Goal: Task Accomplishment & Management: Use online tool/utility

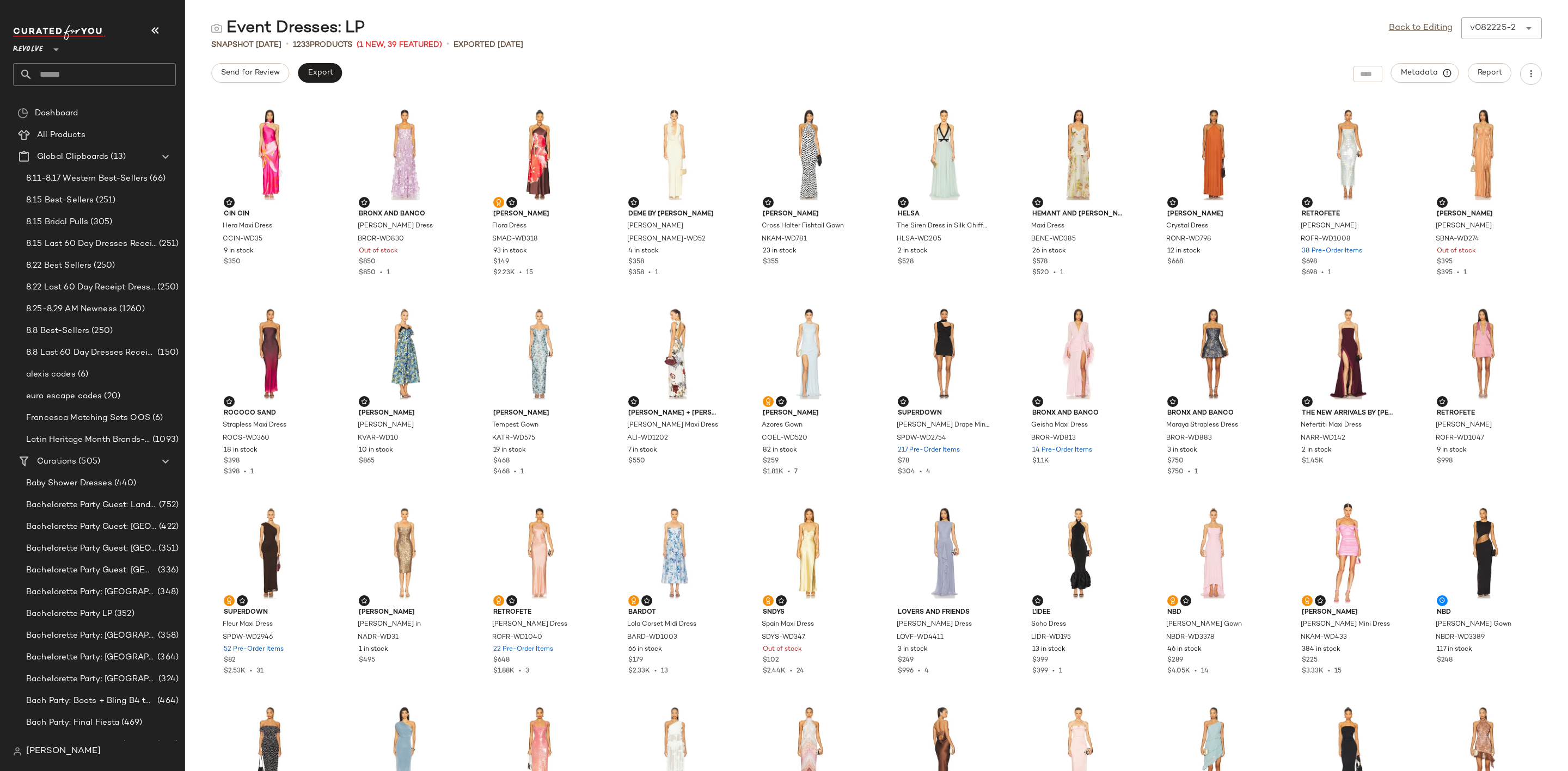
click at [115, 67] on input "text" at bounding box center [104, 75] width 143 height 23
type input "*****"
click at [96, 103] on div "Hotlist: Track Pants" at bounding box center [94, 106] width 145 height 12
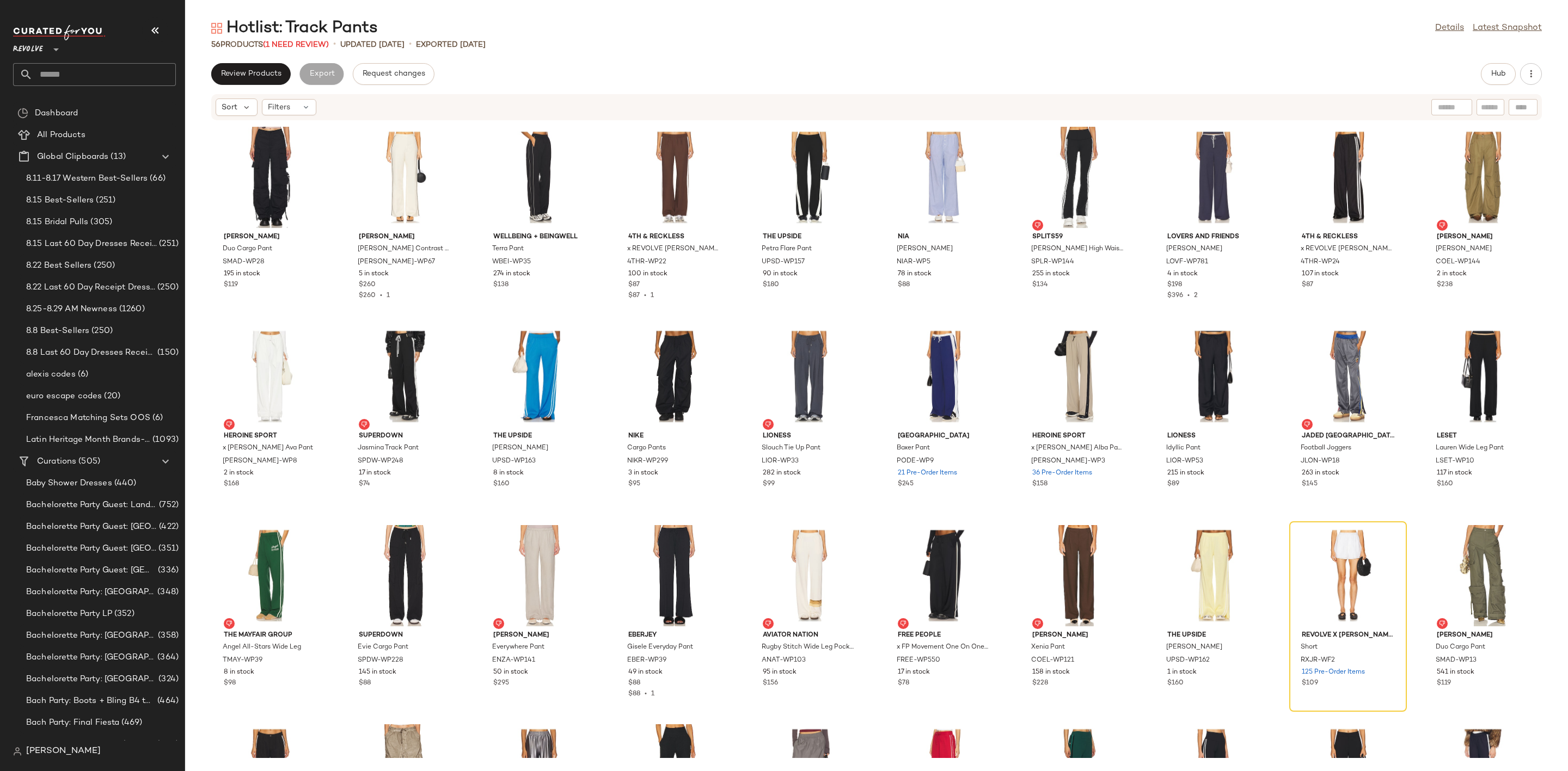
click at [129, 68] on input "text" at bounding box center [104, 75] width 143 height 23
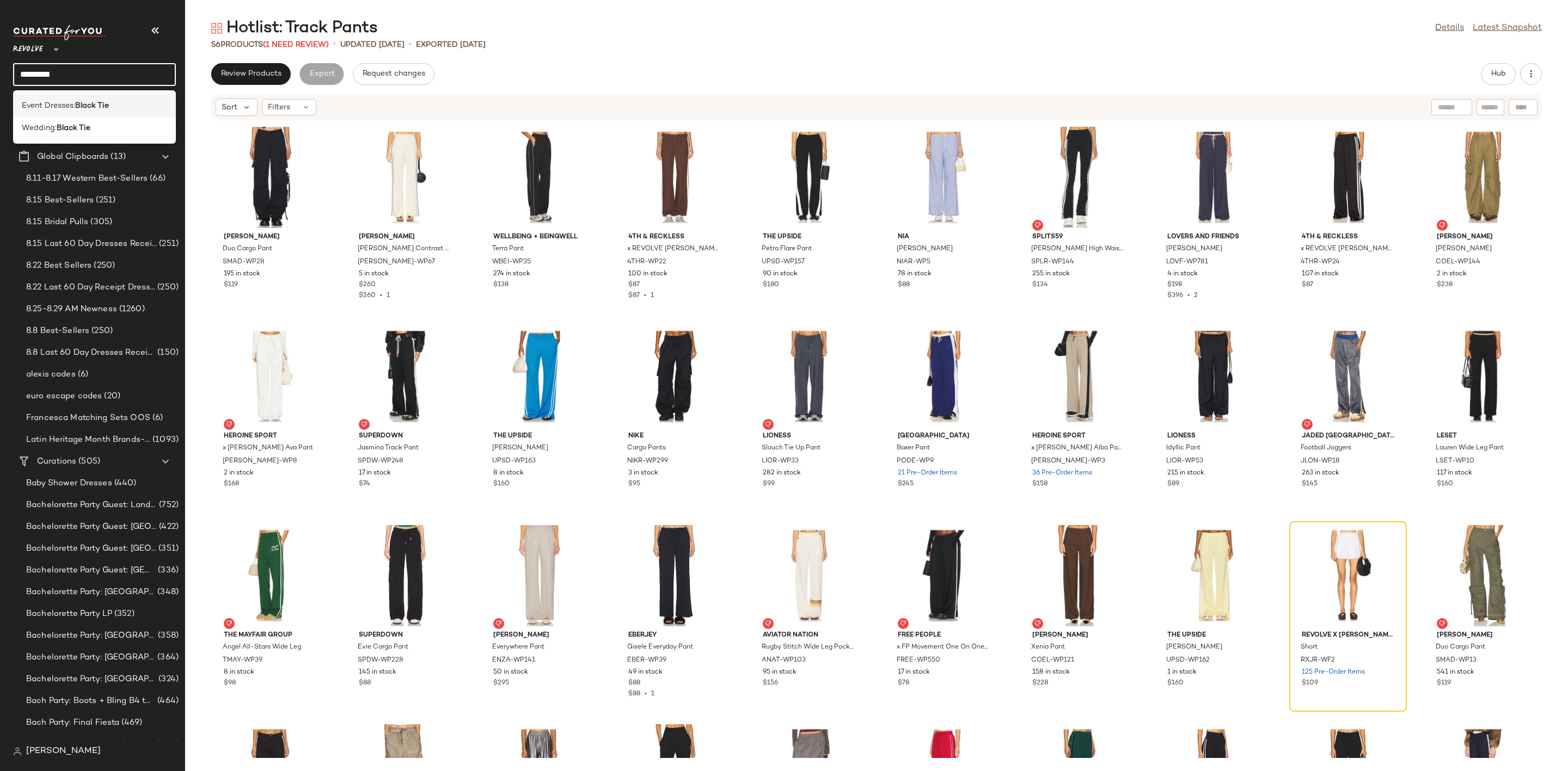
type input "*********"
click at [86, 105] on b "Black Tie" at bounding box center [91, 106] width 33 height 12
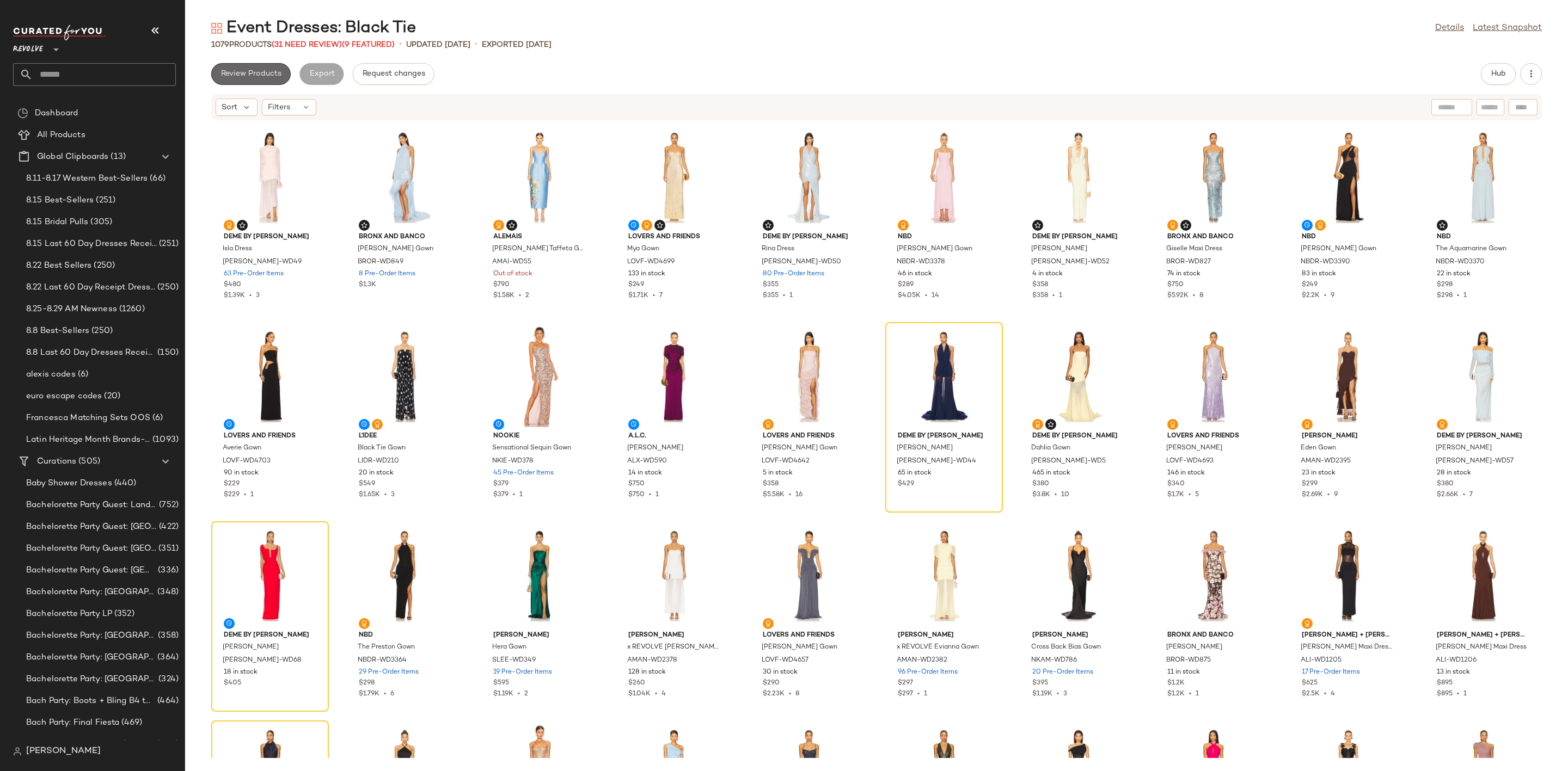
click at [247, 79] on button "Review Products" at bounding box center [251, 74] width 80 height 22
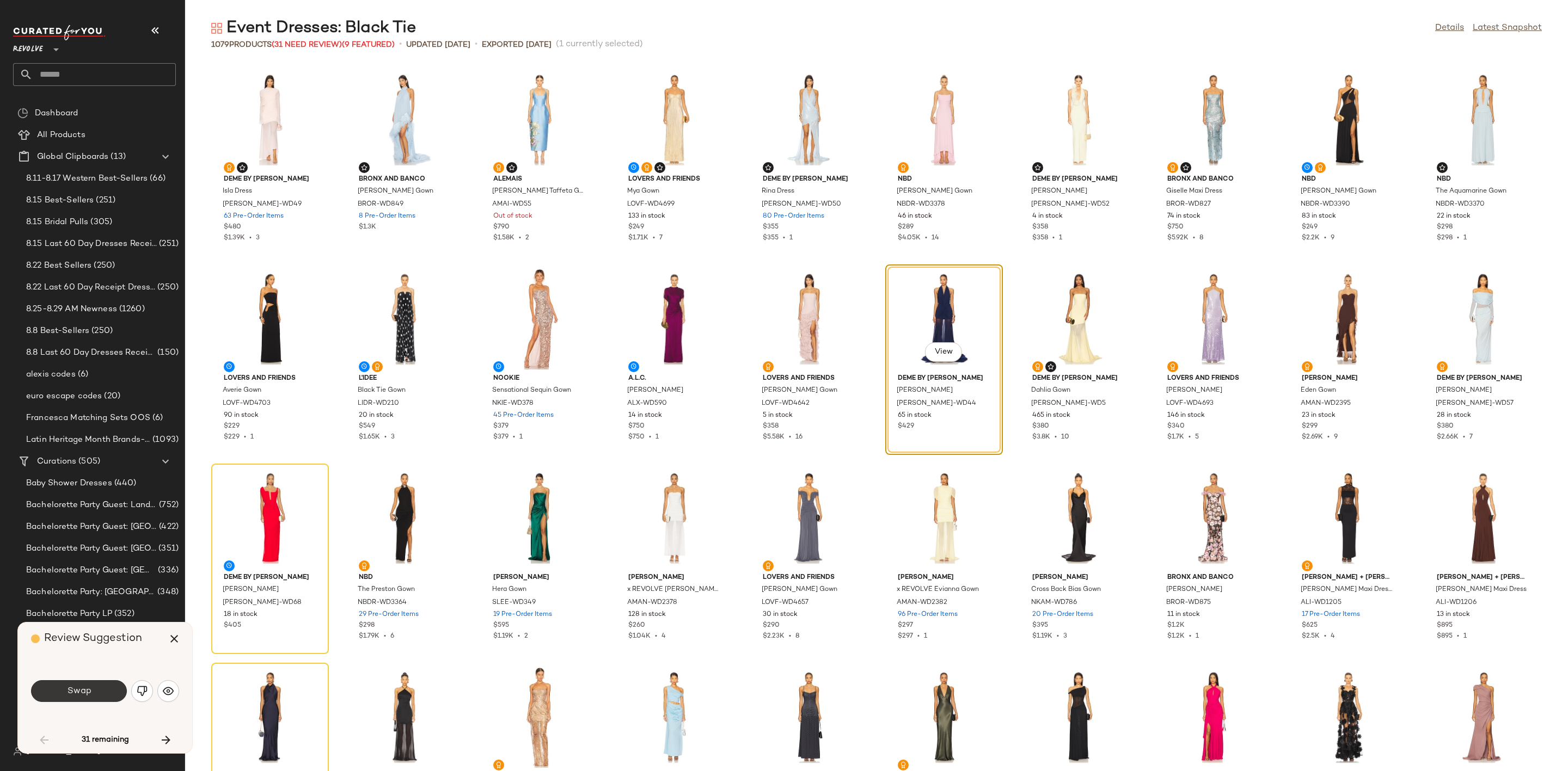
click at [98, 694] on button "Swap" at bounding box center [79, 691] width 96 height 22
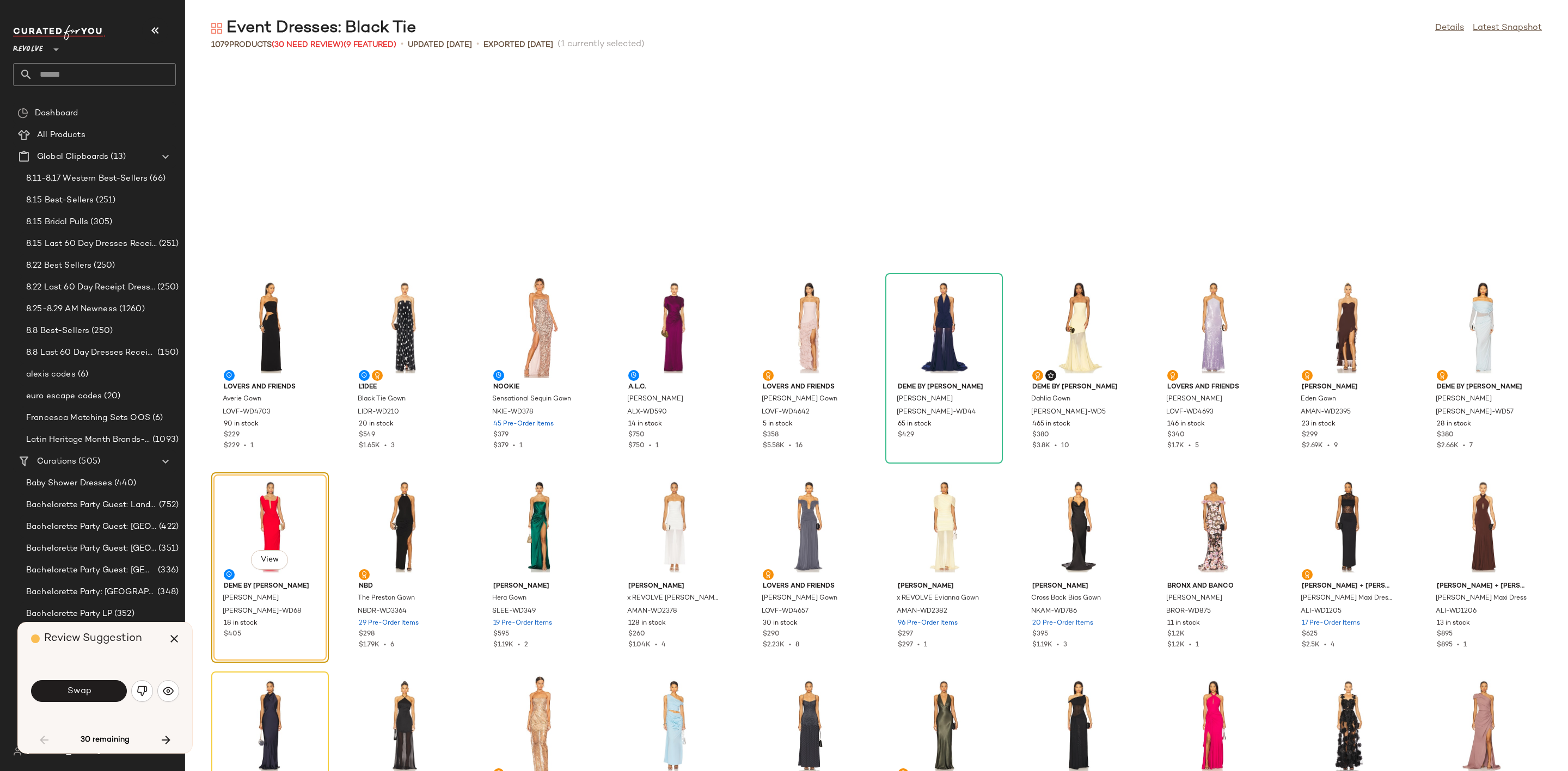
scroll to position [208, 0]
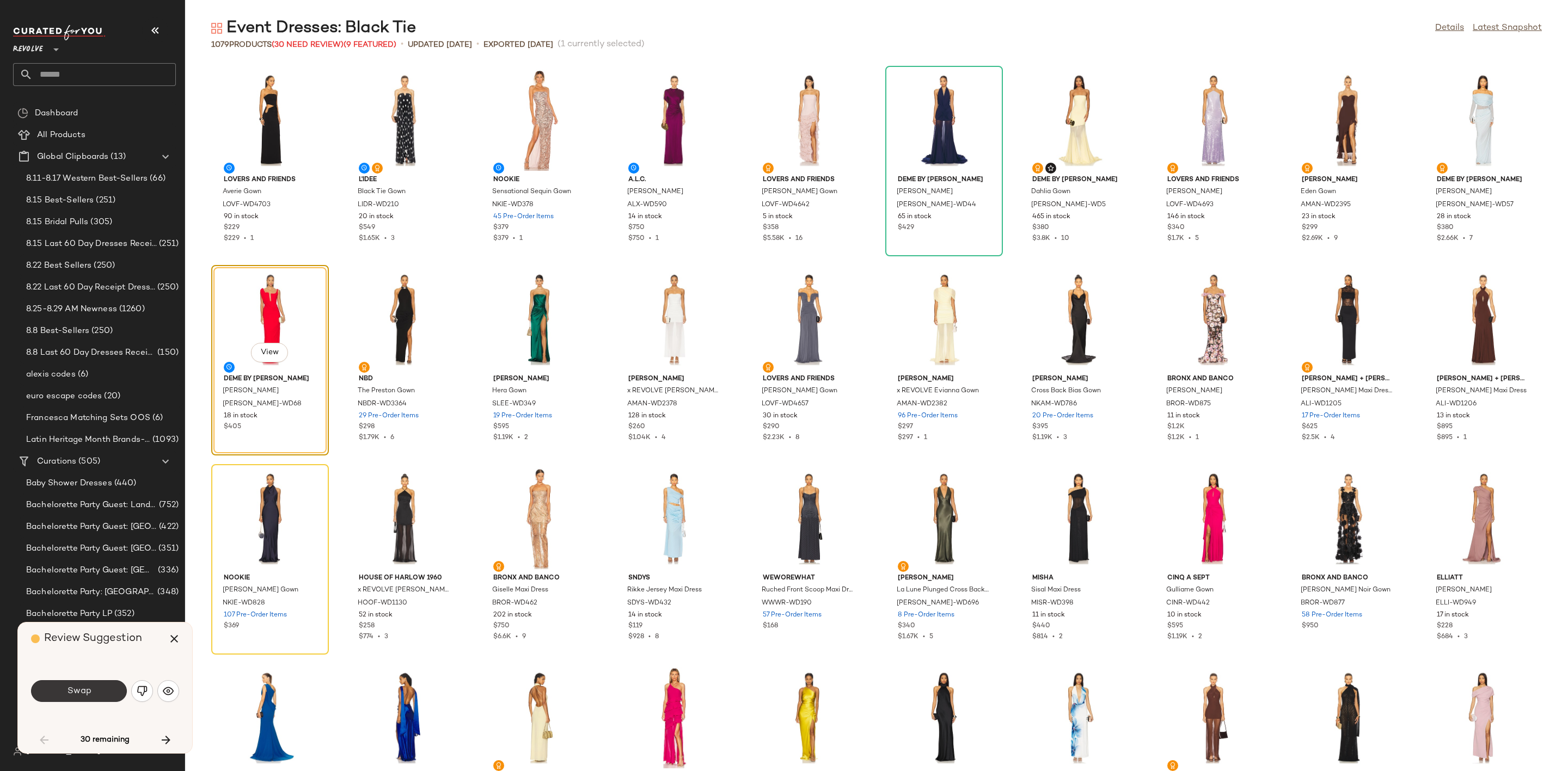
click at [79, 697] on button "Swap" at bounding box center [79, 691] width 96 height 22
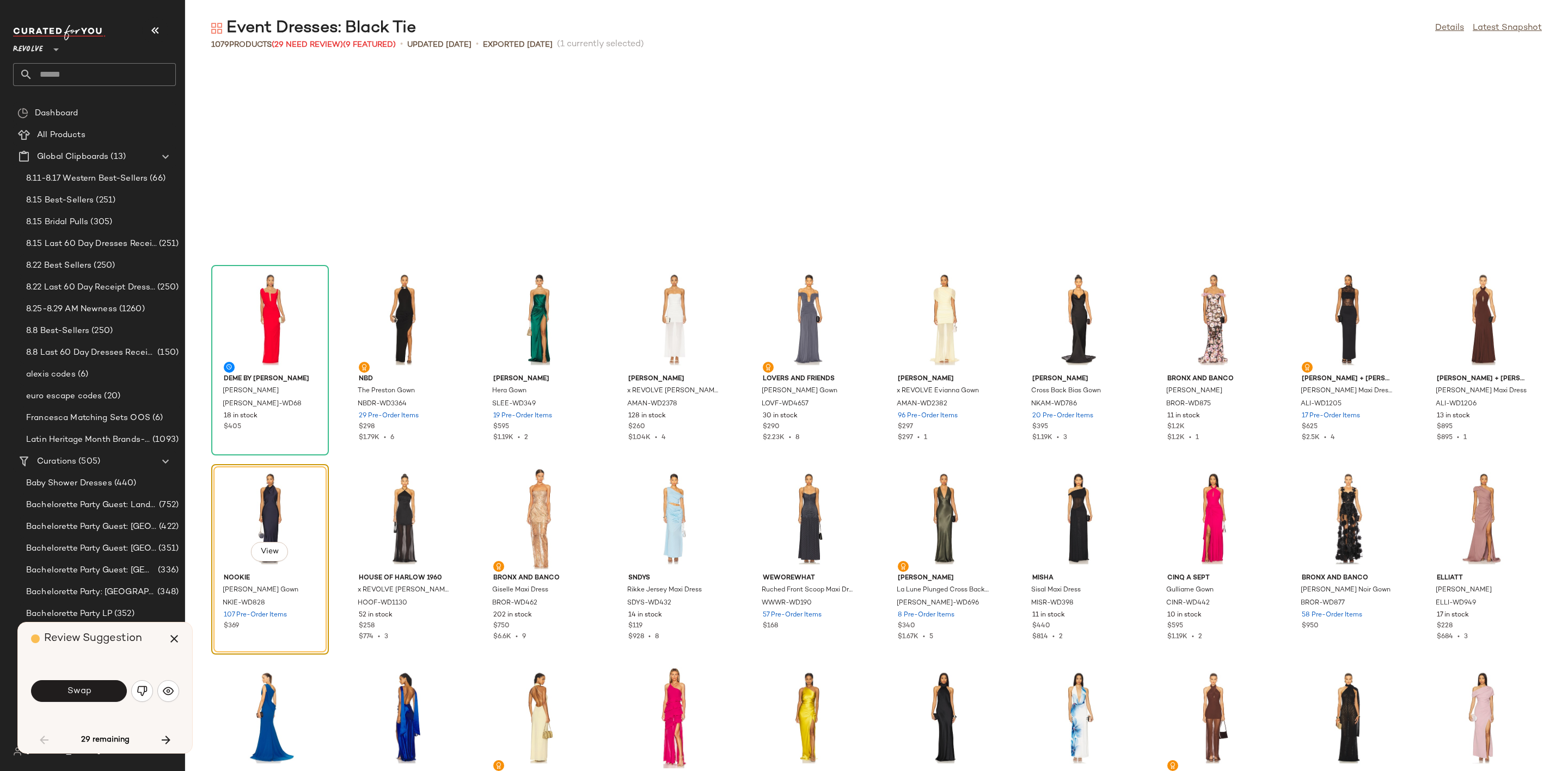
scroll to position [399, 0]
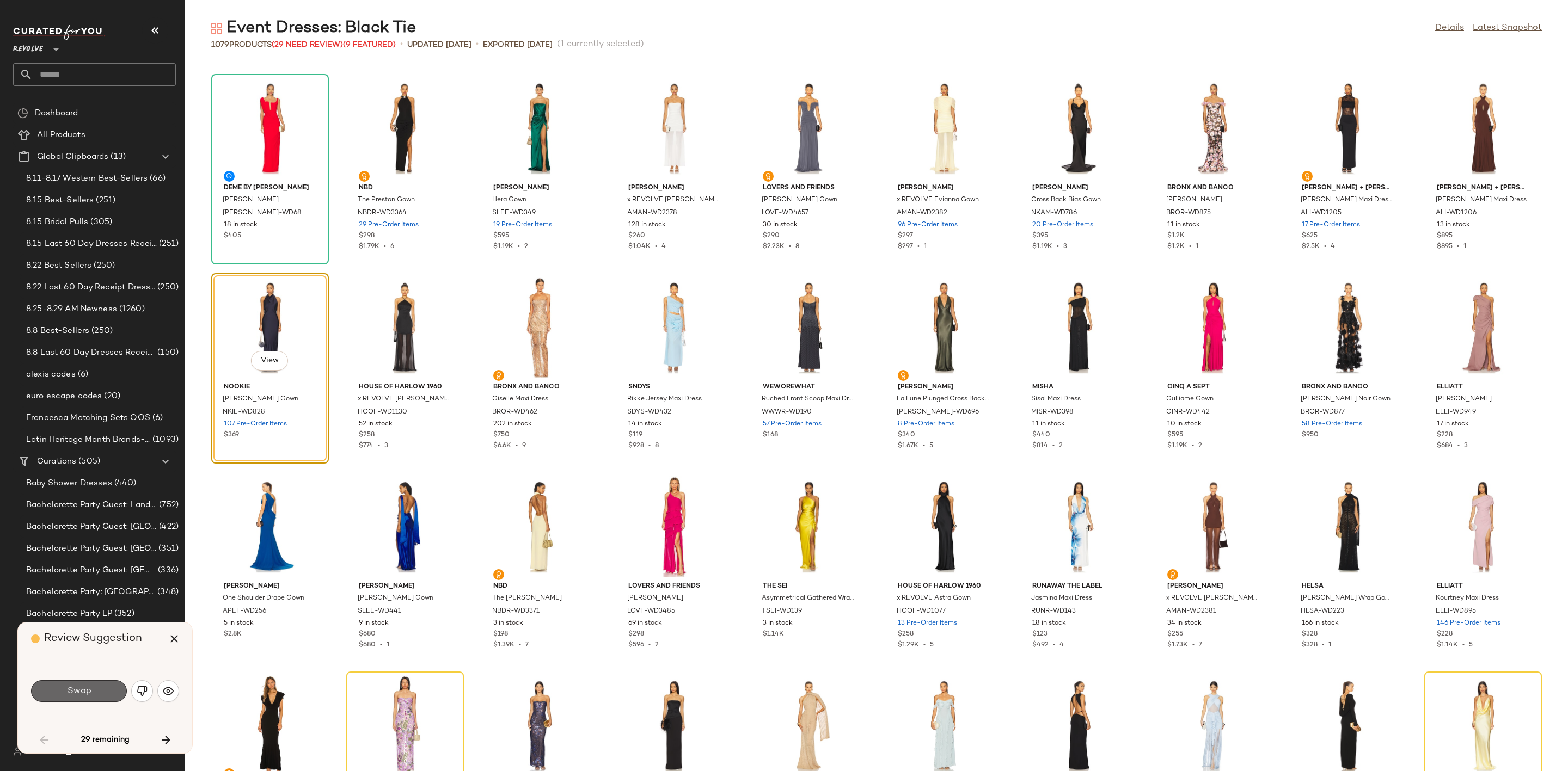
click at [77, 696] on span "Swap" at bounding box center [79, 691] width 24 height 10
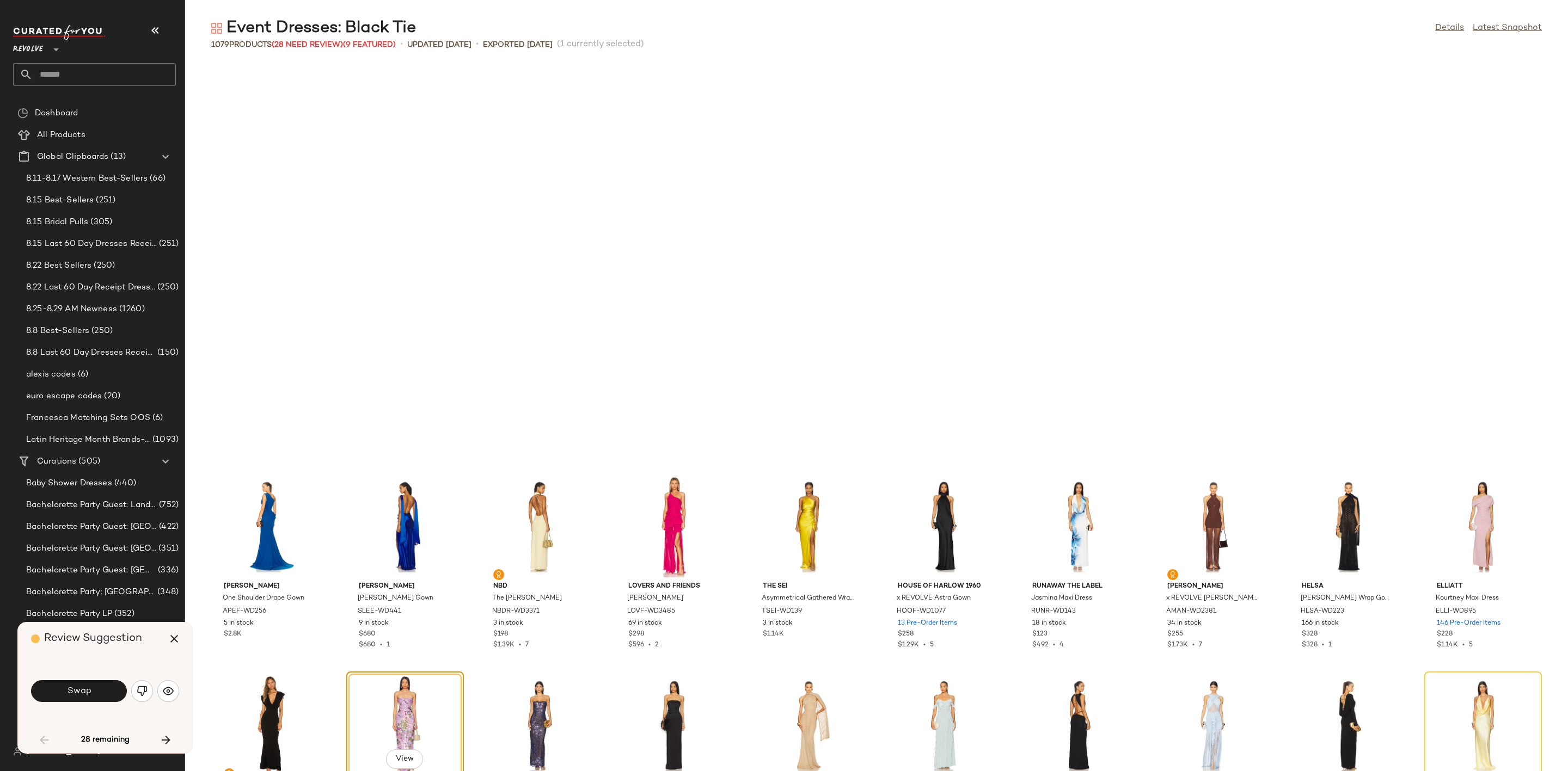
scroll to position [797, 0]
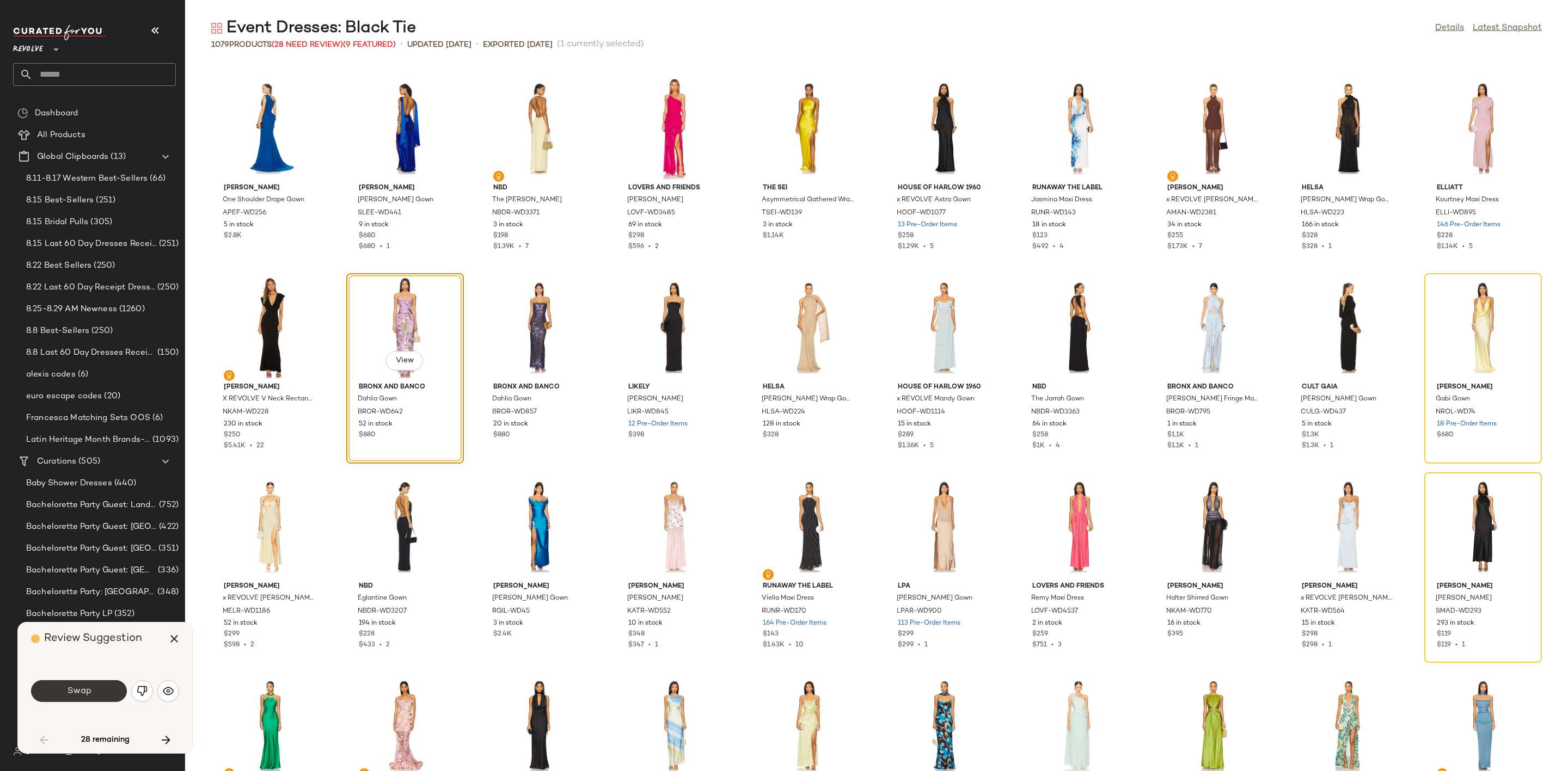
click at [103, 685] on button "Swap" at bounding box center [79, 691] width 96 height 22
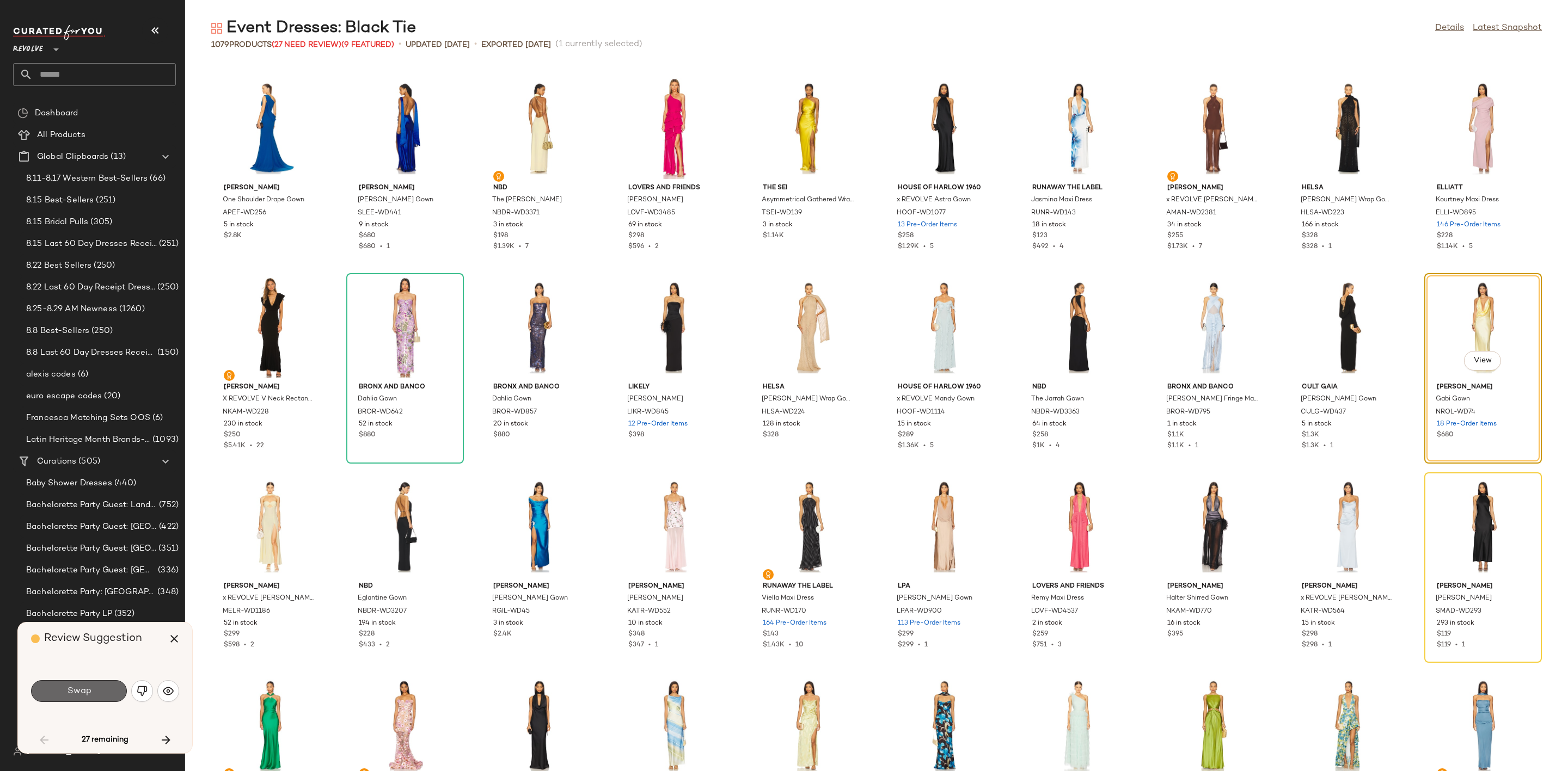
click at [72, 689] on span "Swap" at bounding box center [79, 691] width 24 height 10
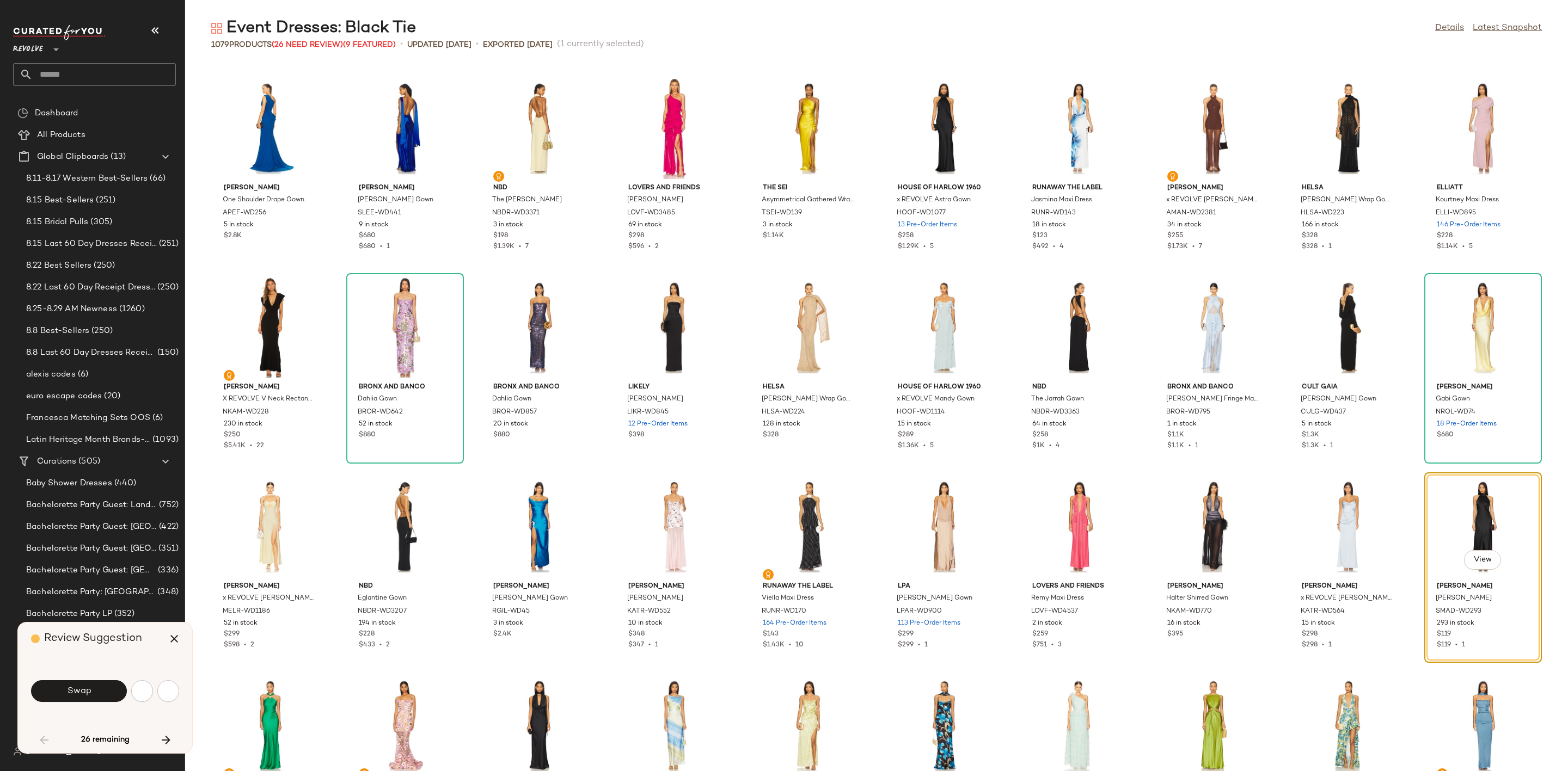
scroll to position [996, 0]
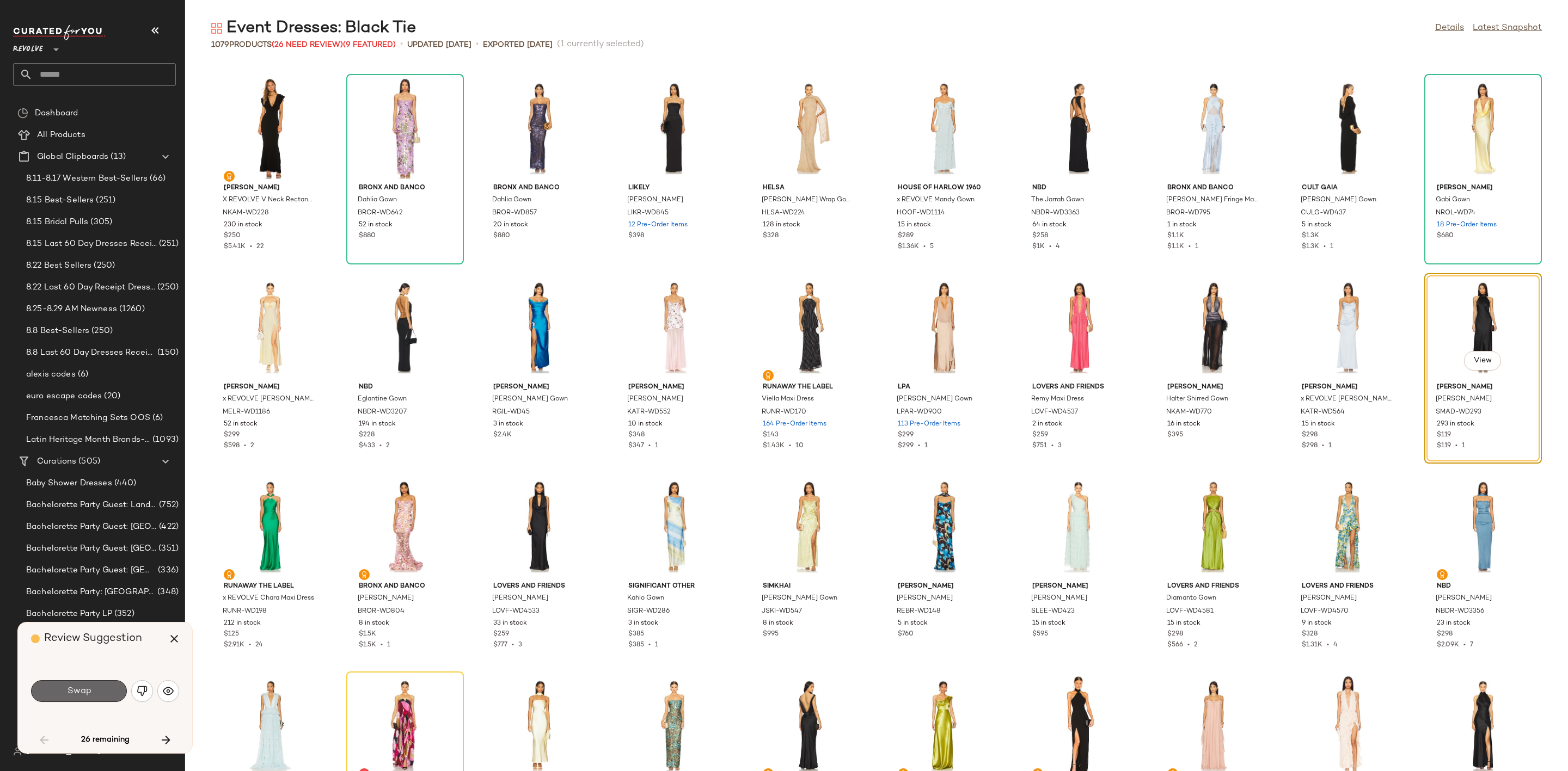
click at [101, 691] on button "Swap" at bounding box center [79, 691] width 96 height 22
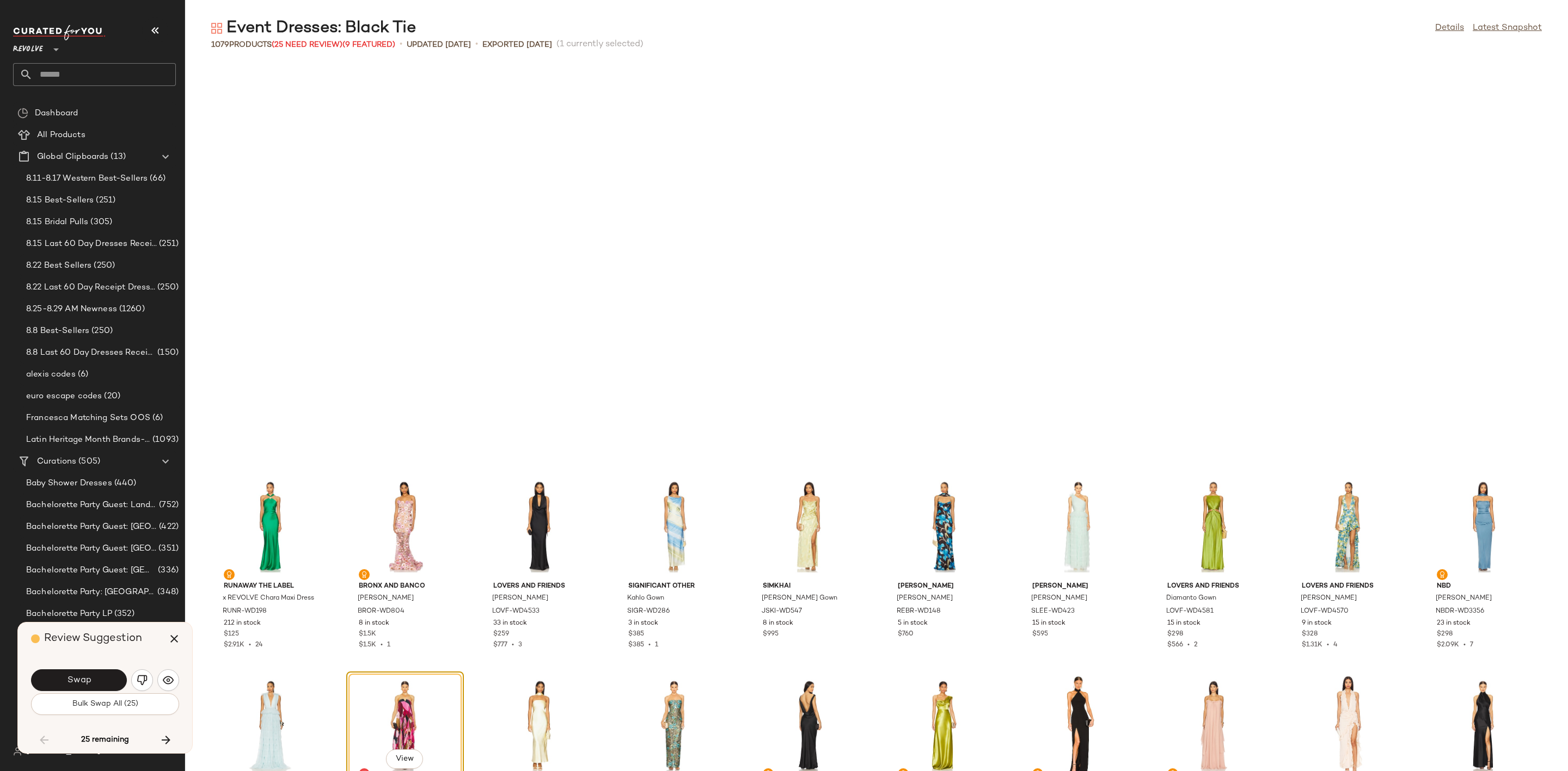
scroll to position [1395, 0]
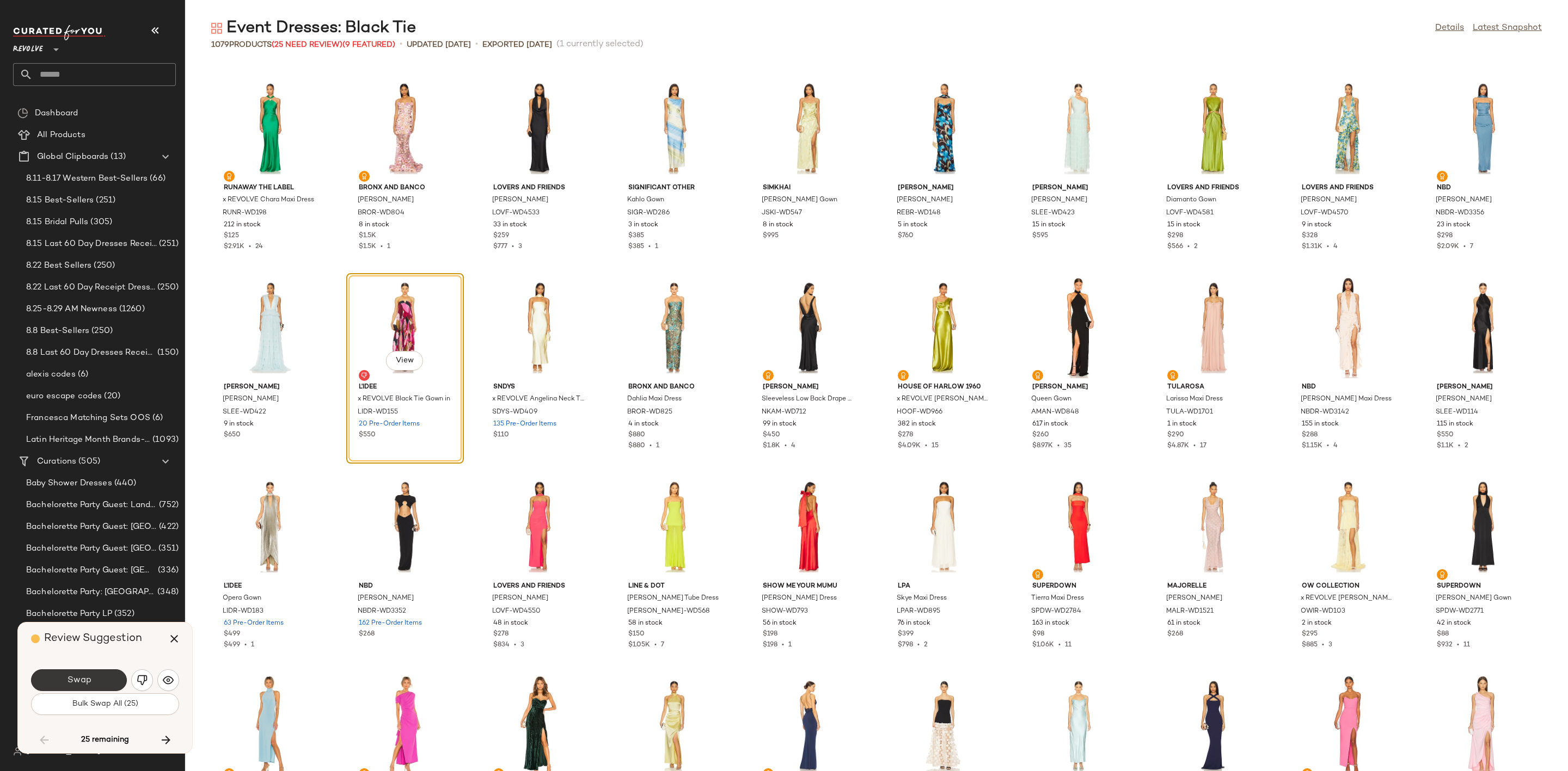
click at [101, 678] on button "Swap" at bounding box center [79, 680] width 96 height 22
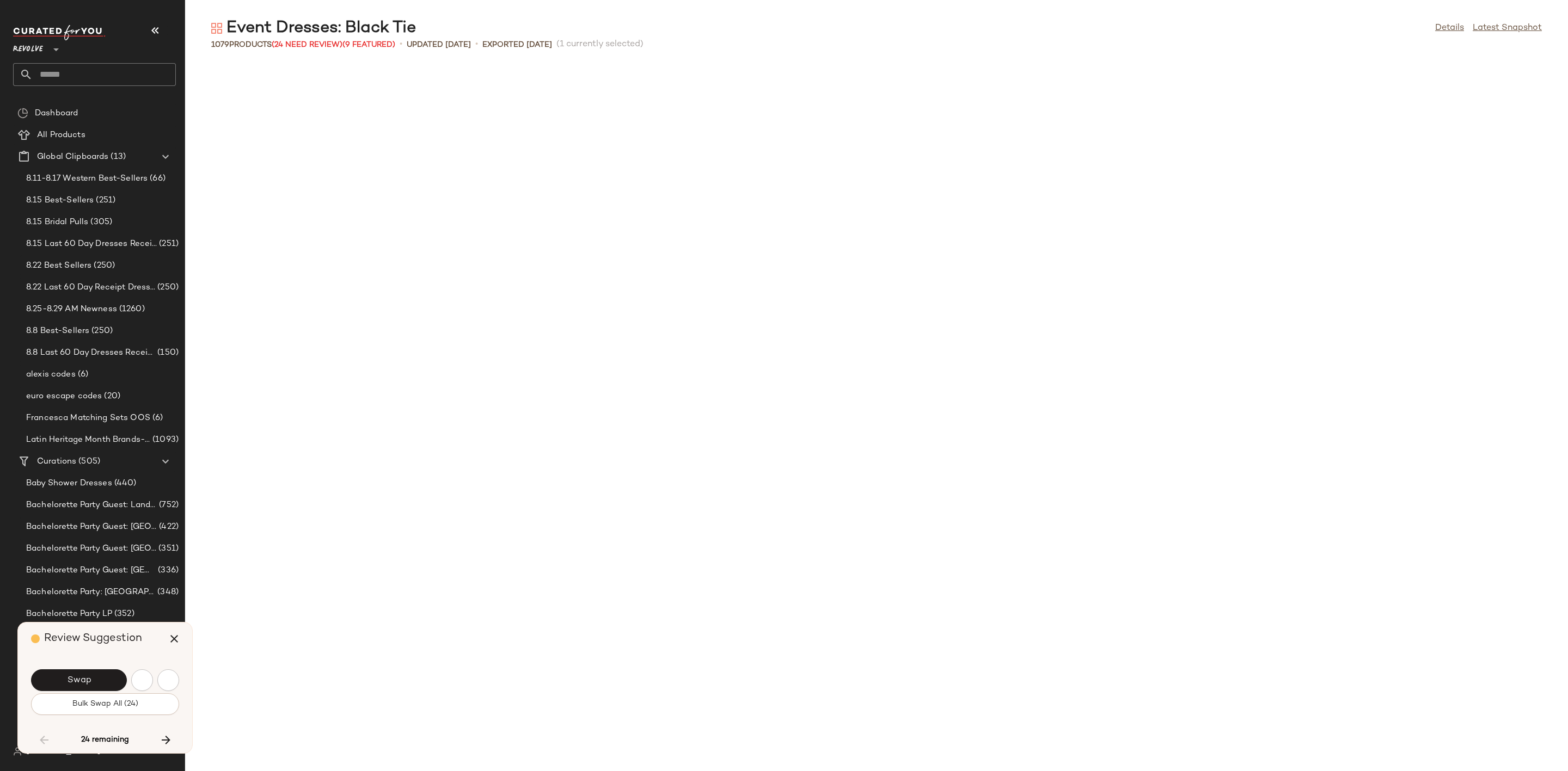
scroll to position [2390, 0]
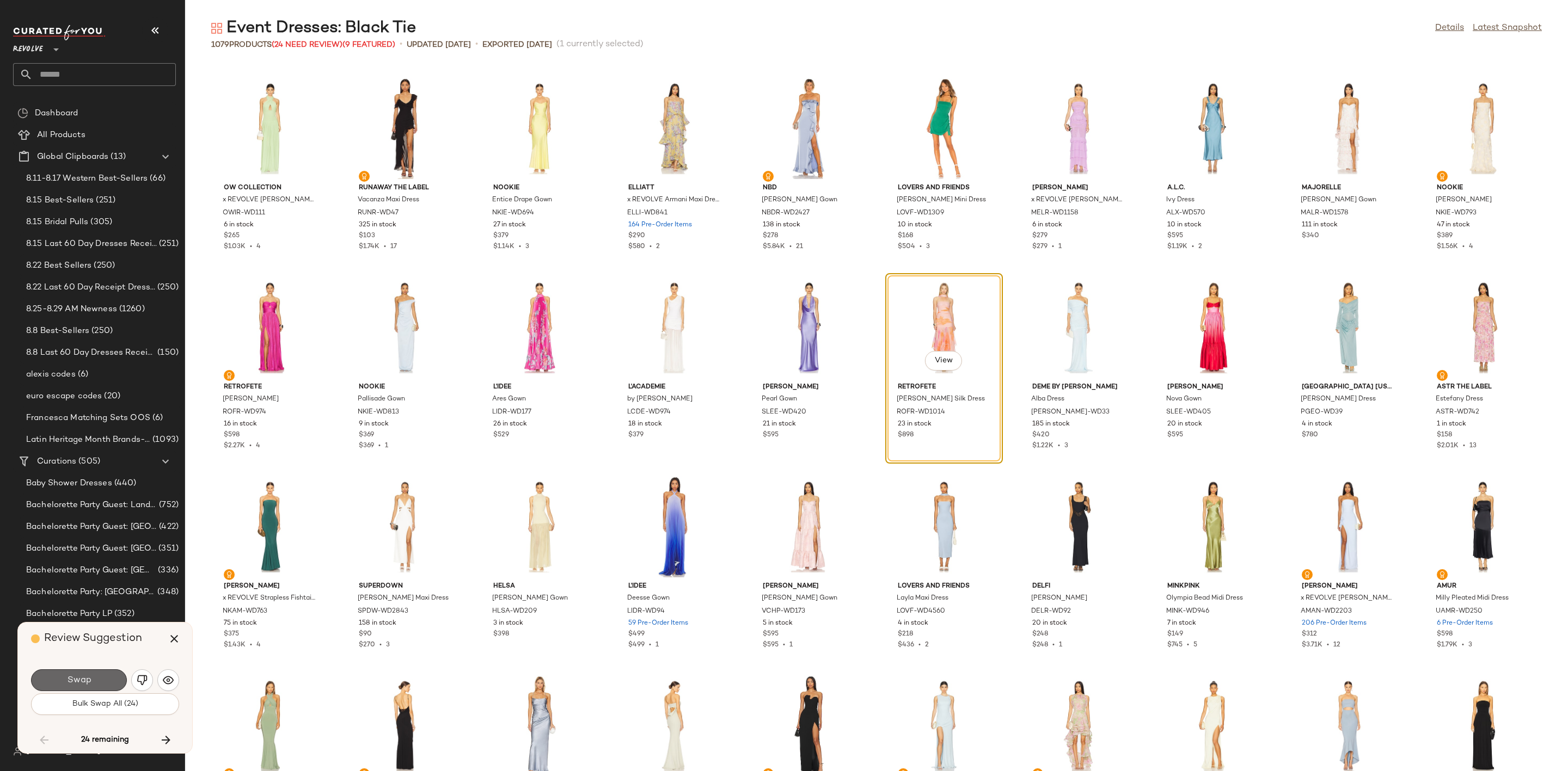
click at [71, 685] on span "Swap" at bounding box center [79, 680] width 24 height 10
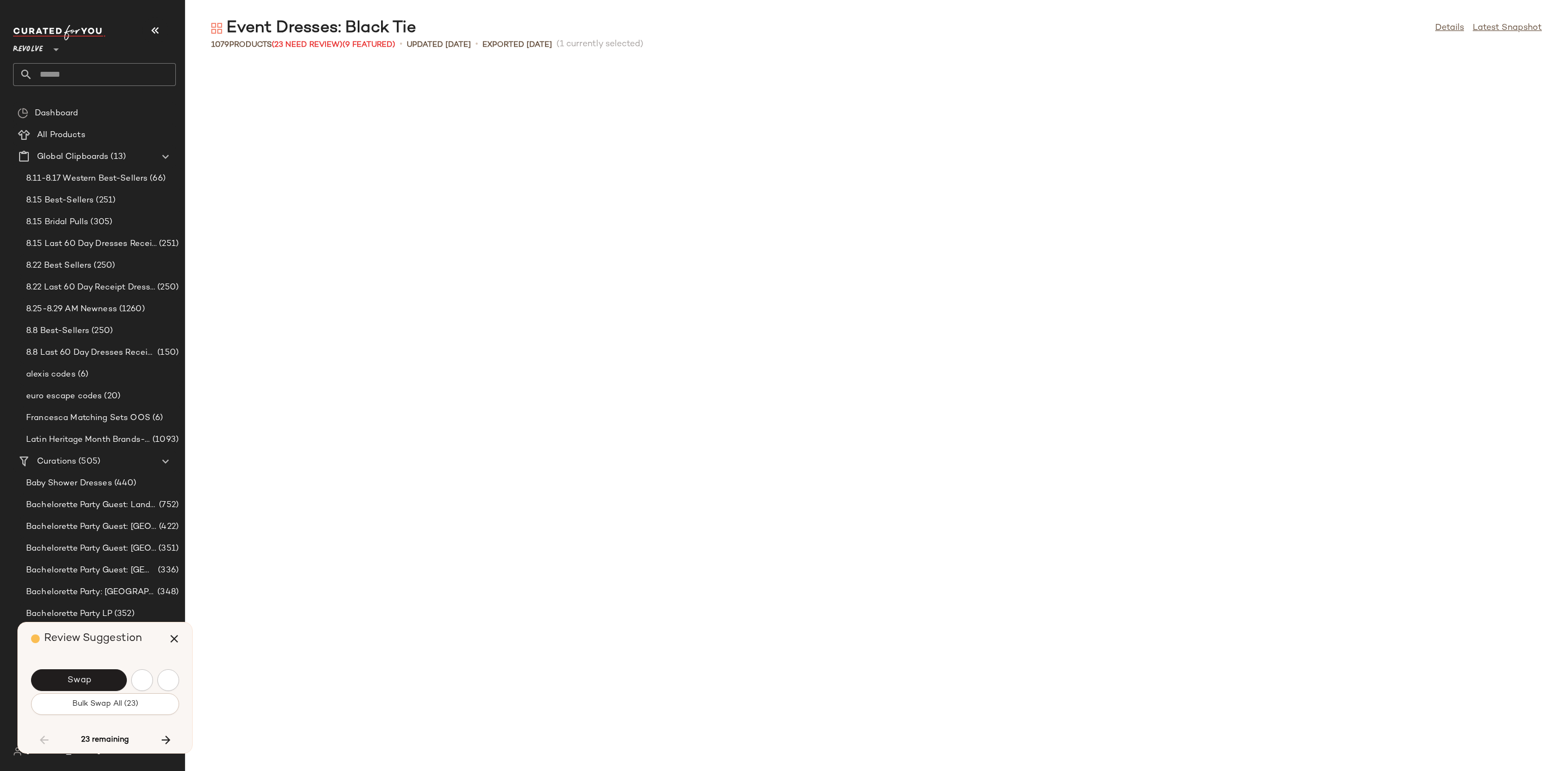
scroll to position [3187, 0]
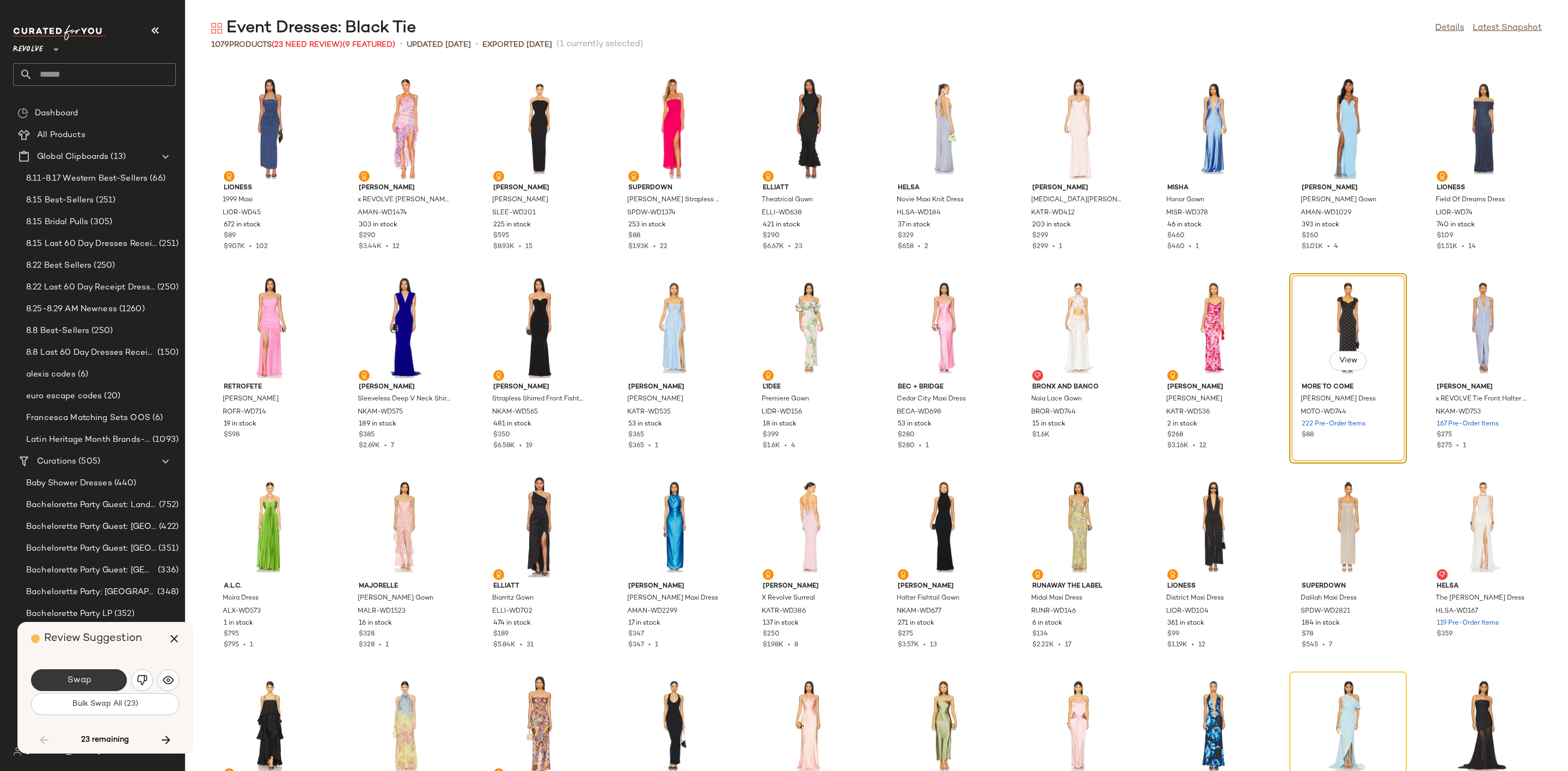
click at [96, 683] on button "Swap" at bounding box center [79, 680] width 96 height 22
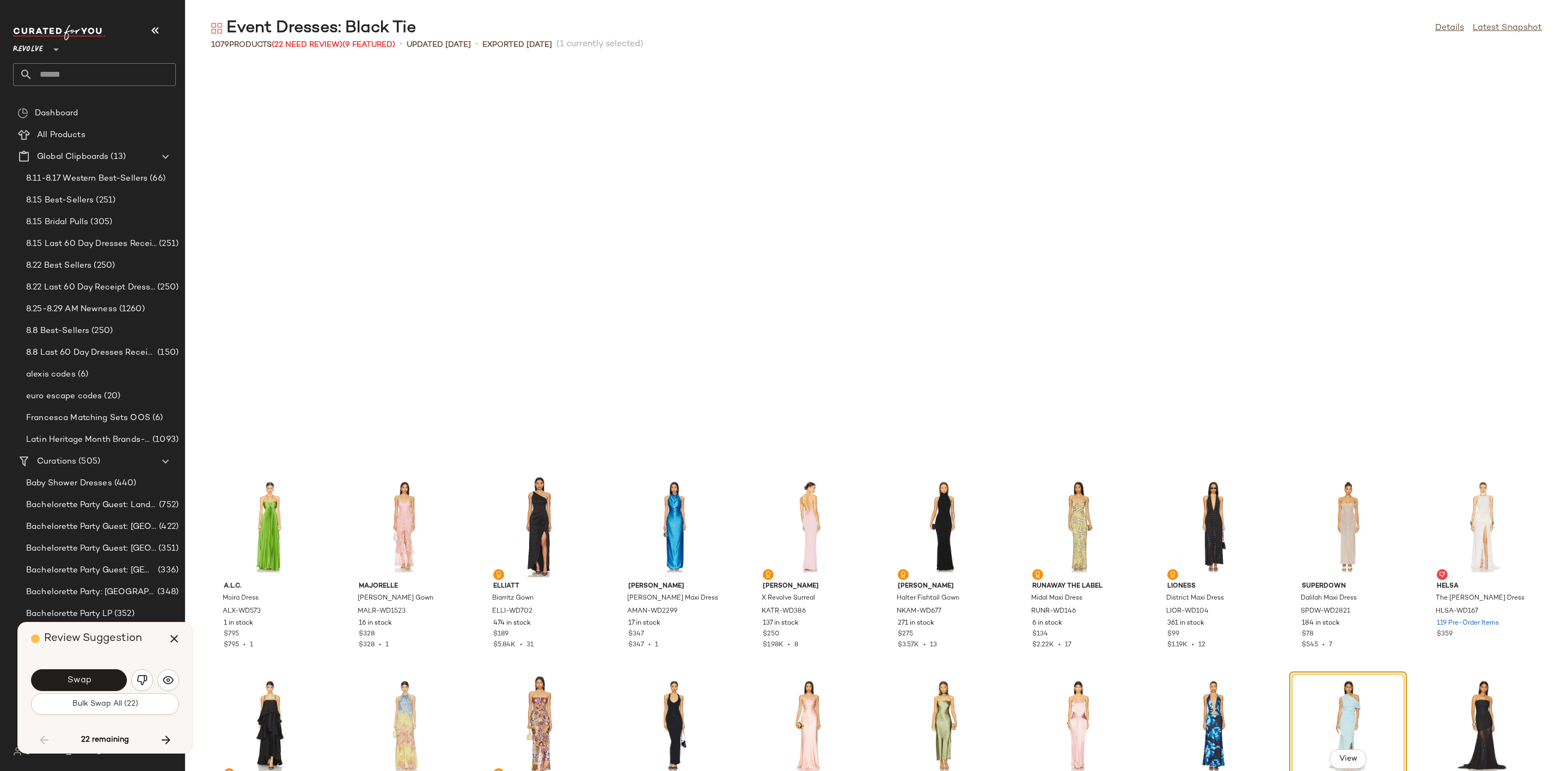
scroll to position [3586, 0]
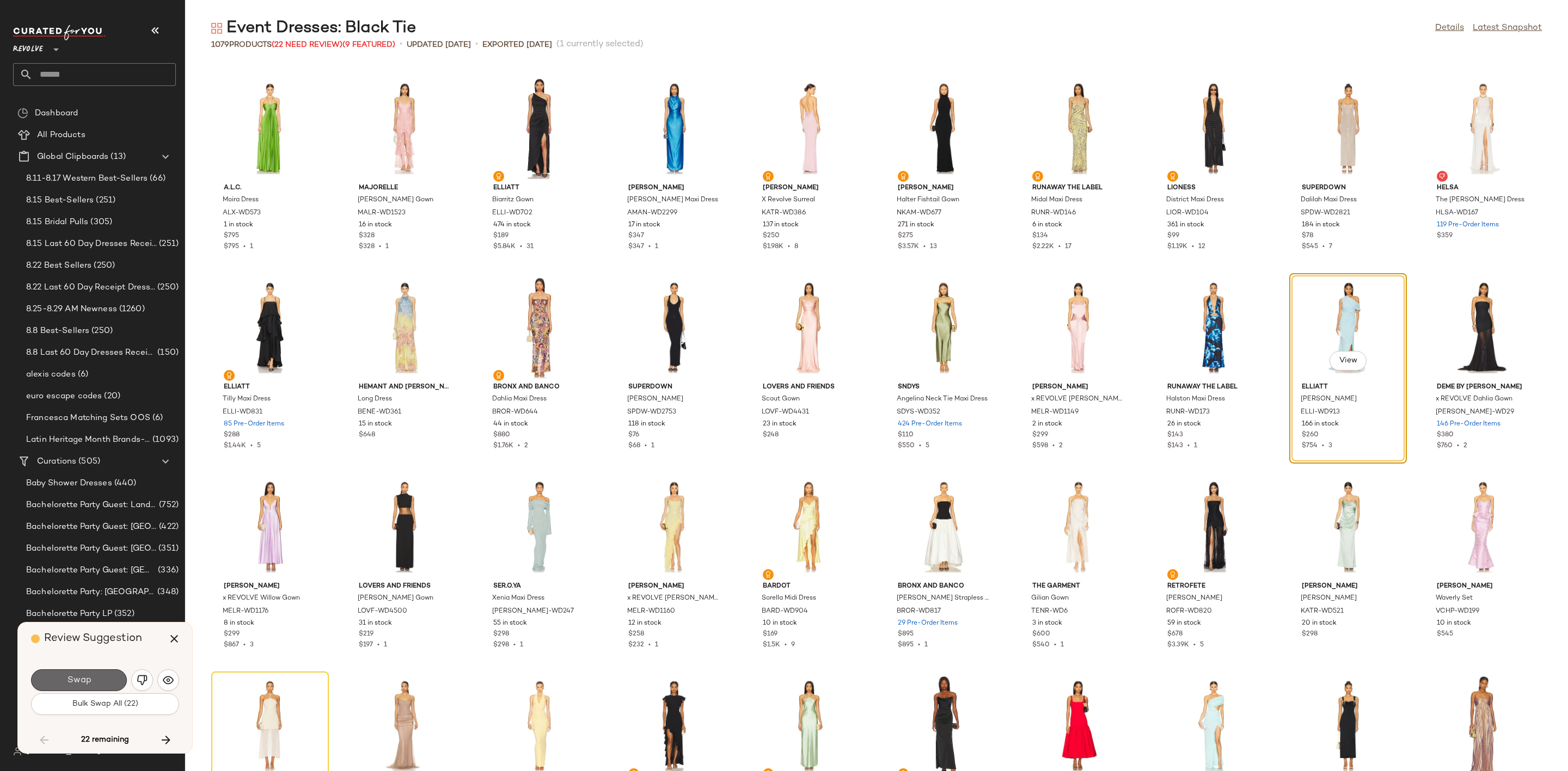
click at [77, 678] on span "Swap" at bounding box center [79, 680] width 24 height 10
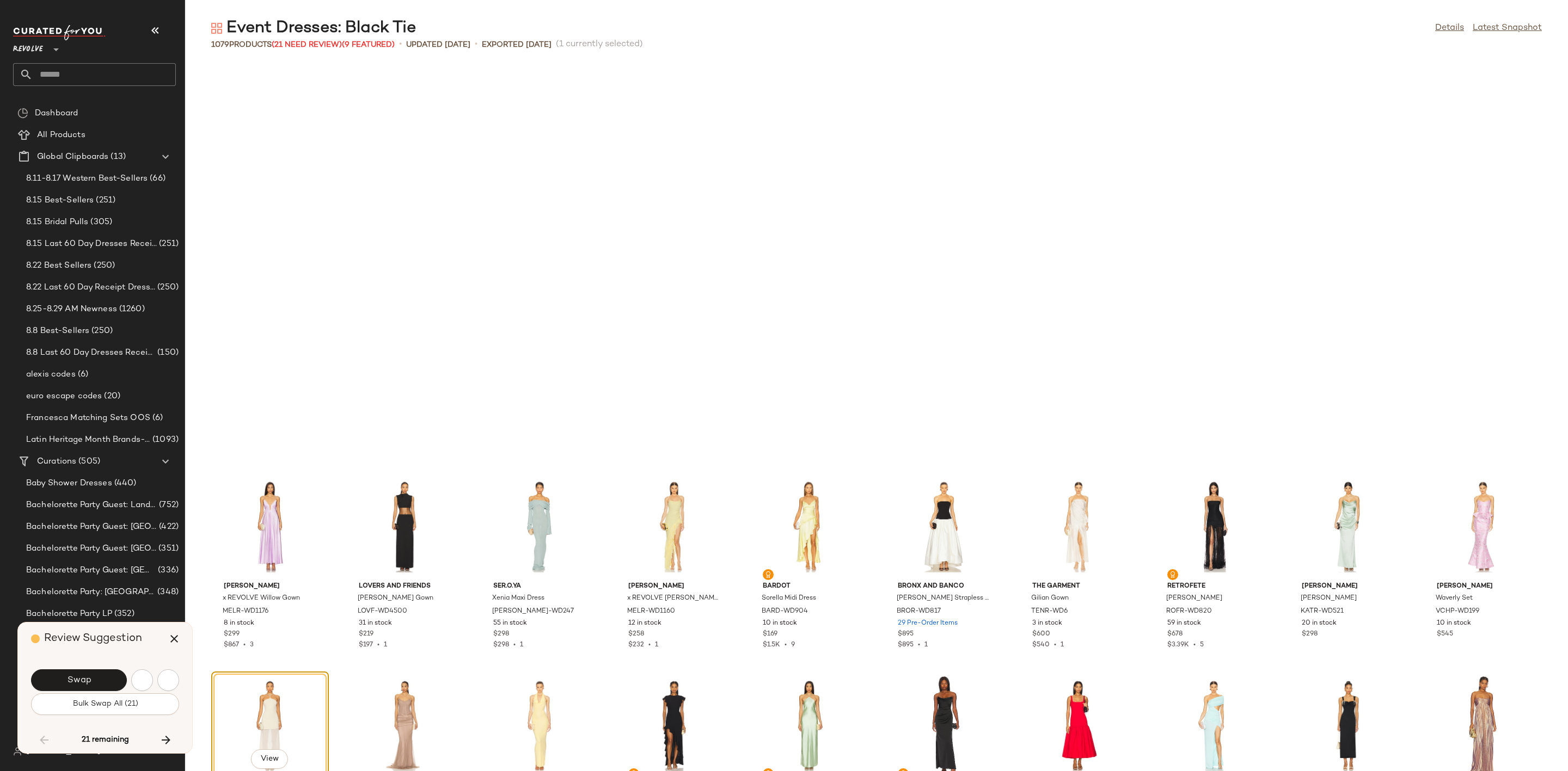
scroll to position [3984, 0]
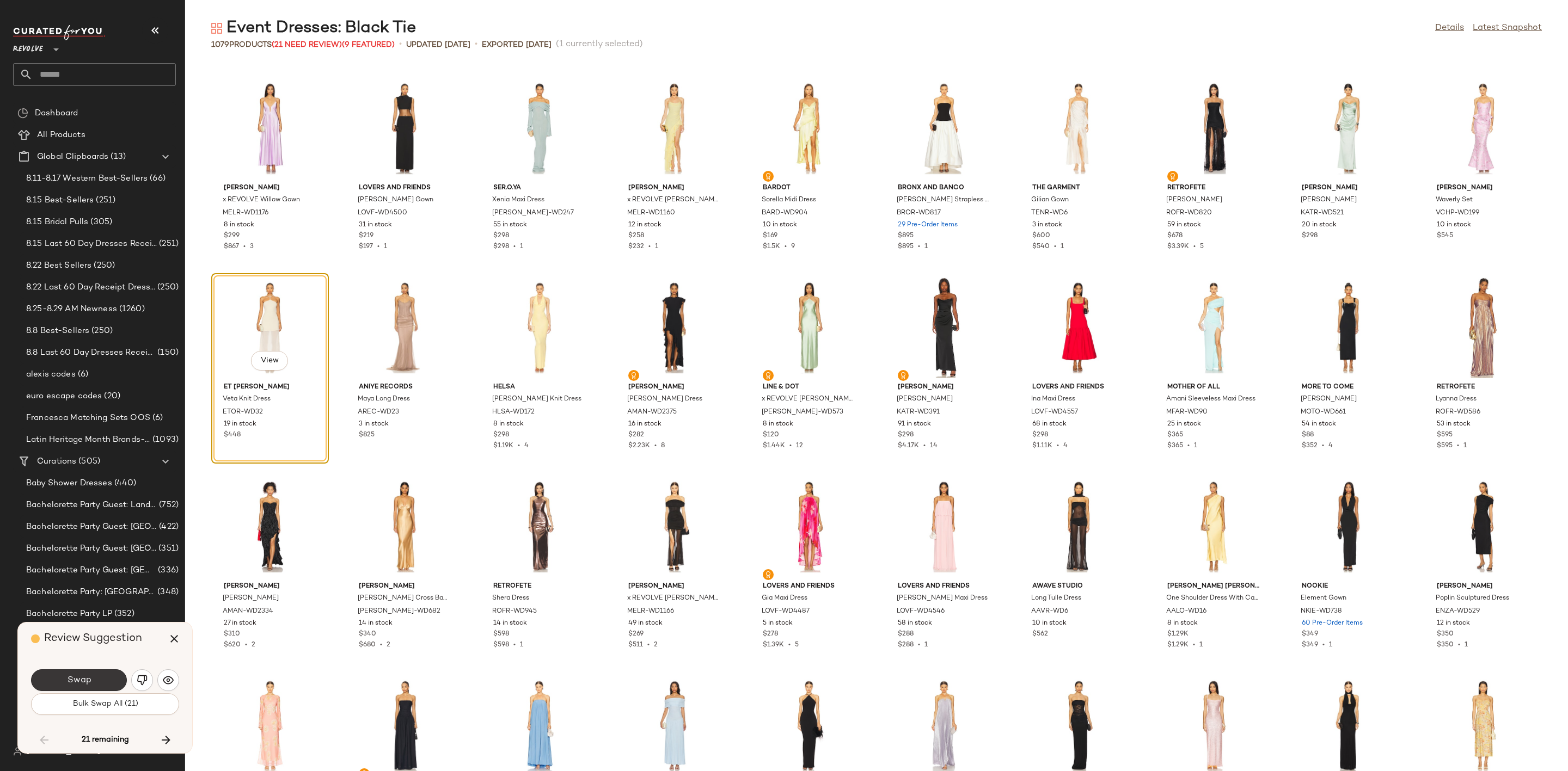
click at [75, 681] on span "Swap" at bounding box center [79, 680] width 24 height 10
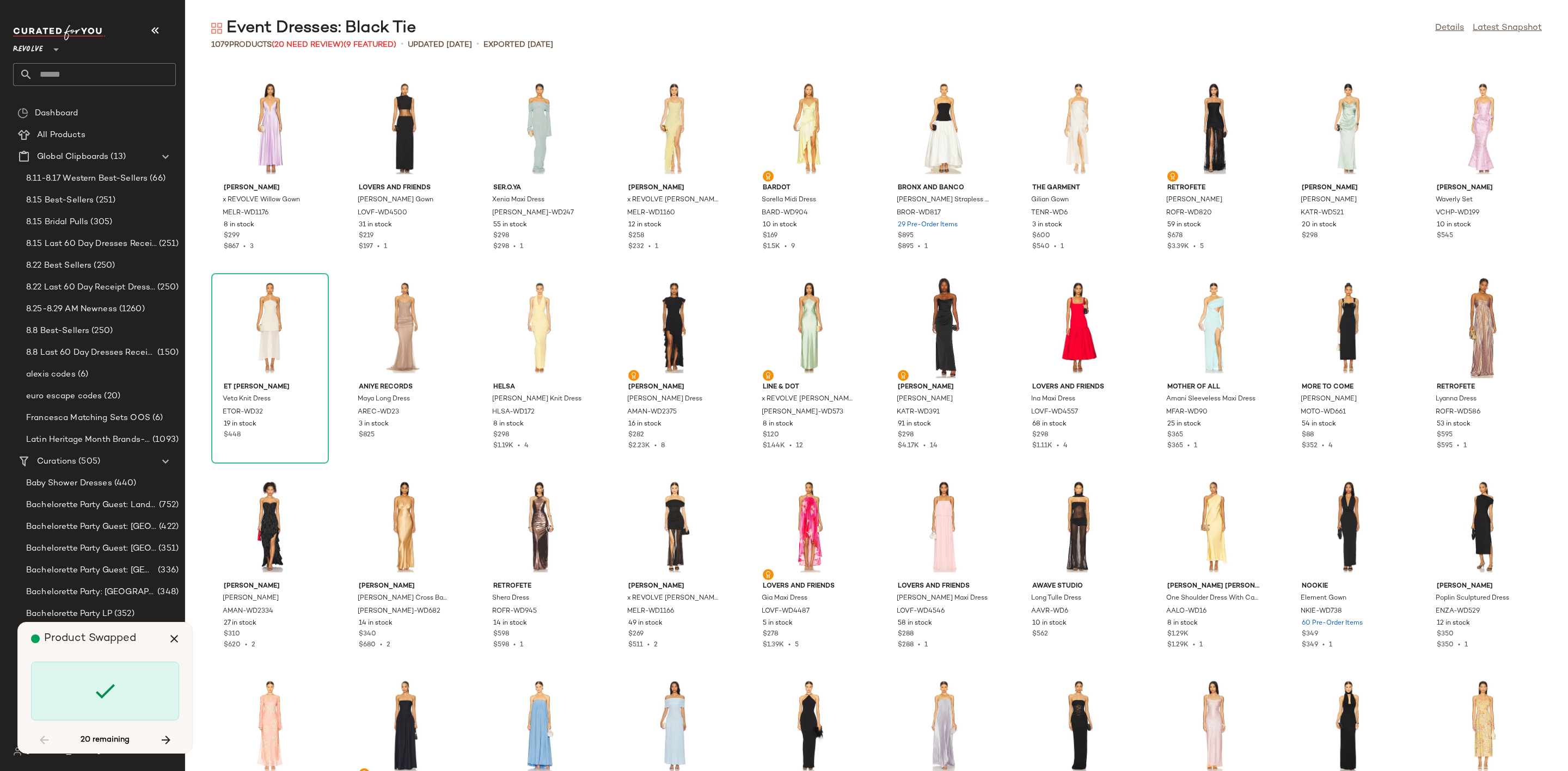
scroll to position [6175, 0]
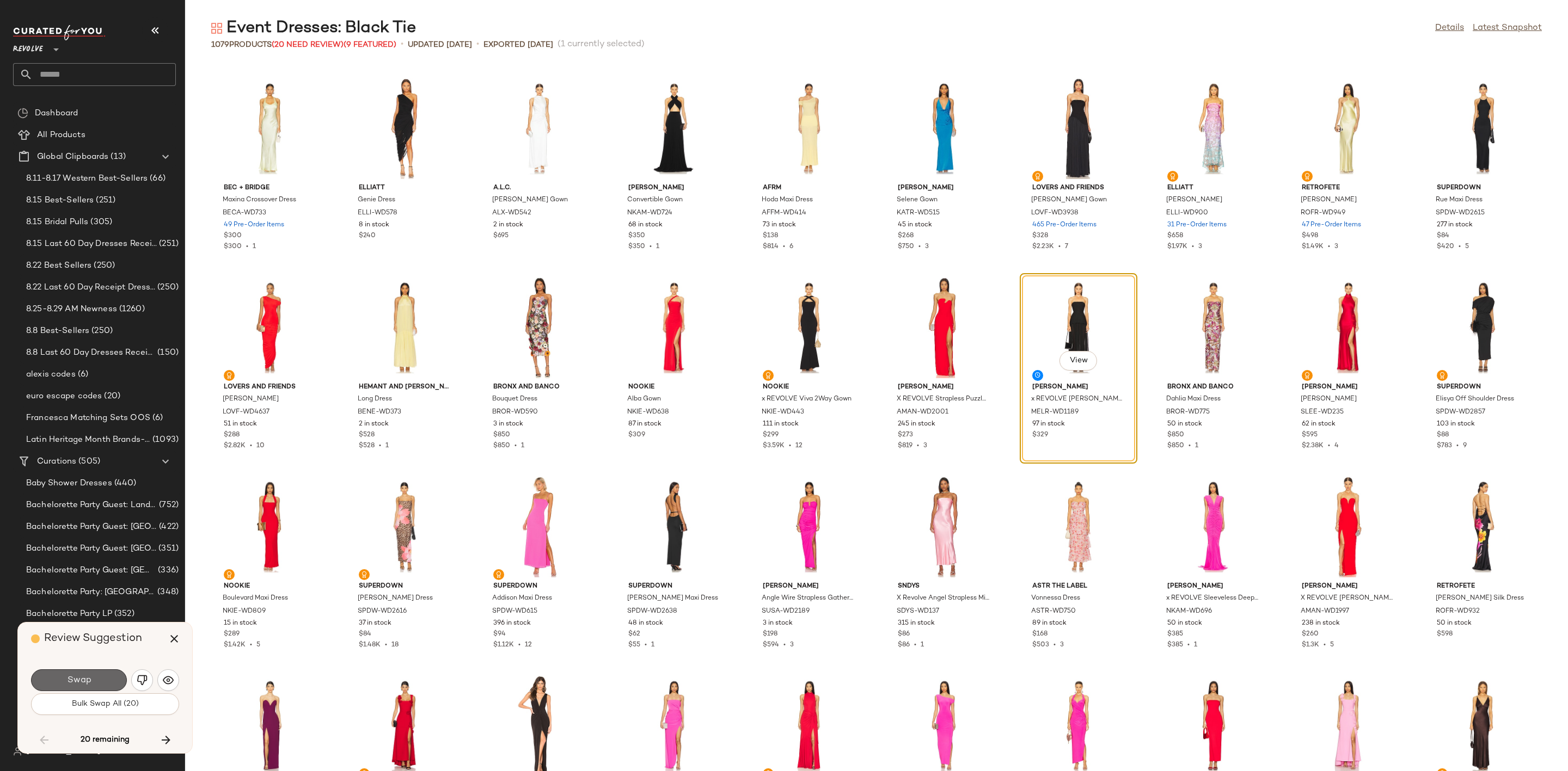
click at [85, 678] on span "Swap" at bounding box center [79, 680] width 24 height 10
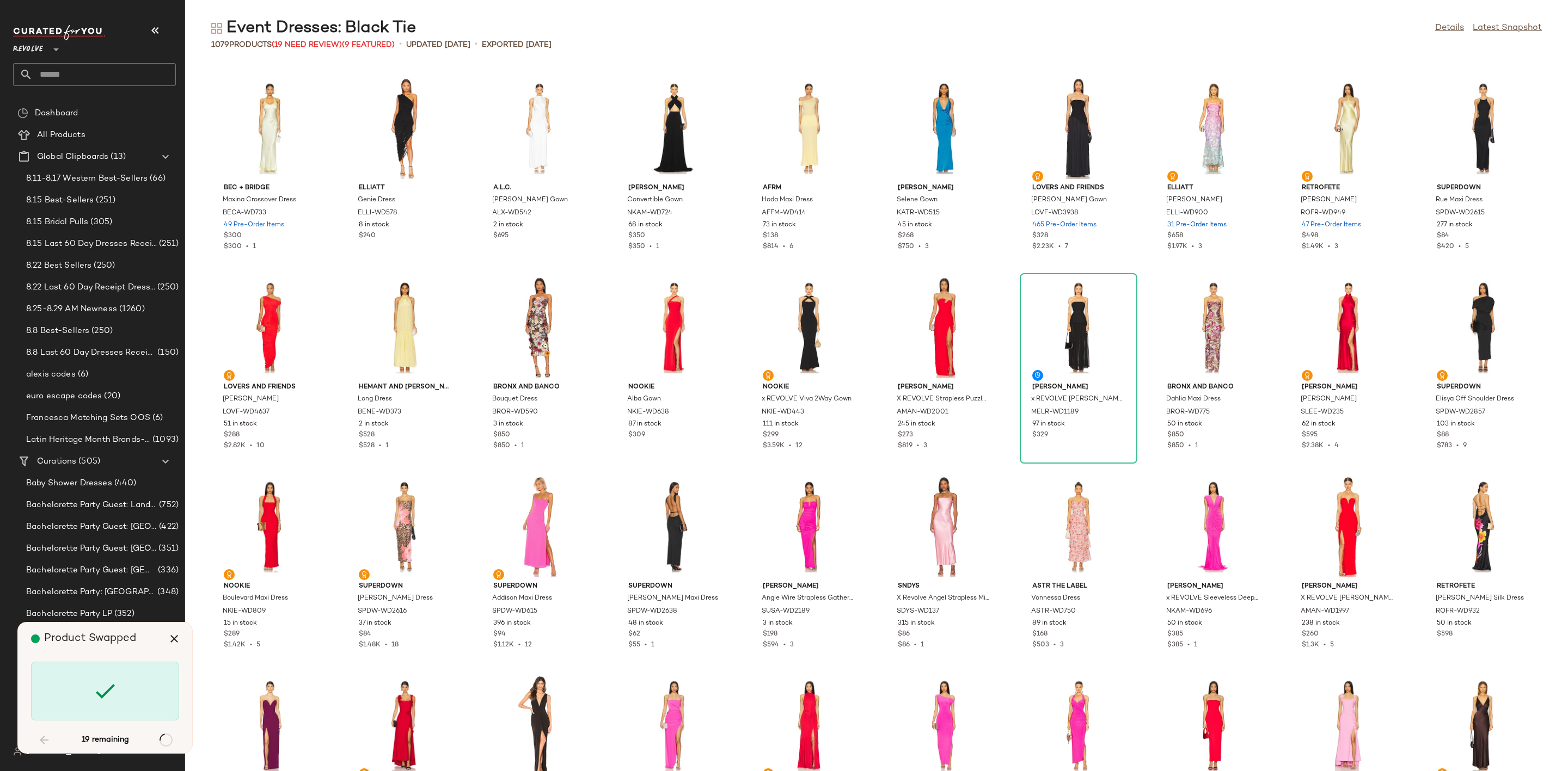
scroll to position [8168, 0]
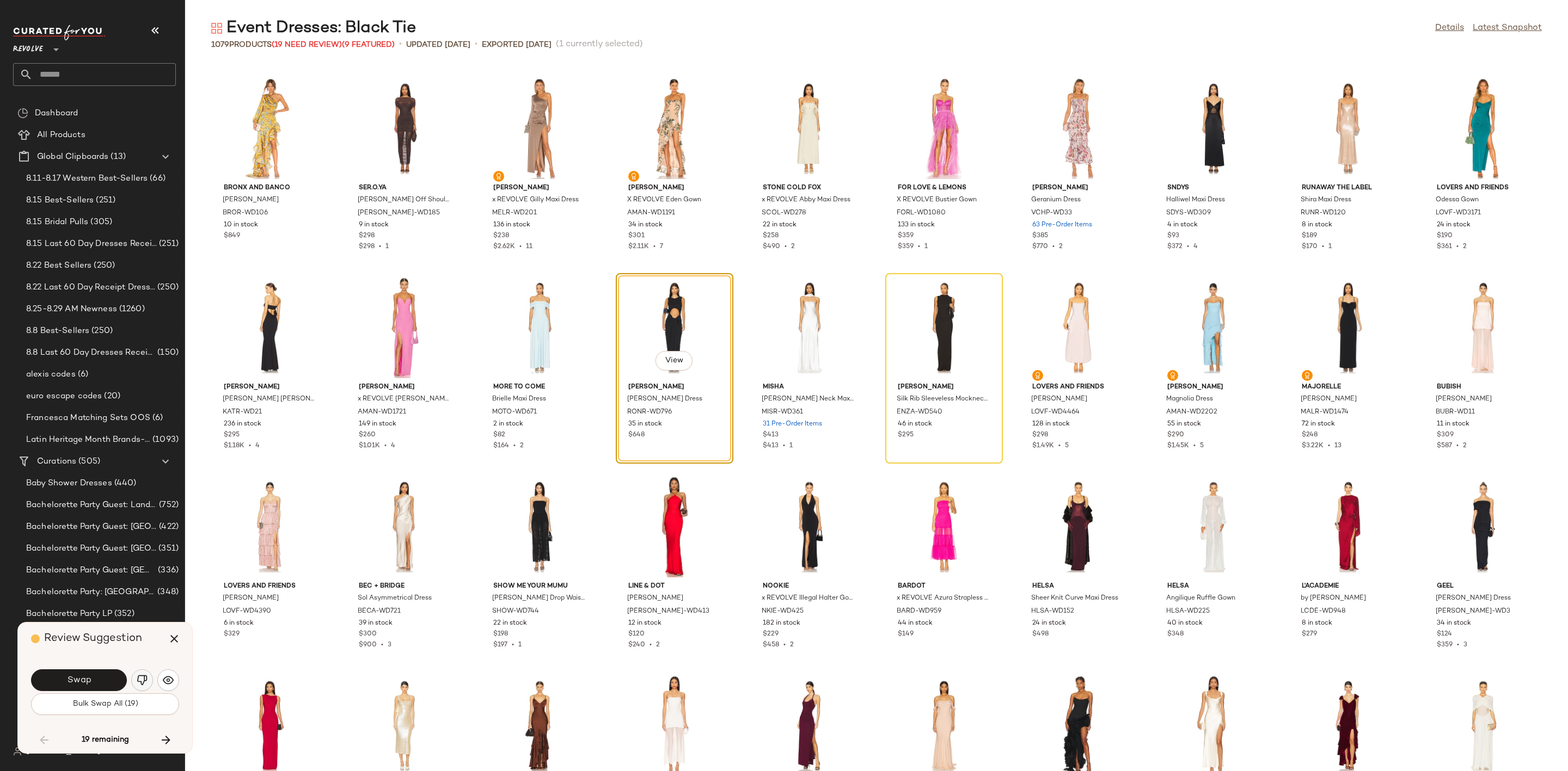
click at [139, 671] on button "button" at bounding box center [142, 680] width 22 height 22
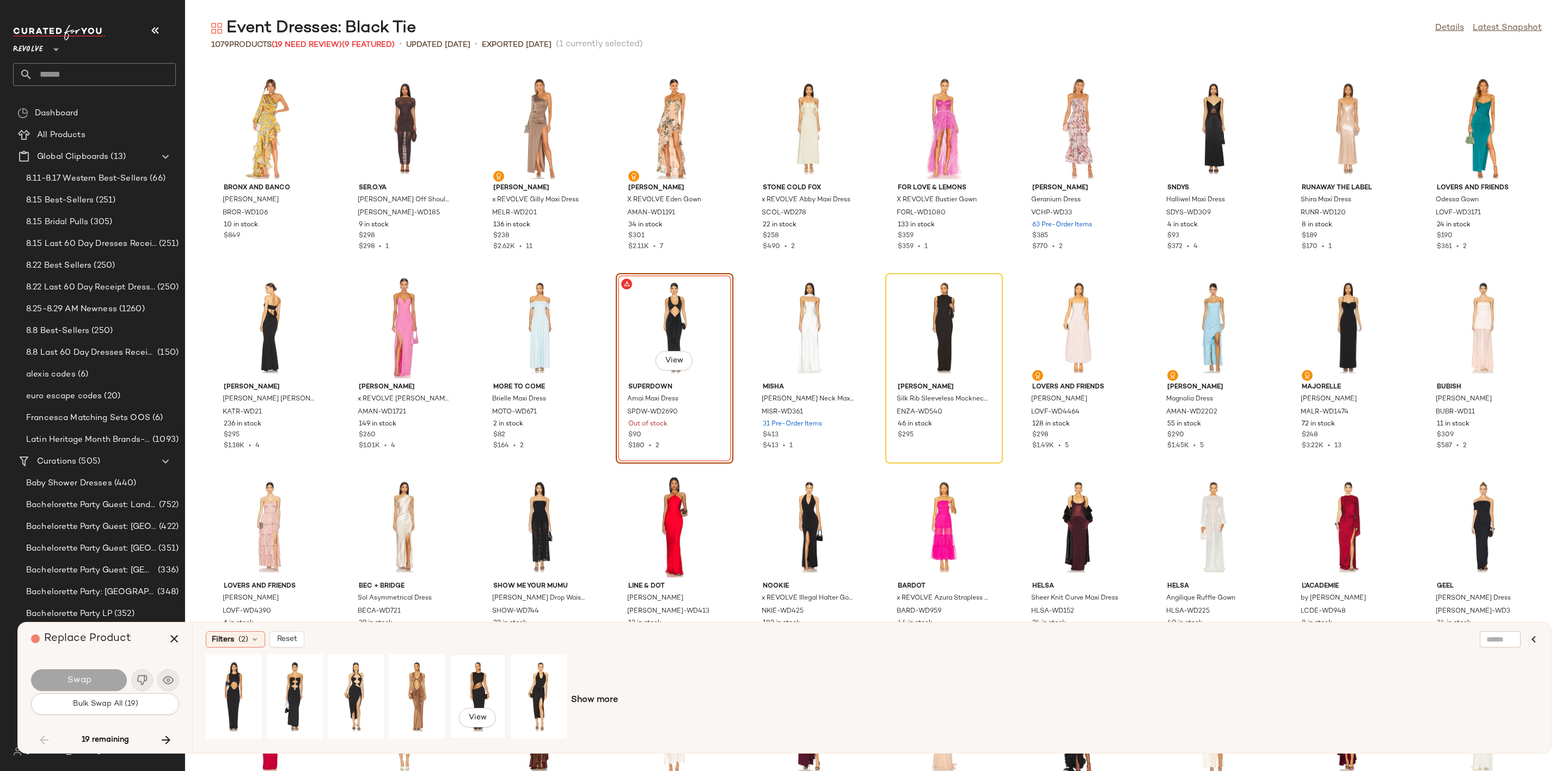
click at [488, 686] on div "View" at bounding box center [478, 696] width 49 height 77
click at [79, 681] on span "Swap" at bounding box center [79, 680] width 24 height 10
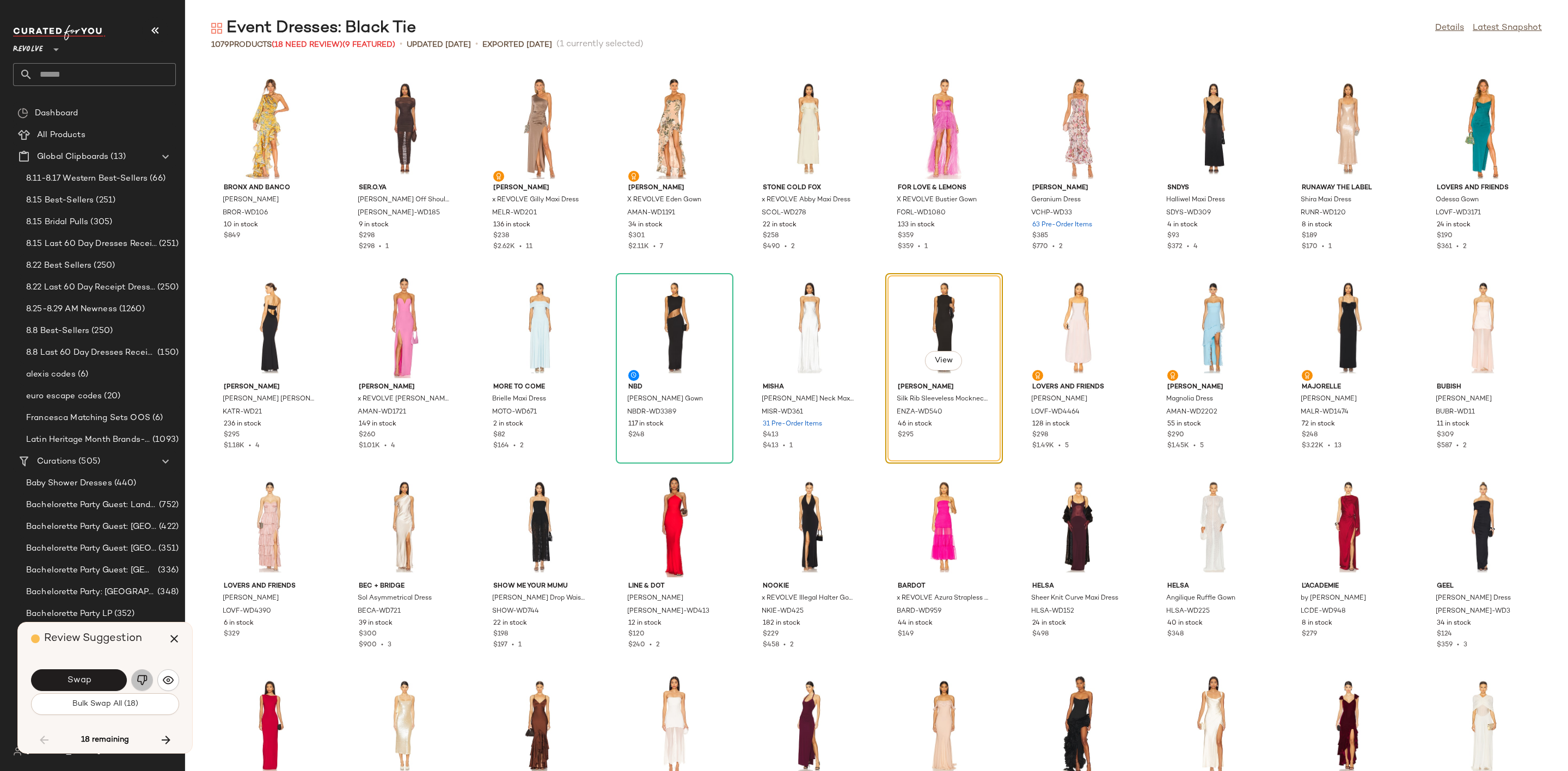
click at [138, 675] on img "button" at bounding box center [142, 680] width 11 height 11
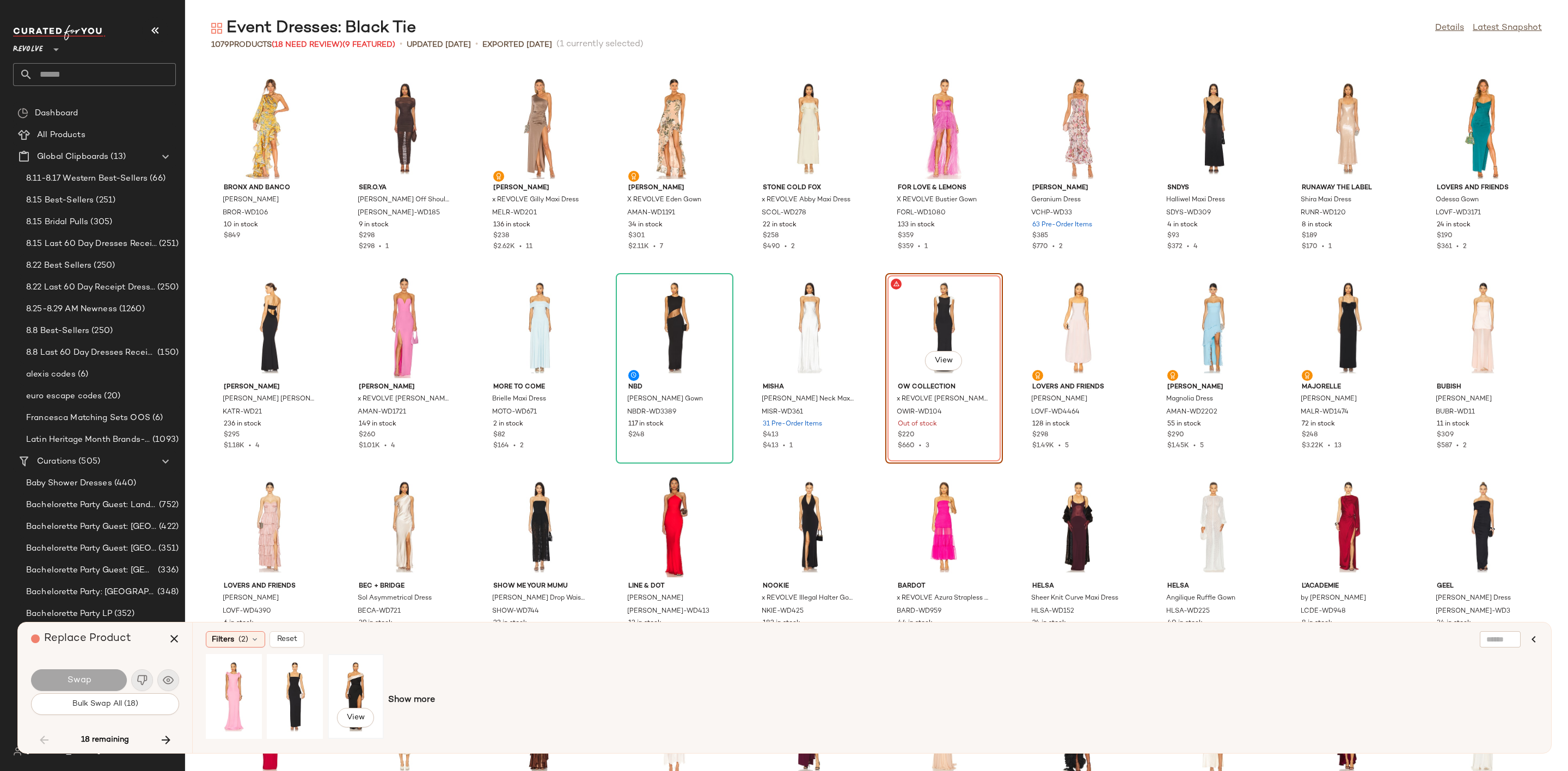
click at [366, 661] on div "View" at bounding box center [356, 696] width 49 height 77
click at [97, 674] on button "Swap" at bounding box center [79, 680] width 96 height 22
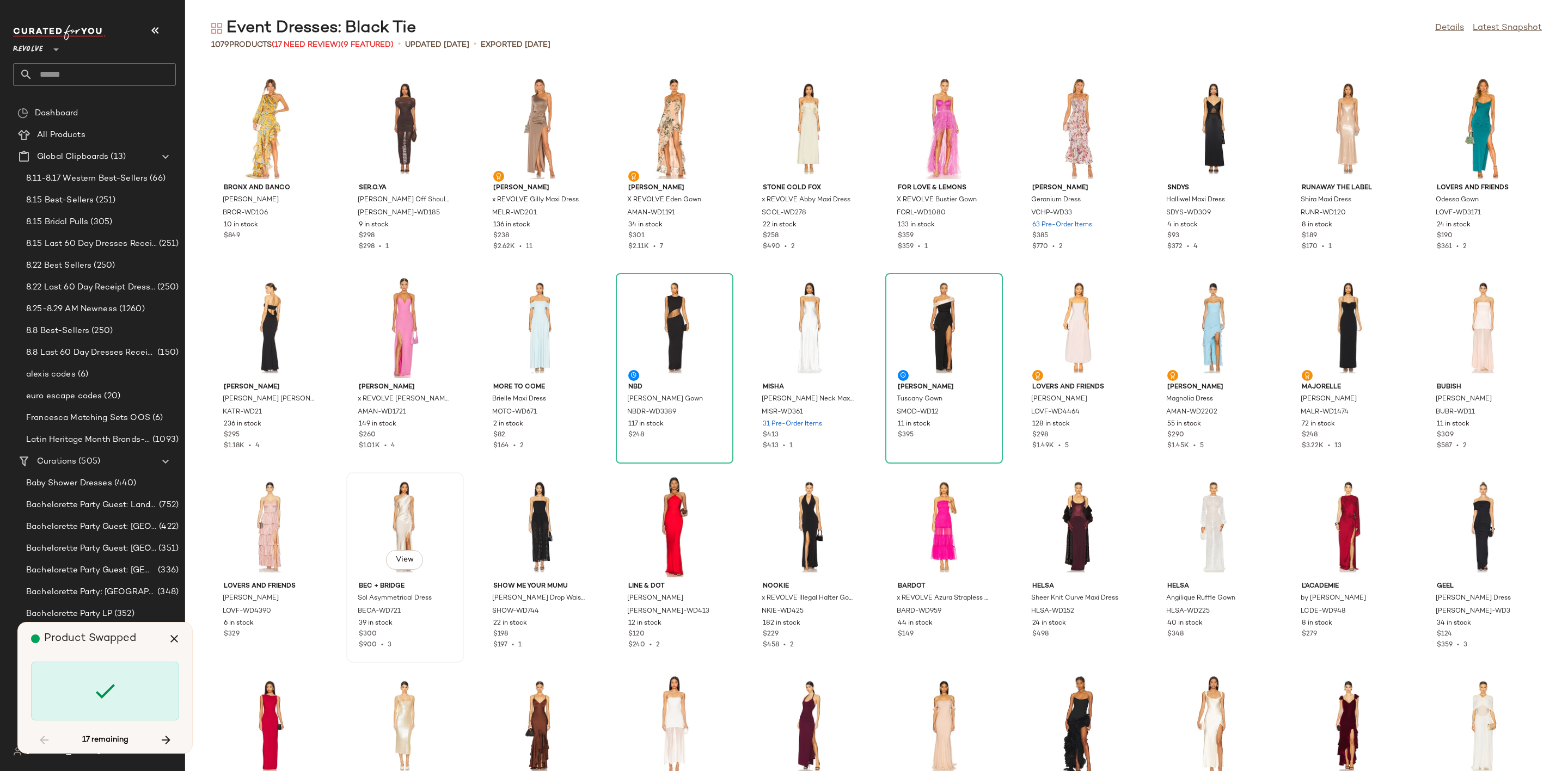
scroll to position [8765, 0]
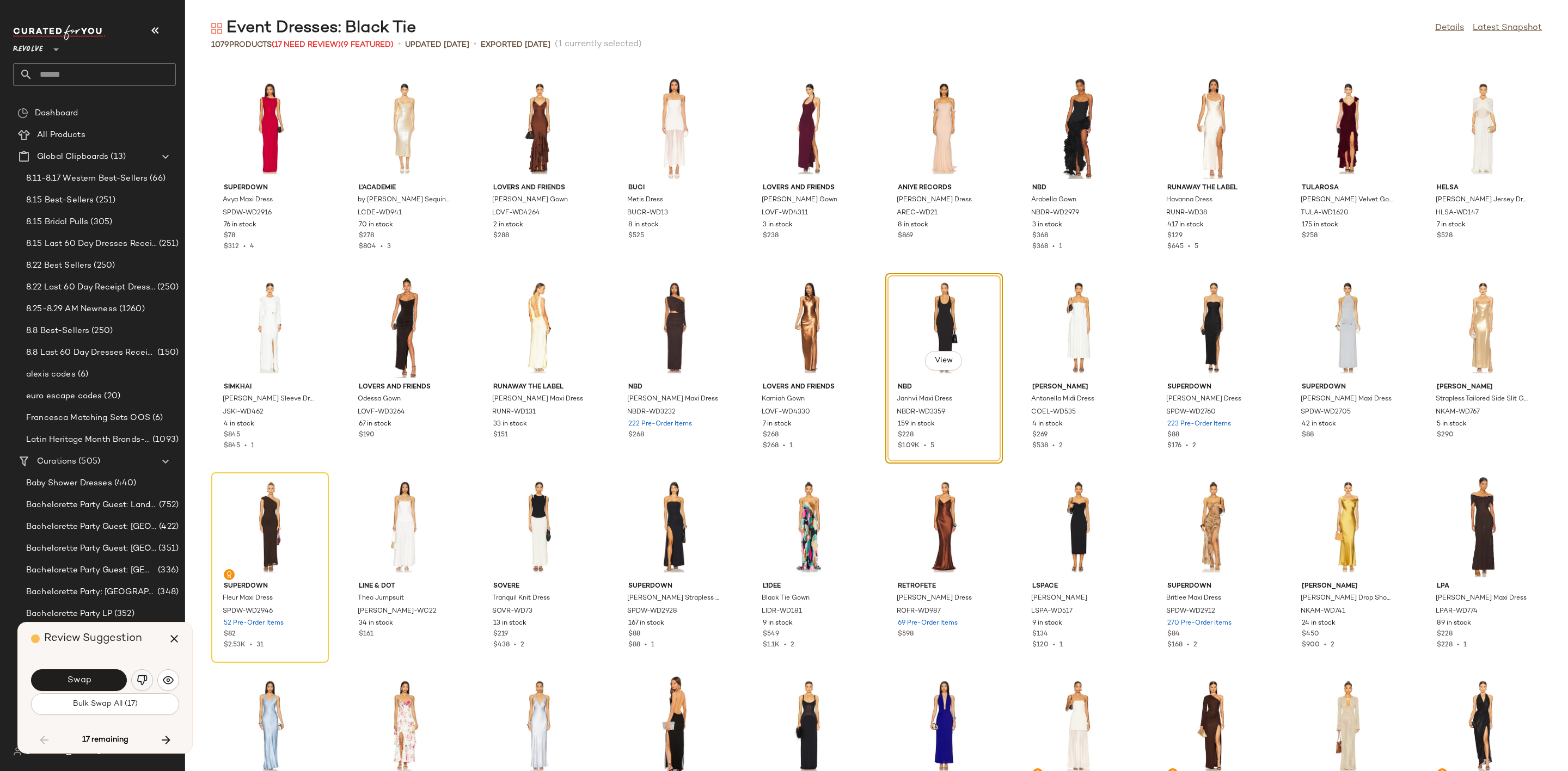
click at [137, 686] on button "button" at bounding box center [142, 680] width 22 height 22
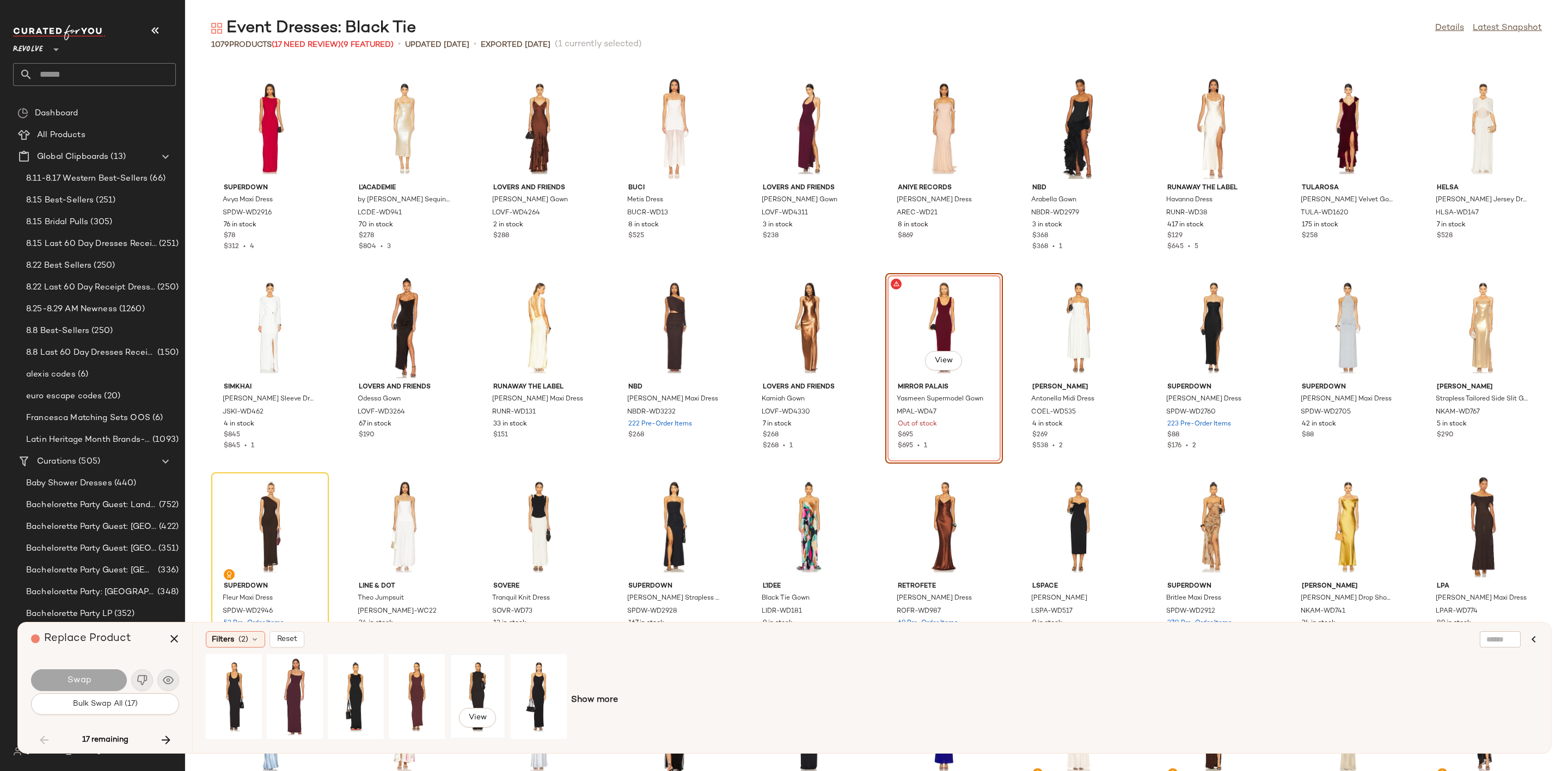
click at [482, 675] on div "View" at bounding box center [478, 696] width 49 height 77
click at [89, 675] on span "Swap" at bounding box center [79, 680] width 24 height 10
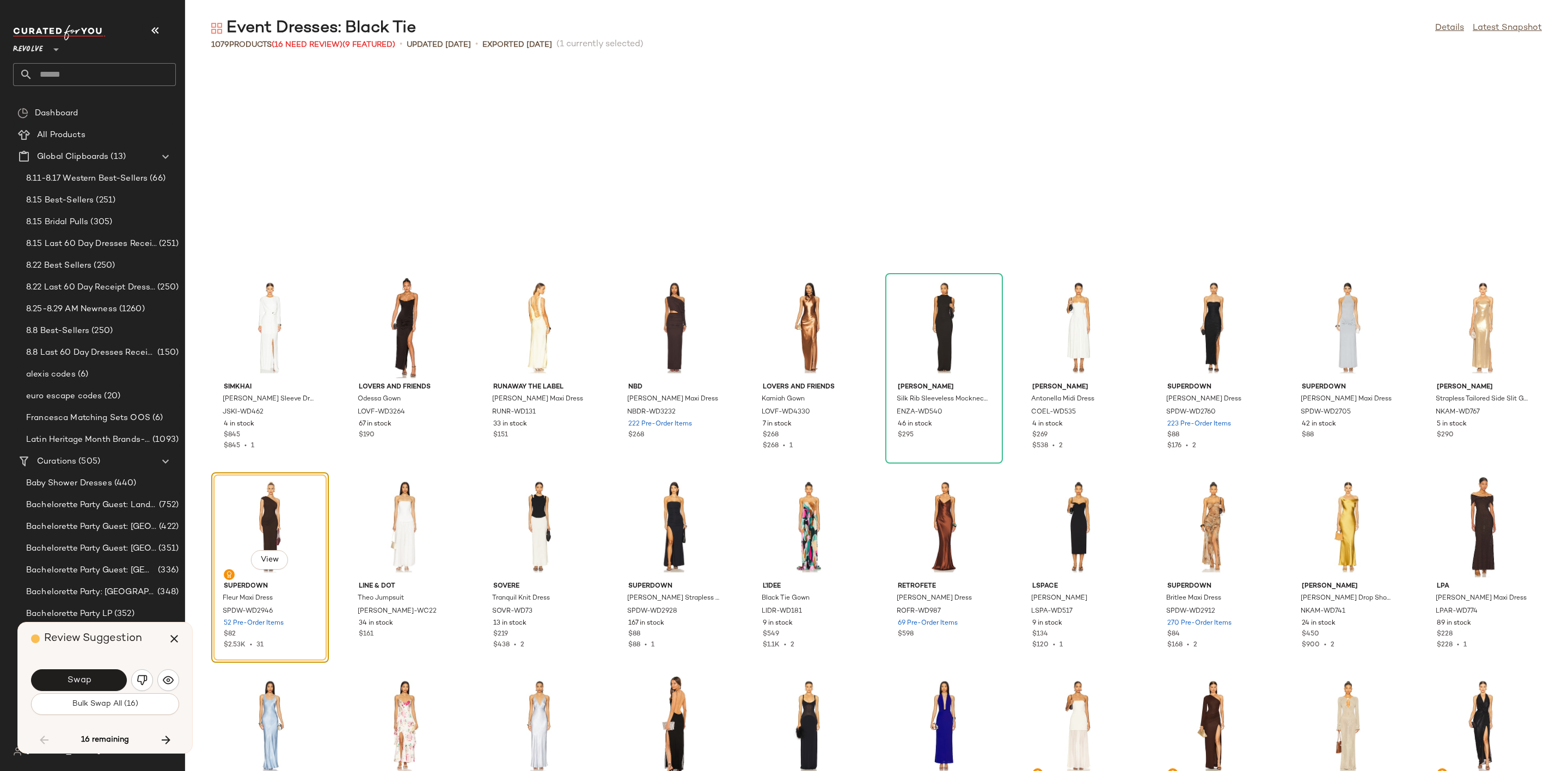
scroll to position [8965, 0]
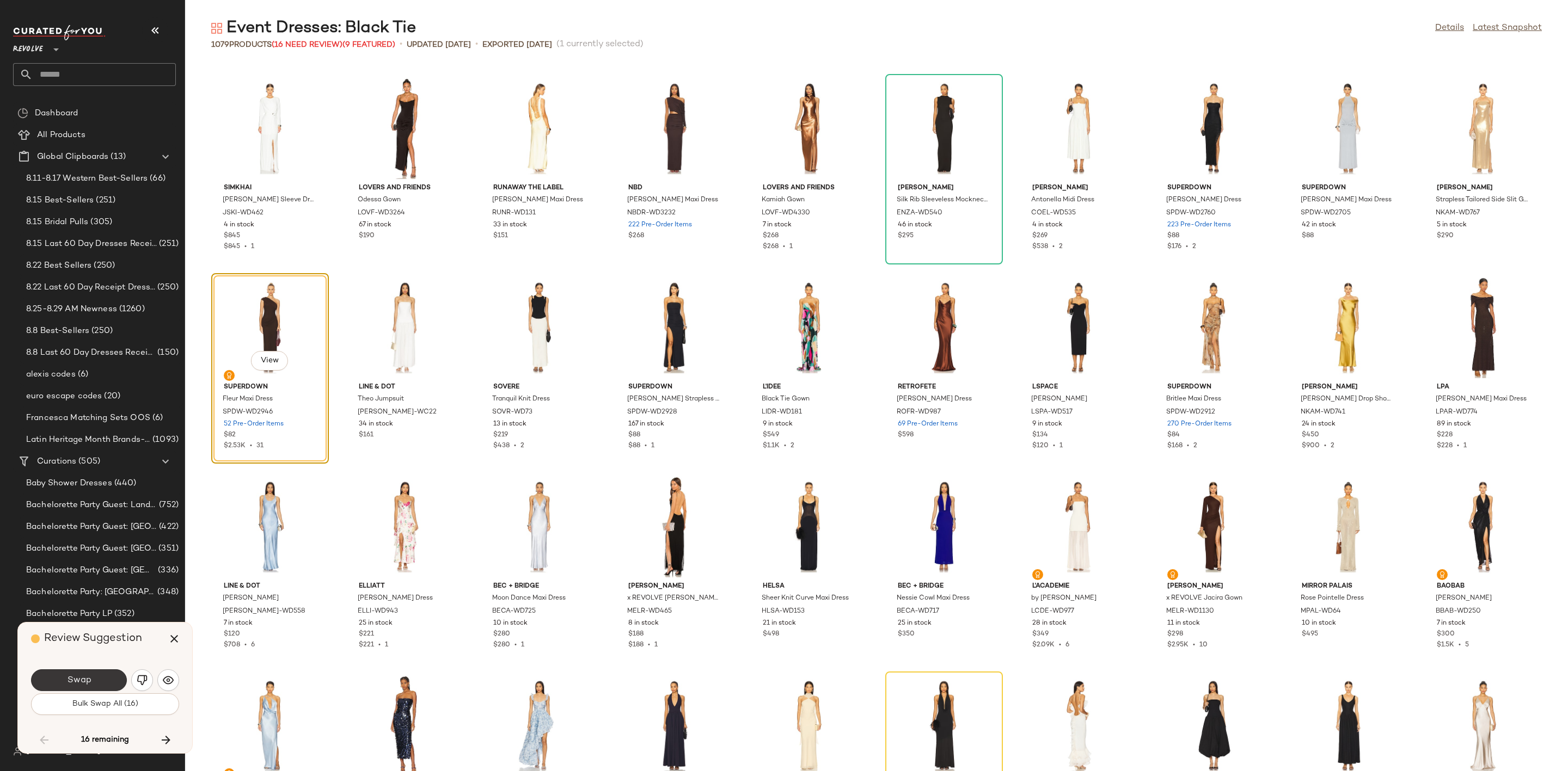
click at [83, 680] on span "Swap" at bounding box center [79, 680] width 24 height 10
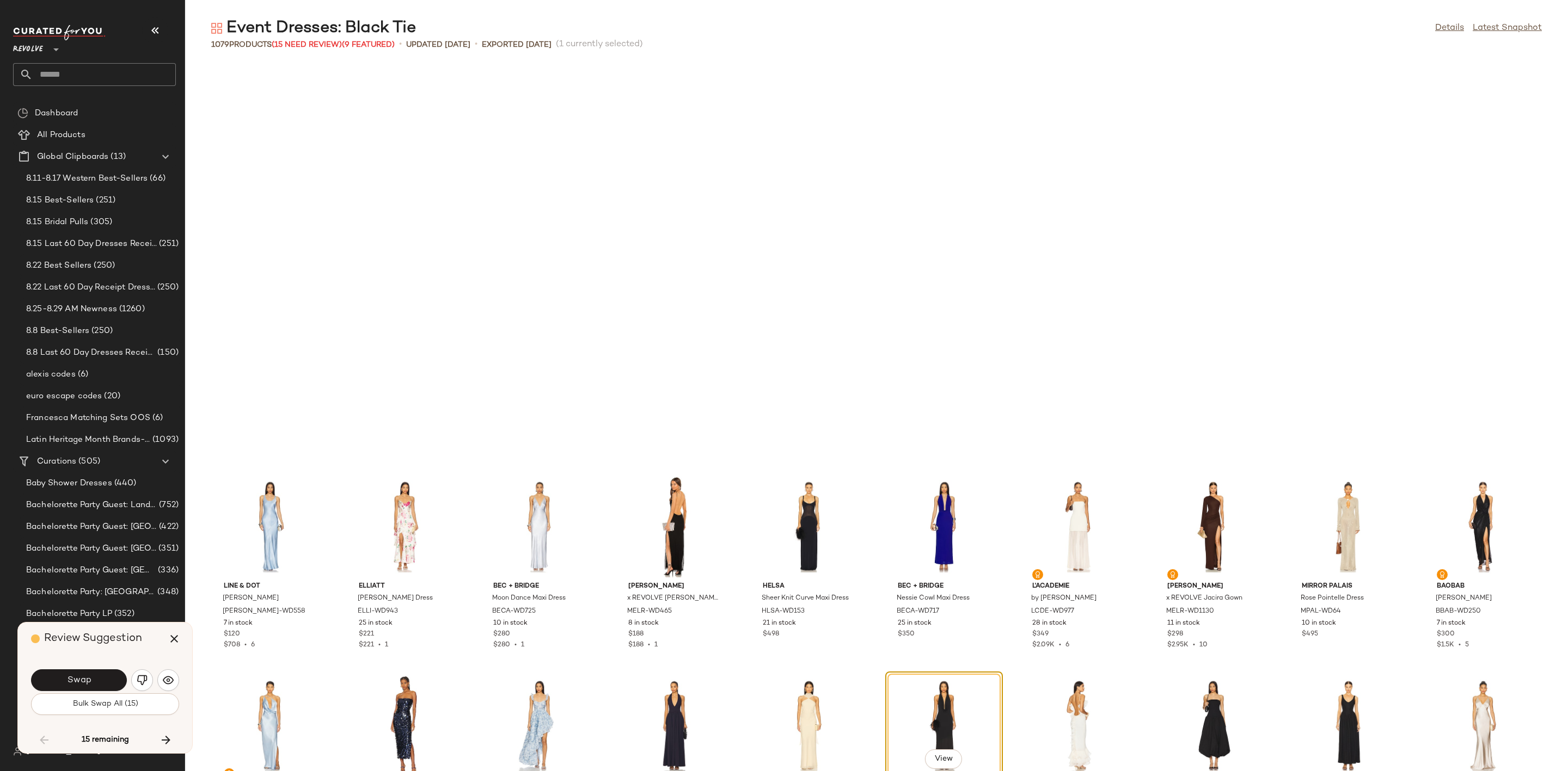
scroll to position [9363, 0]
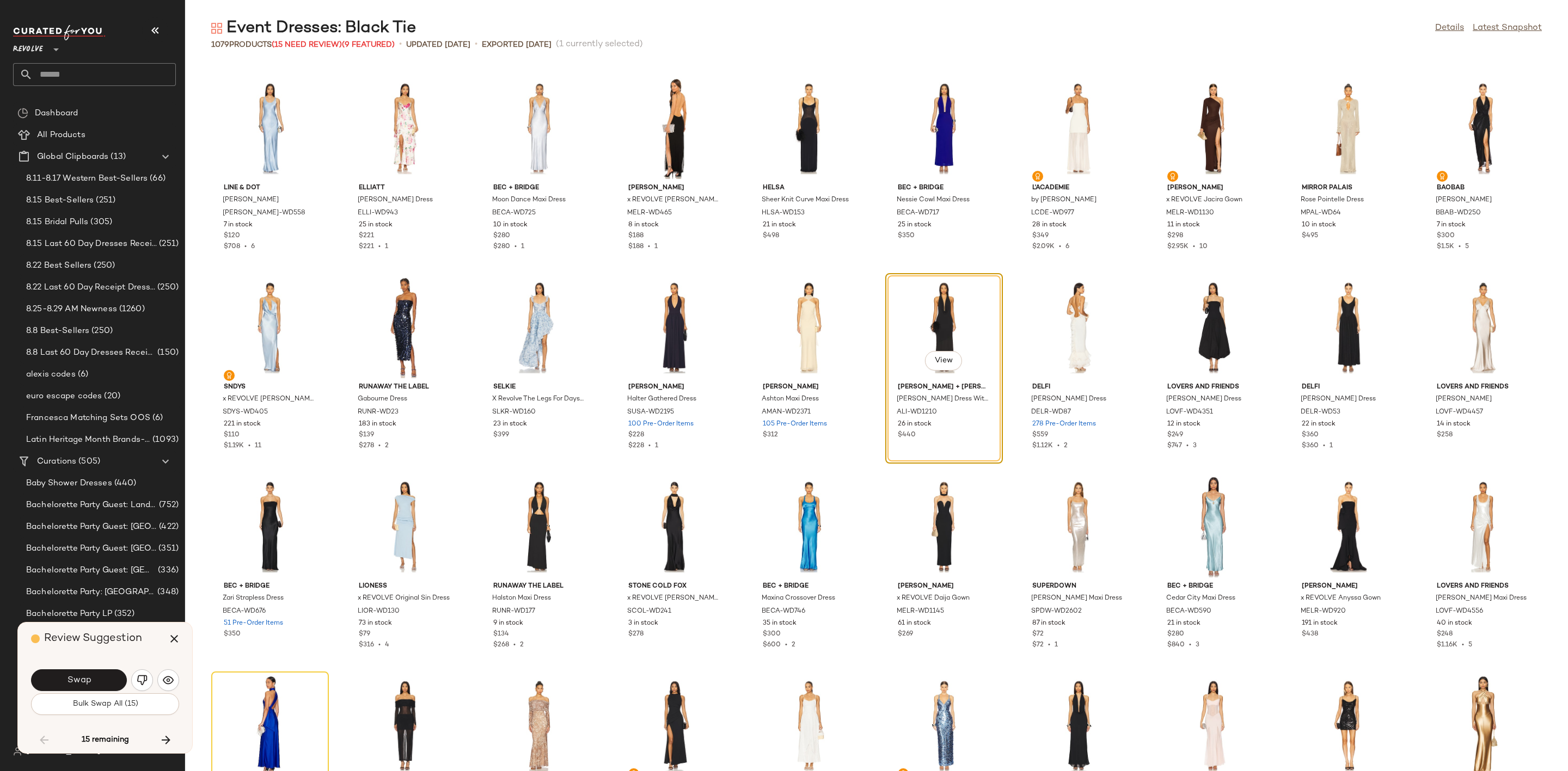
click at [72, 676] on span "Swap" at bounding box center [79, 680] width 24 height 10
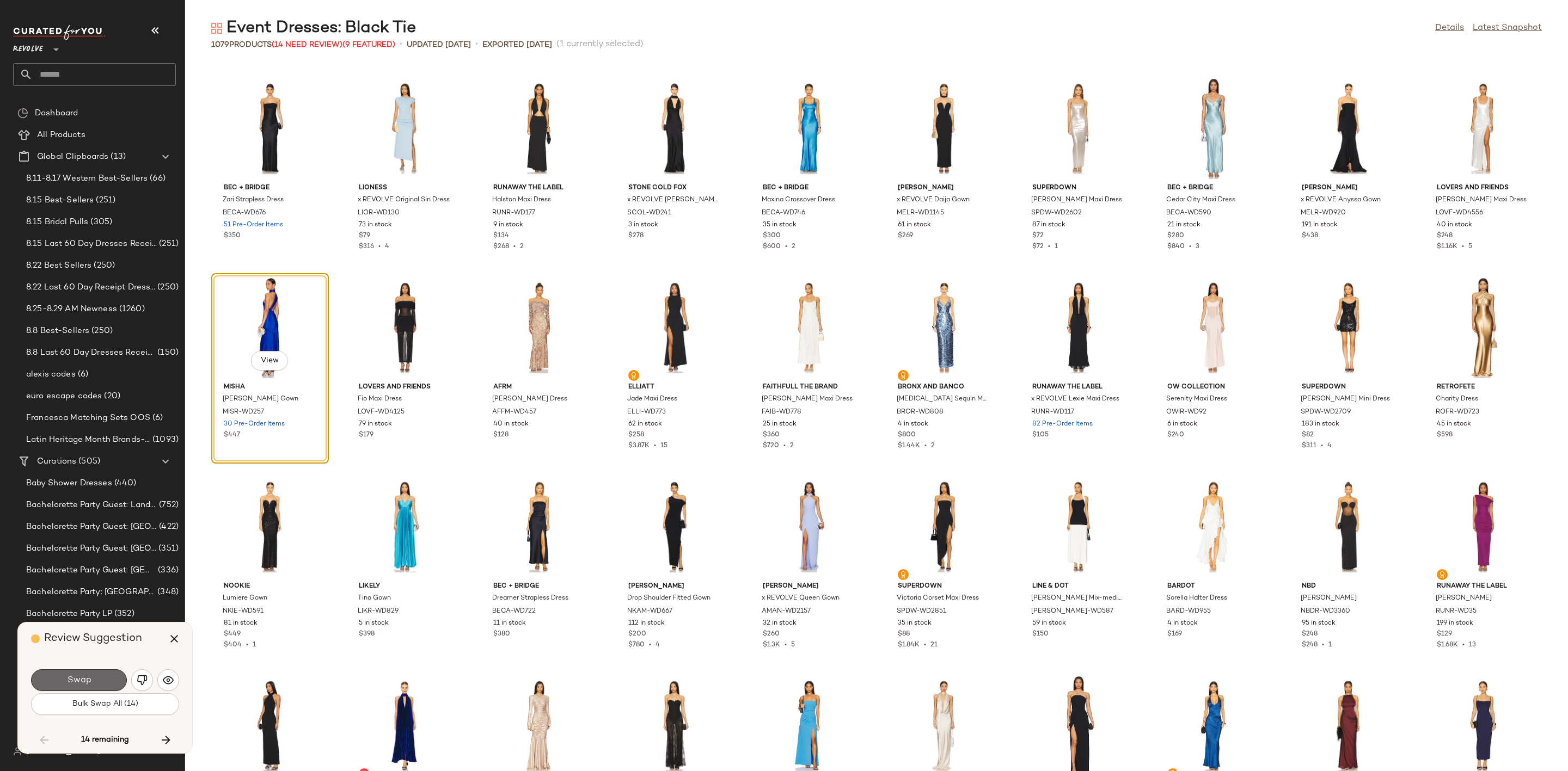
click at [54, 678] on button "Swap" at bounding box center [79, 680] width 96 height 22
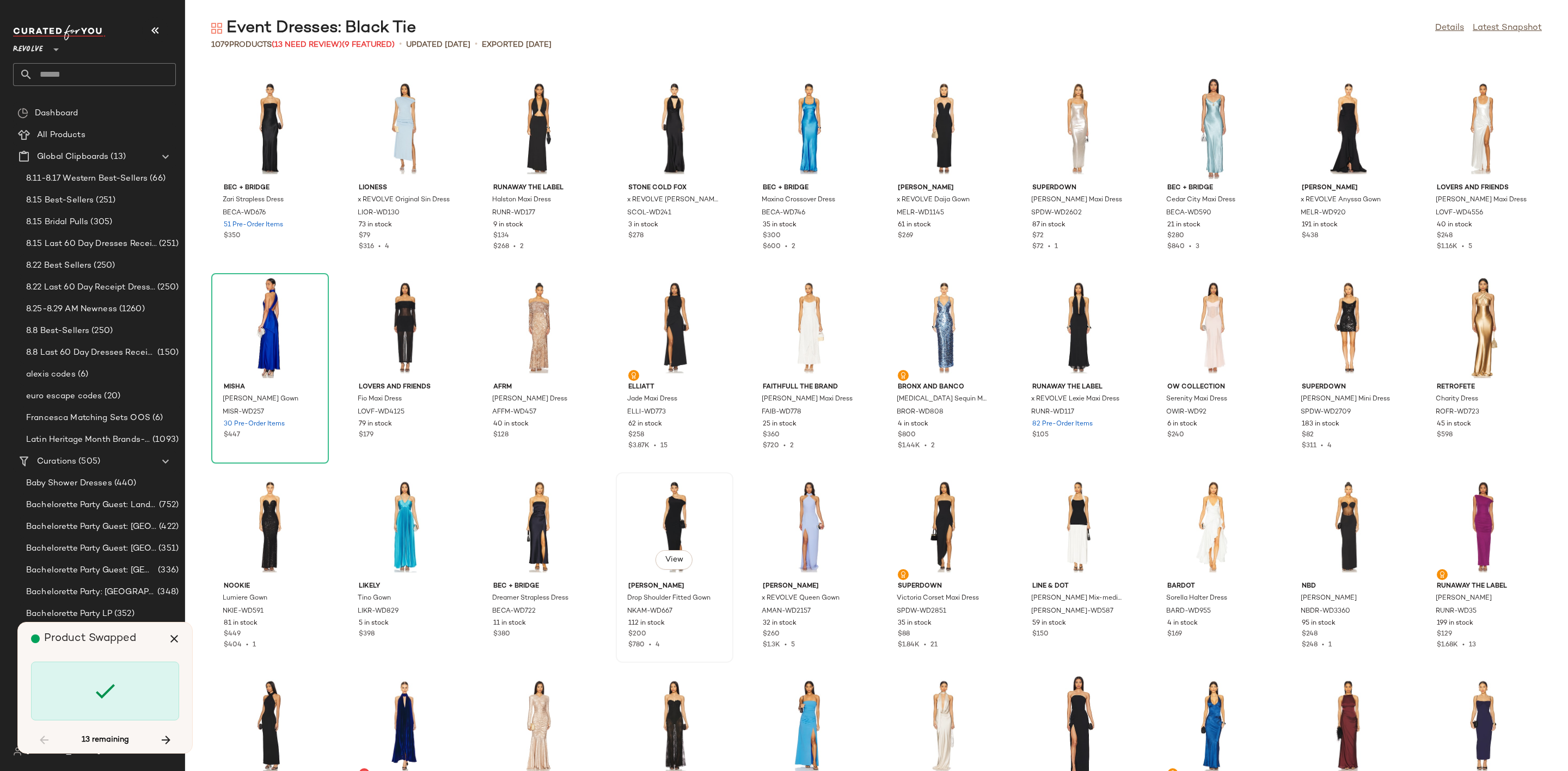
scroll to position [10757, 0]
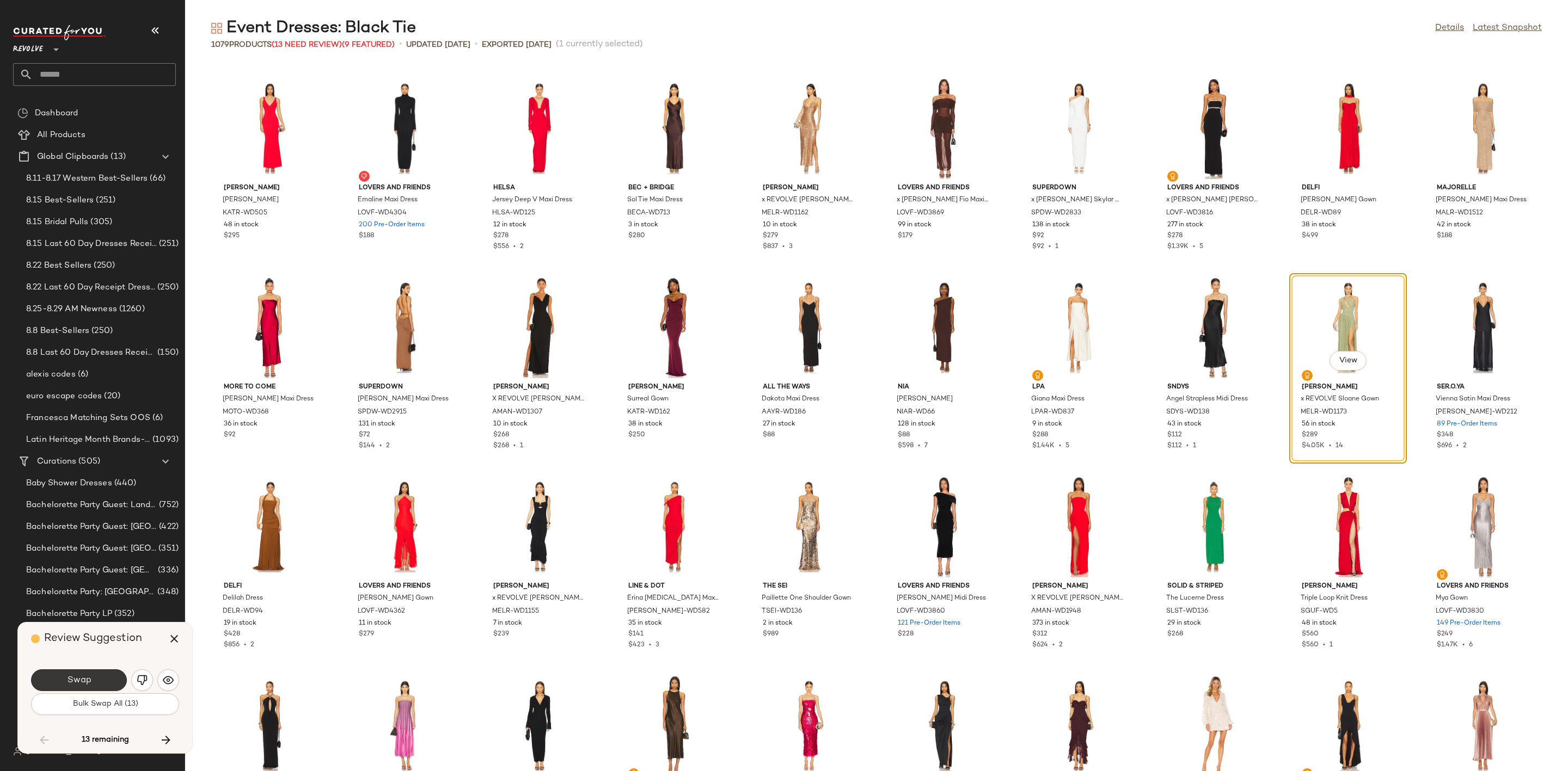
click at [31, 678] on button "Swap" at bounding box center [79, 680] width 96 height 22
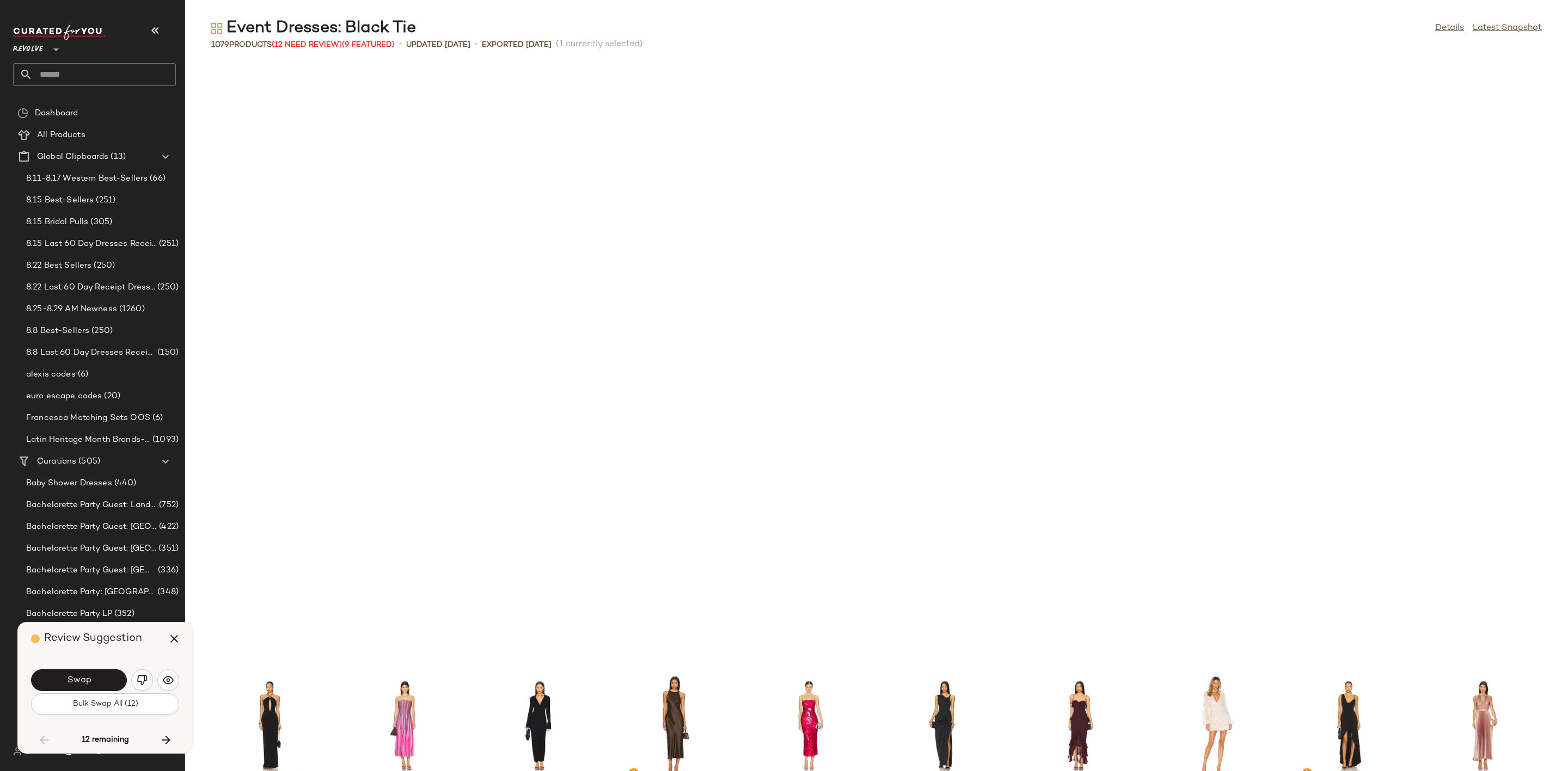
scroll to position [11355, 0]
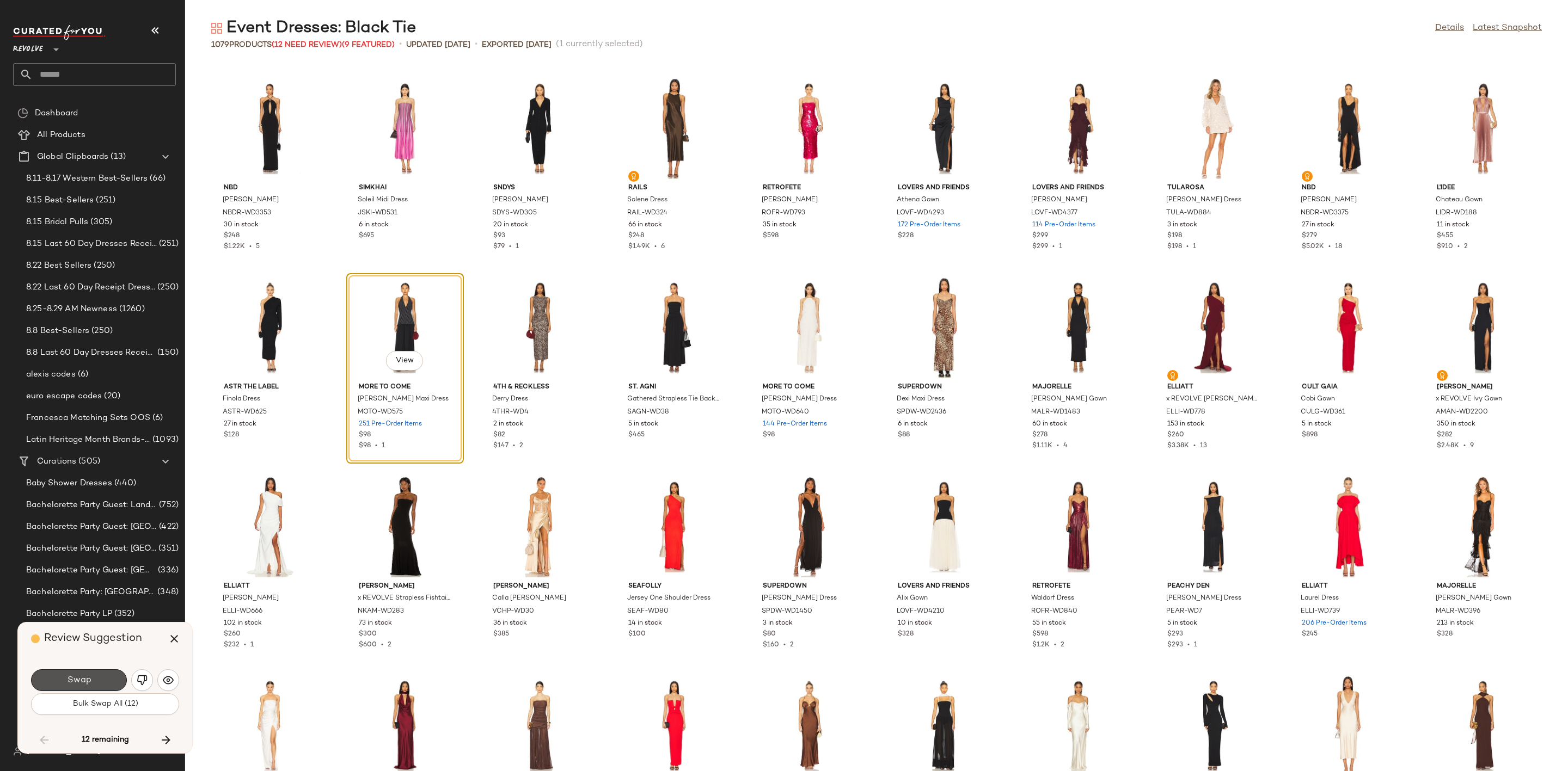
click at [88, 672] on button "Swap" at bounding box center [79, 680] width 96 height 22
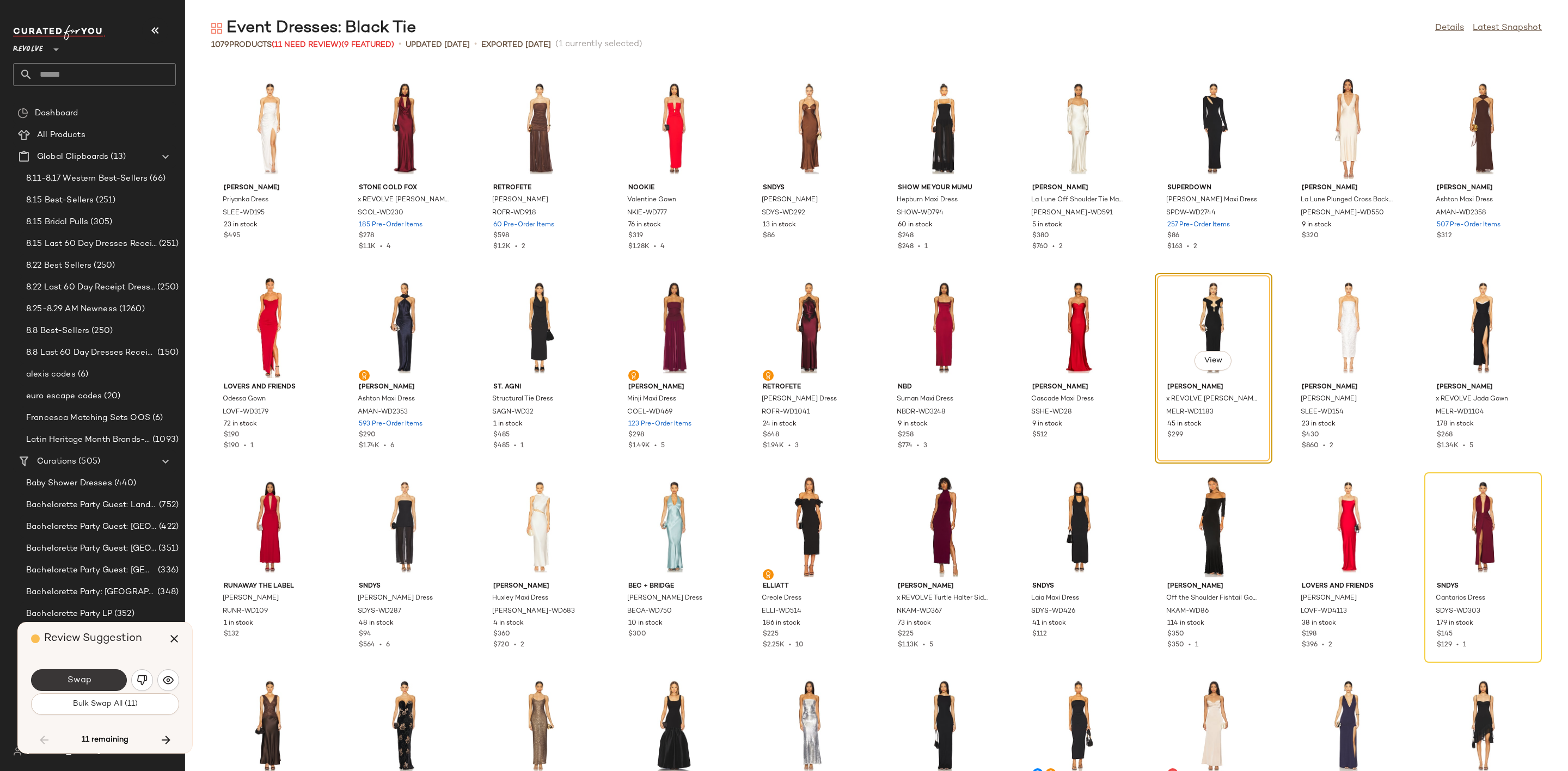
click at [93, 681] on button "Swap" at bounding box center [79, 680] width 96 height 22
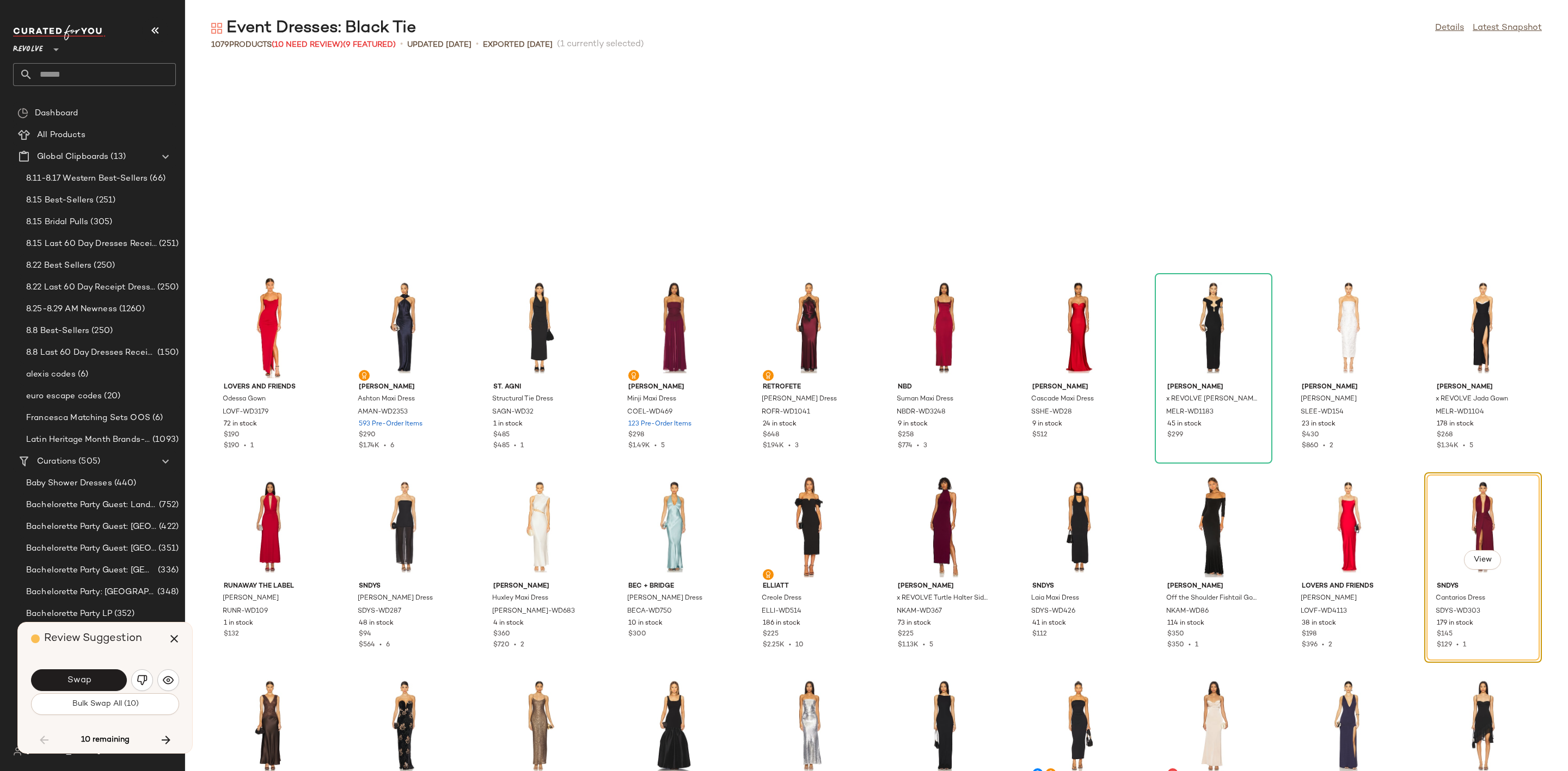
scroll to position [12152, 0]
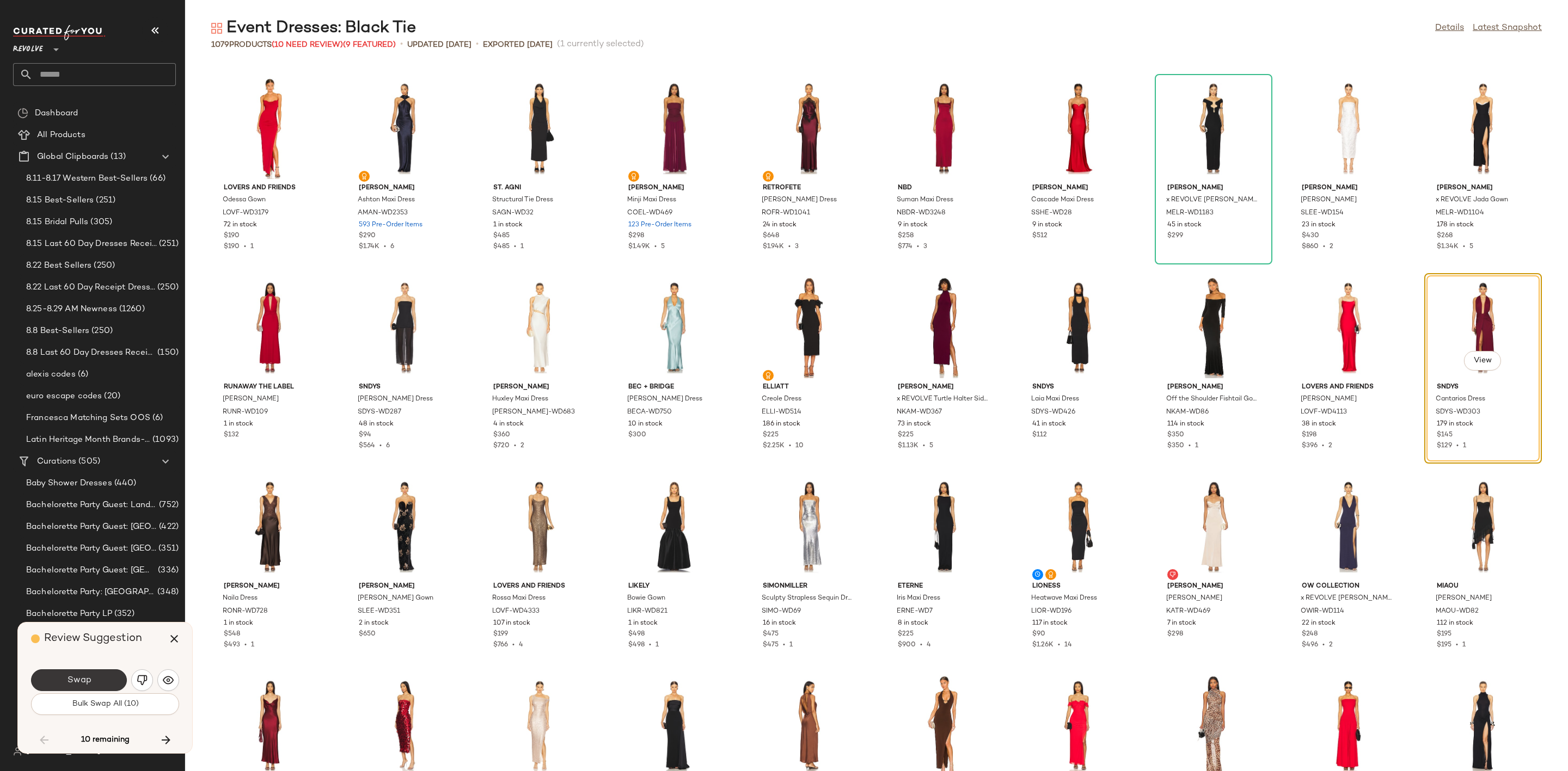
click at [100, 683] on button "Swap" at bounding box center [79, 680] width 96 height 22
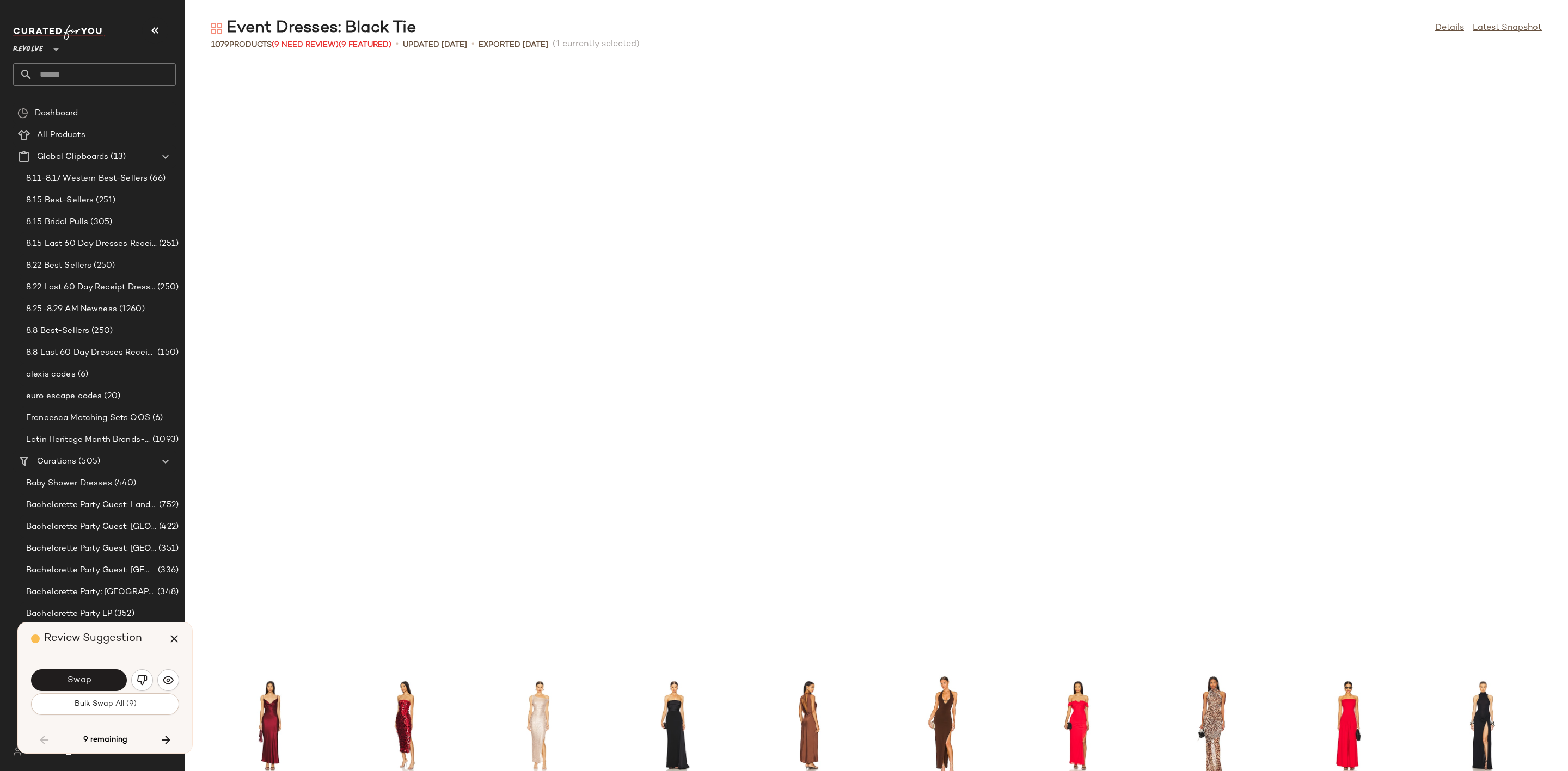
scroll to position [12749, 0]
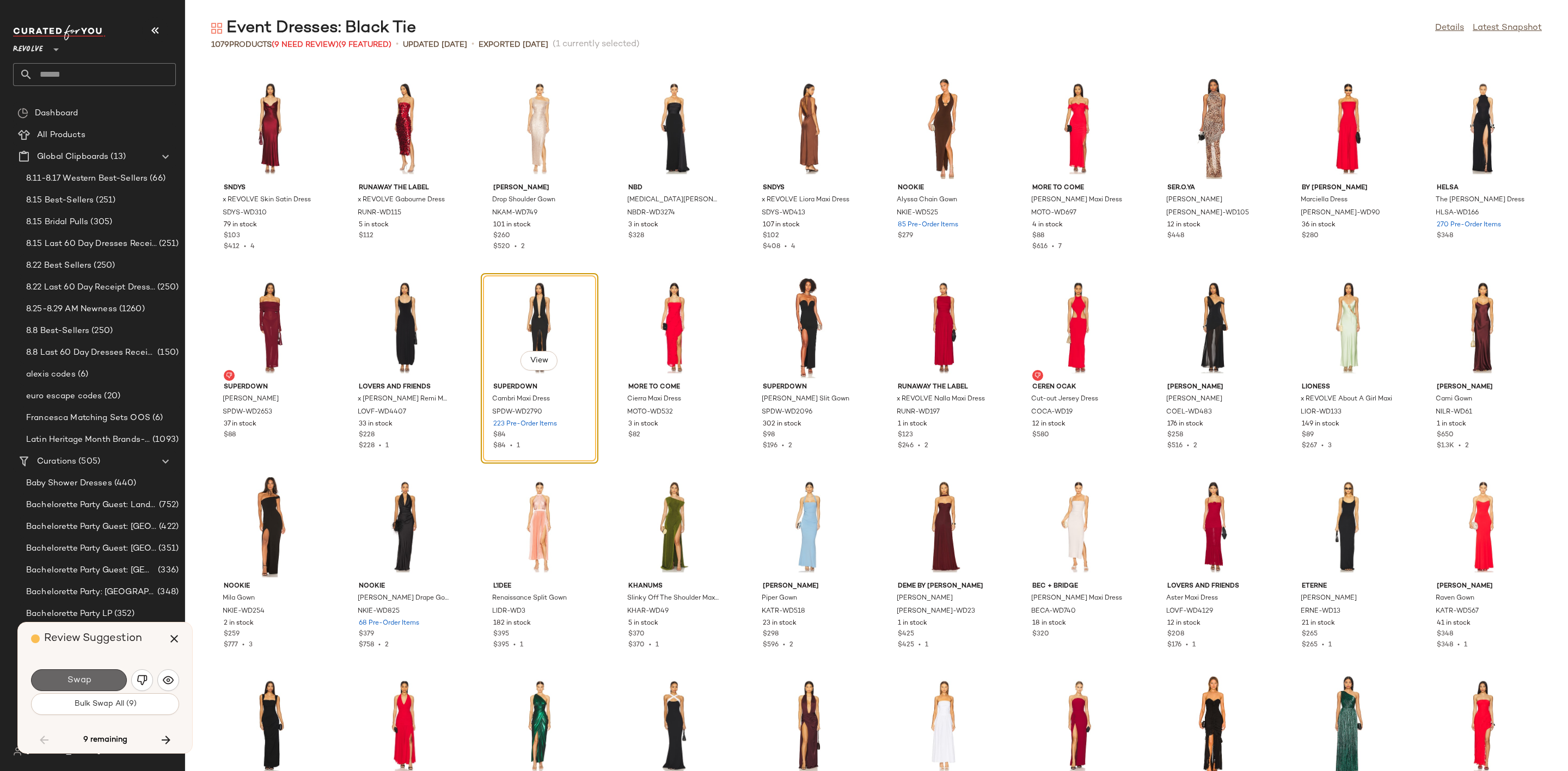
click at [93, 678] on button "Swap" at bounding box center [79, 680] width 96 height 22
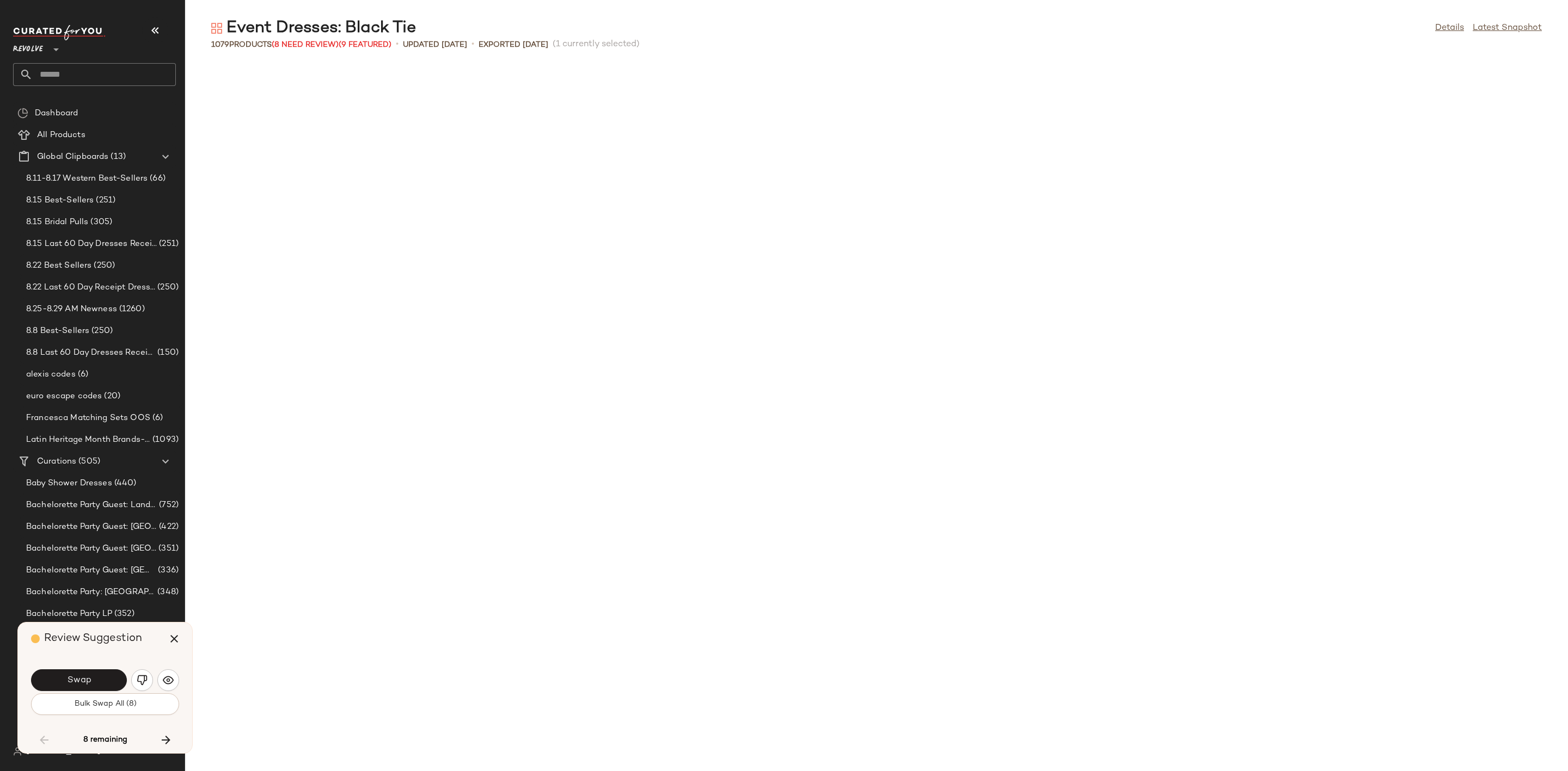
scroll to position [13546, 0]
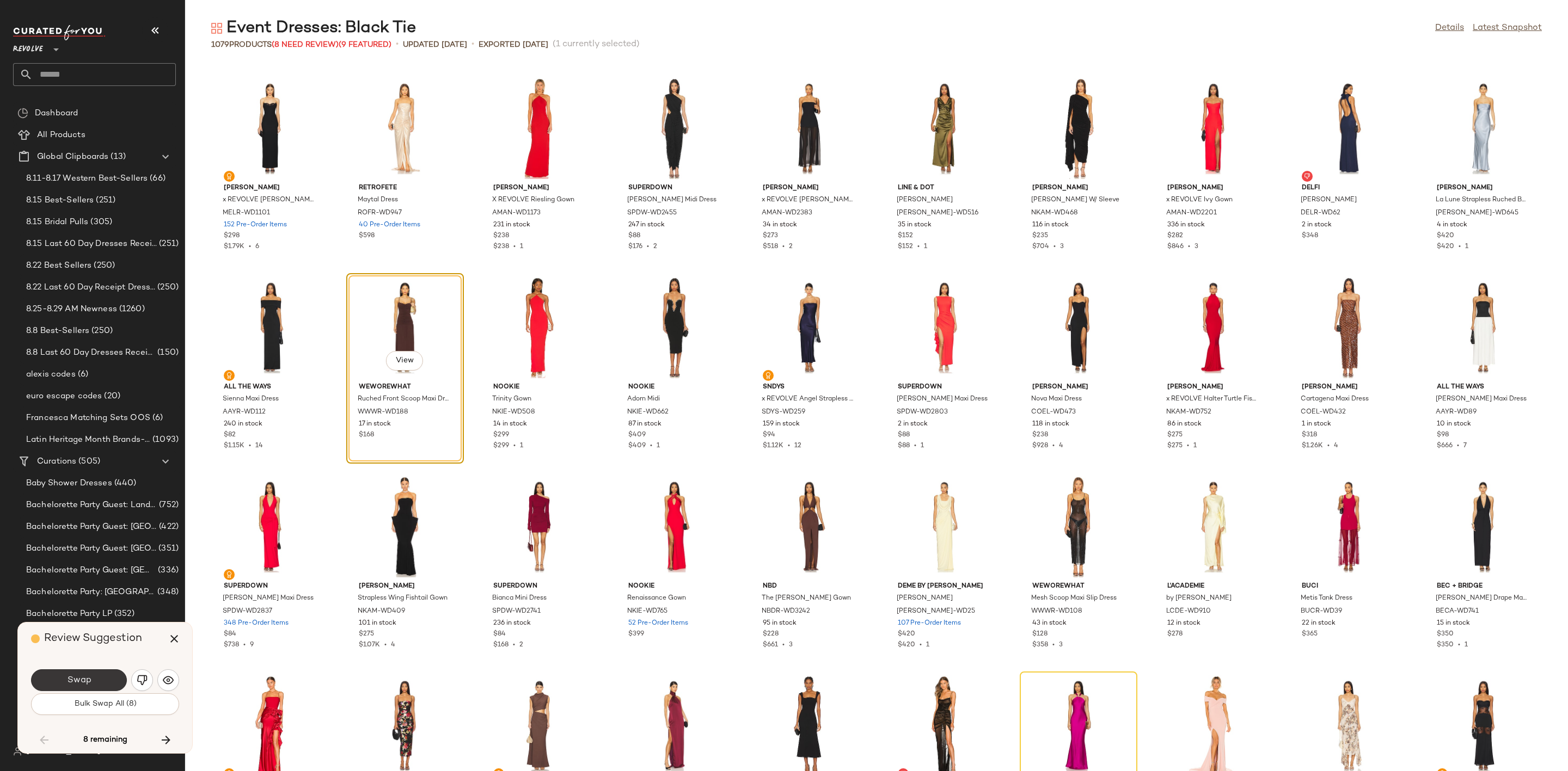
click at [83, 678] on span "Swap" at bounding box center [79, 680] width 24 height 10
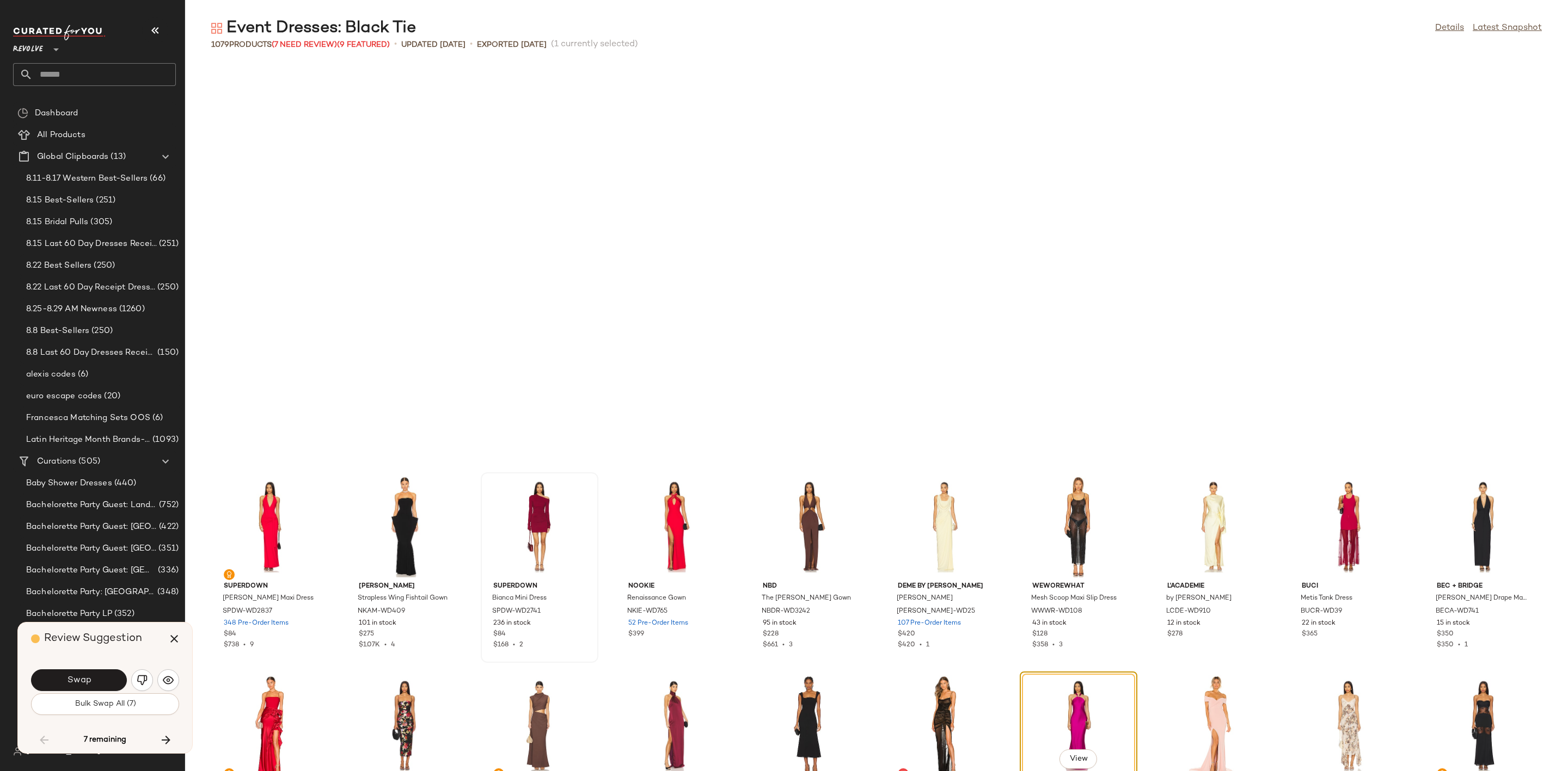
scroll to position [13945, 0]
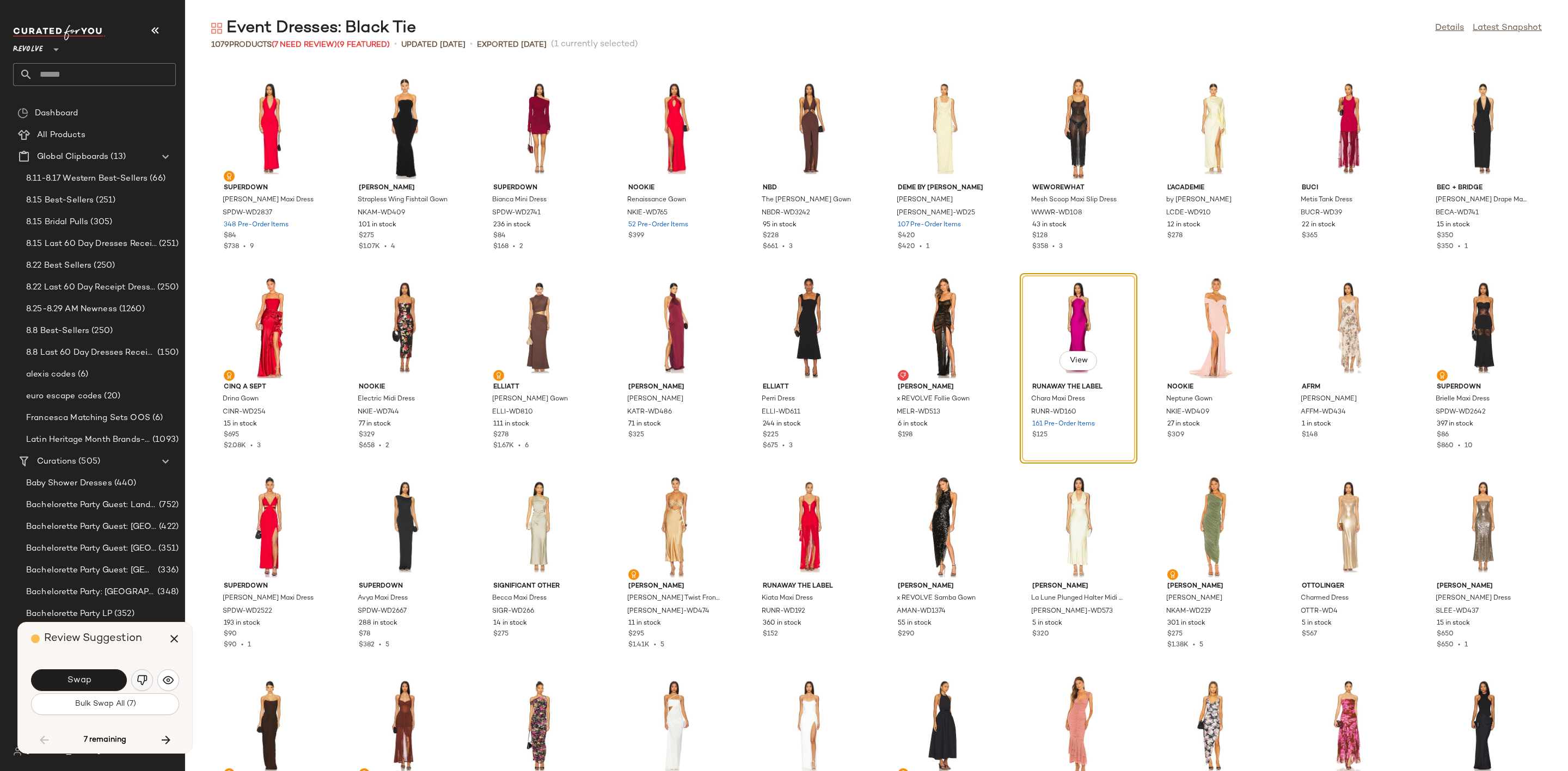
click at [139, 679] on img "button" at bounding box center [142, 680] width 11 height 11
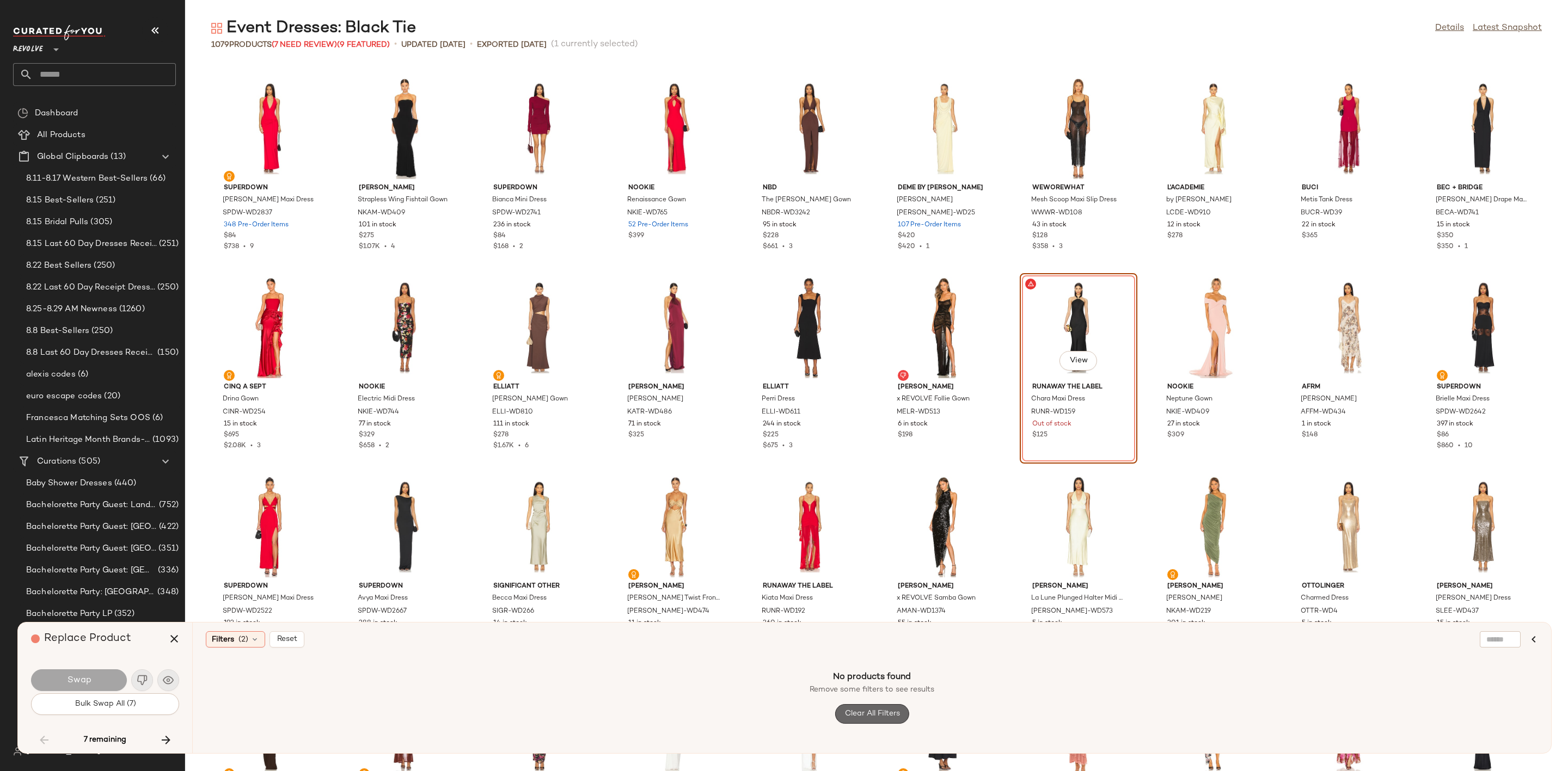
click at [884, 714] on span "Clear All Filters" at bounding box center [871, 714] width 55 height 9
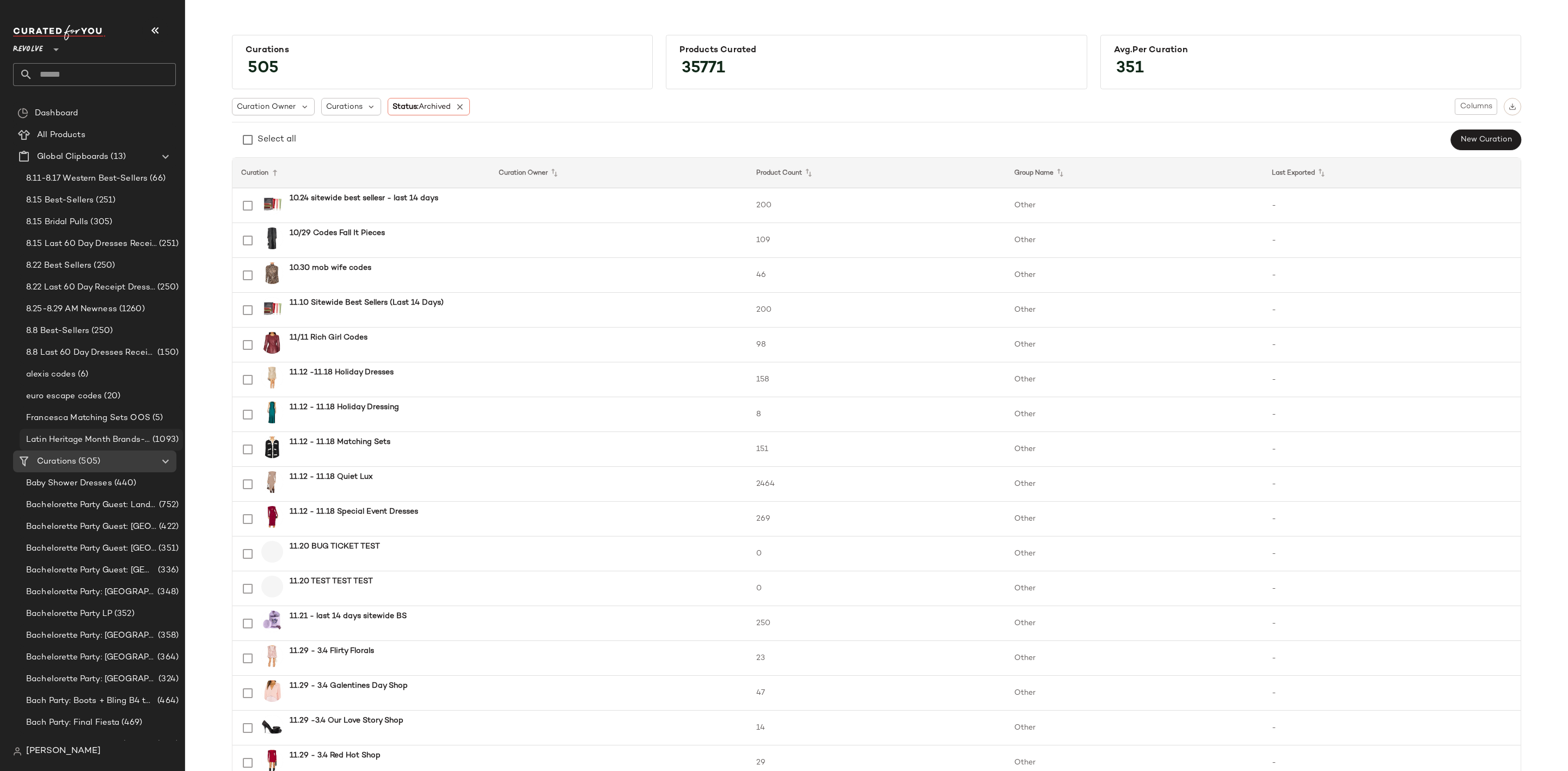
click at [144, 439] on span "Latin Heritage Month Brands- DO NOT DELETE" at bounding box center [88, 440] width 124 height 13
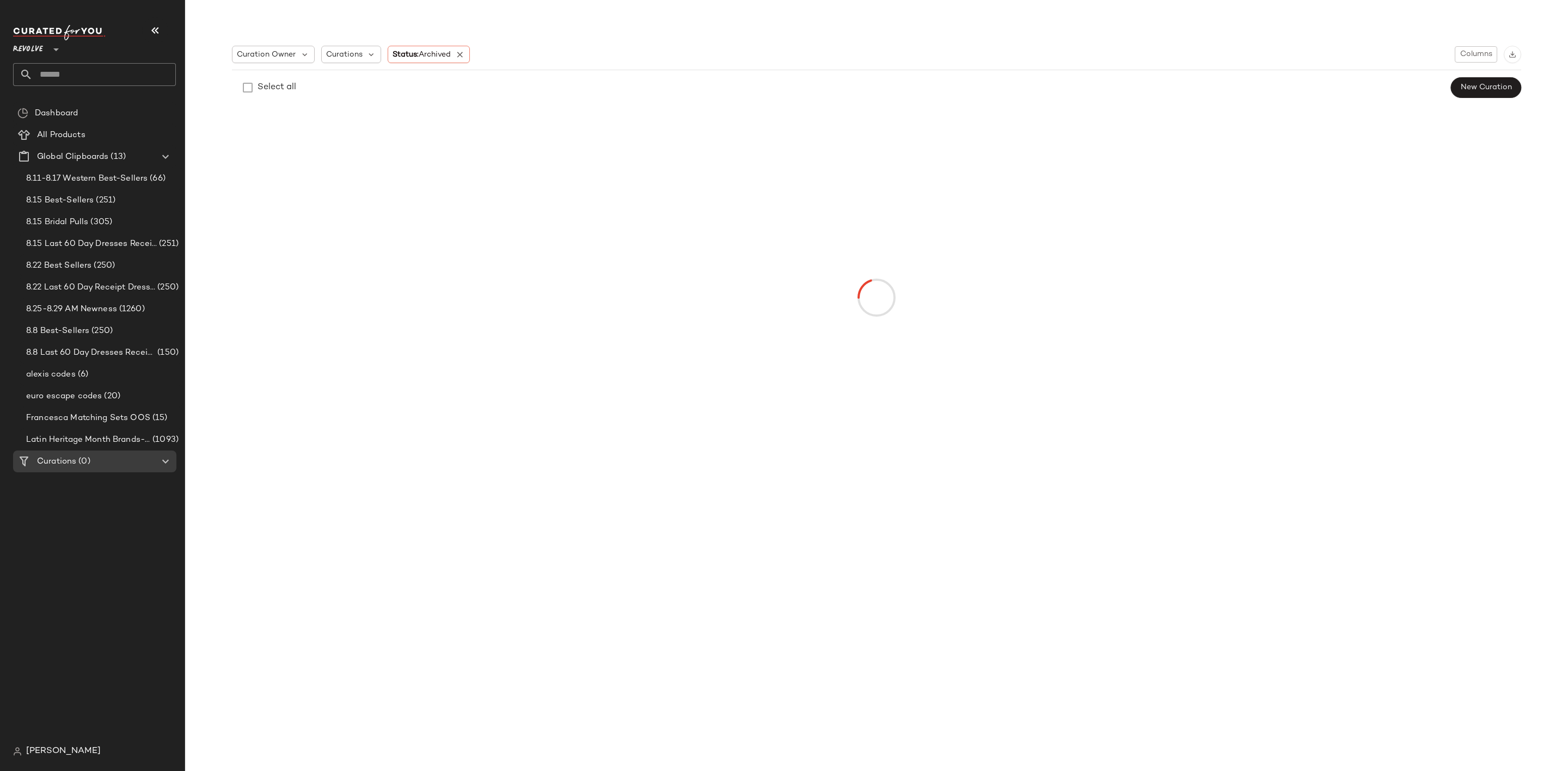
click at [75, 69] on input "text" at bounding box center [104, 75] width 143 height 23
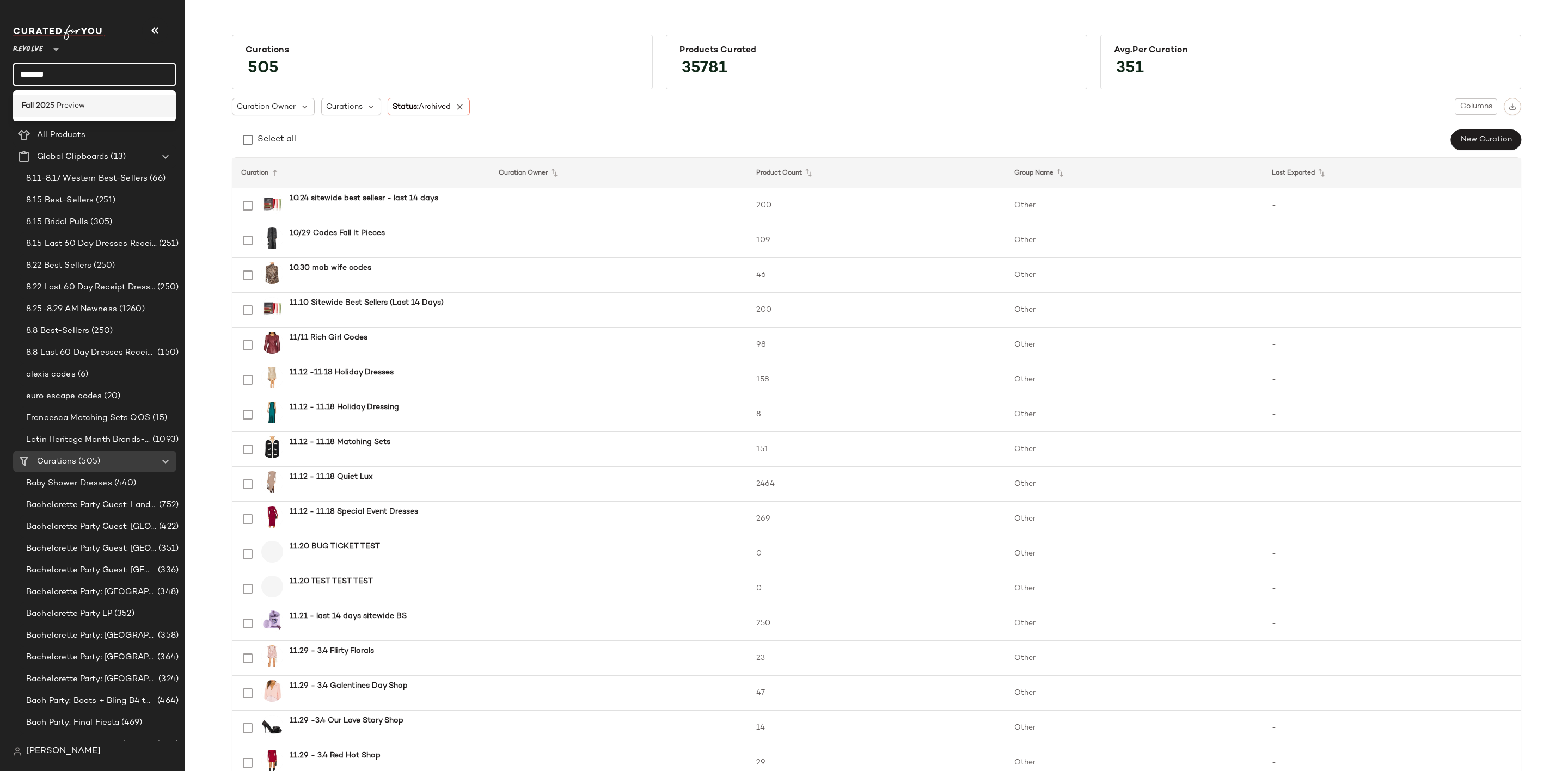
type input "*******"
click at [90, 108] on div "Fall 20 25 Preview" at bounding box center [94, 106] width 145 height 12
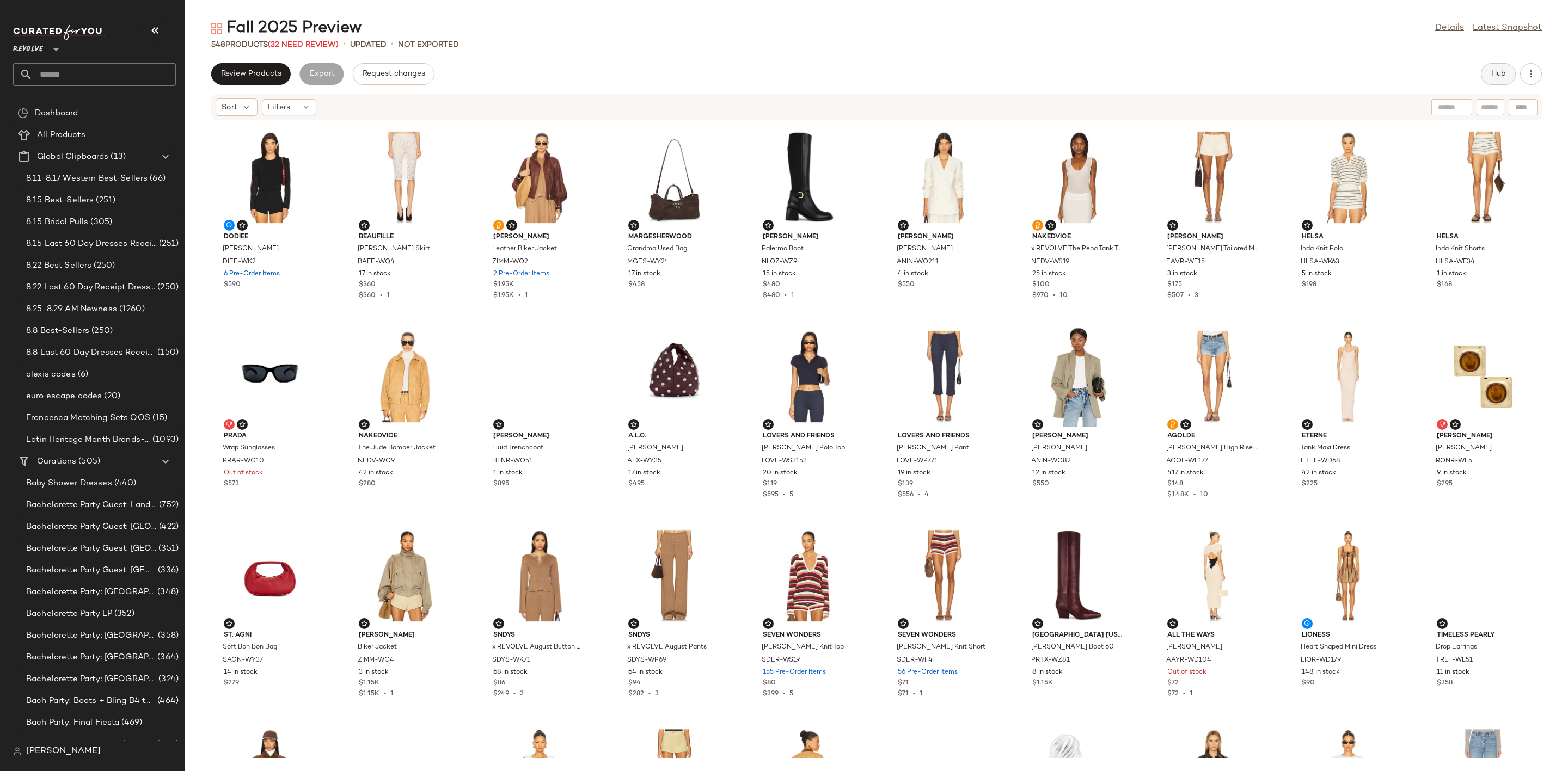
click at [1492, 80] on button "Hub" at bounding box center [1498, 74] width 35 height 22
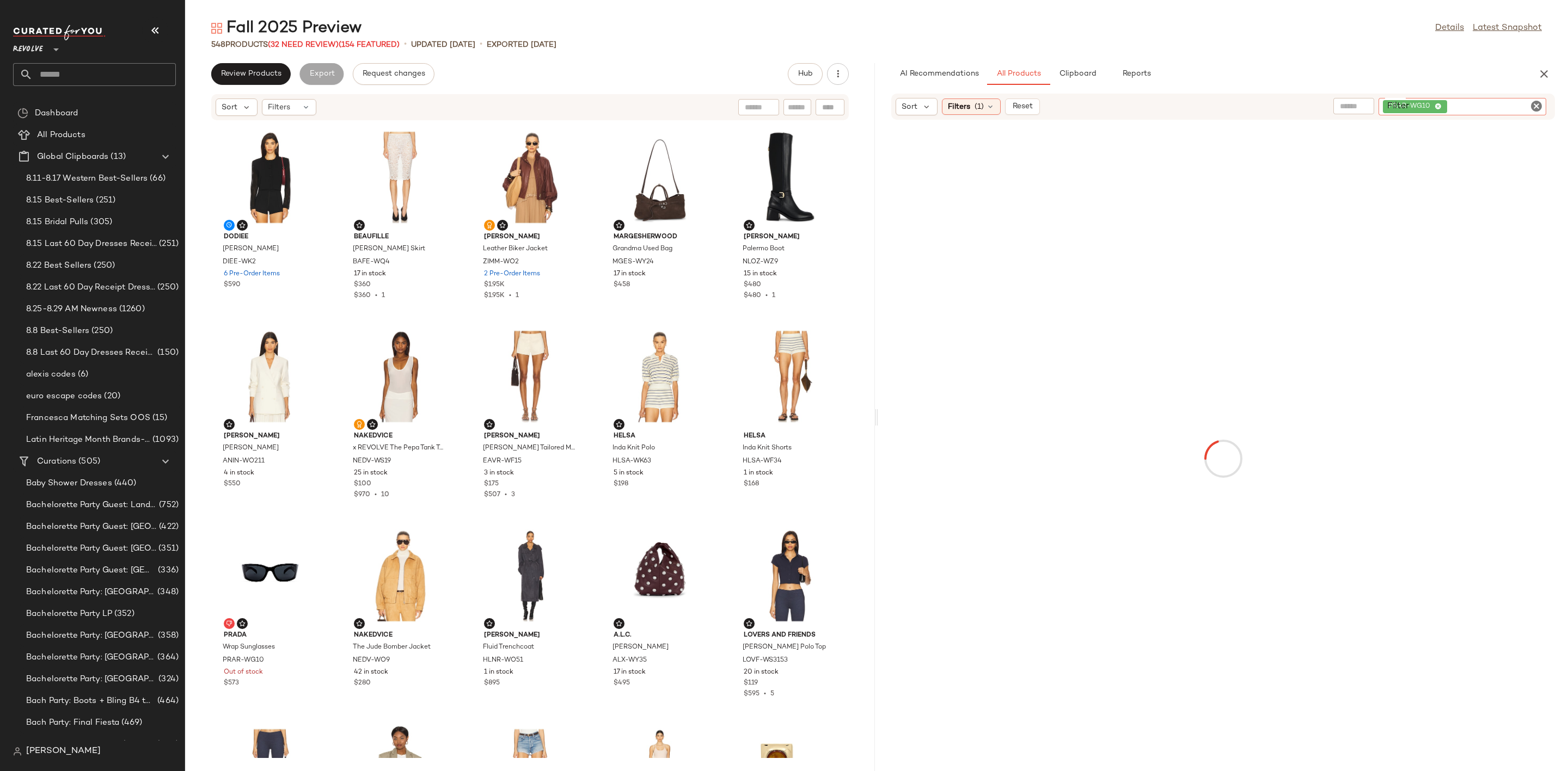
click at [1535, 105] on div "Filter PRAR-WG10 Filter" at bounding box center [1462, 106] width 167 height 18
click at [1535, 105] on icon "Clear Filter" at bounding box center [1536, 106] width 13 height 13
paste input "*********"
type input "*********"
click at [1441, 55] on div "Fall 2025 Preview Details Latest Snapshot 548 Products (32 Need Review) (154 Fe…" at bounding box center [877, 394] width 1383 height 754
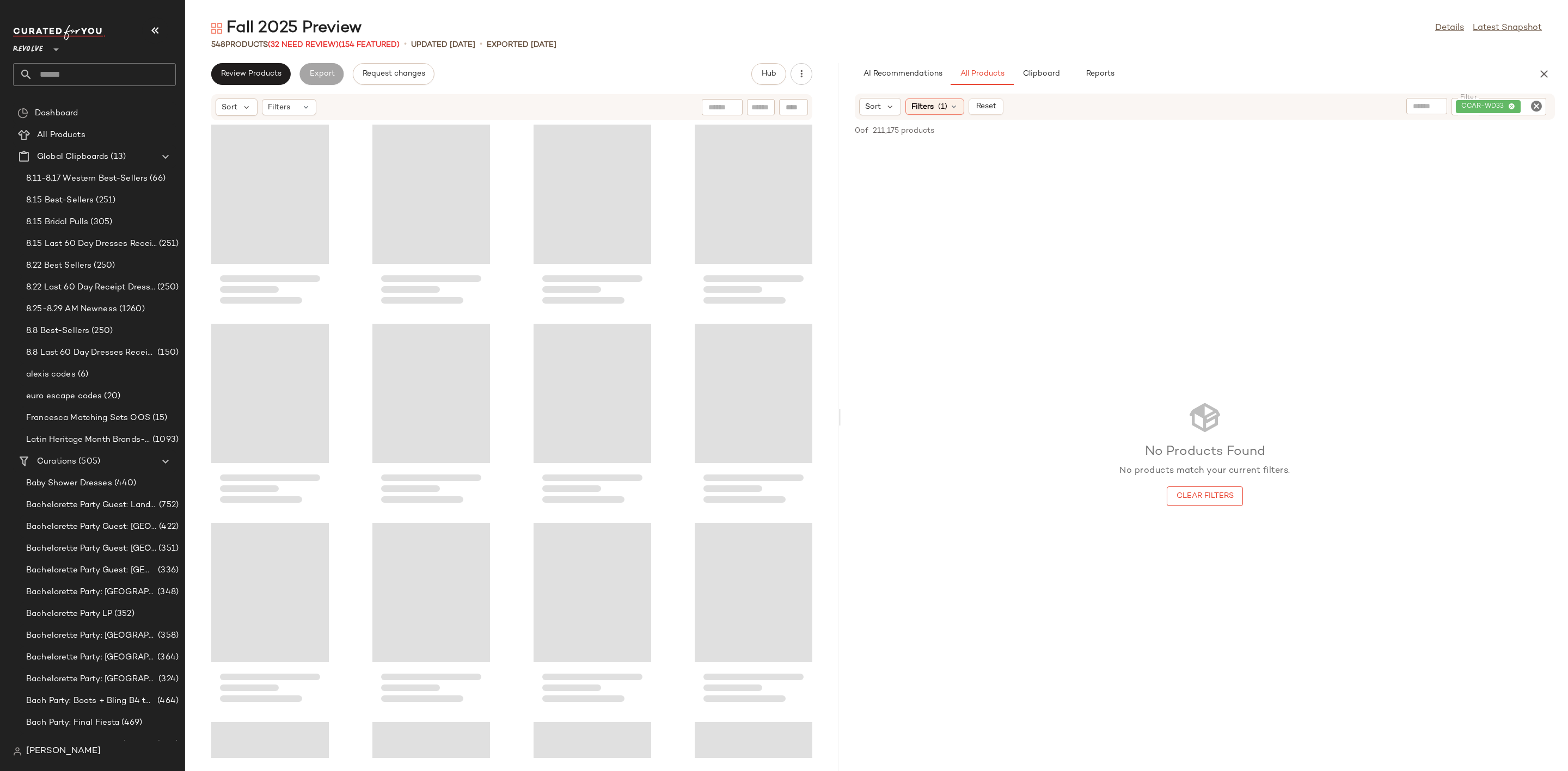
drag, startPoint x: 876, startPoint y: 424, endPoint x: 837, endPoint y: 423, distance: 39.0
click at [837, 423] on div "Fall 2025 Preview Details Latest Snapshot 548 Products (32 Need Review) (154 Fe…" at bounding box center [877, 394] width 1383 height 754
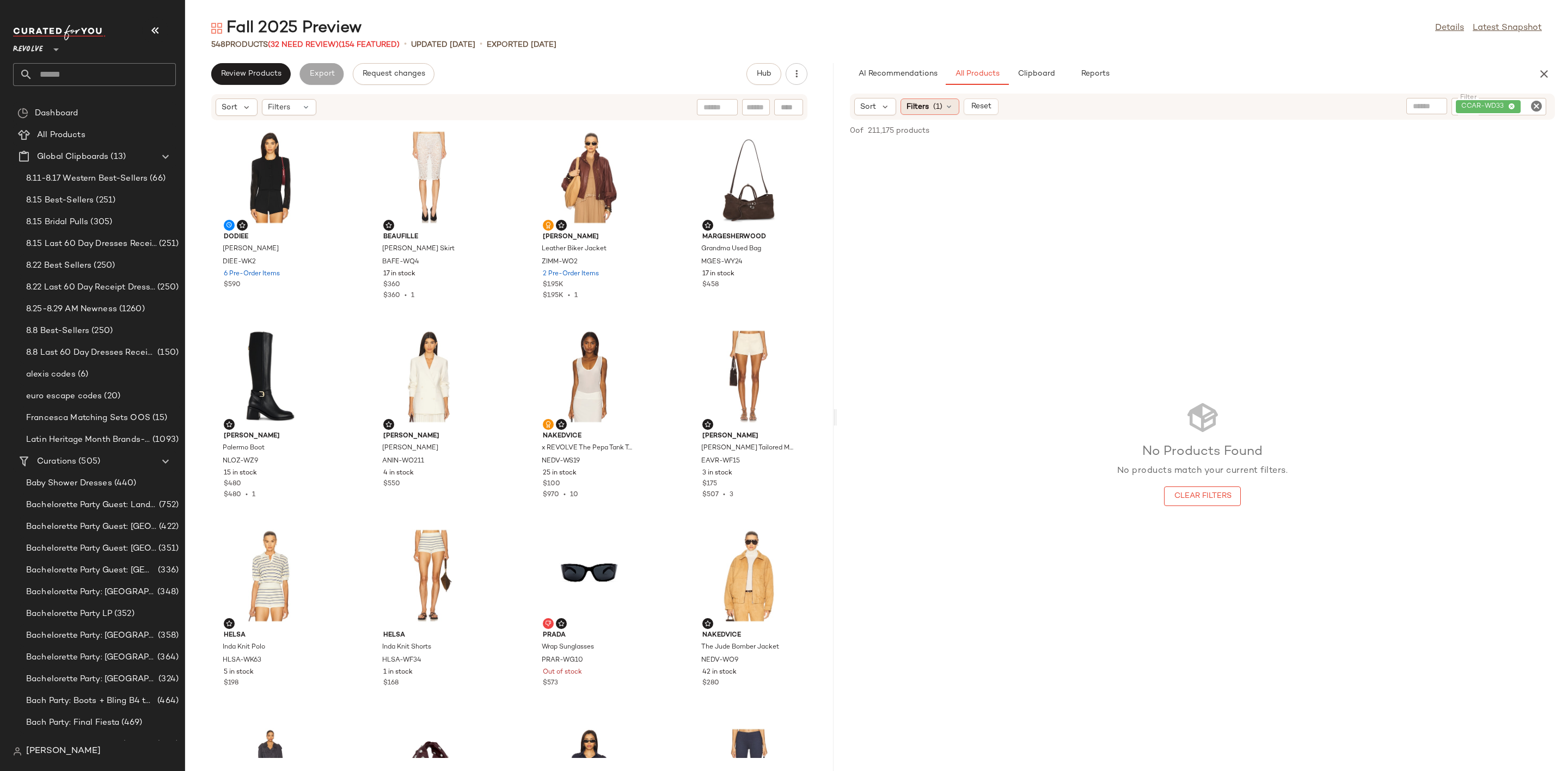
click at [938, 110] on span "(1)" at bounding box center [937, 106] width 9 height 12
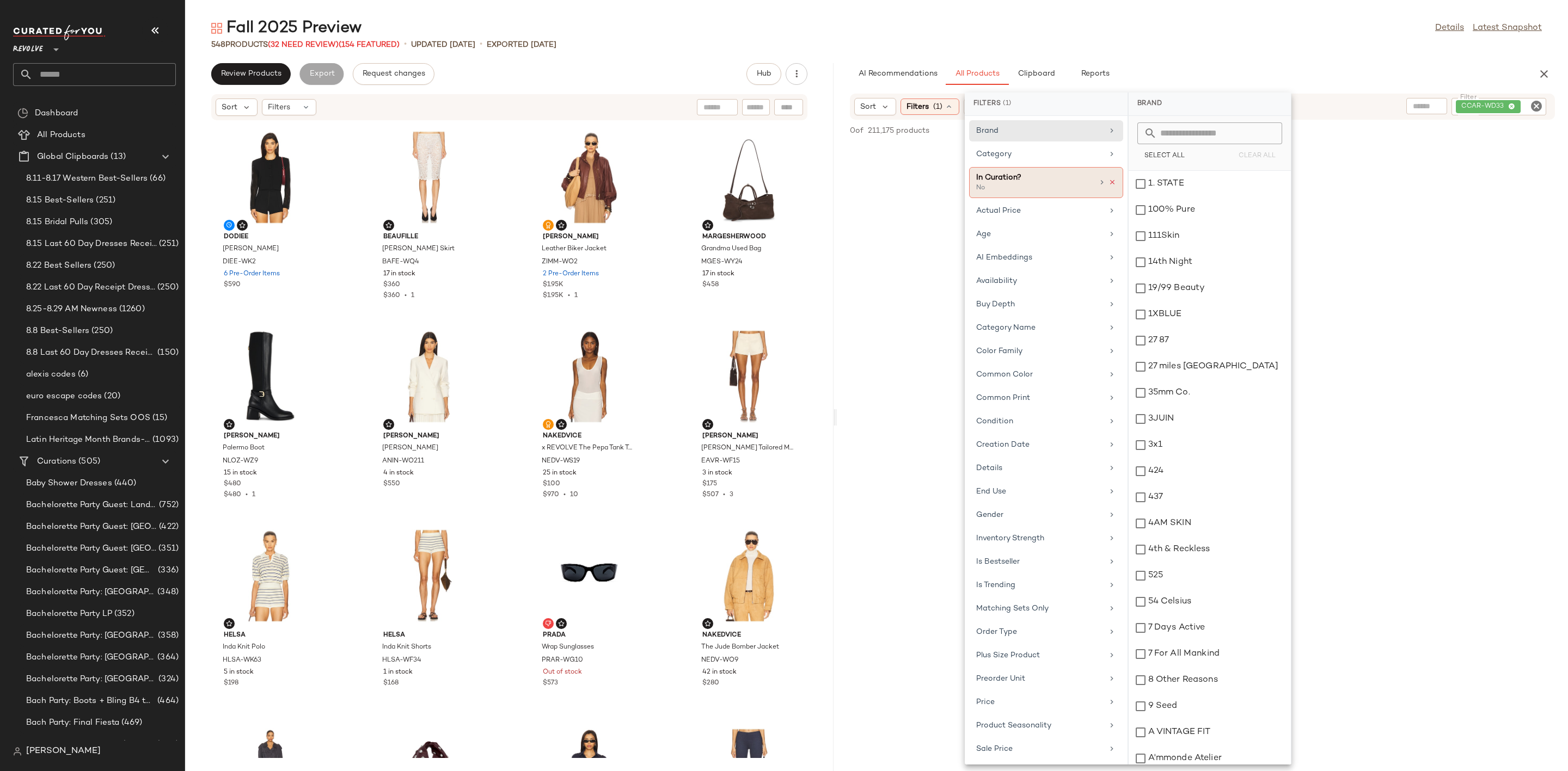
click at [1108, 183] on icon at bounding box center [1112, 182] width 8 height 8
click at [1454, 282] on div "No Products Found No products match your current filters. Clear Filters" at bounding box center [1202, 453] width 731 height 619
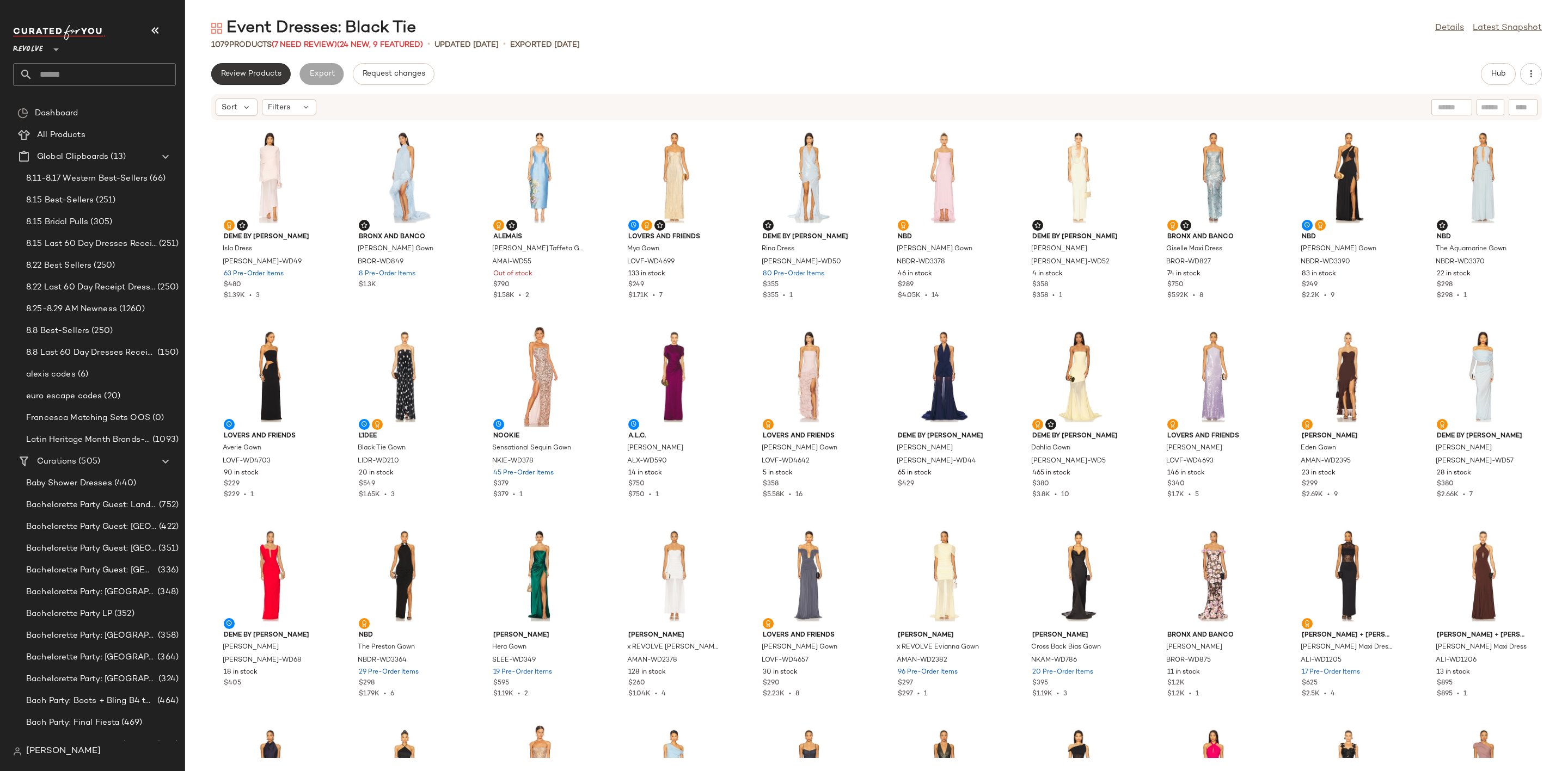
click at [250, 68] on button "Review Products" at bounding box center [251, 74] width 80 height 22
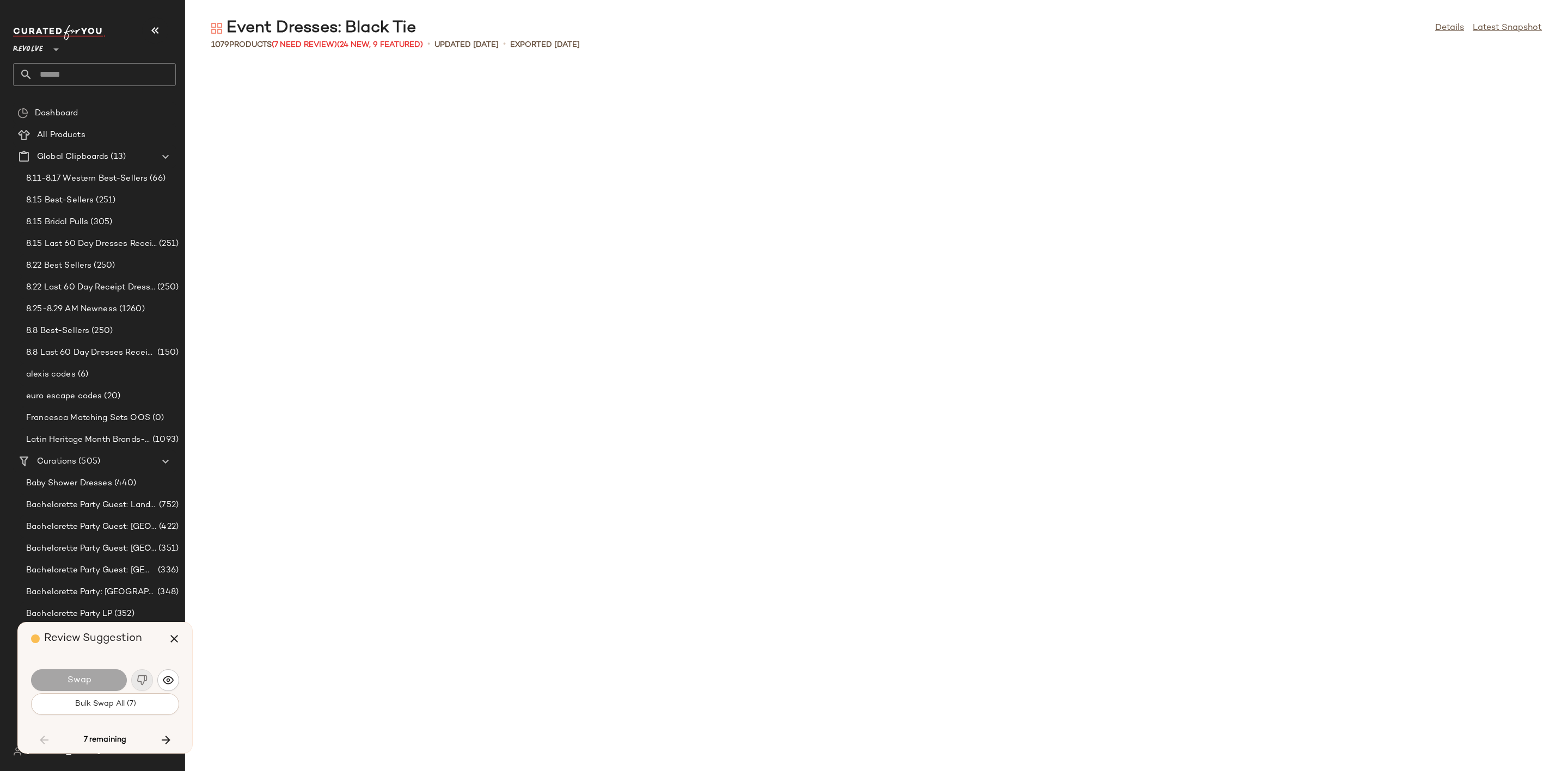
scroll to position [13945, 0]
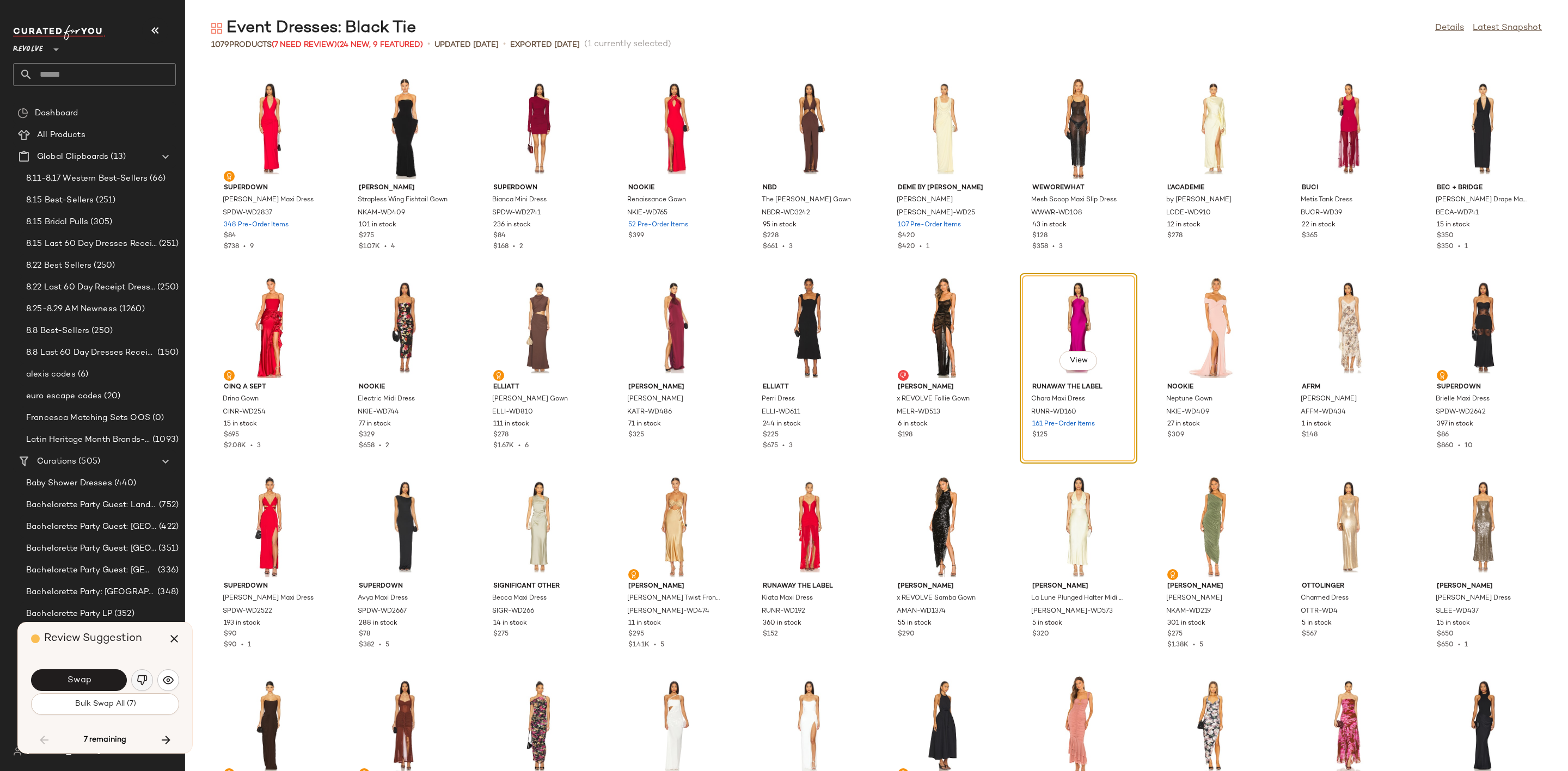
click at [139, 675] on img "button" at bounding box center [142, 680] width 11 height 11
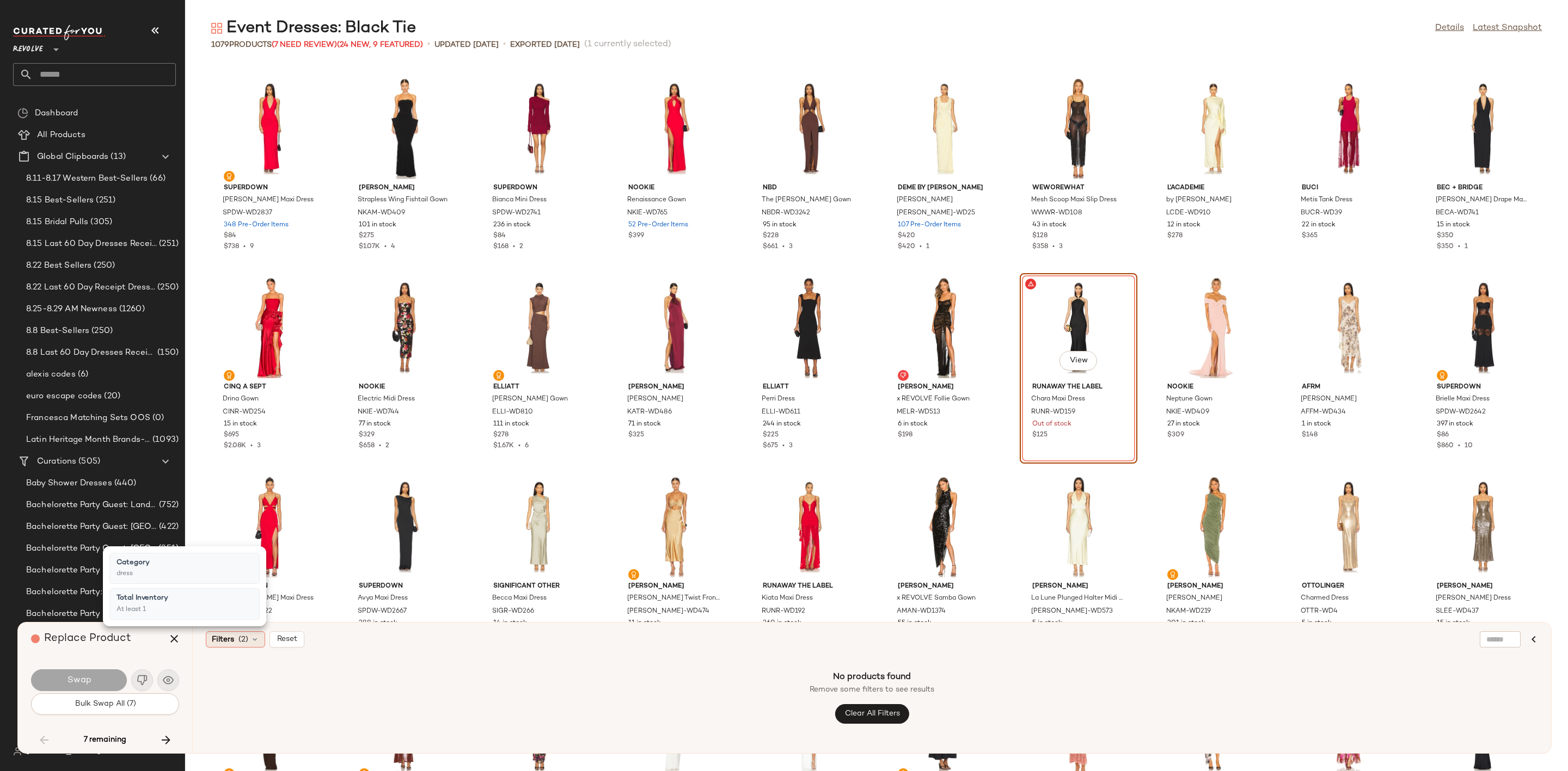
click at [240, 634] on span "(2)" at bounding box center [243, 640] width 10 height 12
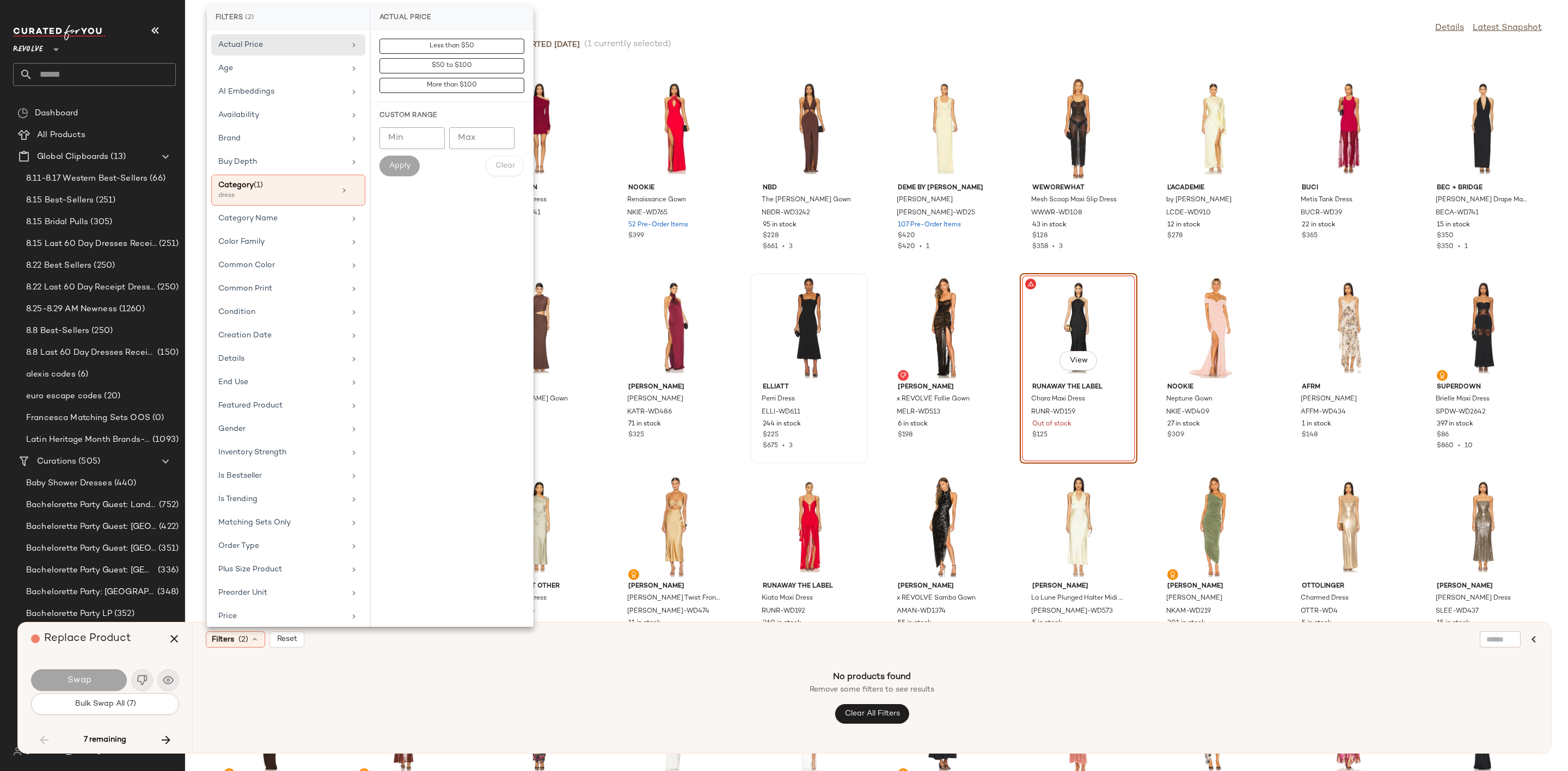
scroll to position [197, 0]
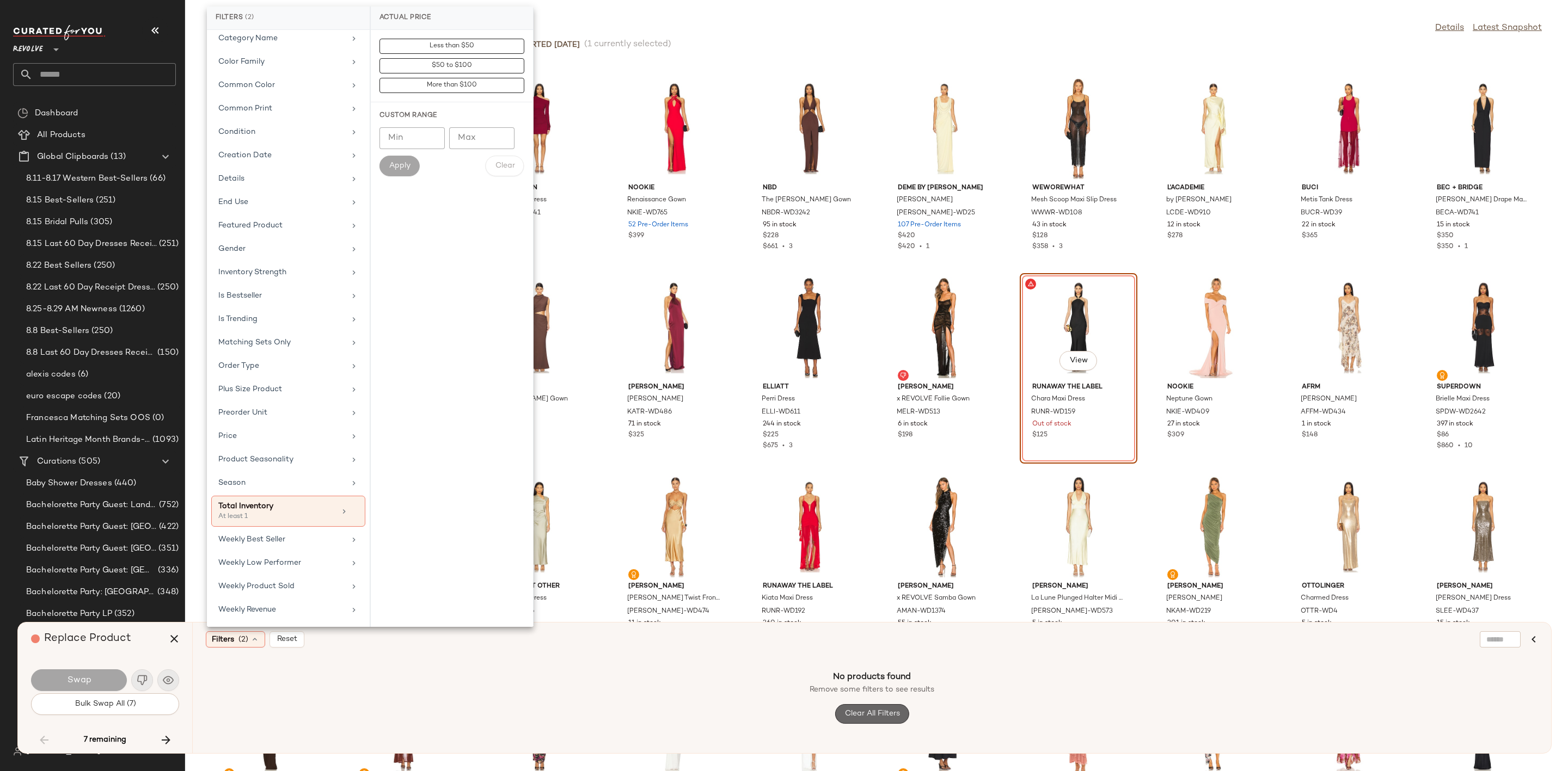
click at [869, 719] on span "Clear All Filters" at bounding box center [871, 714] width 55 height 9
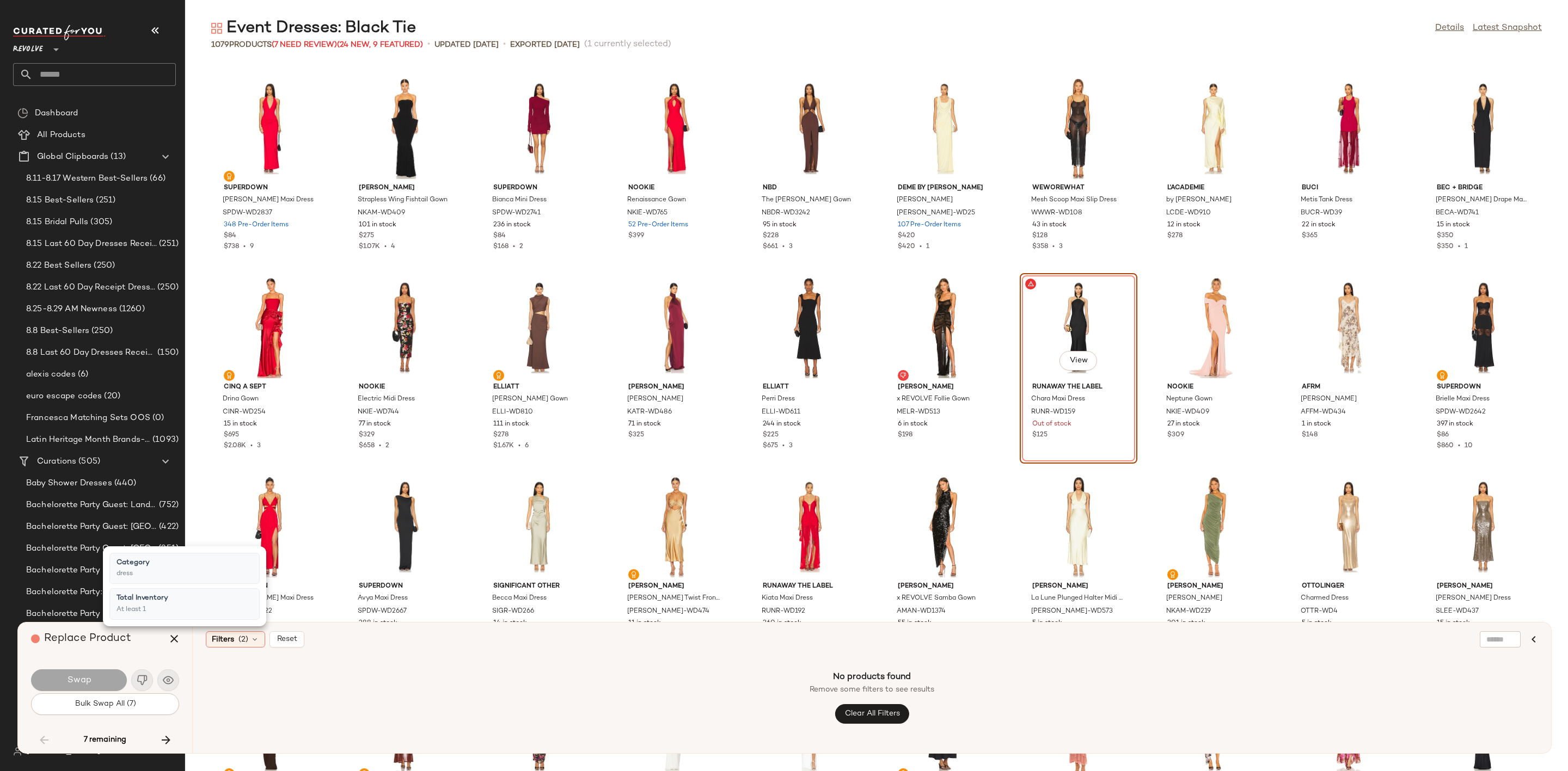
click at [662, 691] on div "No products found Remove some filters to see results Clear All Filters" at bounding box center [872, 697] width 1332 height 86
click at [178, 637] on icon "button" at bounding box center [173, 638] width 13 height 13
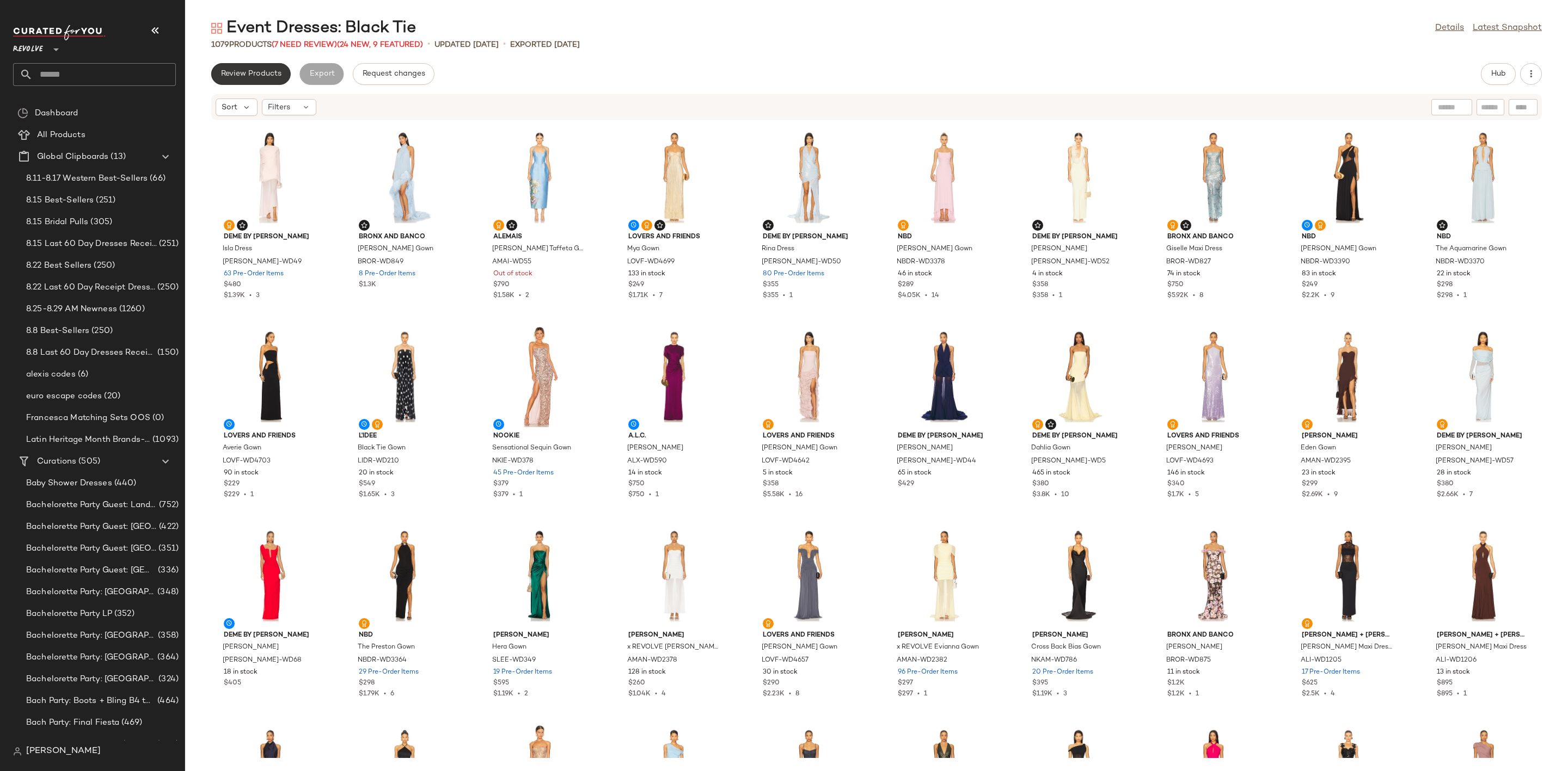
click at [245, 74] on span "Review Products" at bounding box center [251, 74] width 61 height 9
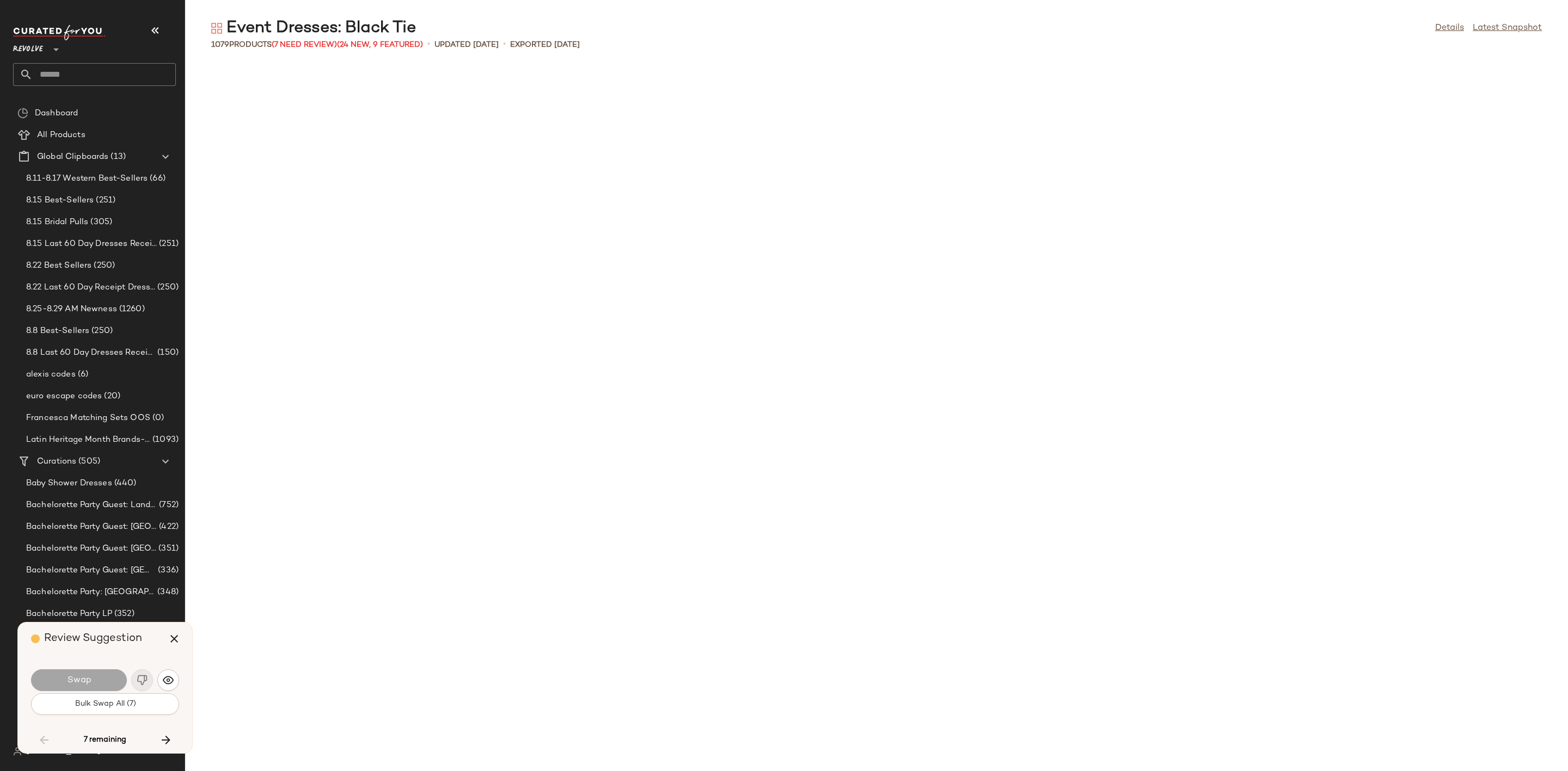
scroll to position [13945, 0]
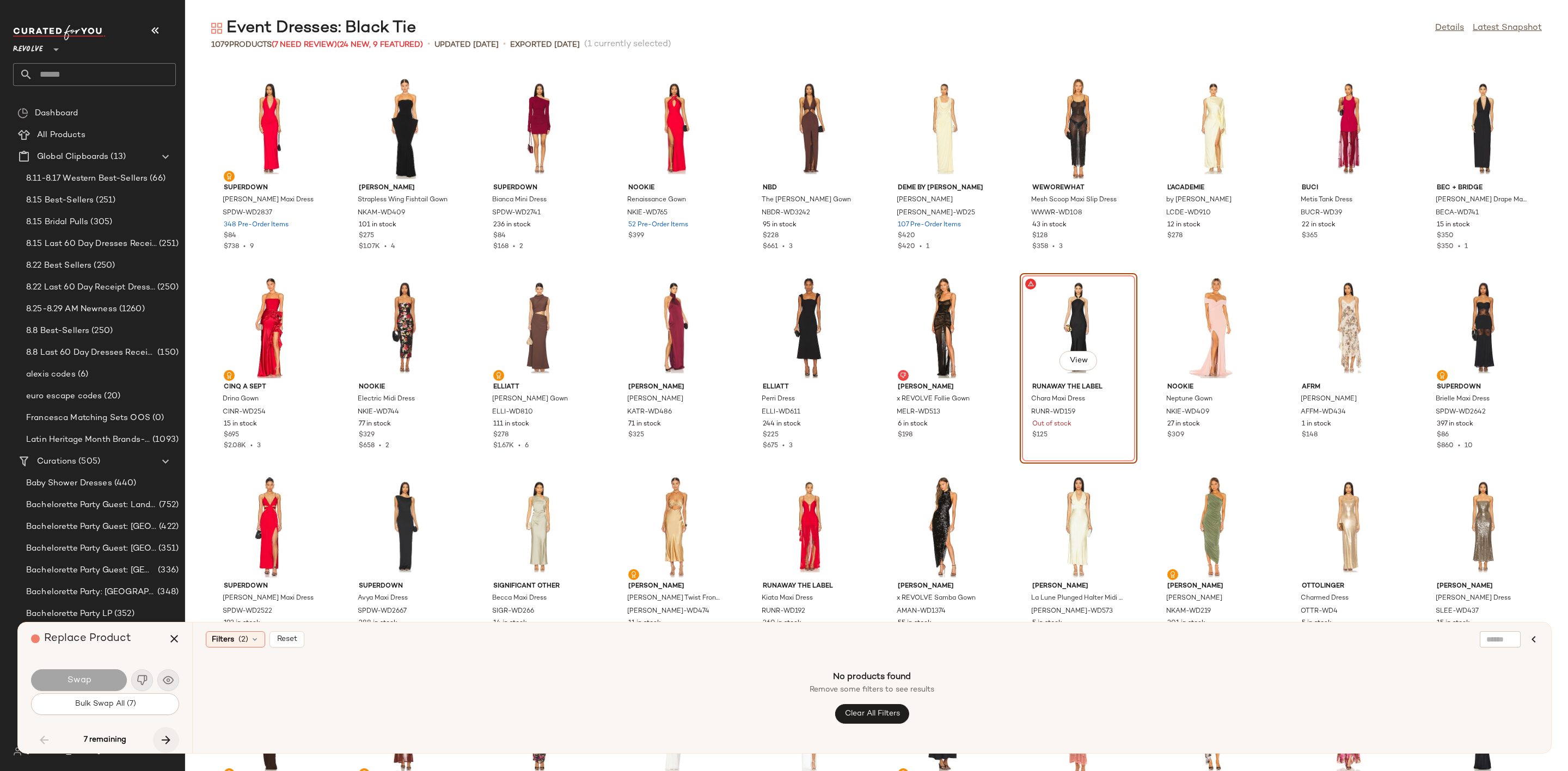
click at [157, 733] on button "button" at bounding box center [166, 740] width 26 height 26
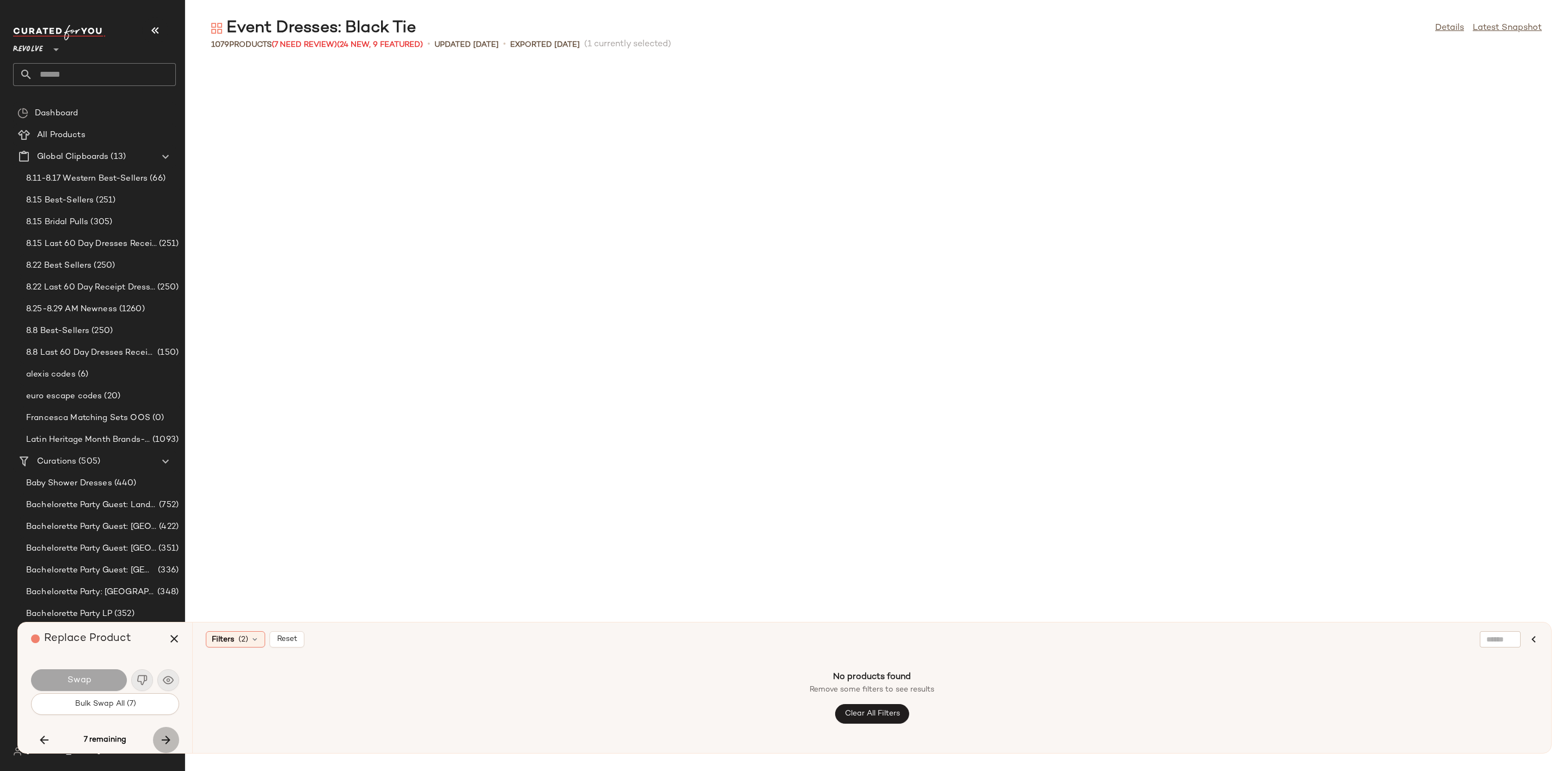
scroll to position [15140, 0]
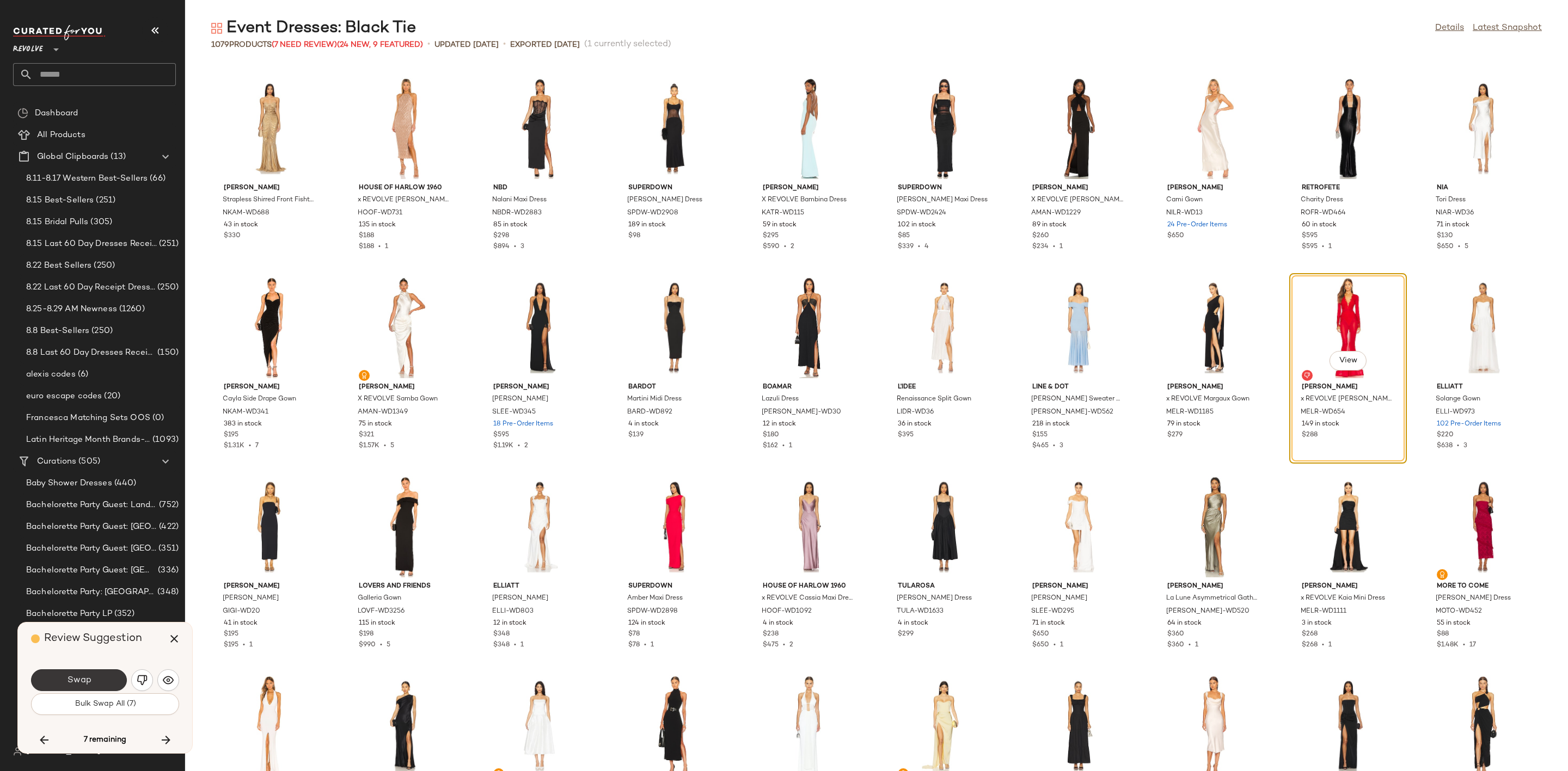
click at [70, 678] on span "Swap" at bounding box center [79, 680] width 24 height 10
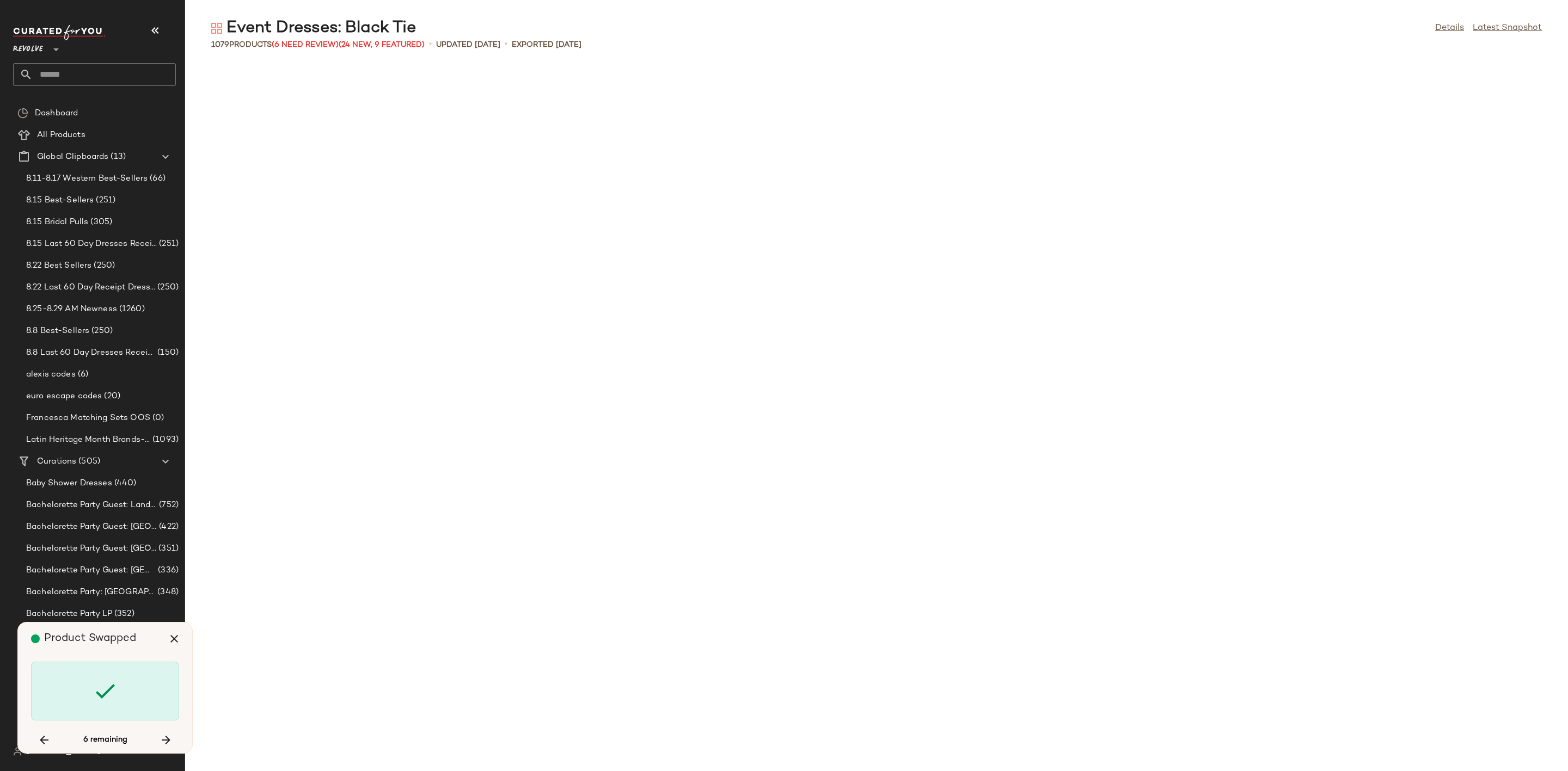
scroll to position [16933, 0]
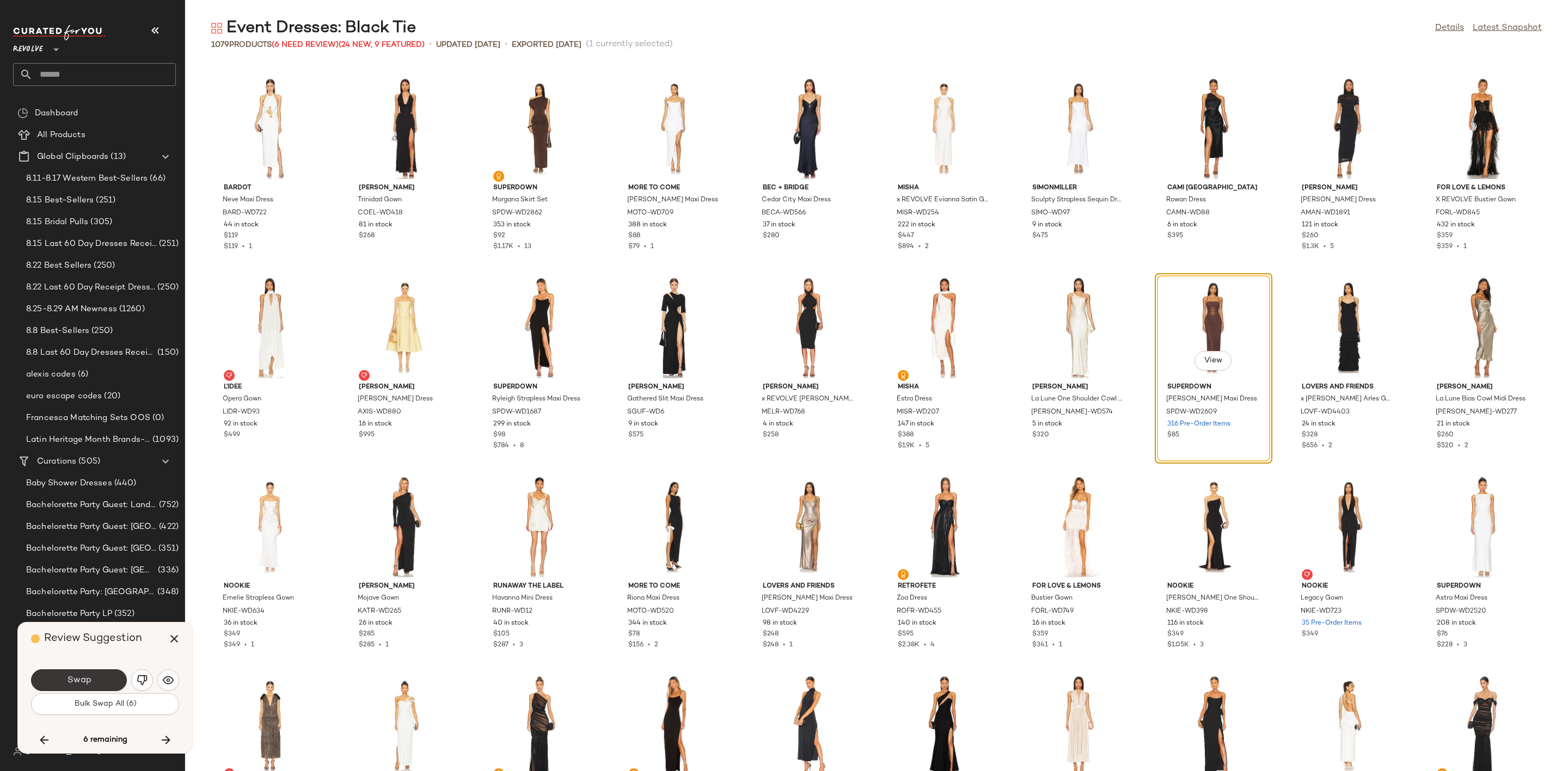
click at [91, 683] on button "Swap" at bounding box center [79, 680] width 96 height 22
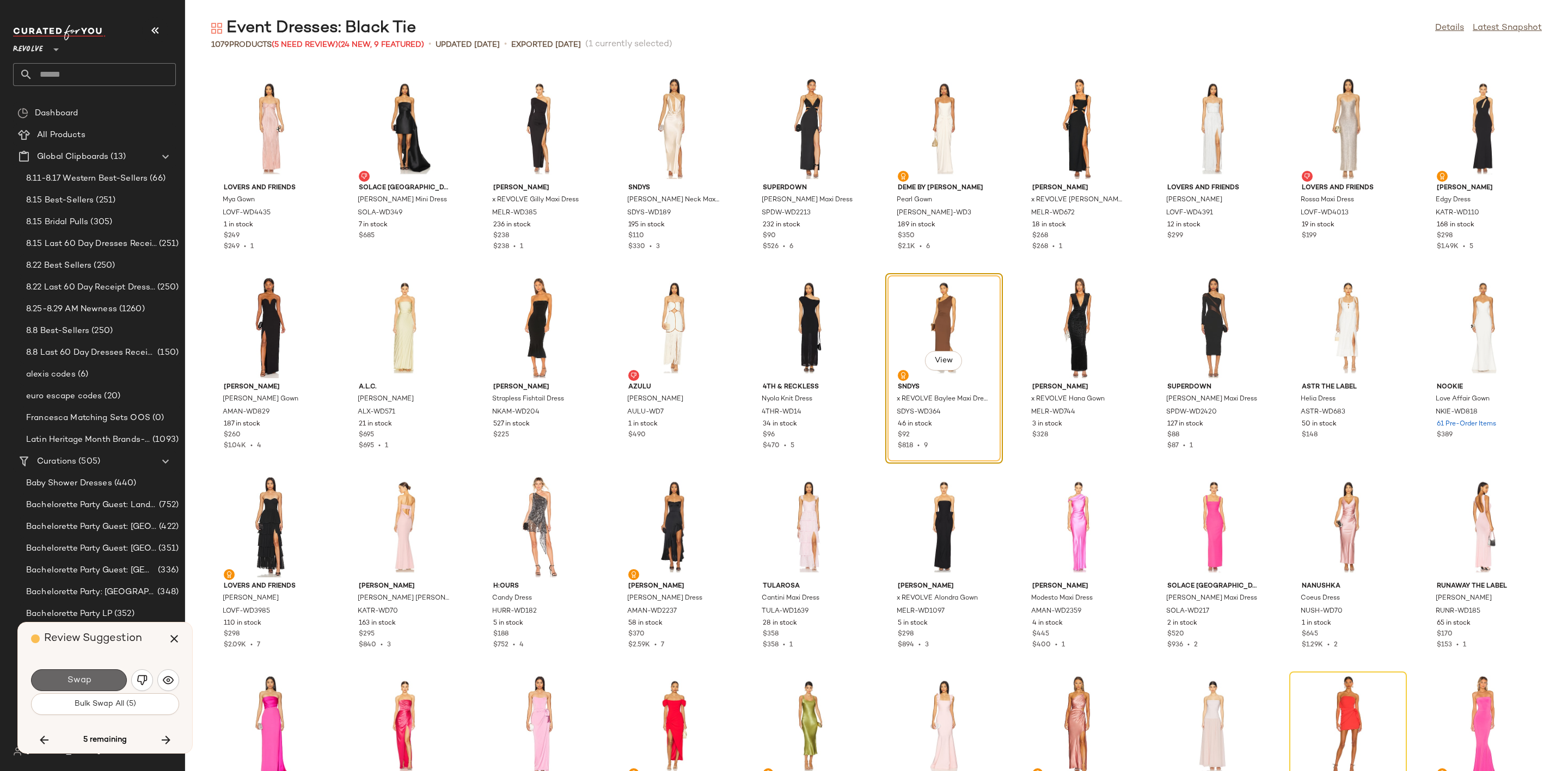
click at [89, 678] on span "Swap" at bounding box center [79, 680] width 24 height 10
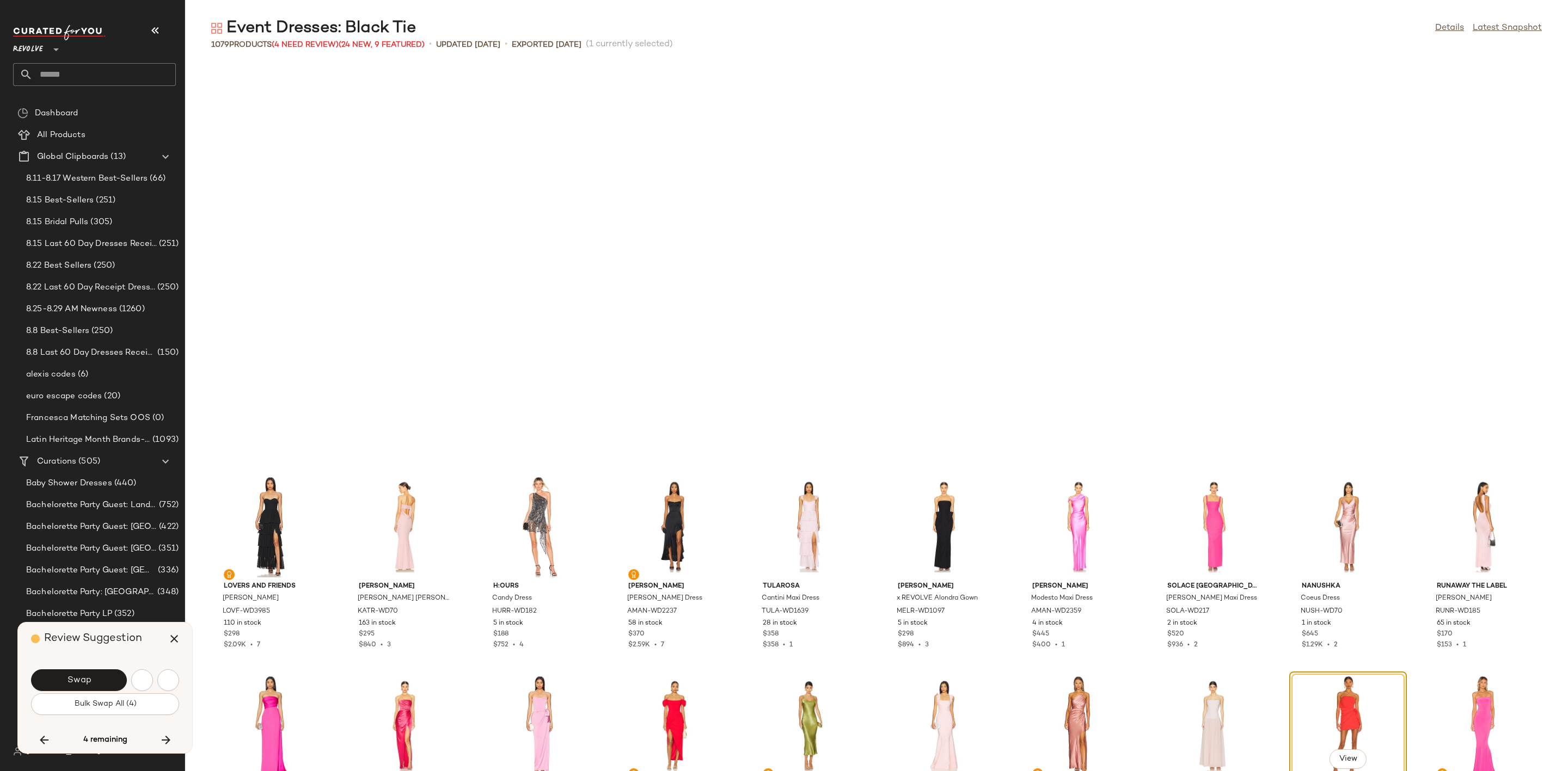
scroll to position [18128, 0]
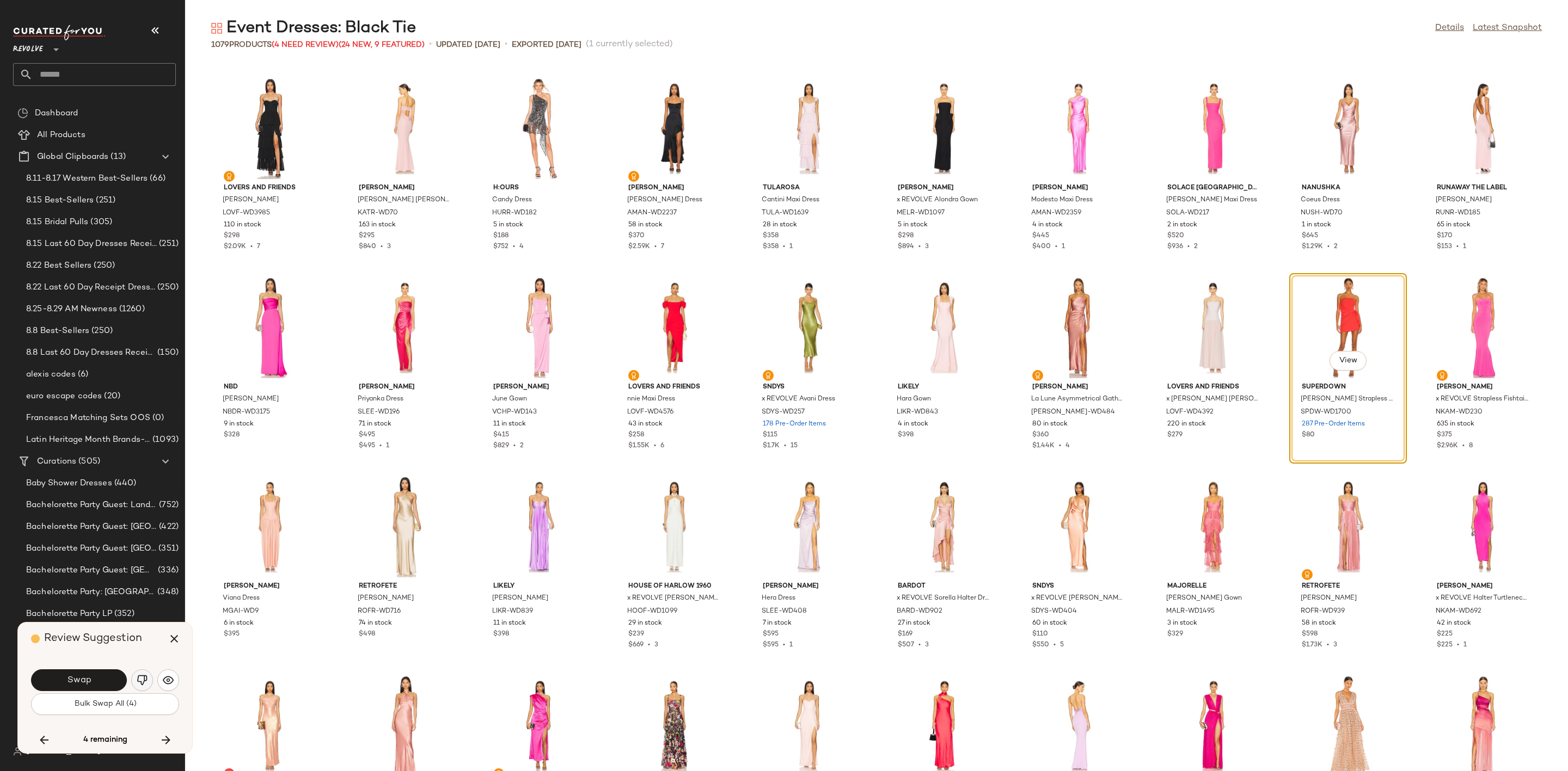
click at [138, 675] on img "button" at bounding box center [142, 680] width 11 height 11
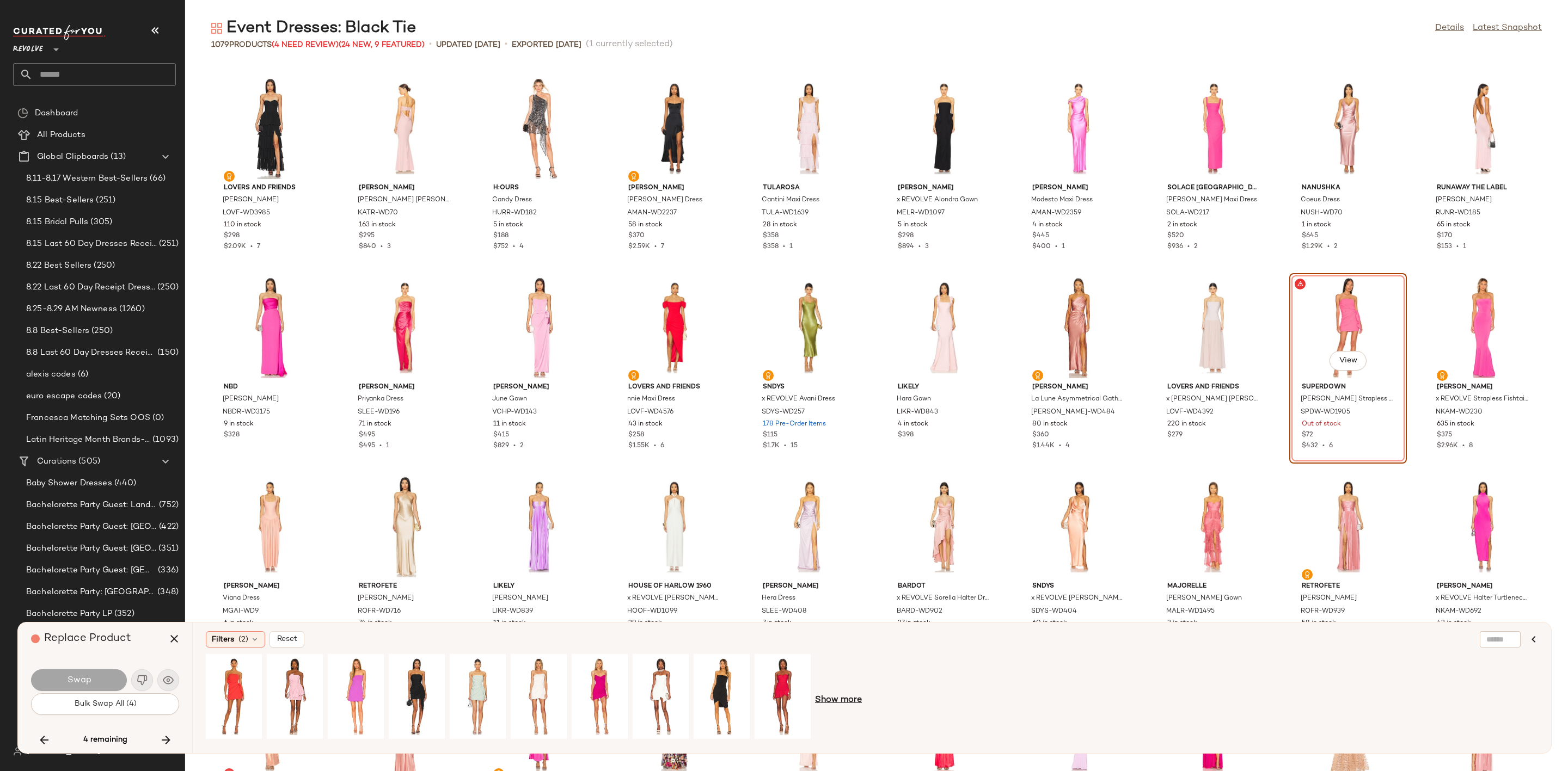
click at [830, 697] on span "Show more" at bounding box center [838, 700] width 47 height 13
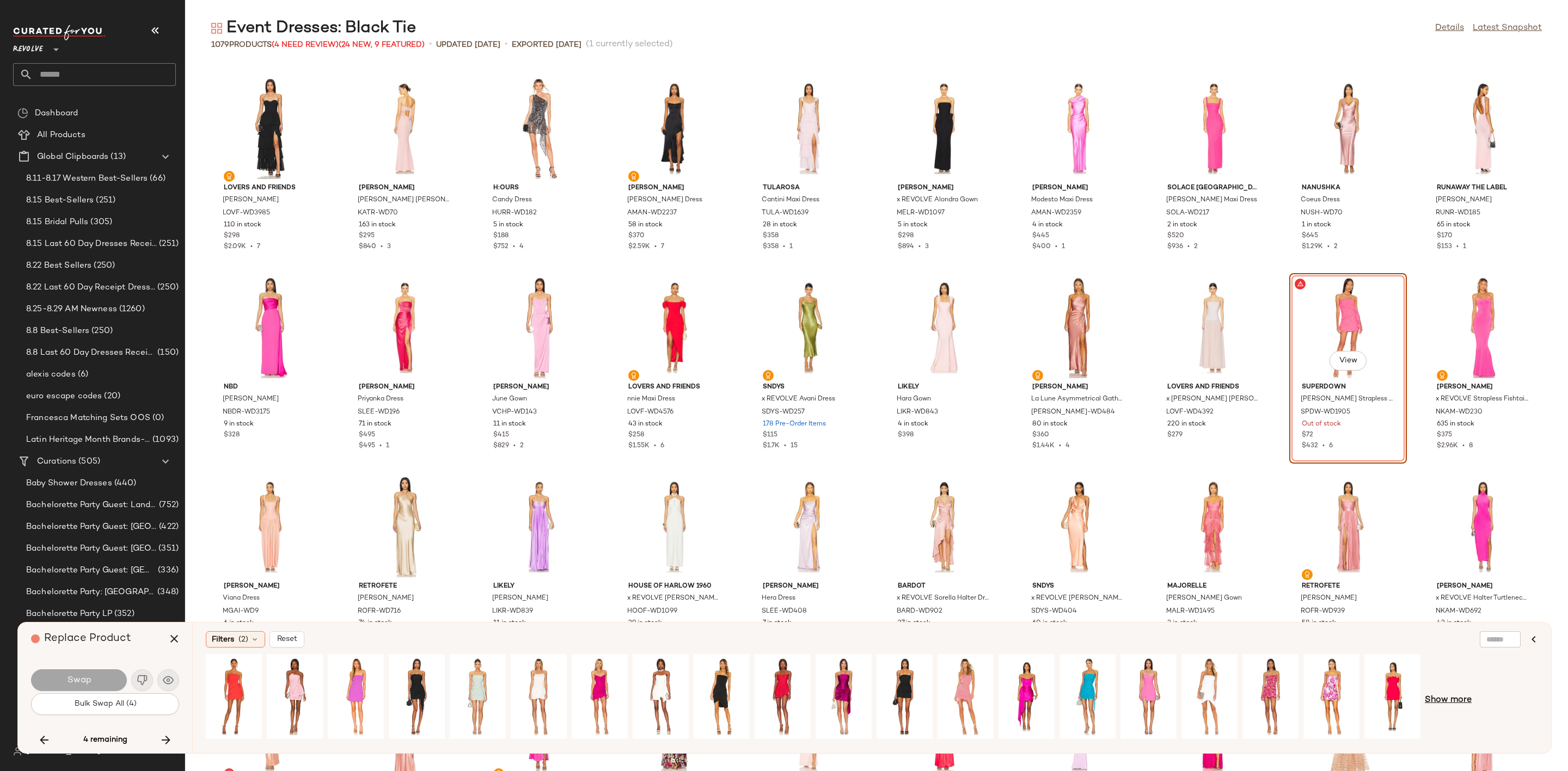
click at [1443, 697] on span "Show more" at bounding box center [1448, 700] width 47 height 13
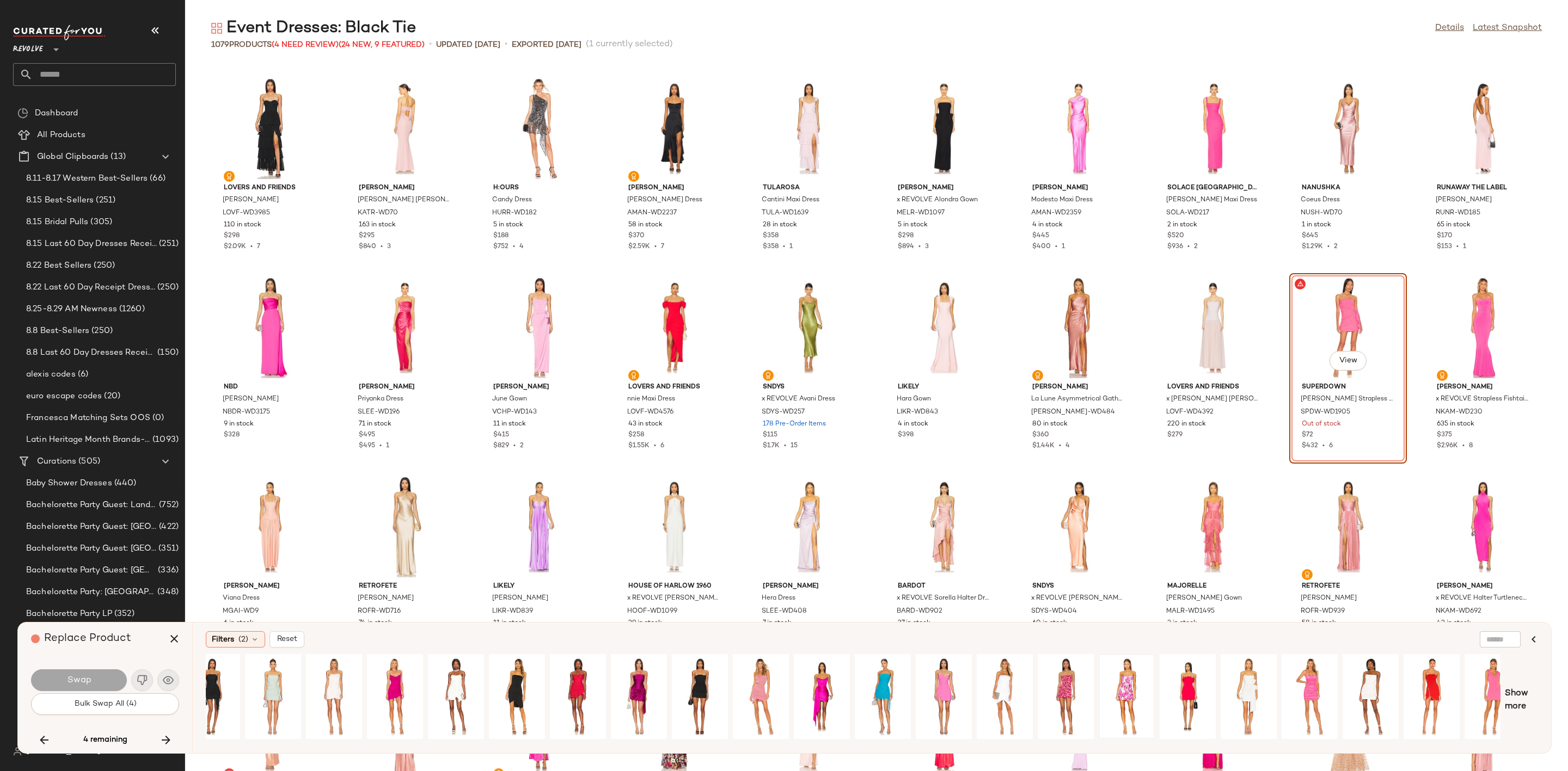
scroll to position [0, 0]
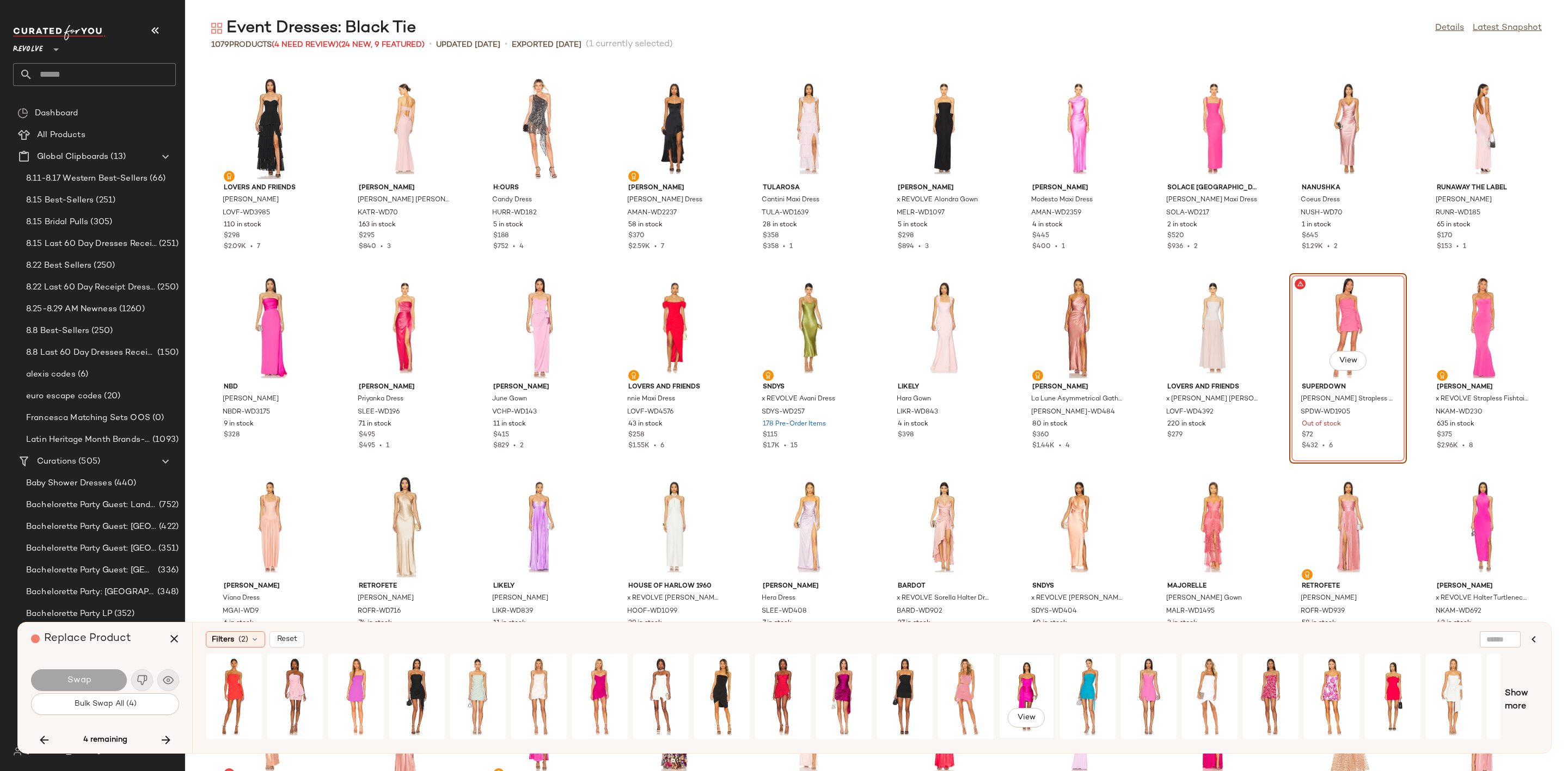
click at [1021, 679] on div "View" at bounding box center [1027, 696] width 49 height 77
click at [91, 675] on button "Swap" at bounding box center [79, 680] width 96 height 22
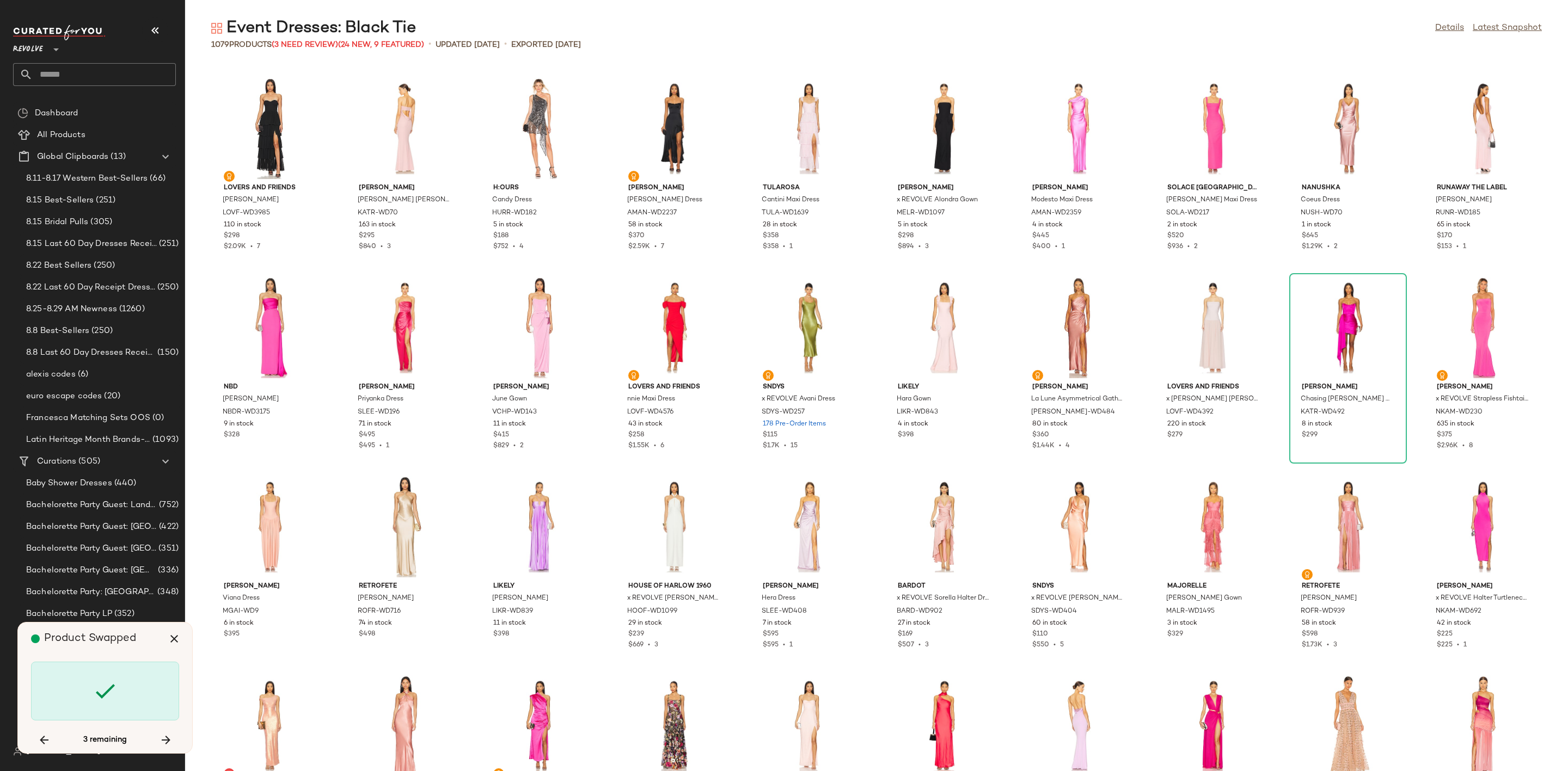
scroll to position [19124, 0]
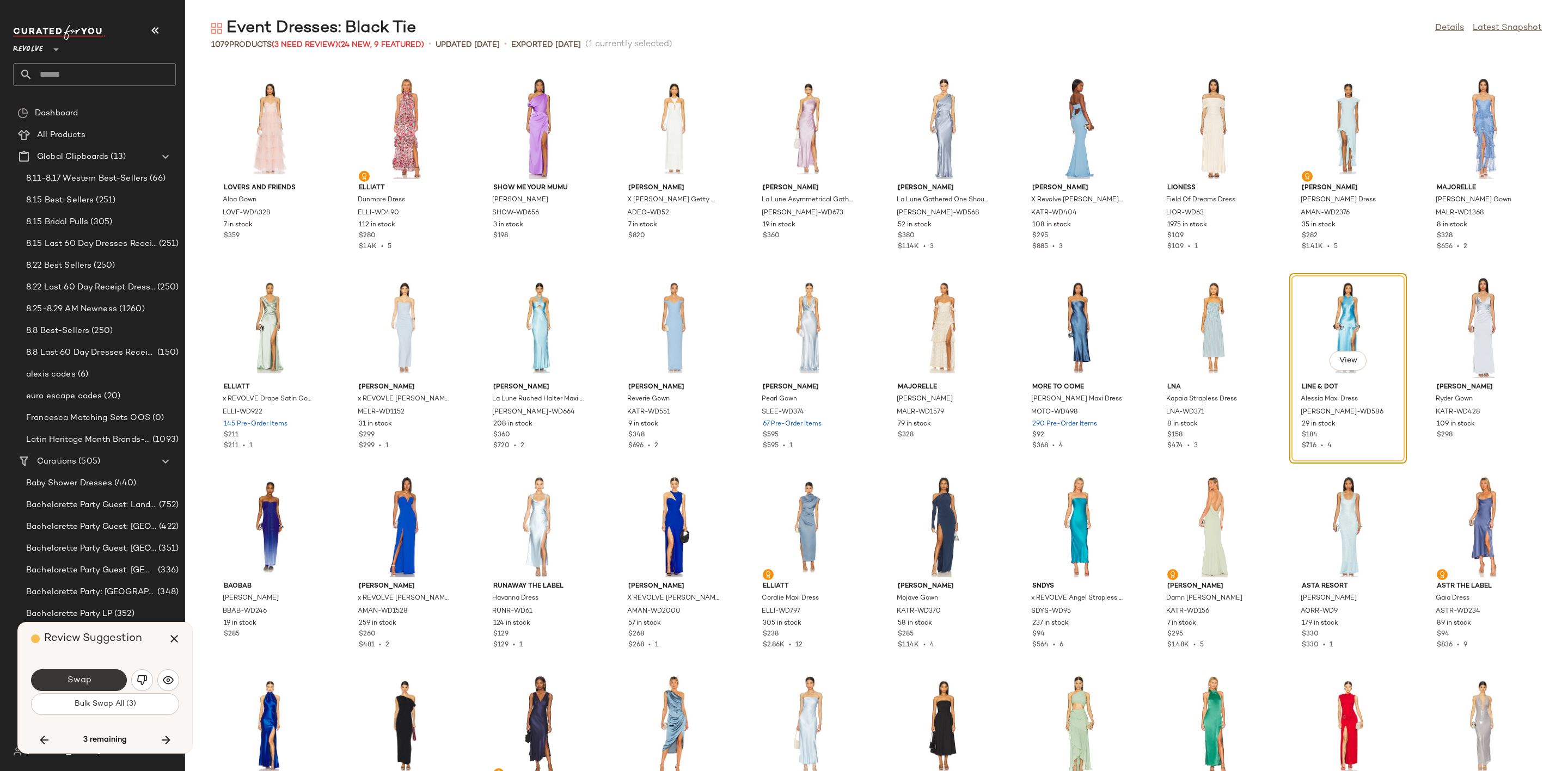
click at [98, 680] on button "Swap" at bounding box center [79, 680] width 96 height 22
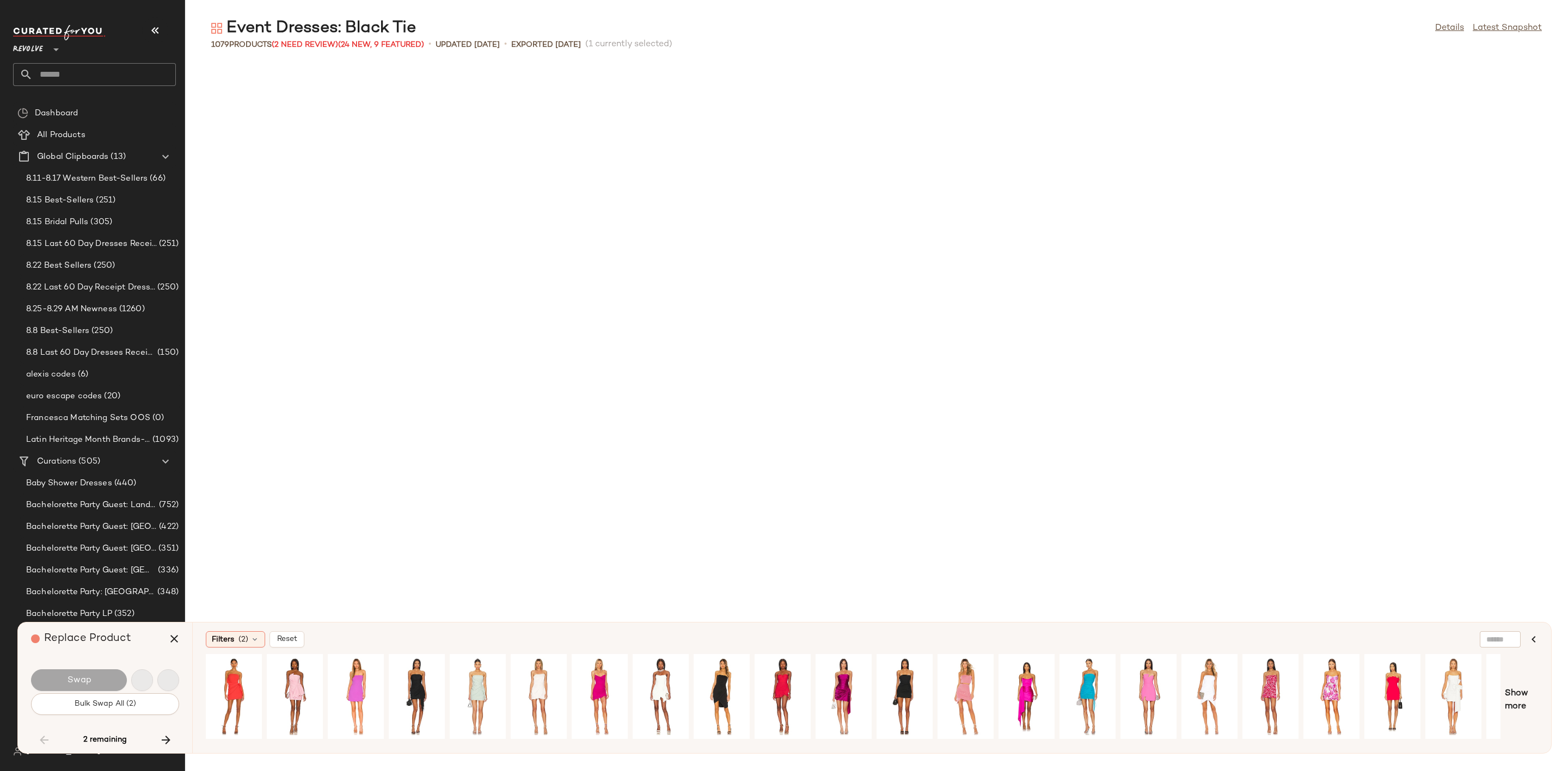
scroll to position [13945, 0]
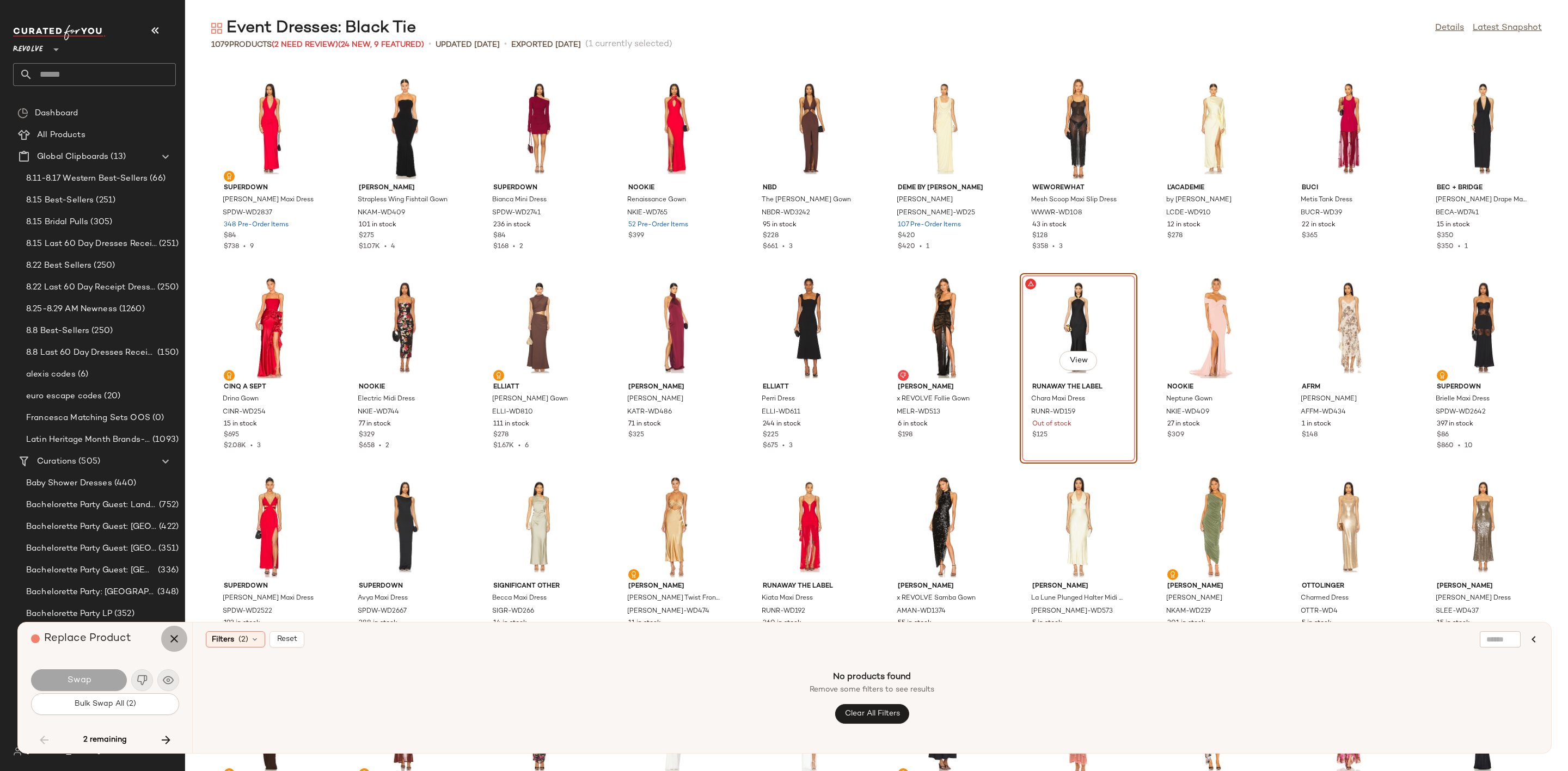
click at [167, 638] on button "button" at bounding box center [174, 639] width 26 height 26
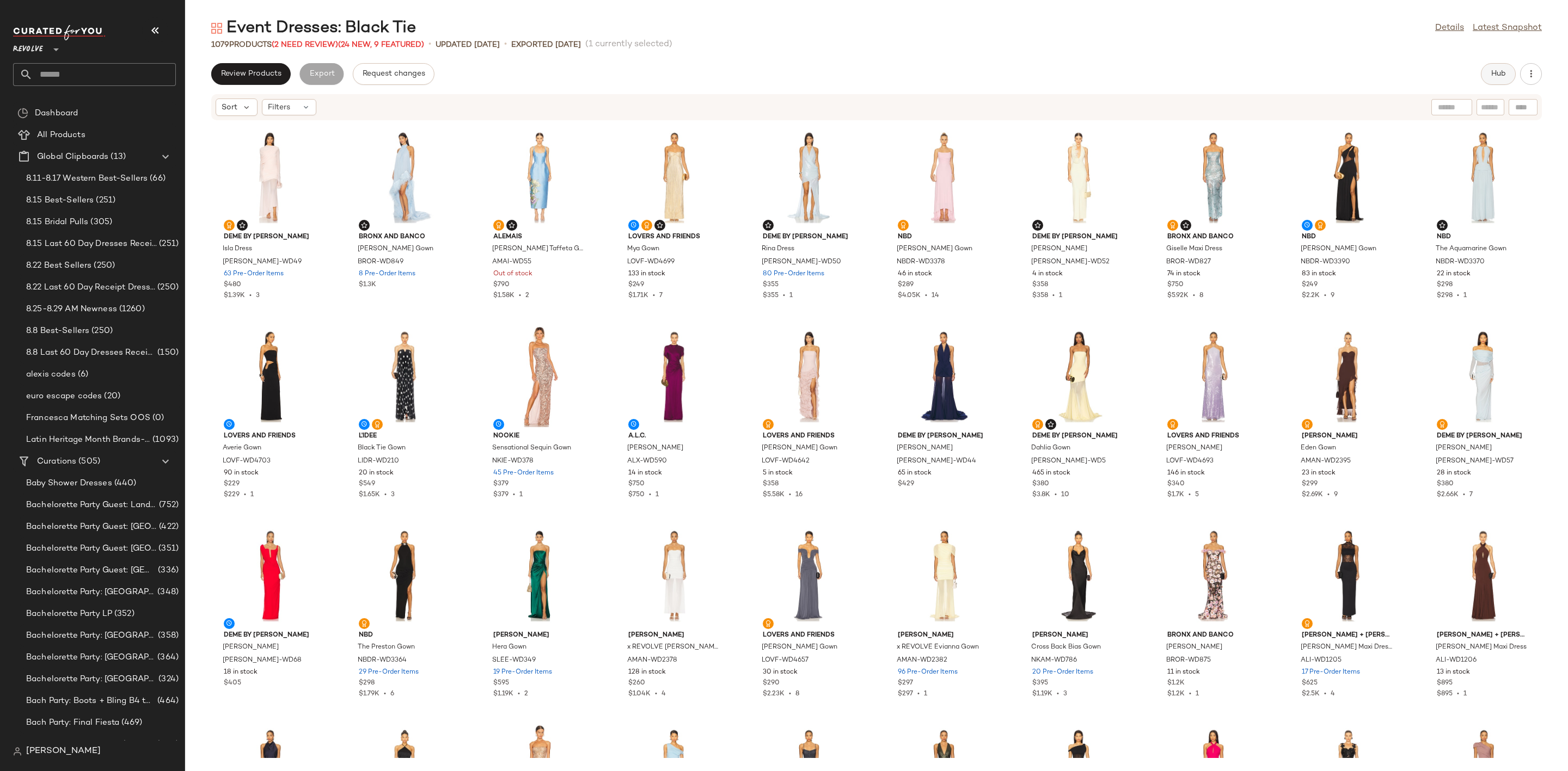
click at [1501, 71] on span "Hub" at bounding box center [1498, 74] width 15 height 9
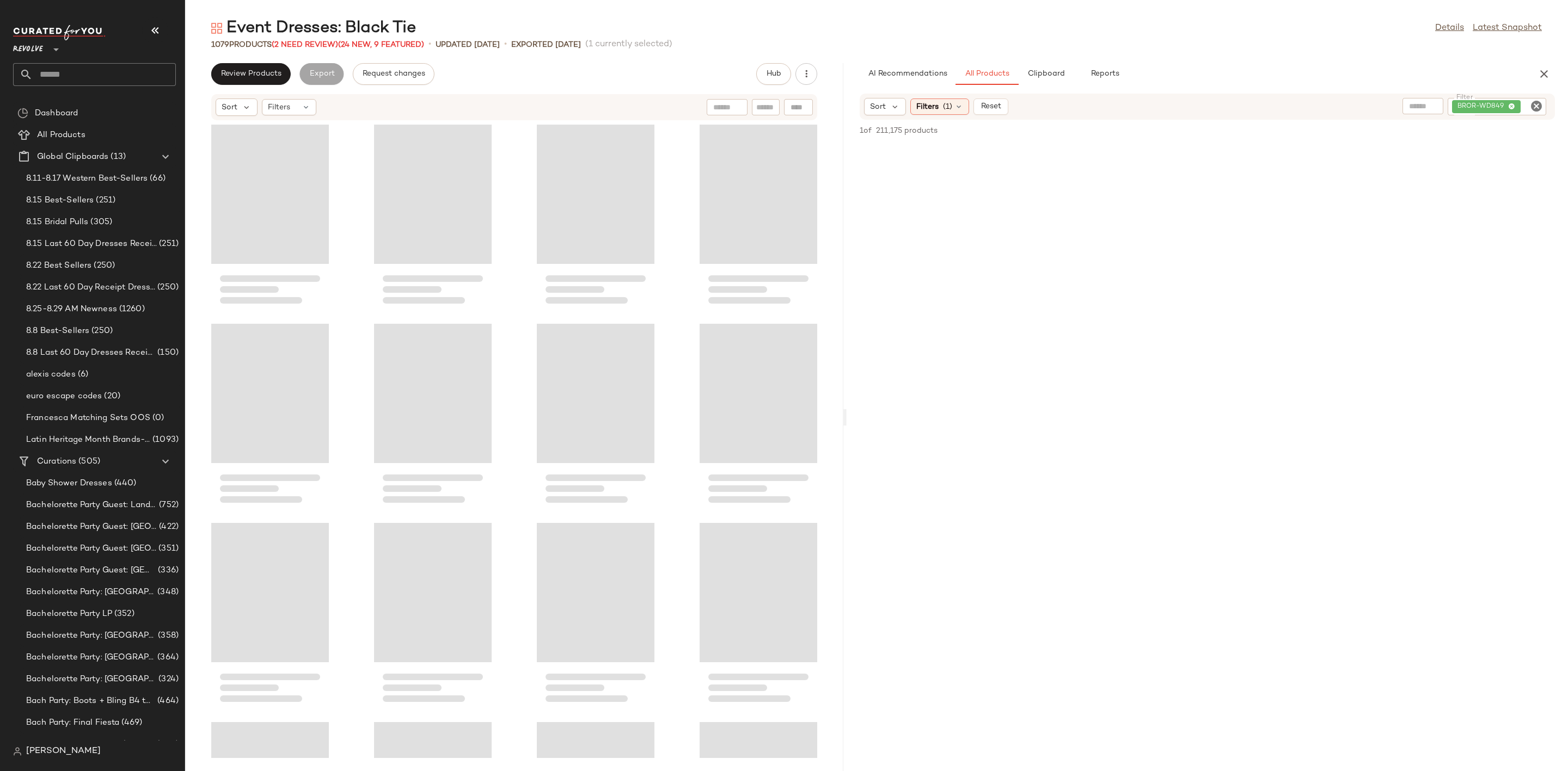
drag, startPoint x: 874, startPoint y: 415, endPoint x: 845, endPoint y: 419, distance: 29.3
click at [845, 419] on div "Event Dresses: Black Tie Details Latest Snapshot 1079 Products (2 Need Review) …" at bounding box center [877, 394] width 1383 height 754
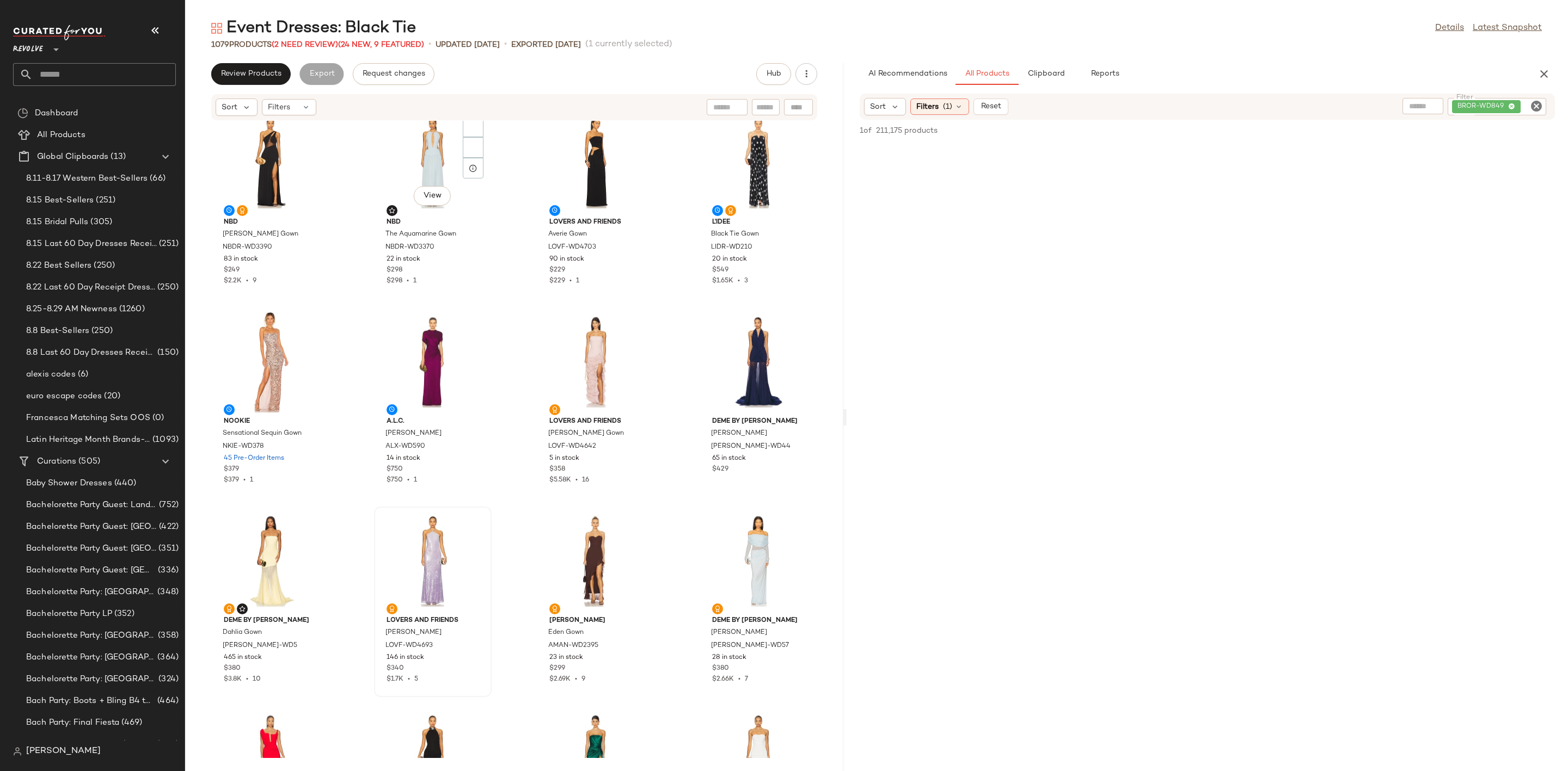
scroll to position [172, 0]
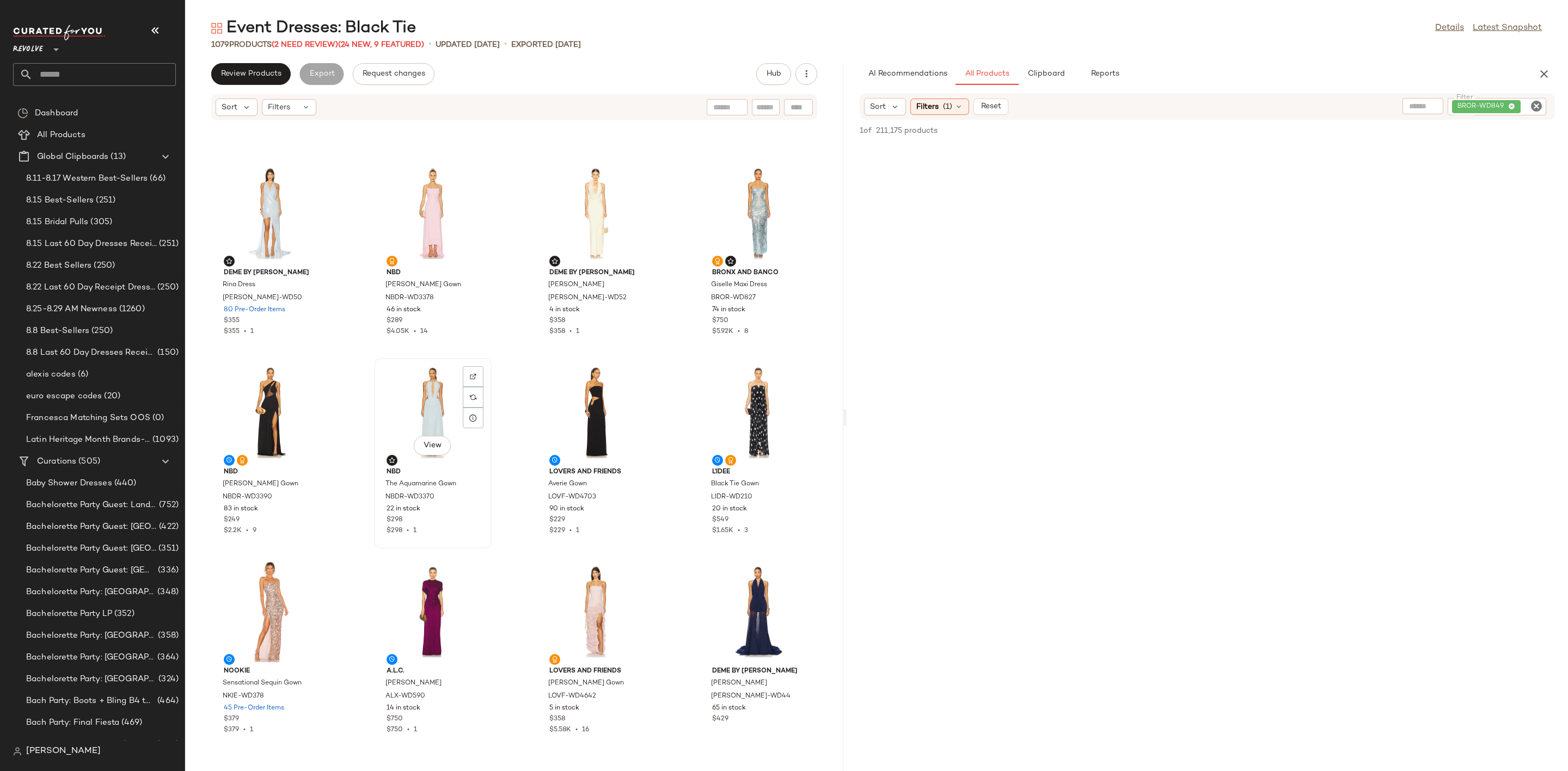
click at [413, 422] on div "View" at bounding box center [433, 413] width 110 height 101
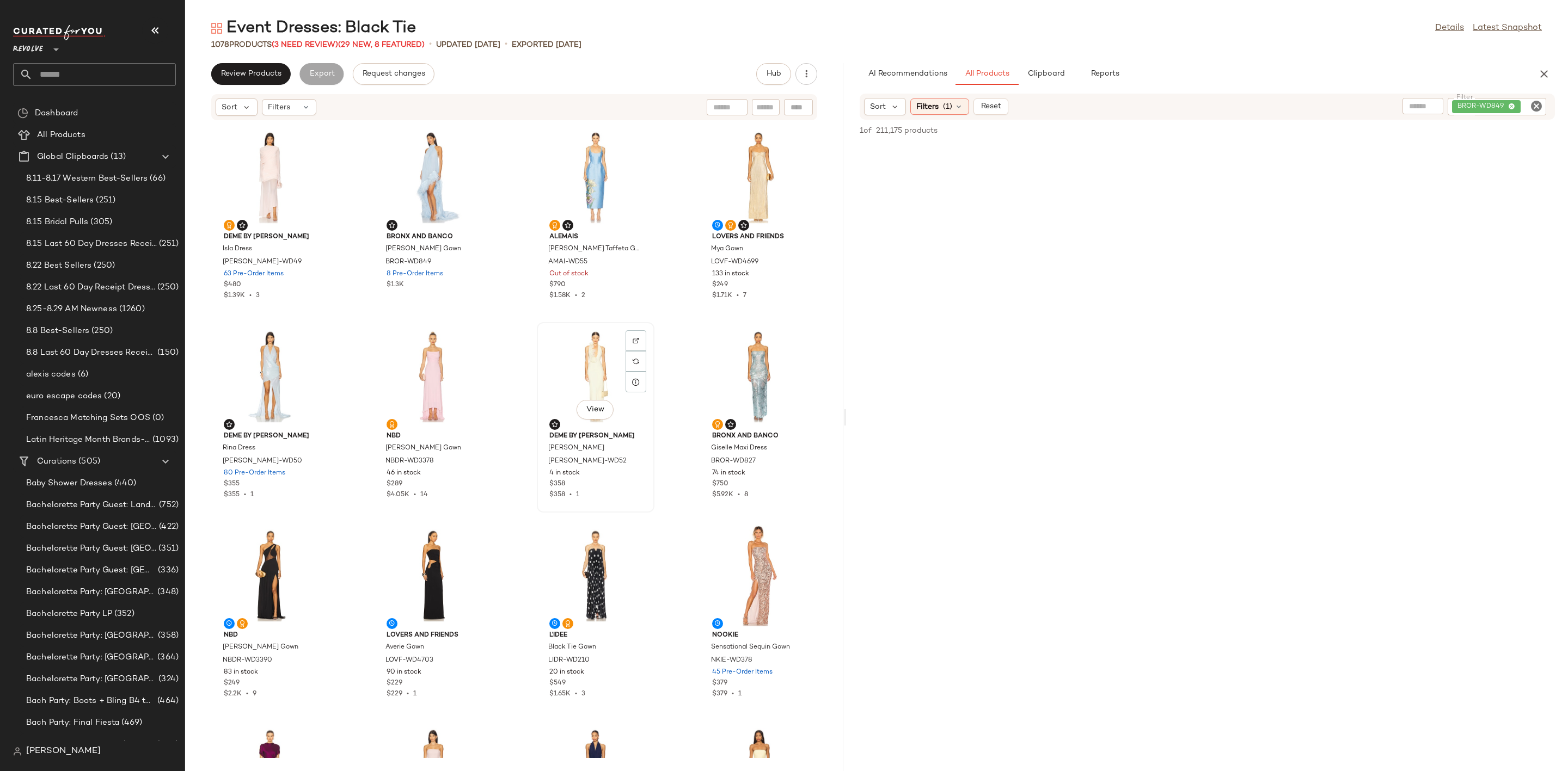
click at [567, 384] on div "View" at bounding box center [595, 377] width 110 height 101
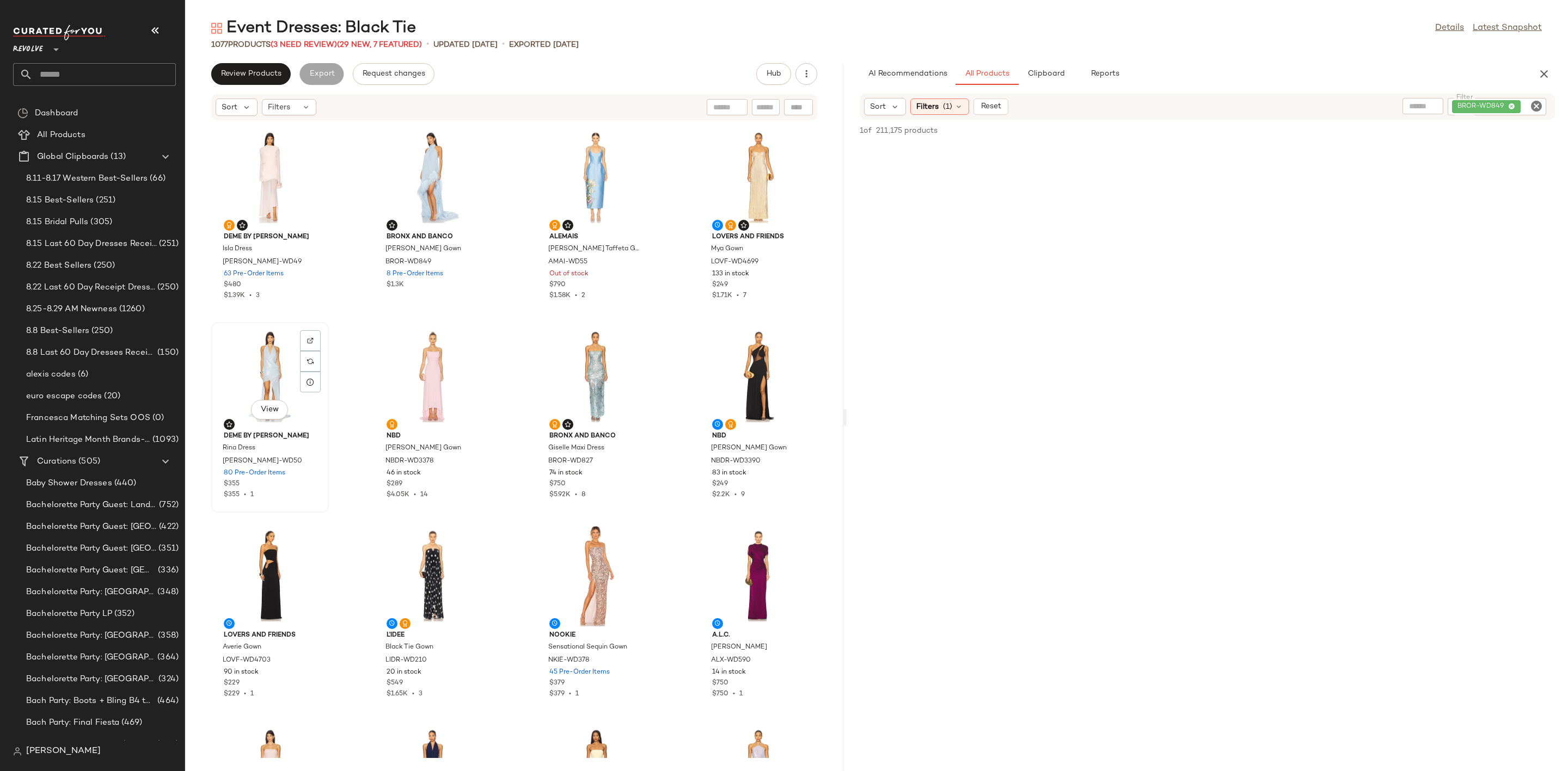
click at [250, 379] on div "View" at bounding box center [270, 377] width 110 height 101
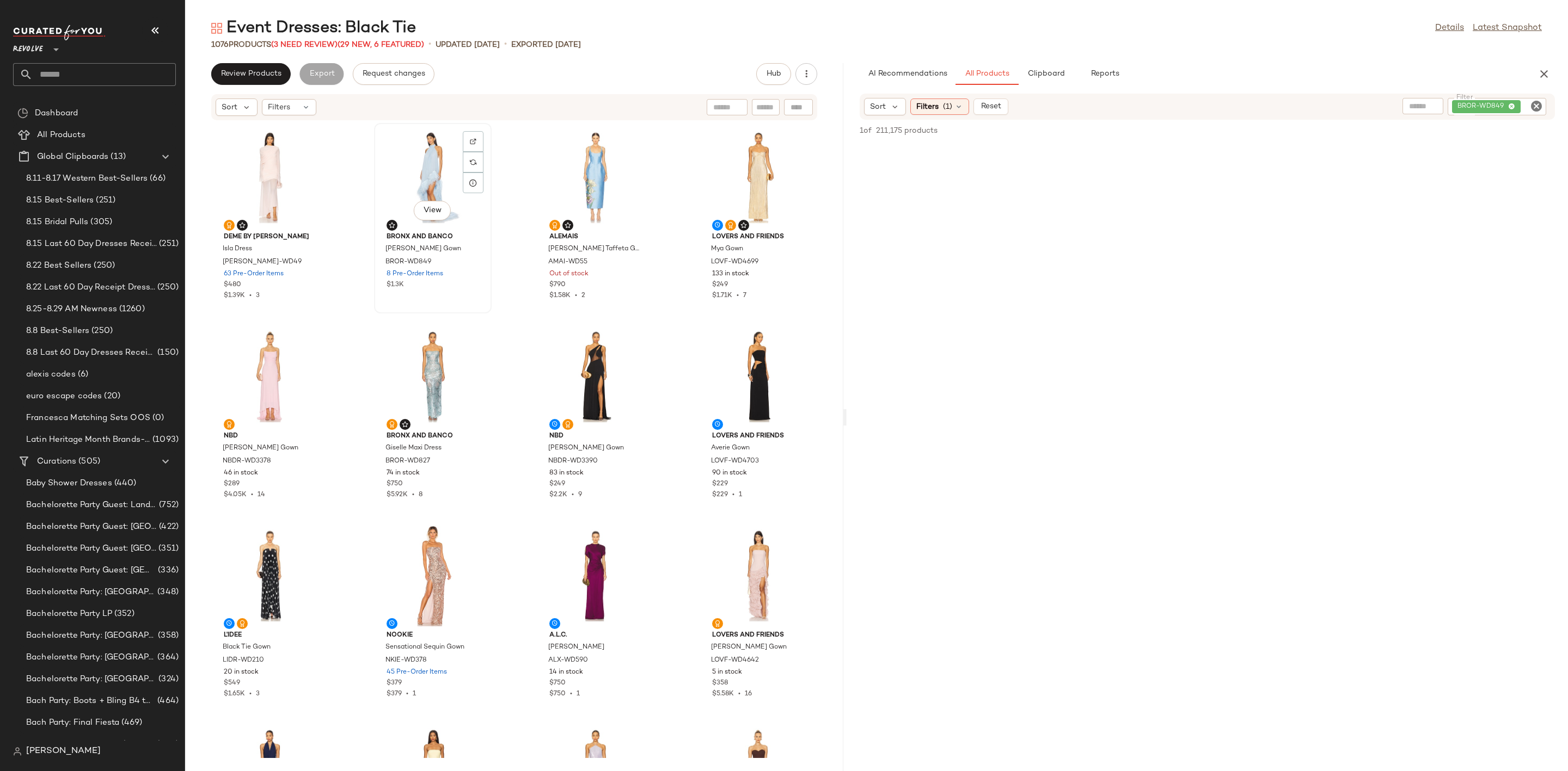
click at [416, 197] on div "View" at bounding box center [433, 177] width 110 height 101
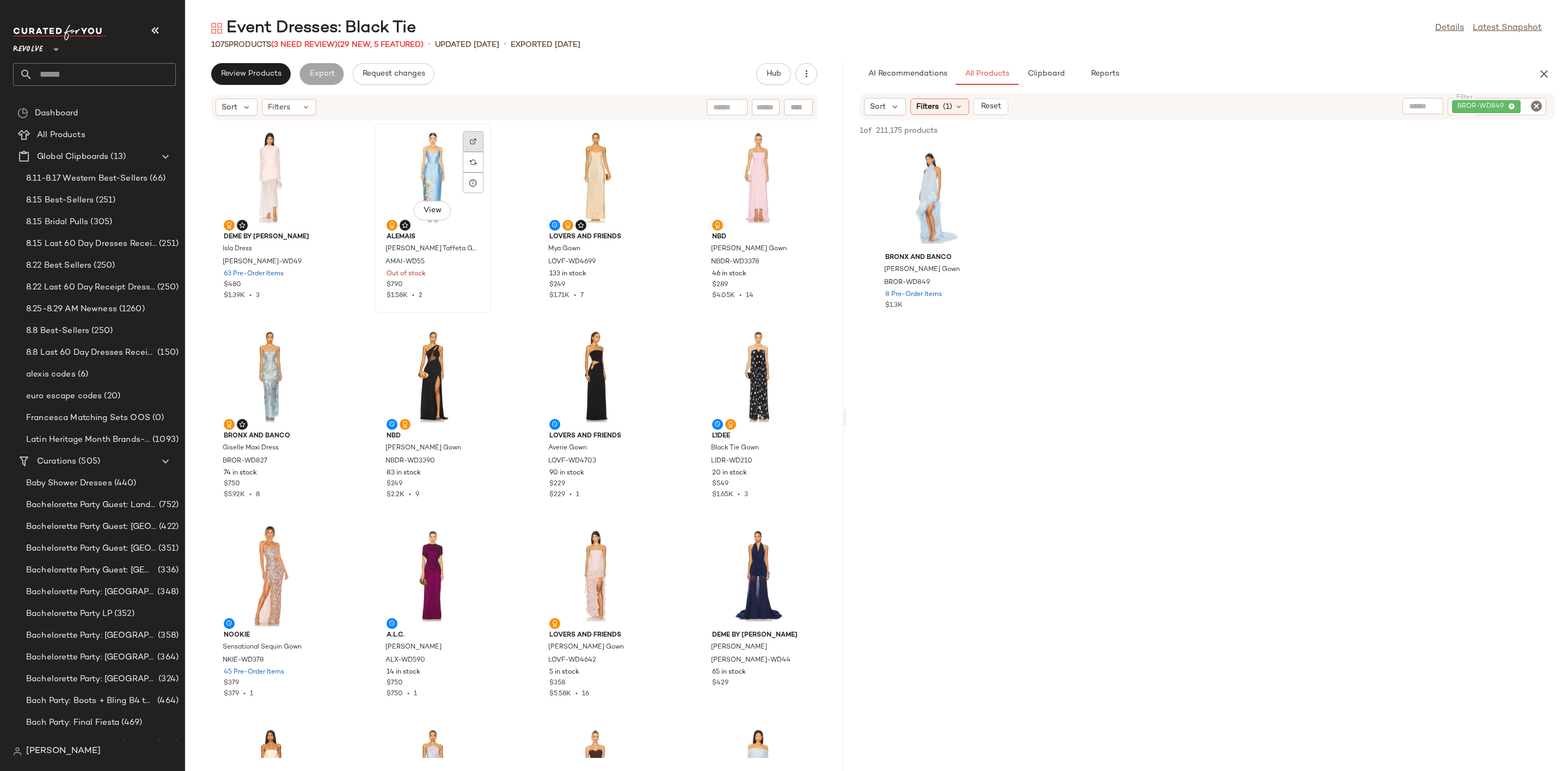
click at [467, 131] on div at bounding box center [473, 142] width 21 height 21
click at [414, 173] on div "View" at bounding box center [433, 177] width 110 height 101
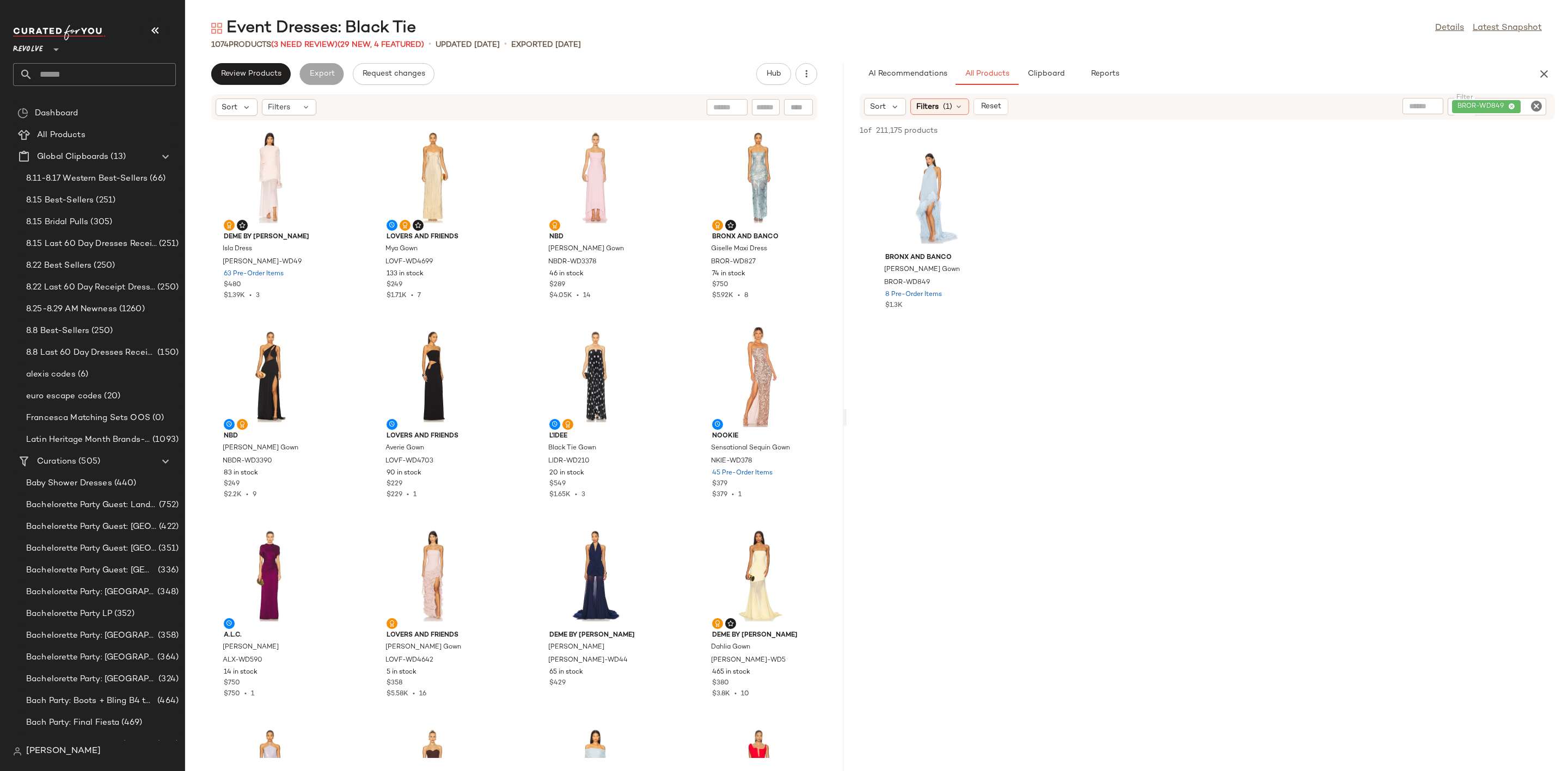
click at [1533, 103] on icon "Clear Filter" at bounding box center [1536, 106] width 13 height 13
type input "****"
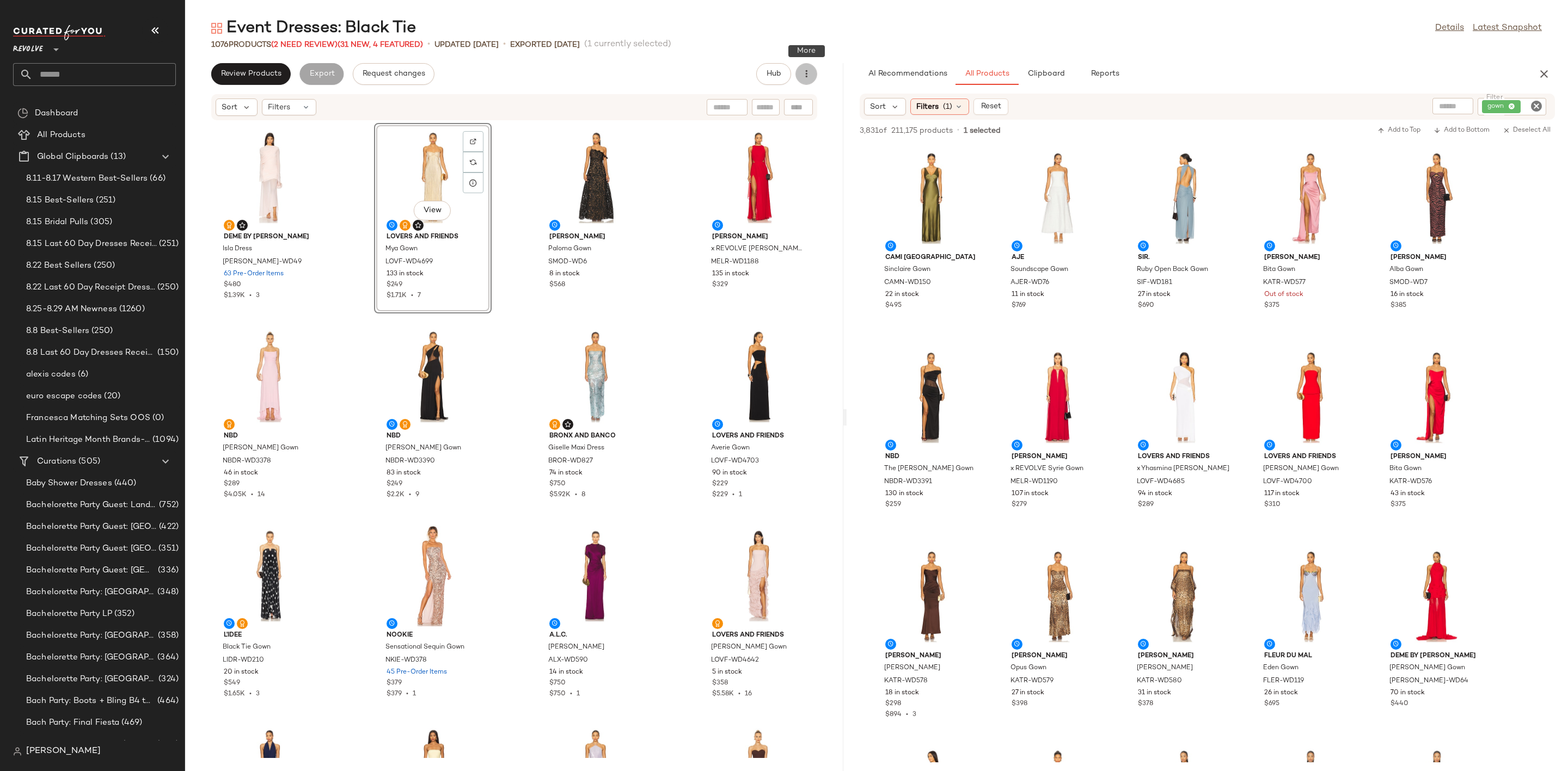
click at [805, 69] on icon "button" at bounding box center [807, 74] width 11 height 11
click at [765, 156] on span "Clear Suggested Products" at bounding box center [757, 158] width 102 height 12
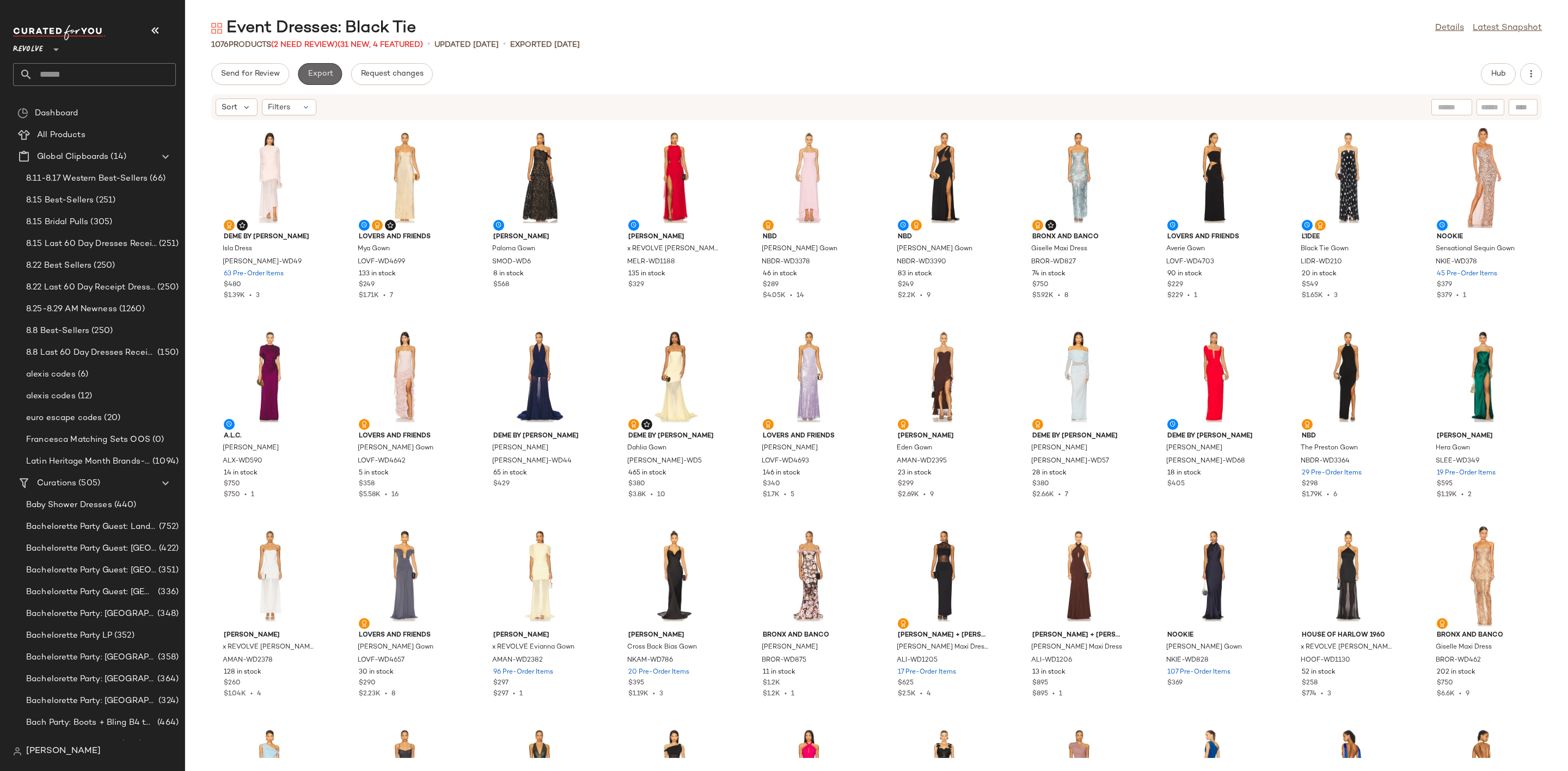
click at [313, 75] on span "Export" at bounding box center [320, 74] width 26 height 9
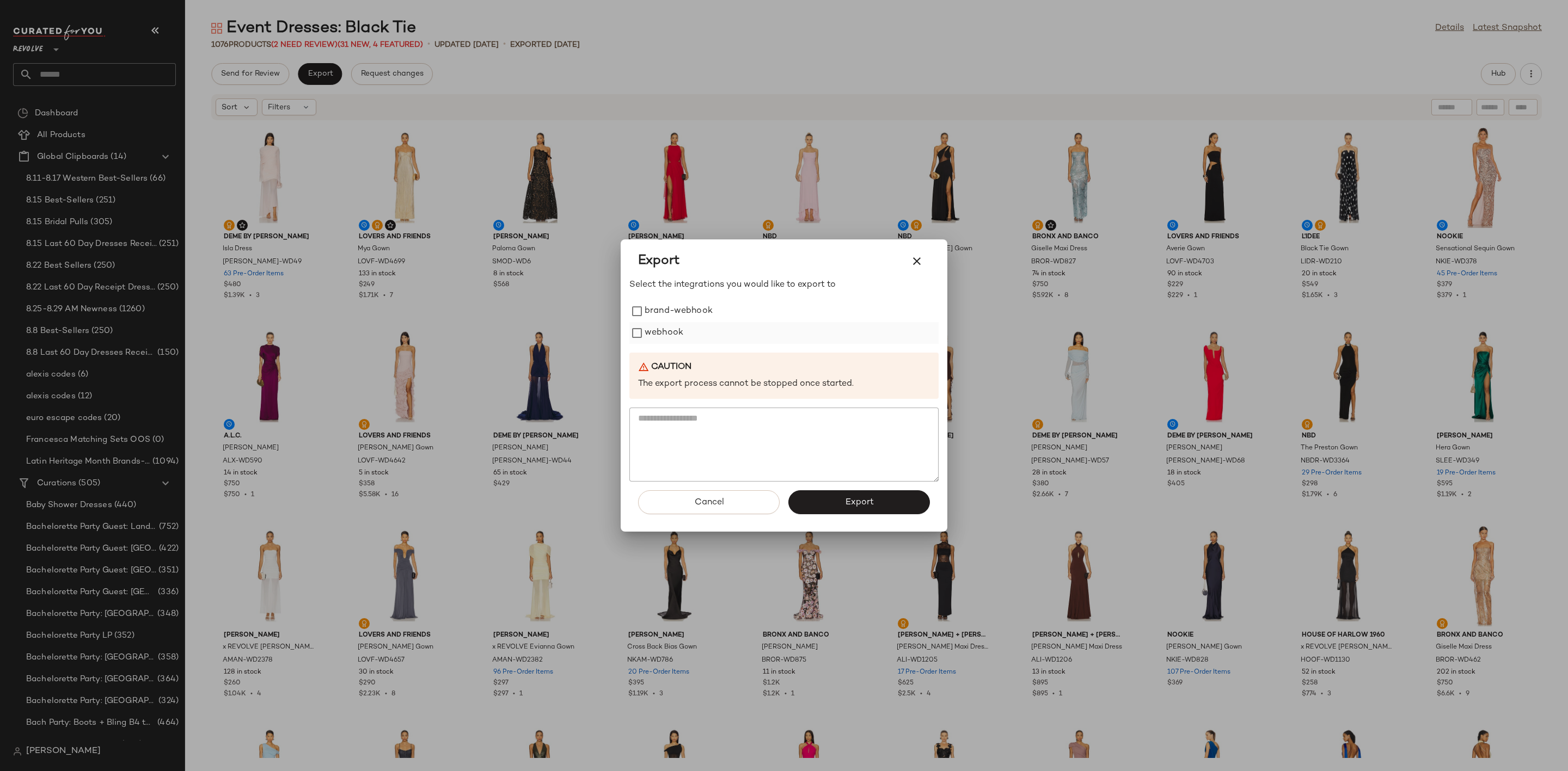
click at [658, 330] on label "webhook" at bounding box center [664, 333] width 39 height 22
click at [840, 494] on button "Export" at bounding box center [859, 502] width 142 height 24
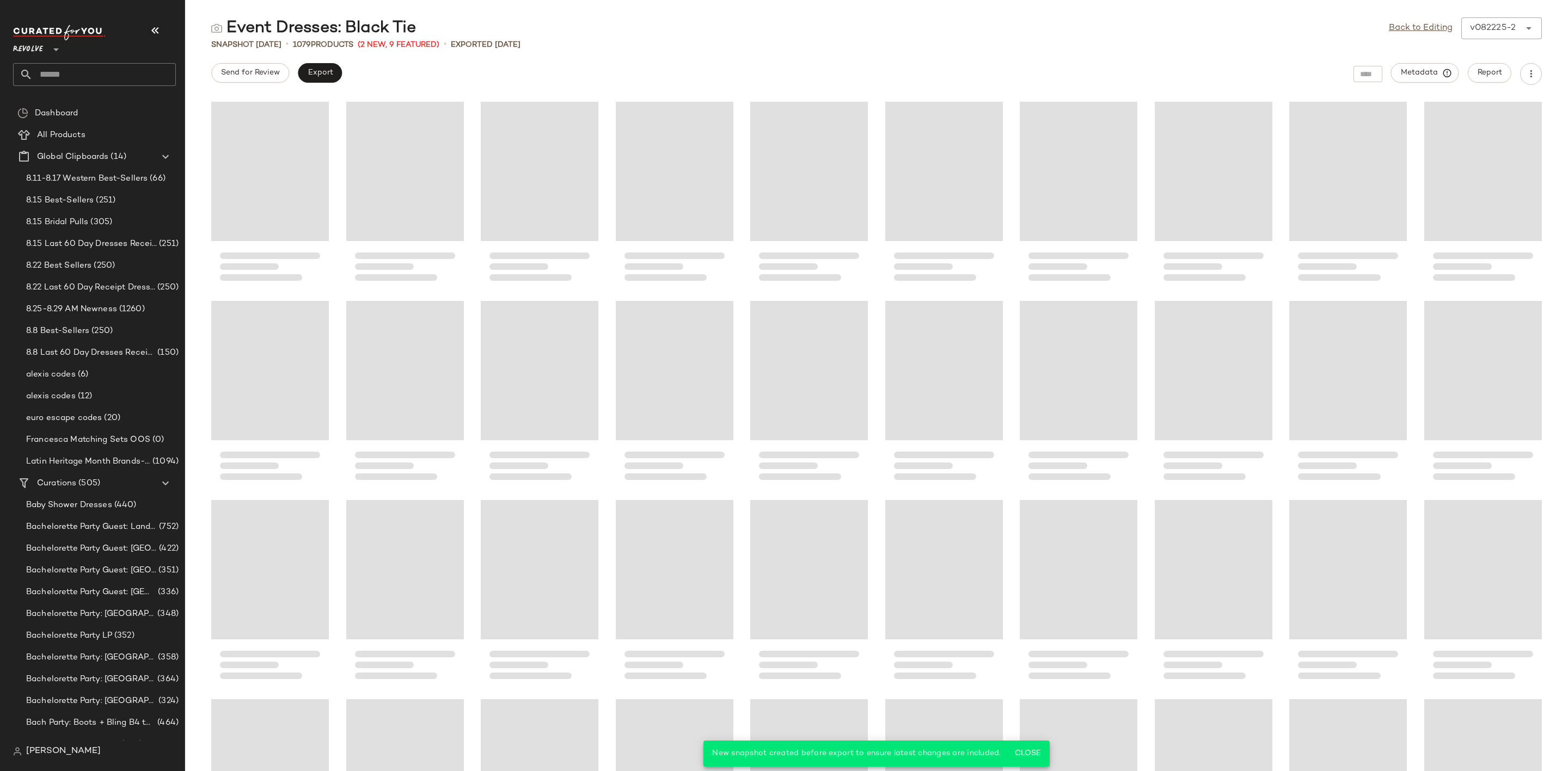
click at [77, 66] on input "text" at bounding box center [104, 75] width 143 height 23
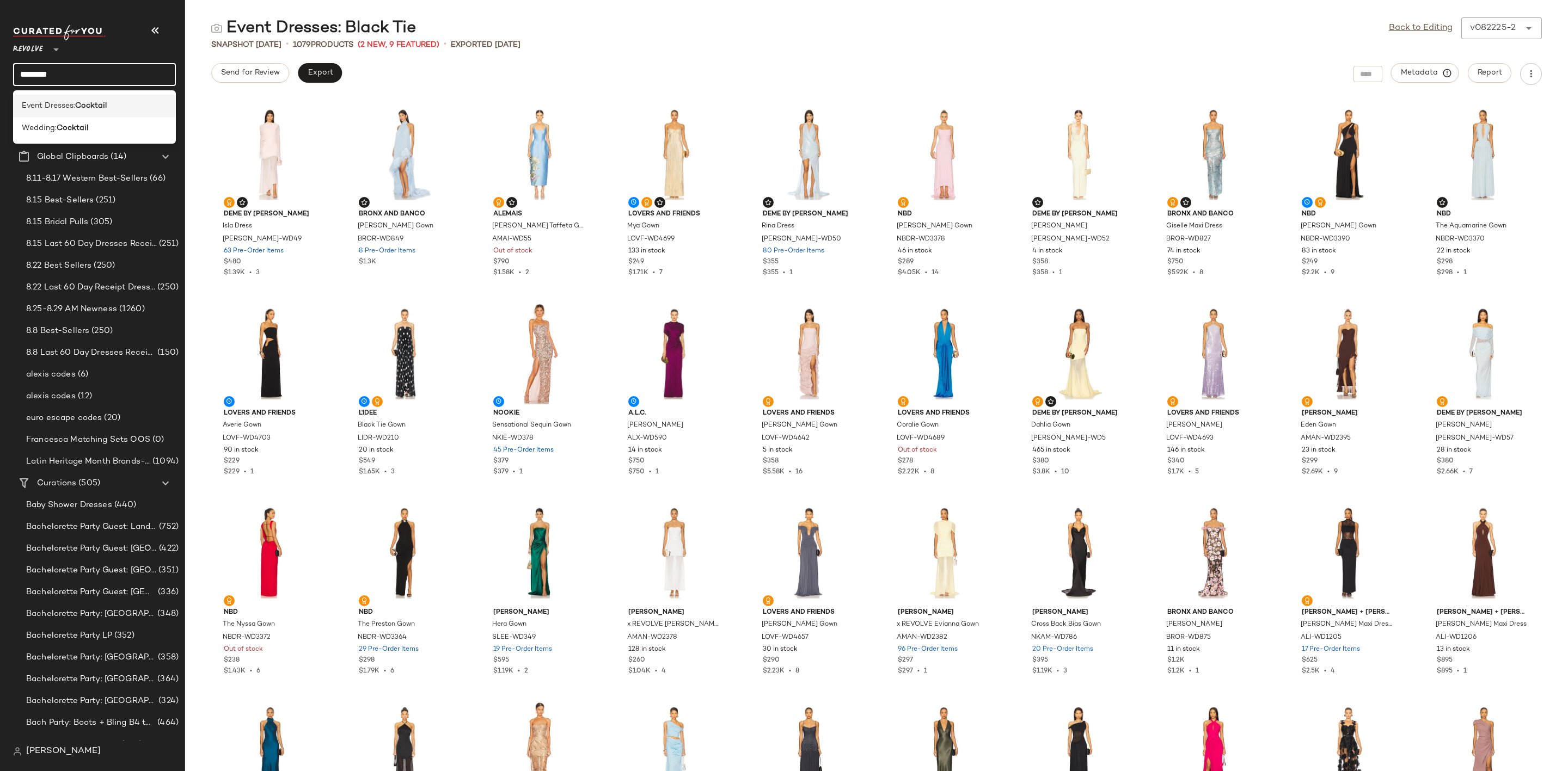
type input "********"
click at [103, 100] on b "Cocktail" at bounding box center [91, 106] width 32 height 12
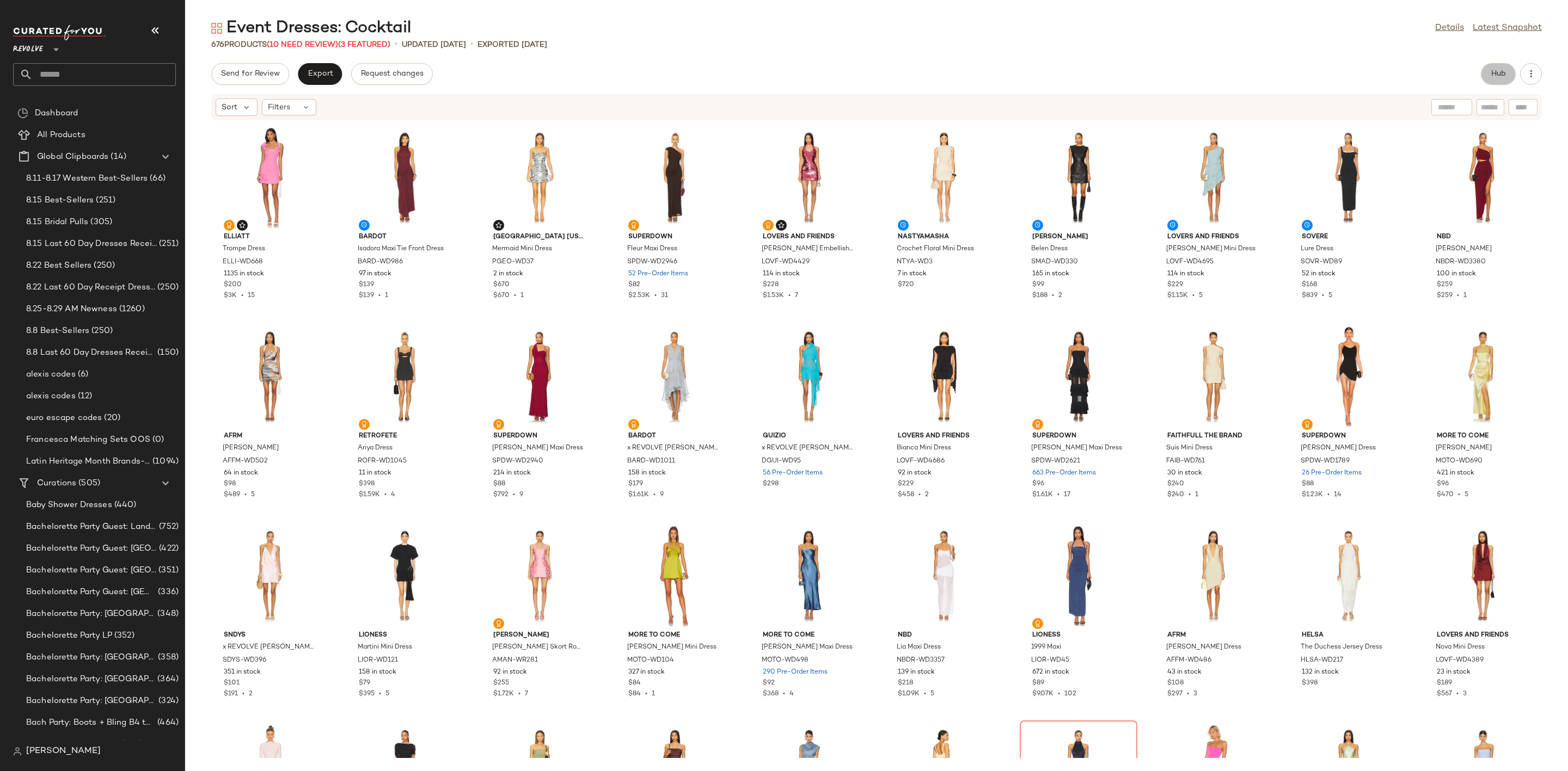
click at [1506, 69] on span "Hub" at bounding box center [1498, 74] width 15 height 9
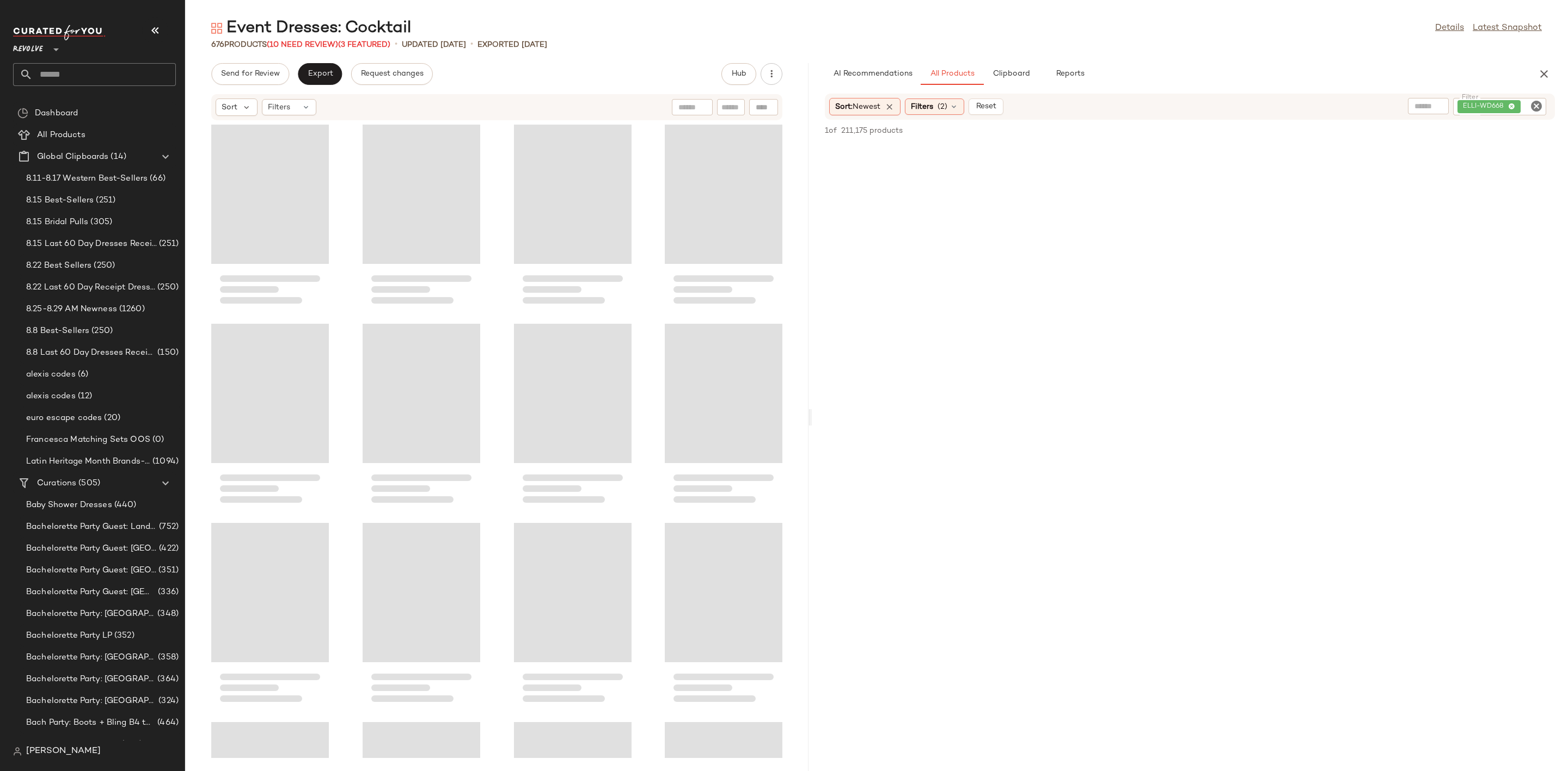
drag, startPoint x: 878, startPoint y: 408, endPoint x: 813, endPoint y: 420, distance: 66.1
click at [813, 420] on div "Event Dresses: Cocktail Details Latest Snapshot 676 Products (10 Need Review) (…" at bounding box center [877, 394] width 1383 height 754
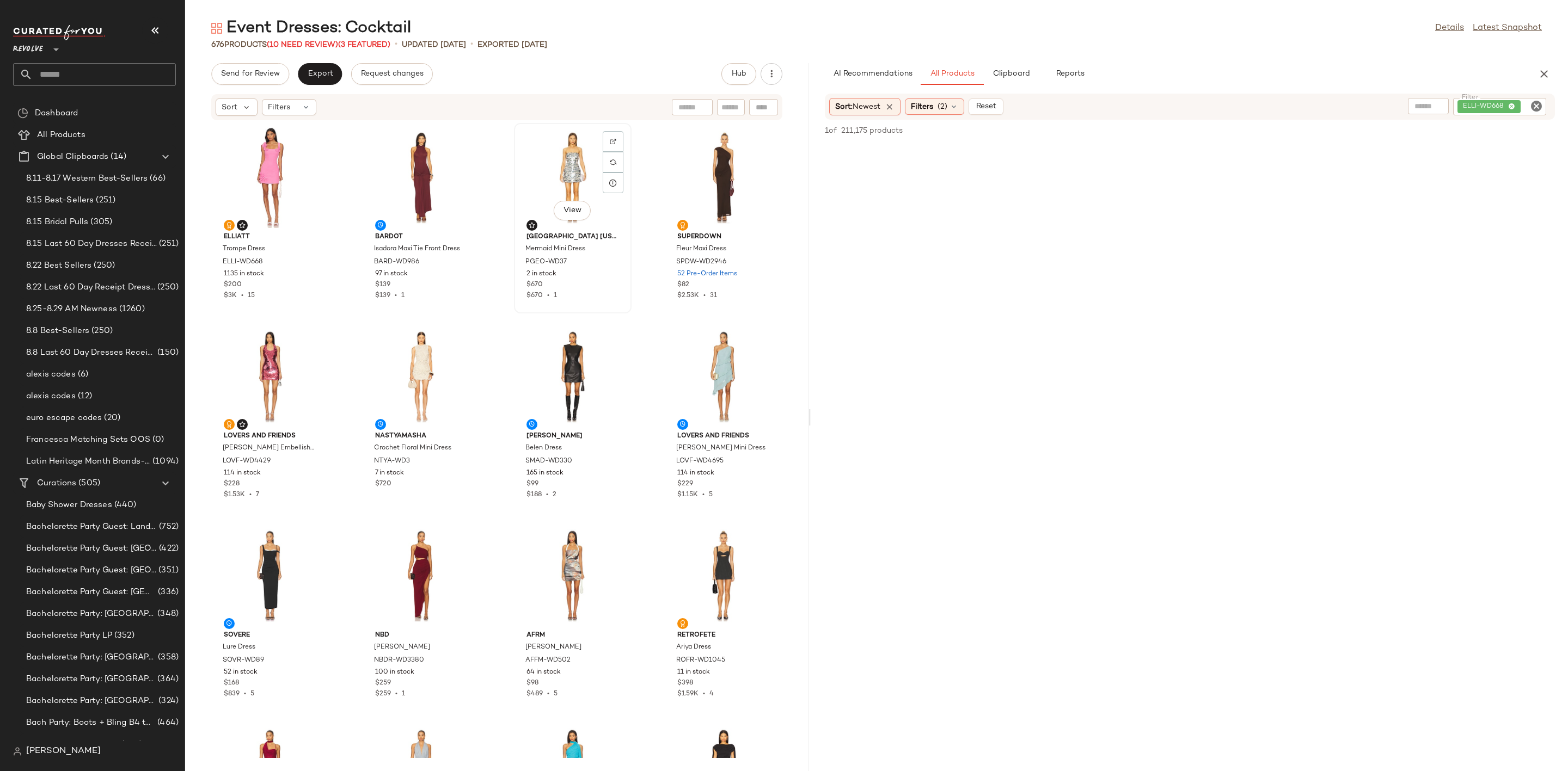
click at [555, 157] on div "View" at bounding box center [573, 177] width 110 height 101
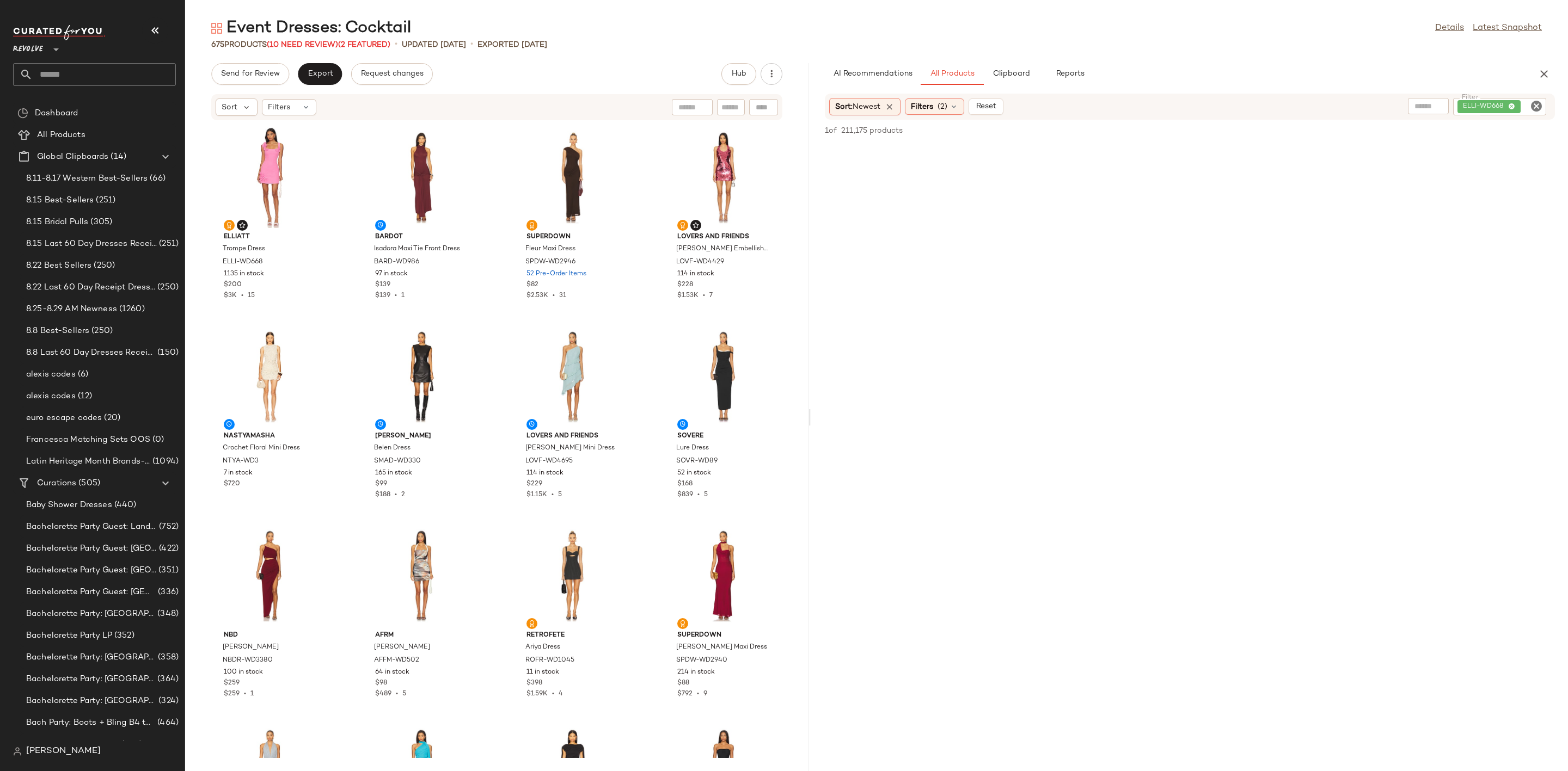
click at [1533, 105] on icon "Clear Filter" at bounding box center [1536, 106] width 13 height 13
type input "*****"
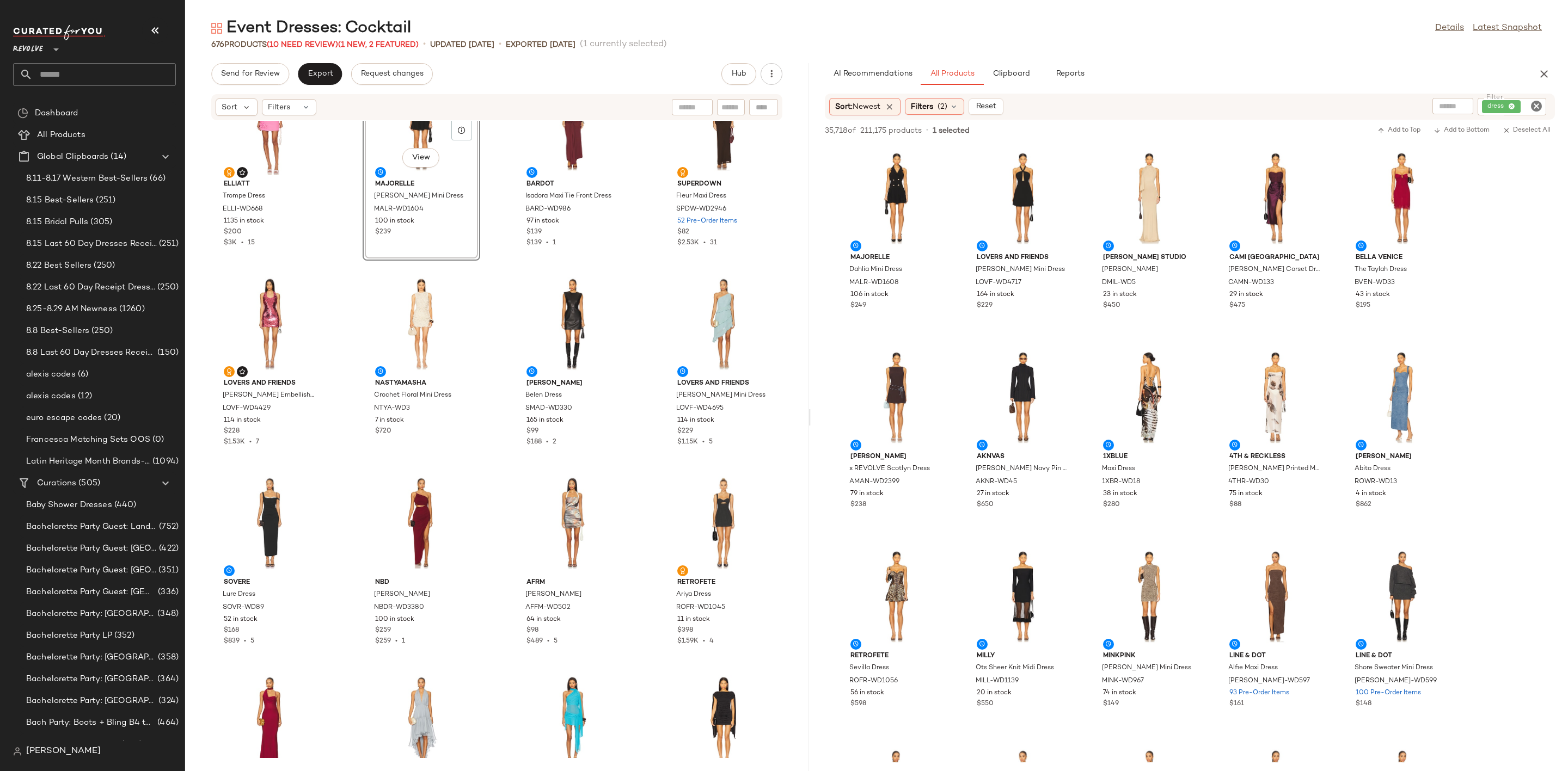
scroll to position [82, 0]
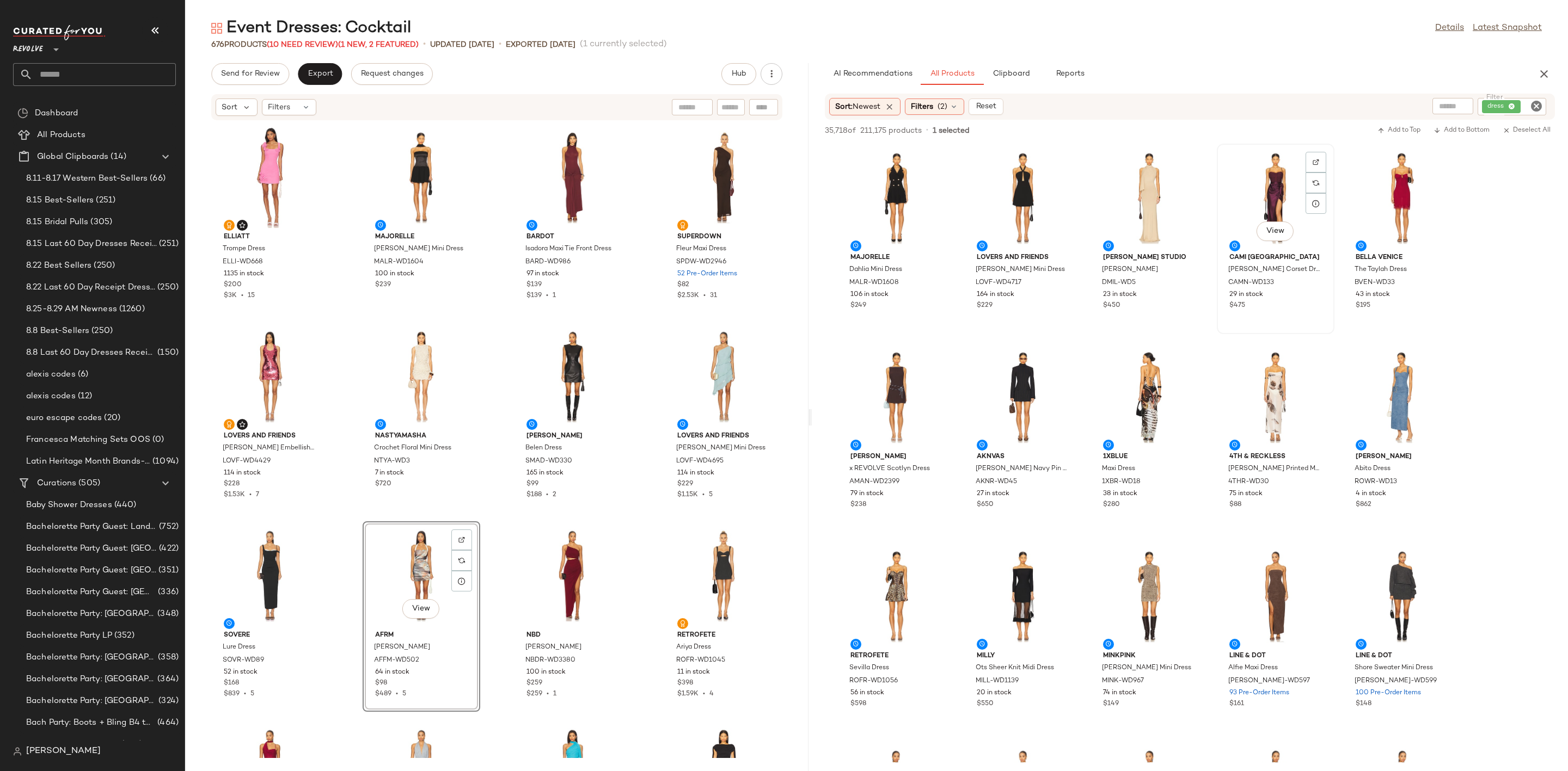
click at [1281, 170] on div "View" at bounding box center [1275, 198] width 110 height 101
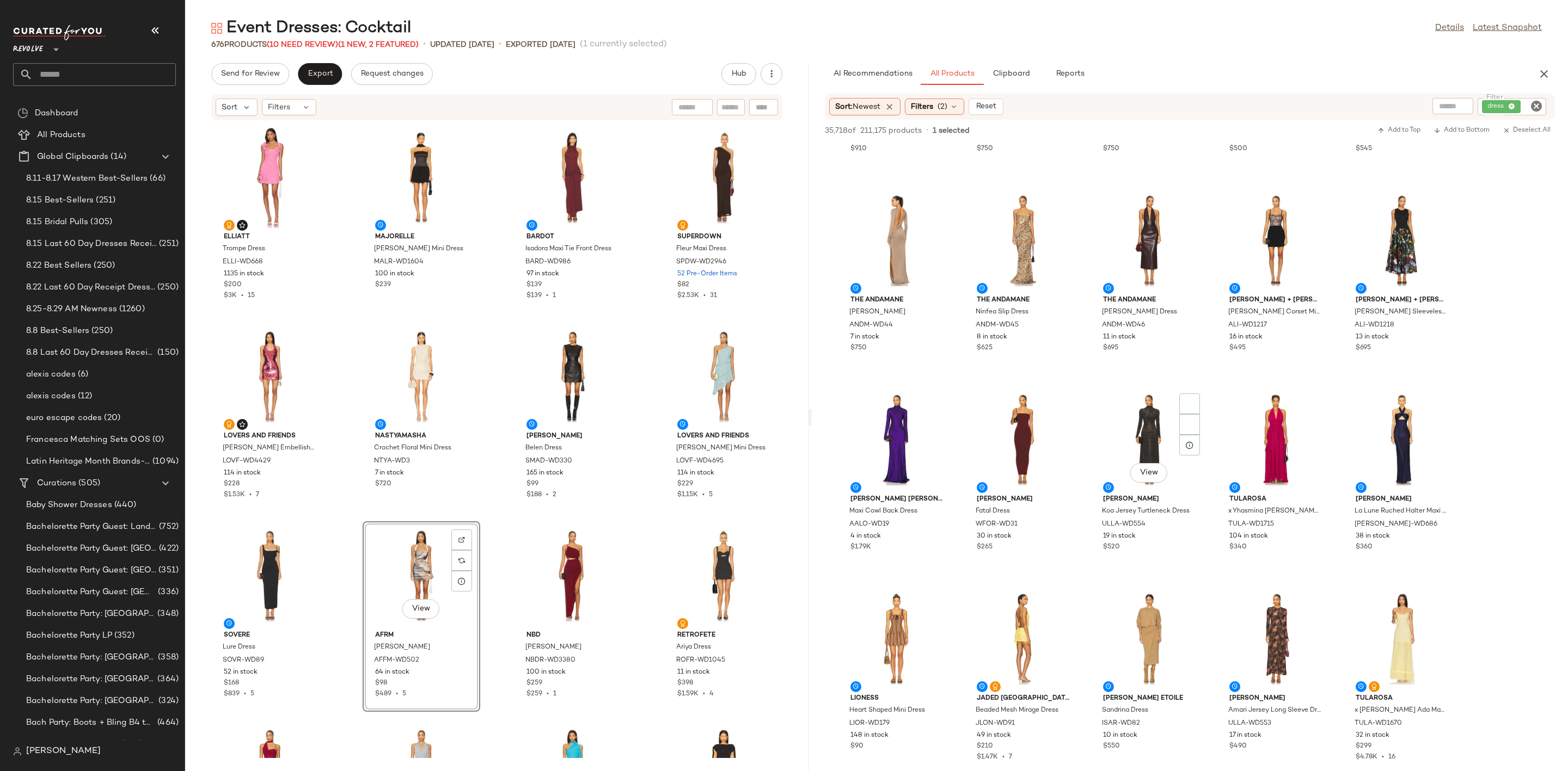
scroll to position [1715, 0]
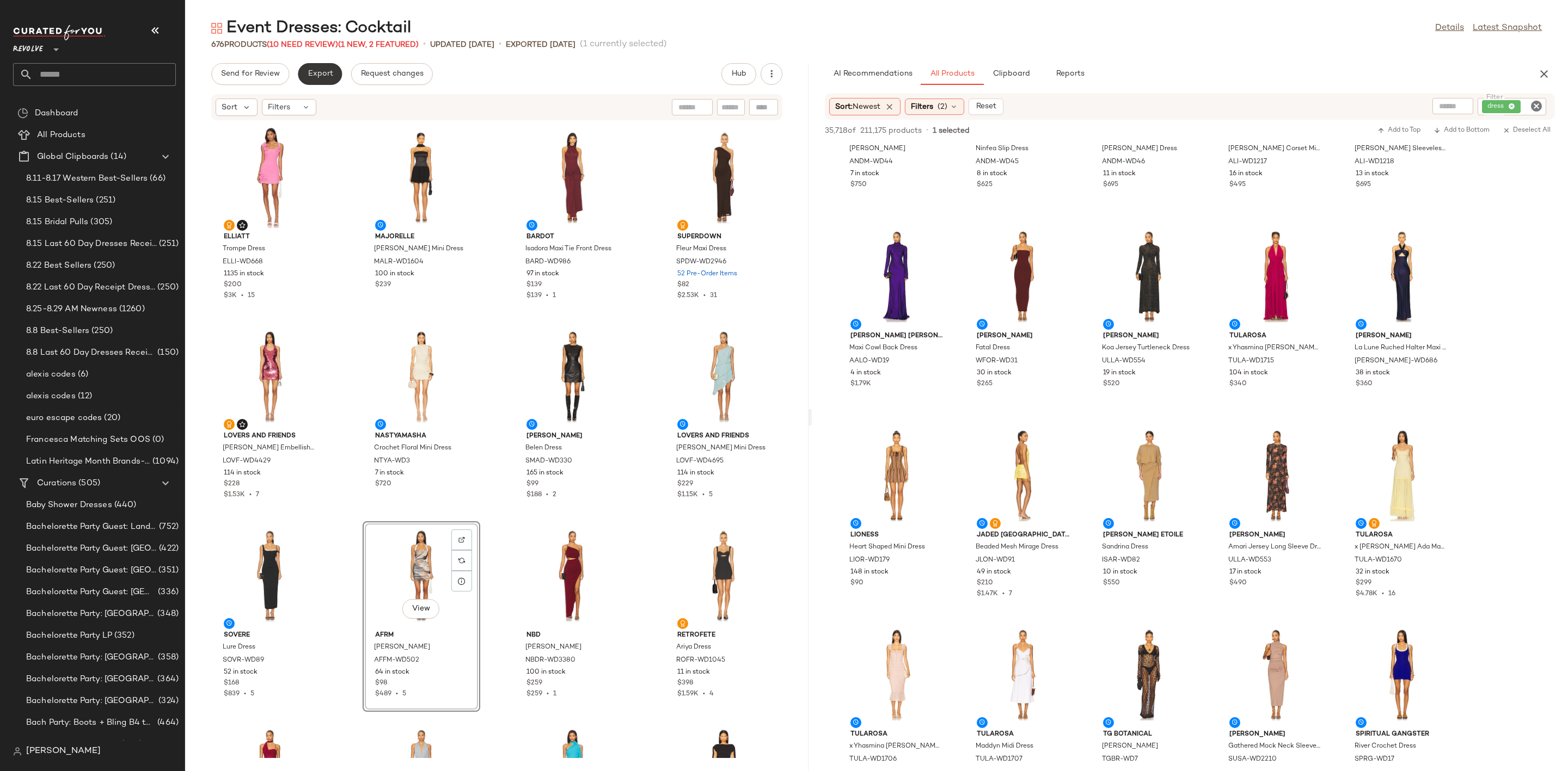
click at [327, 63] on button "Export" at bounding box center [320, 74] width 44 height 22
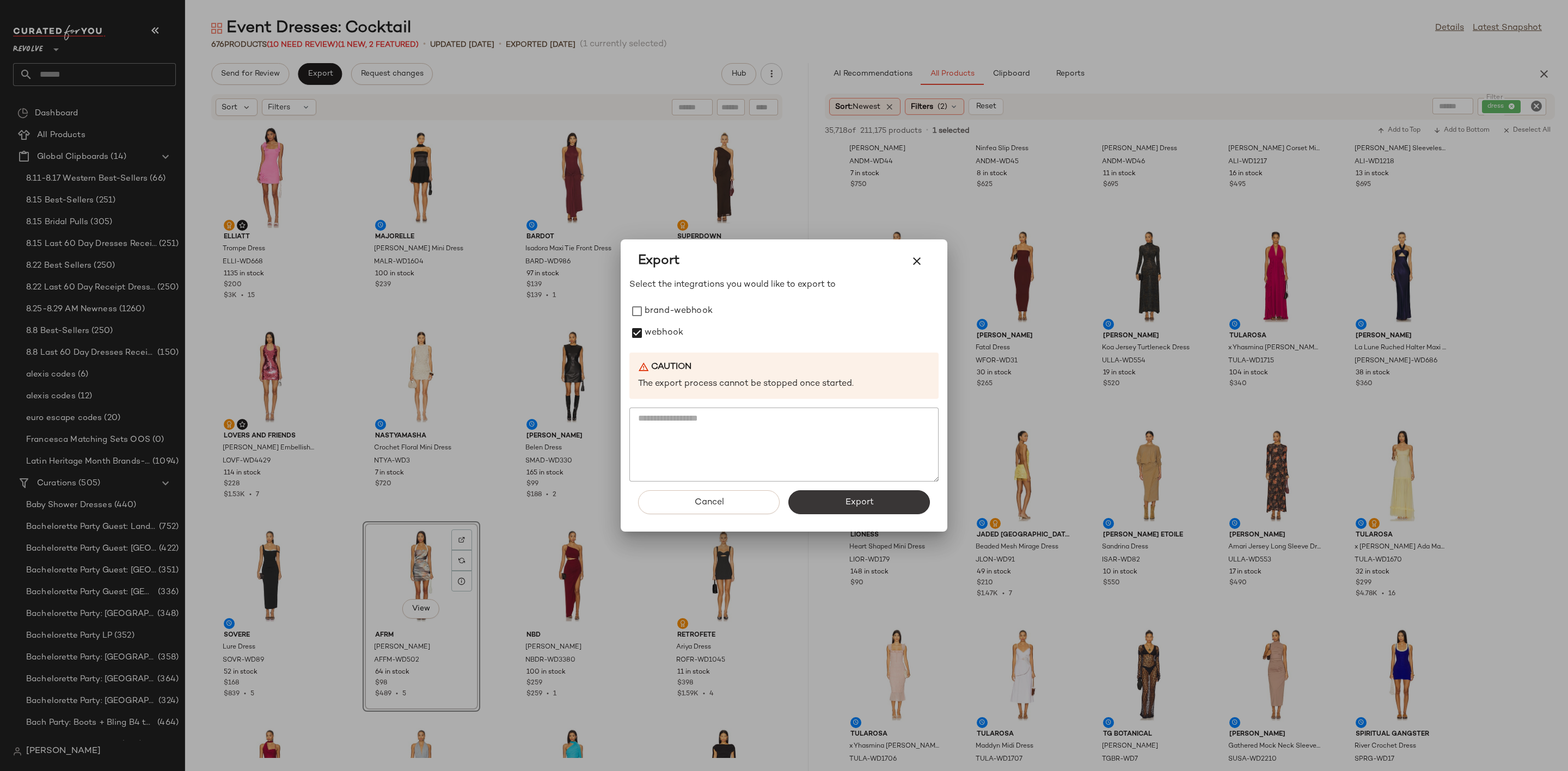
click at [869, 500] on span "Export" at bounding box center [858, 503] width 29 height 10
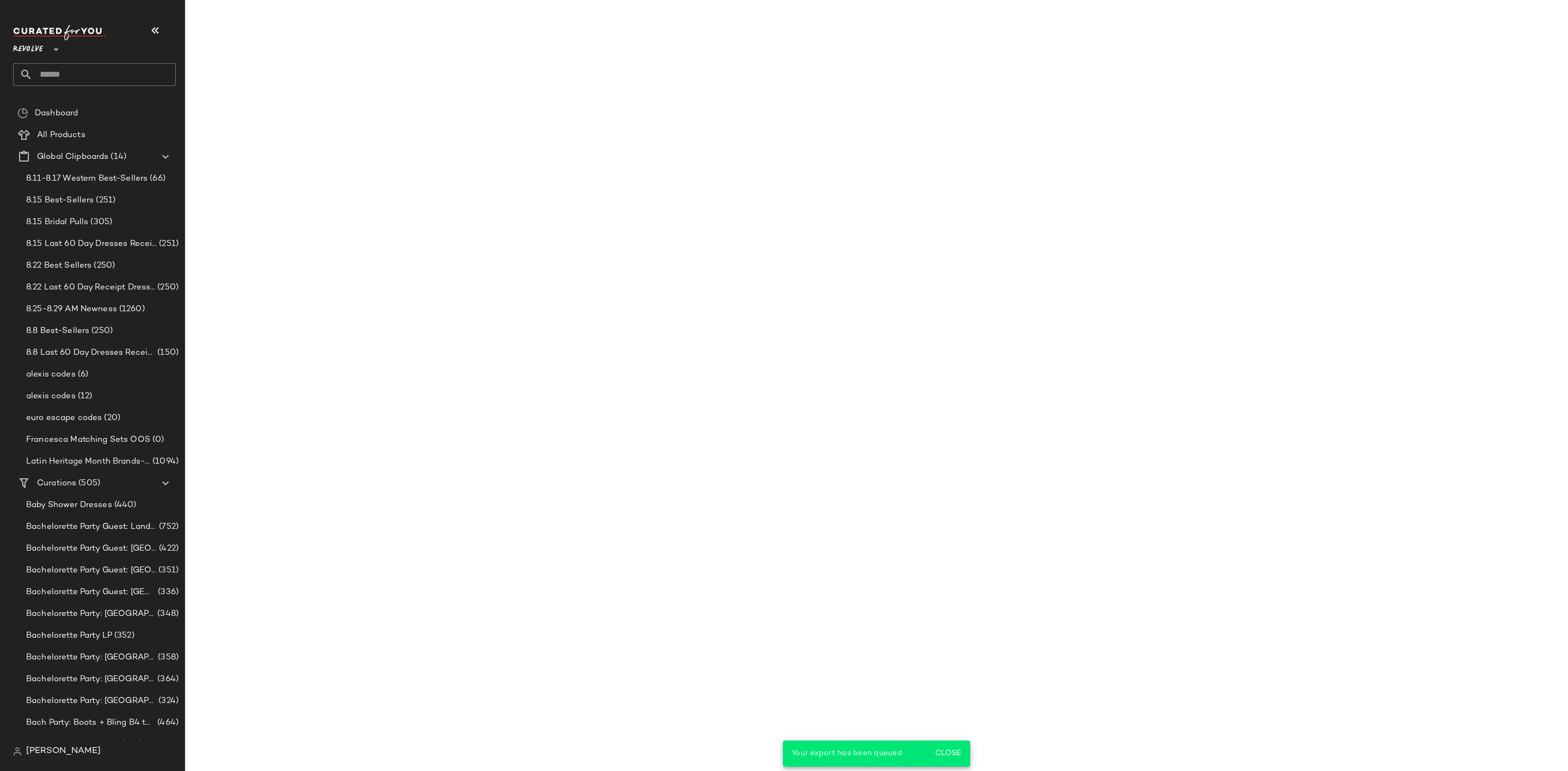
scroll to position [2113, 0]
click at [85, 65] on input "text" at bounding box center [104, 75] width 143 height 23
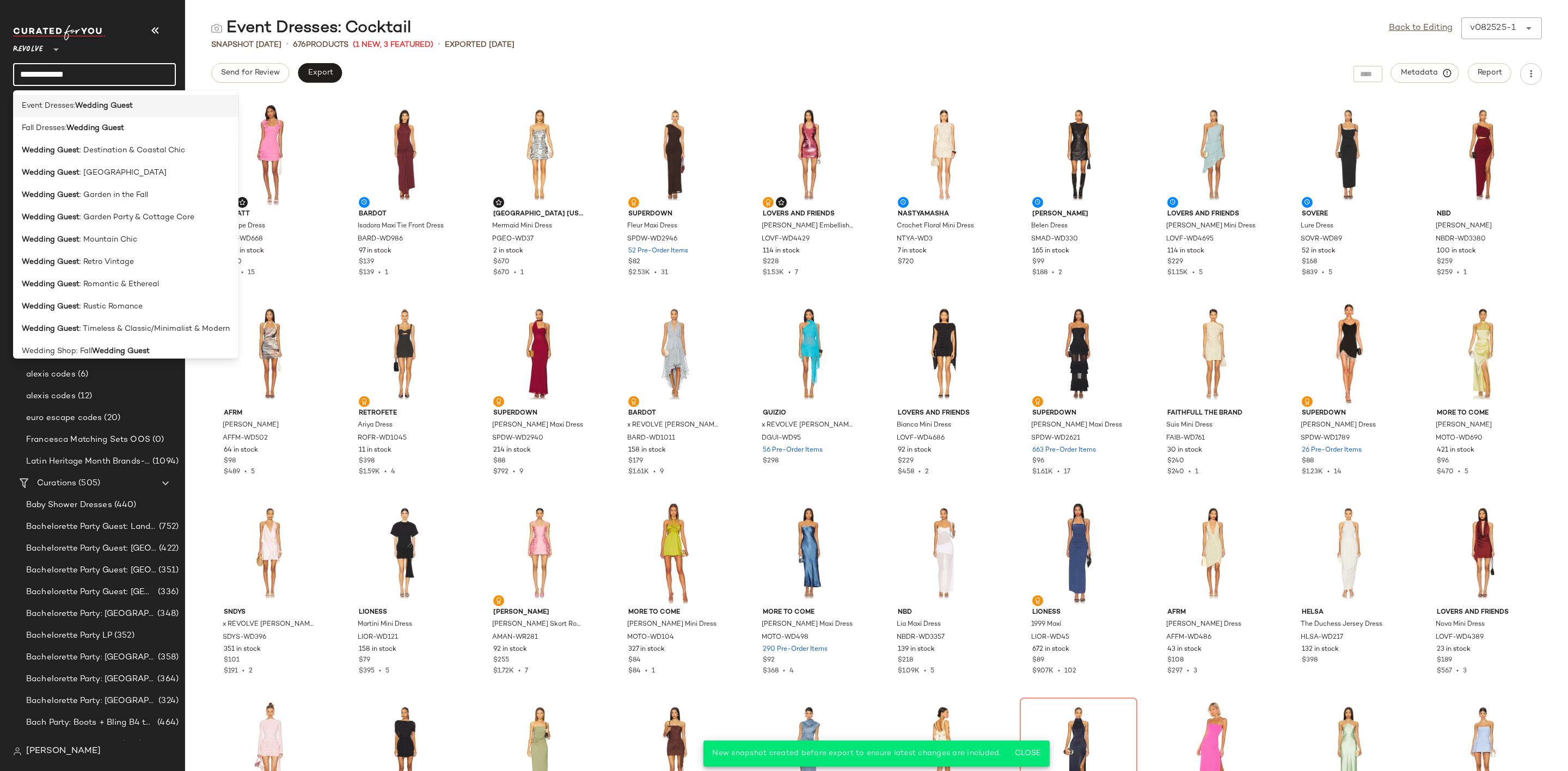
type input "**********"
click at [65, 106] on span "Event Dresses:" at bounding box center [49, 106] width 54 height 12
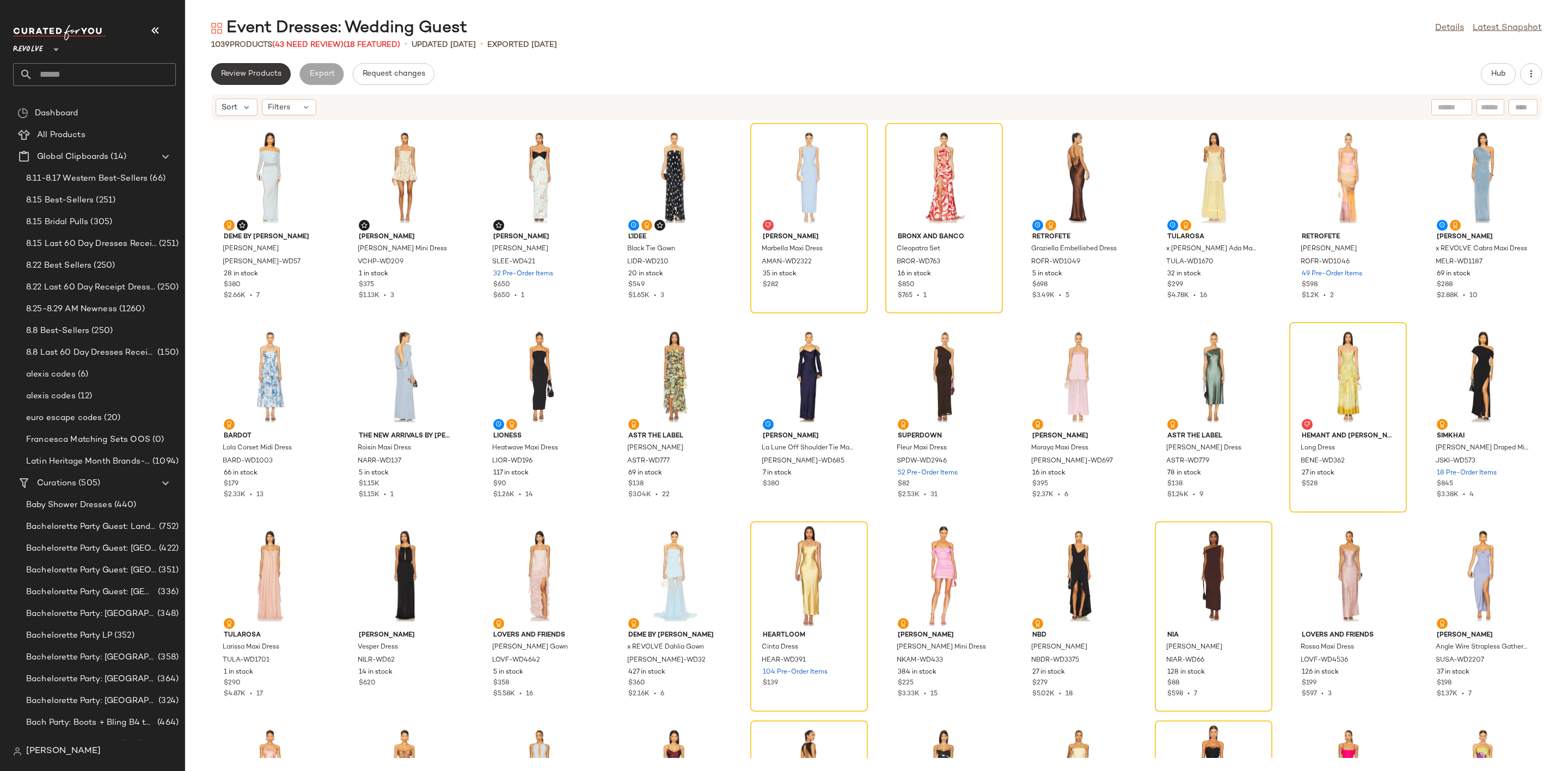
click at [260, 70] on span "Review Products" at bounding box center [251, 74] width 61 height 9
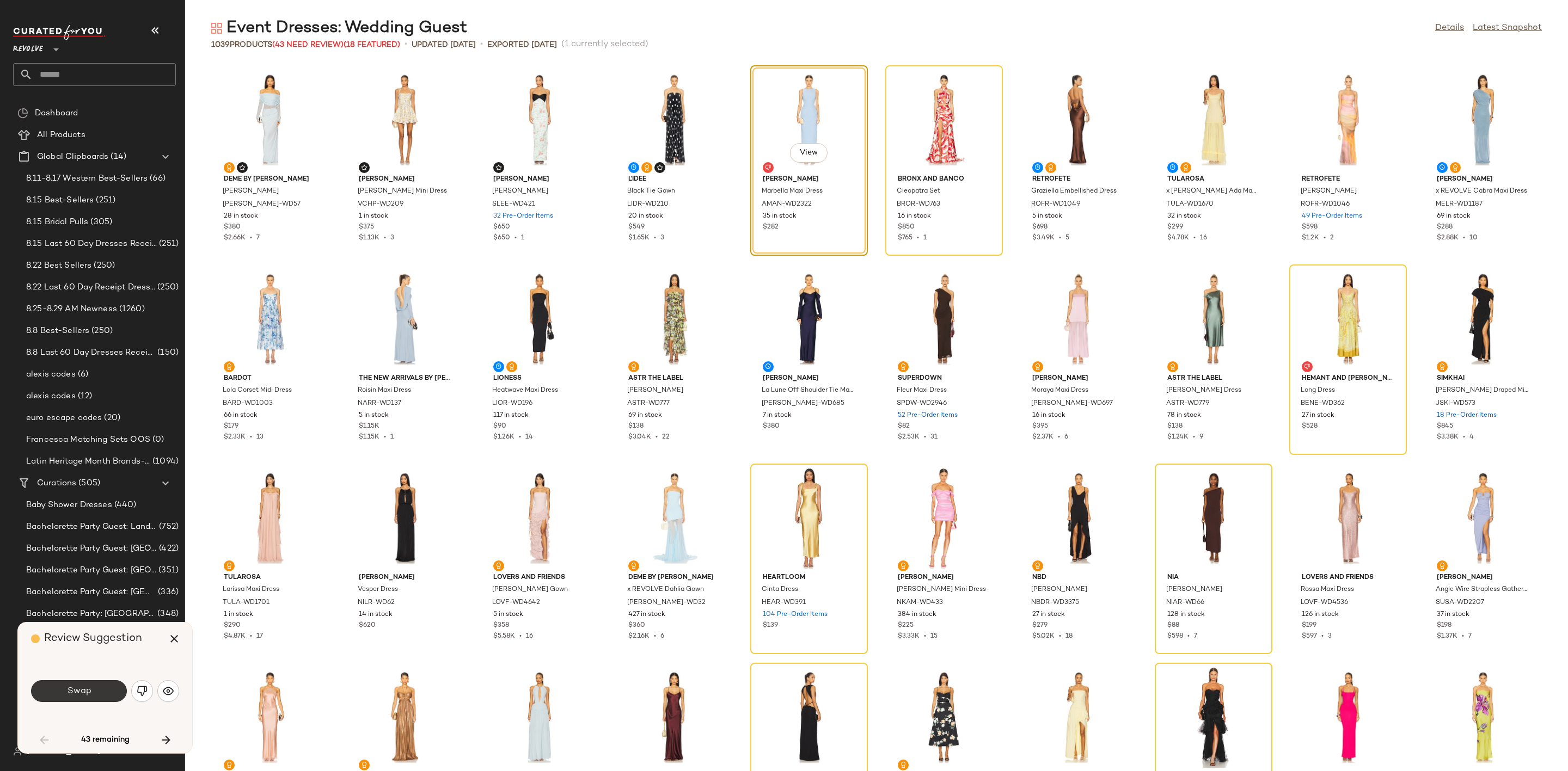
click at [92, 686] on button "Swap" at bounding box center [79, 691] width 96 height 22
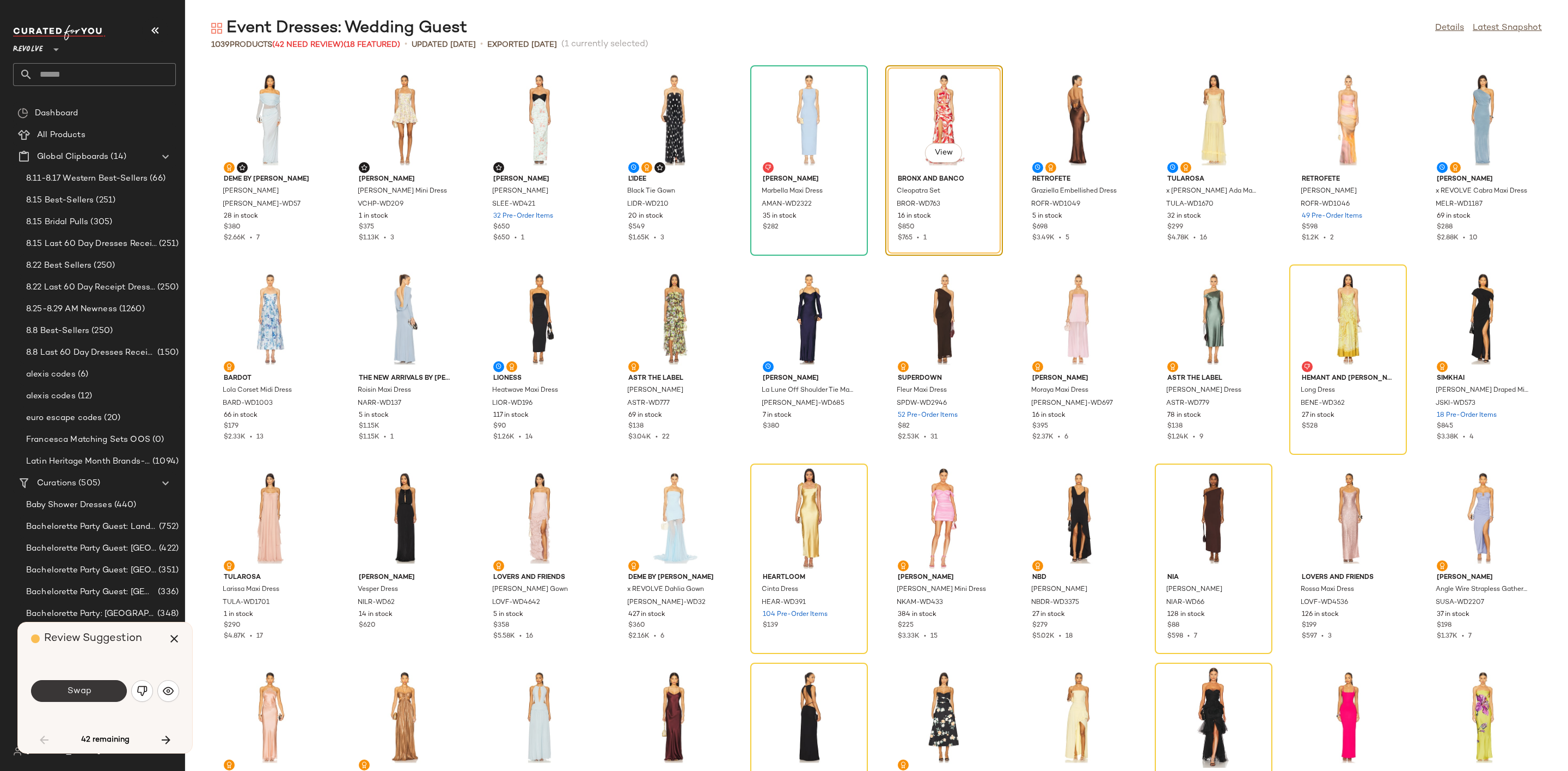
click at [82, 693] on span "Swap" at bounding box center [79, 691] width 24 height 10
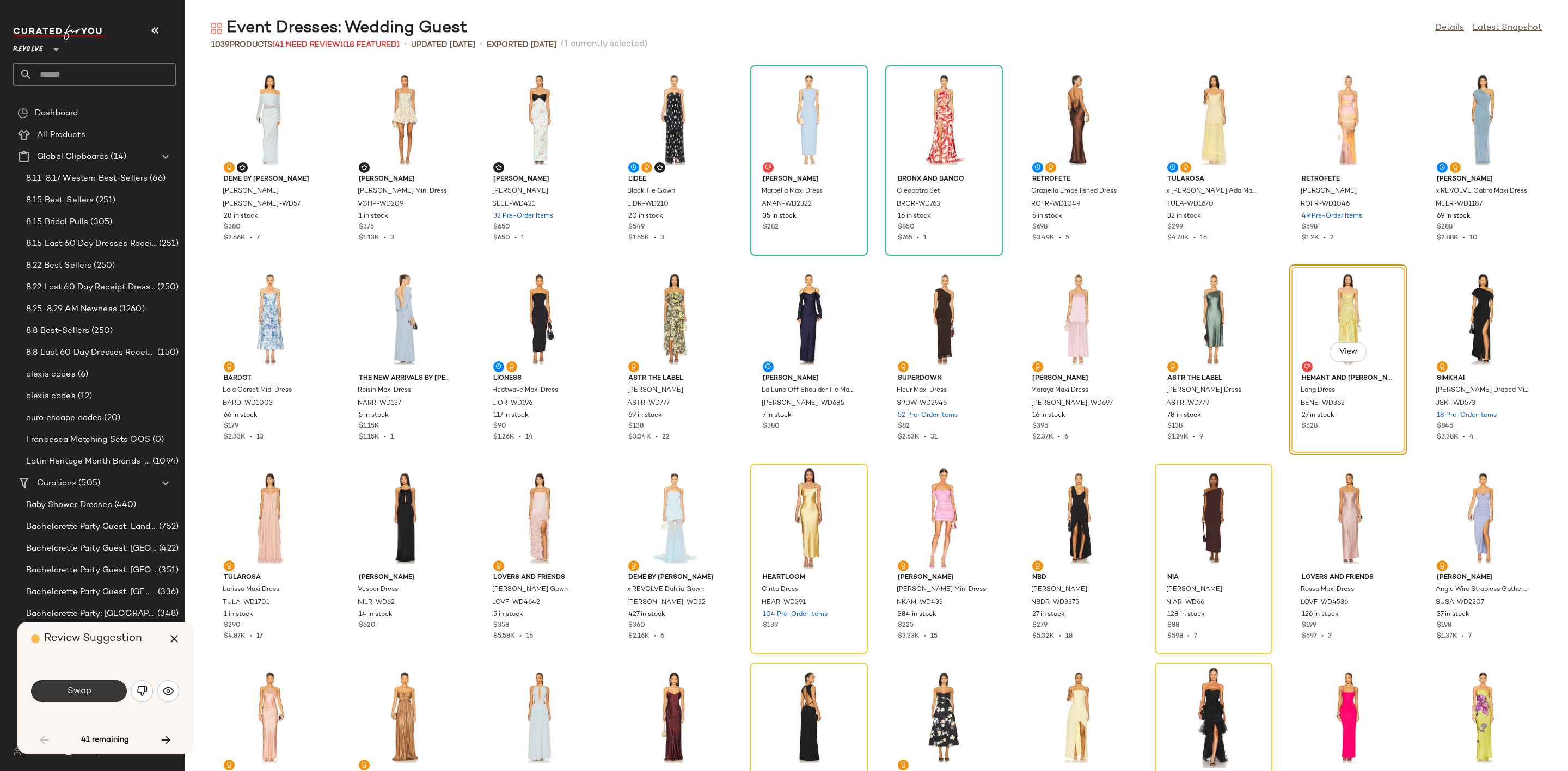
click at [84, 693] on span "Swap" at bounding box center [79, 691] width 24 height 10
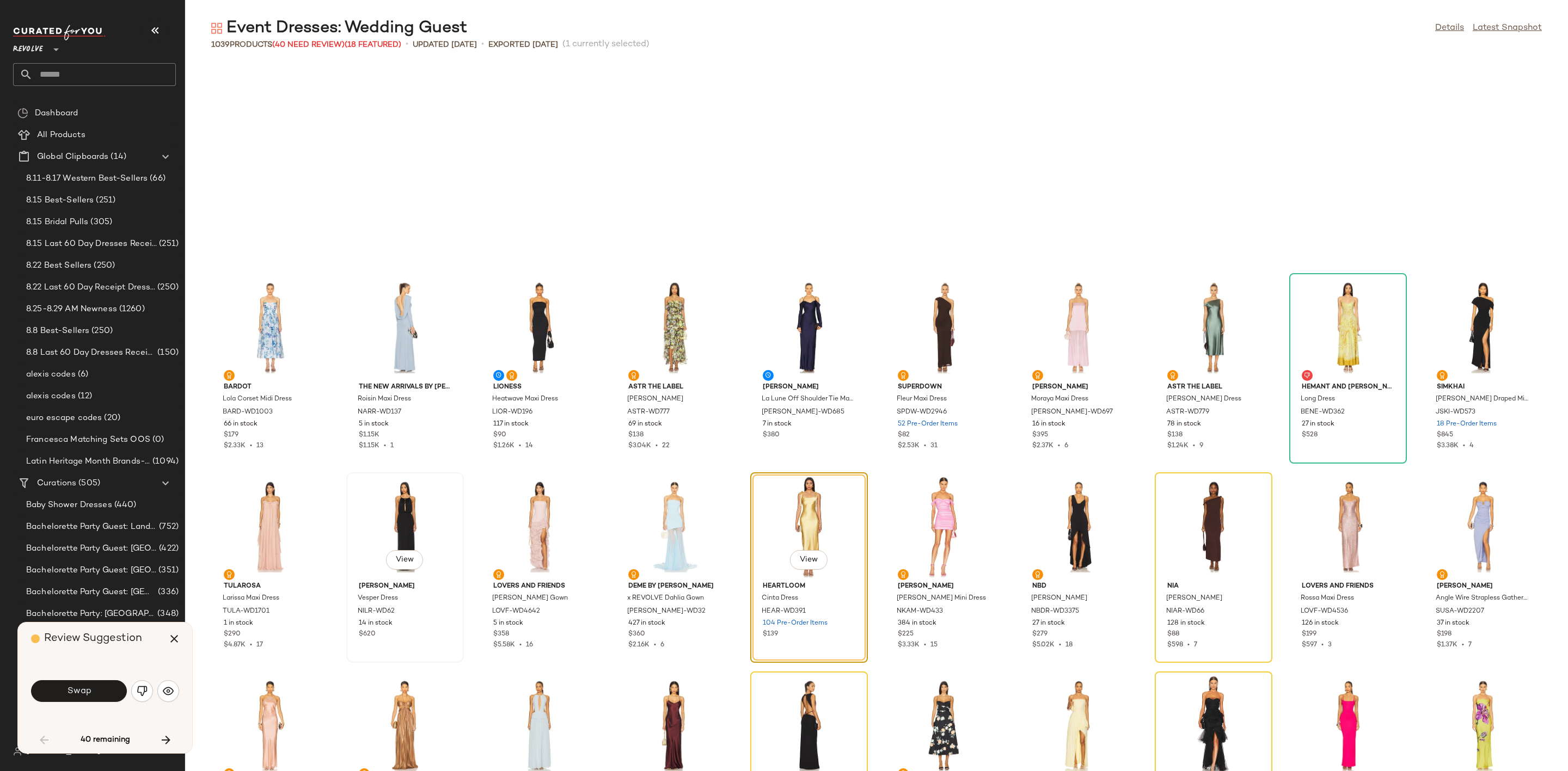
scroll to position [208, 0]
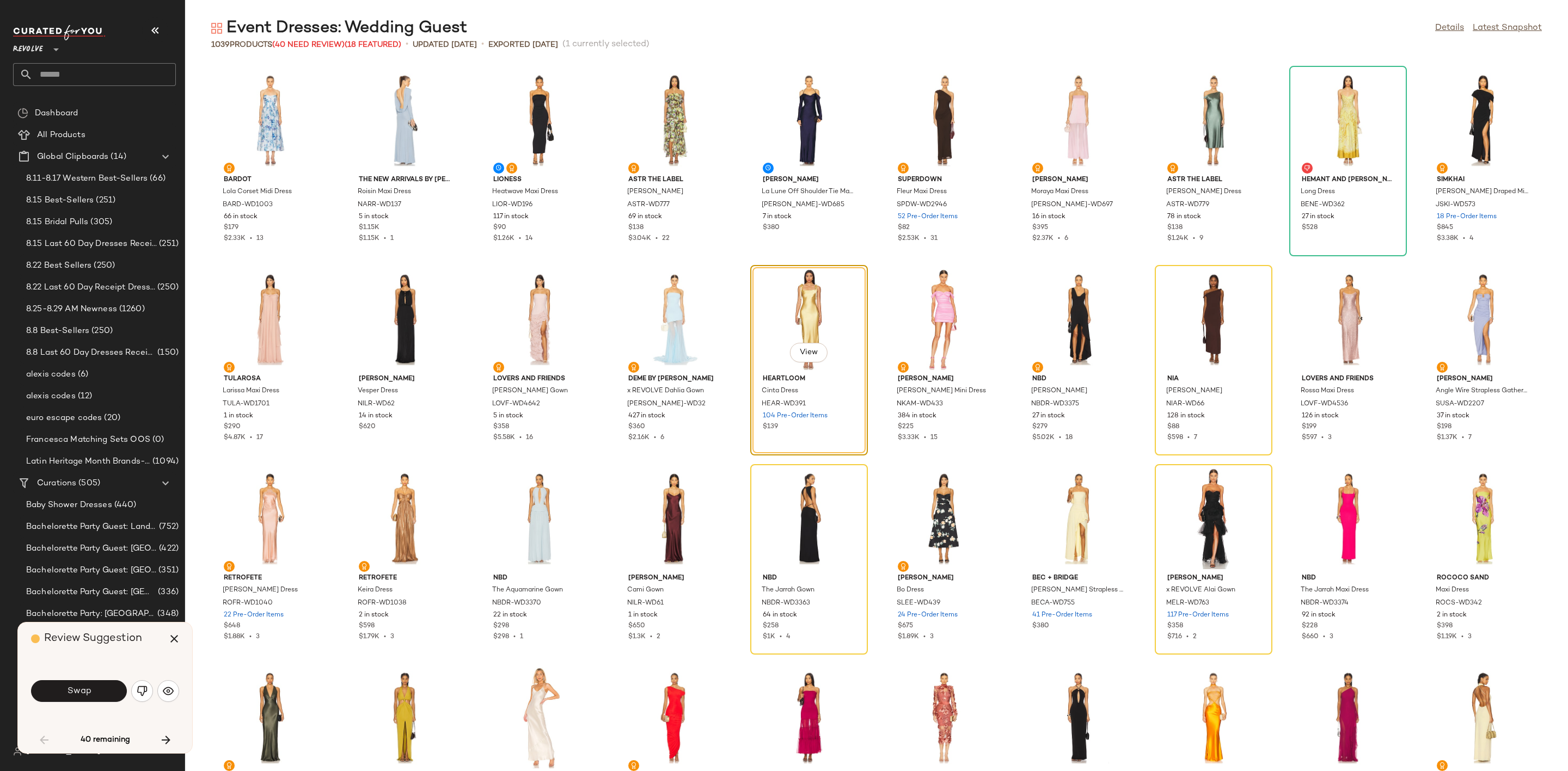
click at [91, 703] on div "Swap" at bounding box center [105, 691] width 148 height 26
click at [99, 688] on button "Swap" at bounding box center [79, 691] width 96 height 22
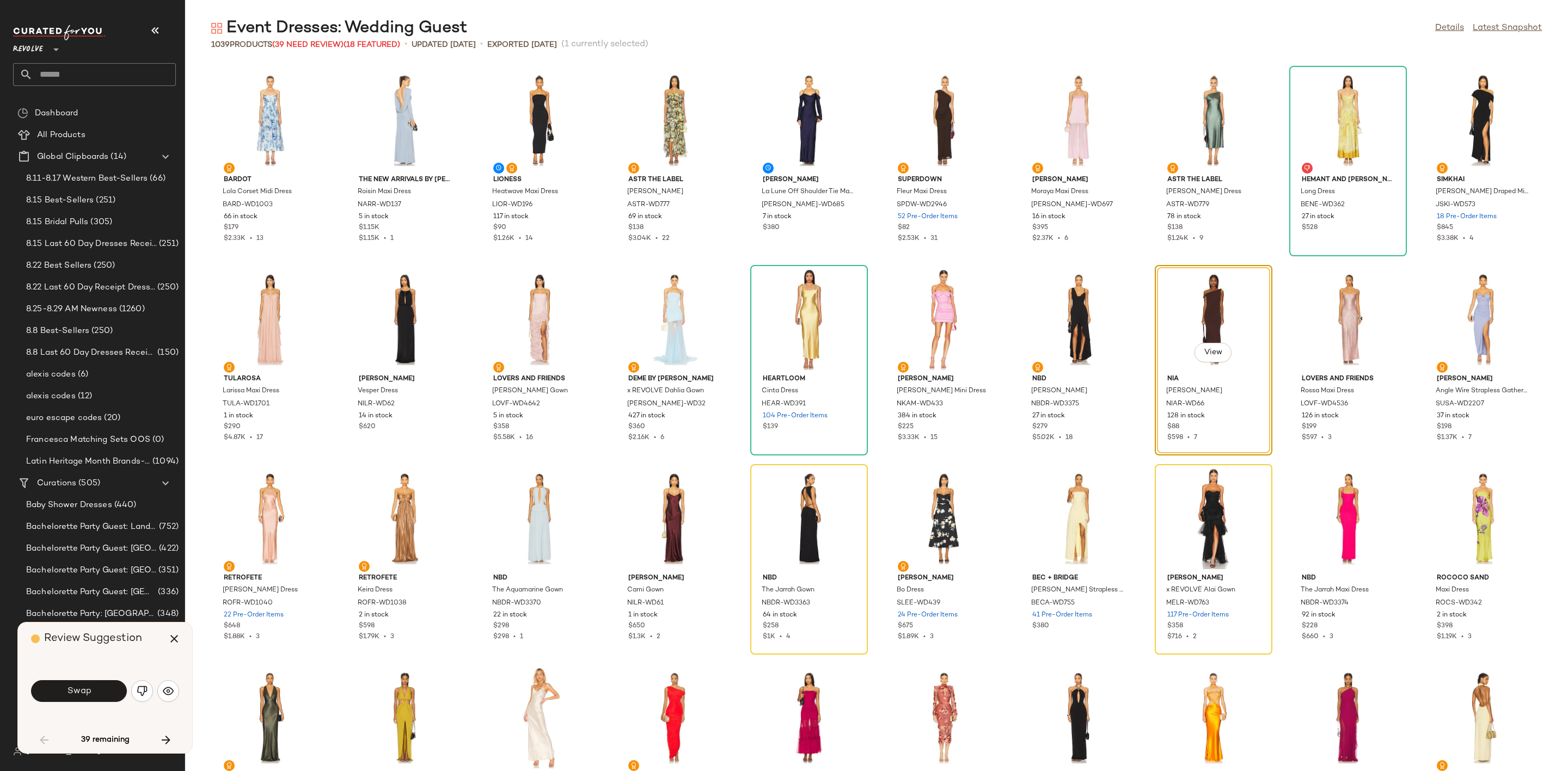
scroll to position [199, 0]
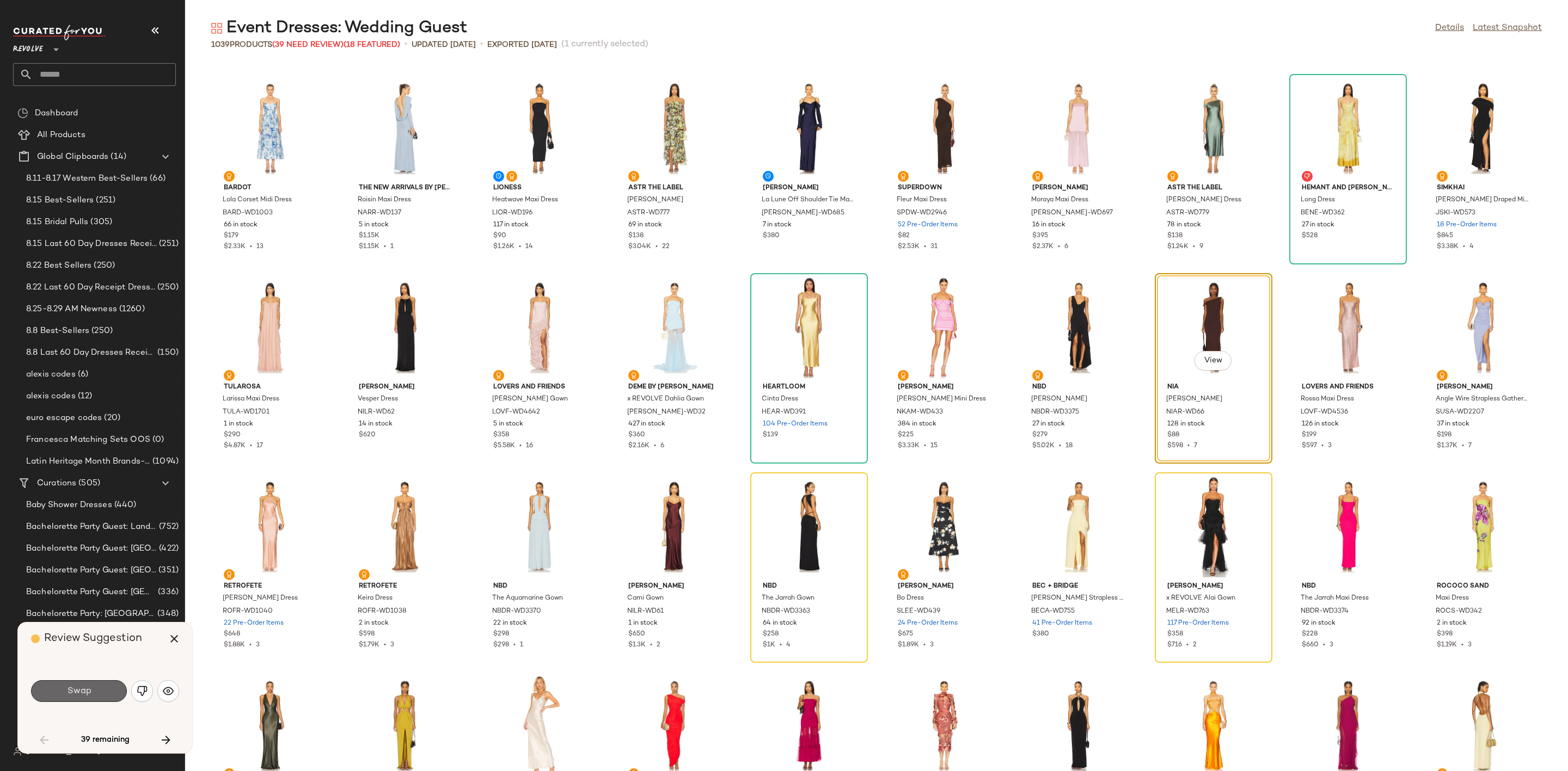
click at [93, 688] on button "Swap" at bounding box center [79, 691] width 96 height 22
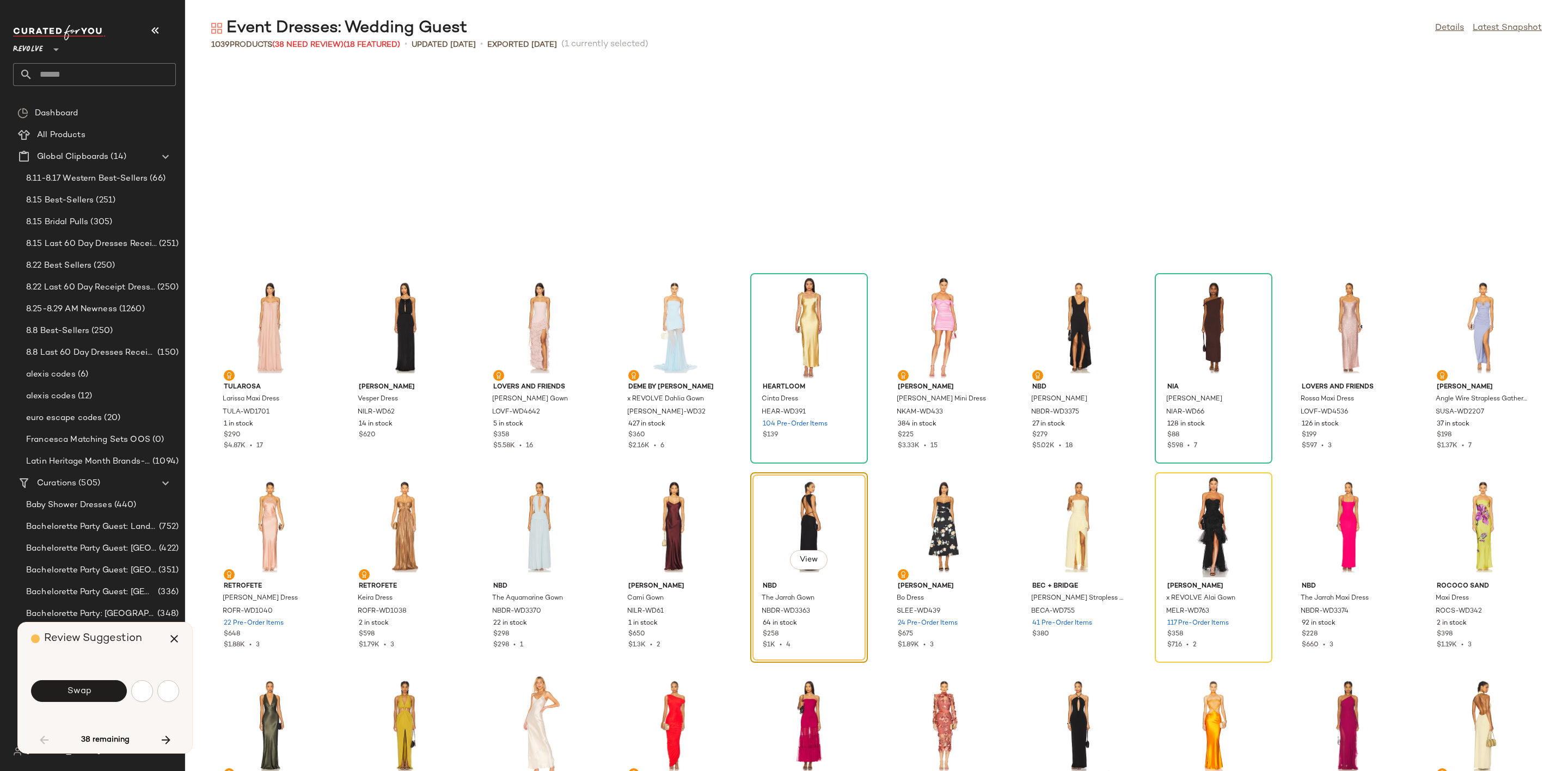
scroll to position [399, 0]
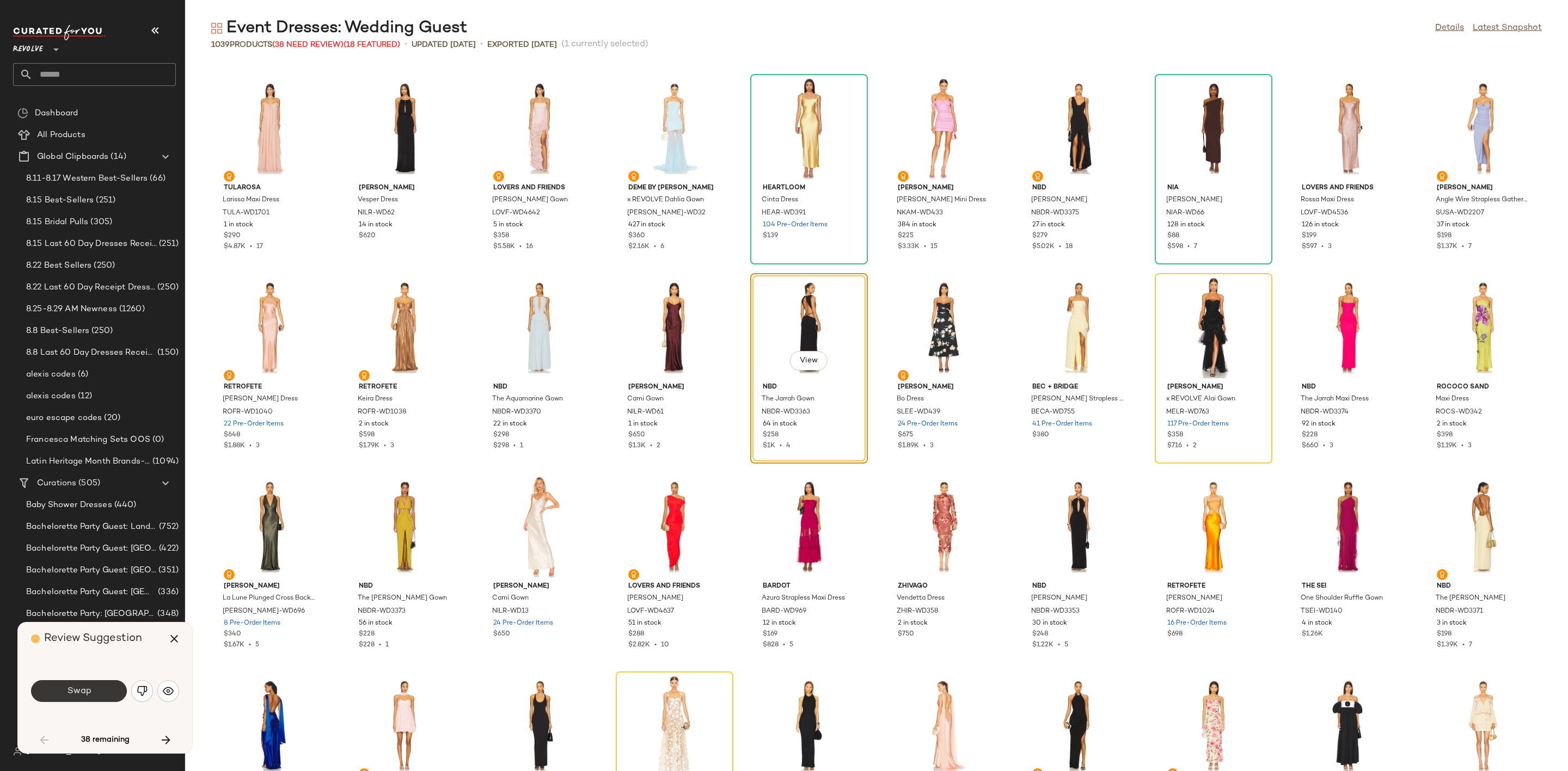
click at [97, 688] on button "Swap" at bounding box center [79, 691] width 96 height 22
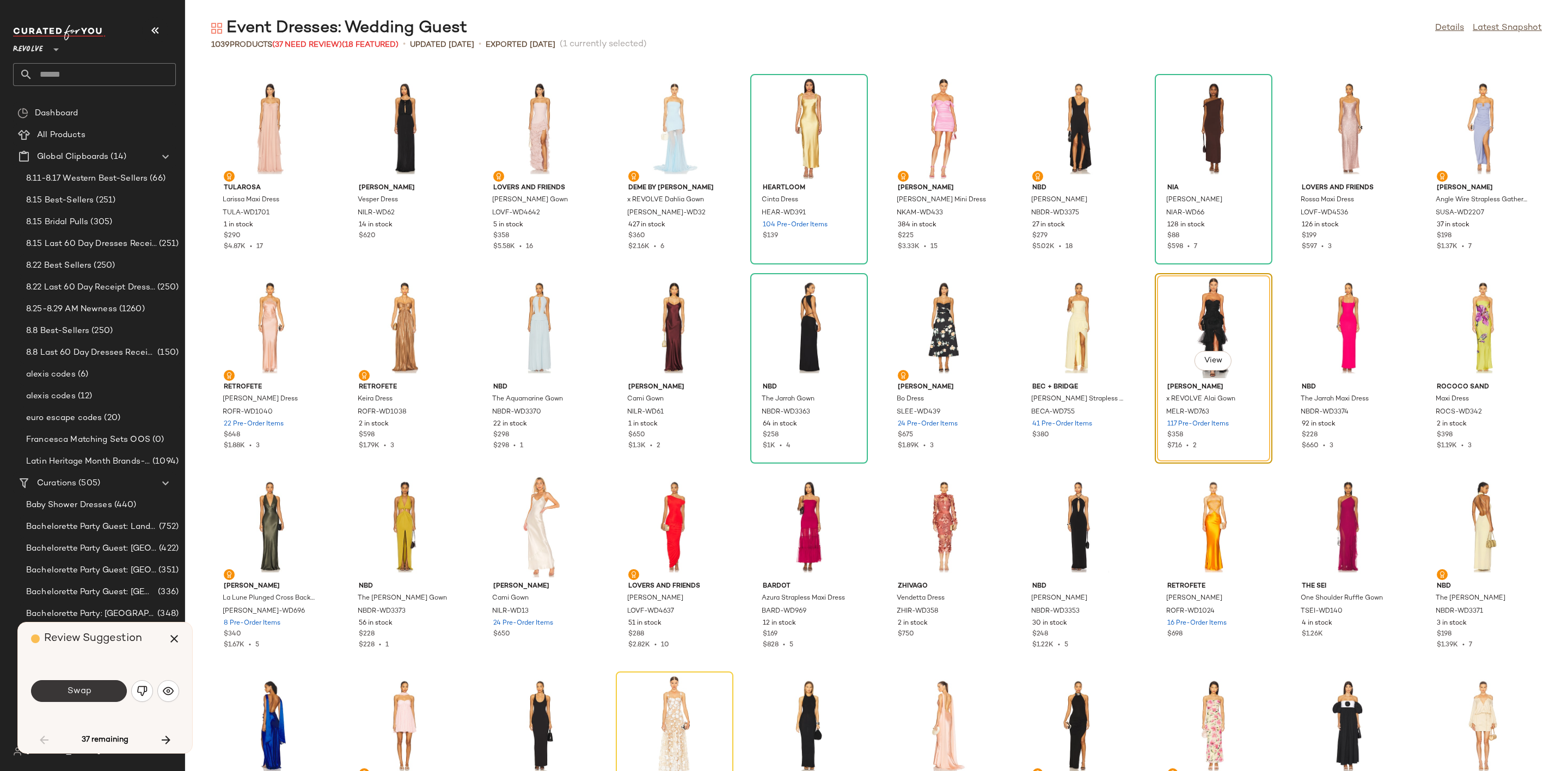
click at [88, 689] on span "Swap" at bounding box center [79, 691] width 24 height 10
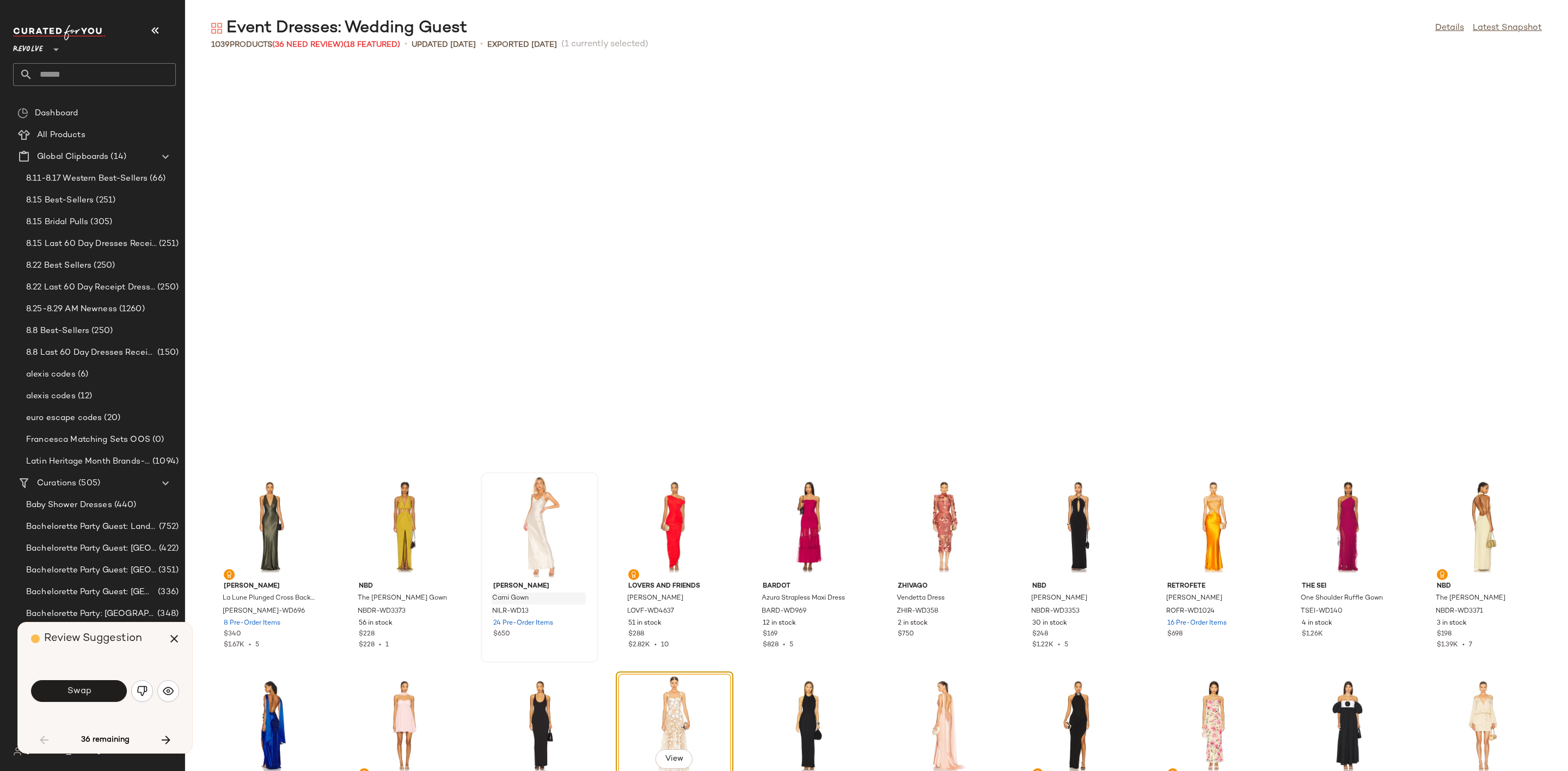
scroll to position [797, 0]
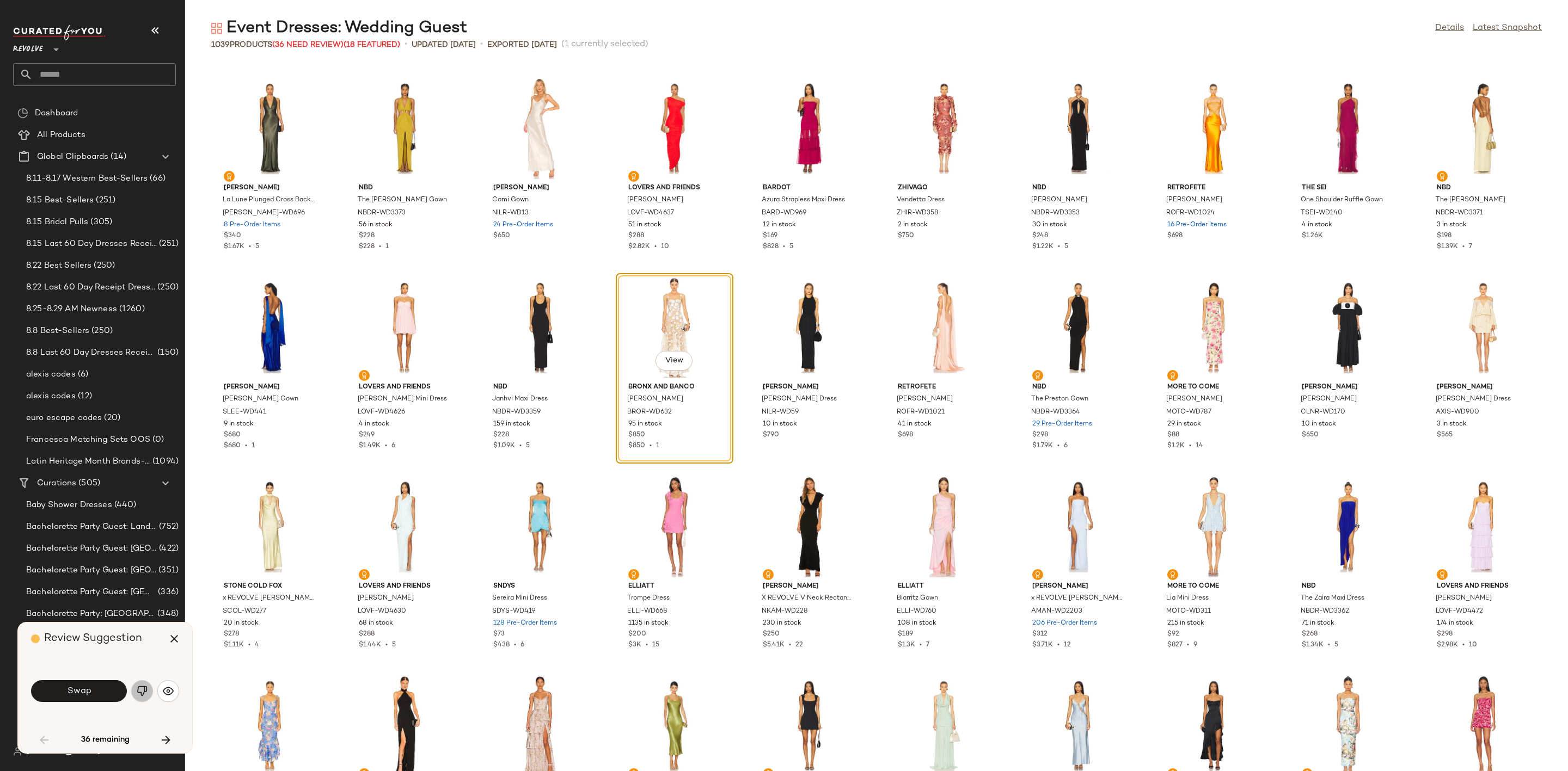
click at [142, 689] on img "button" at bounding box center [142, 691] width 11 height 11
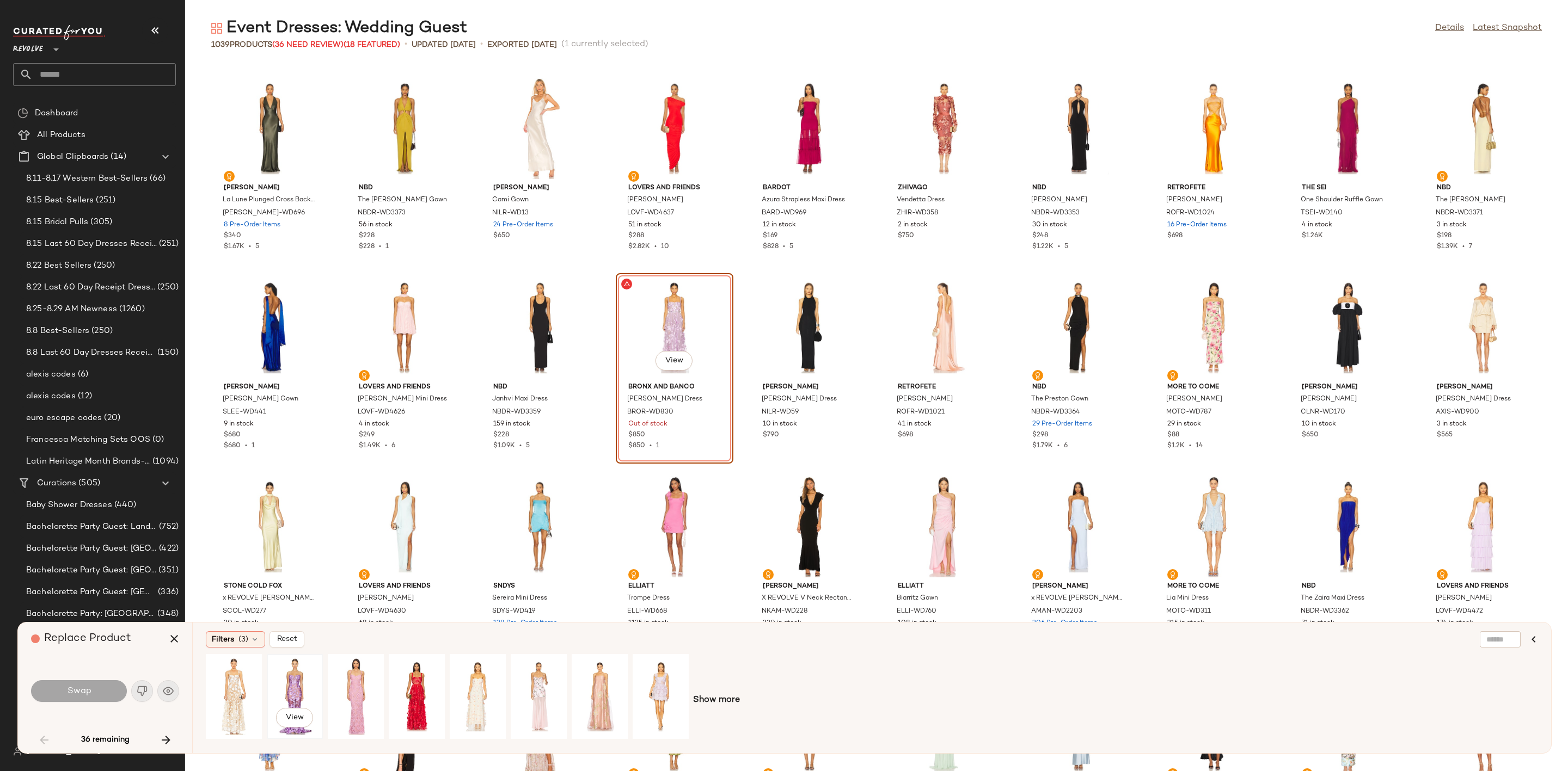
click at [298, 678] on div "View" at bounding box center [295, 696] width 49 height 77
click at [58, 688] on button "Swap" at bounding box center [79, 691] width 96 height 22
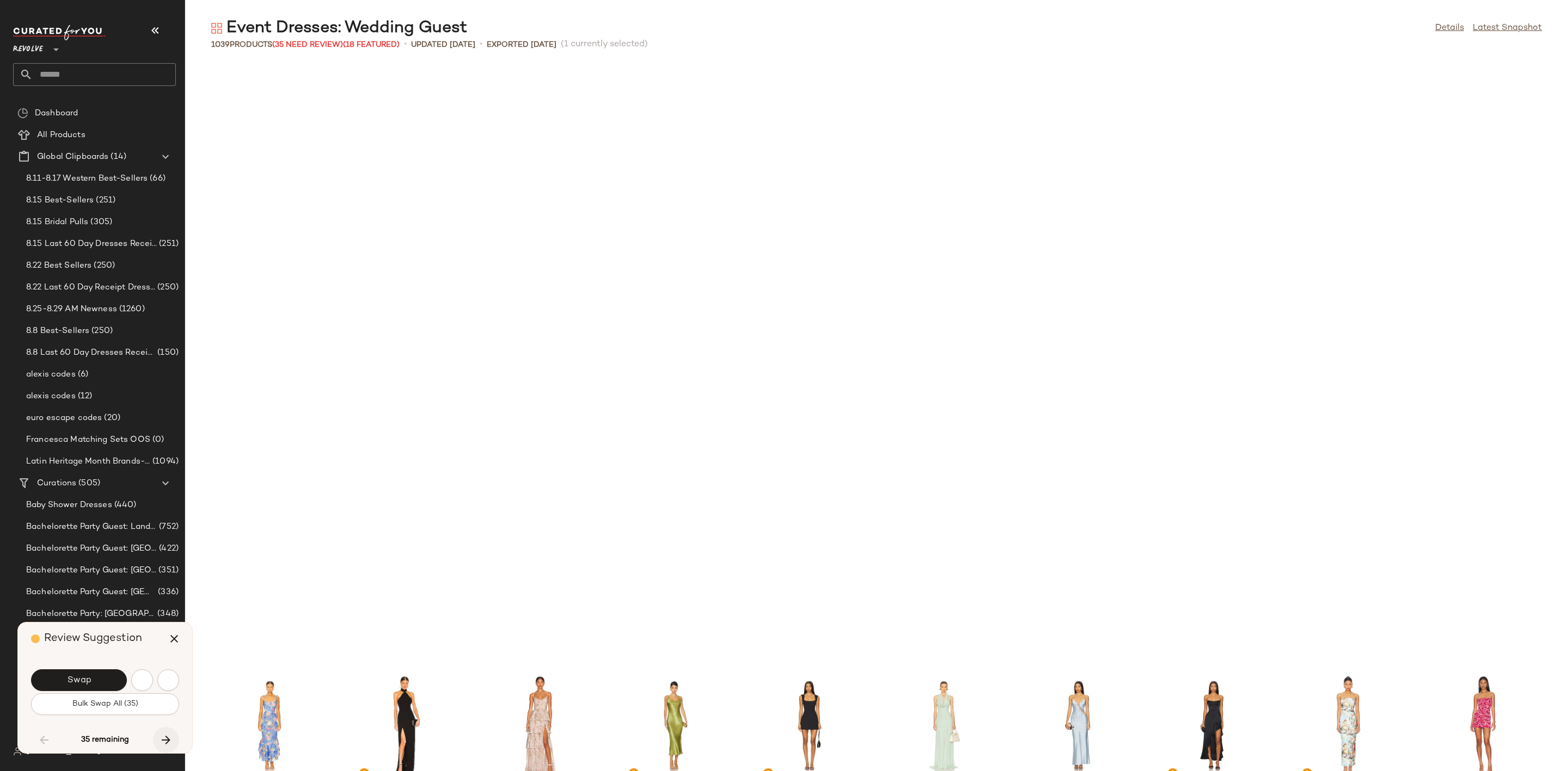
scroll to position [1395, 0]
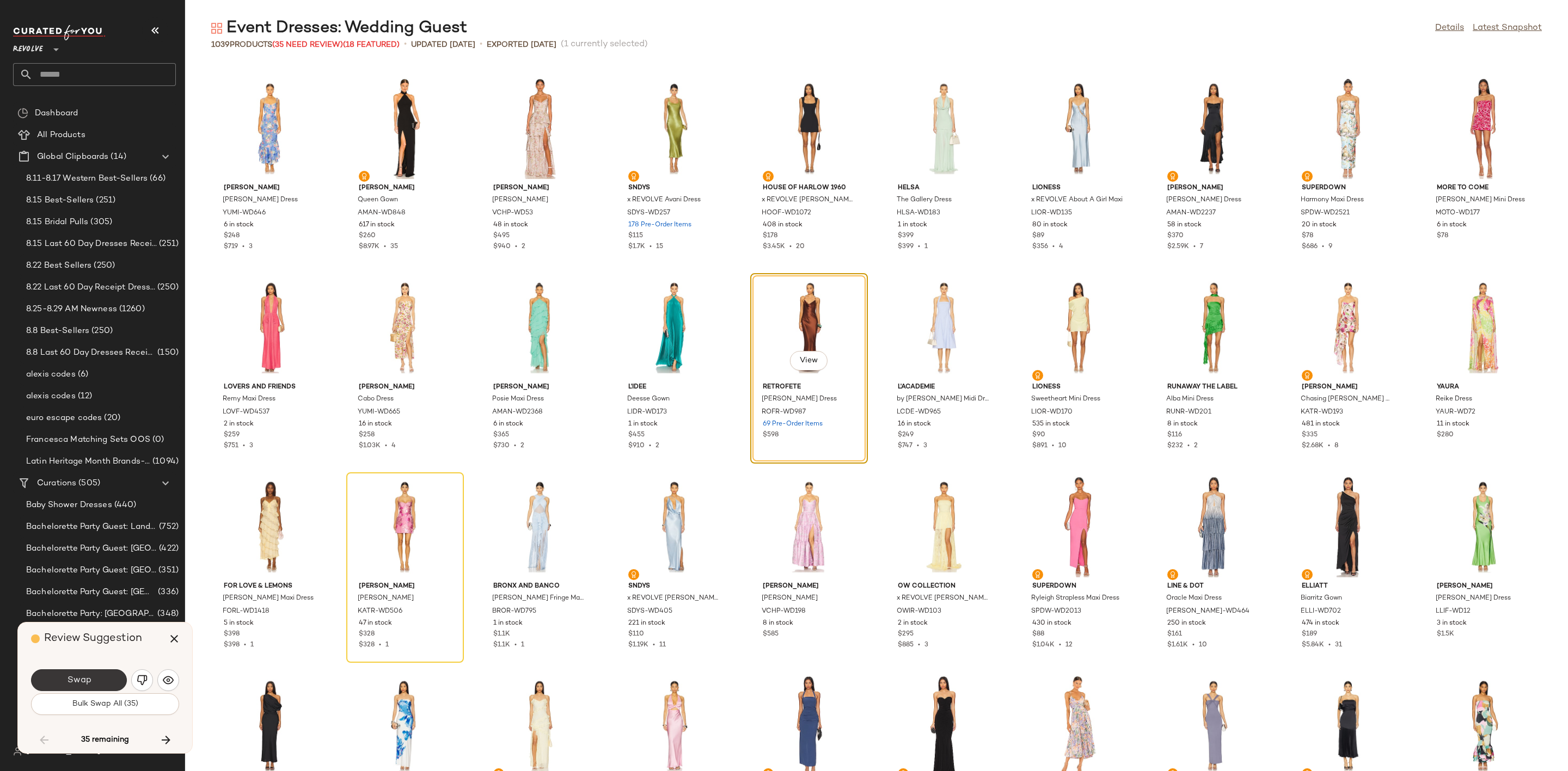
click at [68, 672] on button "Swap" at bounding box center [79, 680] width 96 height 22
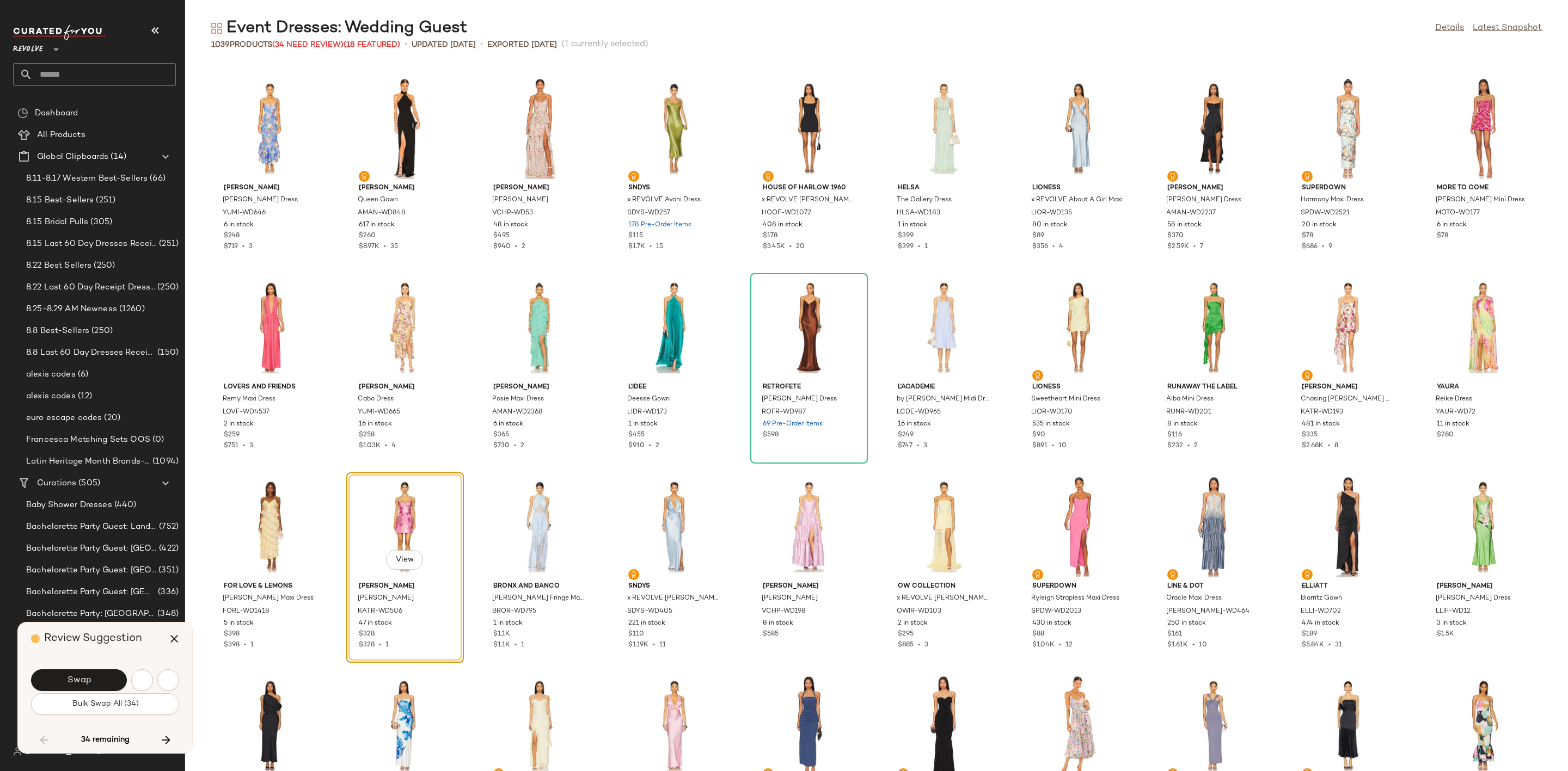
scroll to position [1594, 0]
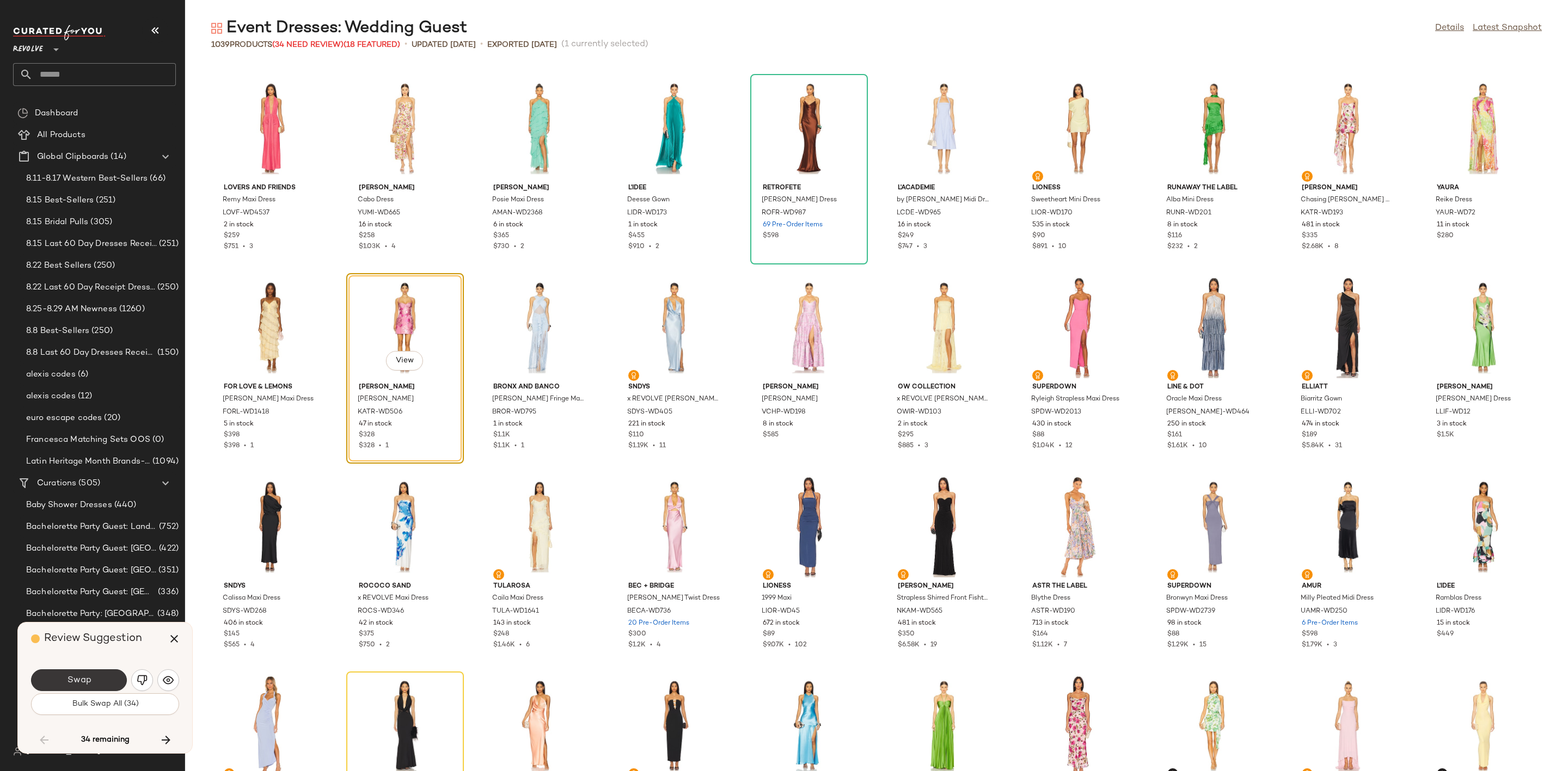
click at [62, 688] on button "Swap" at bounding box center [79, 680] width 96 height 22
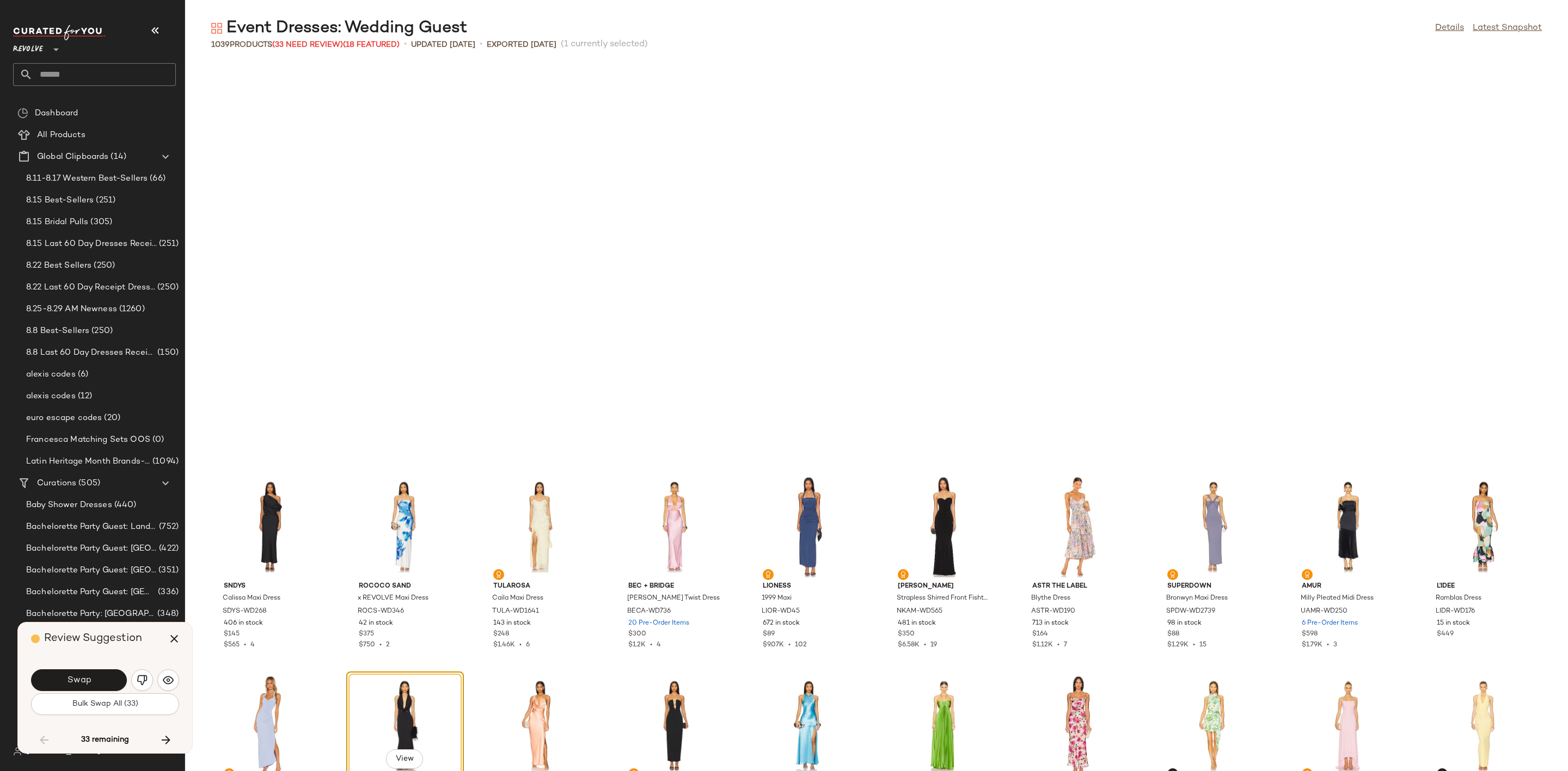
scroll to position [1992, 0]
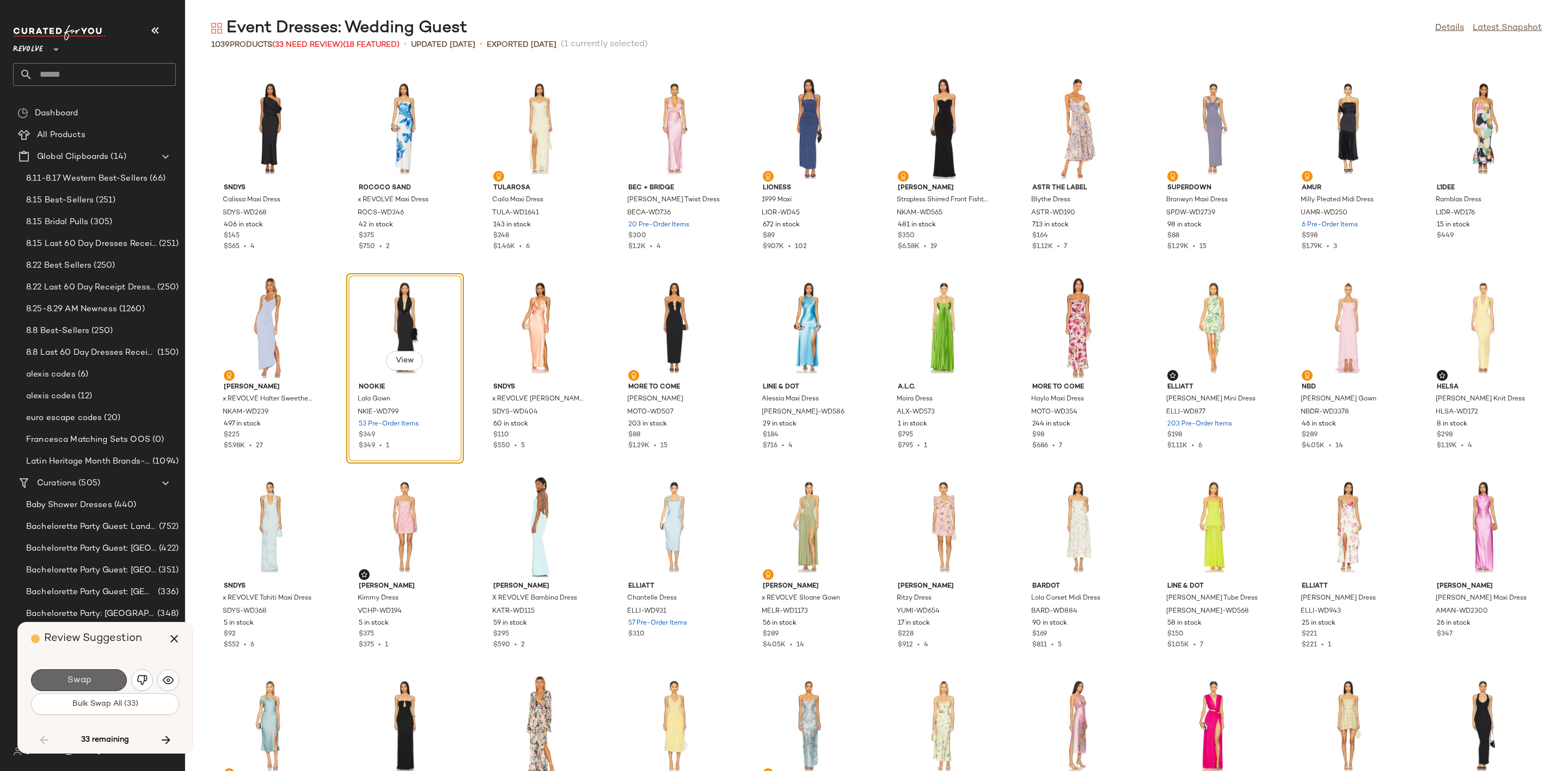
click at [69, 682] on span "Swap" at bounding box center [79, 680] width 24 height 10
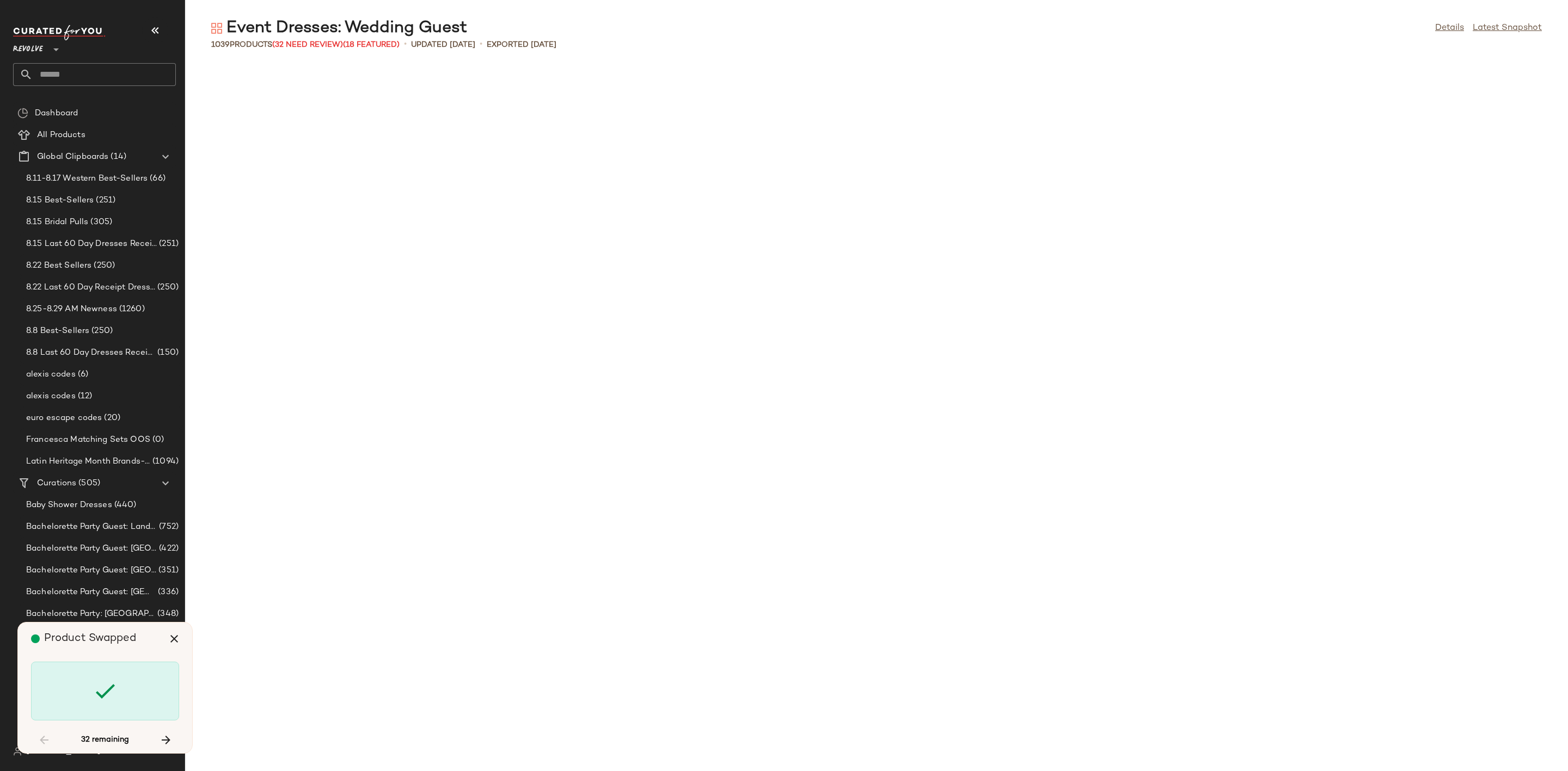
scroll to position [3187, 0]
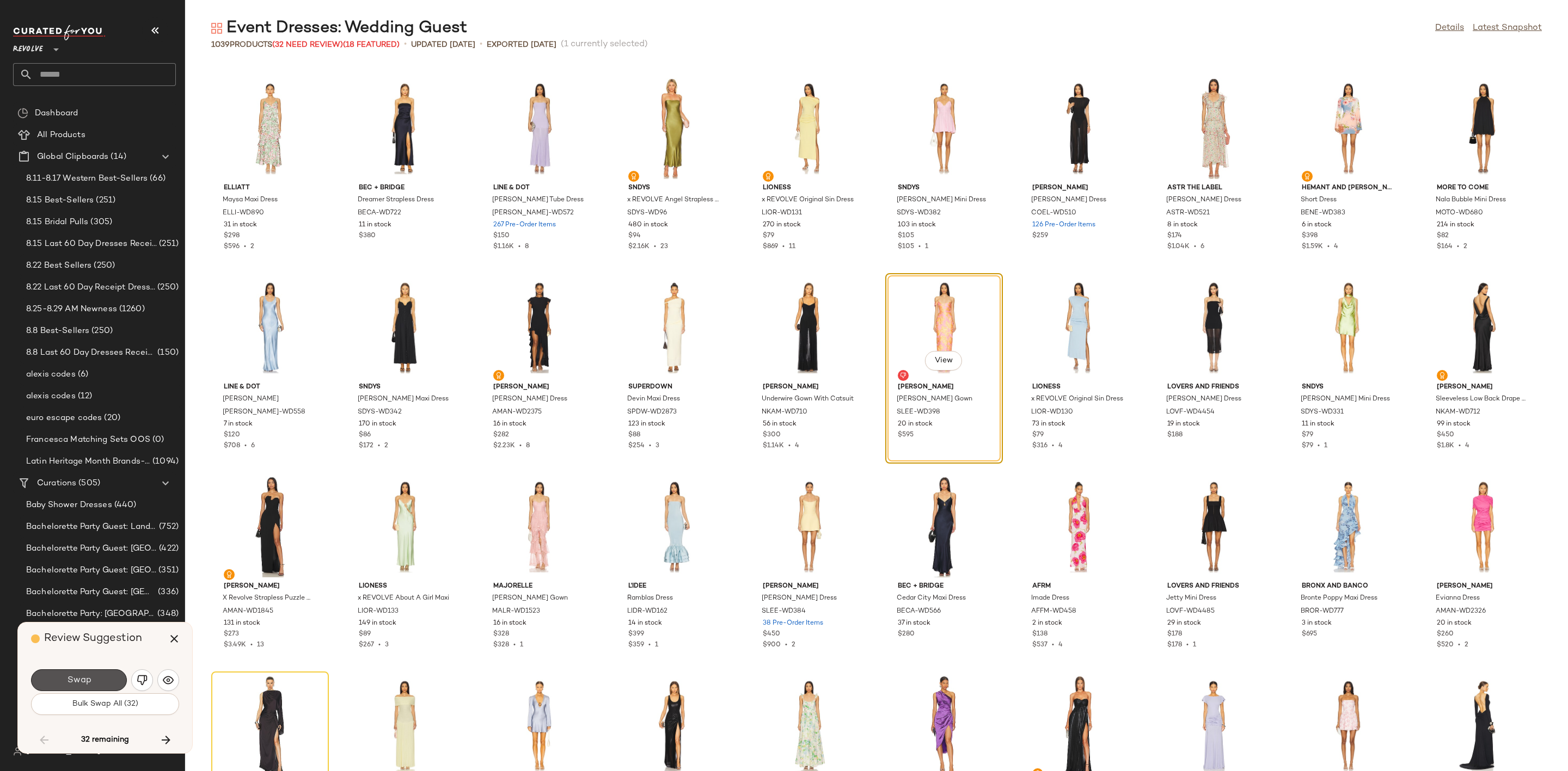
click at [70, 685] on span "Swap" at bounding box center [79, 680] width 24 height 10
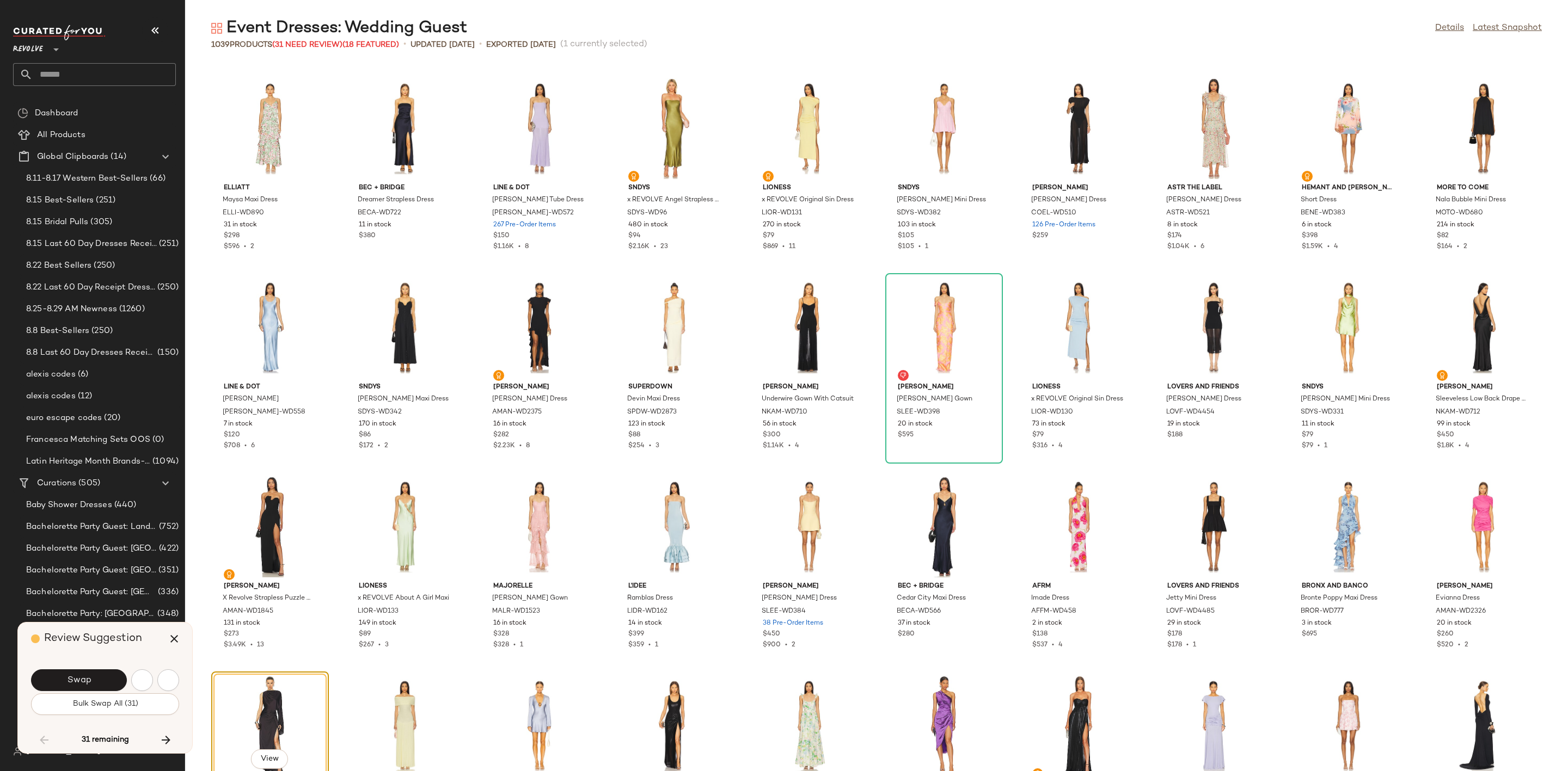
scroll to position [3586, 0]
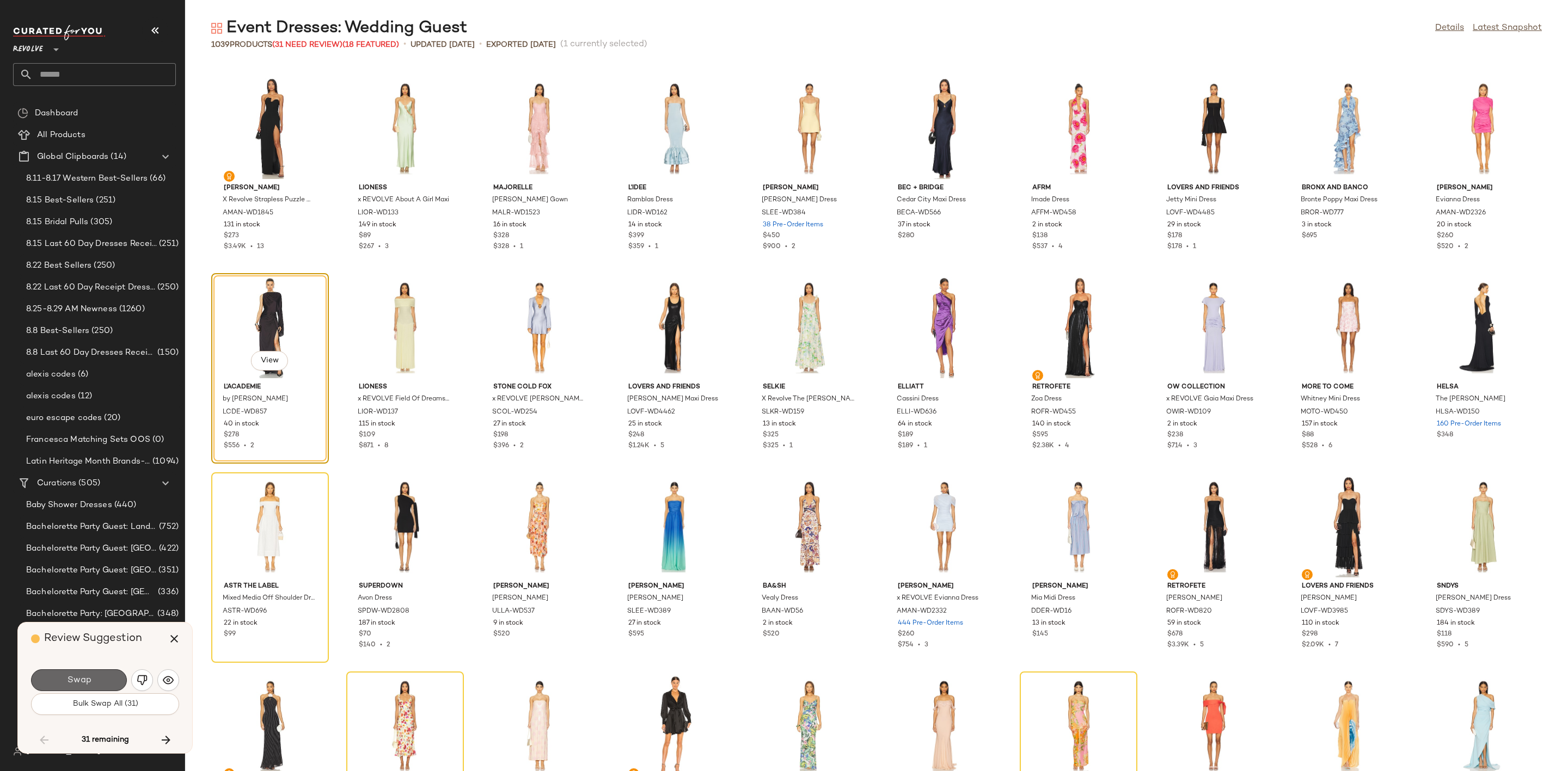
click at [89, 688] on button "Swap" at bounding box center [79, 680] width 96 height 22
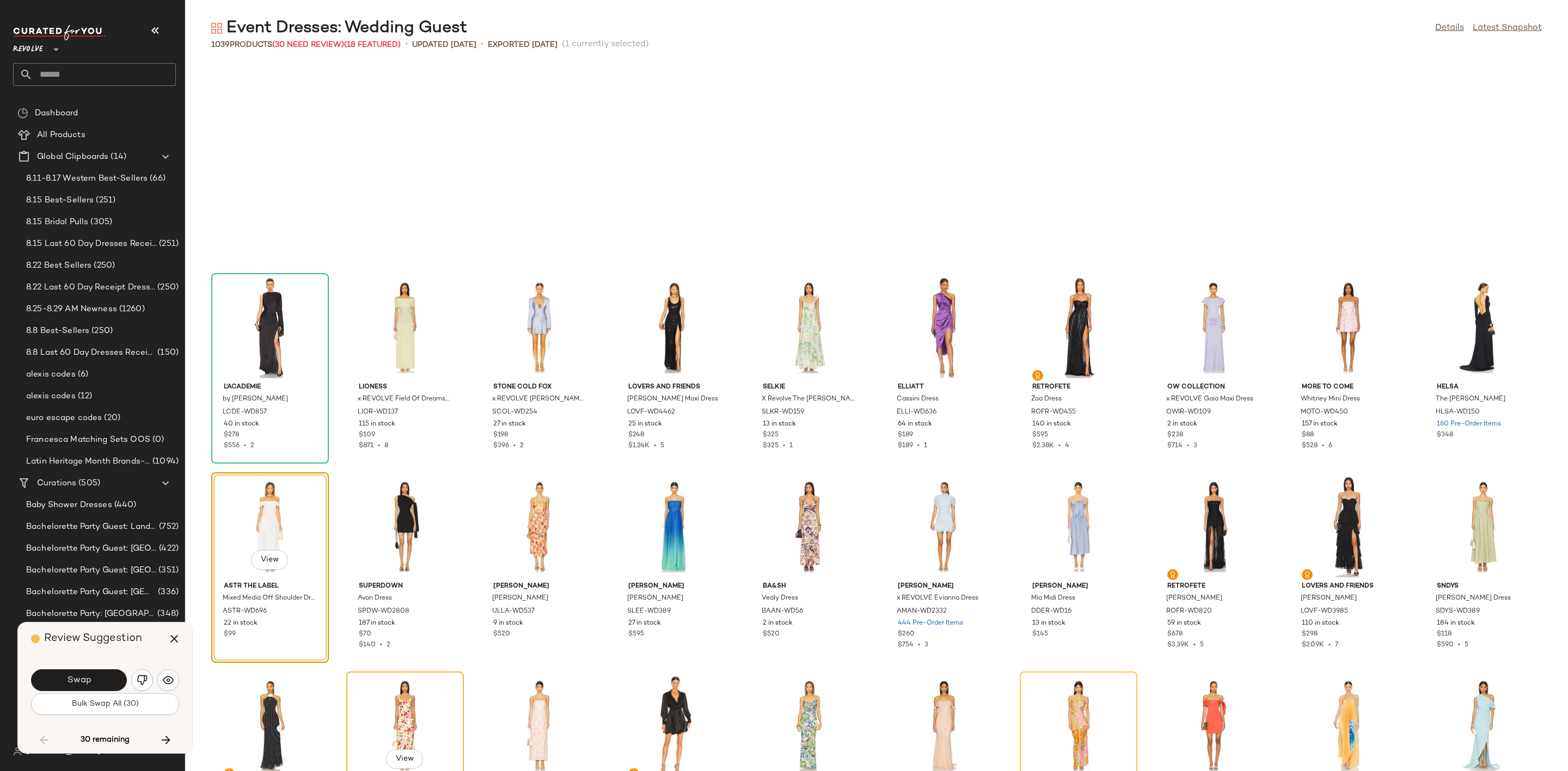
scroll to position [3785, 0]
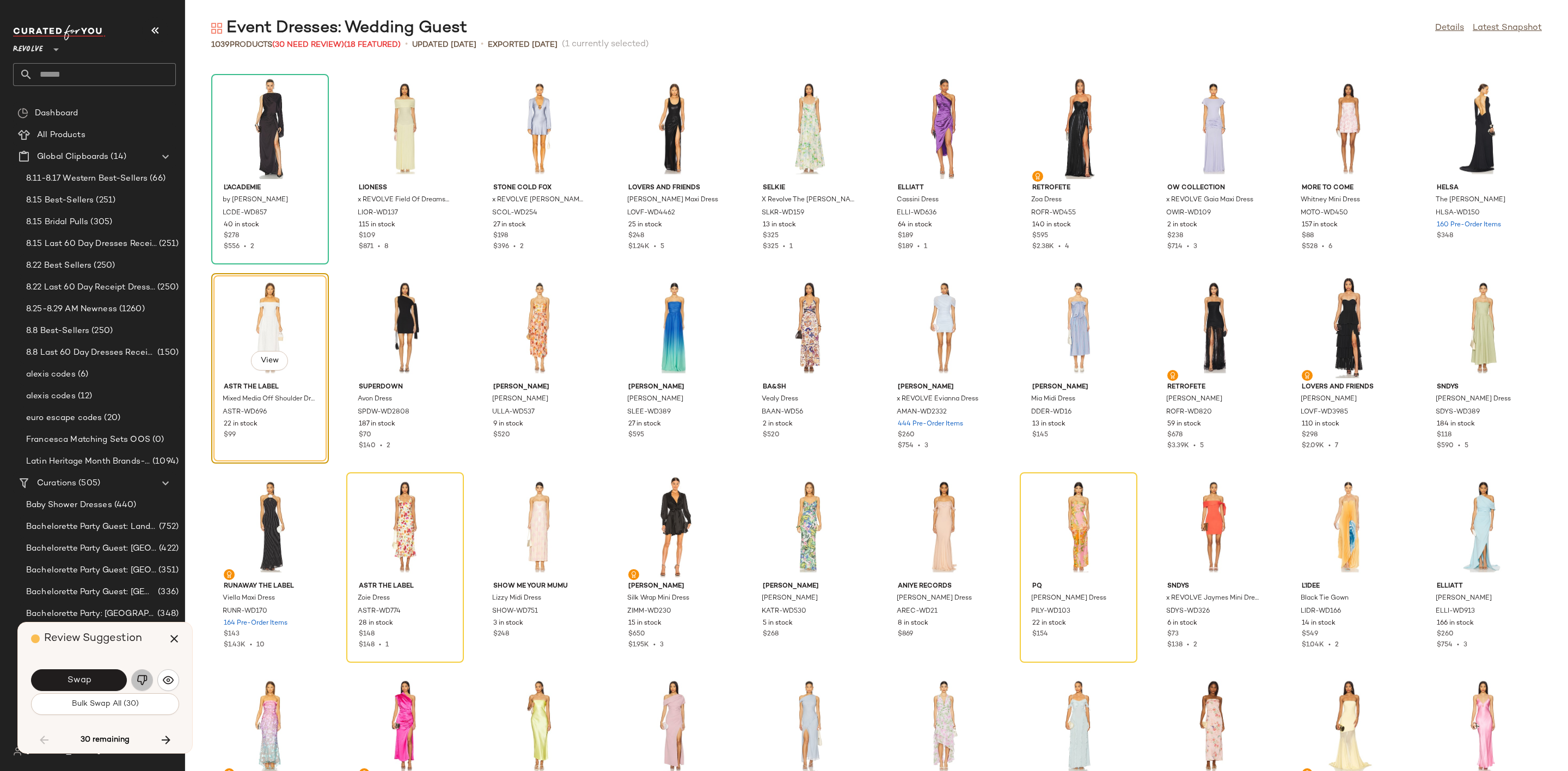
click at [138, 684] on img "button" at bounding box center [142, 680] width 11 height 11
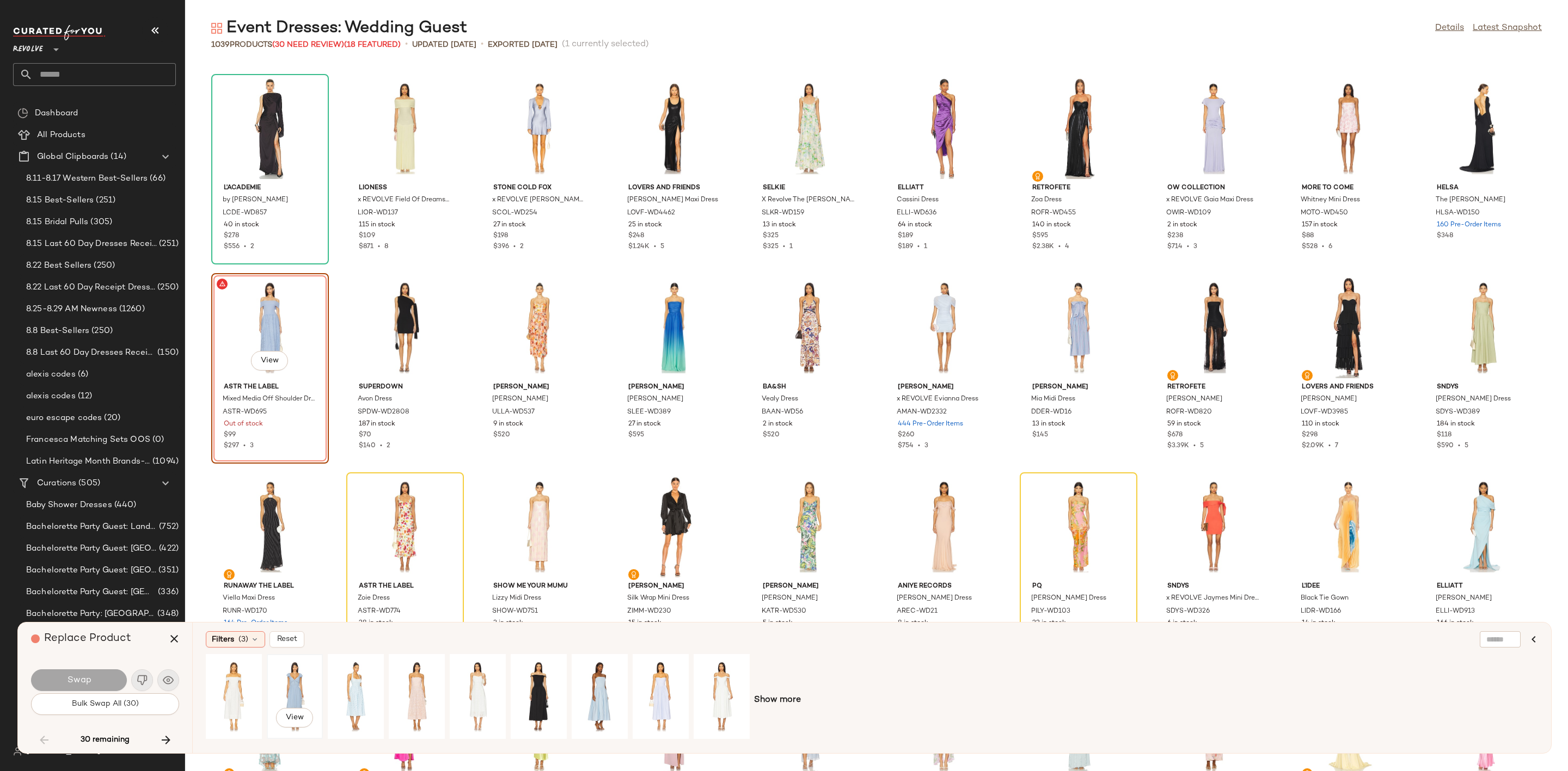
click at [294, 683] on div "View" at bounding box center [295, 696] width 49 height 77
click at [66, 684] on button "Swap" at bounding box center [79, 680] width 96 height 22
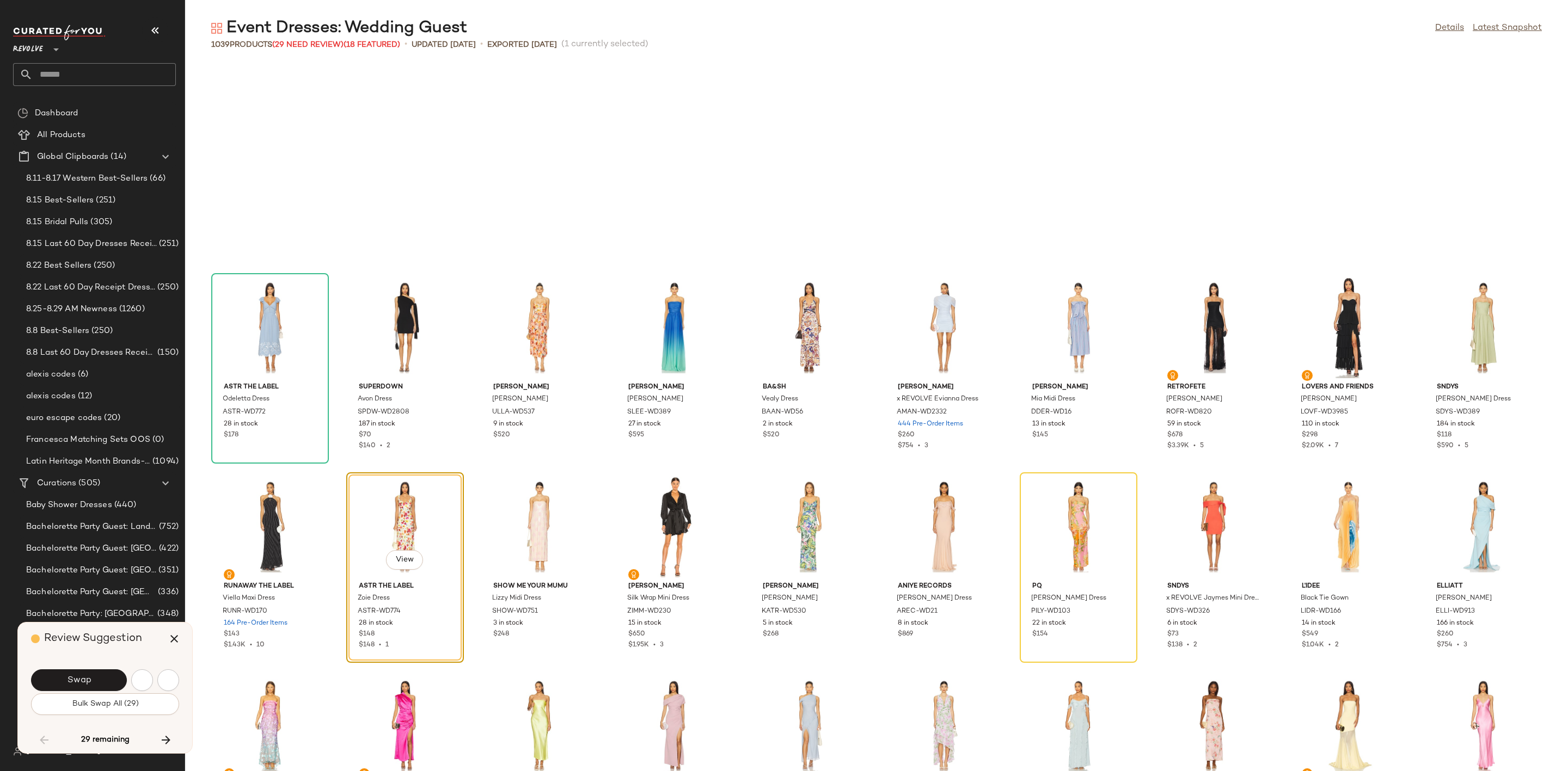
scroll to position [3984, 0]
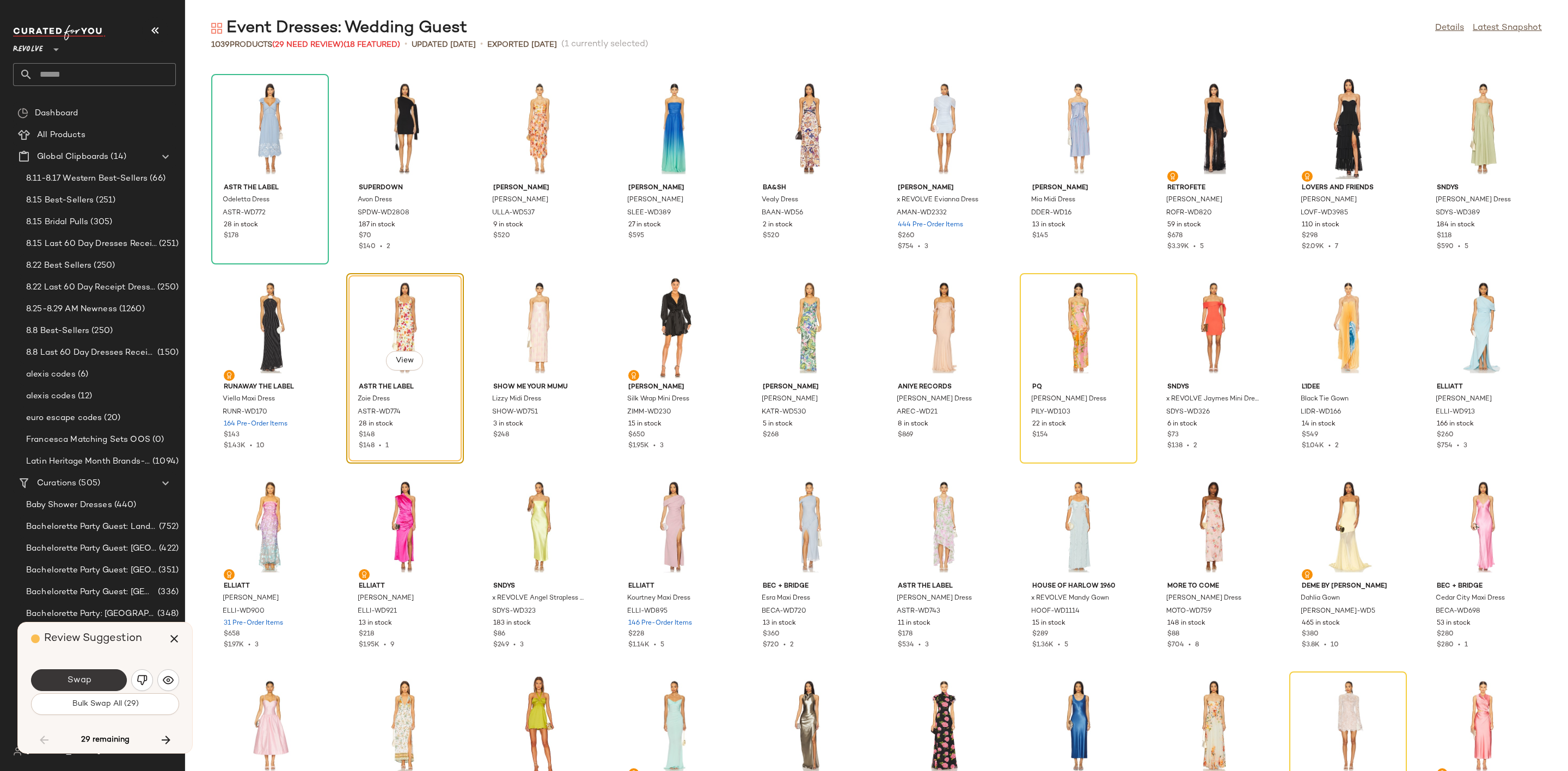
click at [68, 680] on span "Swap" at bounding box center [79, 680] width 24 height 10
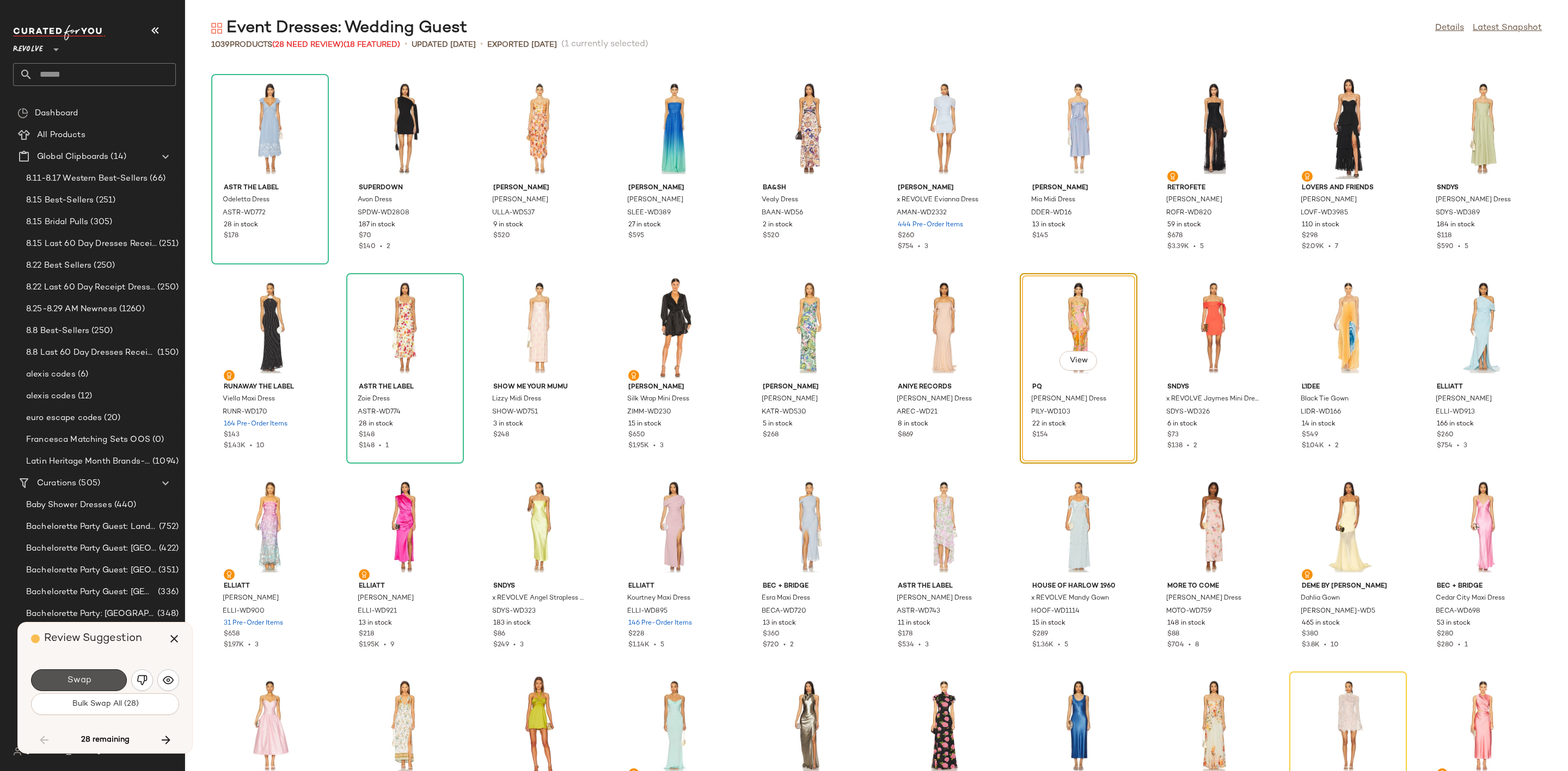
drag, startPoint x: 96, startPoint y: 686, endPoint x: 98, endPoint y: 679, distance: 7.3
click at [93, 686] on button "Swap" at bounding box center [79, 680] width 96 height 22
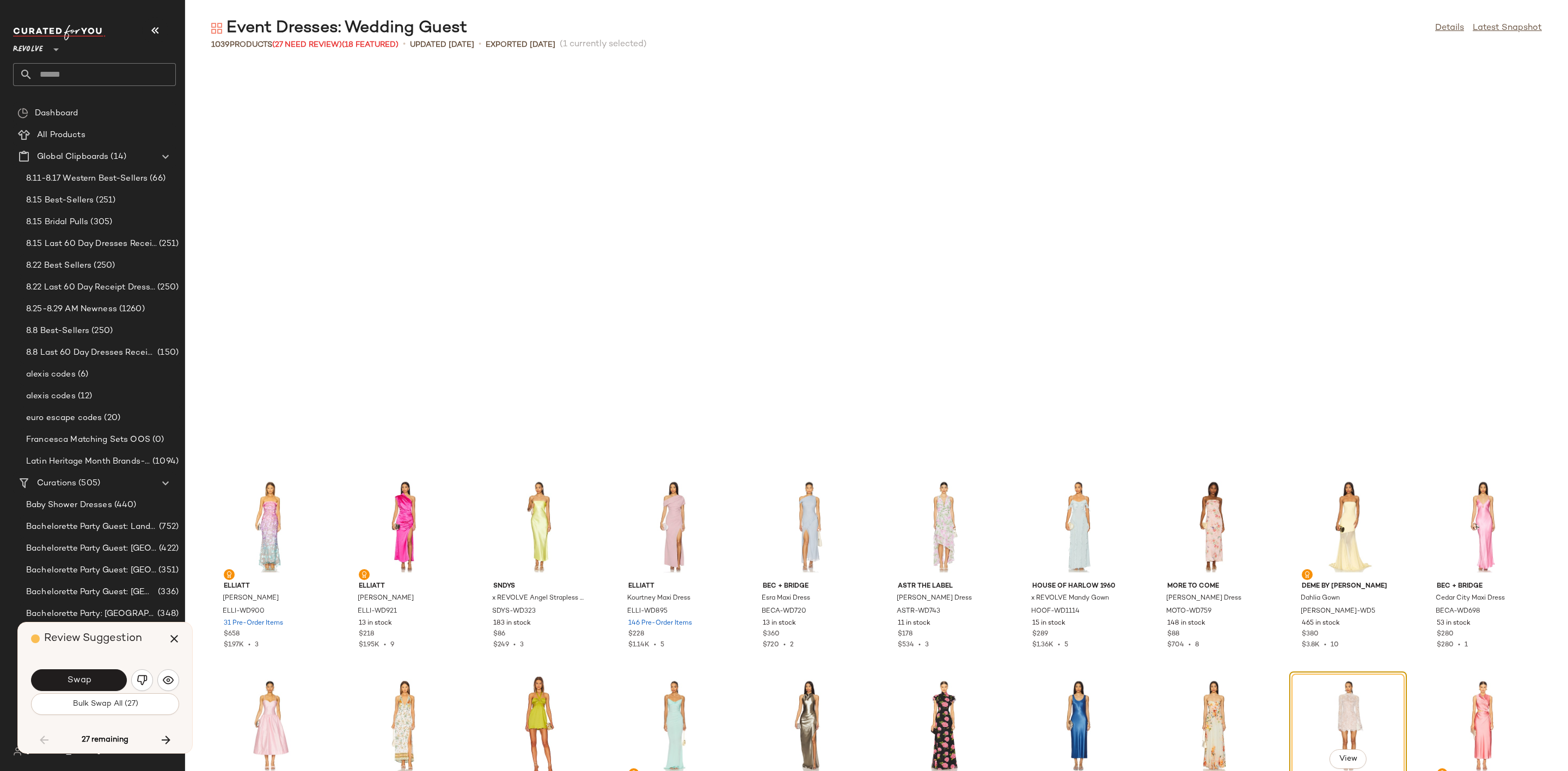
scroll to position [4383, 0]
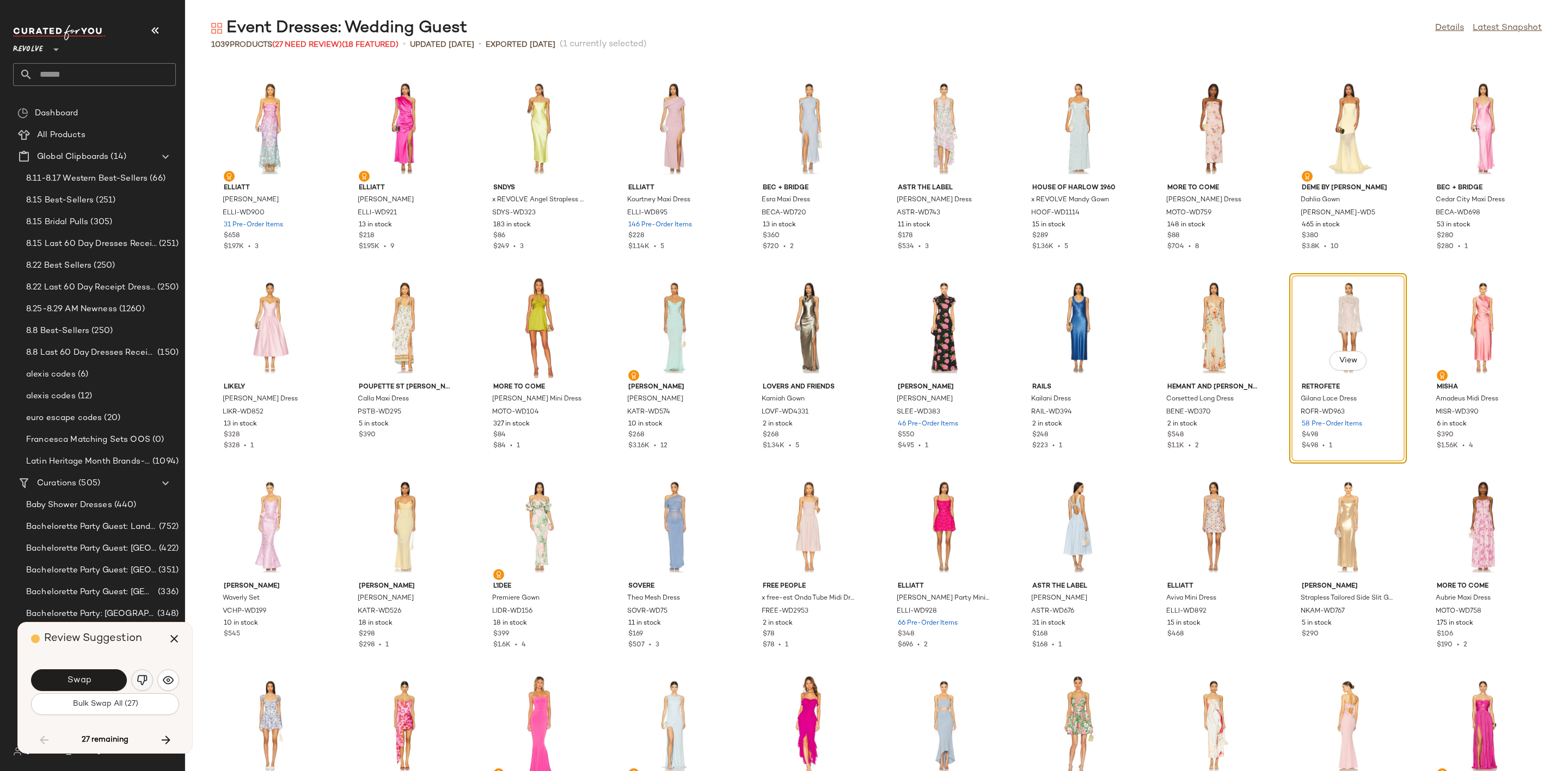
click at [149, 683] on button "button" at bounding box center [142, 680] width 22 height 22
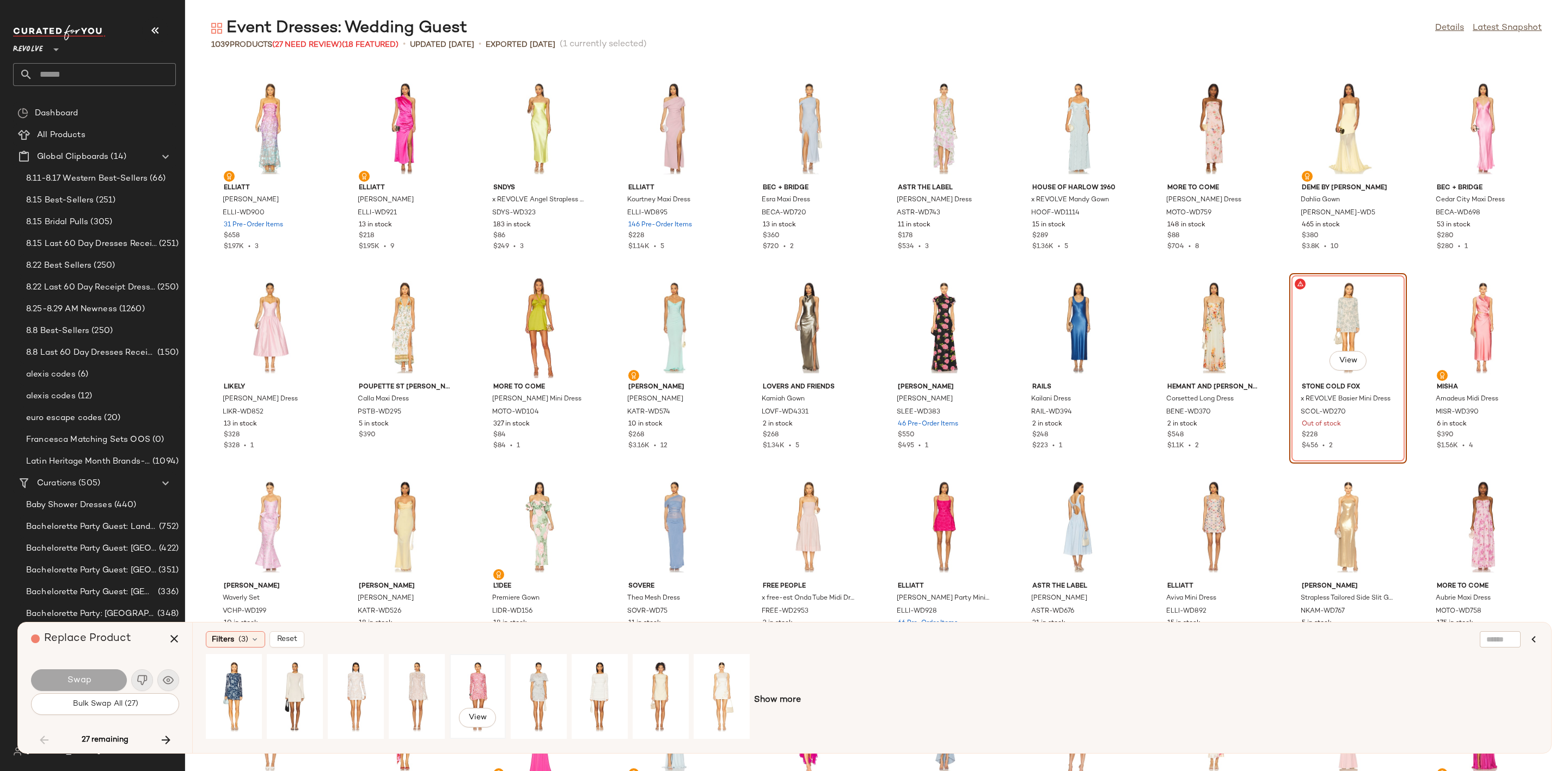
click at [472, 681] on div "View" at bounding box center [478, 696] width 49 height 77
click at [103, 678] on button "Swap" at bounding box center [79, 680] width 96 height 22
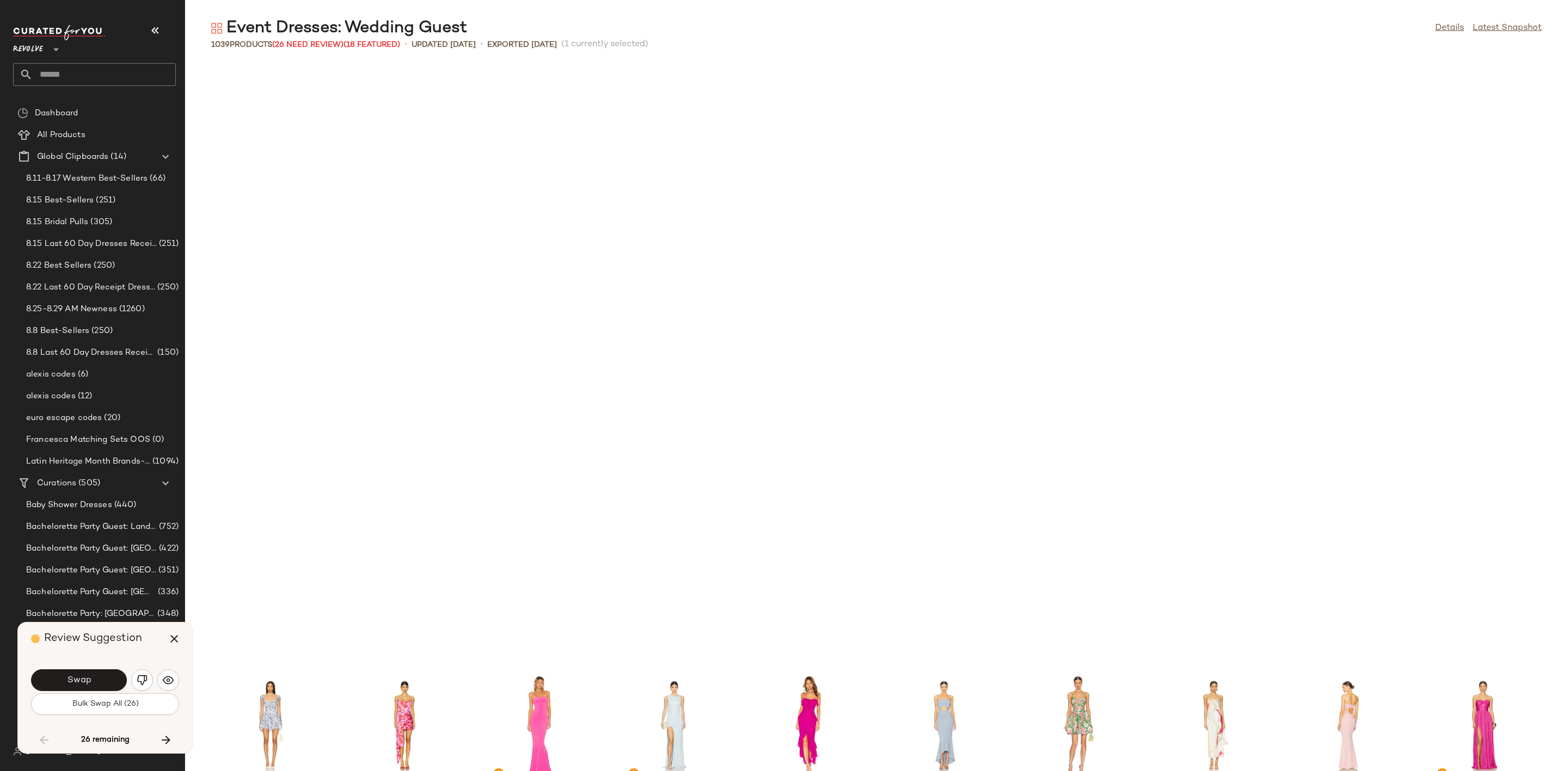
scroll to position [4980, 0]
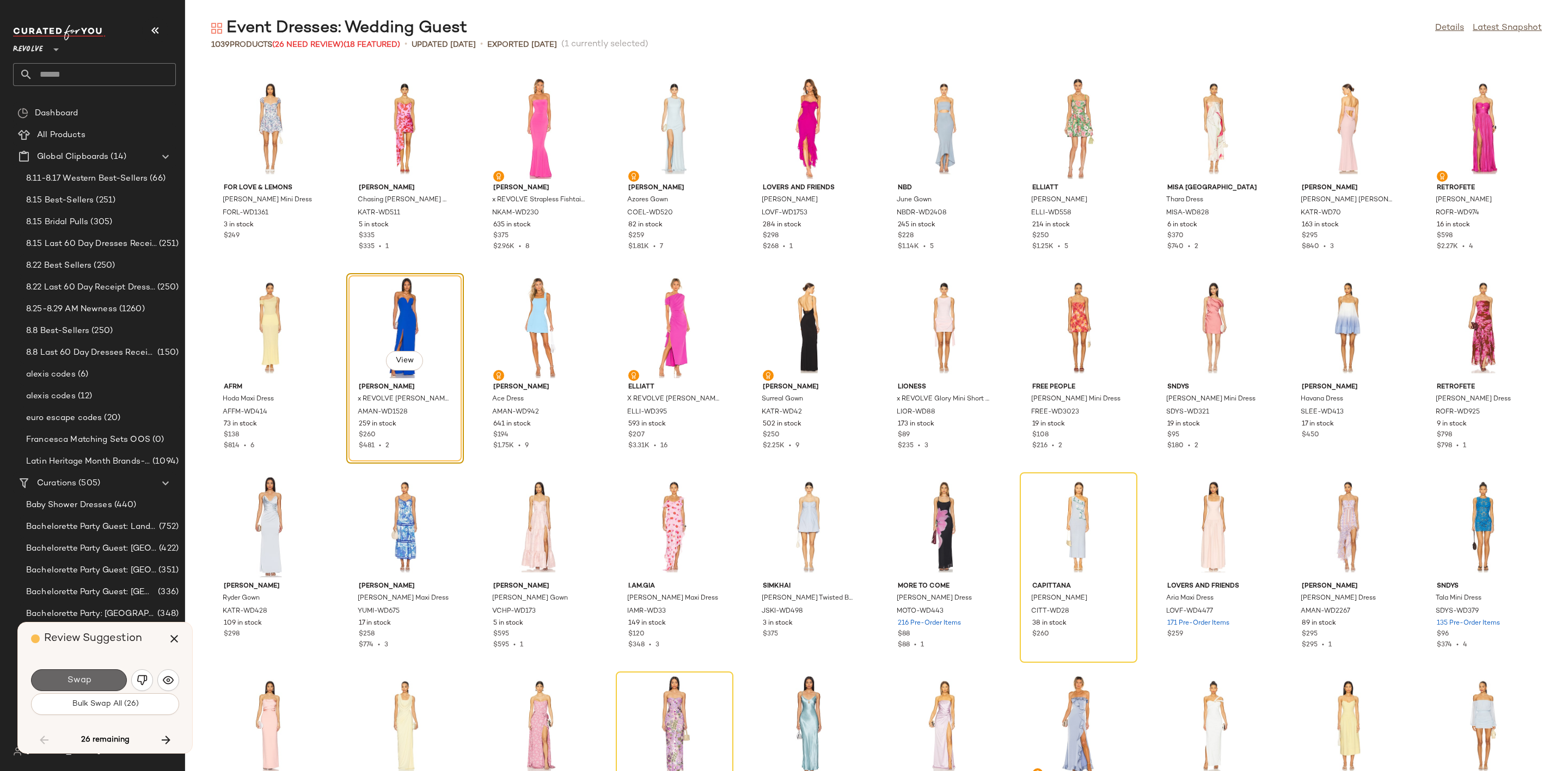
click at [103, 688] on button "Swap" at bounding box center [79, 680] width 96 height 22
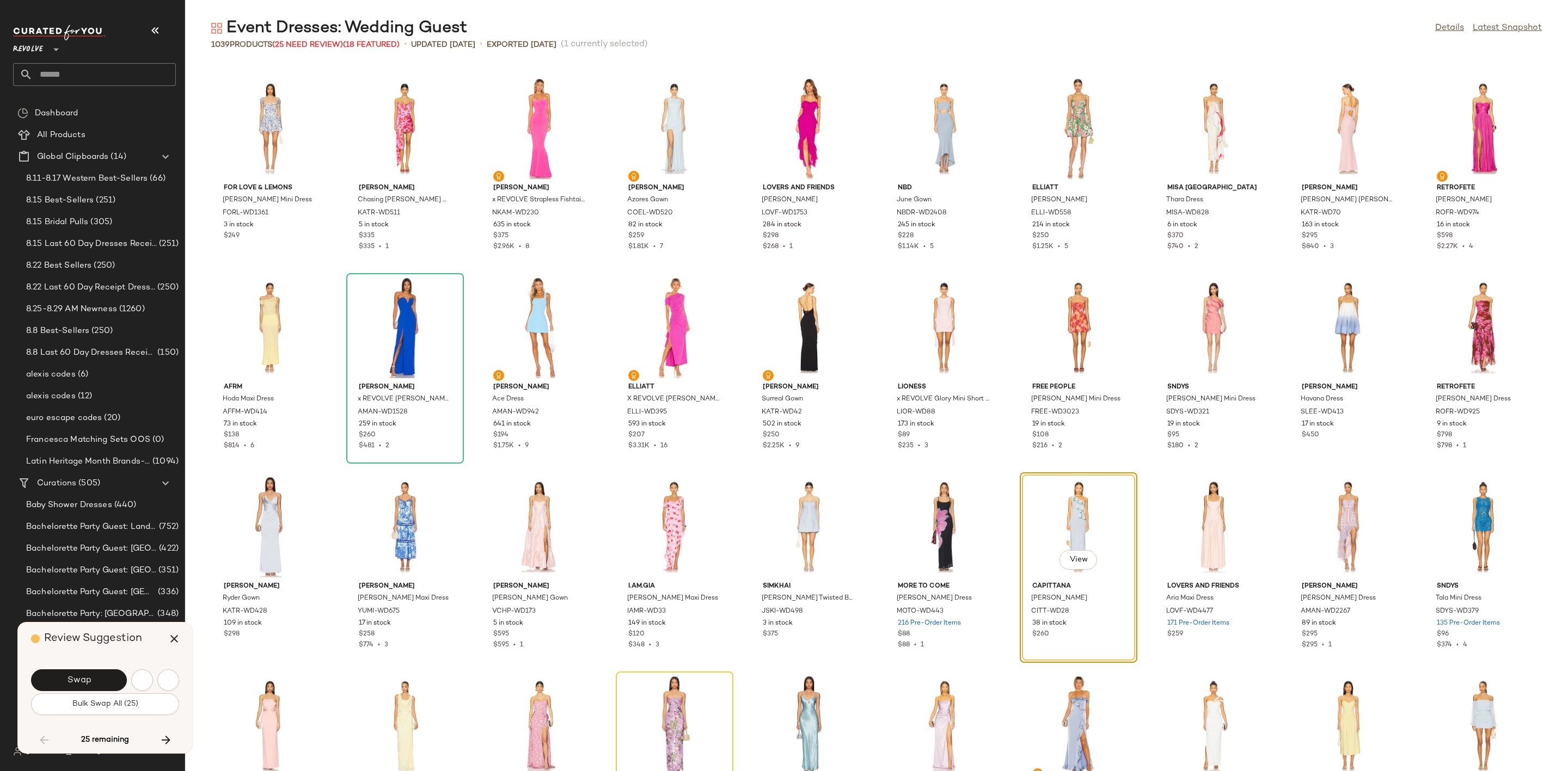
scroll to position [5180, 0]
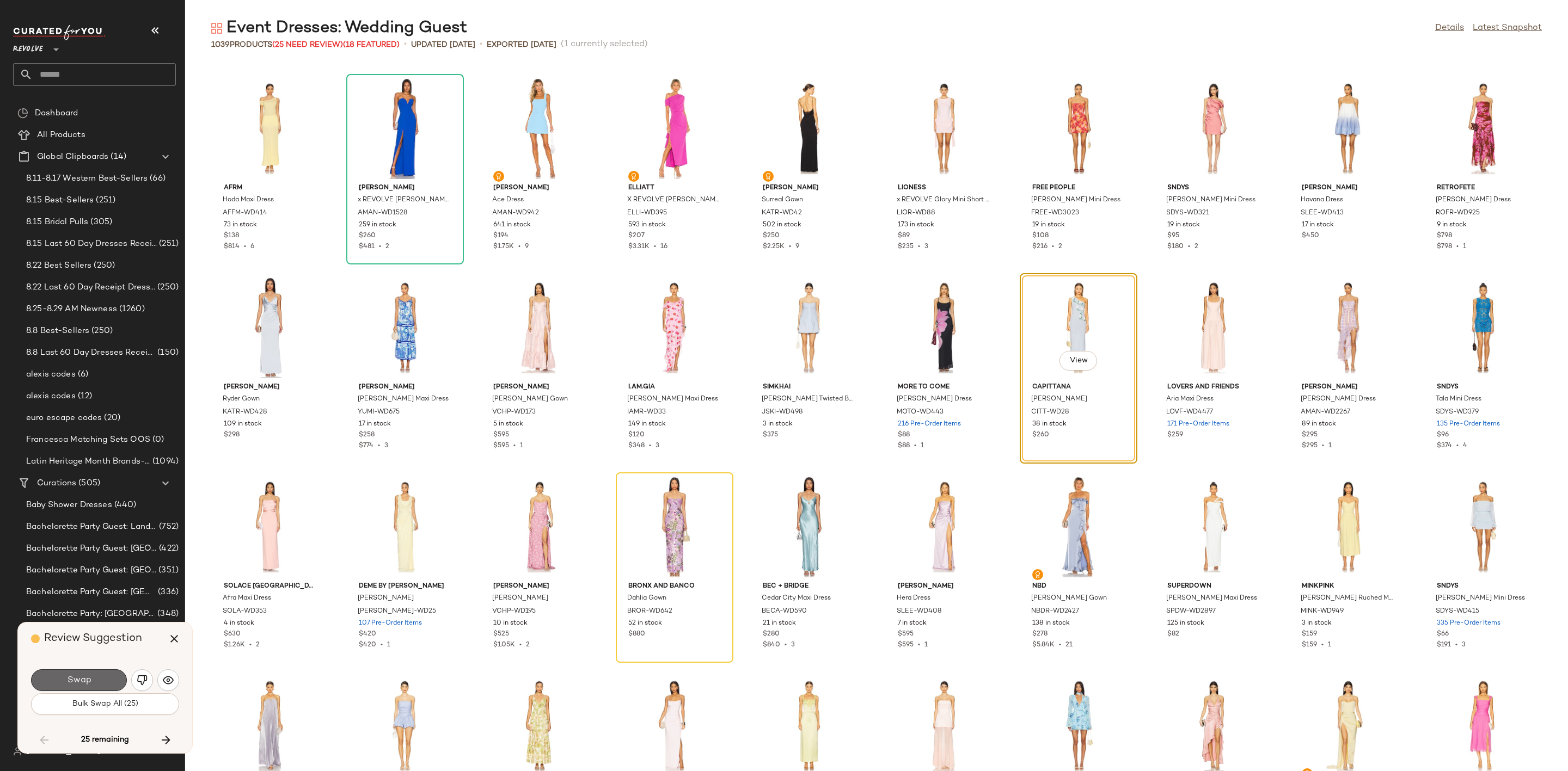
click at [90, 678] on span "Swap" at bounding box center [79, 680] width 24 height 10
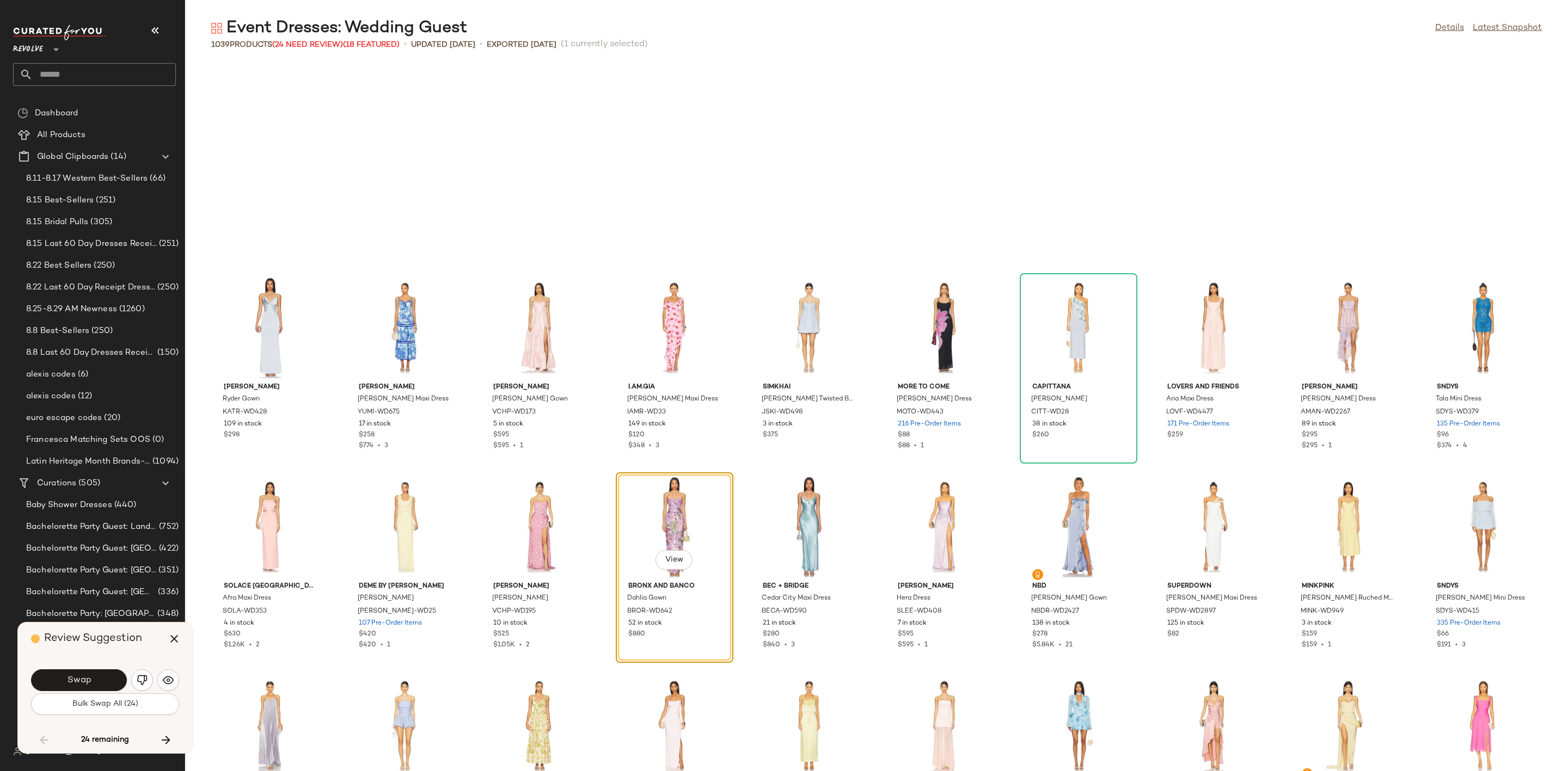
scroll to position [5379, 0]
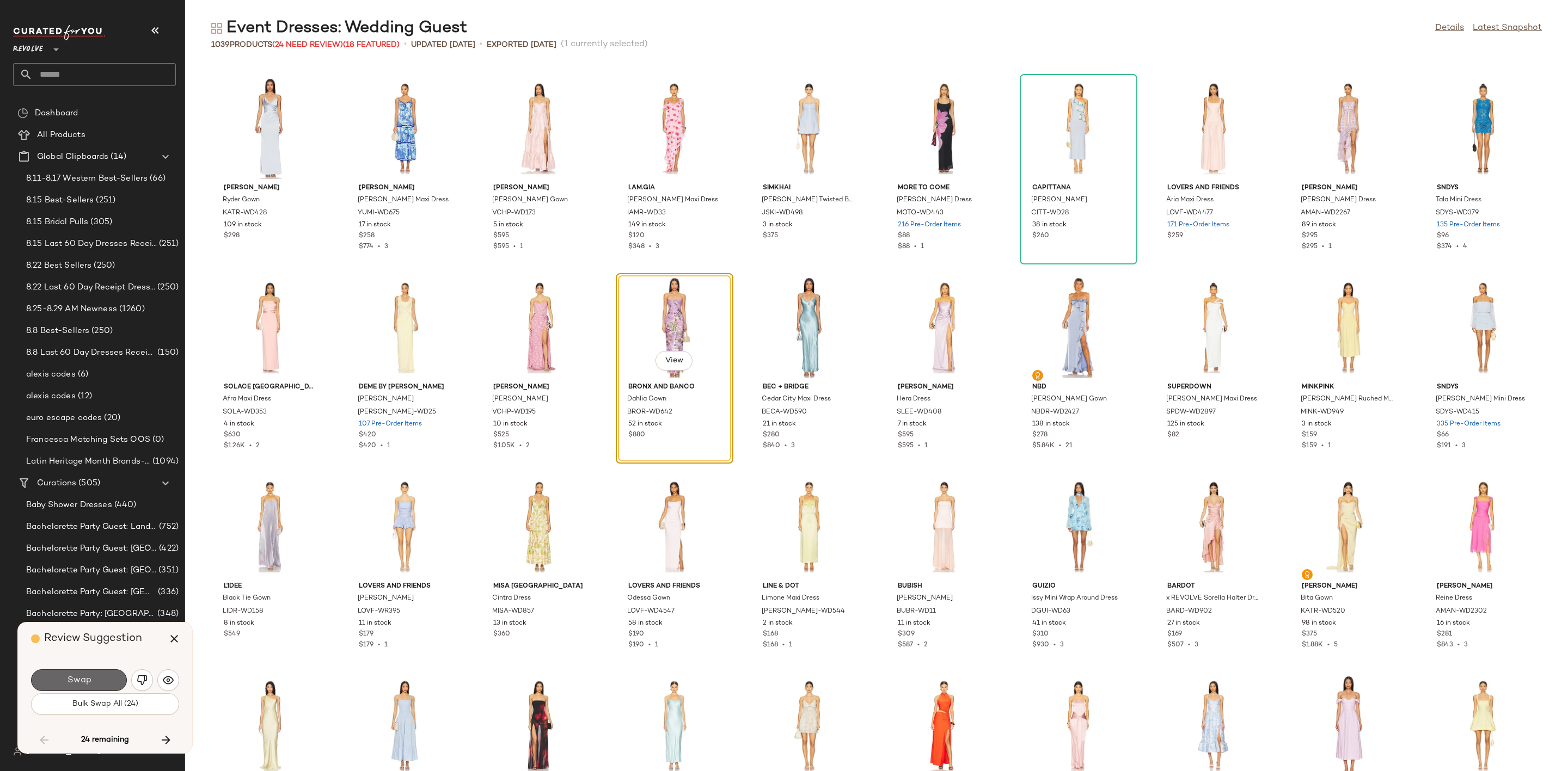
click at [97, 677] on button "Swap" at bounding box center [79, 680] width 96 height 22
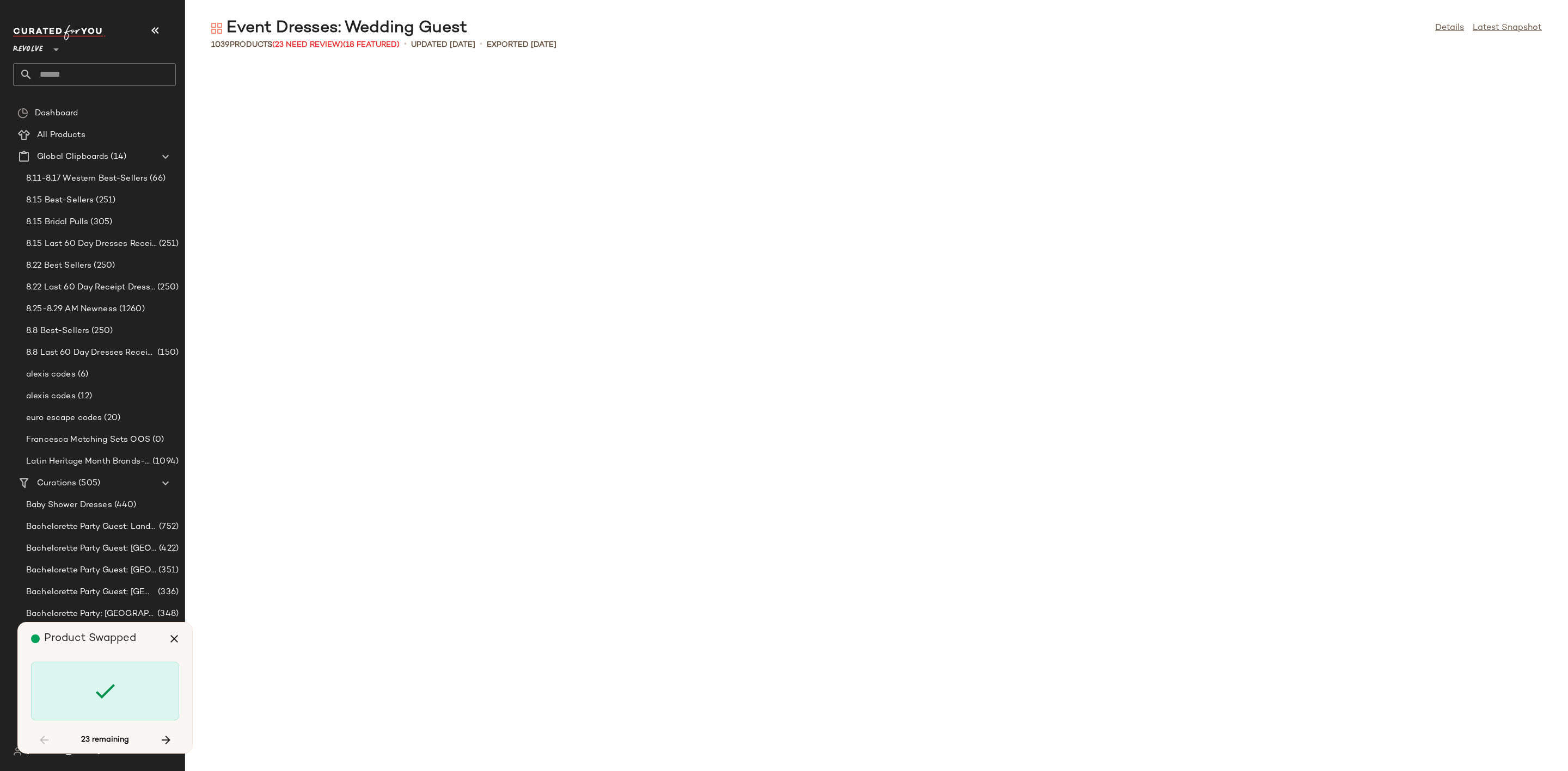
scroll to position [6375, 0]
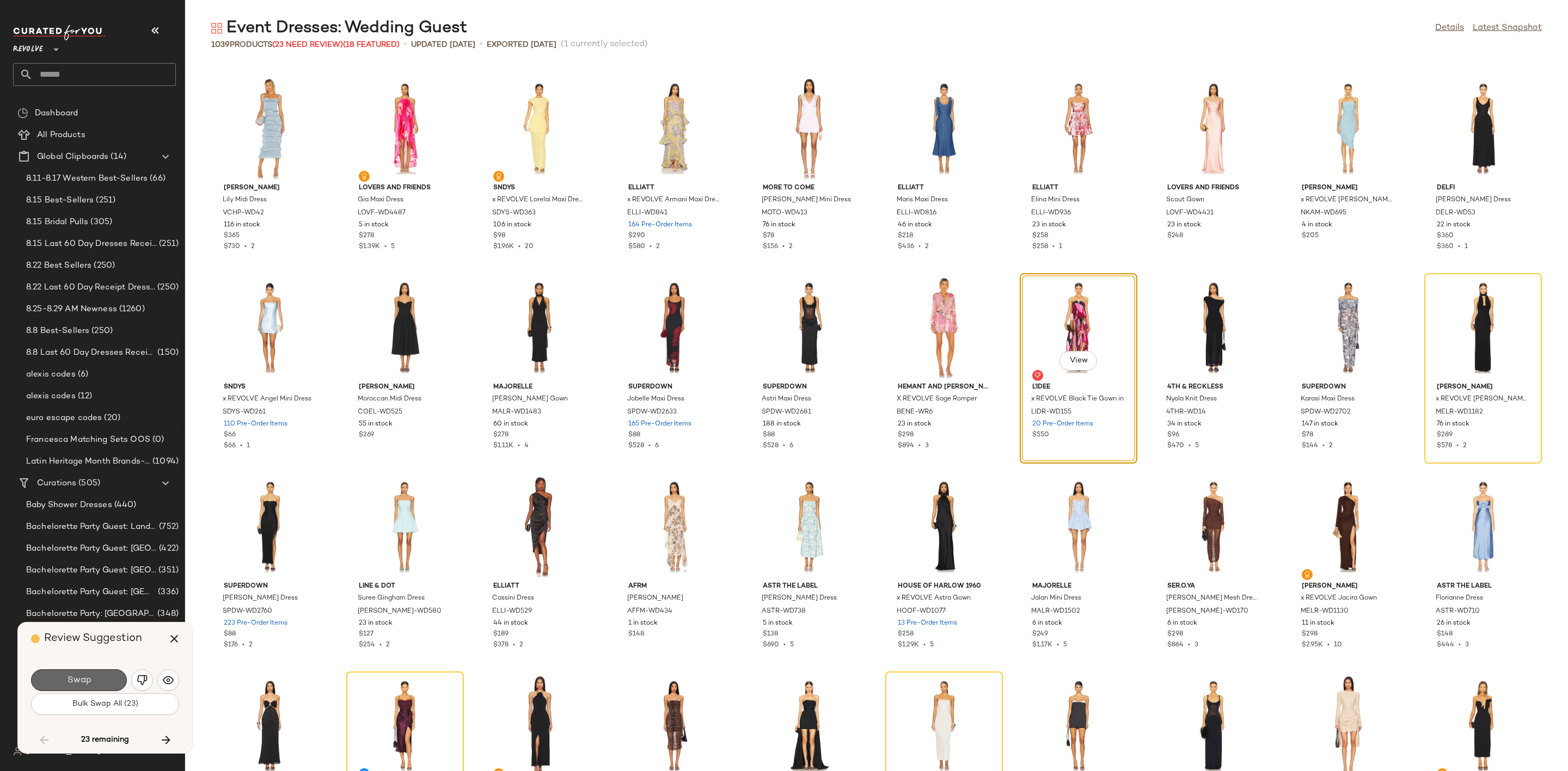
click at [52, 678] on button "Swap" at bounding box center [79, 680] width 96 height 22
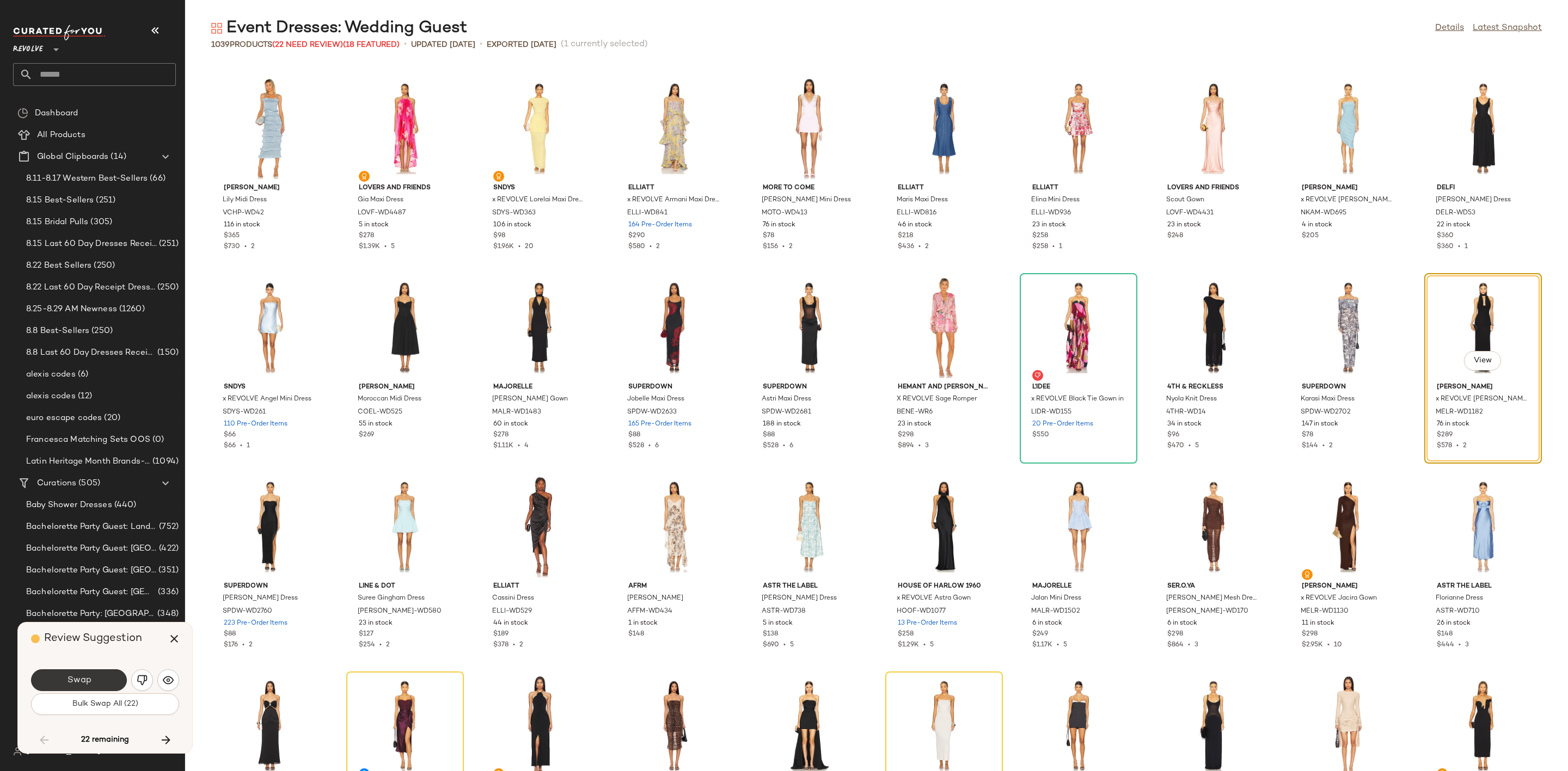
click at [59, 678] on button "Swap" at bounding box center [79, 680] width 96 height 22
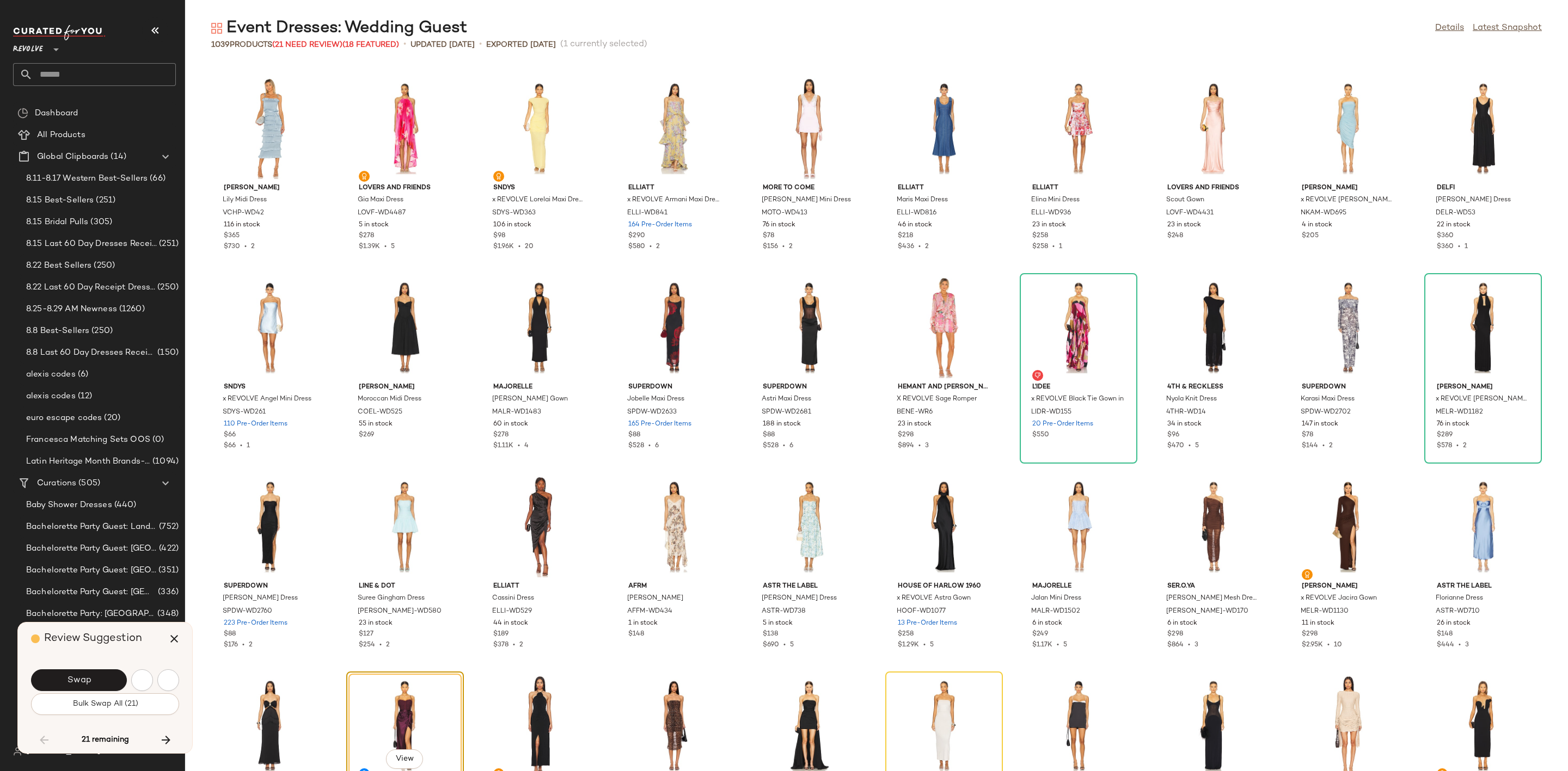
scroll to position [6773, 0]
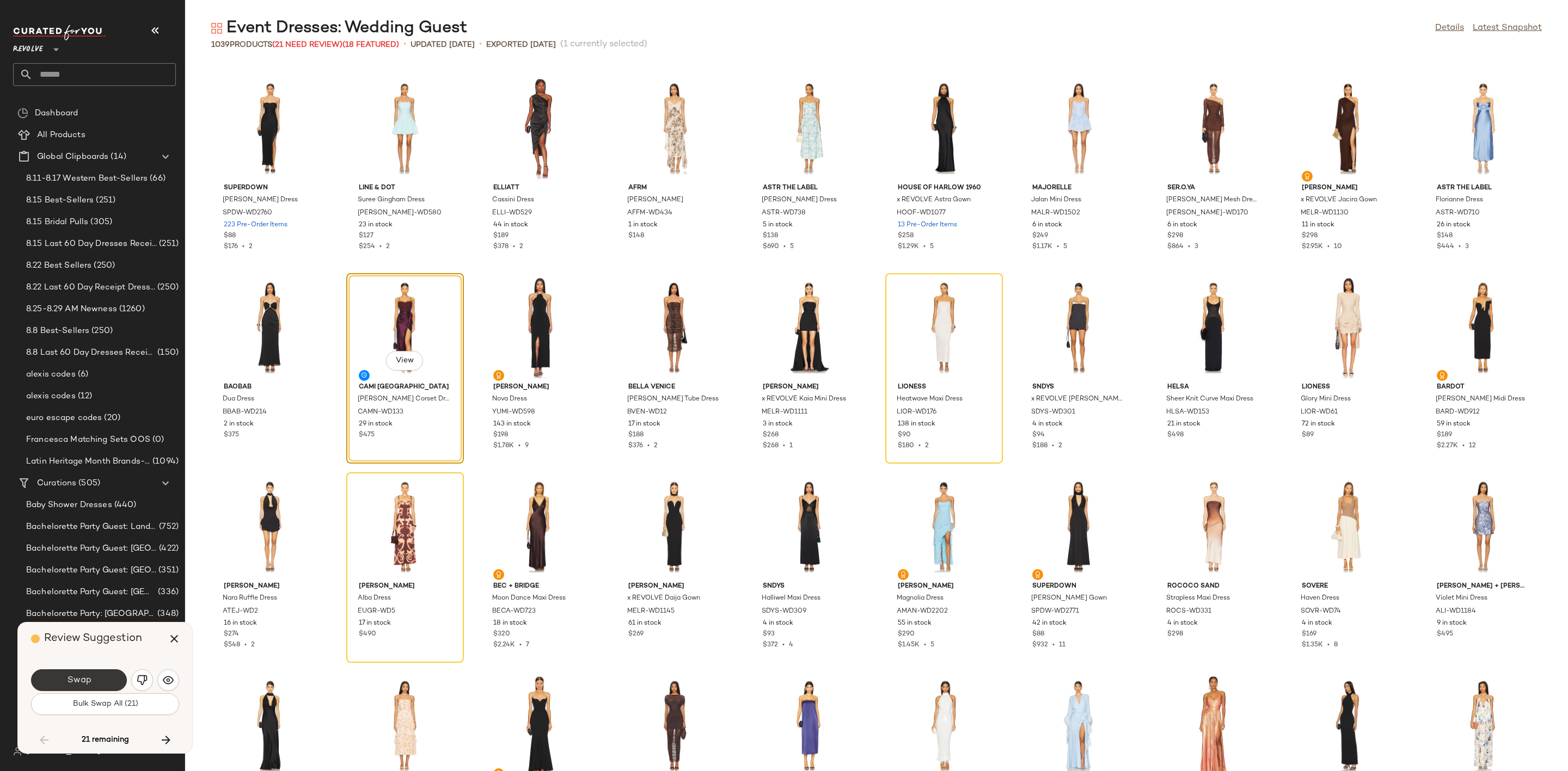
click at [94, 683] on button "Swap" at bounding box center [79, 680] width 96 height 22
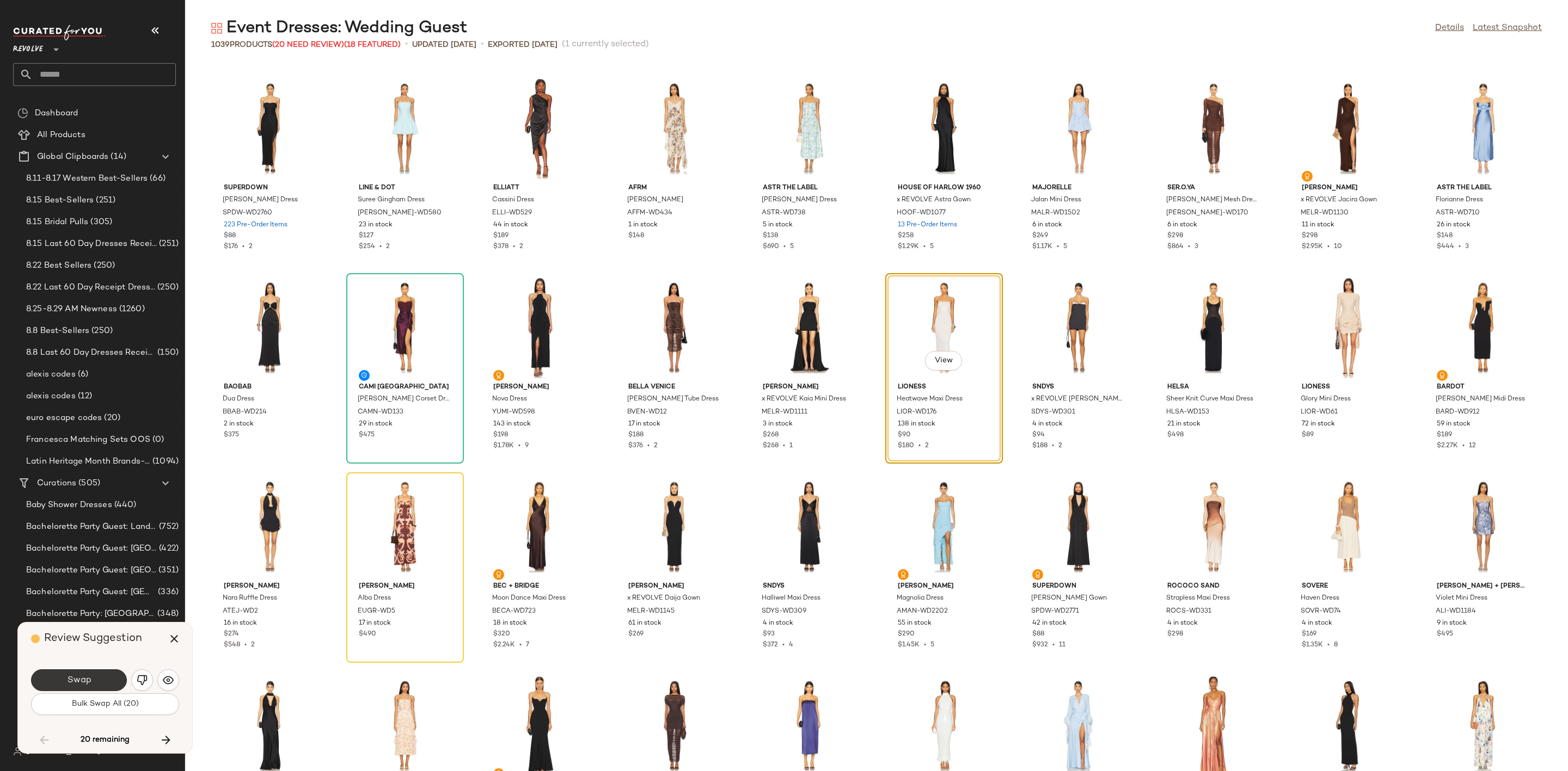
click at [96, 683] on button "Swap" at bounding box center [79, 680] width 96 height 22
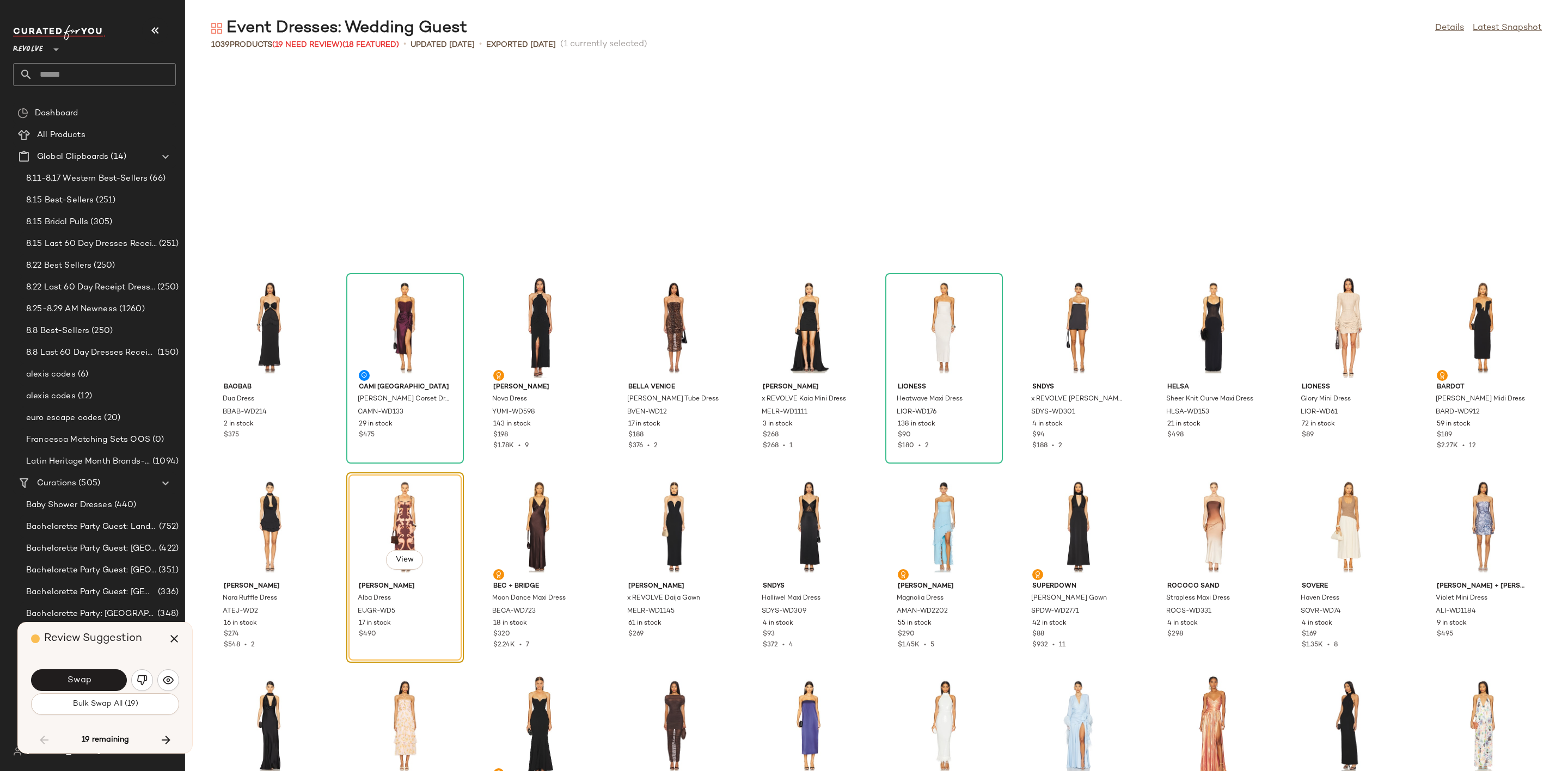
scroll to position [6972, 0]
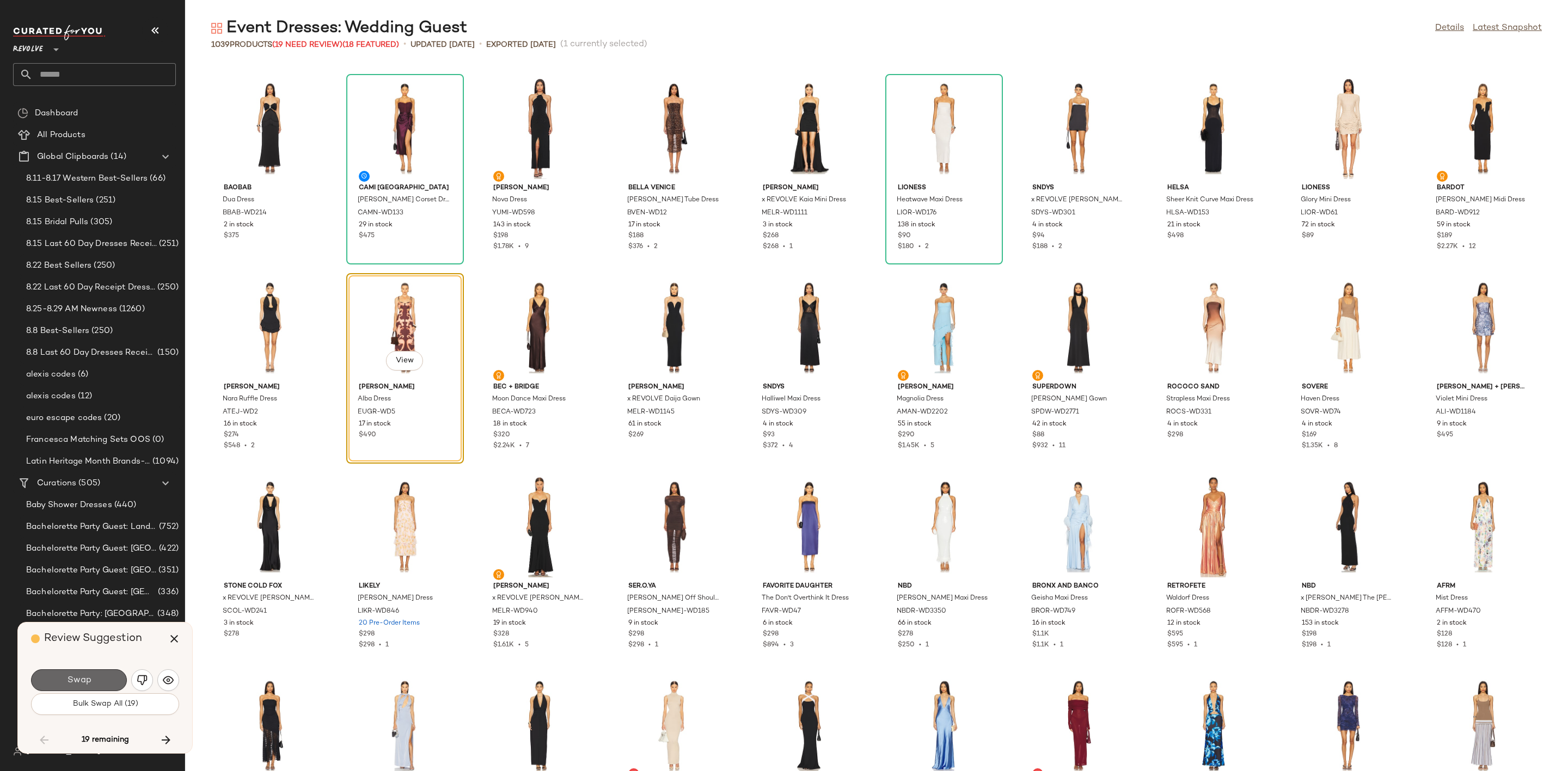
click at [95, 684] on button "Swap" at bounding box center [79, 680] width 96 height 22
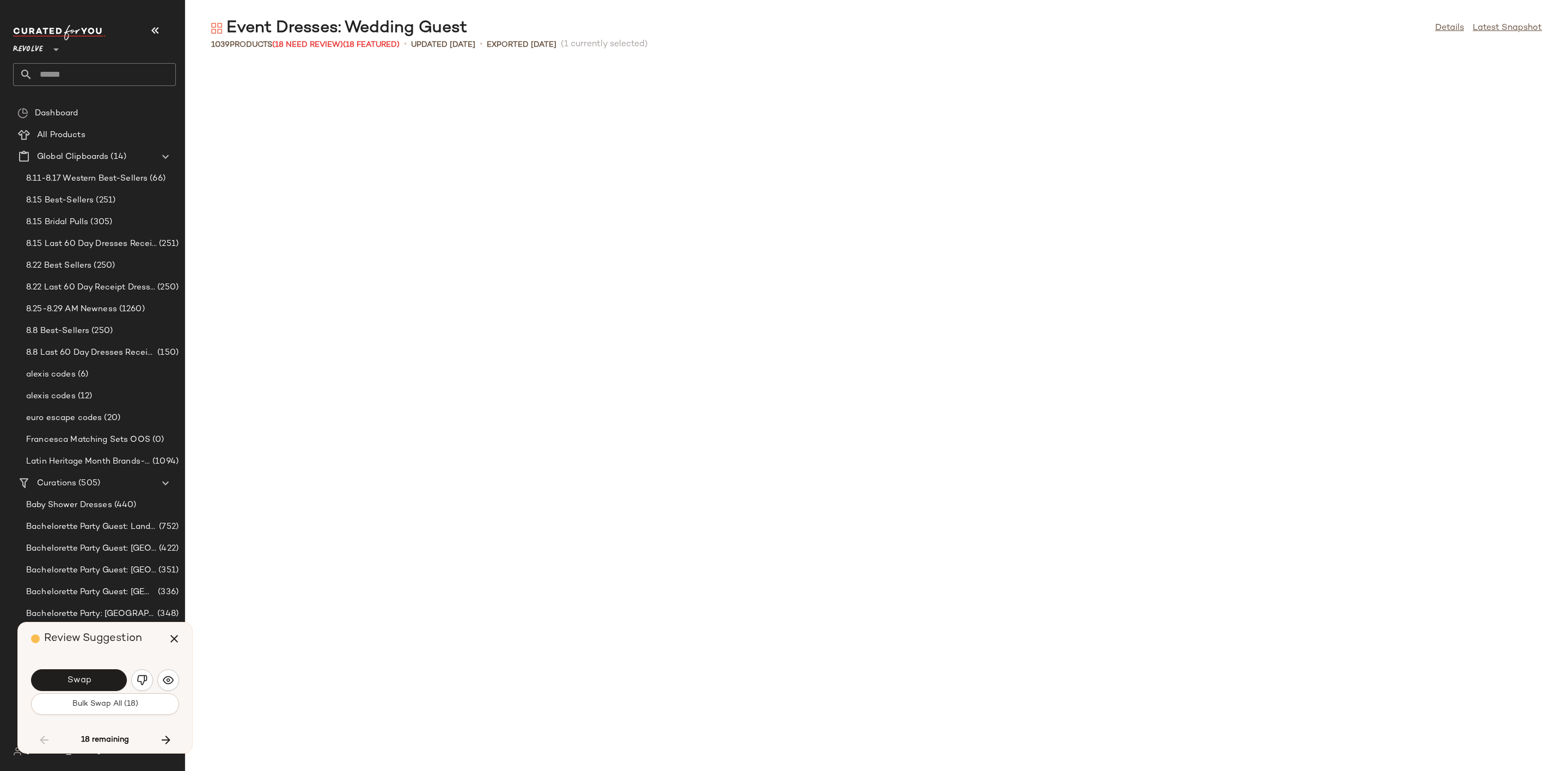
scroll to position [7769, 0]
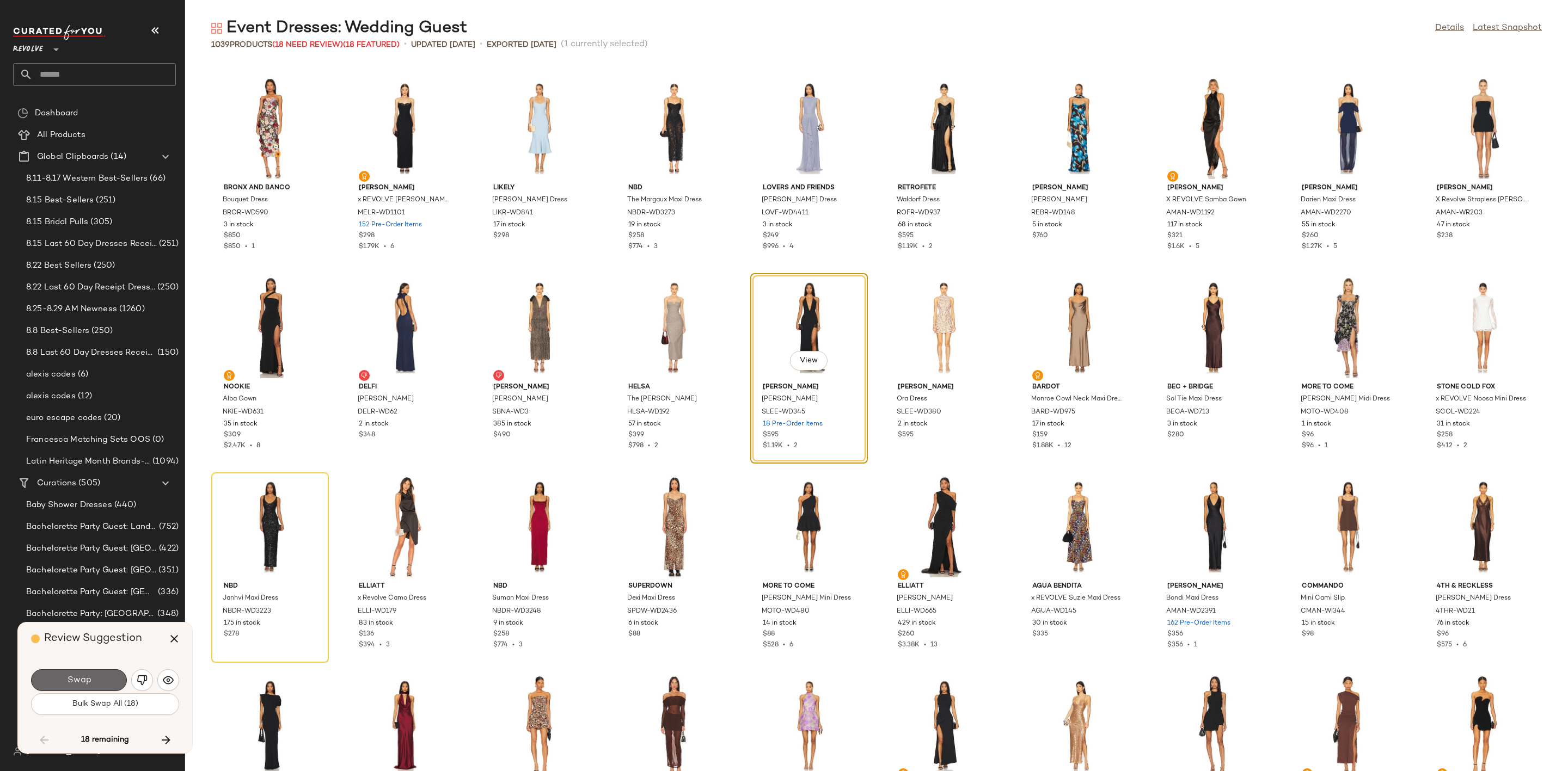
click at [93, 676] on button "Swap" at bounding box center [79, 680] width 96 height 22
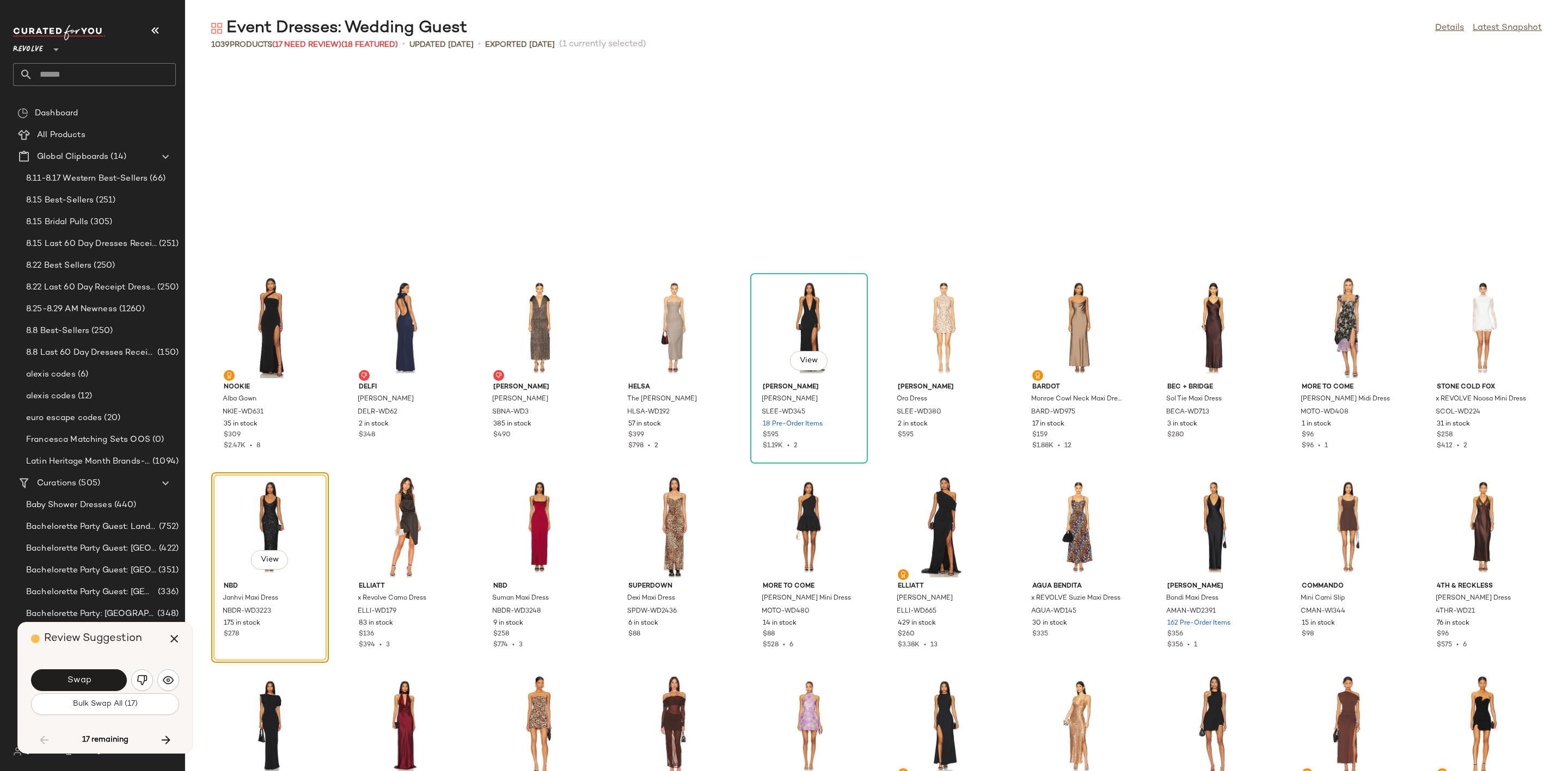
scroll to position [7969, 0]
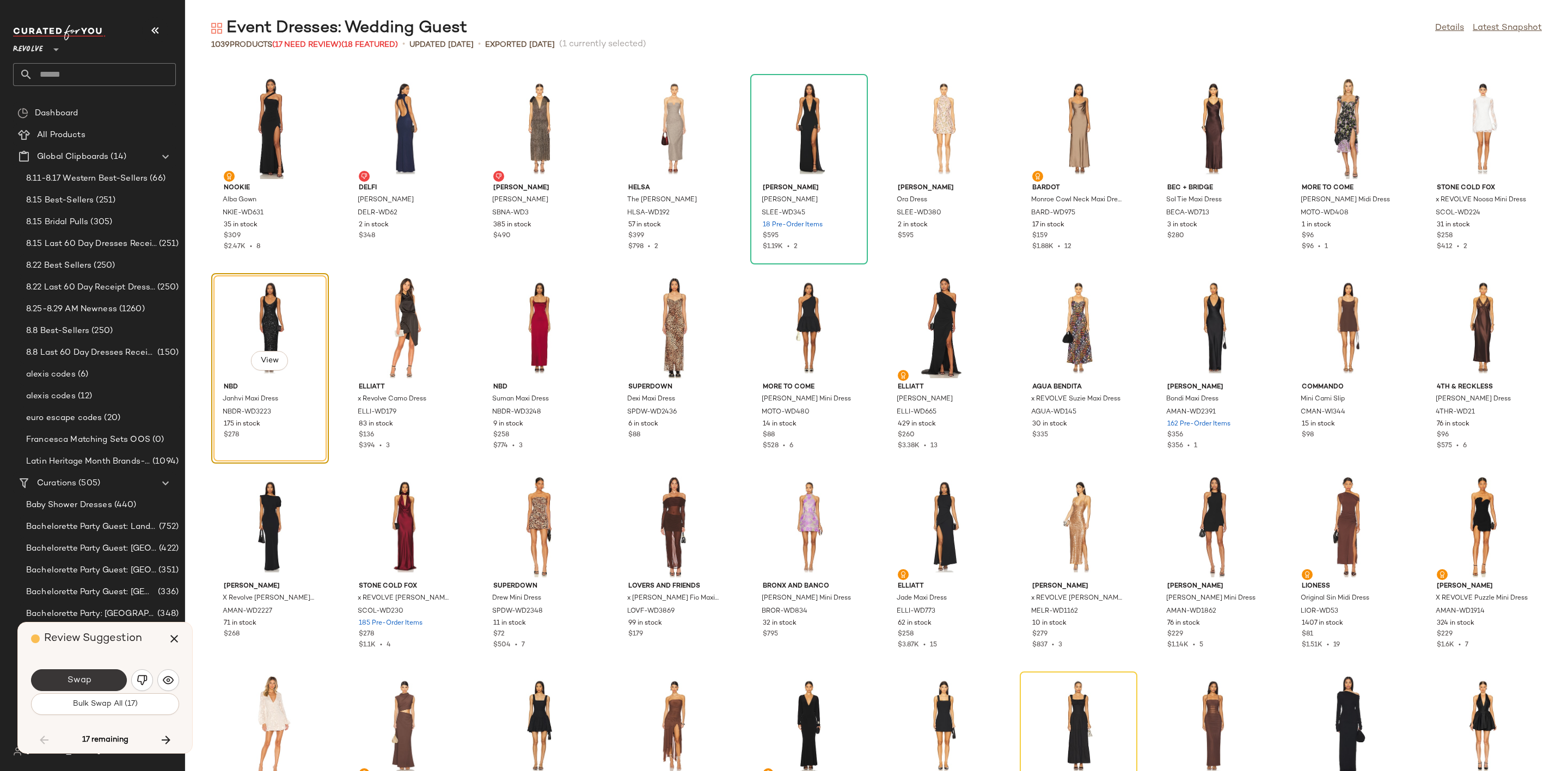
click at [77, 678] on span "Swap" at bounding box center [79, 680] width 24 height 10
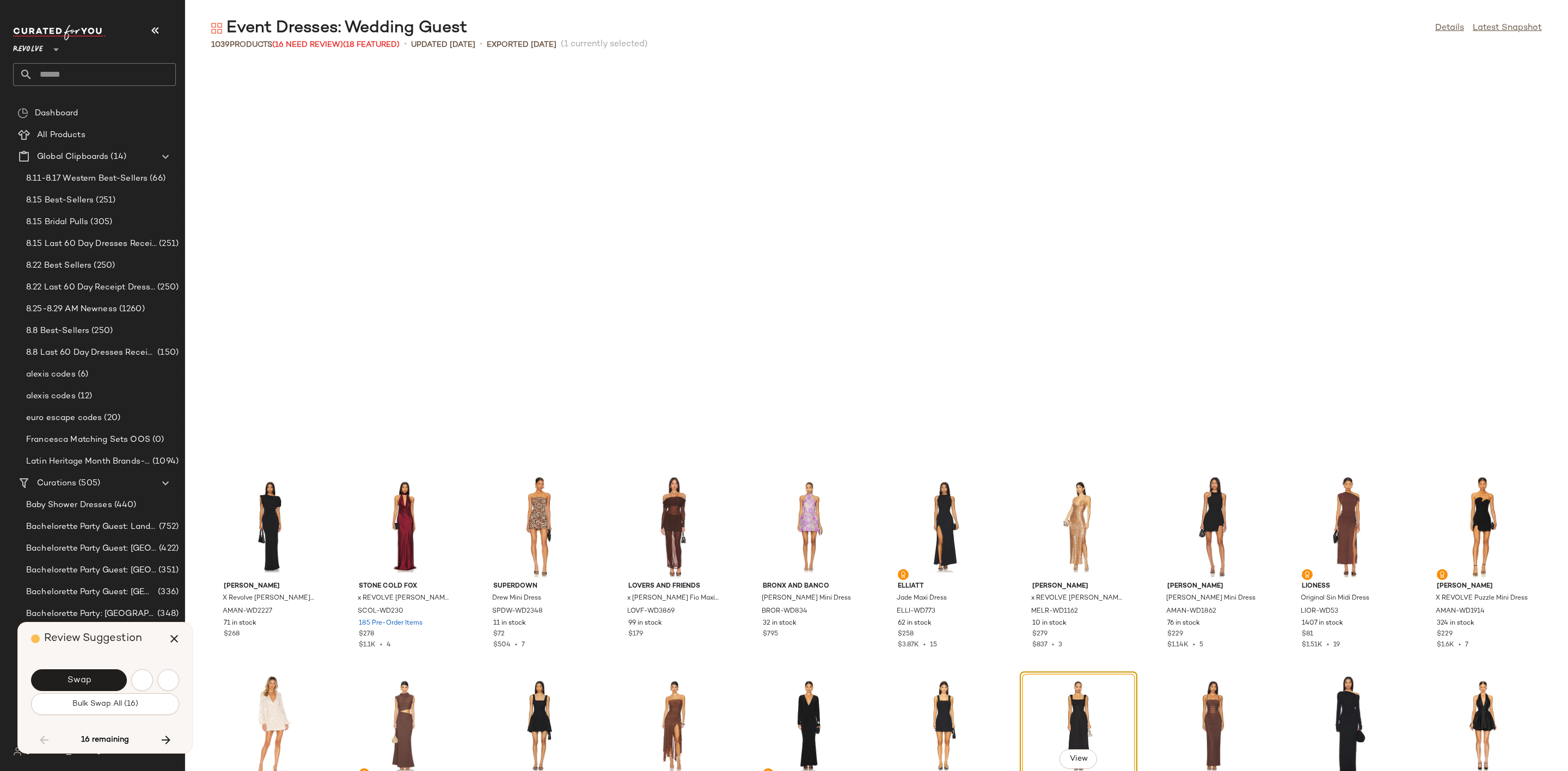
scroll to position [8367, 0]
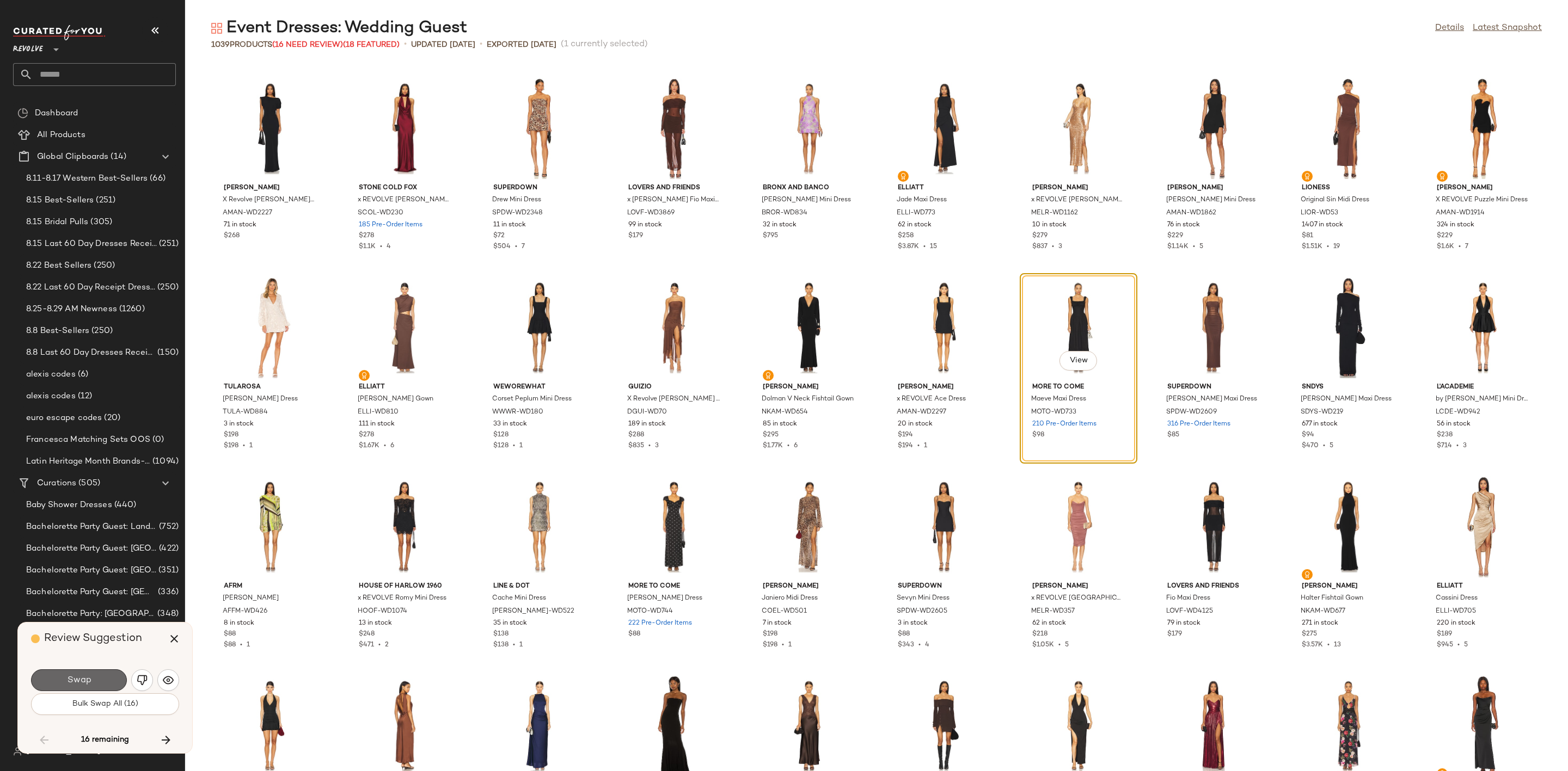
click at [65, 677] on button "Swap" at bounding box center [79, 680] width 96 height 22
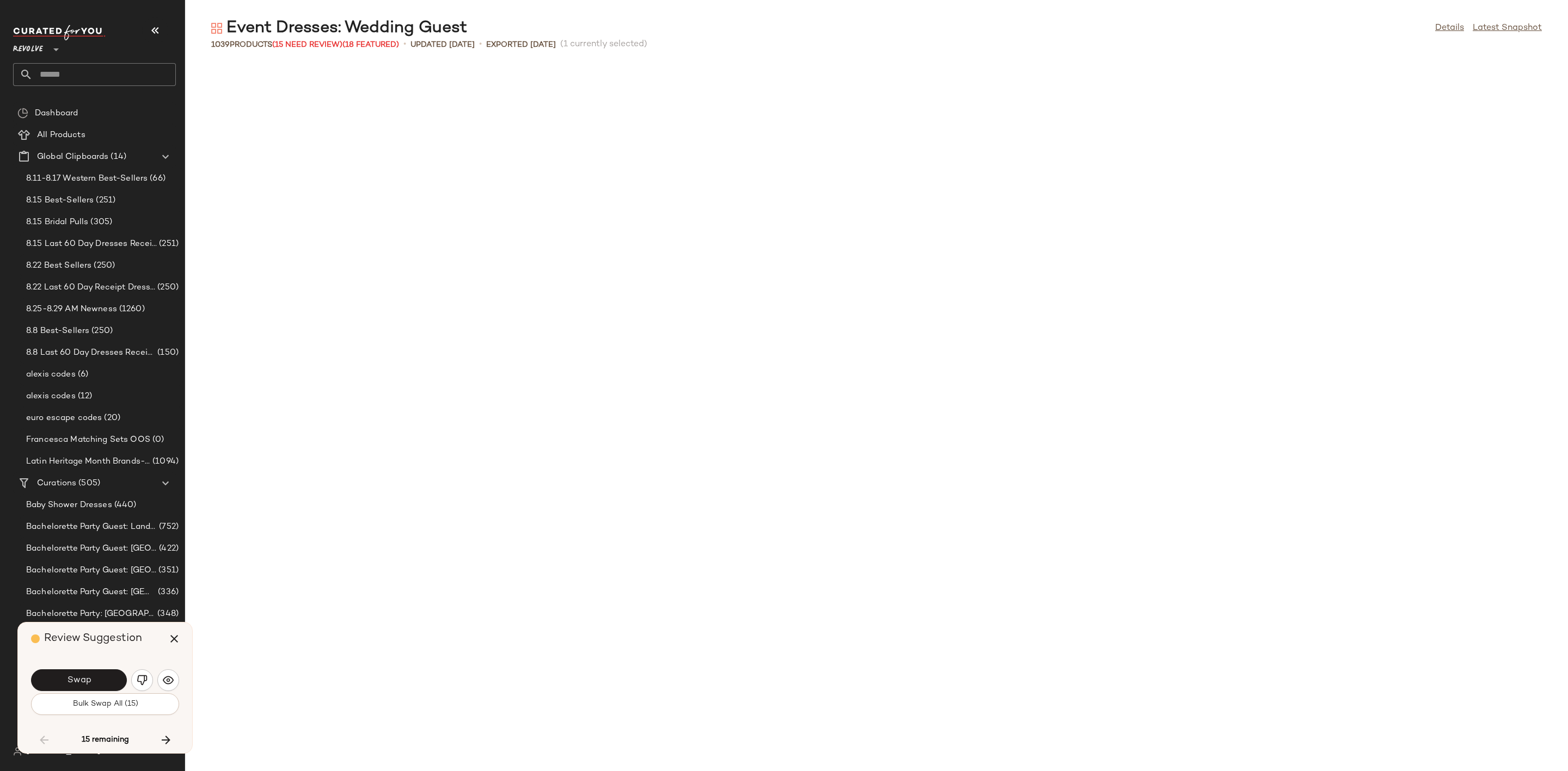
scroll to position [9164, 0]
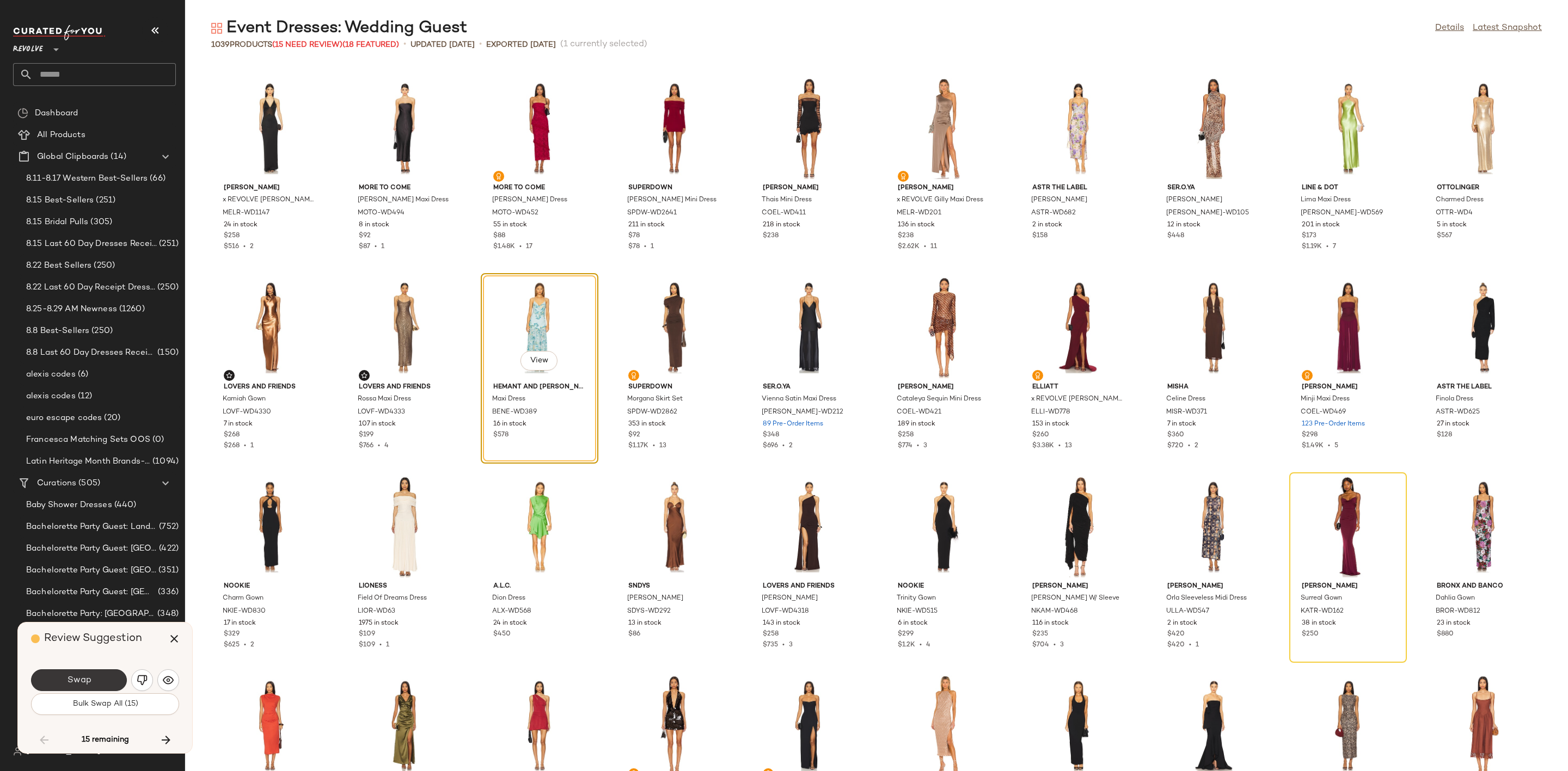
click at [82, 673] on button "Swap" at bounding box center [79, 680] width 96 height 22
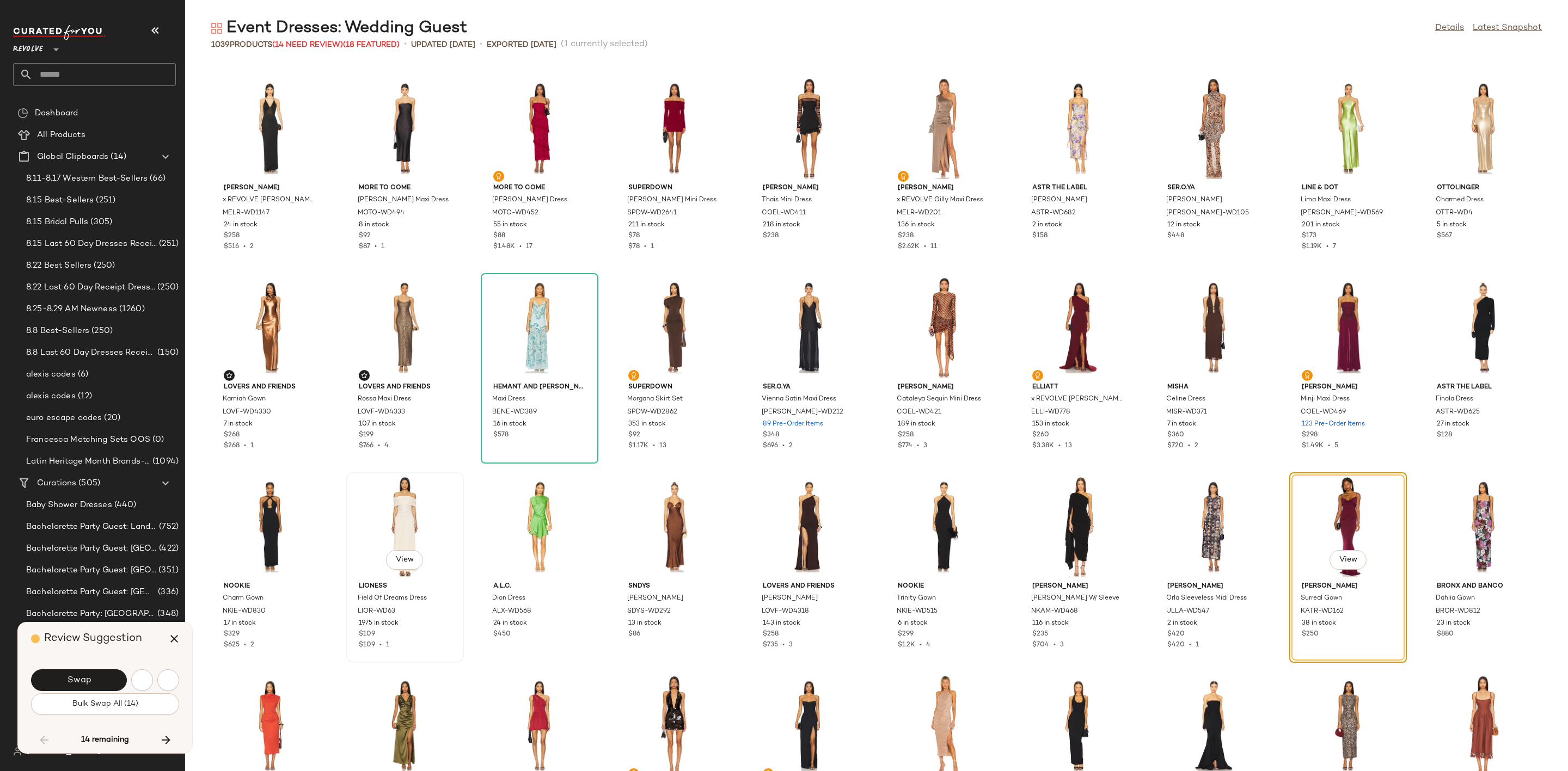
scroll to position [9363, 0]
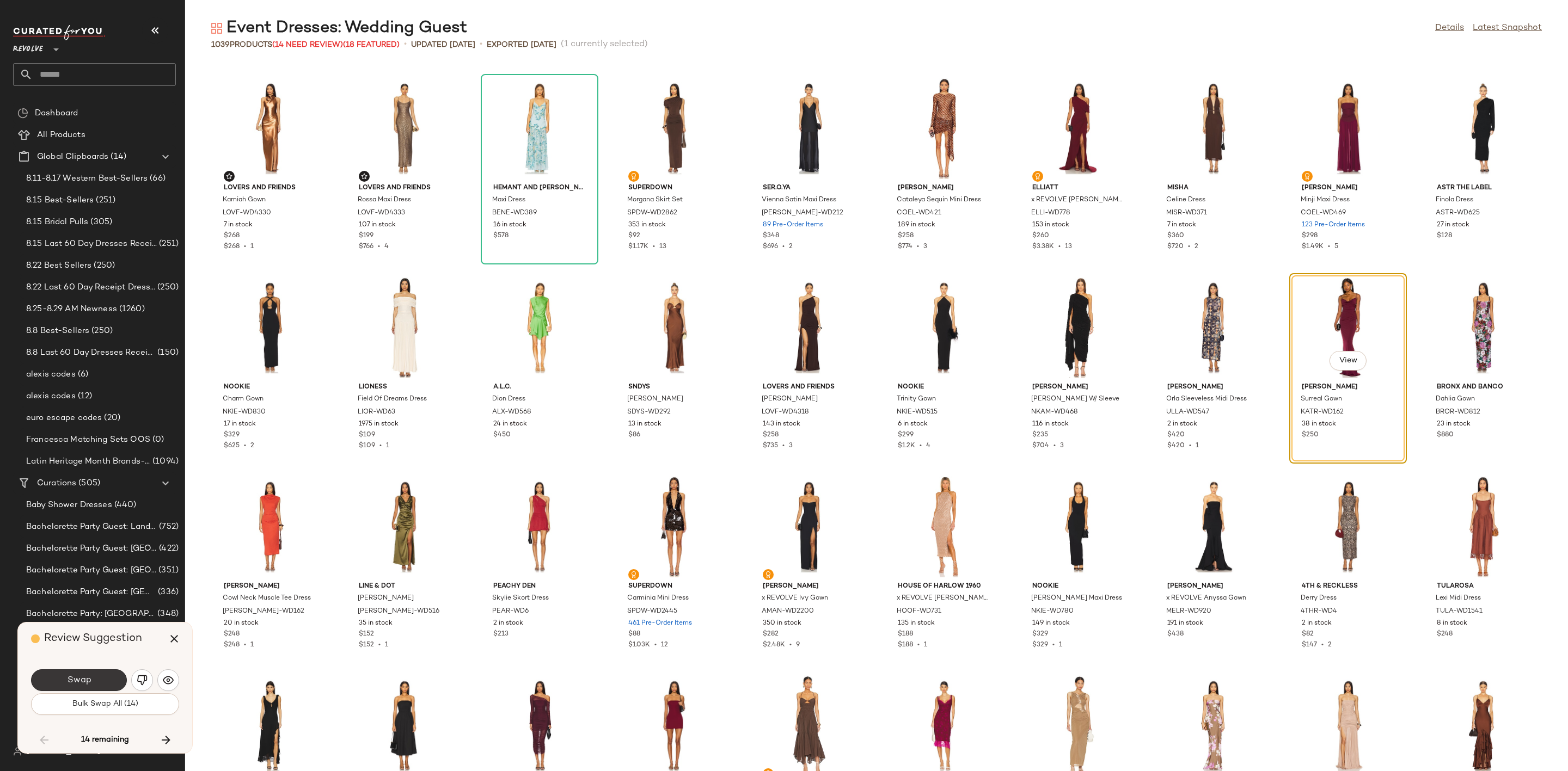
click at [69, 681] on span "Swap" at bounding box center [79, 680] width 24 height 10
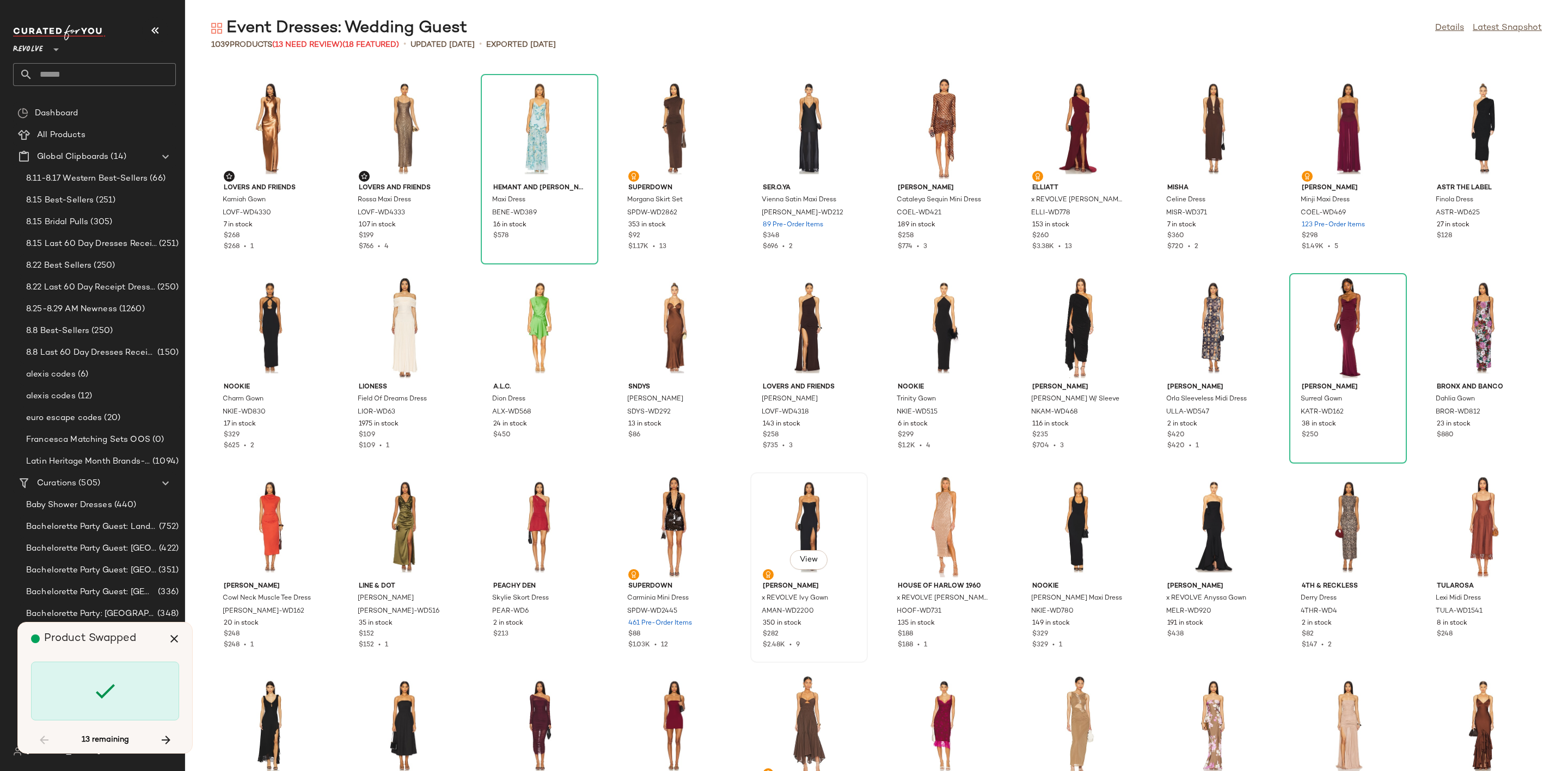
scroll to position [10757, 0]
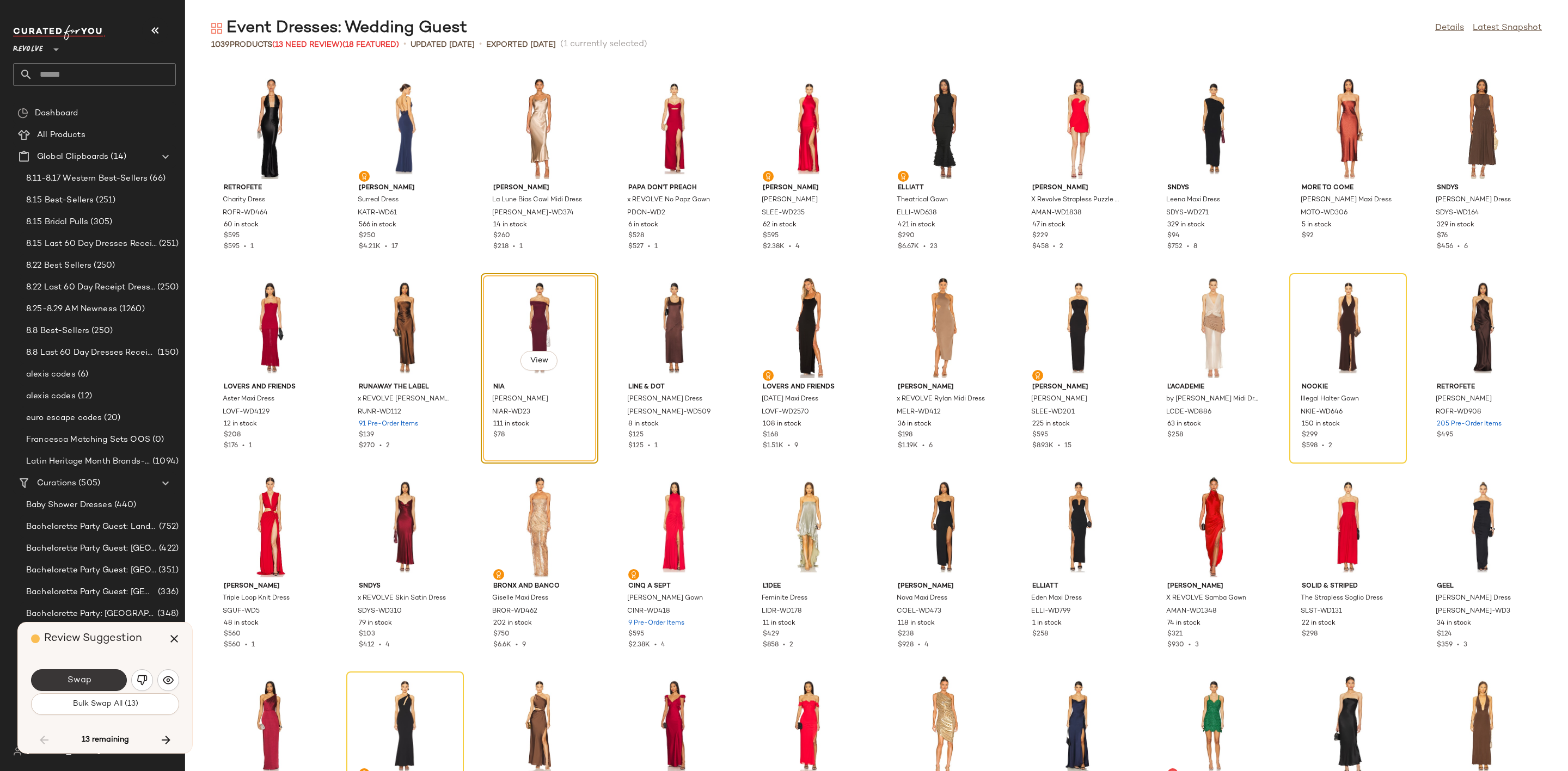
click at [70, 682] on span "Swap" at bounding box center [79, 680] width 24 height 10
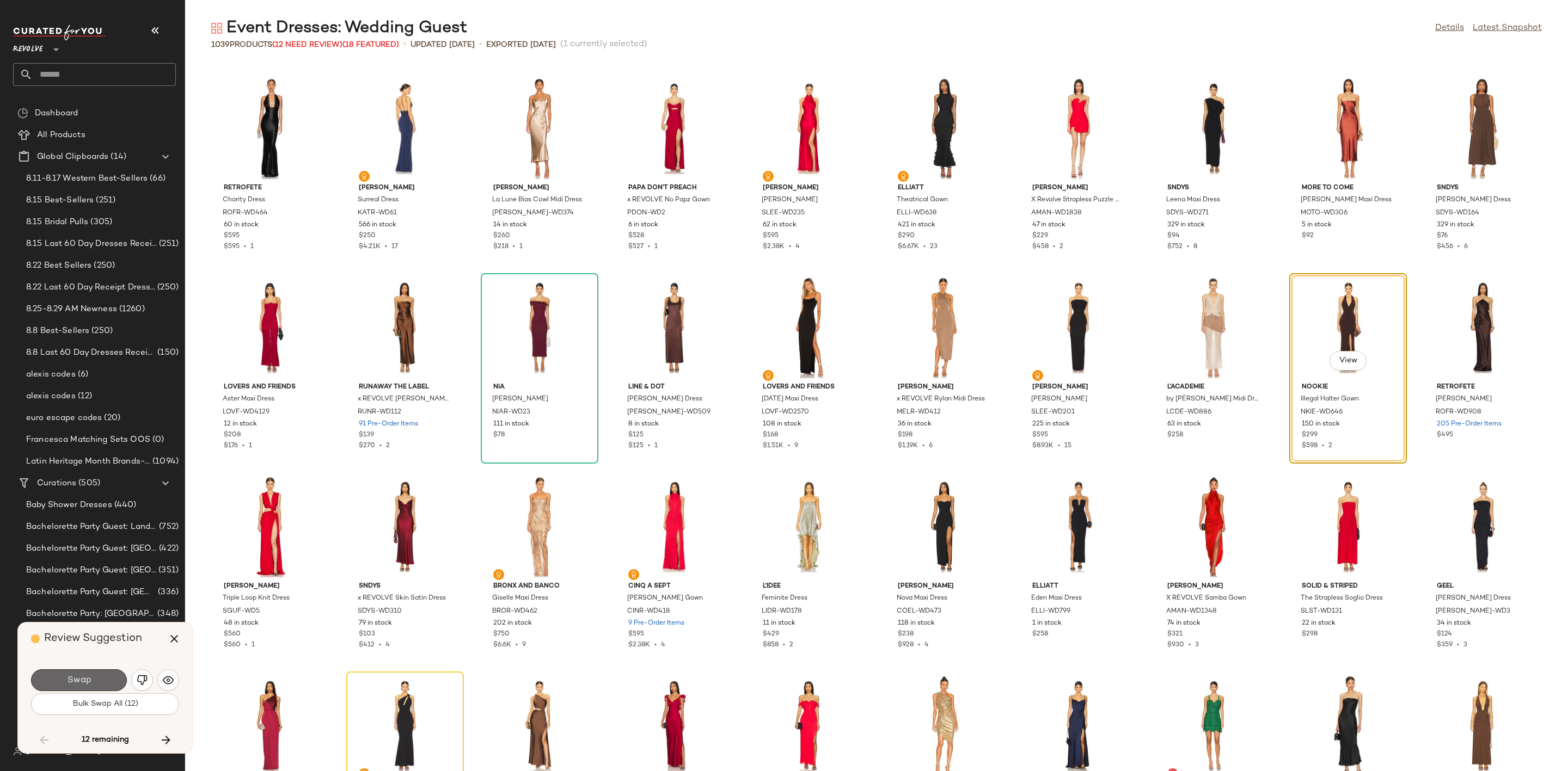
click at [77, 678] on span "Swap" at bounding box center [79, 680] width 24 height 10
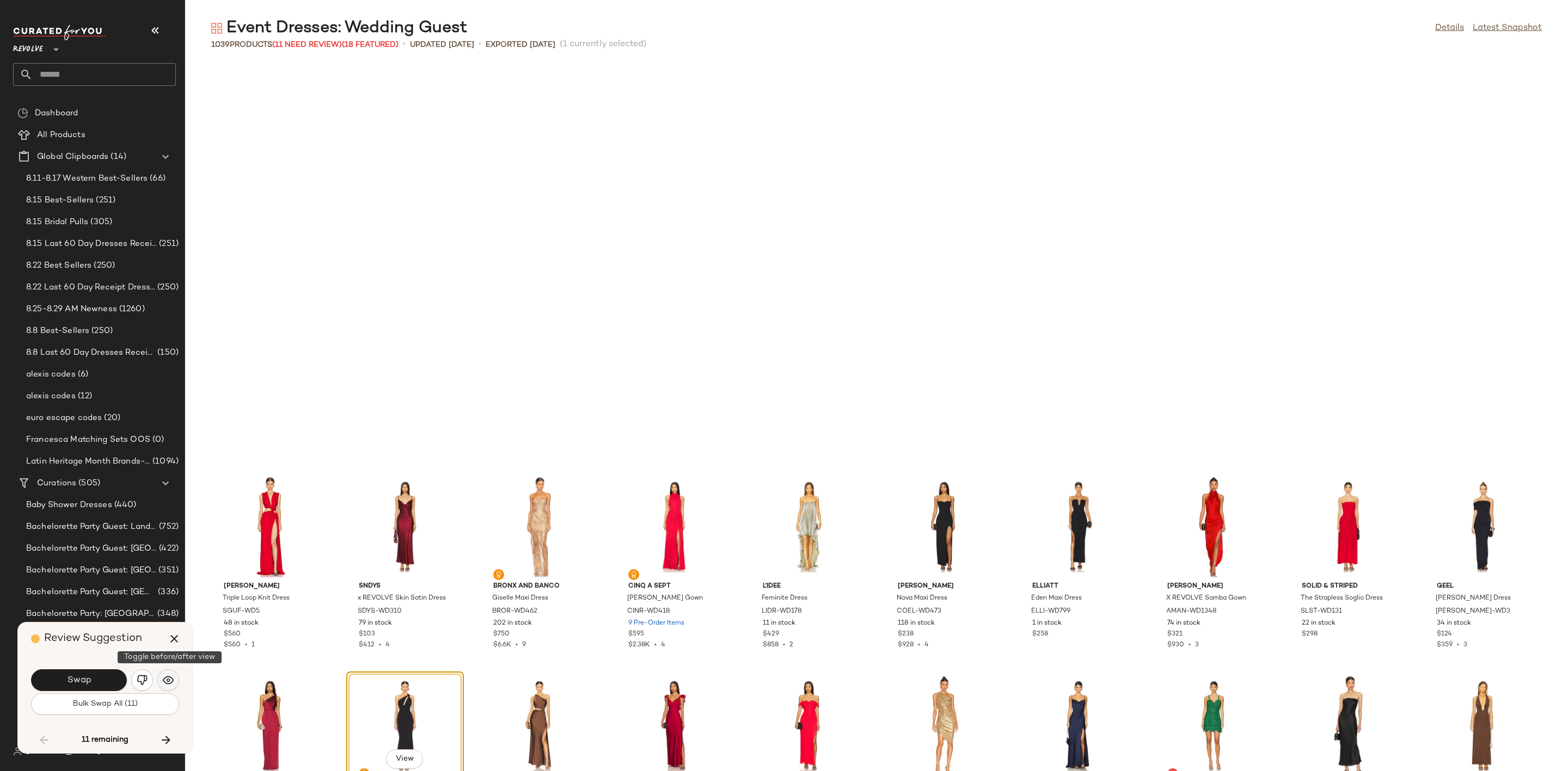
scroll to position [11156, 0]
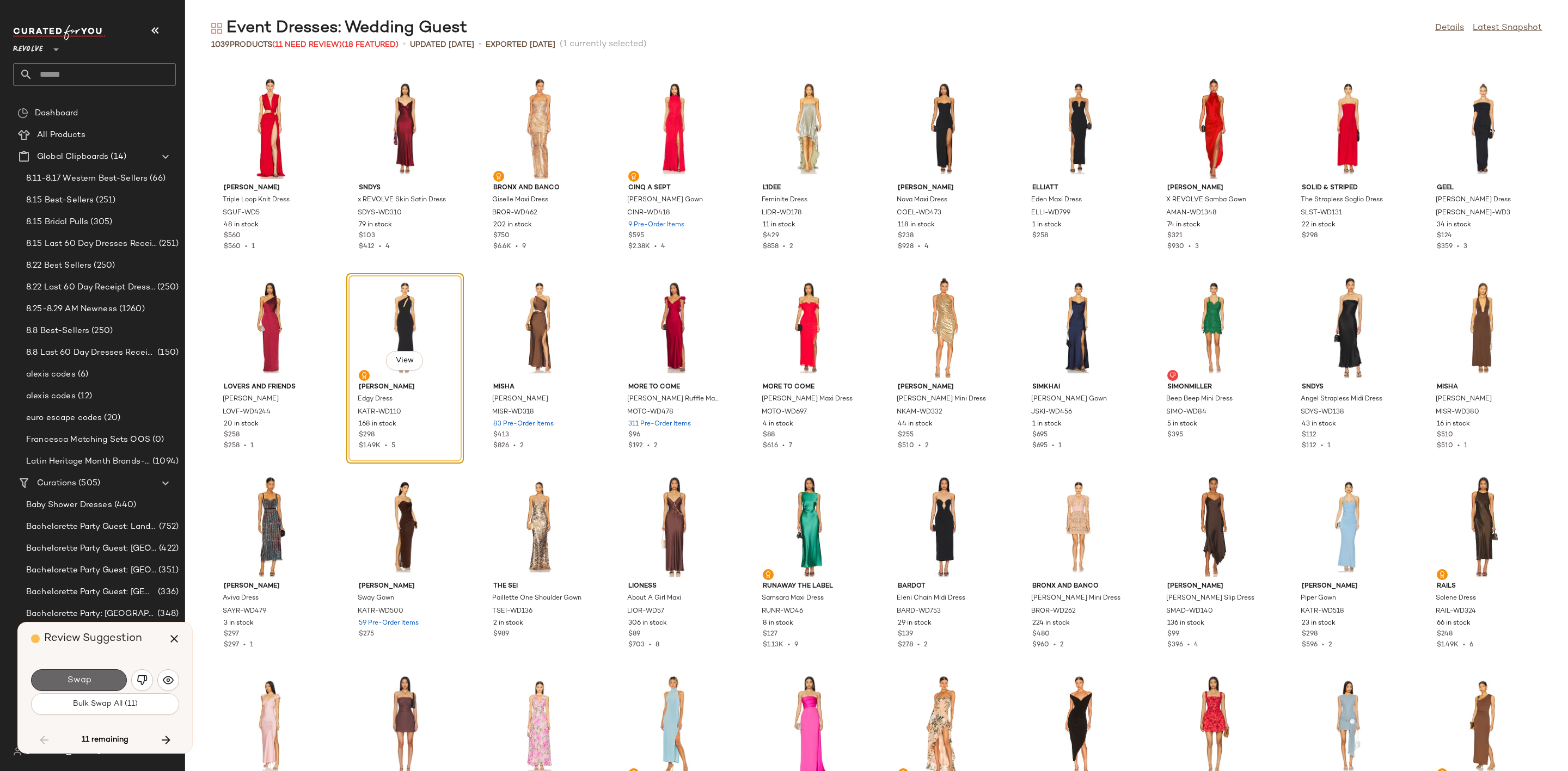
click at [105, 681] on button "Swap" at bounding box center [79, 680] width 96 height 22
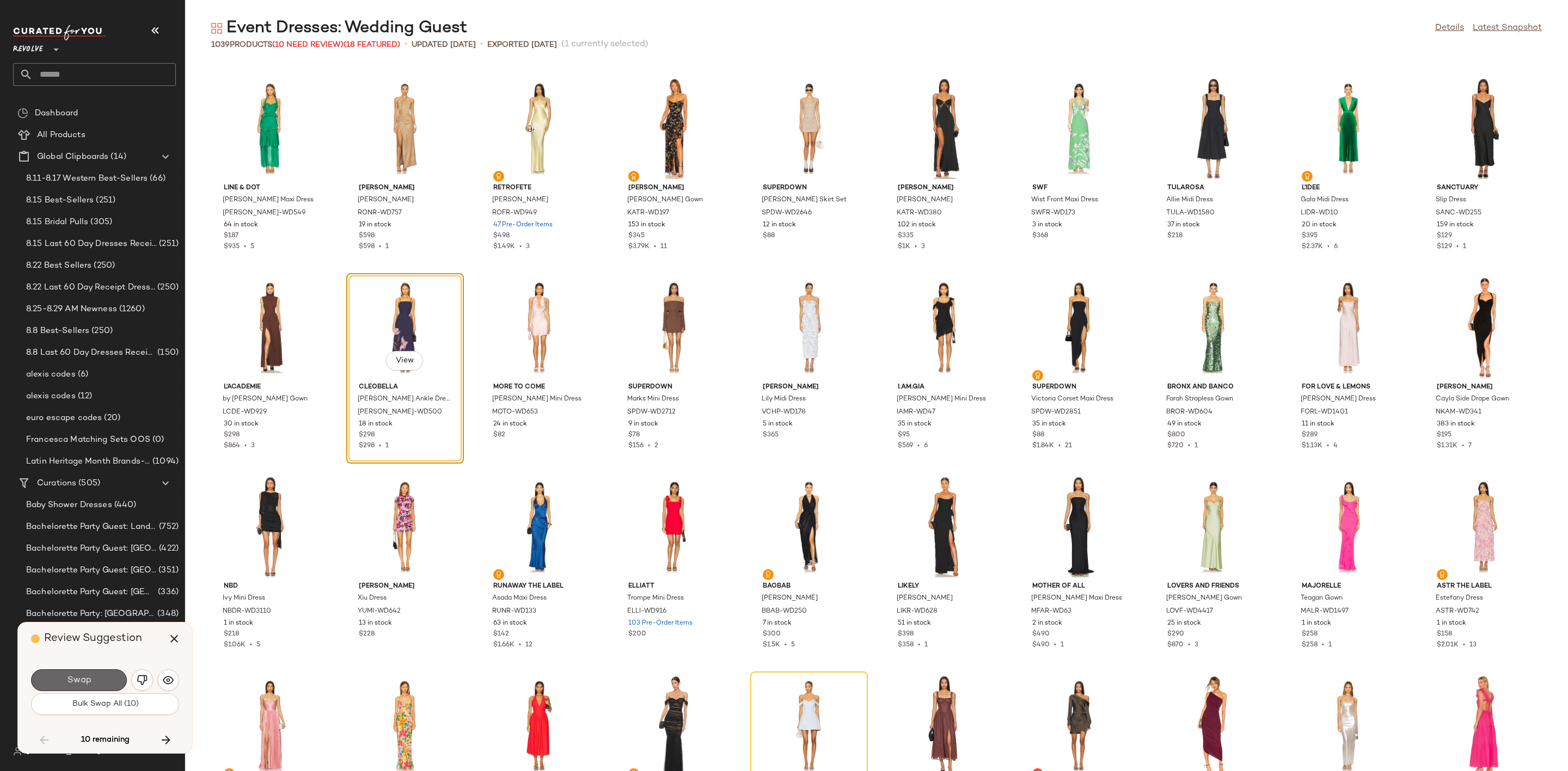
click at [100, 681] on button "Swap" at bounding box center [79, 680] width 96 height 22
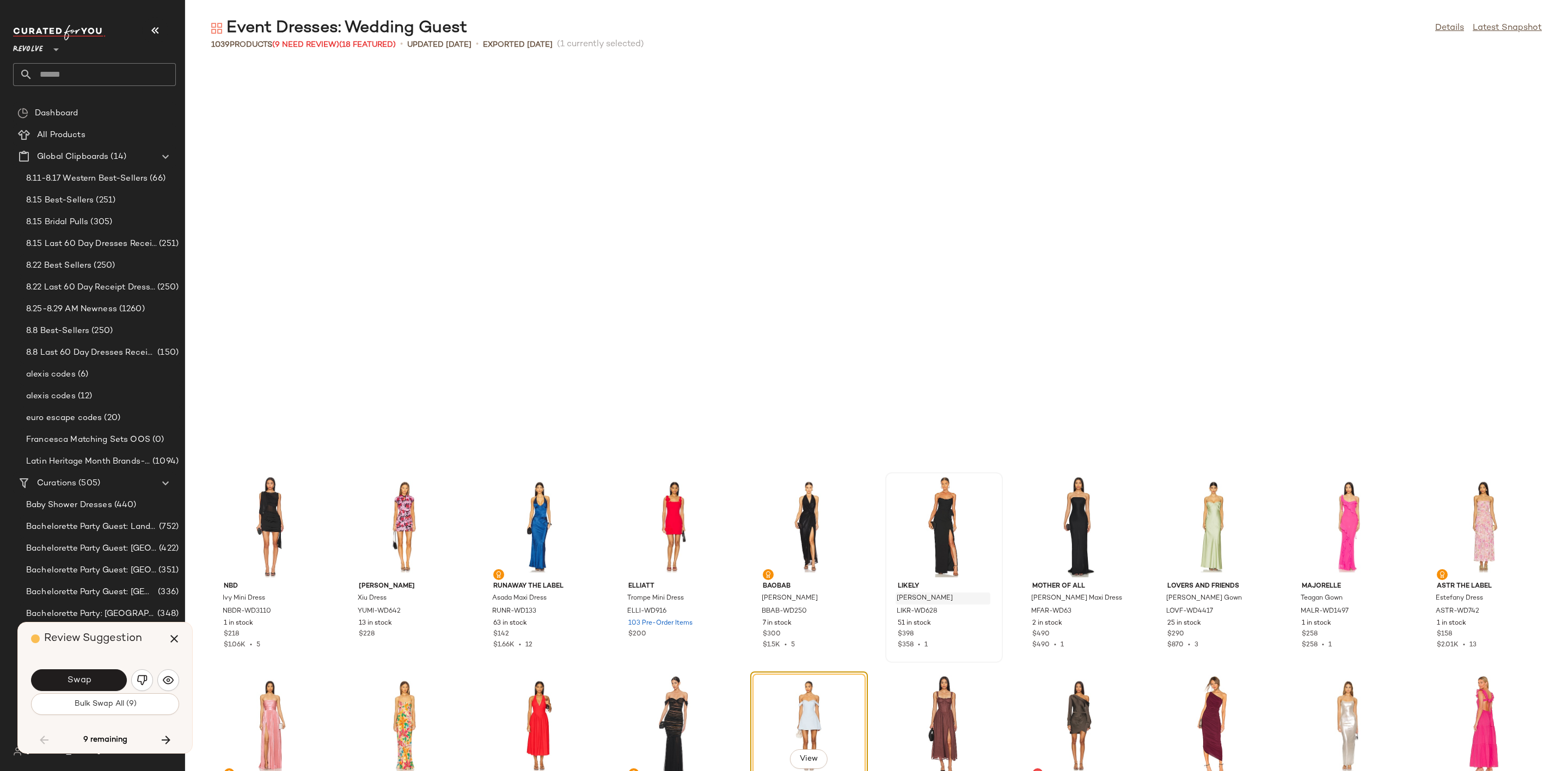
scroll to position [12351, 0]
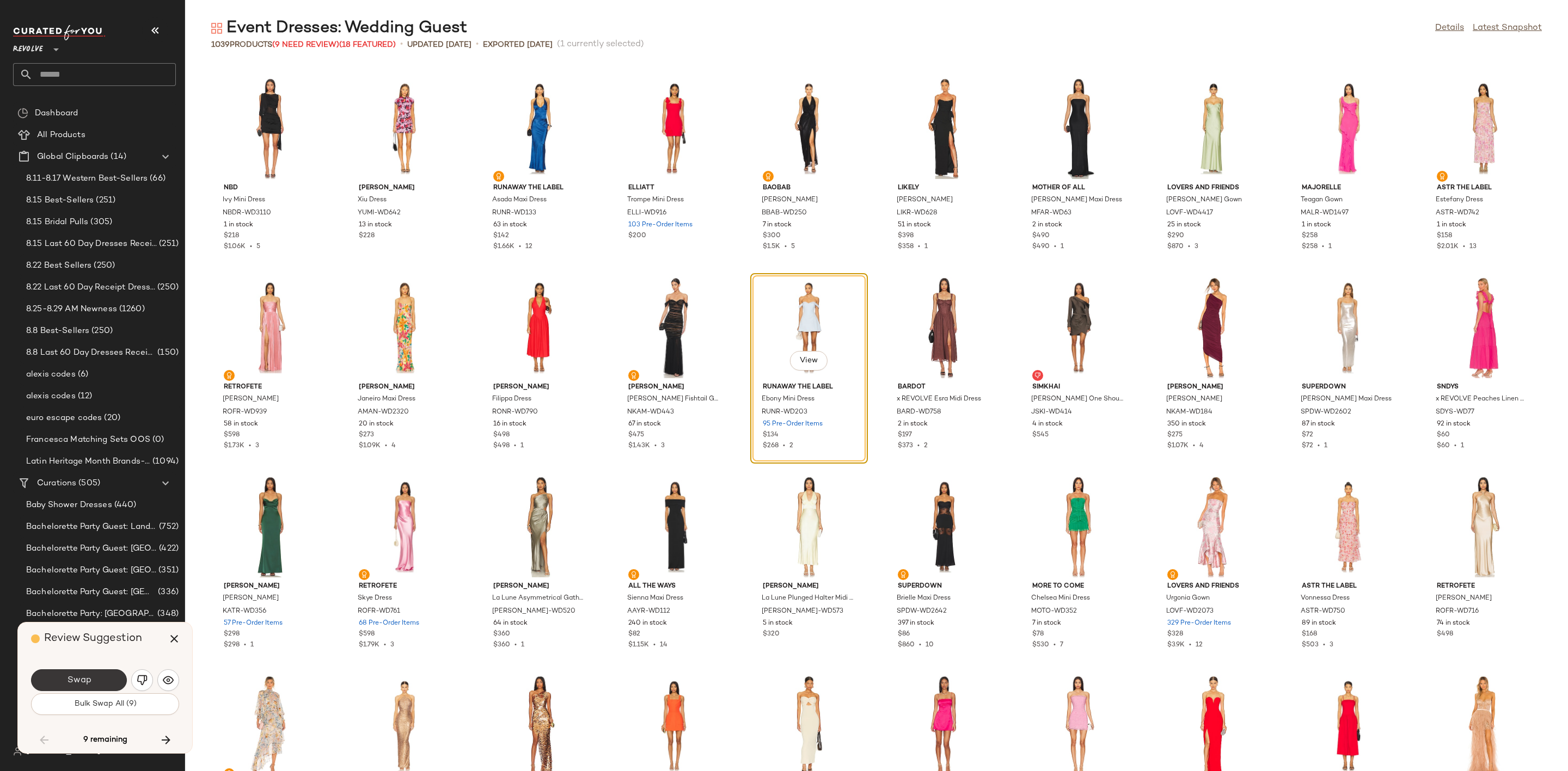
drag, startPoint x: 61, startPoint y: 680, endPoint x: 139, endPoint y: 556, distance: 146.5
click at [63, 678] on button "Swap" at bounding box center [79, 680] width 96 height 22
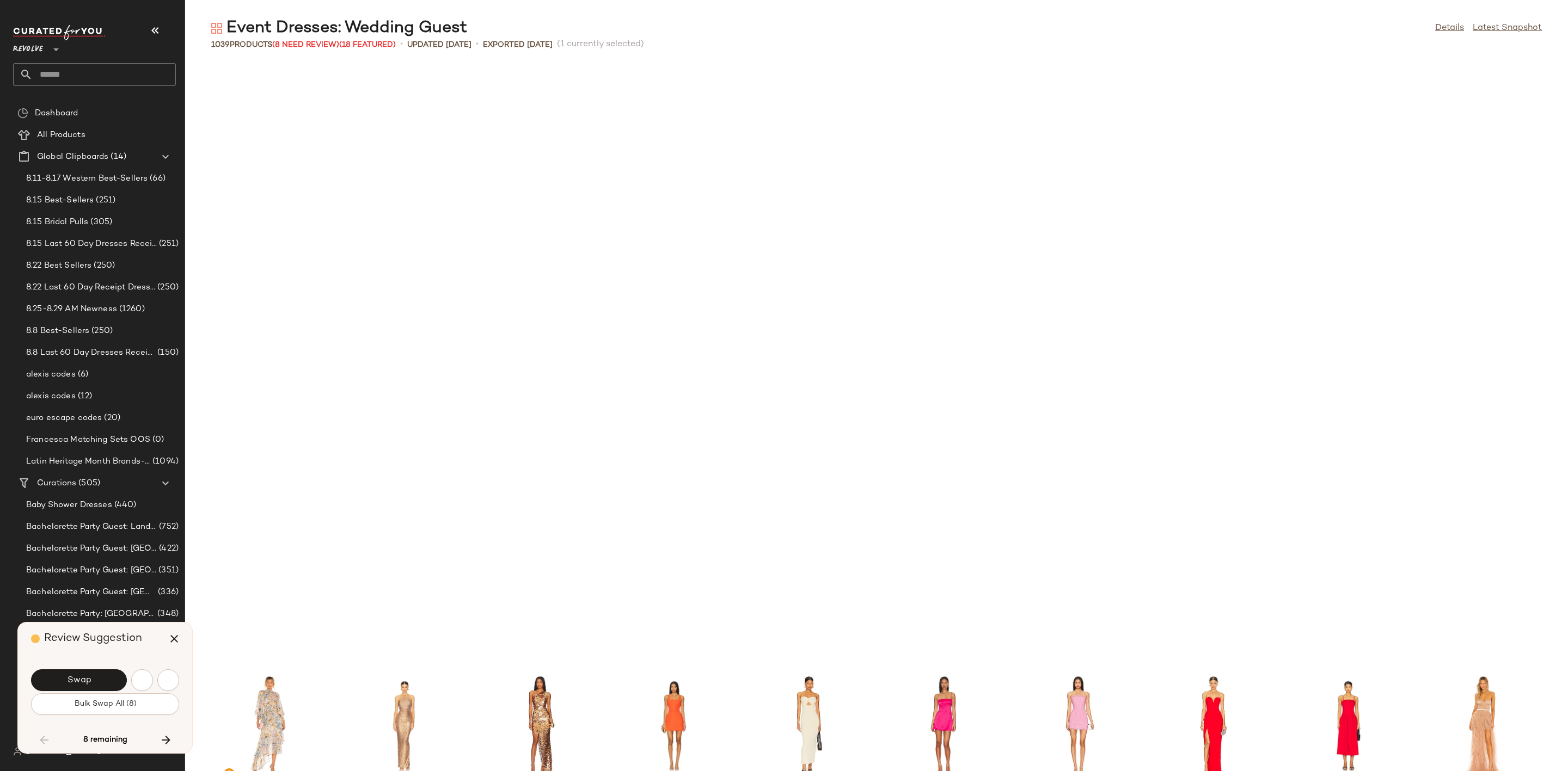
scroll to position [12949, 0]
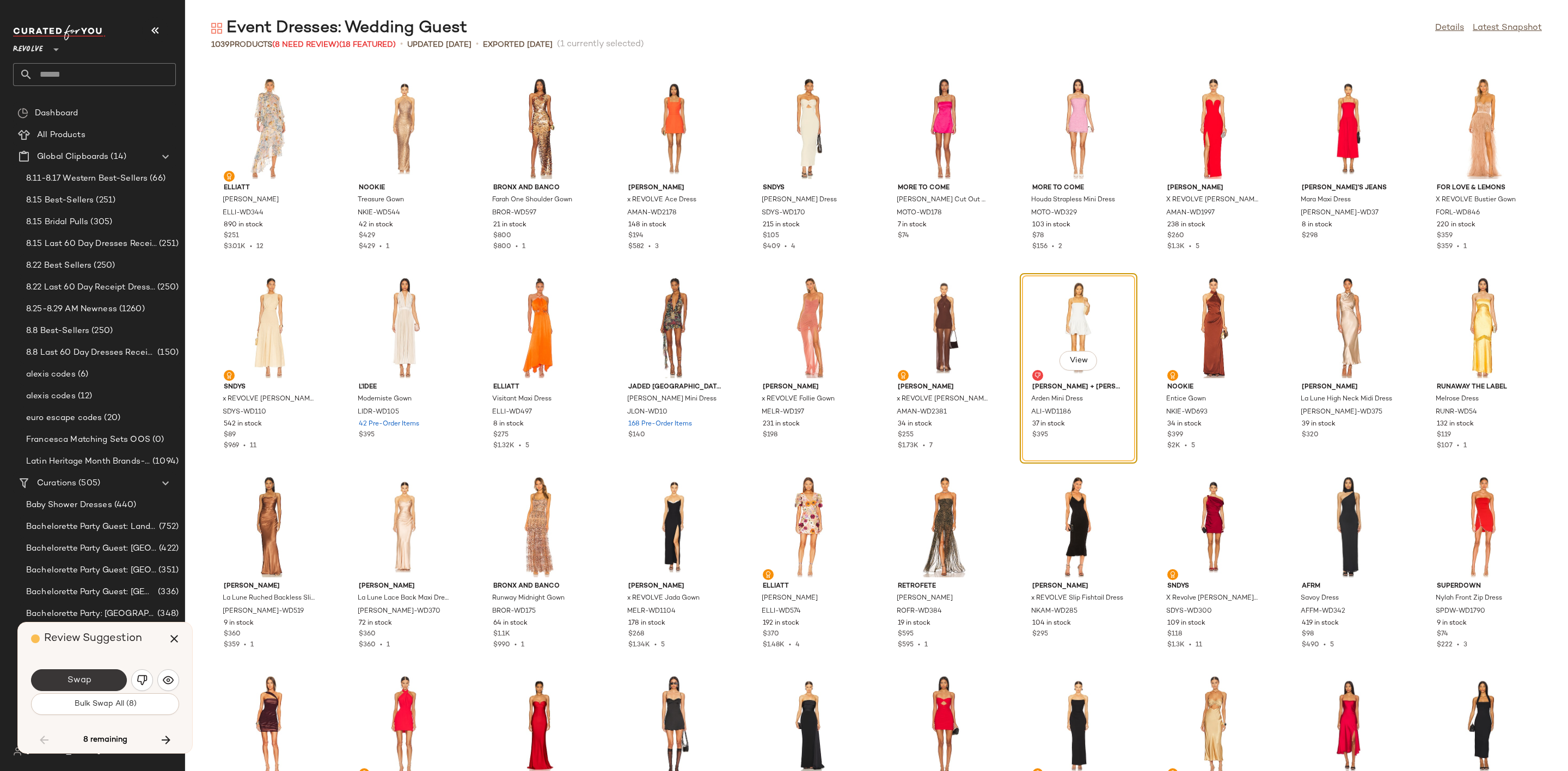
click at [103, 681] on button "Swap" at bounding box center [79, 680] width 96 height 22
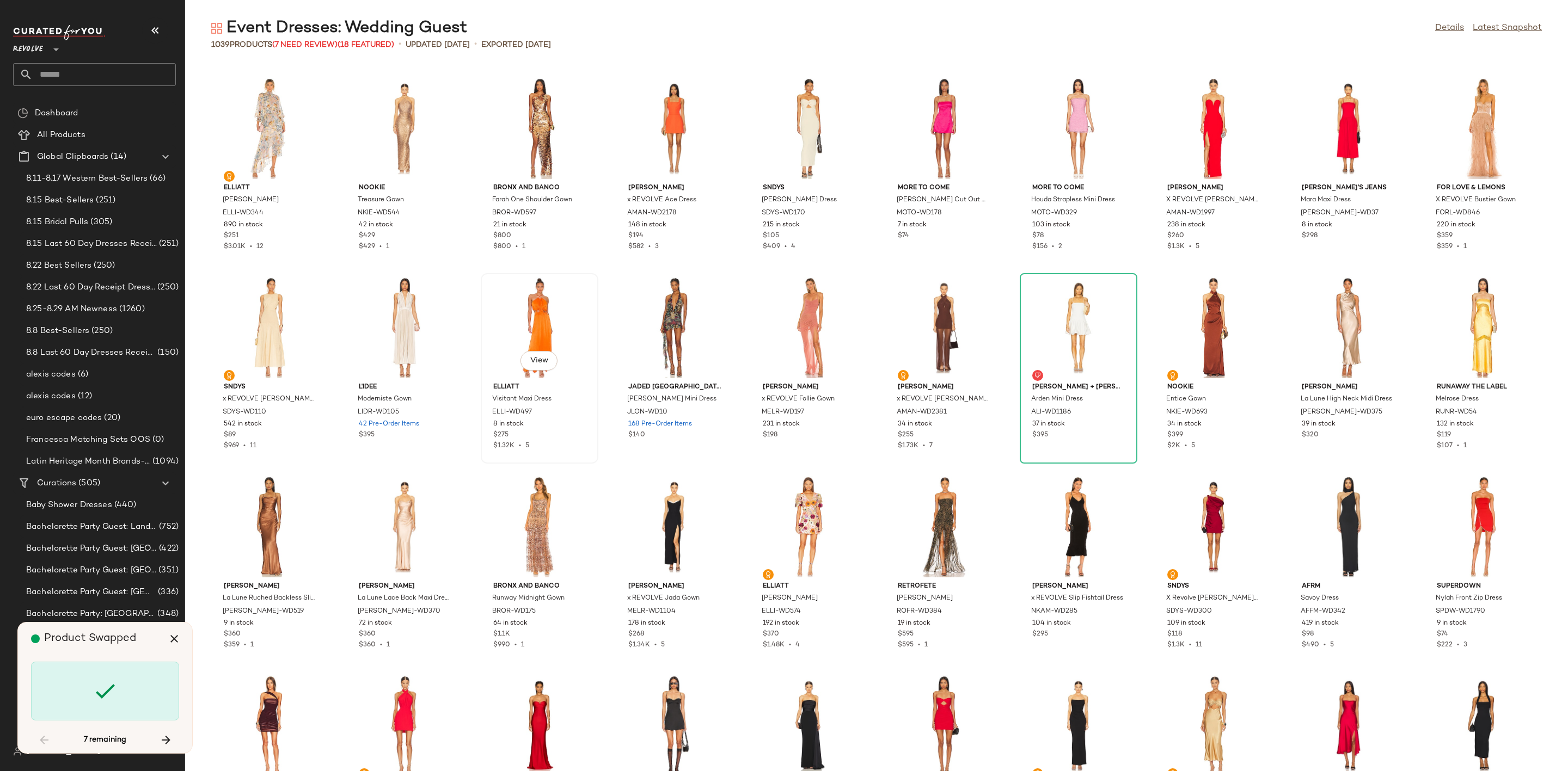
scroll to position [14144, 0]
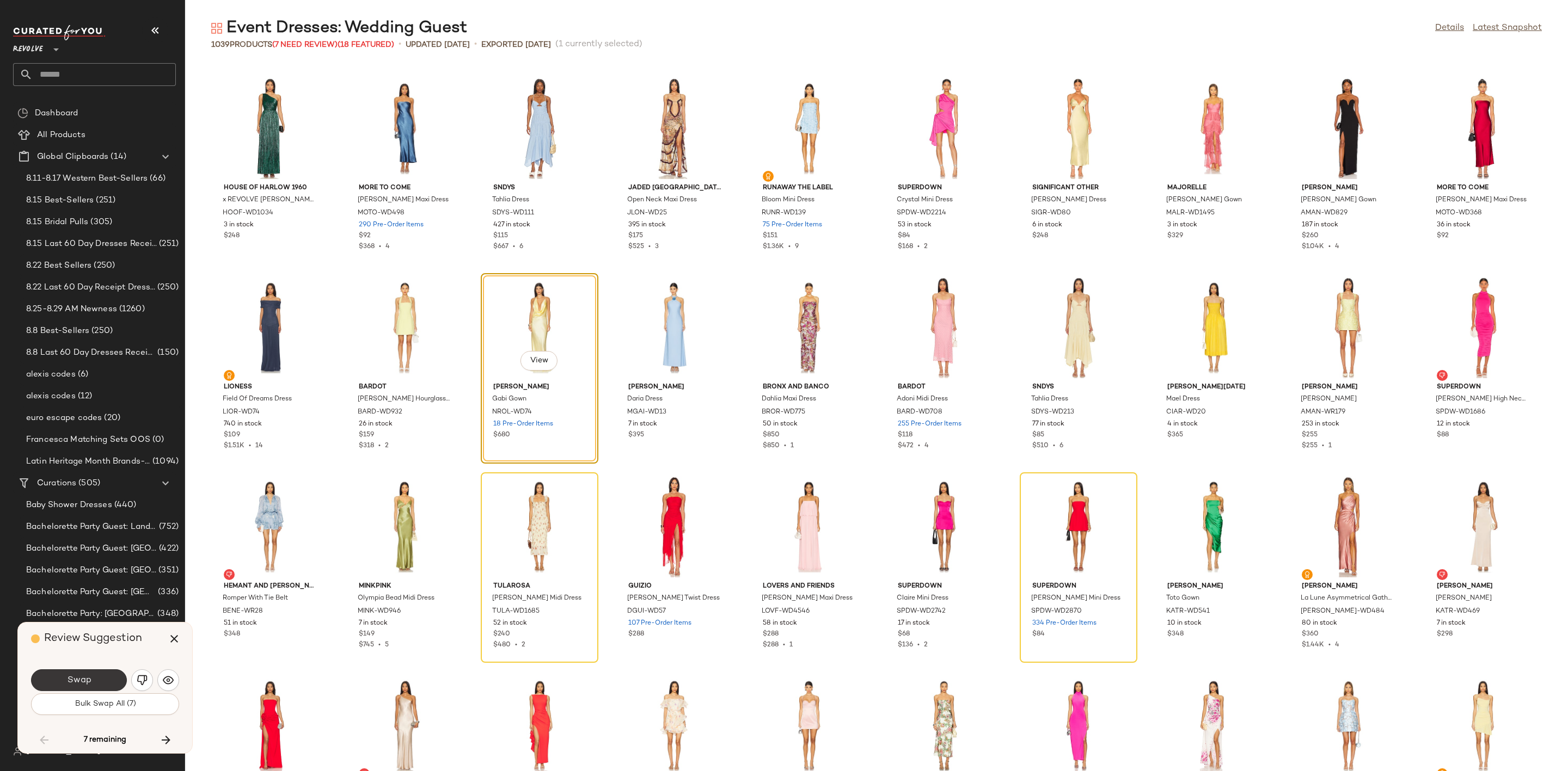
click at [63, 672] on button "Swap" at bounding box center [79, 680] width 96 height 22
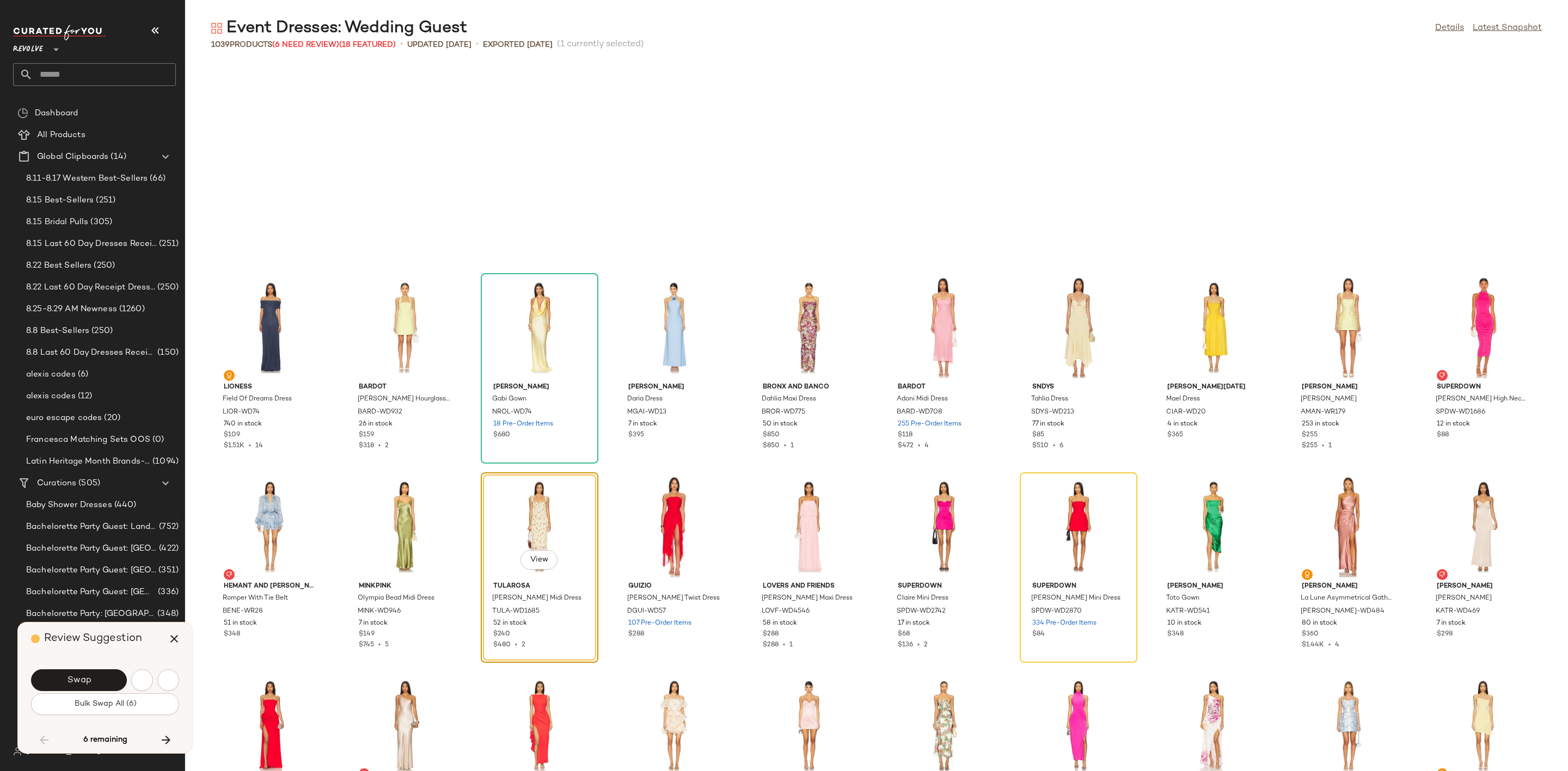
scroll to position [14343, 0]
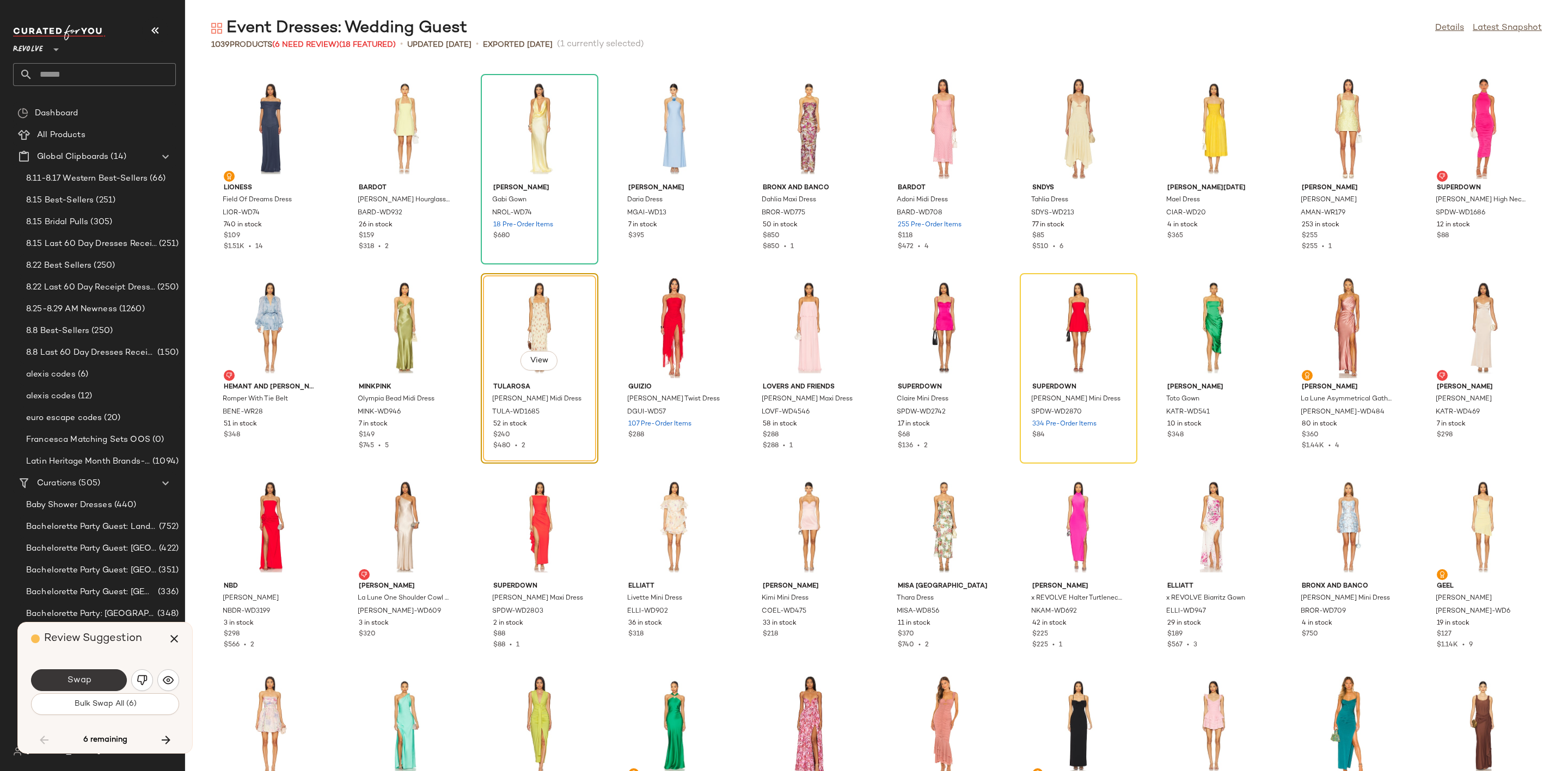
click at [91, 676] on button "Swap" at bounding box center [79, 680] width 96 height 22
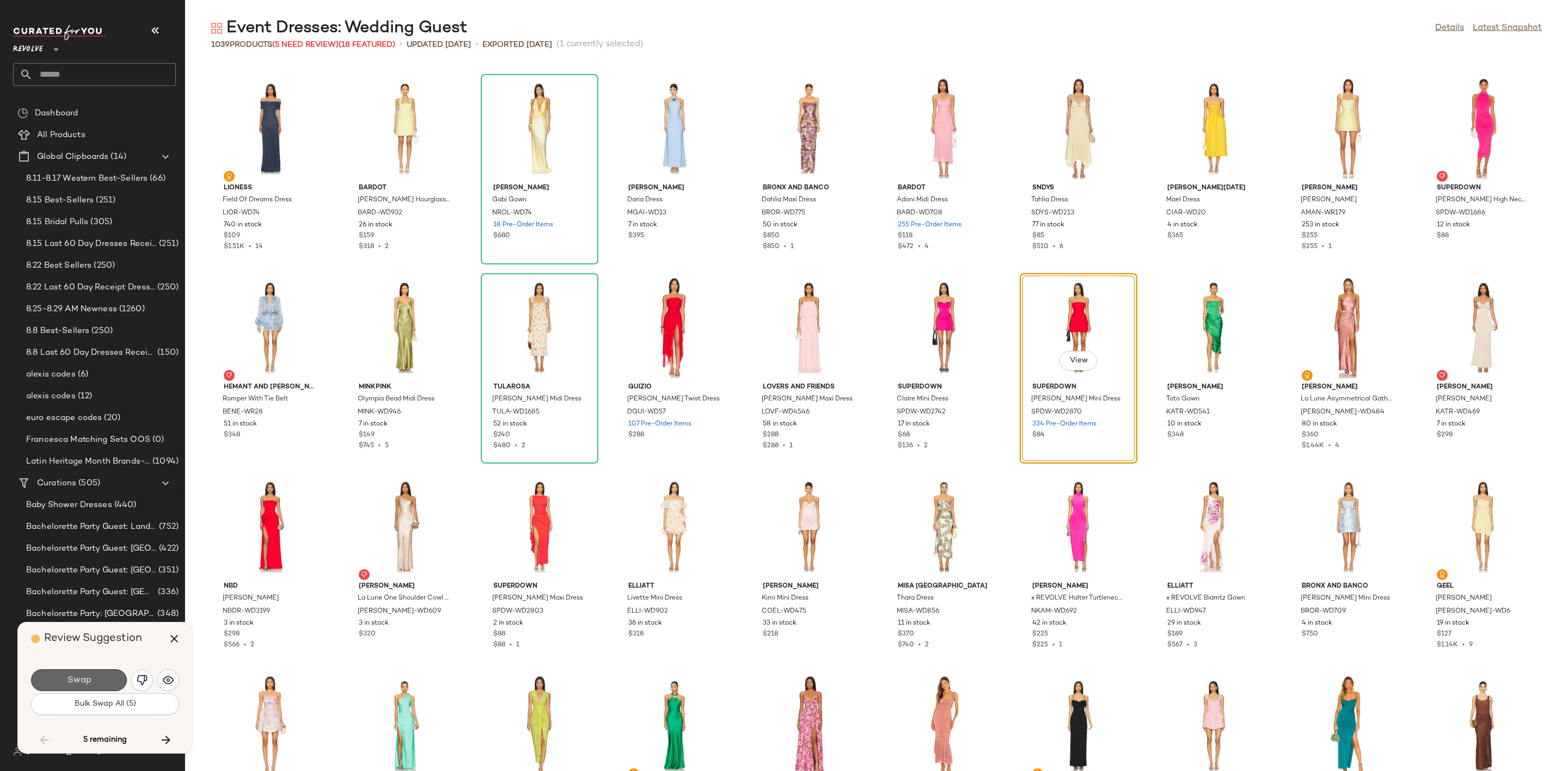
click at [88, 678] on span "Swap" at bounding box center [79, 680] width 24 height 10
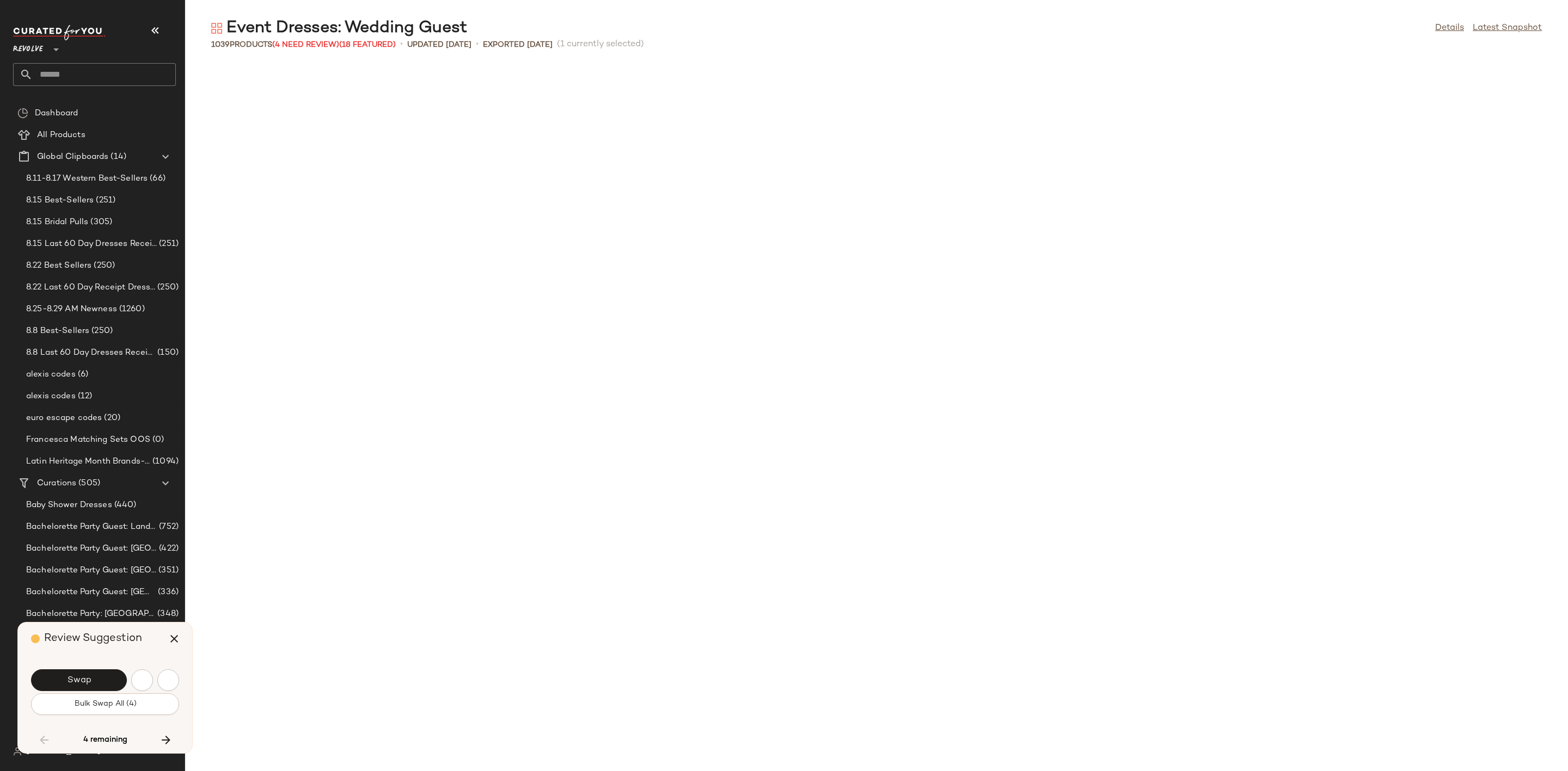
scroll to position [17530, 0]
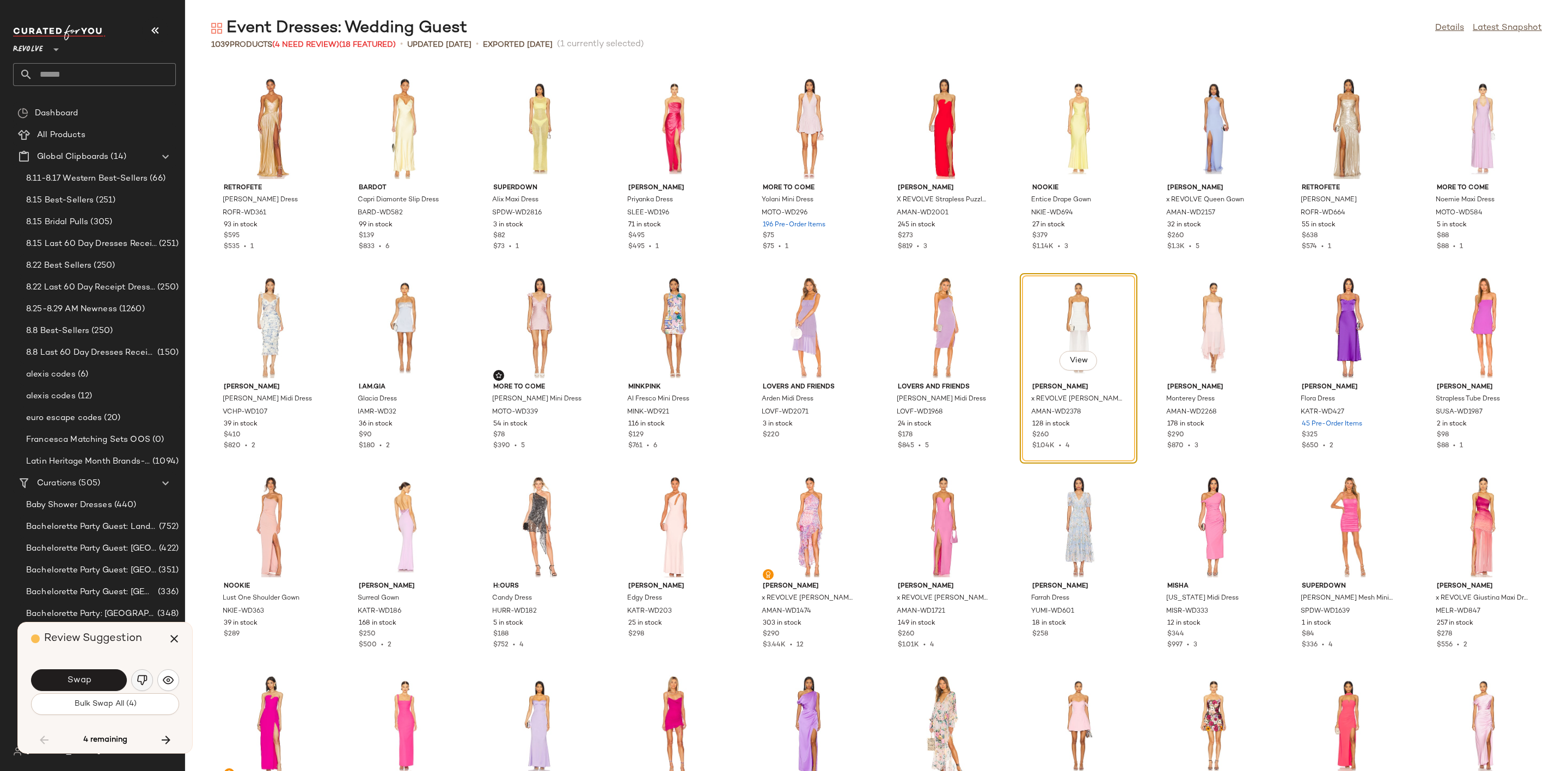
click at [135, 678] on button "button" at bounding box center [142, 680] width 22 height 22
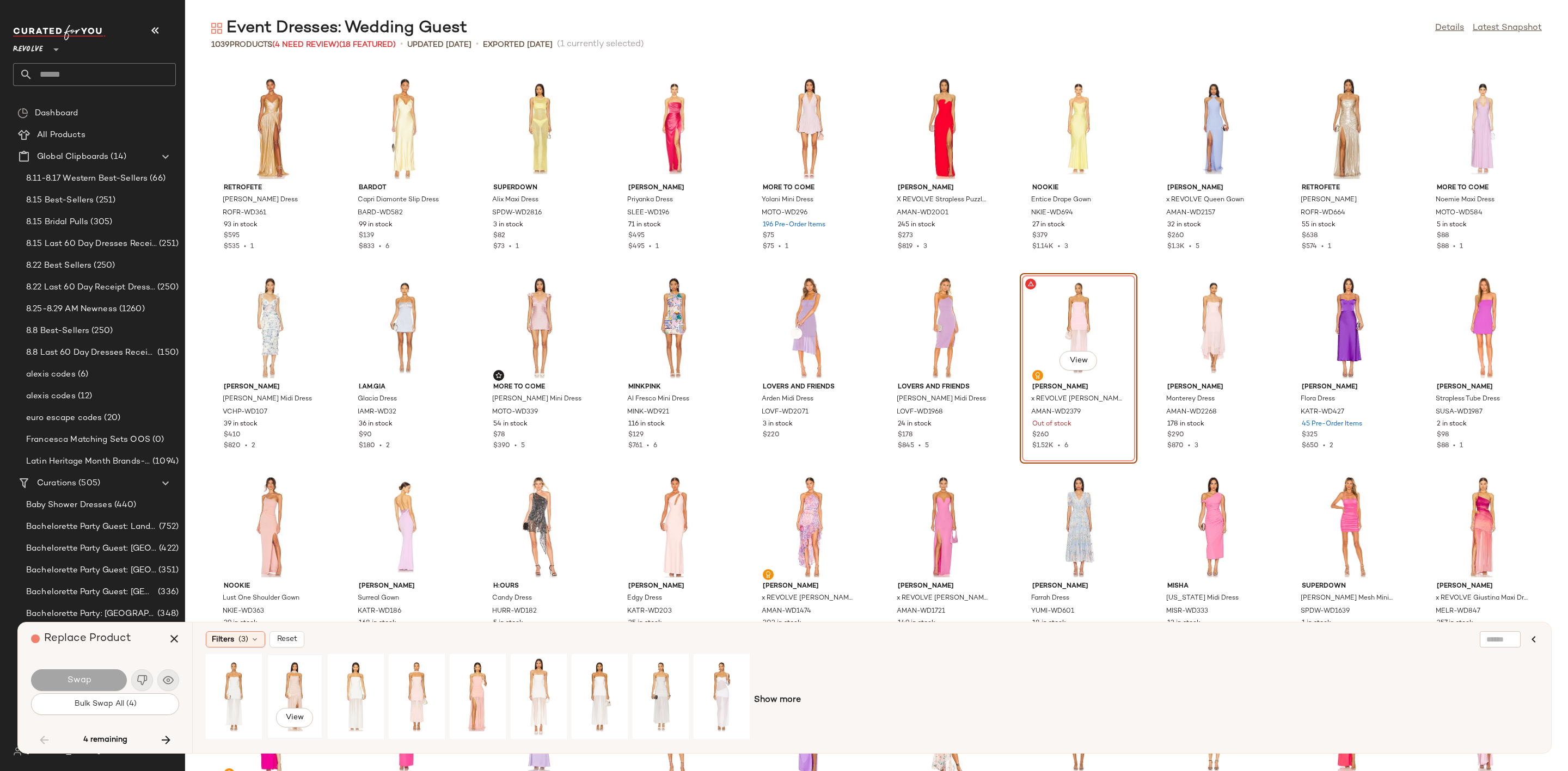
click at [288, 668] on div "View" at bounding box center [295, 696] width 49 height 77
click at [90, 678] on span "Swap" at bounding box center [79, 680] width 24 height 10
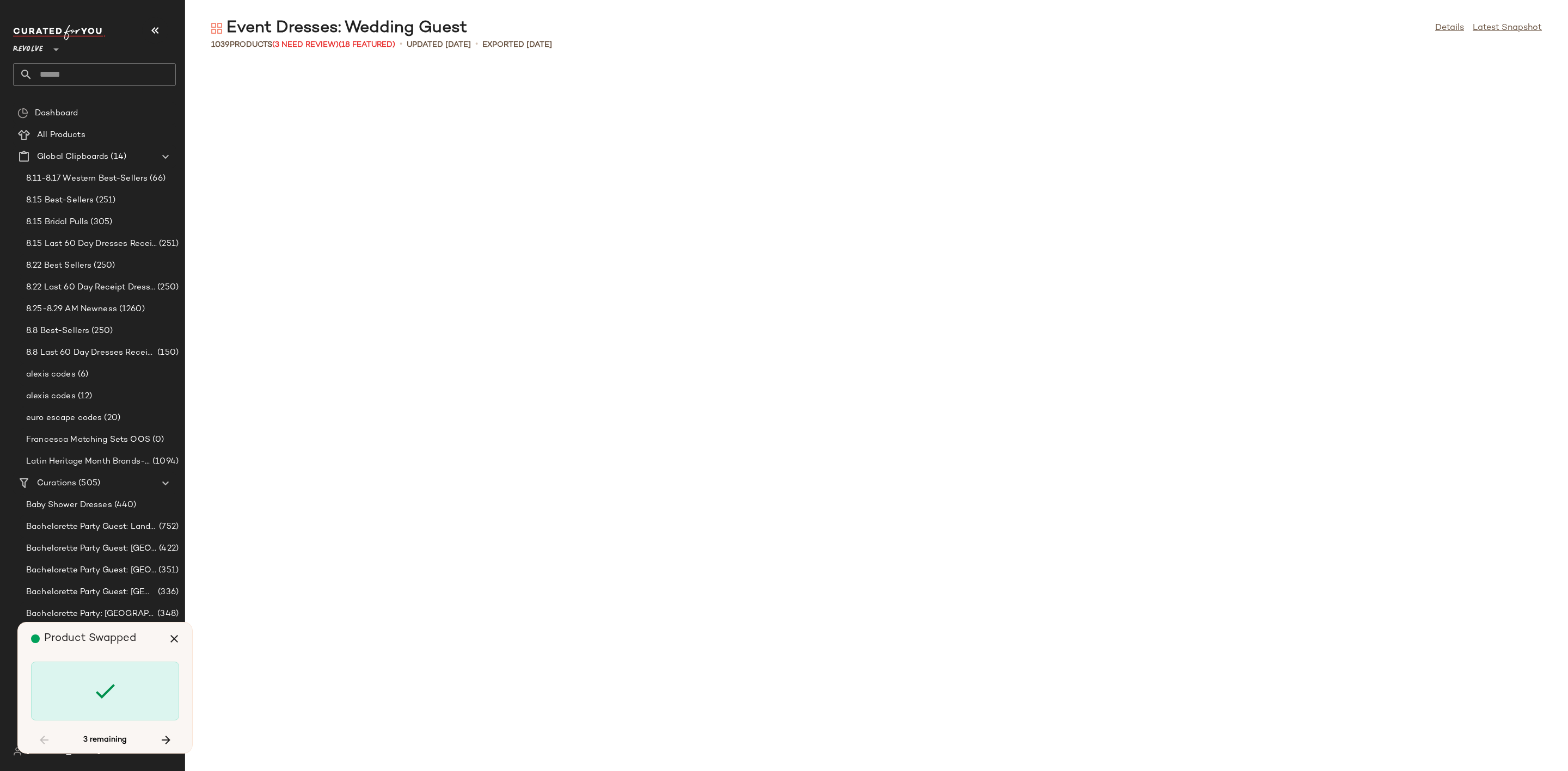
scroll to position [18726, 0]
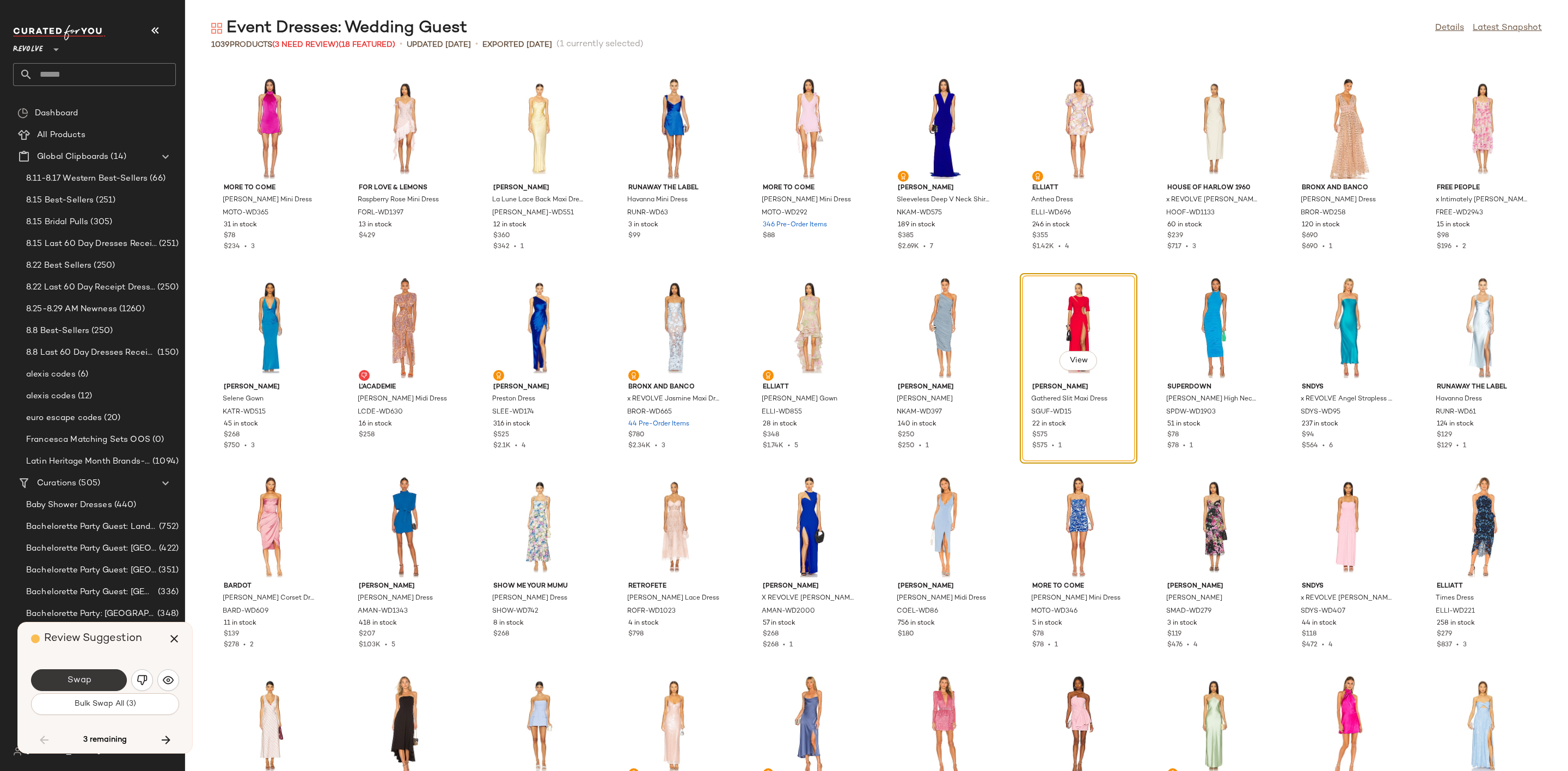
click at [75, 680] on span "Swap" at bounding box center [79, 680] width 24 height 10
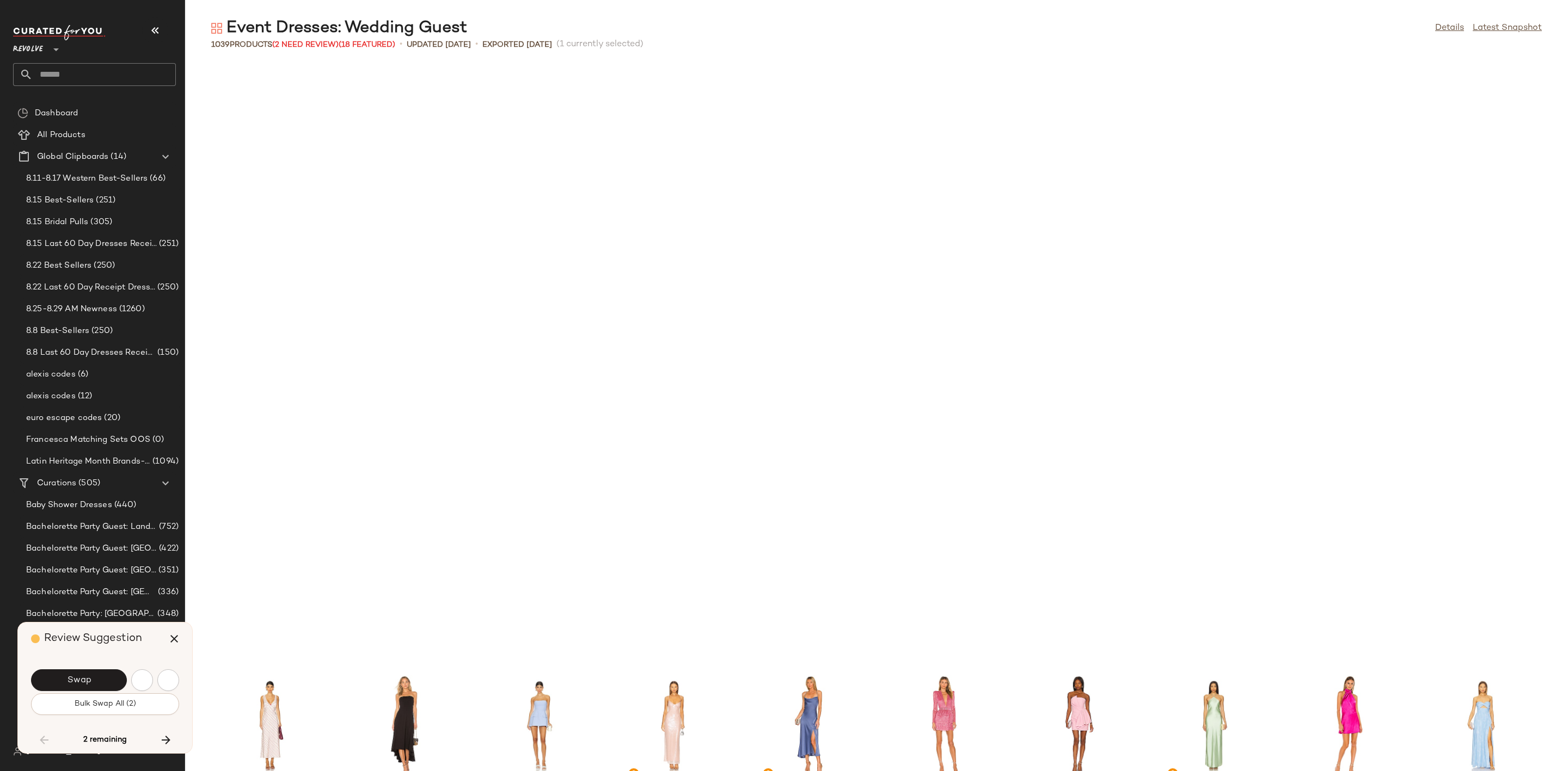
scroll to position [19324, 0]
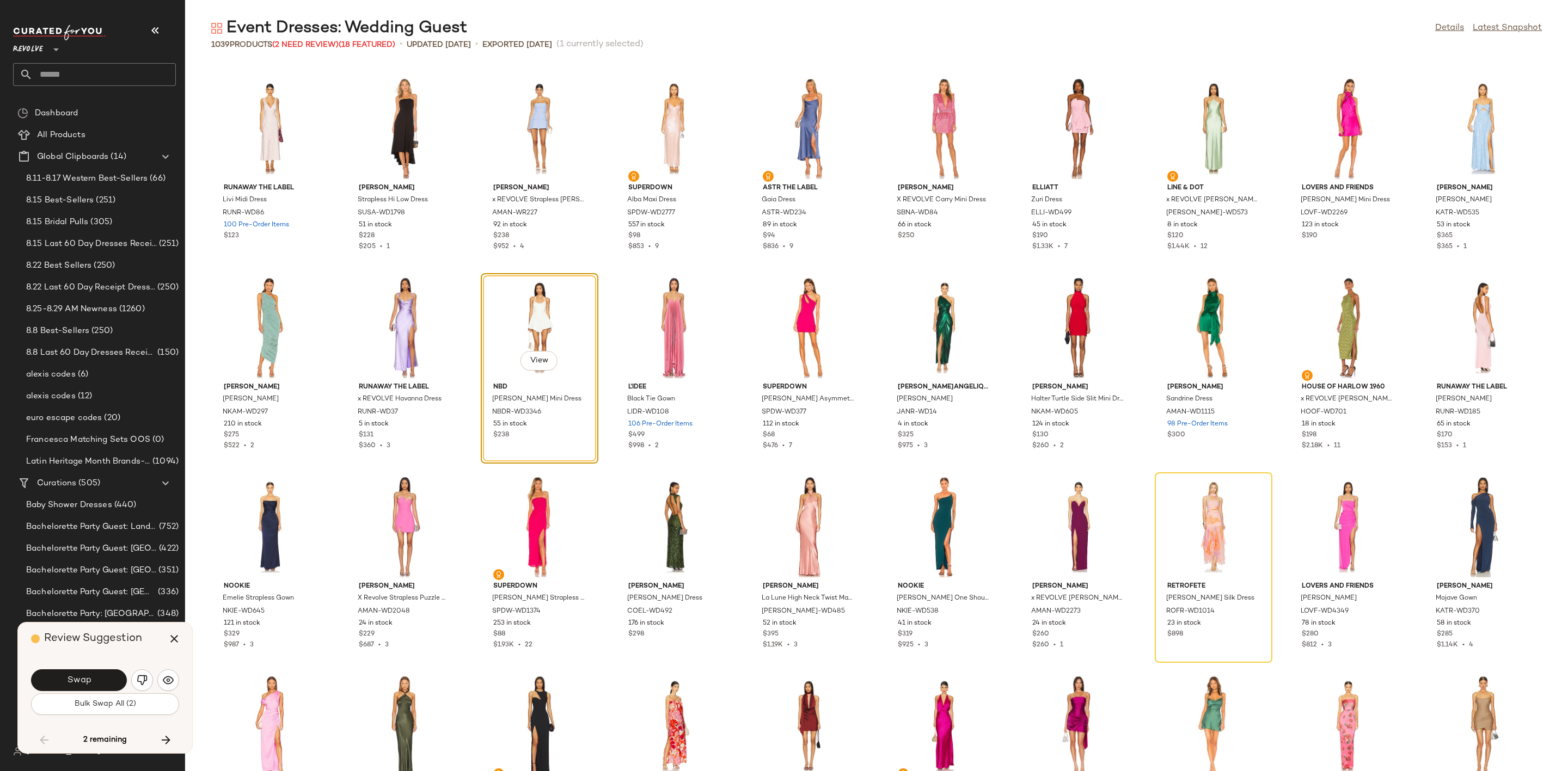
drag, startPoint x: 142, startPoint y: 686, endPoint x: 137, endPoint y: 689, distance: 5.8
click at [142, 686] on button "button" at bounding box center [142, 680] width 22 height 22
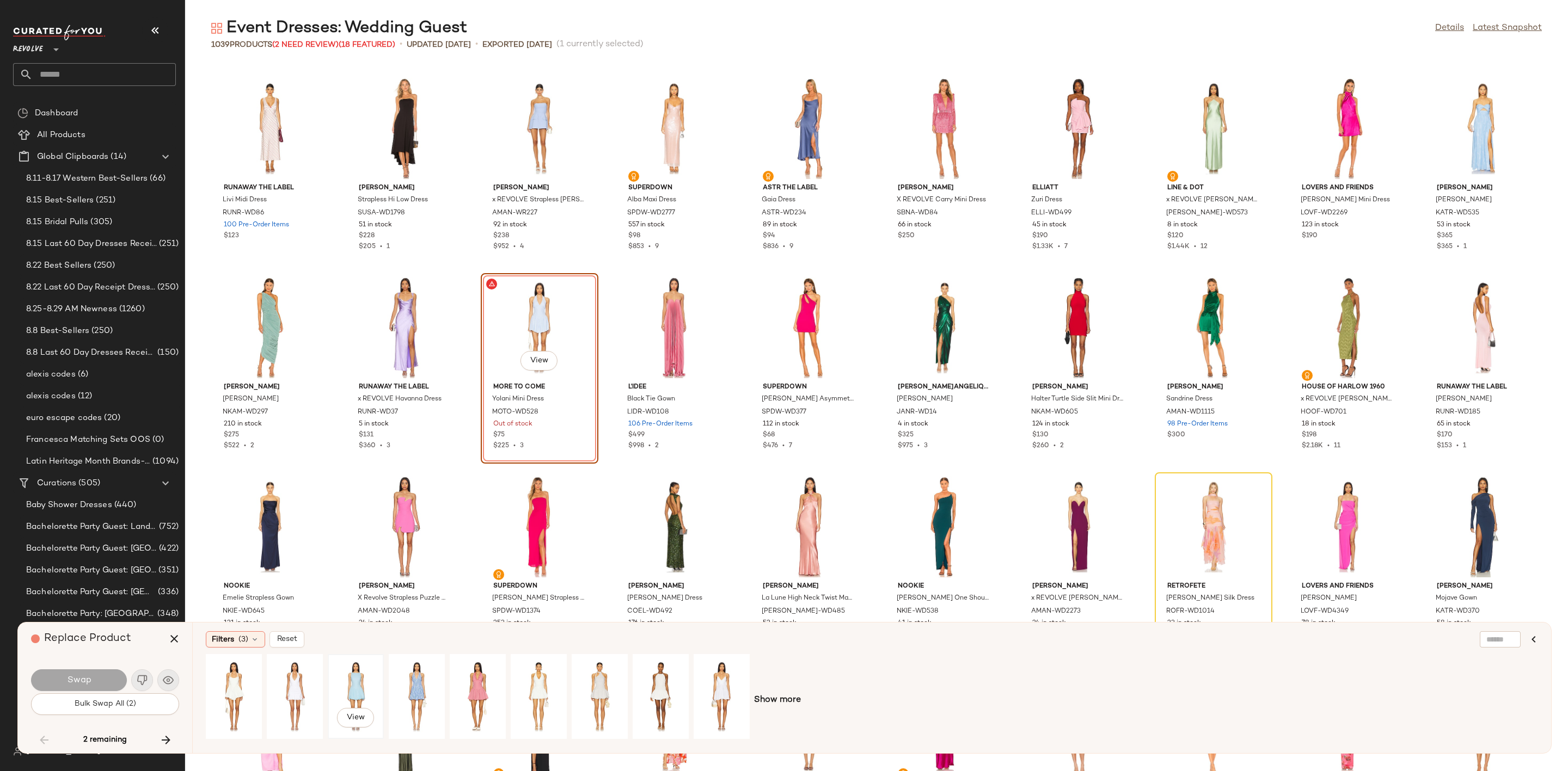
click at [340, 677] on div "View" at bounding box center [356, 696] width 49 height 77
click at [80, 679] on span "Swap" at bounding box center [79, 680] width 24 height 10
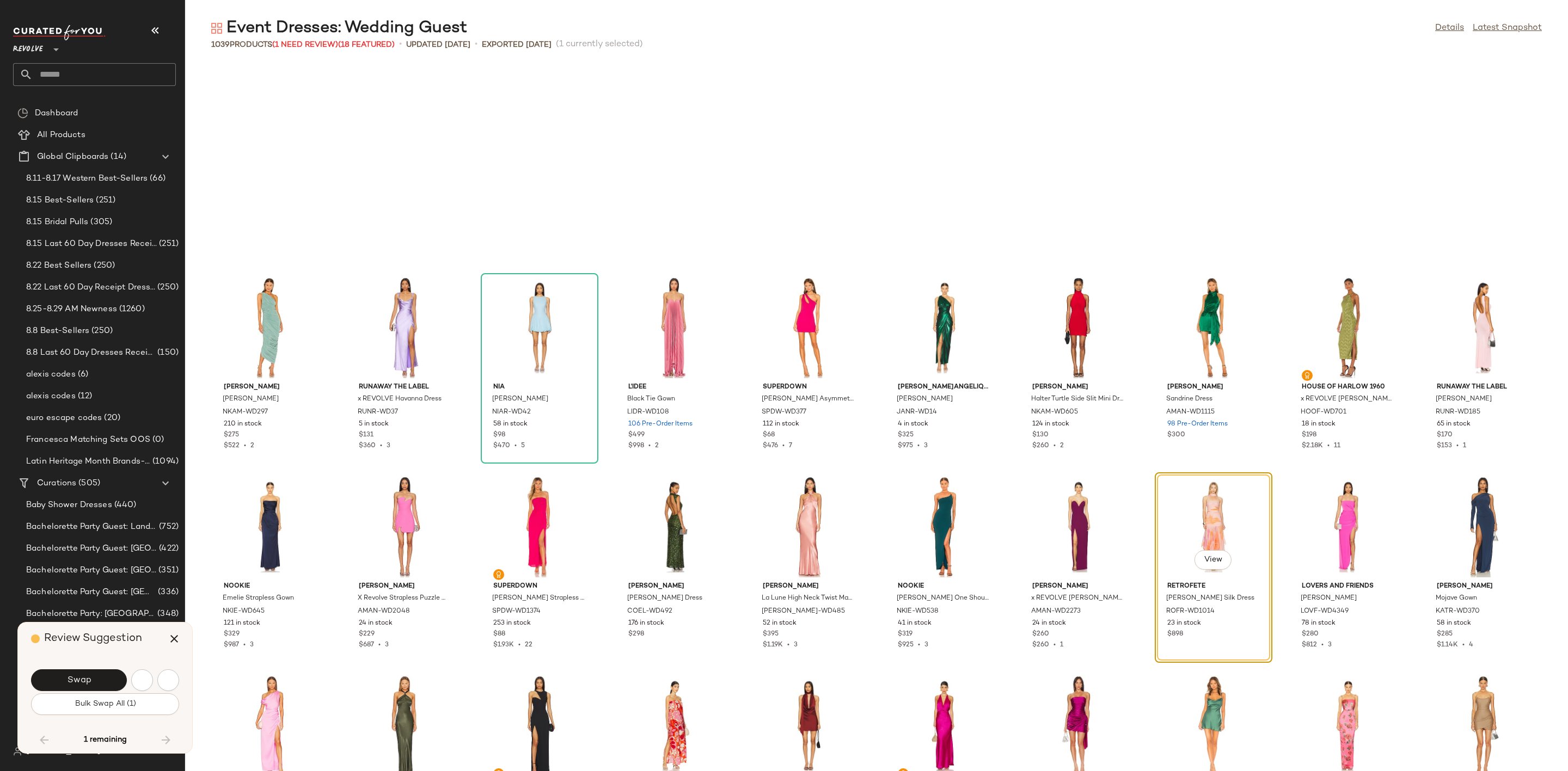
scroll to position [19523, 0]
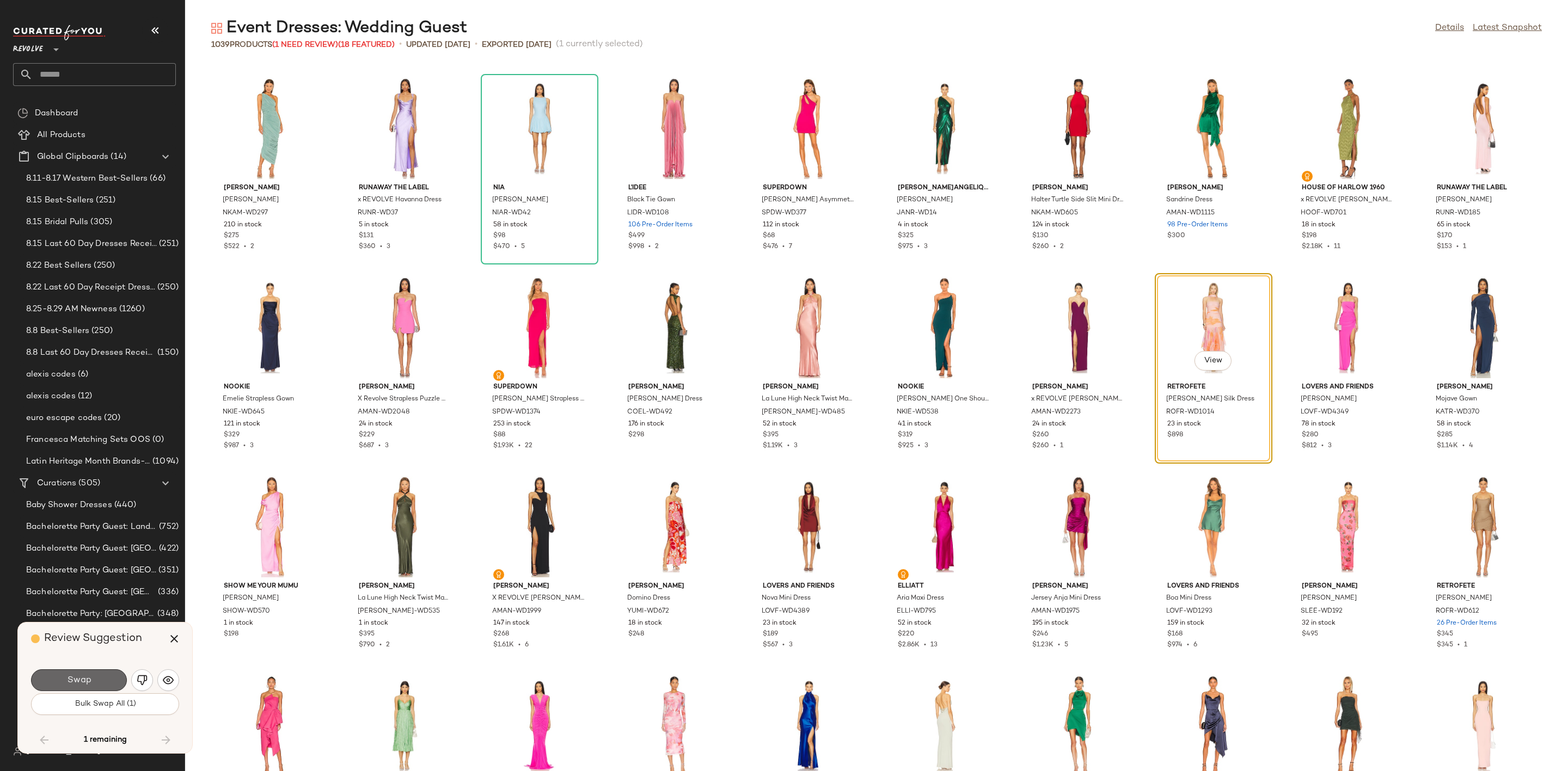
click at [89, 685] on span "Swap" at bounding box center [79, 680] width 24 height 10
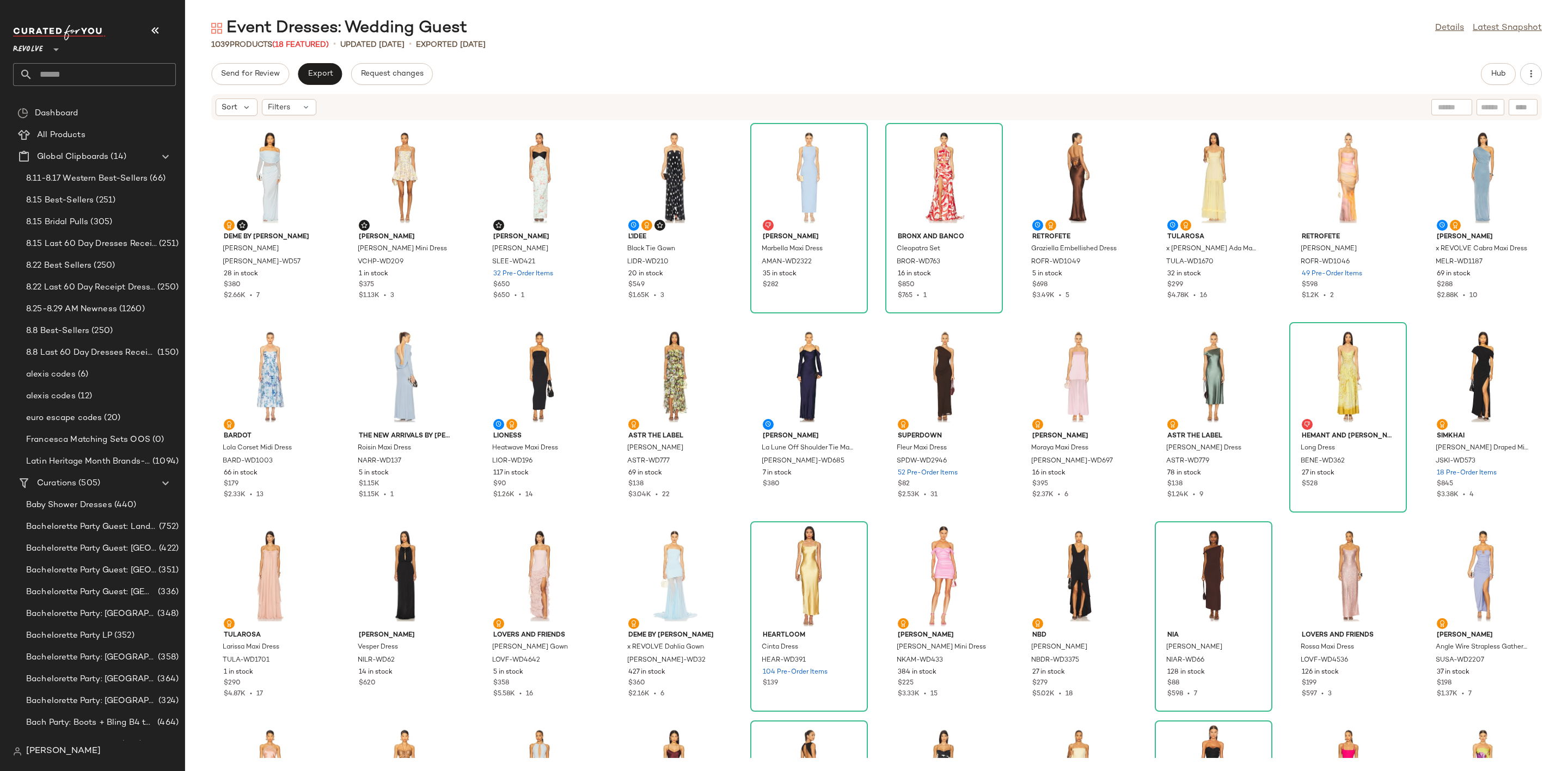
click at [1479, 77] on div "Send for Review Export Request changes Hub" at bounding box center [877, 74] width 1331 height 22
click at [1493, 74] on span "Hub" at bounding box center [1498, 74] width 15 height 9
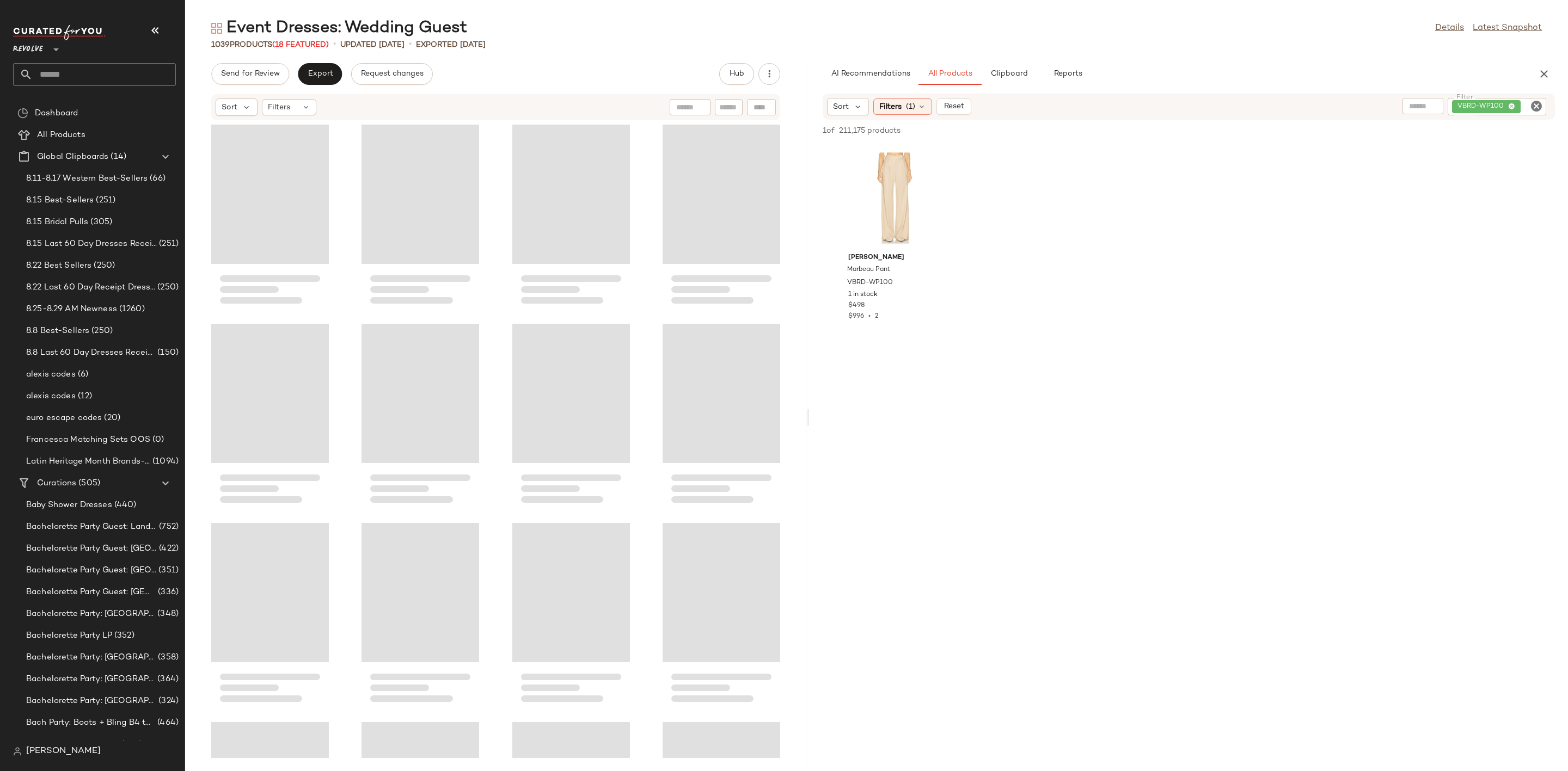
drag, startPoint x: 875, startPoint y: 414, endPoint x: 809, endPoint y: 420, distance: 66.3
click at [809, 420] on div "Event Dresses: Wedding Guest Details Latest Snapshot 1039 Products (18 Featured…" at bounding box center [877, 394] width 1383 height 754
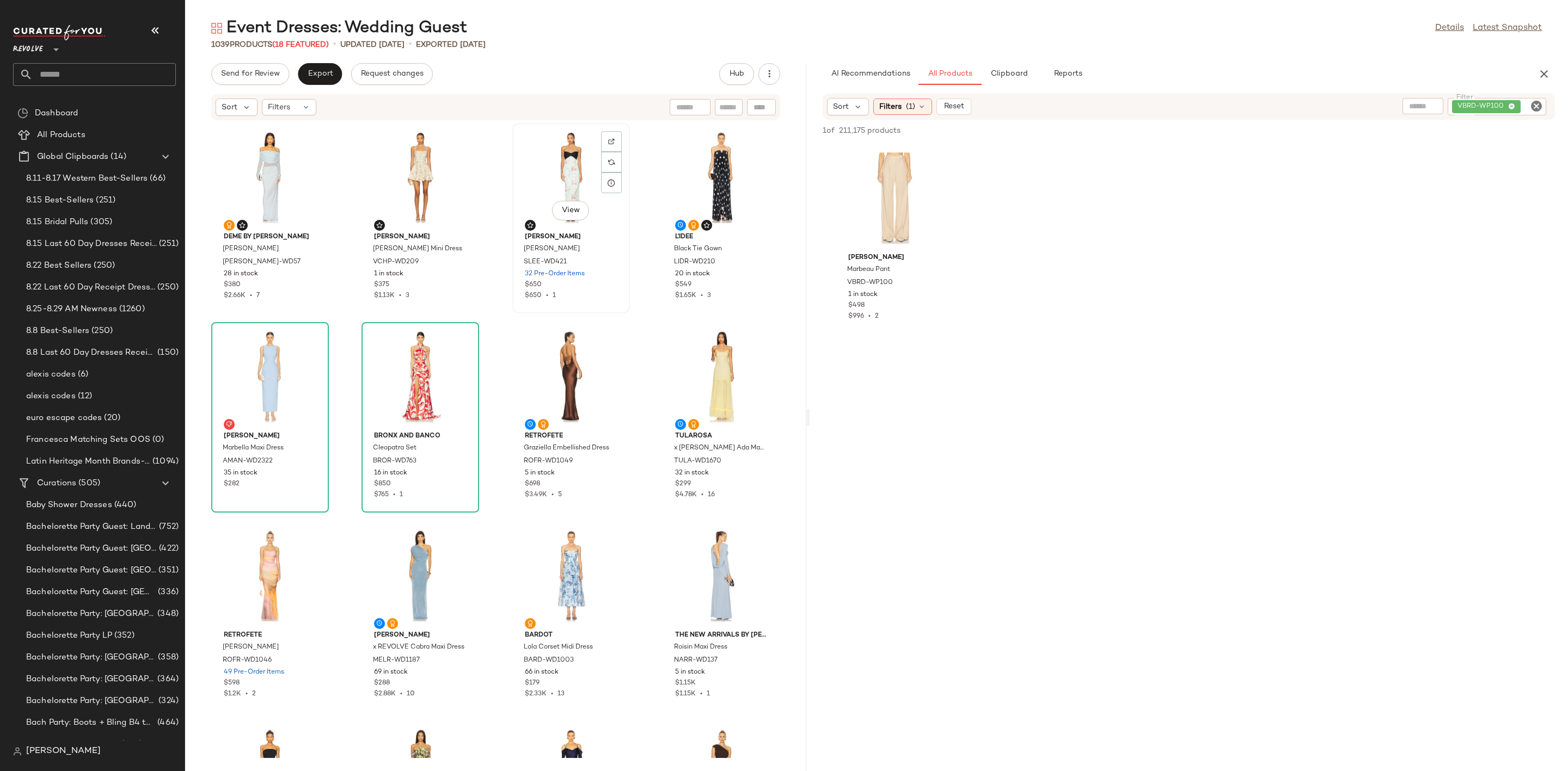
click at [543, 172] on div "View" at bounding box center [571, 177] width 110 height 101
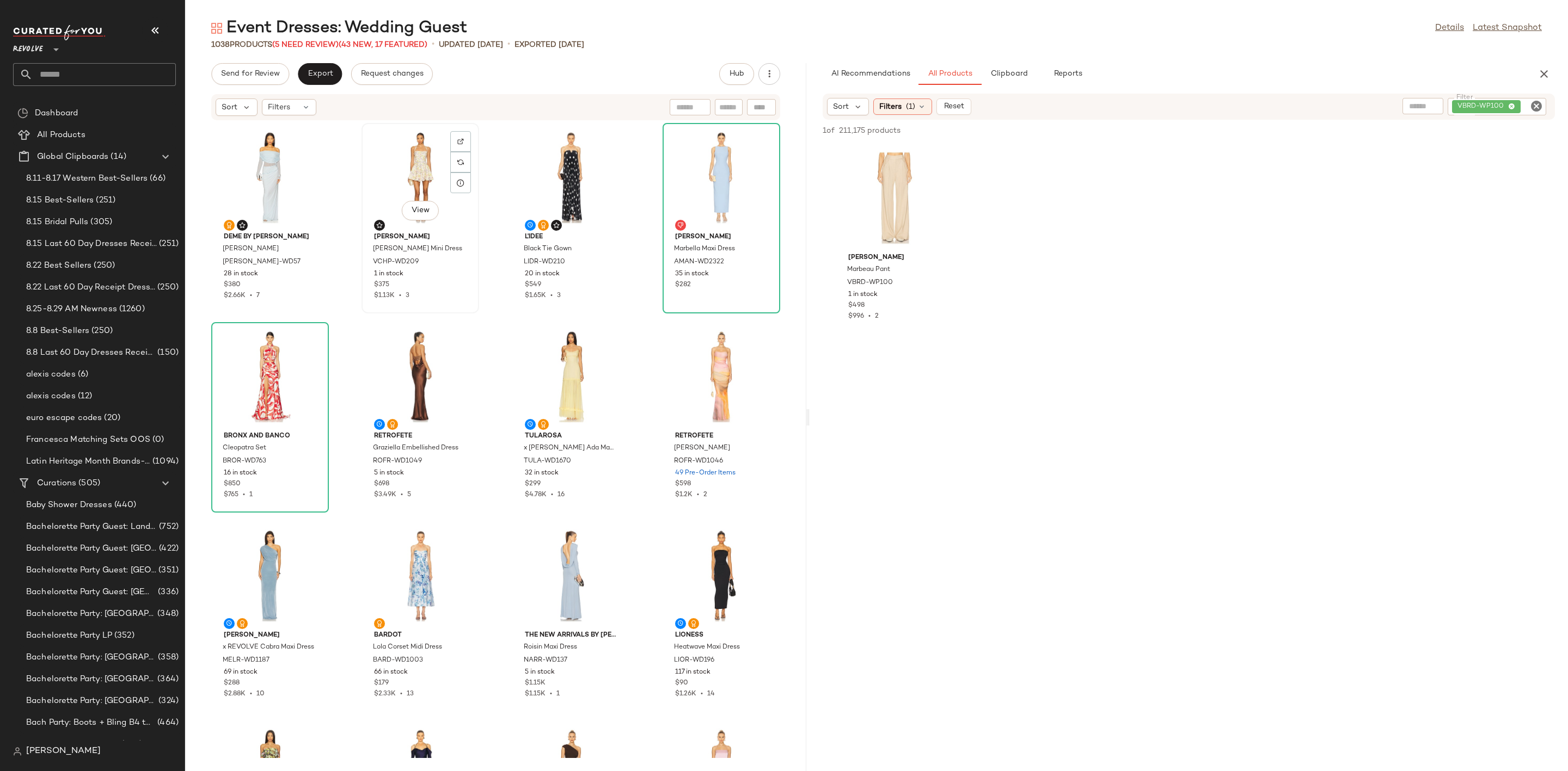
click at [405, 199] on div "View" at bounding box center [420, 177] width 110 height 101
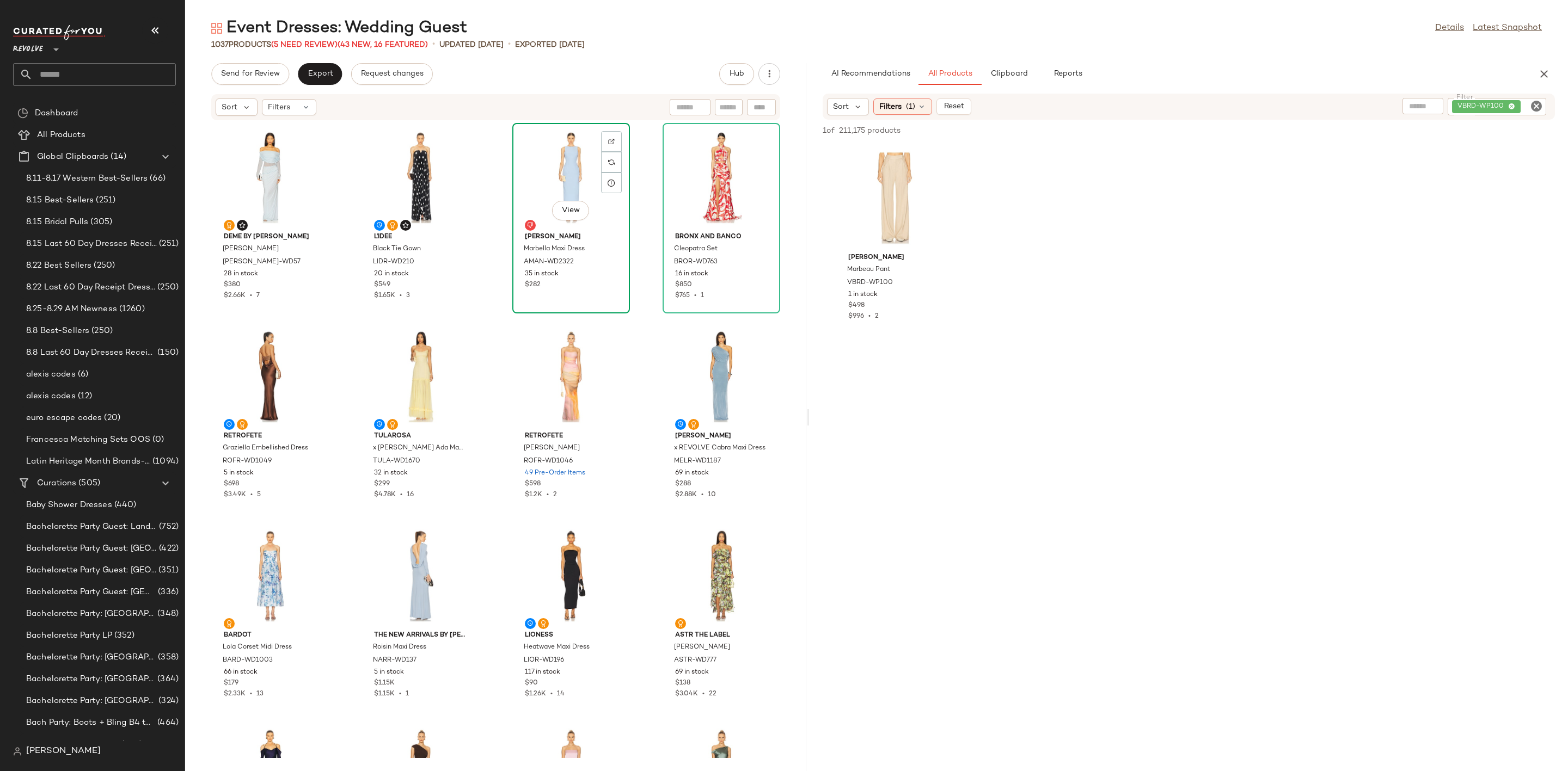
click at [562, 178] on div "View" at bounding box center [571, 177] width 110 height 101
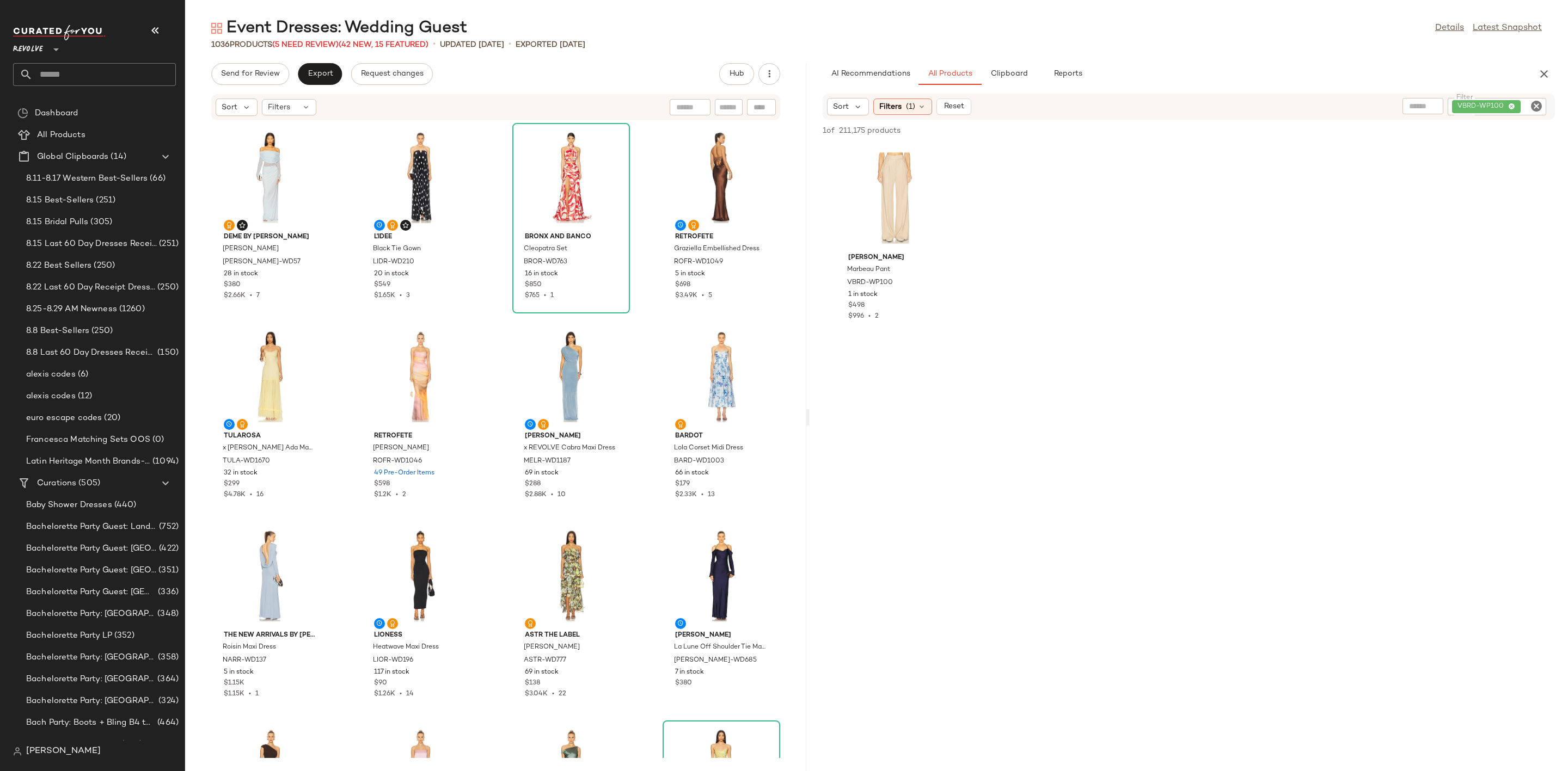
click at [1537, 100] on icon "Clear Filter" at bounding box center [1536, 106] width 13 height 13
type input "*****"
click at [1370, 297] on div at bounding box center [1189, 458] width 754 height 673
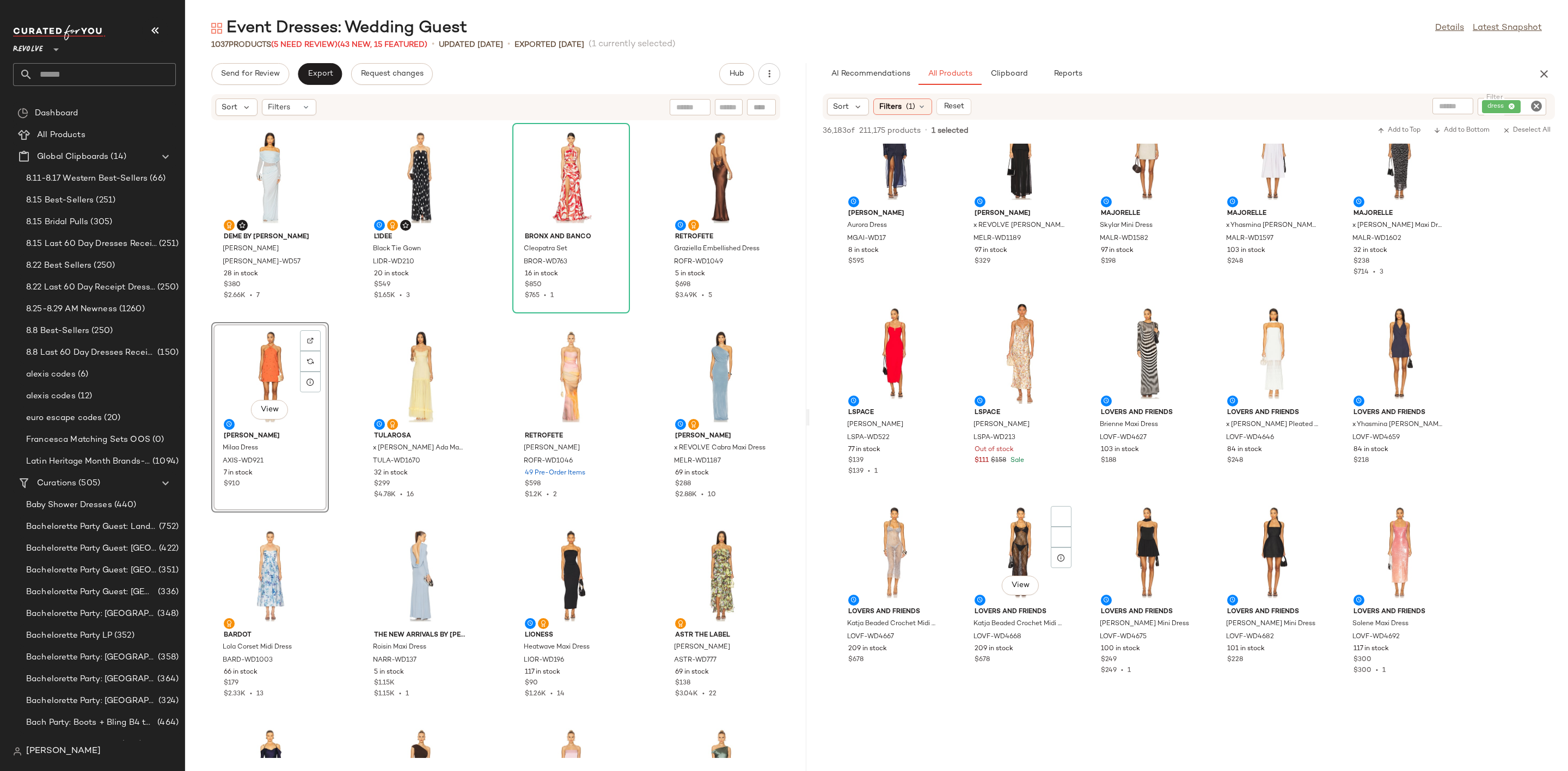
scroll to position [4082, 0]
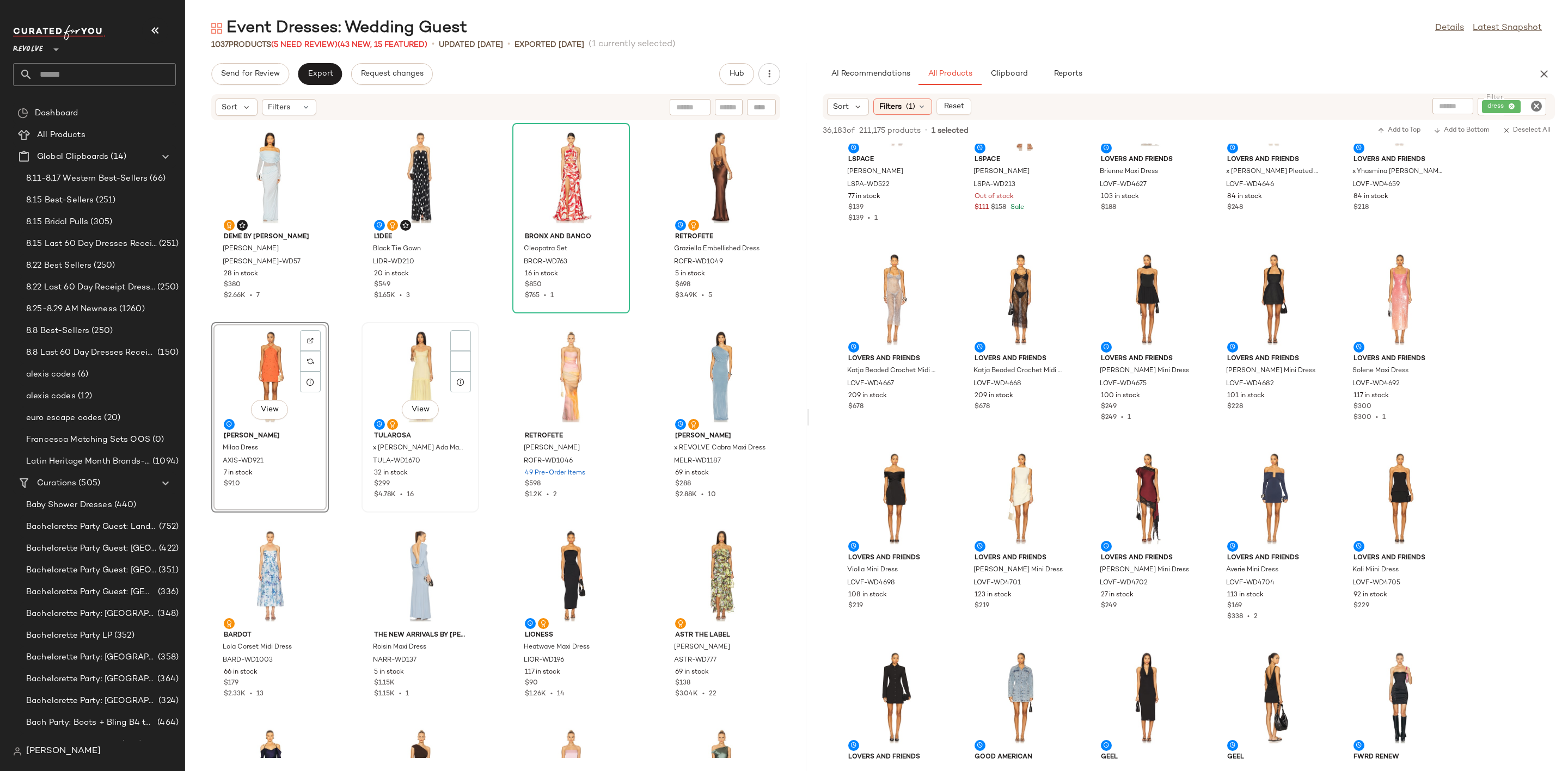
click at [429, 378] on div "View" at bounding box center [420, 377] width 110 height 101
click at [276, 363] on div "View" at bounding box center [270, 377] width 110 height 101
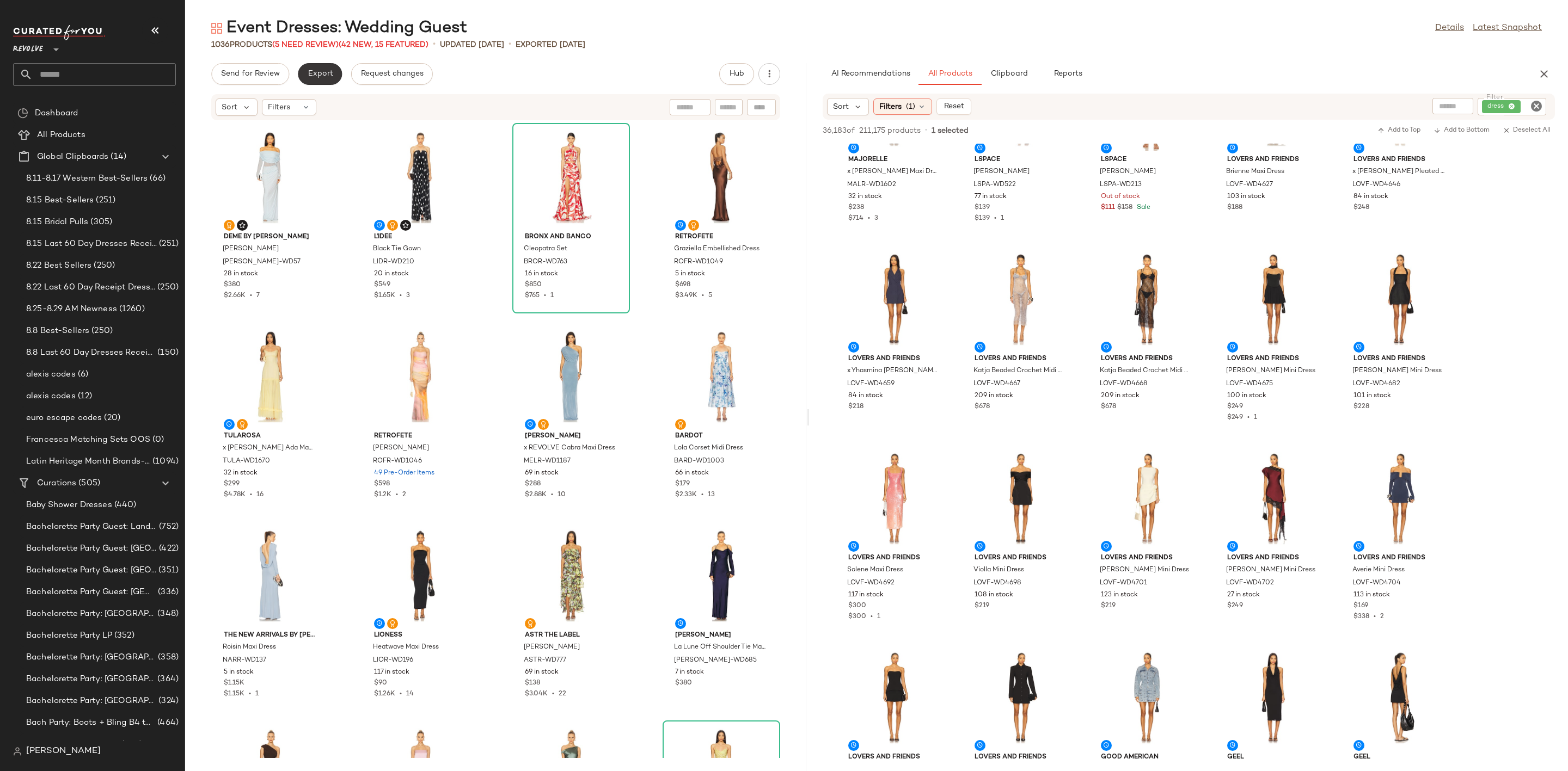
click at [304, 74] on button "Export" at bounding box center [320, 74] width 44 height 22
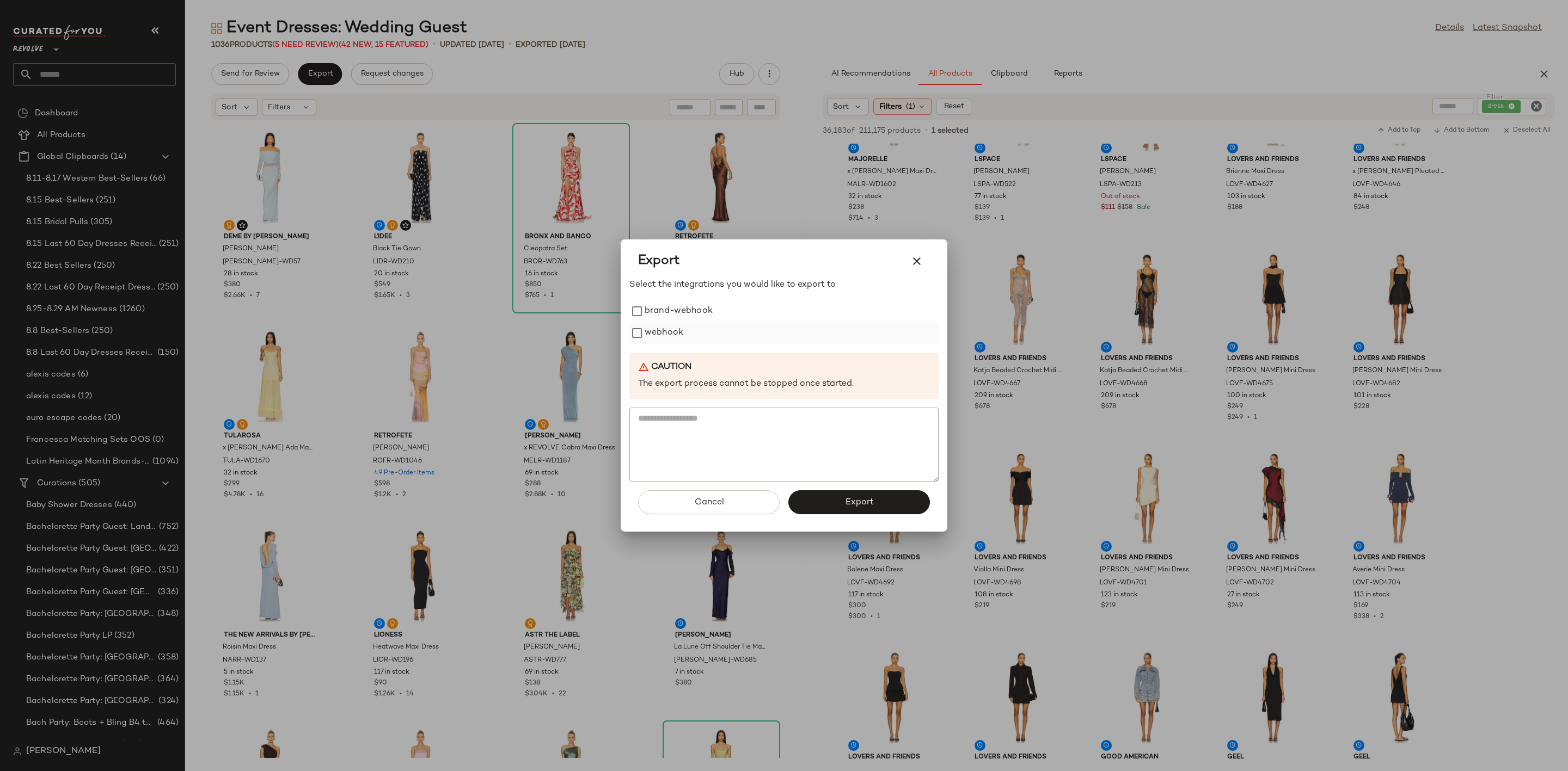
click at [662, 332] on label "webhook" at bounding box center [664, 333] width 39 height 22
click at [849, 500] on span "Export" at bounding box center [858, 503] width 29 height 10
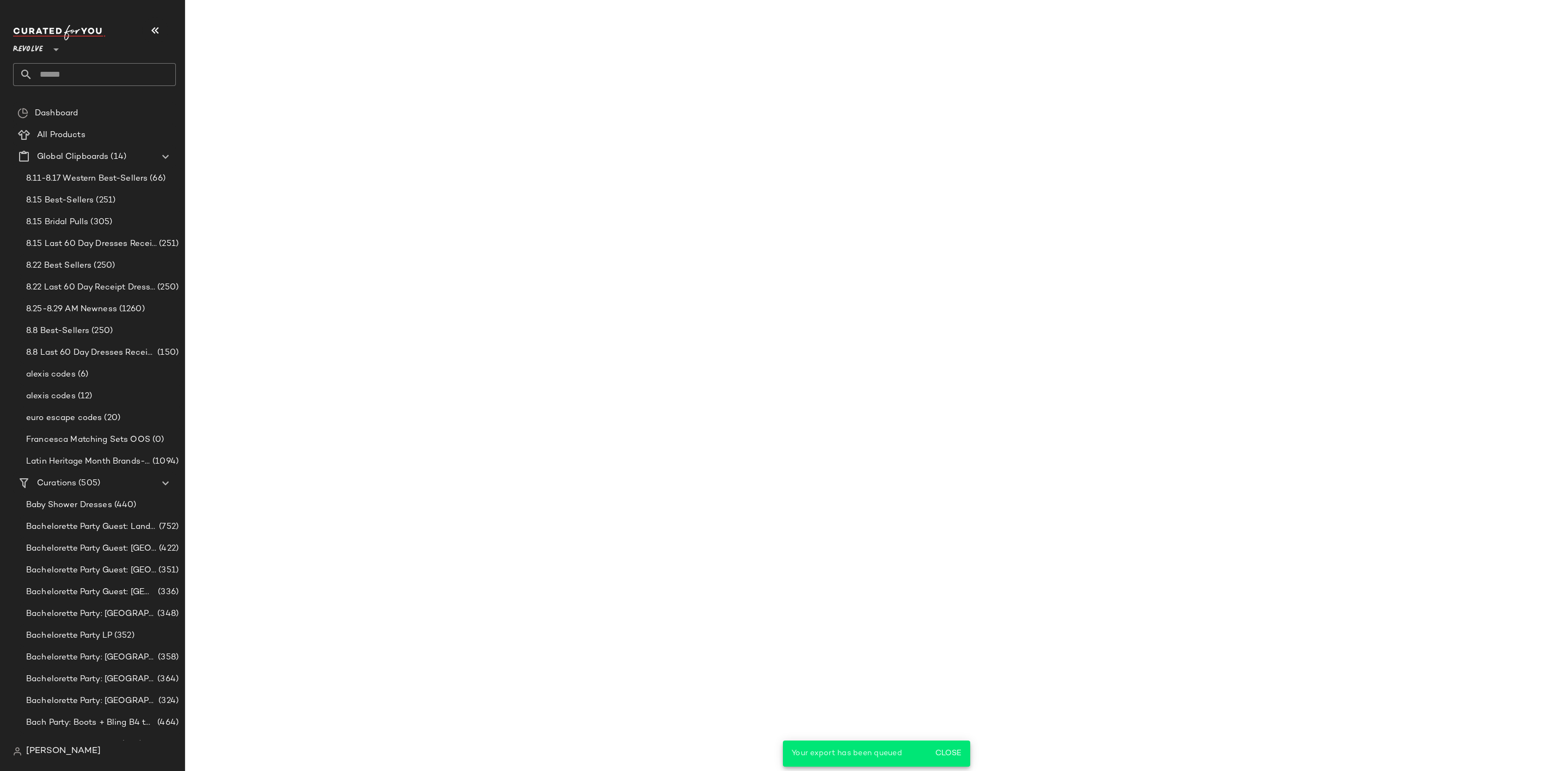
scroll to position [5078, 0]
click at [94, 71] on input "text" at bounding box center [104, 75] width 143 height 23
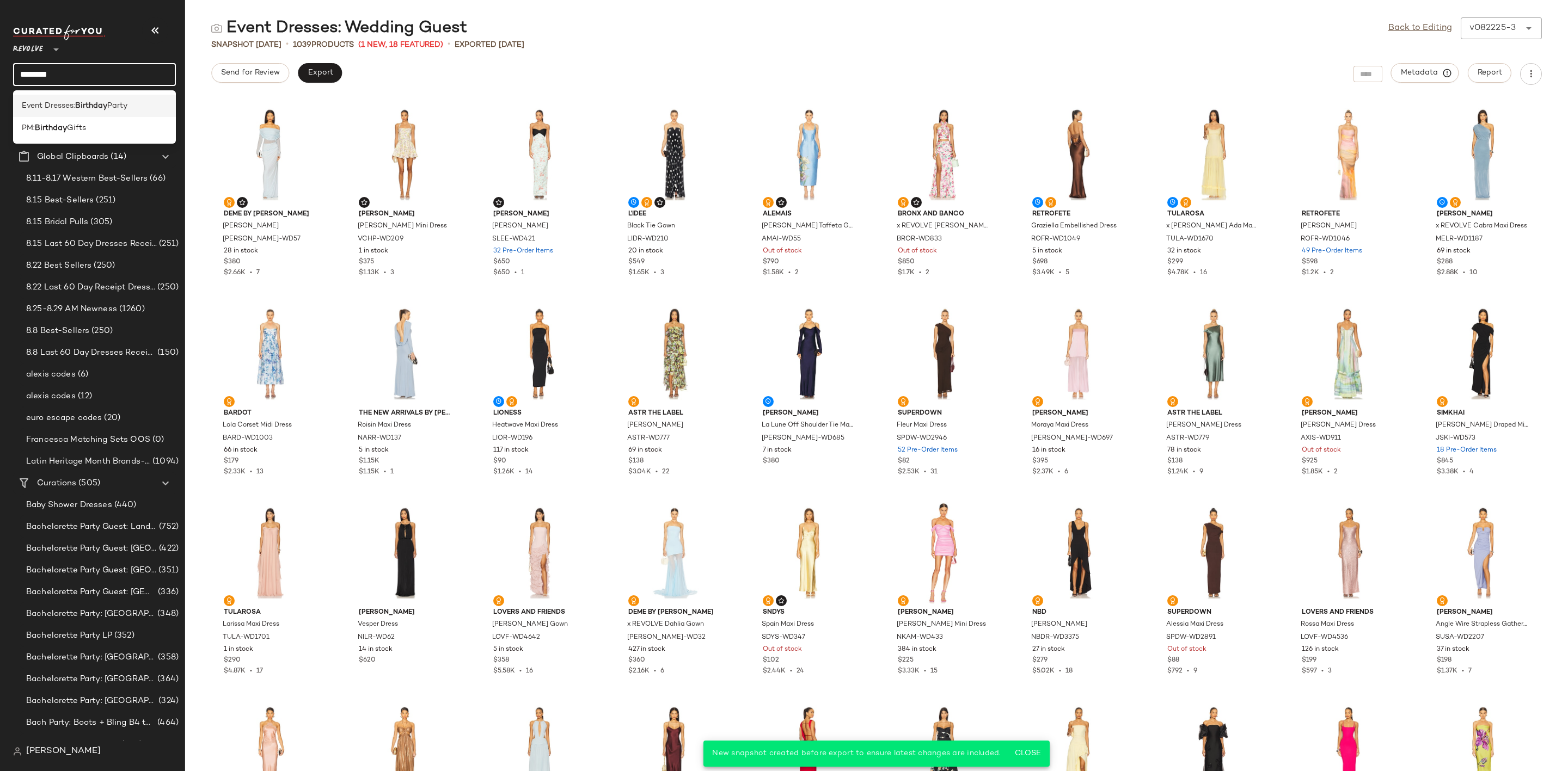
type input "********"
click at [138, 111] on div "Event Dresses: Birthday Party" at bounding box center [94, 106] width 163 height 23
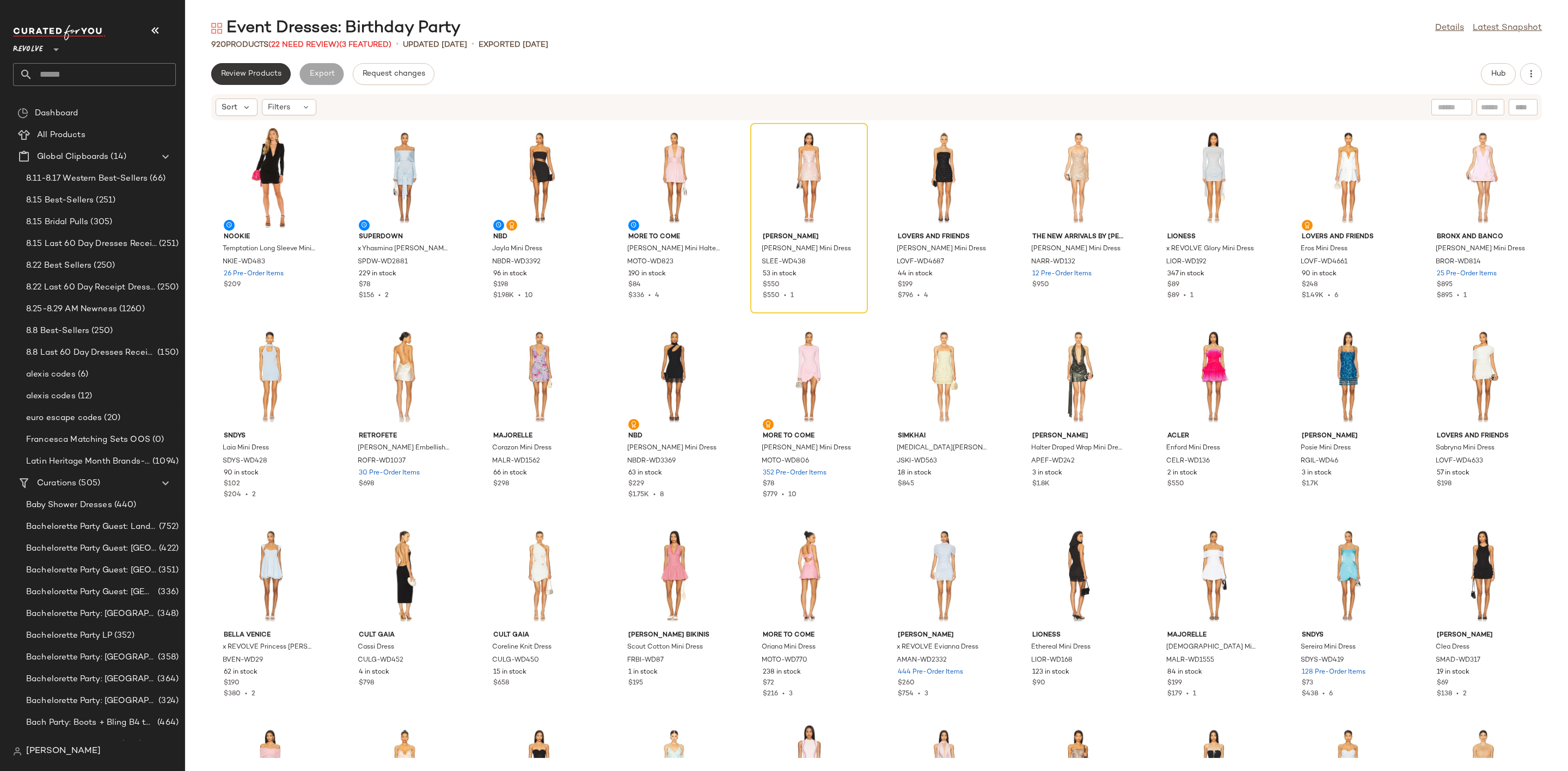
click at [270, 83] on button "Review Products" at bounding box center [251, 74] width 80 height 22
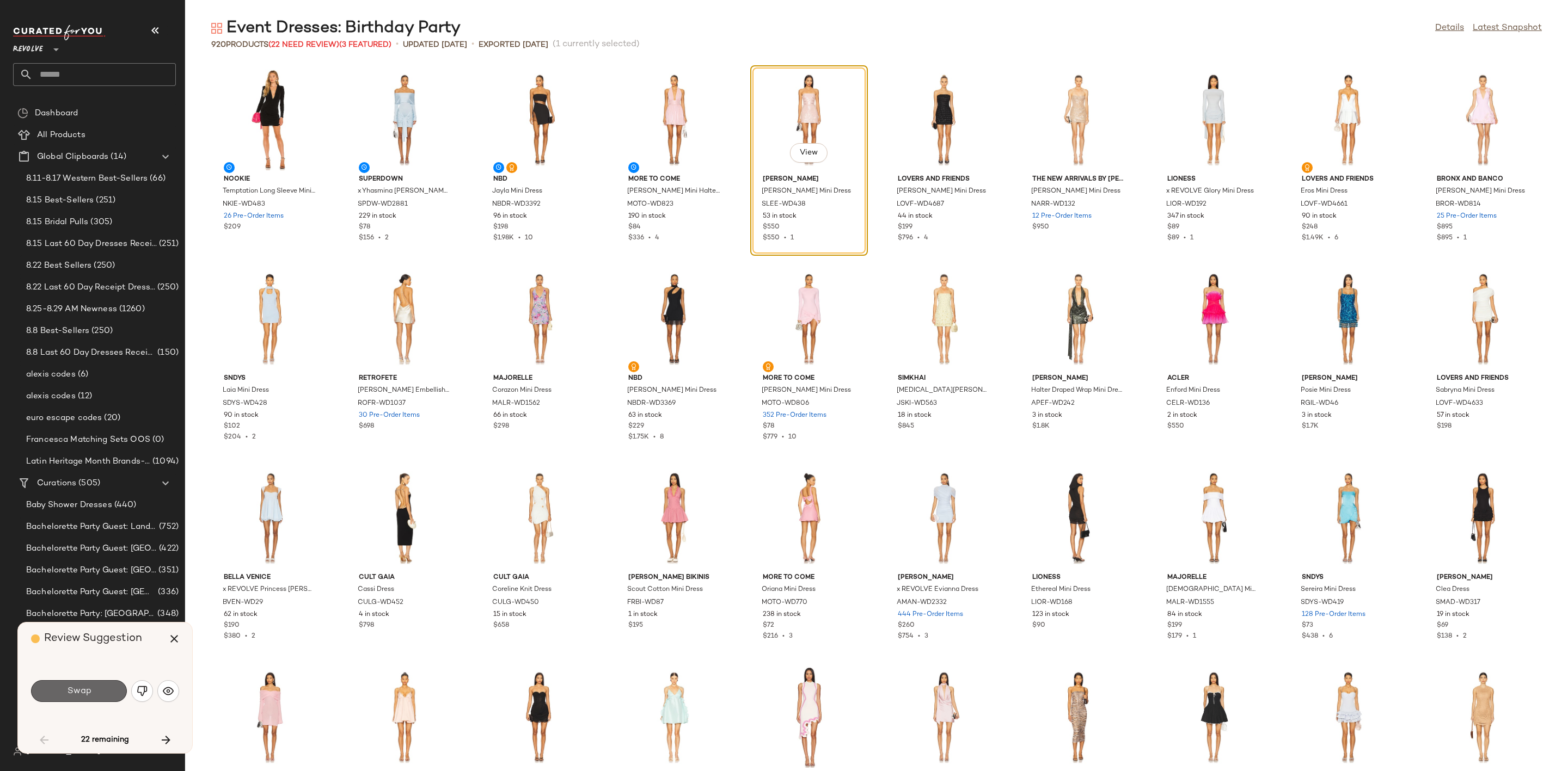
click at [77, 694] on span "Swap" at bounding box center [79, 691] width 24 height 10
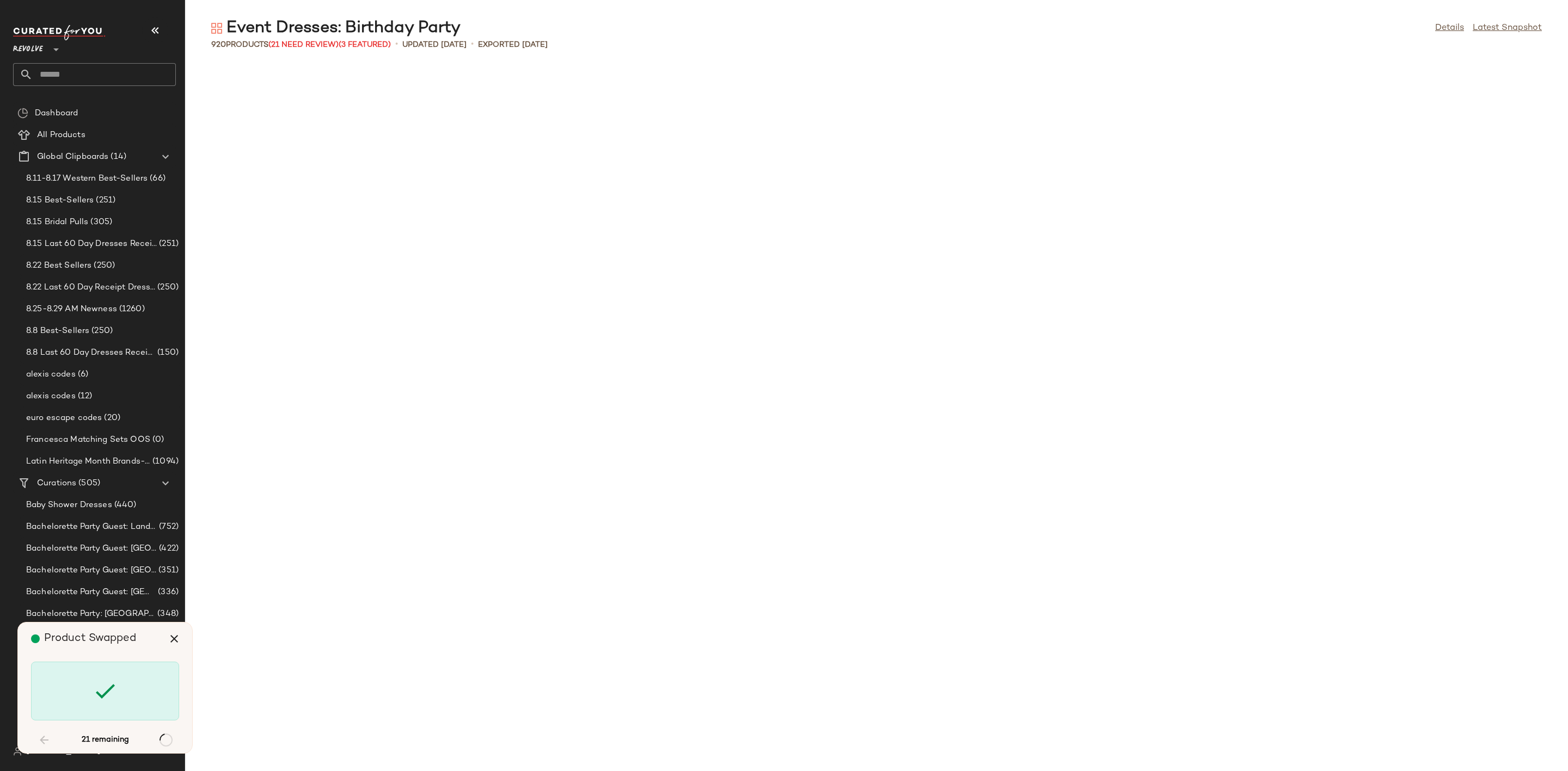
scroll to position [1004, 0]
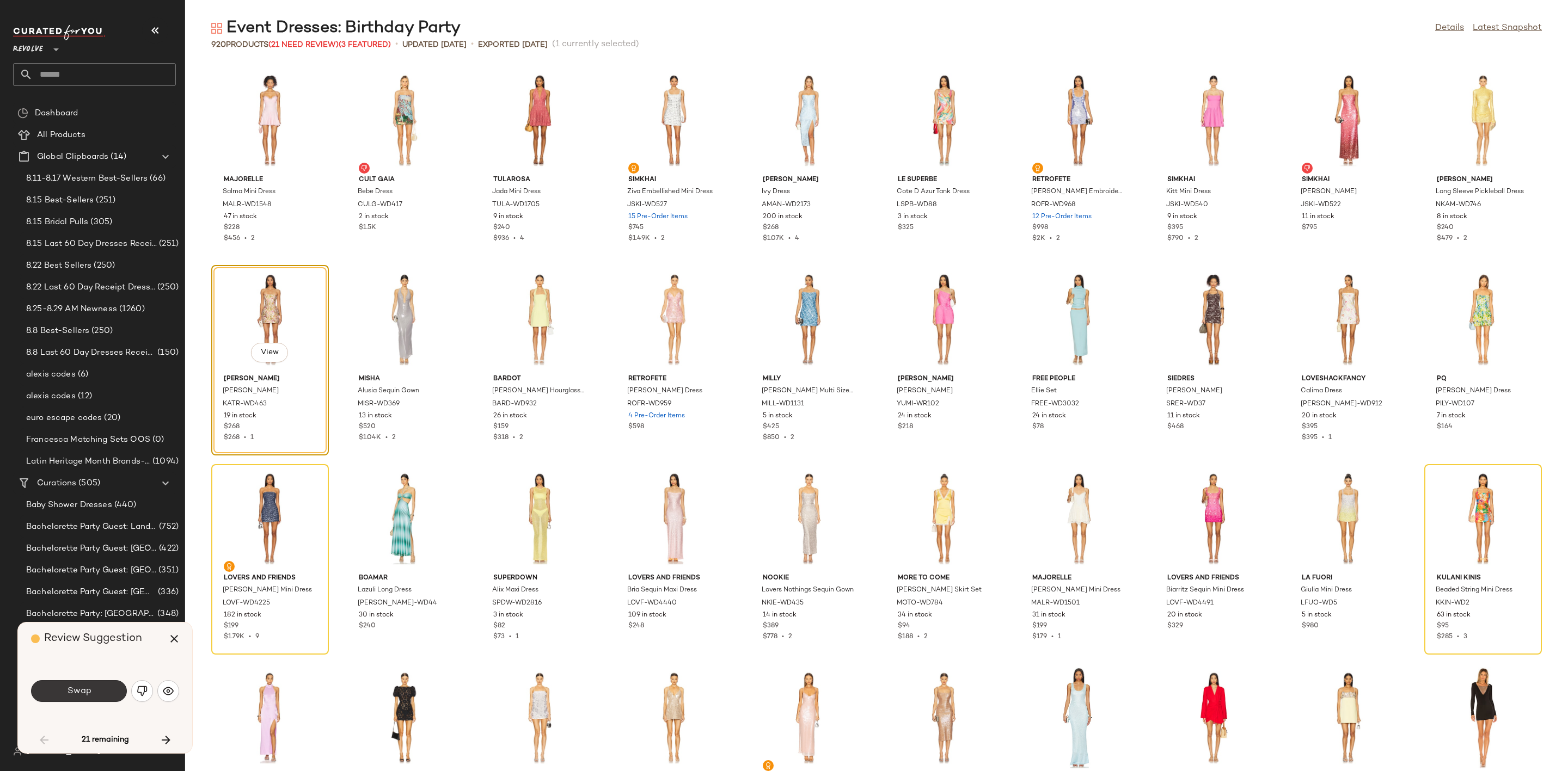
click at [85, 694] on span "Swap" at bounding box center [79, 691] width 24 height 10
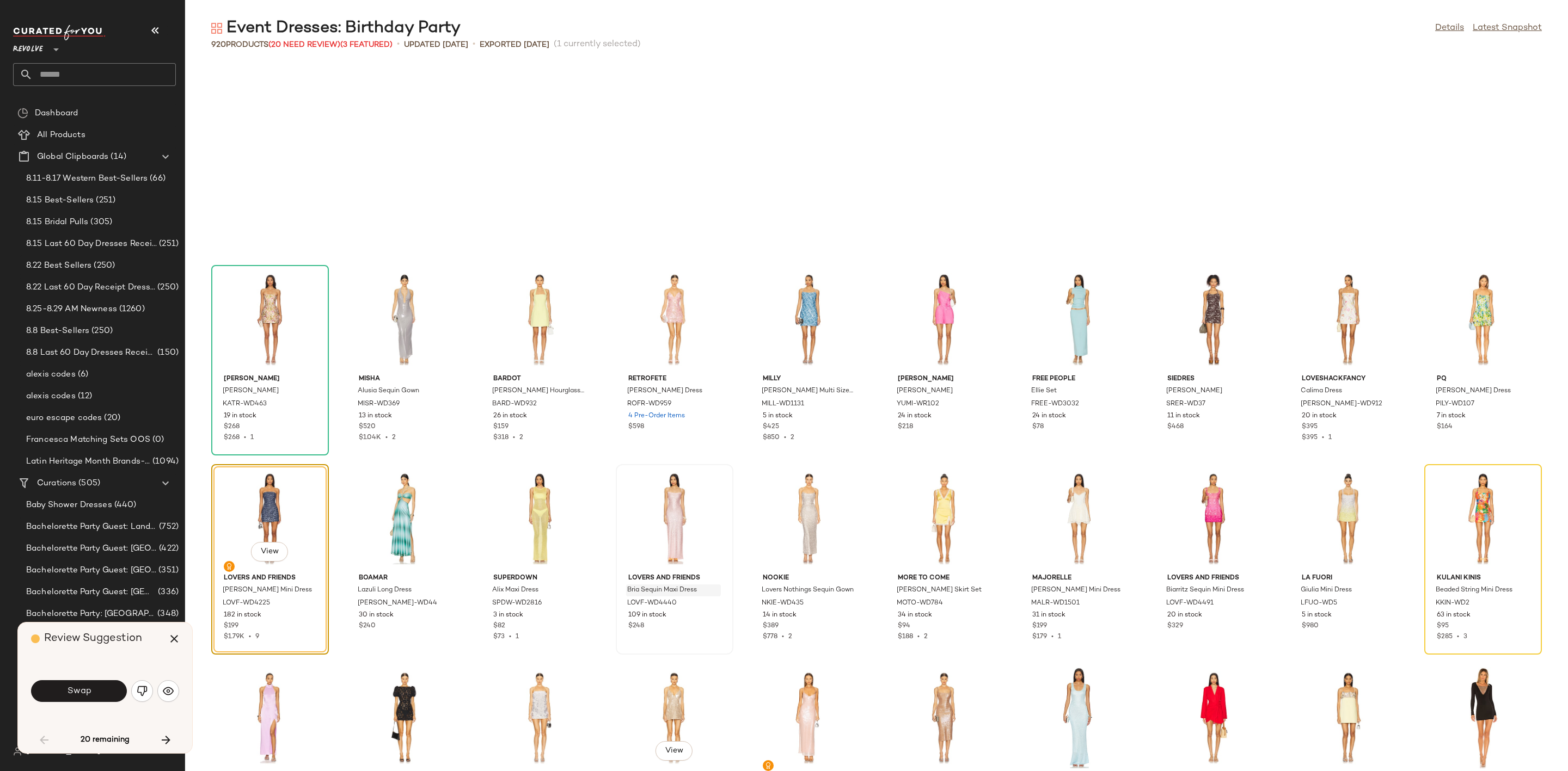
scroll to position [1195, 0]
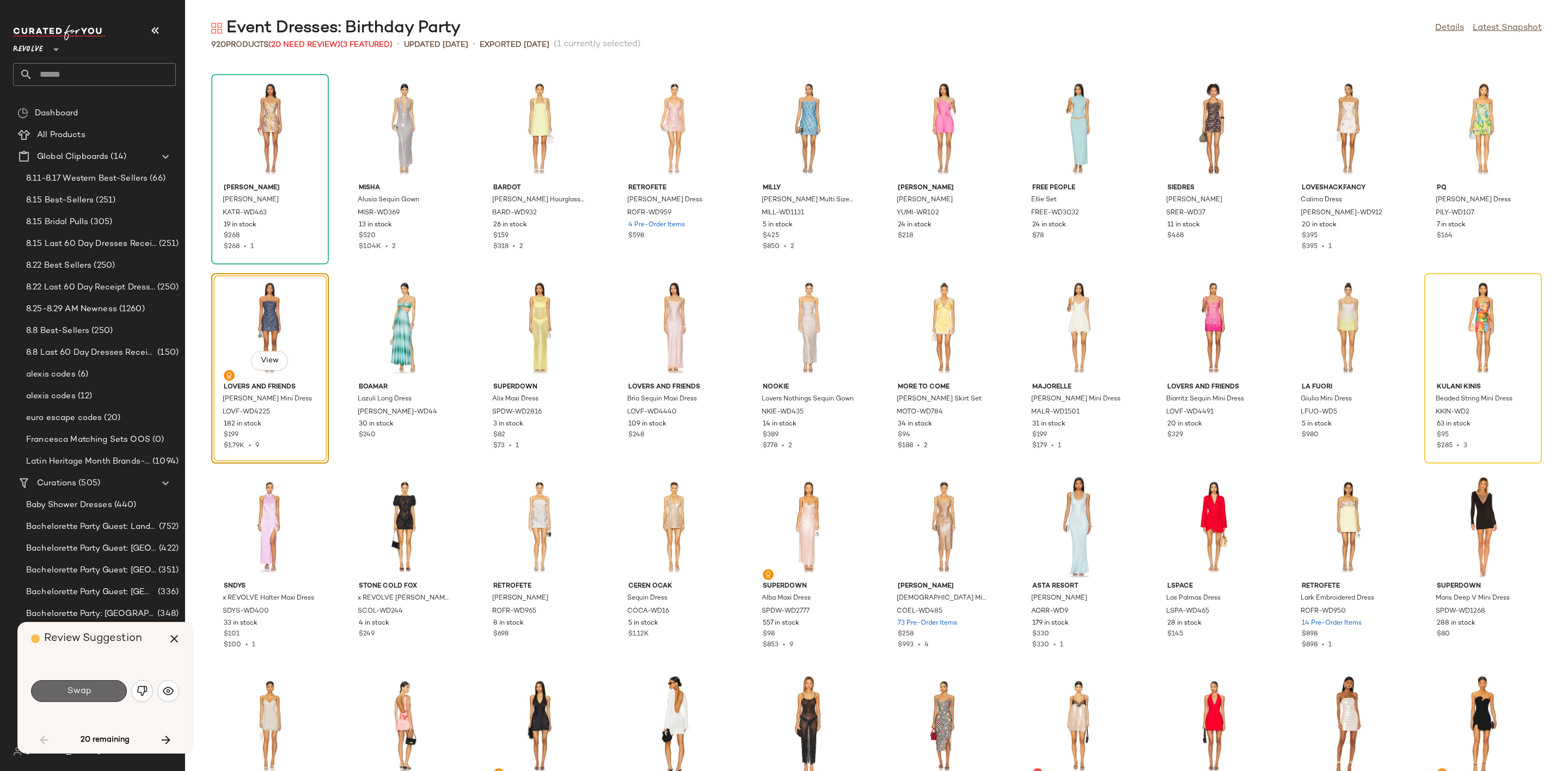
click at [86, 682] on button "Swap" at bounding box center [79, 691] width 96 height 22
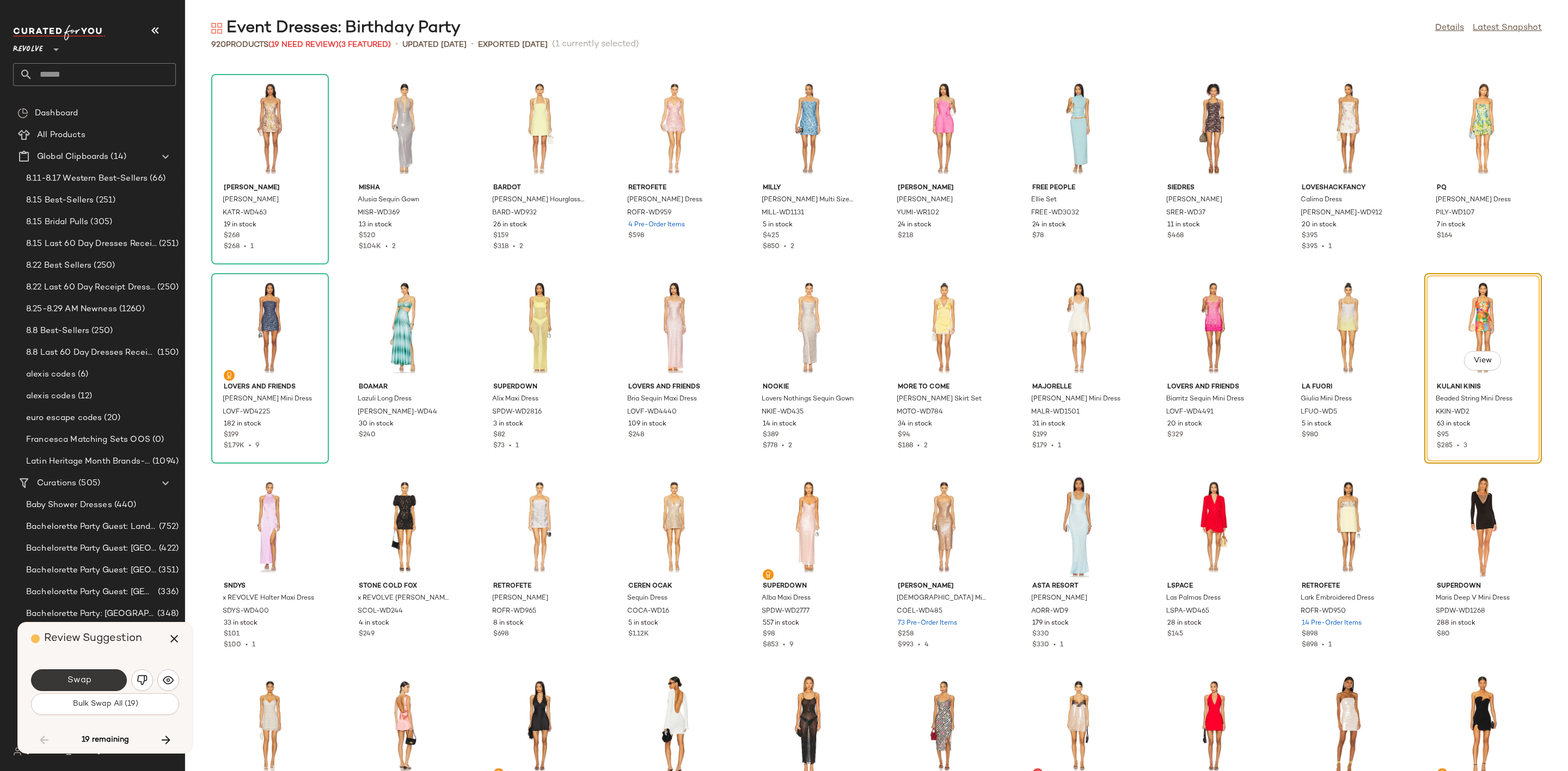
click at [100, 682] on button "Swap" at bounding box center [79, 680] width 96 height 22
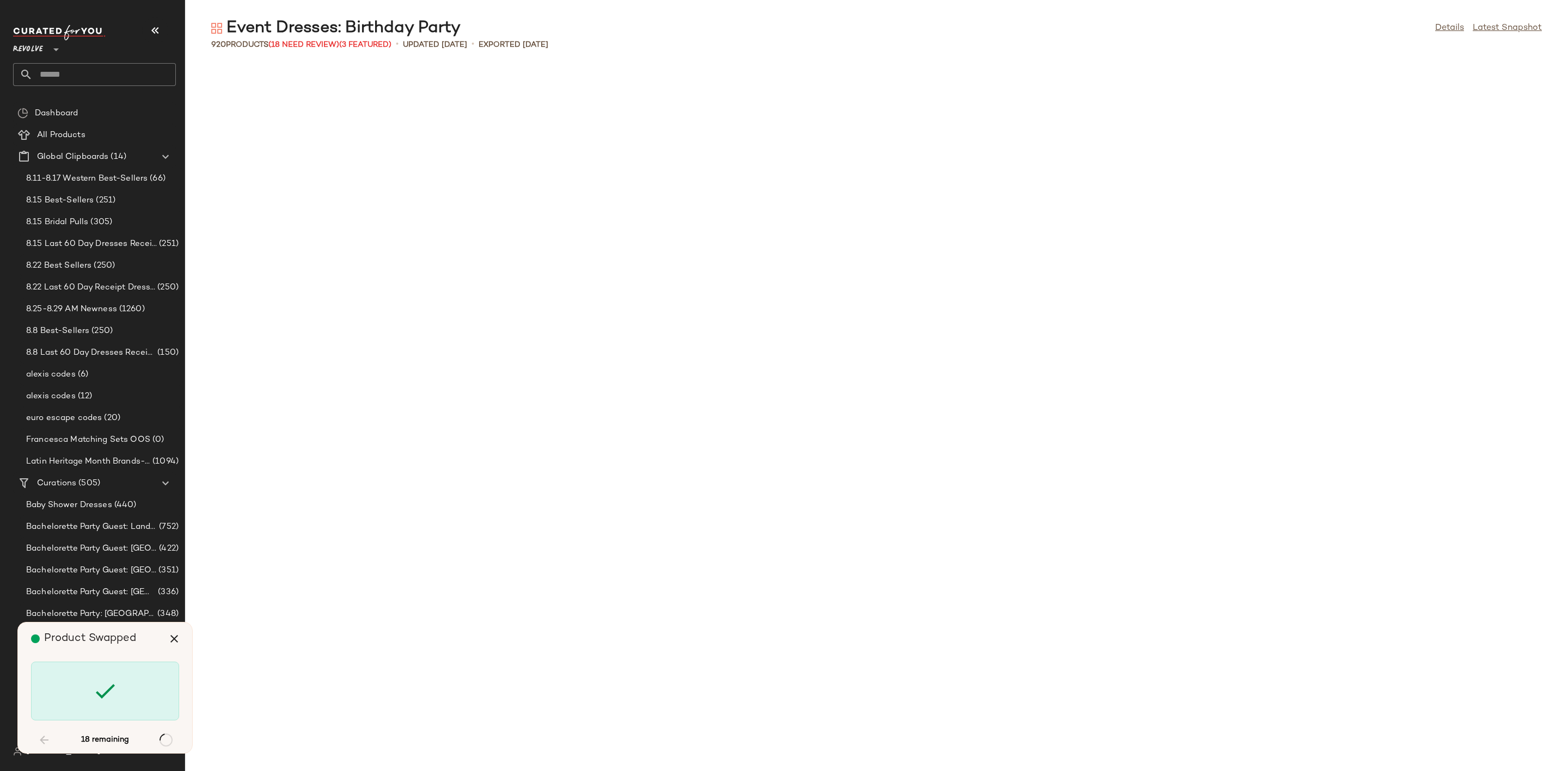
scroll to position [3386, 0]
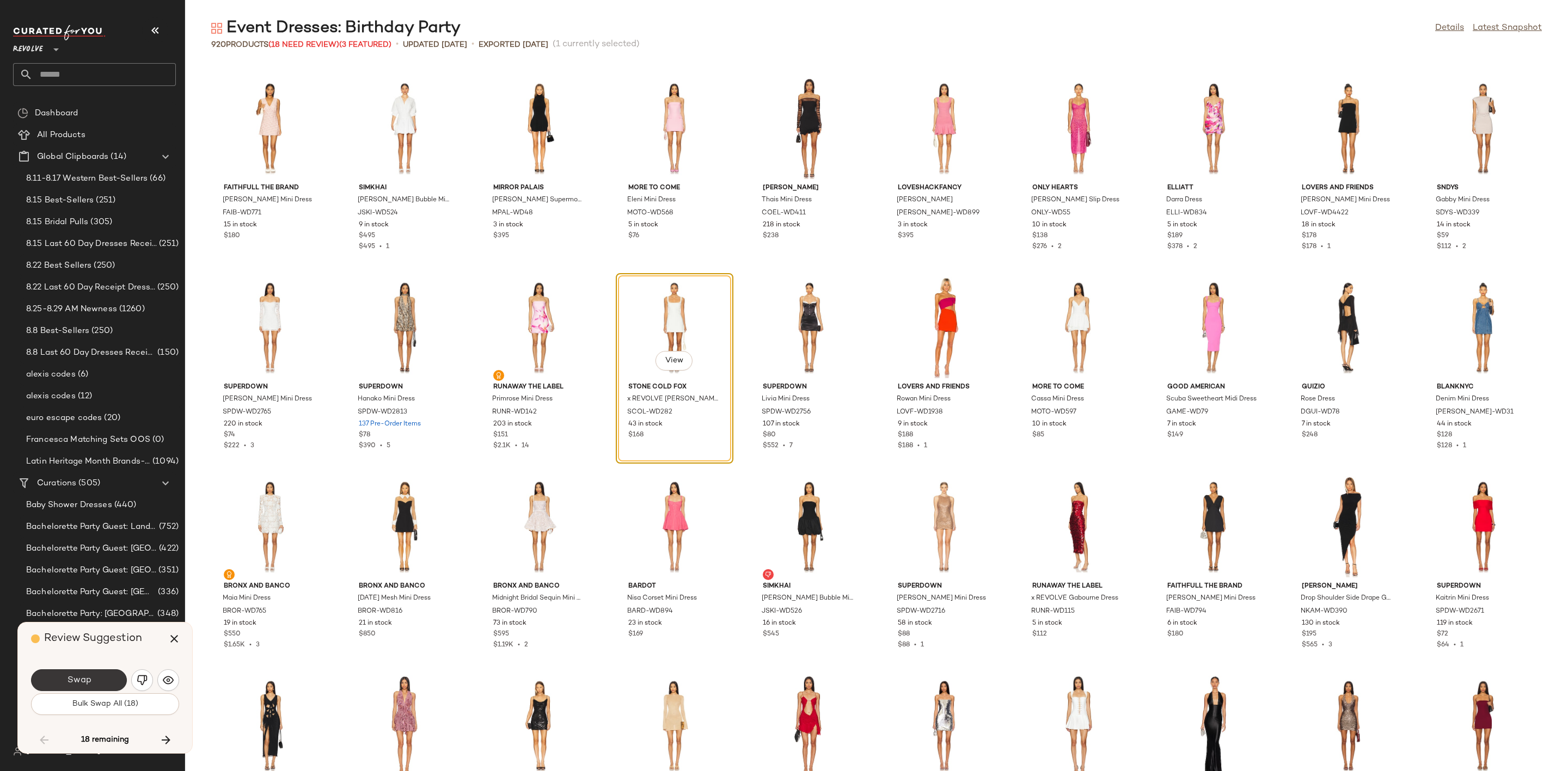
click at [106, 679] on button "Swap" at bounding box center [79, 680] width 96 height 22
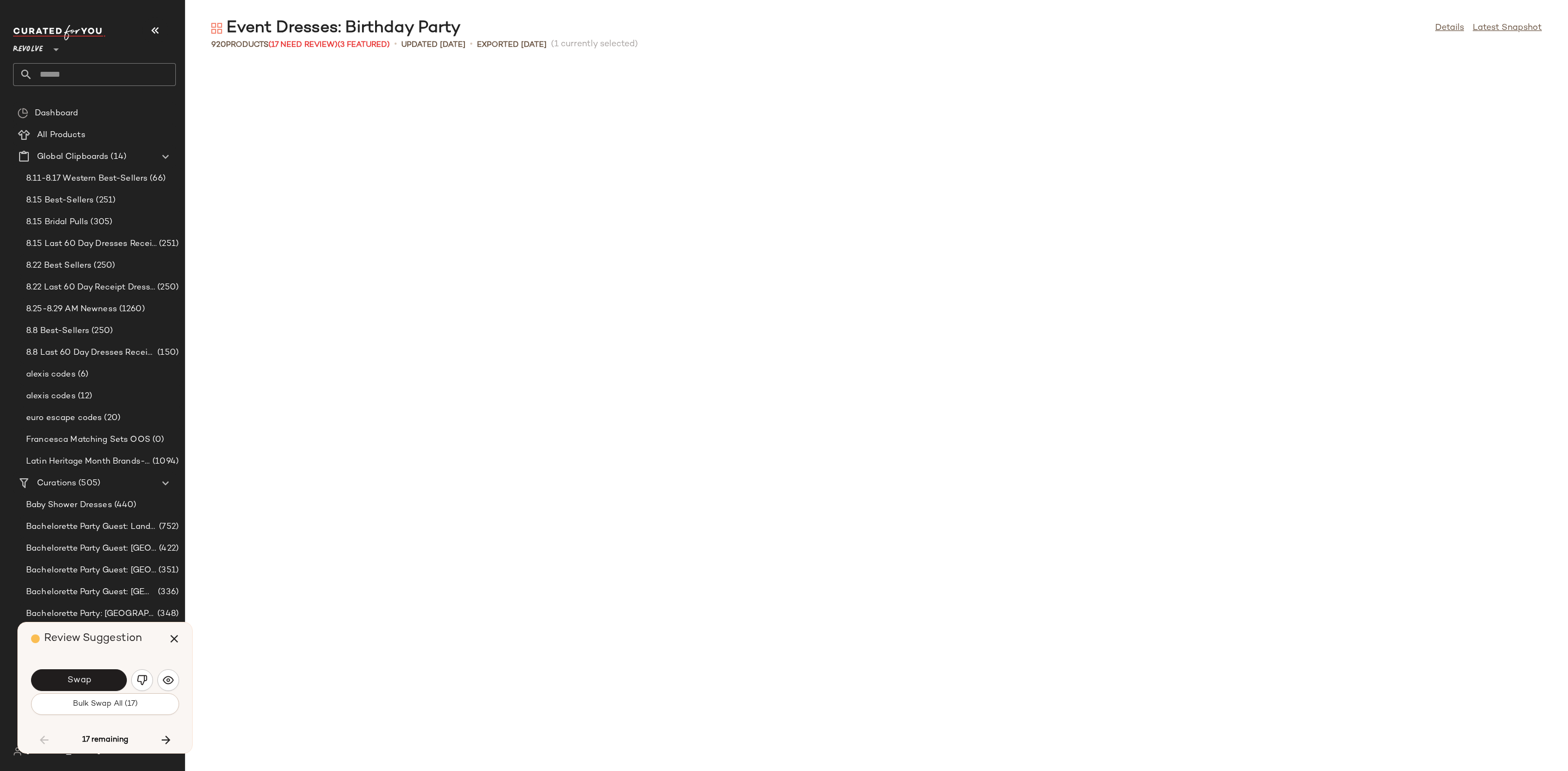
scroll to position [4184, 0]
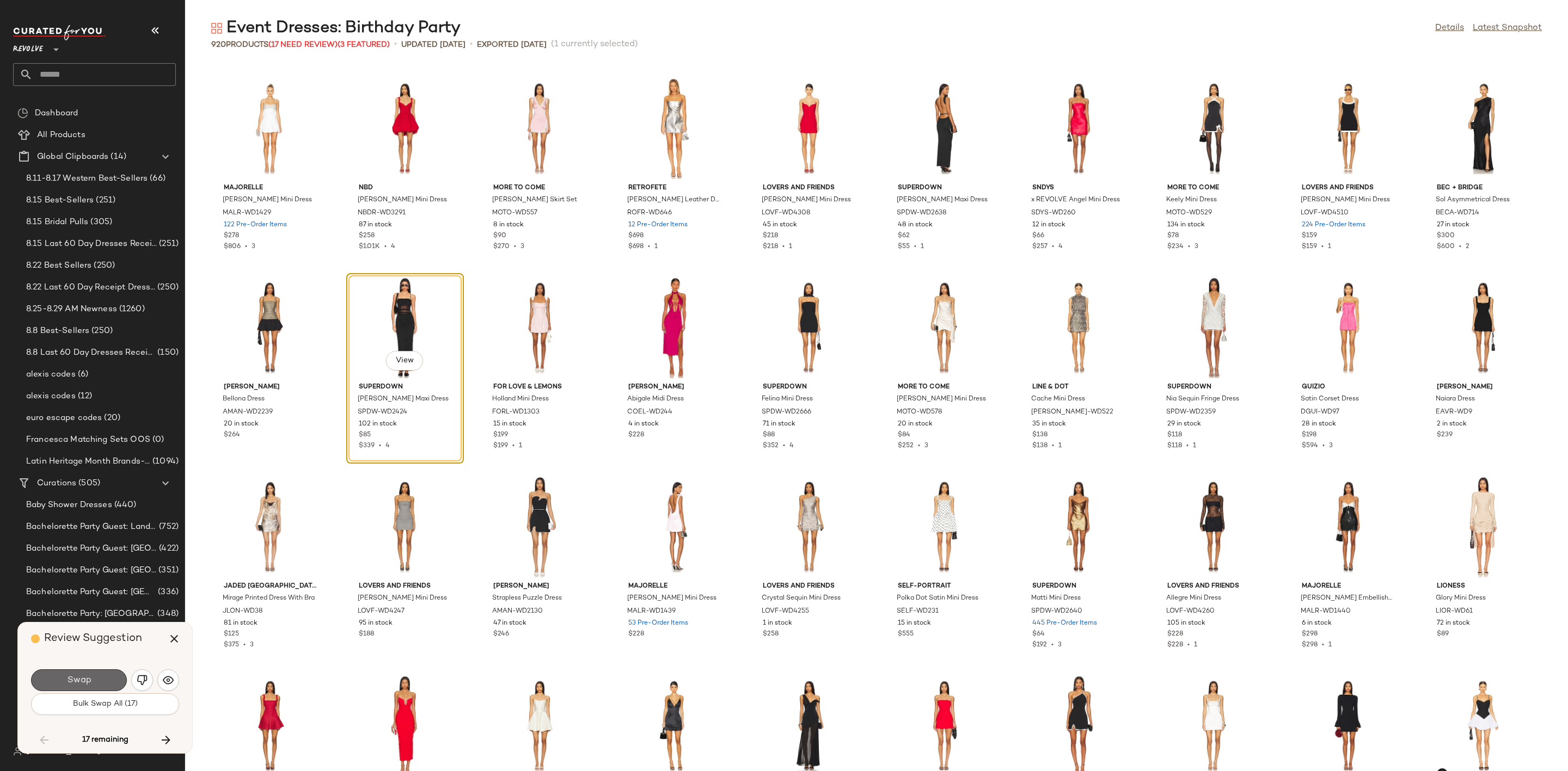
click at [77, 682] on span "Swap" at bounding box center [79, 680] width 24 height 10
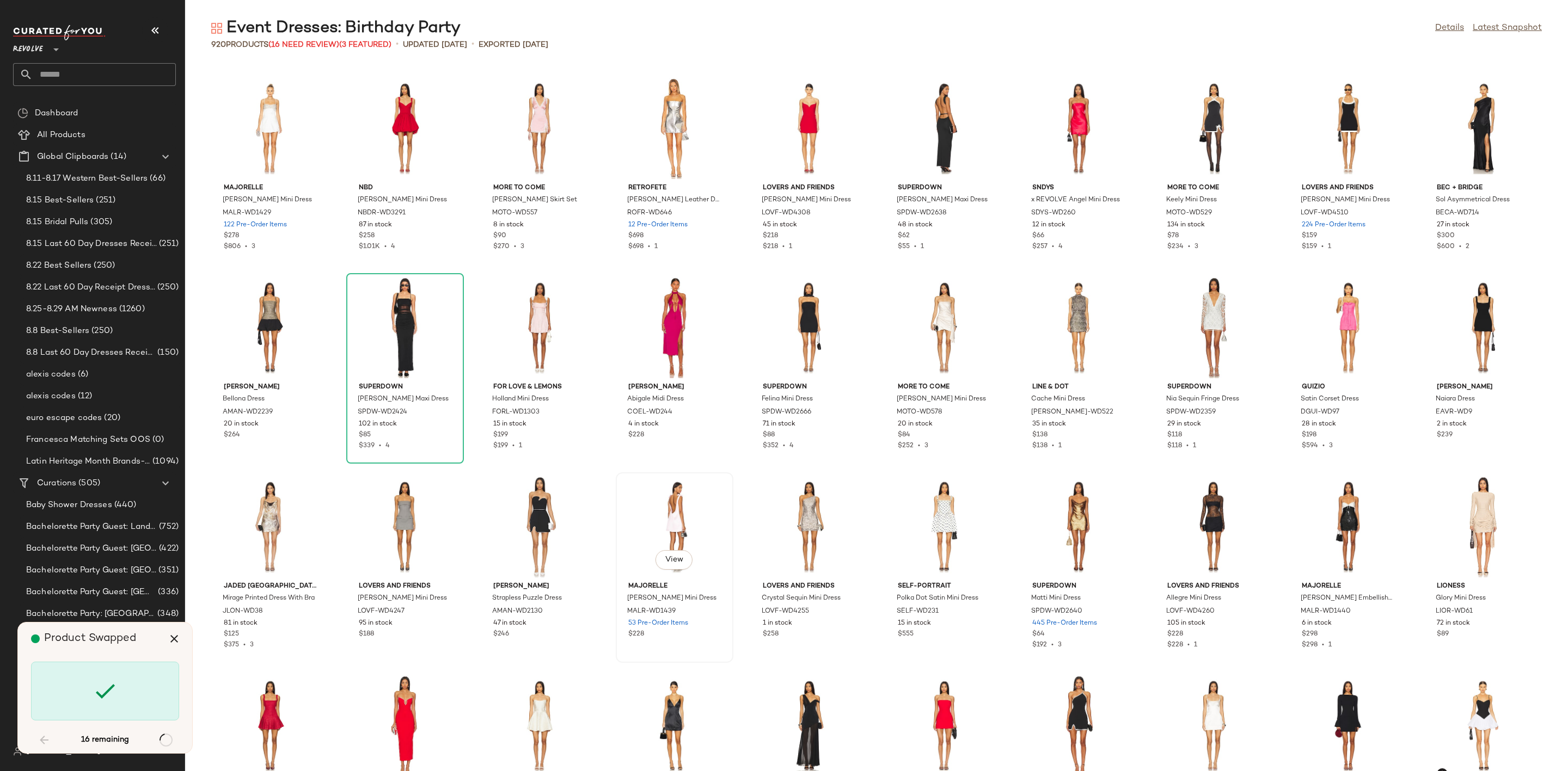
scroll to position [5777, 0]
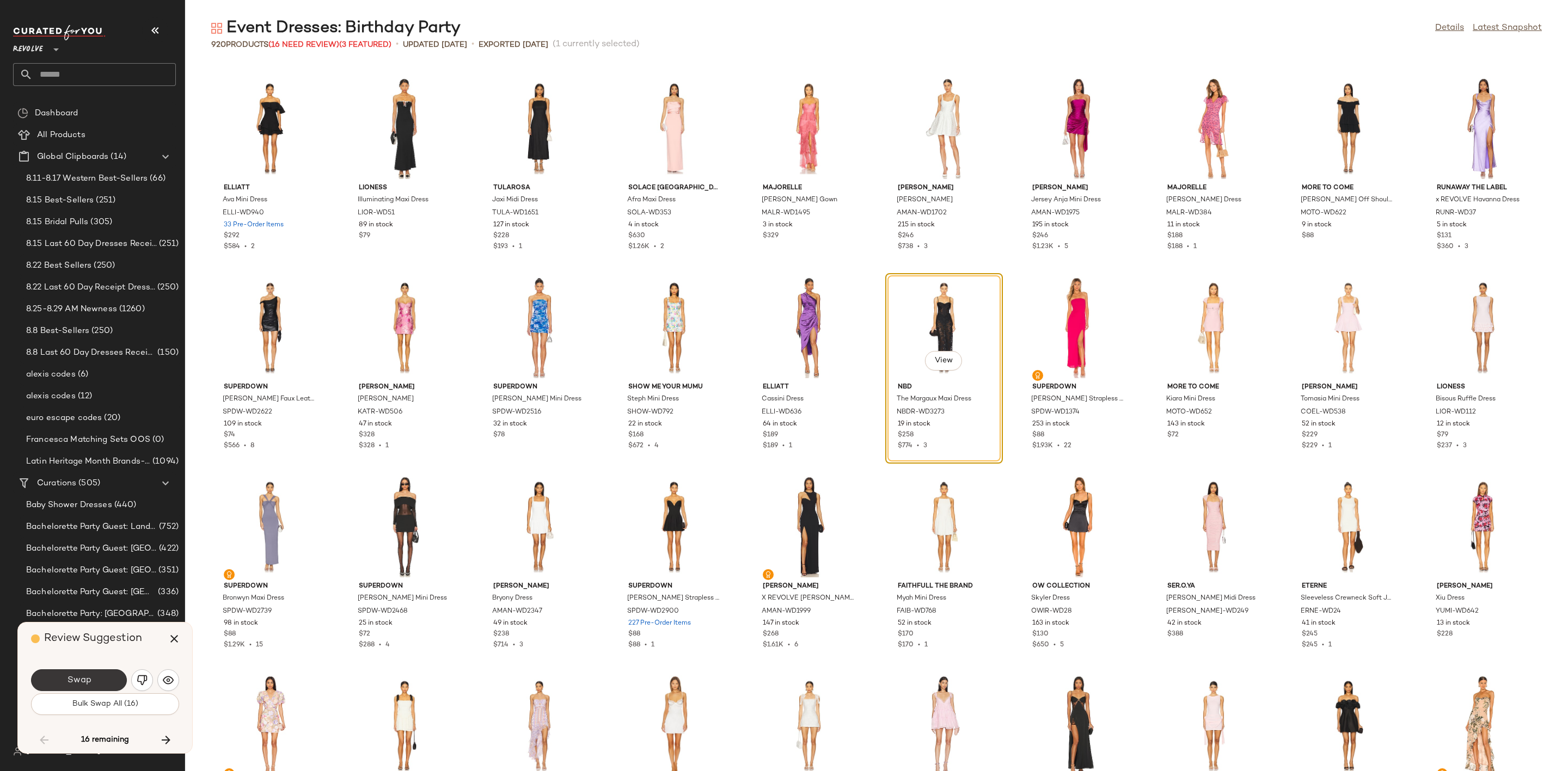
click at [83, 676] on span "Swap" at bounding box center [79, 680] width 24 height 10
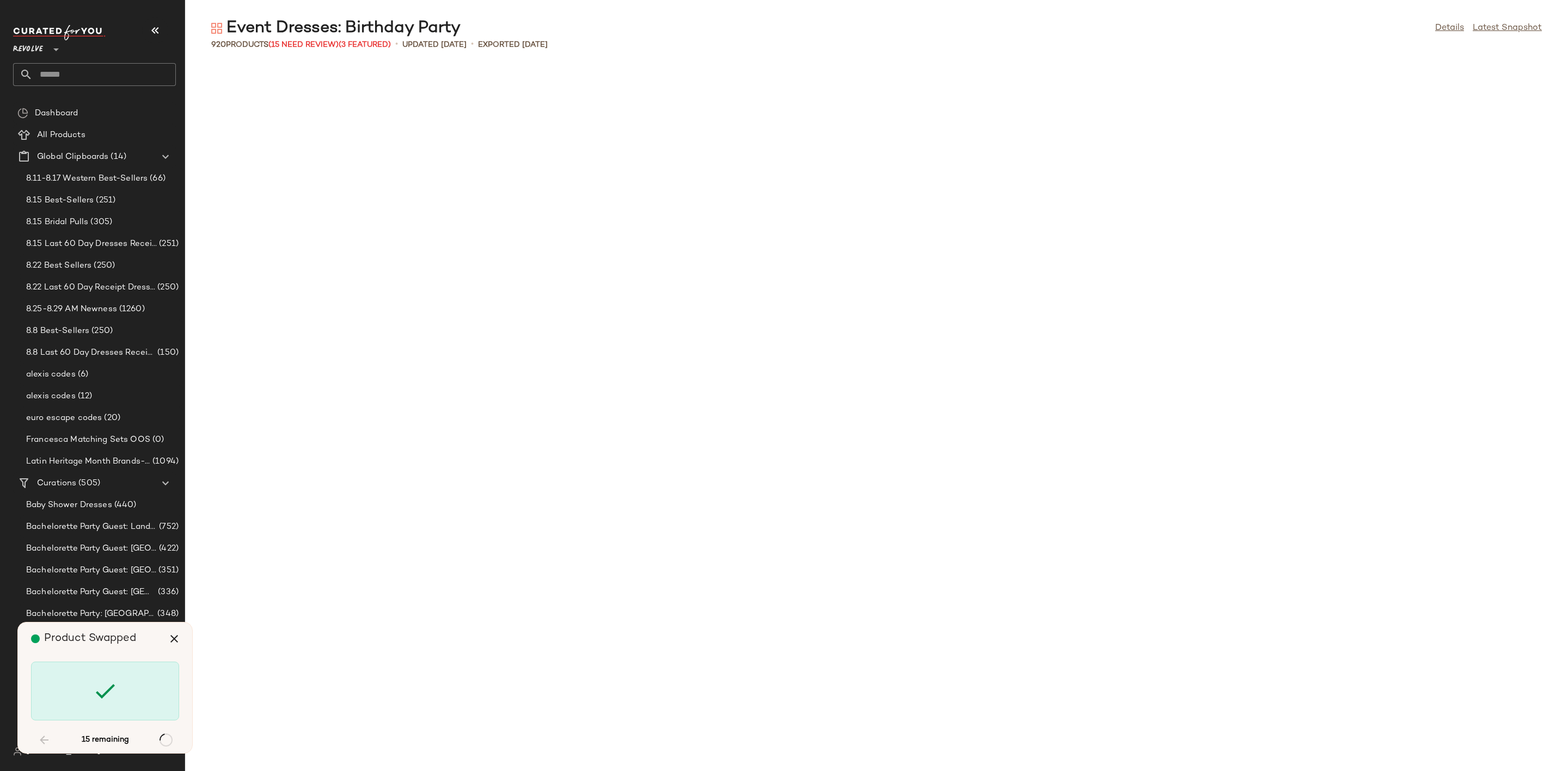
scroll to position [6972, 0]
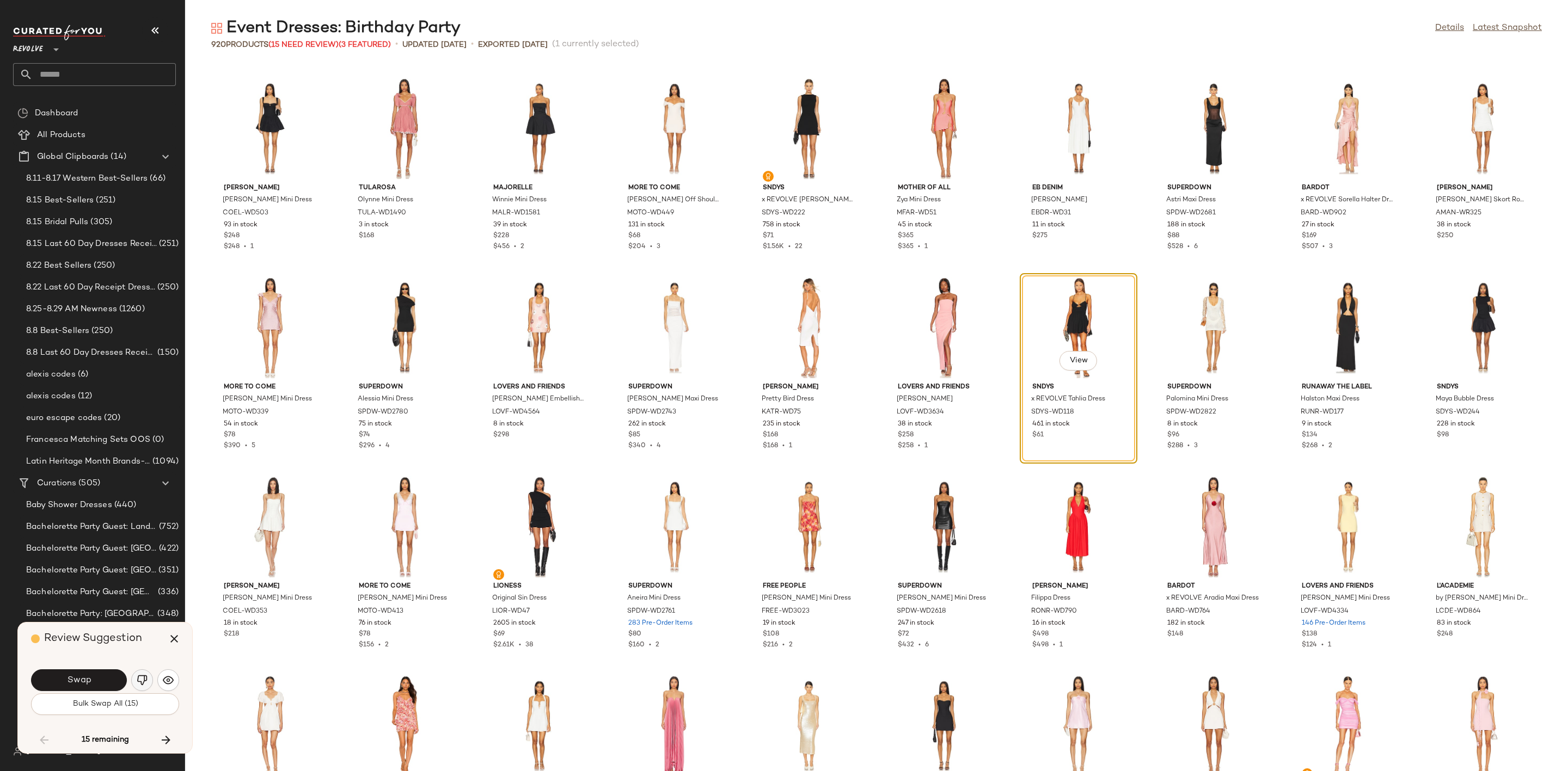
click at [139, 679] on img "button" at bounding box center [142, 680] width 11 height 11
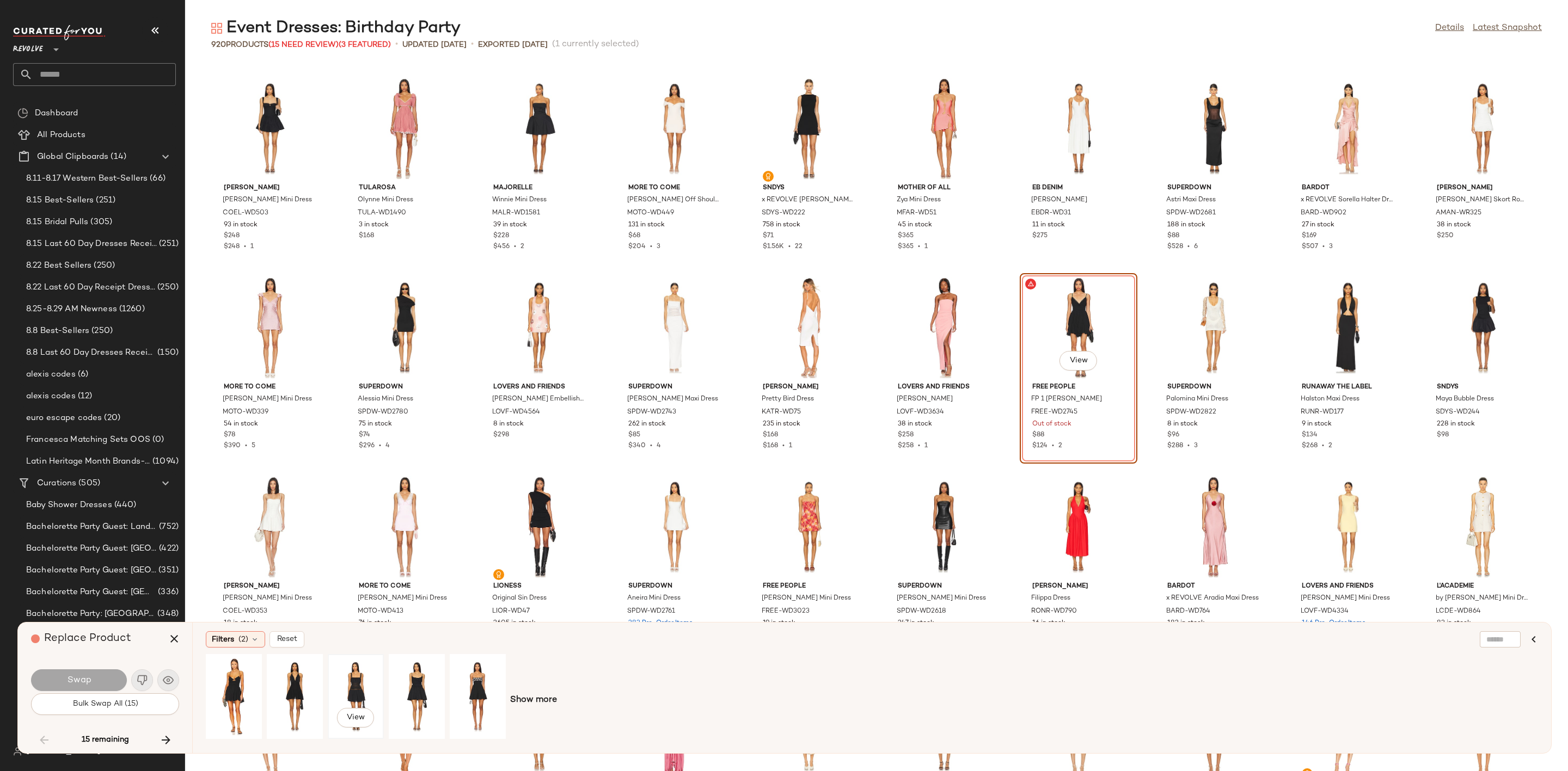
click at [368, 676] on div "View" at bounding box center [356, 696] width 49 height 77
click at [103, 676] on button "Swap" at bounding box center [79, 680] width 96 height 22
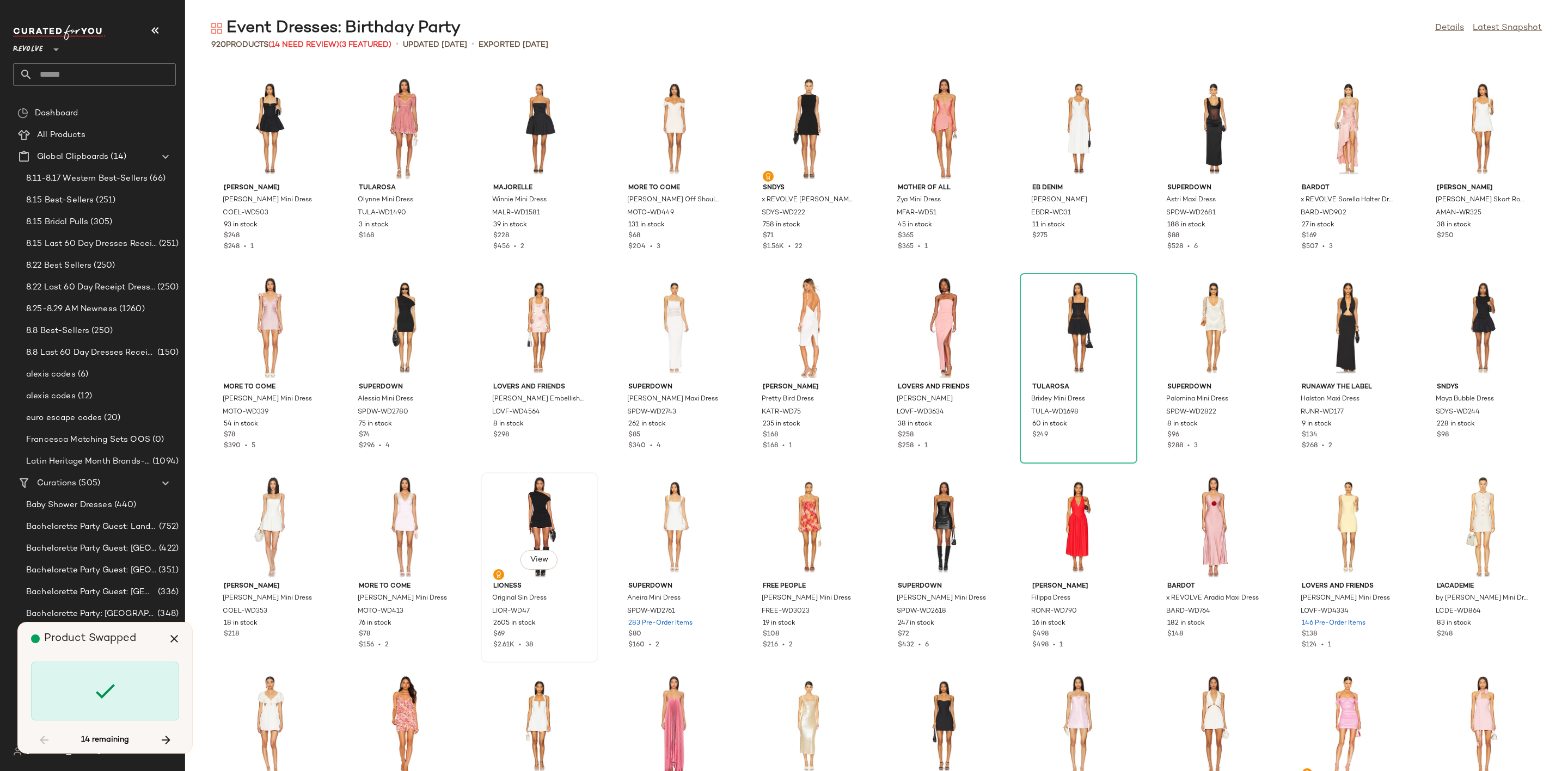
scroll to position [8566, 0]
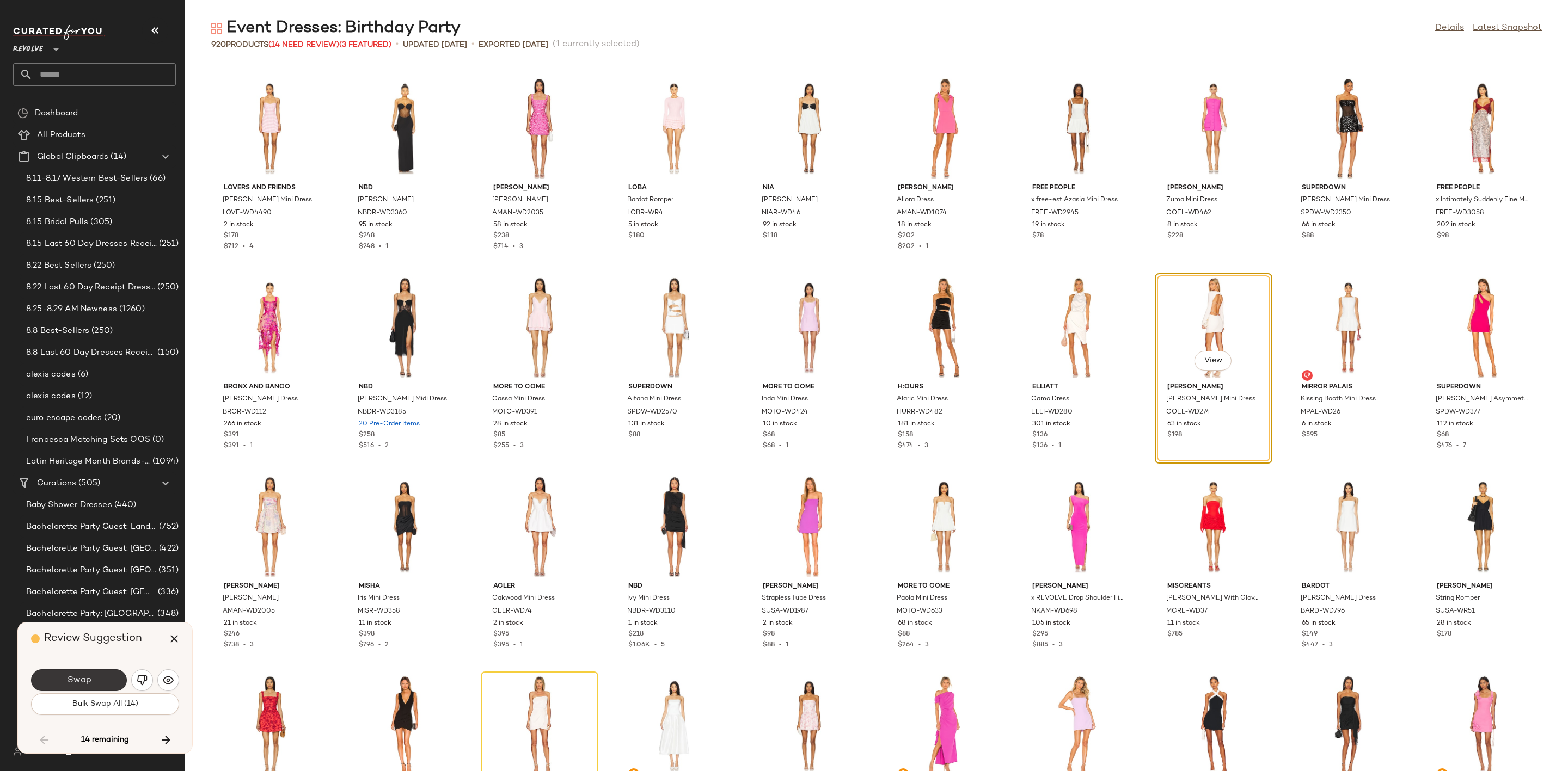
click at [80, 682] on span "Swap" at bounding box center [79, 680] width 24 height 10
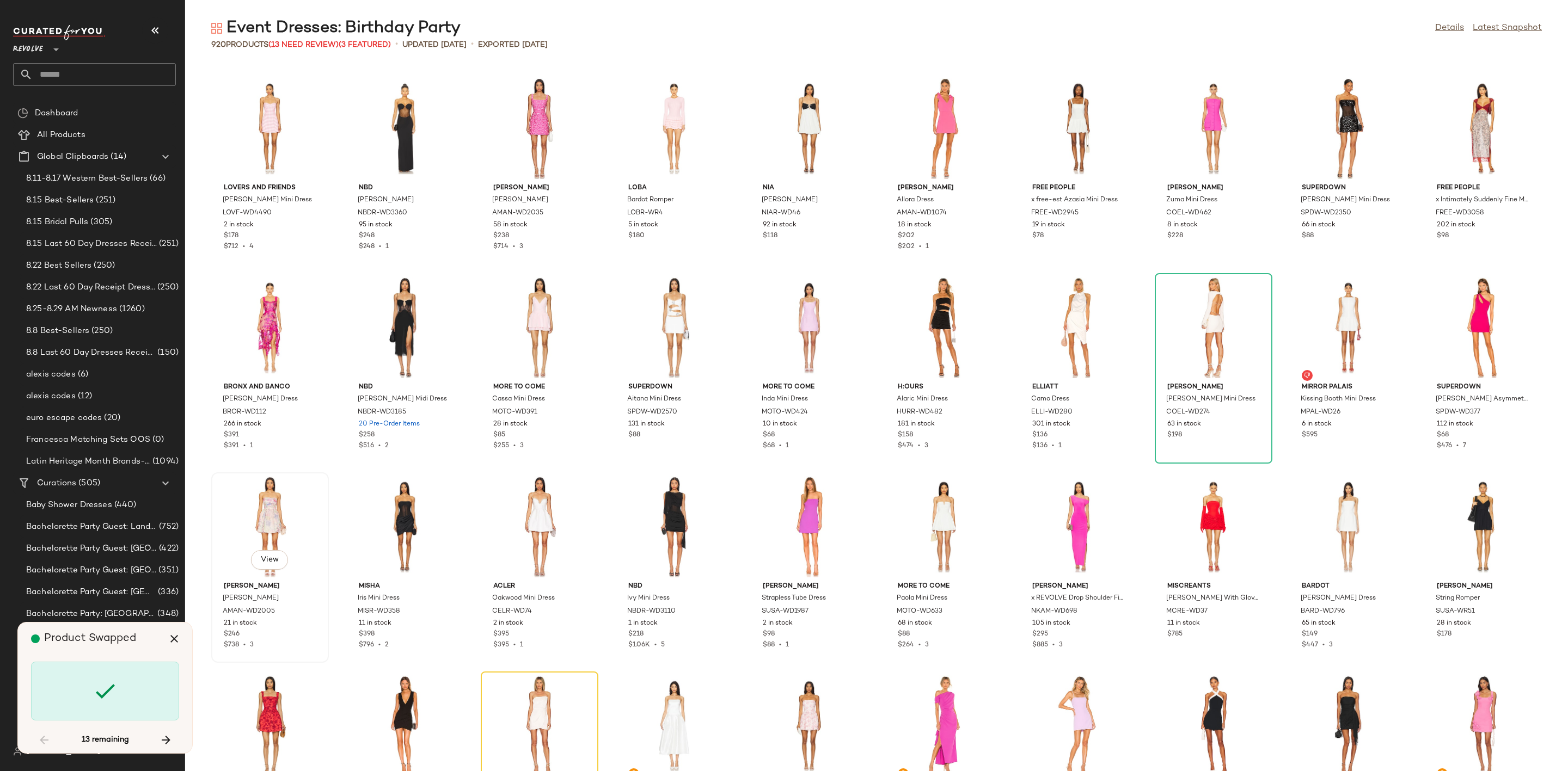
scroll to position [8965, 0]
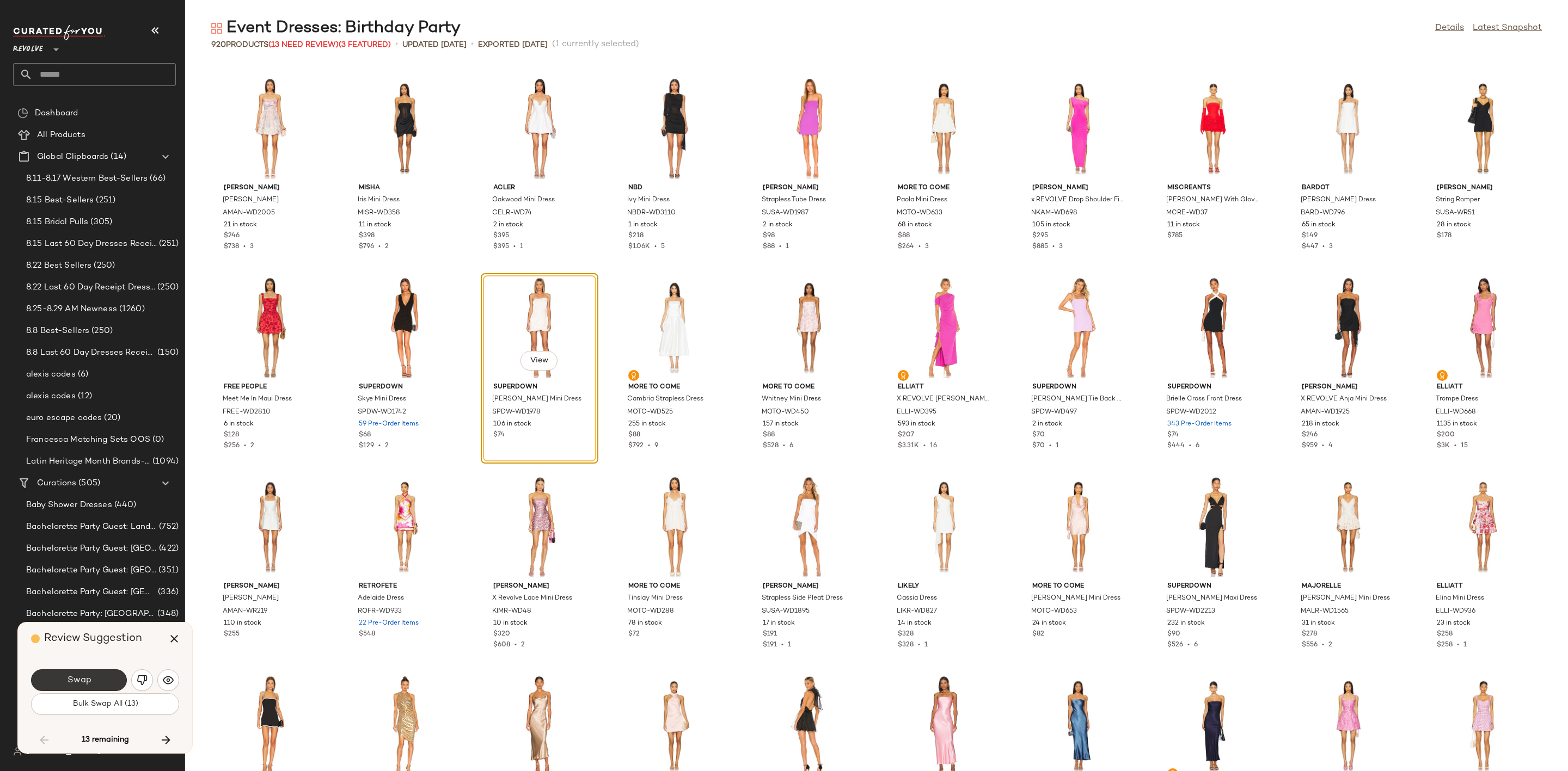
click at [91, 679] on button "Swap" at bounding box center [79, 680] width 96 height 22
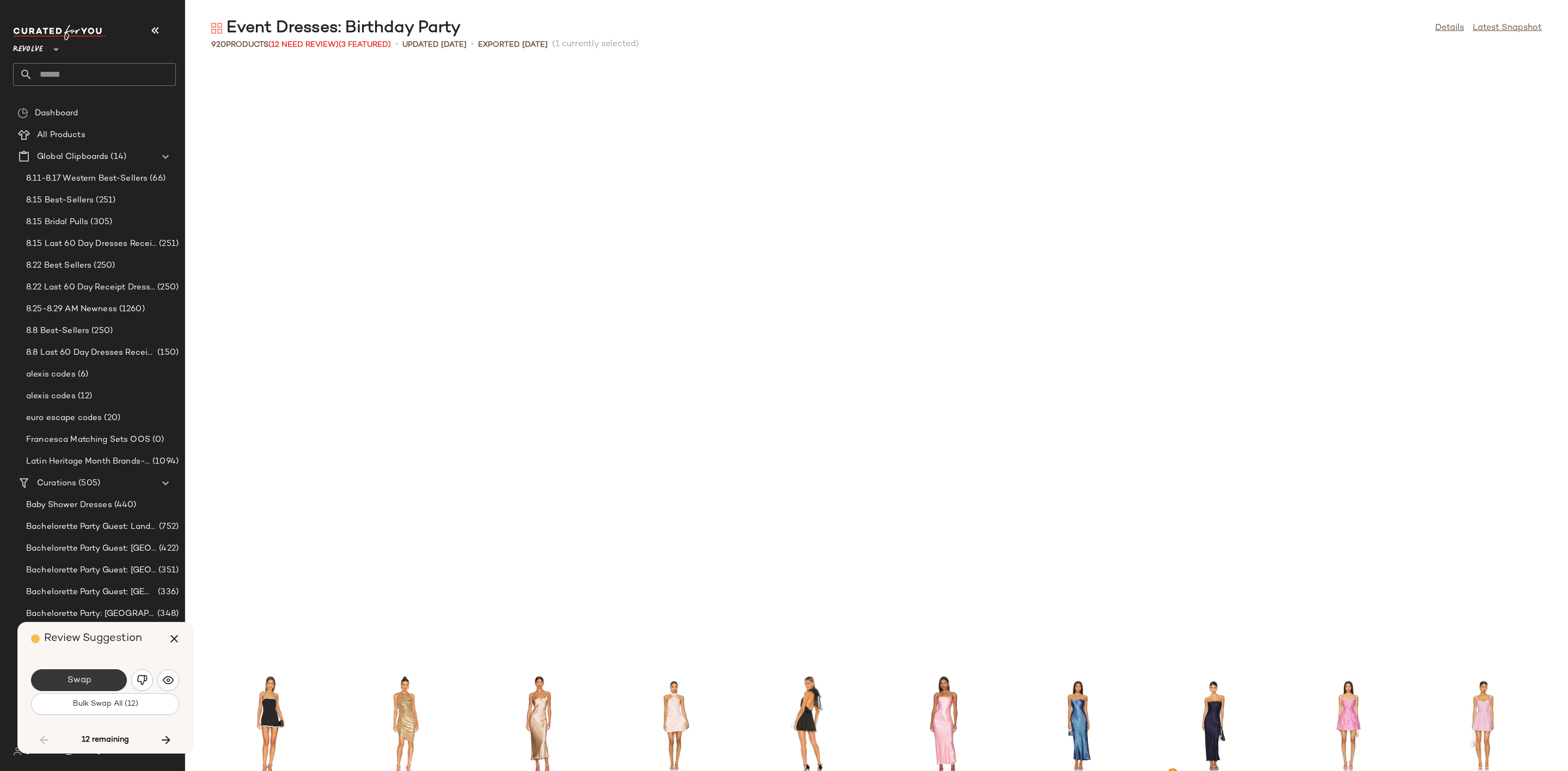
scroll to position [9562, 0]
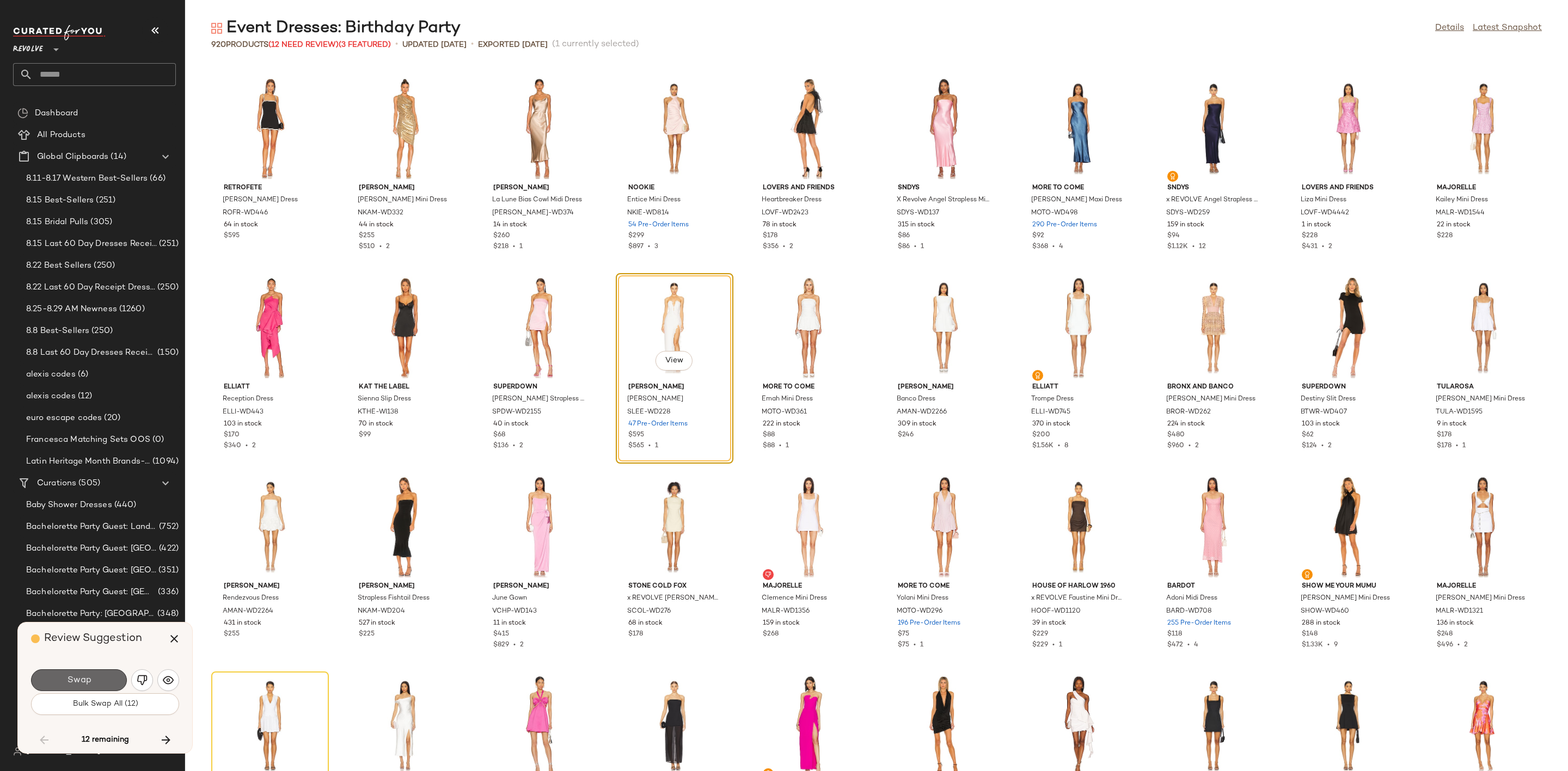
click at [95, 683] on button "Swap" at bounding box center [79, 680] width 96 height 22
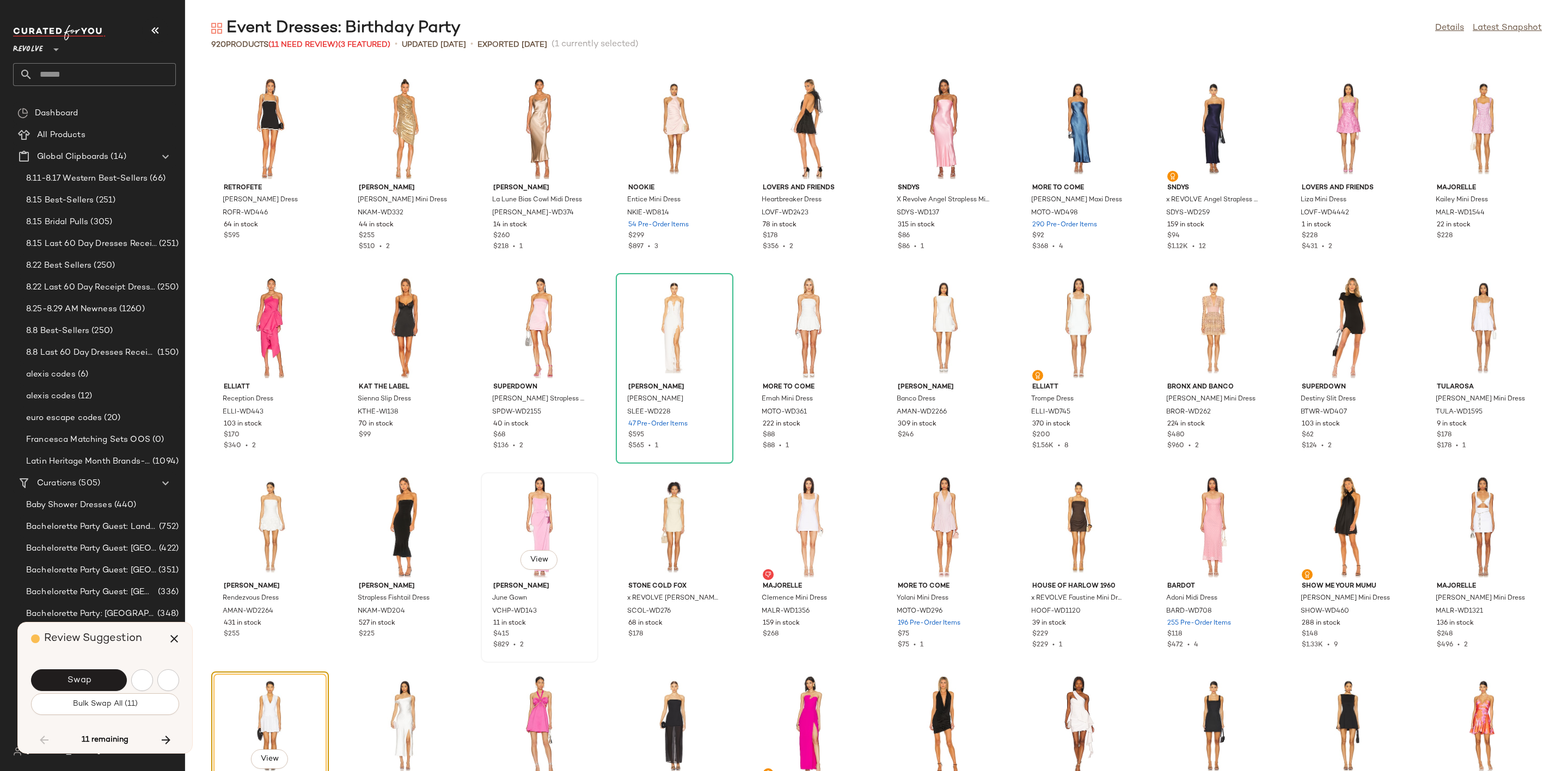
scroll to position [9960, 0]
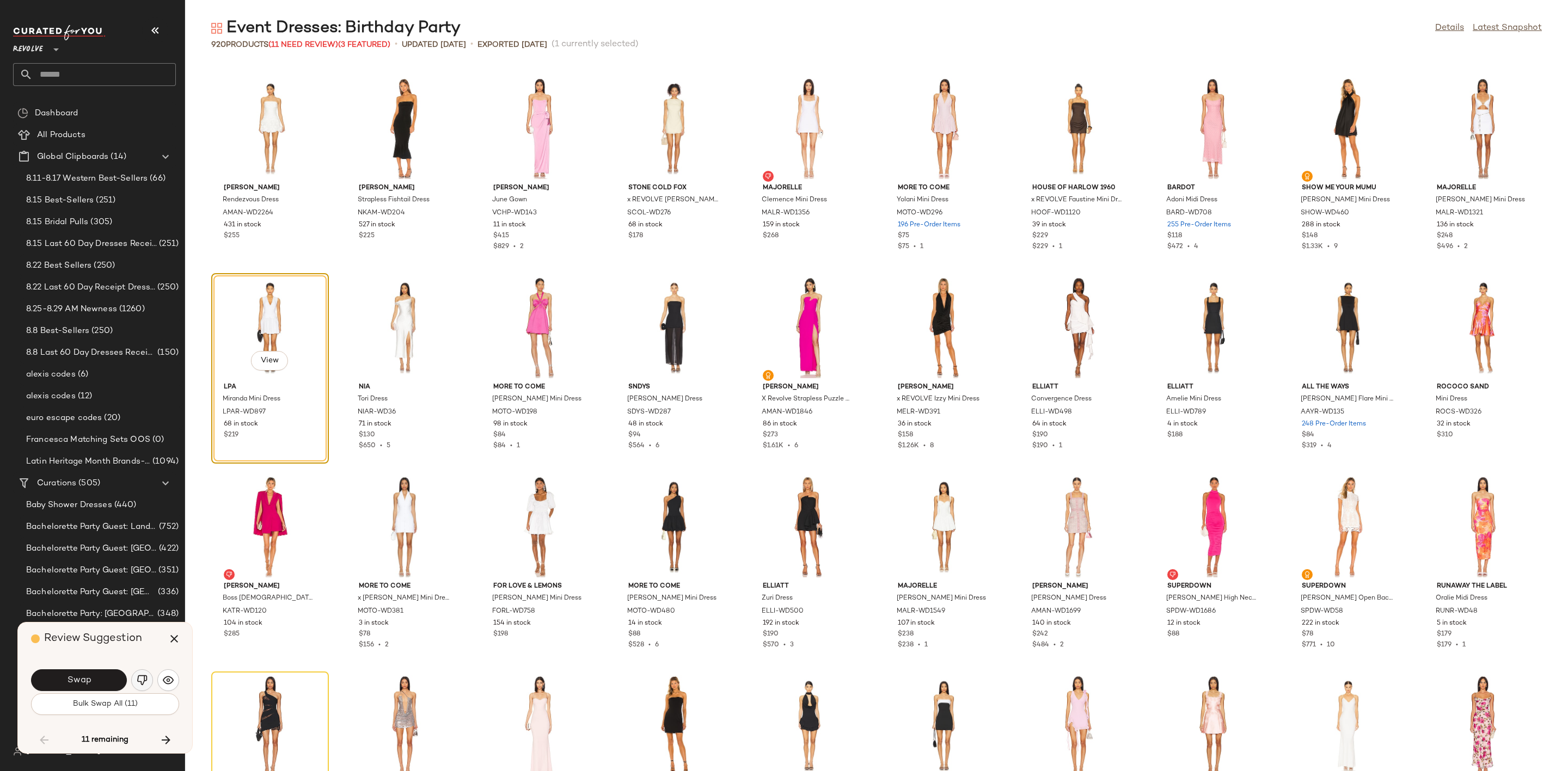
click at [142, 677] on img "button" at bounding box center [142, 680] width 11 height 11
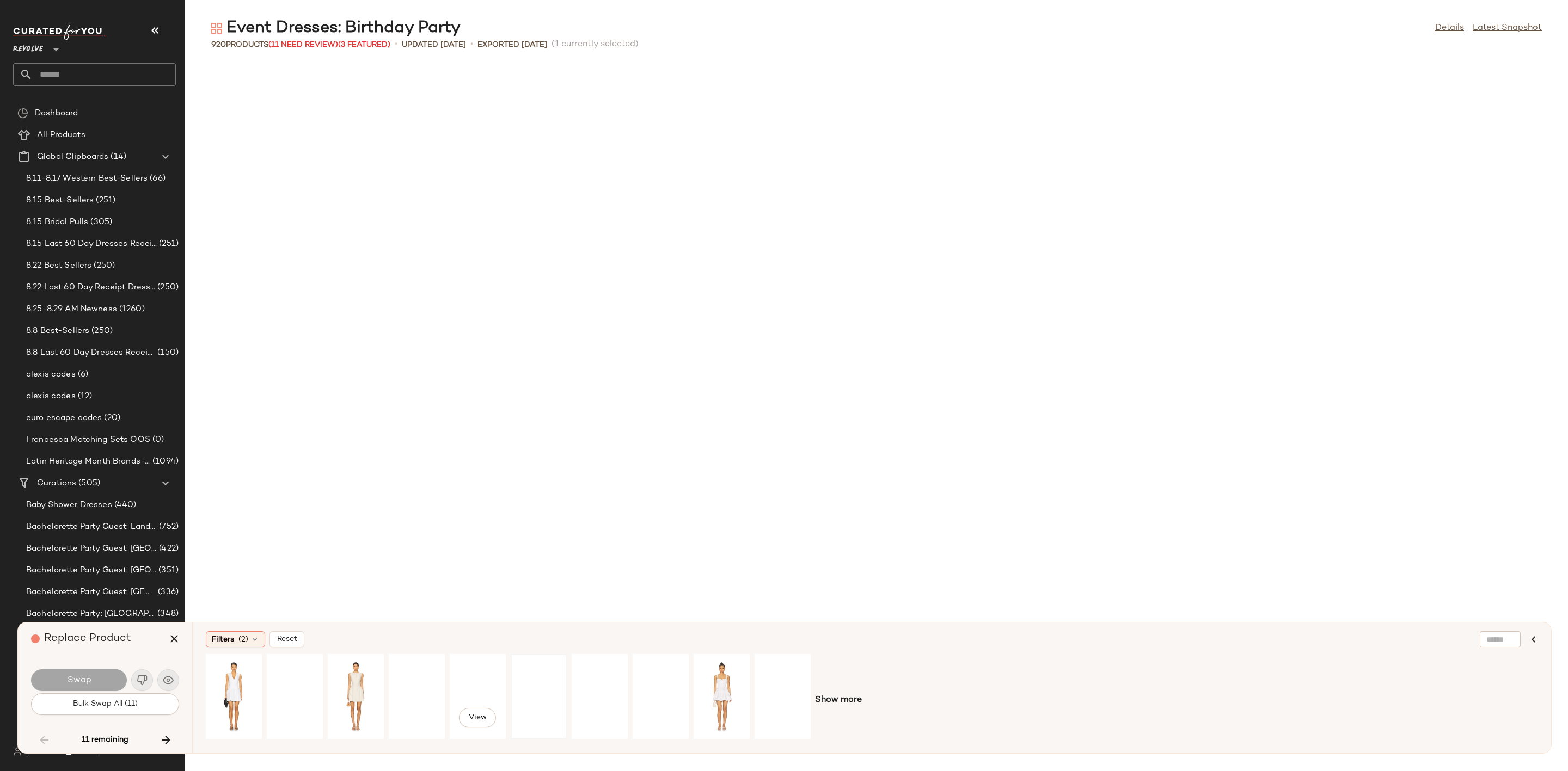
scroll to position [9960, 0]
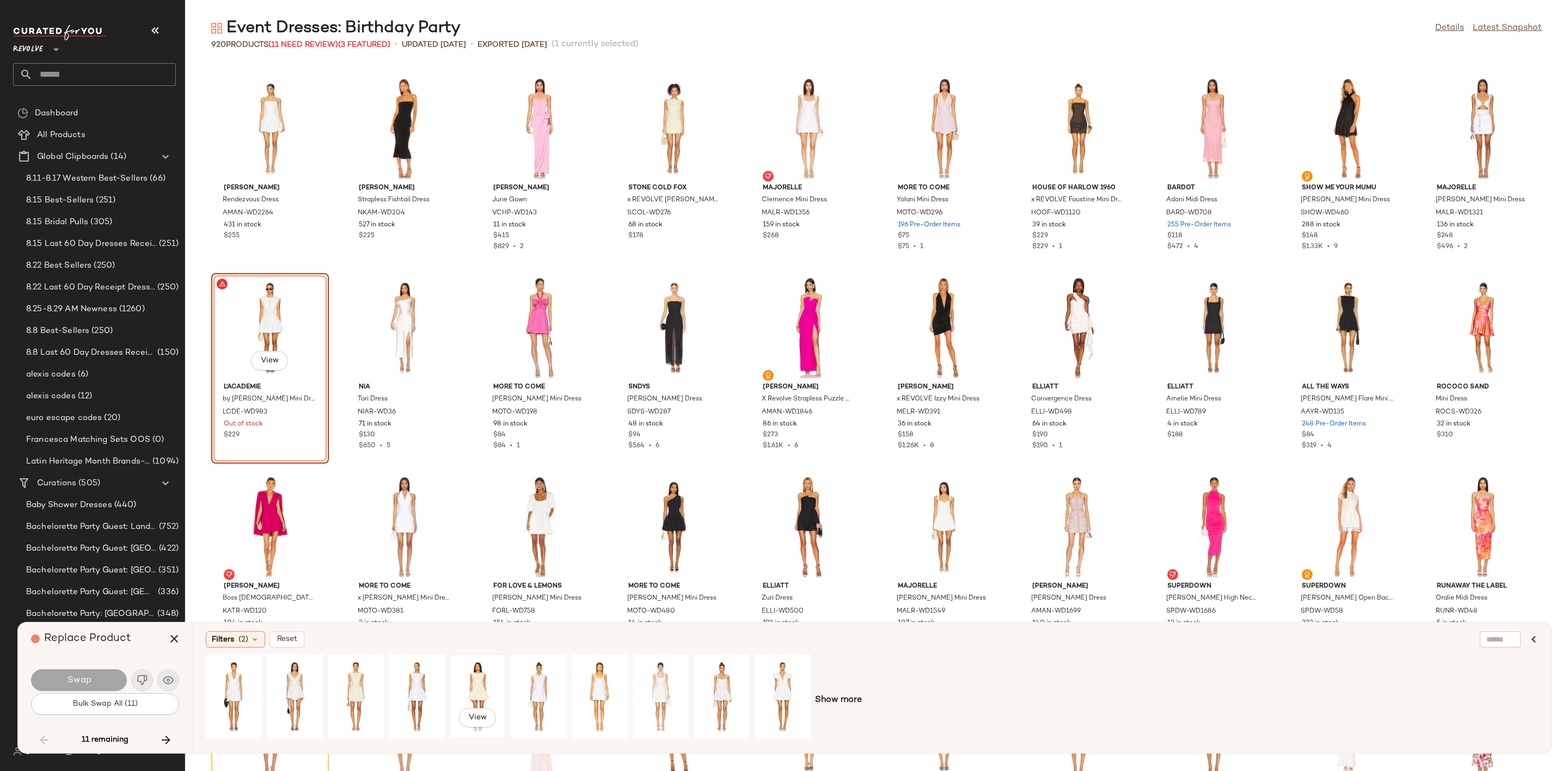
click at [460, 674] on div "View" at bounding box center [478, 696] width 49 height 77
click at [88, 684] on span "Swap" at bounding box center [79, 680] width 24 height 10
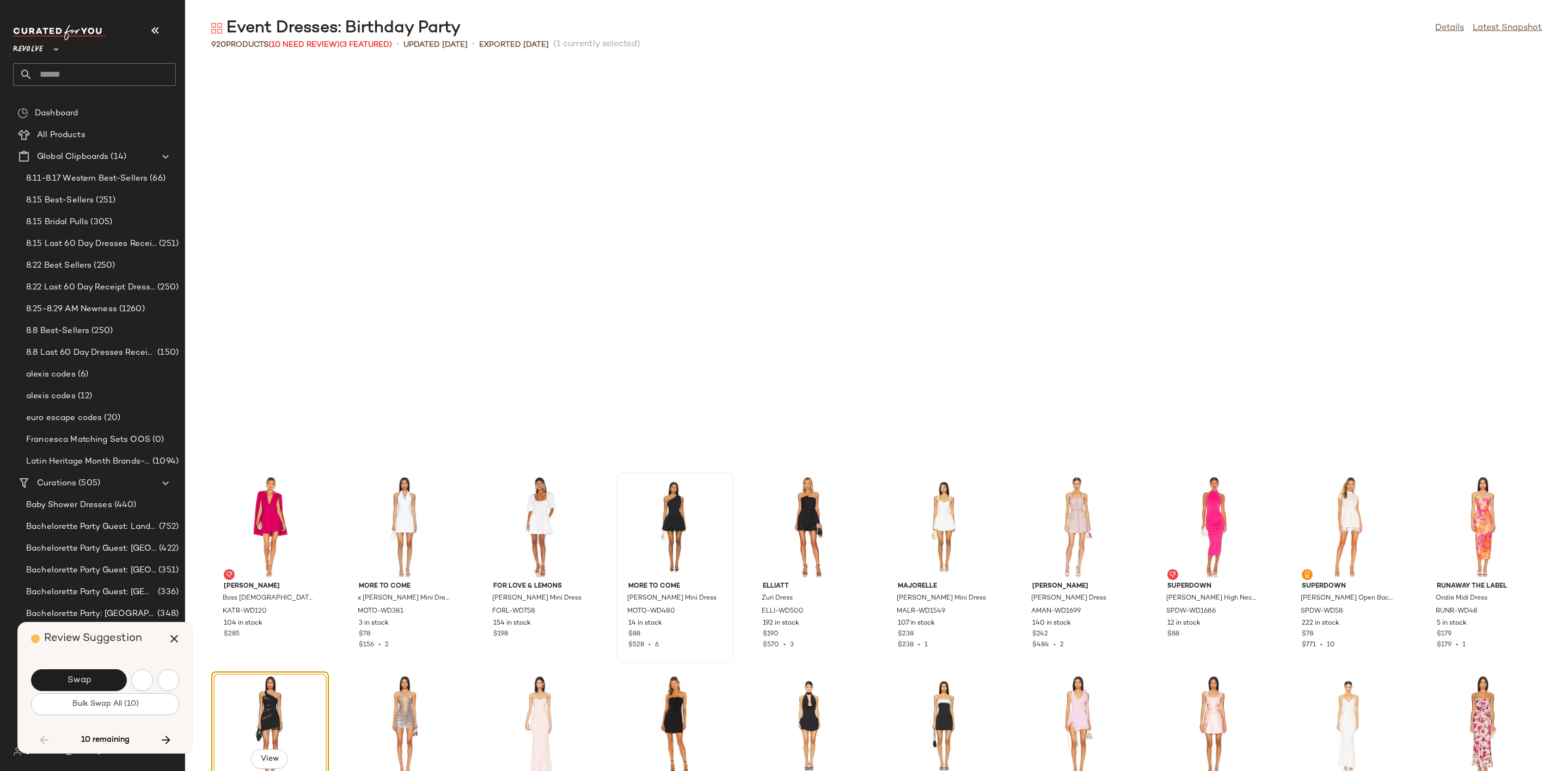
scroll to position [10359, 0]
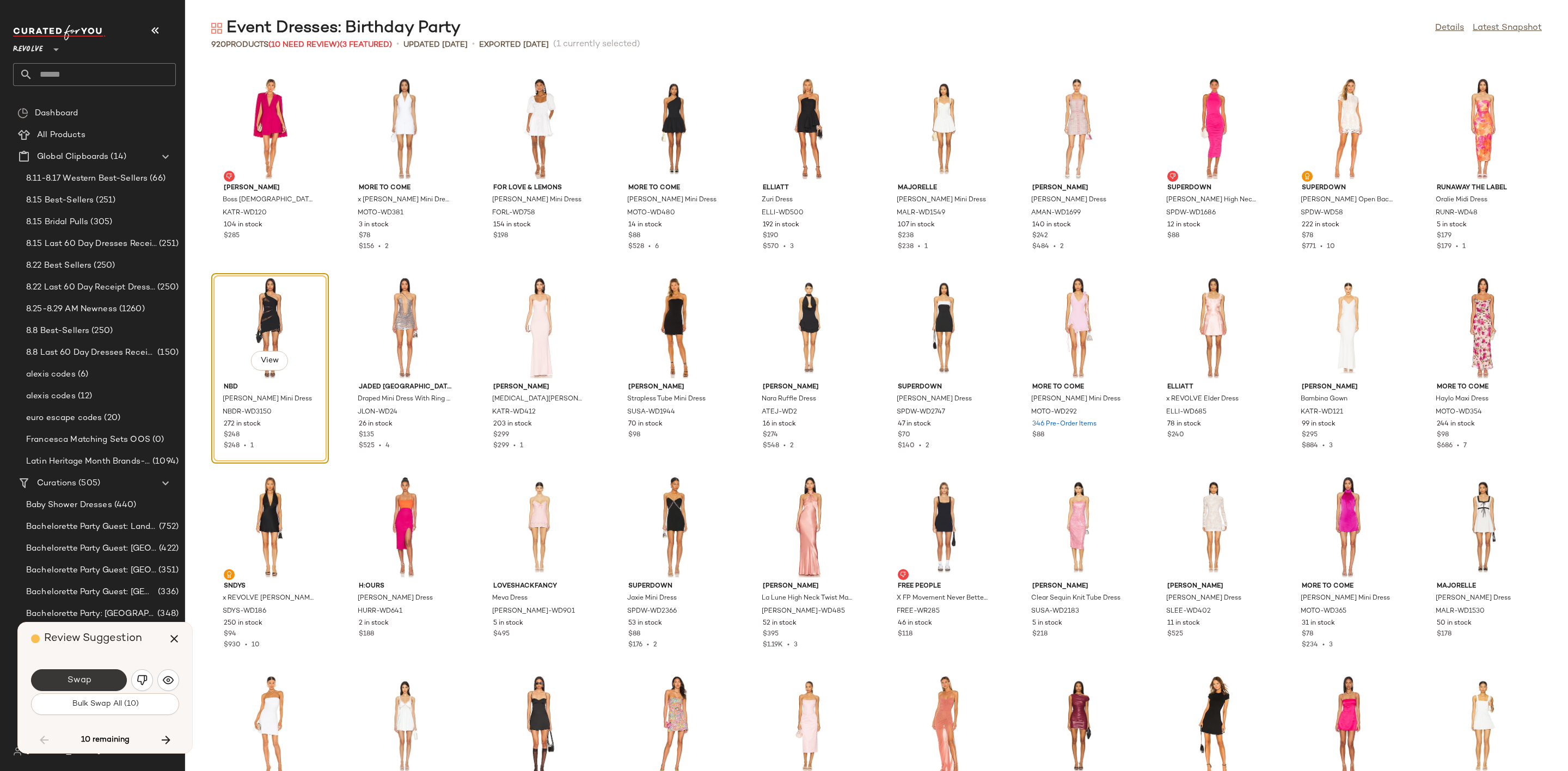
click at [72, 681] on span "Swap" at bounding box center [79, 680] width 24 height 10
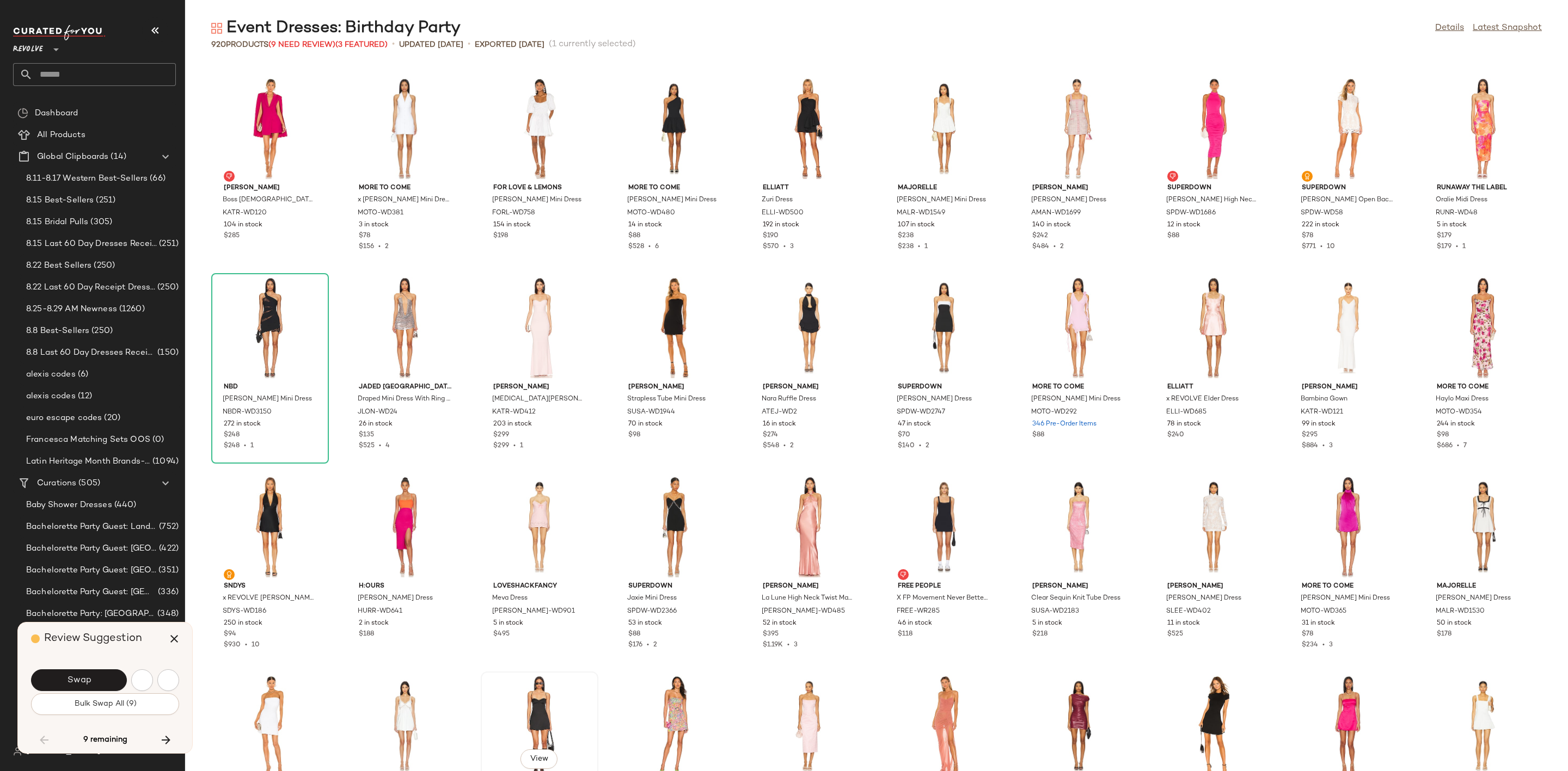
scroll to position [11156, 0]
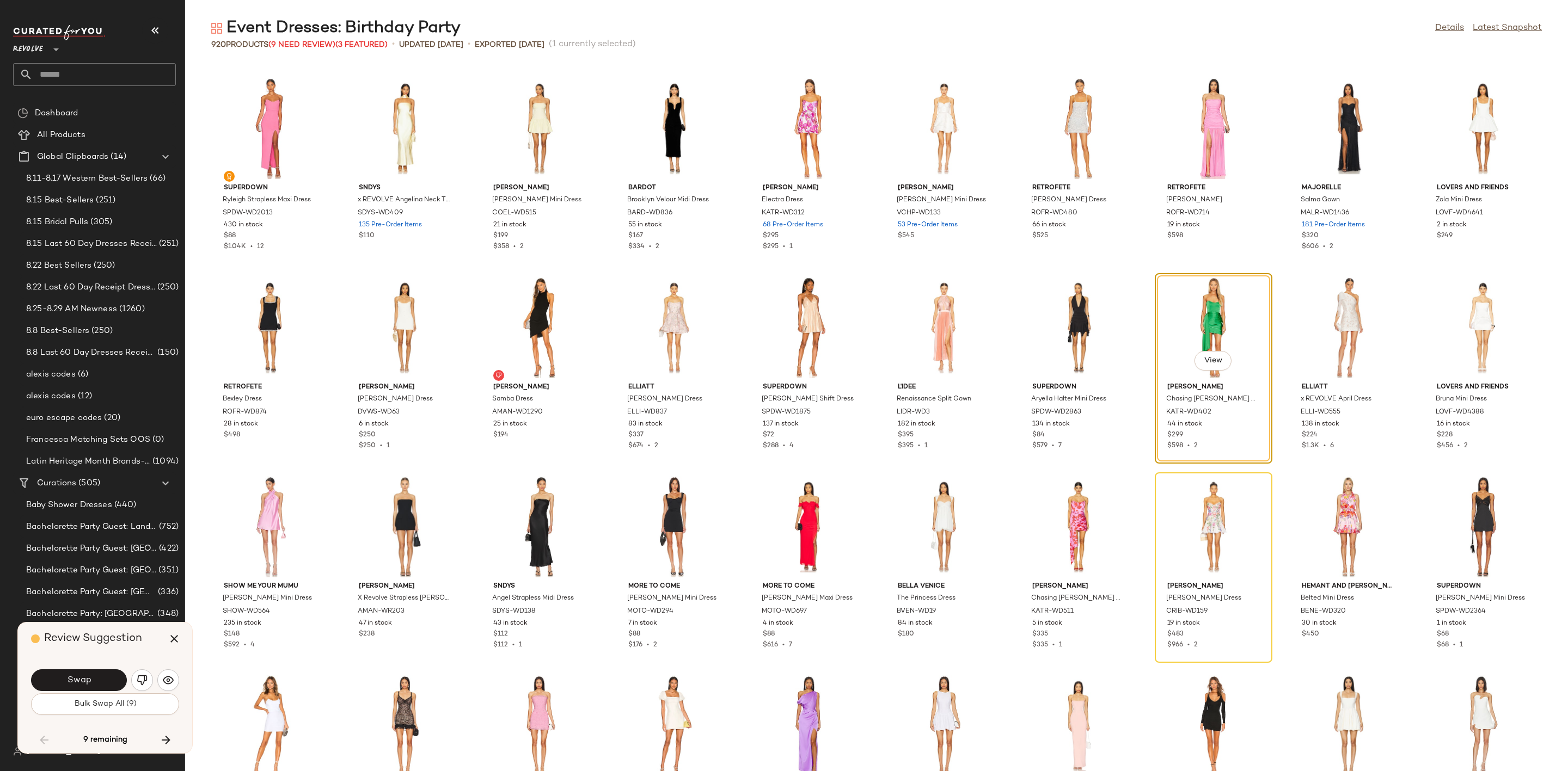
click at [141, 676] on img "button" at bounding box center [142, 680] width 11 height 11
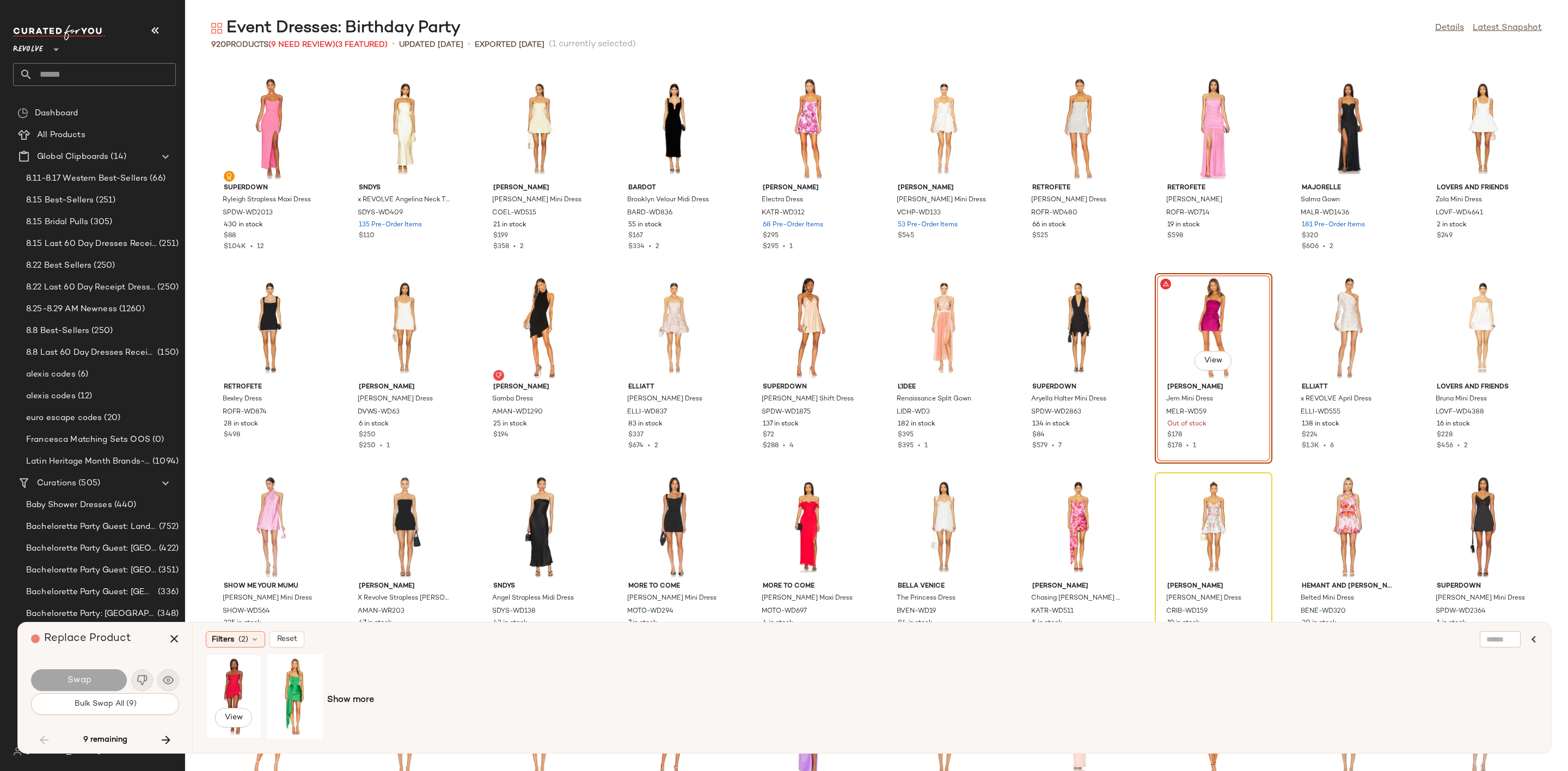
click at [229, 688] on div "View" at bounding box center [234, 696] width 49 height 77
click at [89, 680] on span "Swap" at bounding box center [79, 680] width 24 height 10
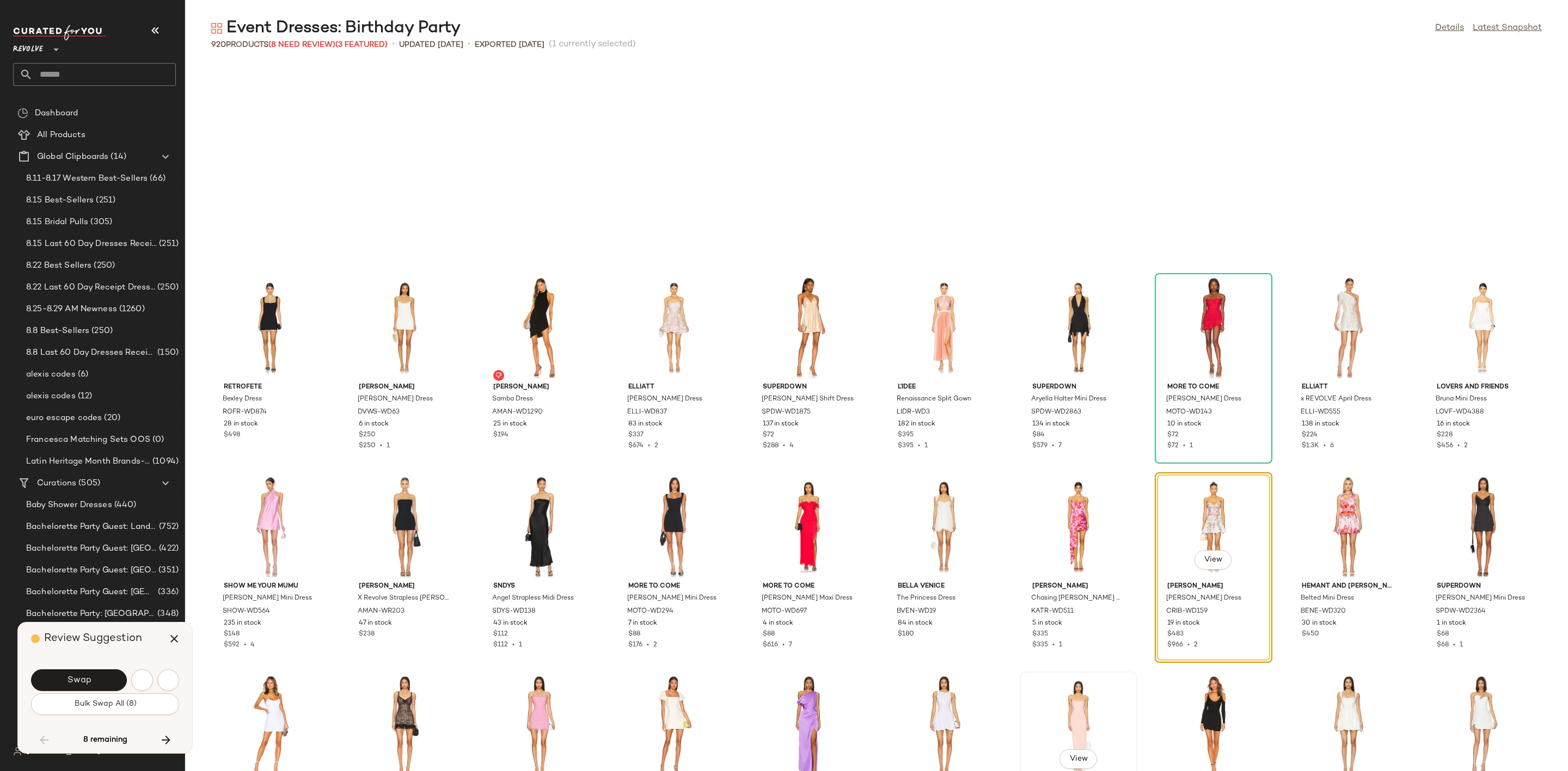
scroll to position [11355, 0]
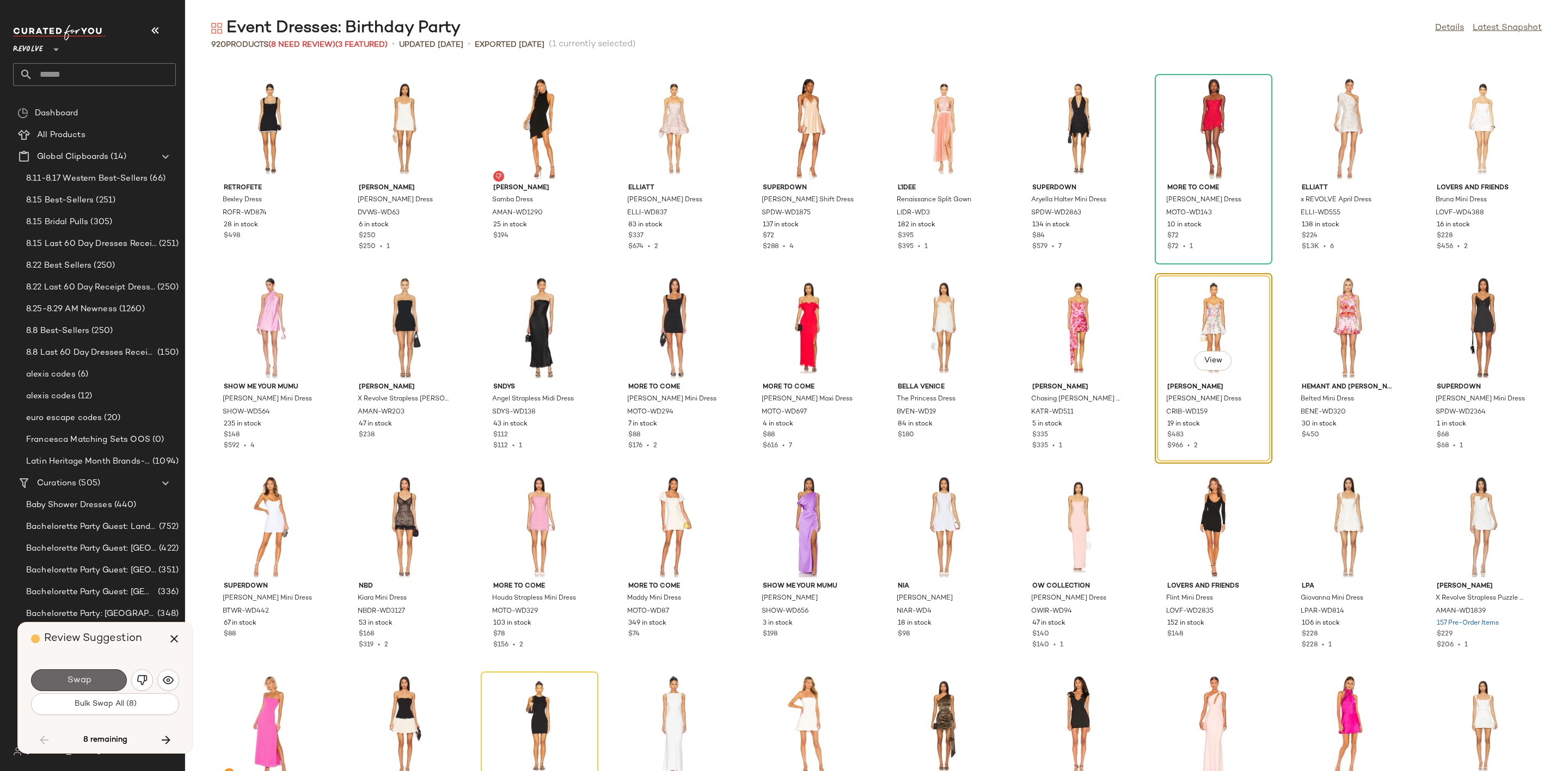
click at [65, 681] on button "Swap" at bounding box center [79, 680] width 96 height 22
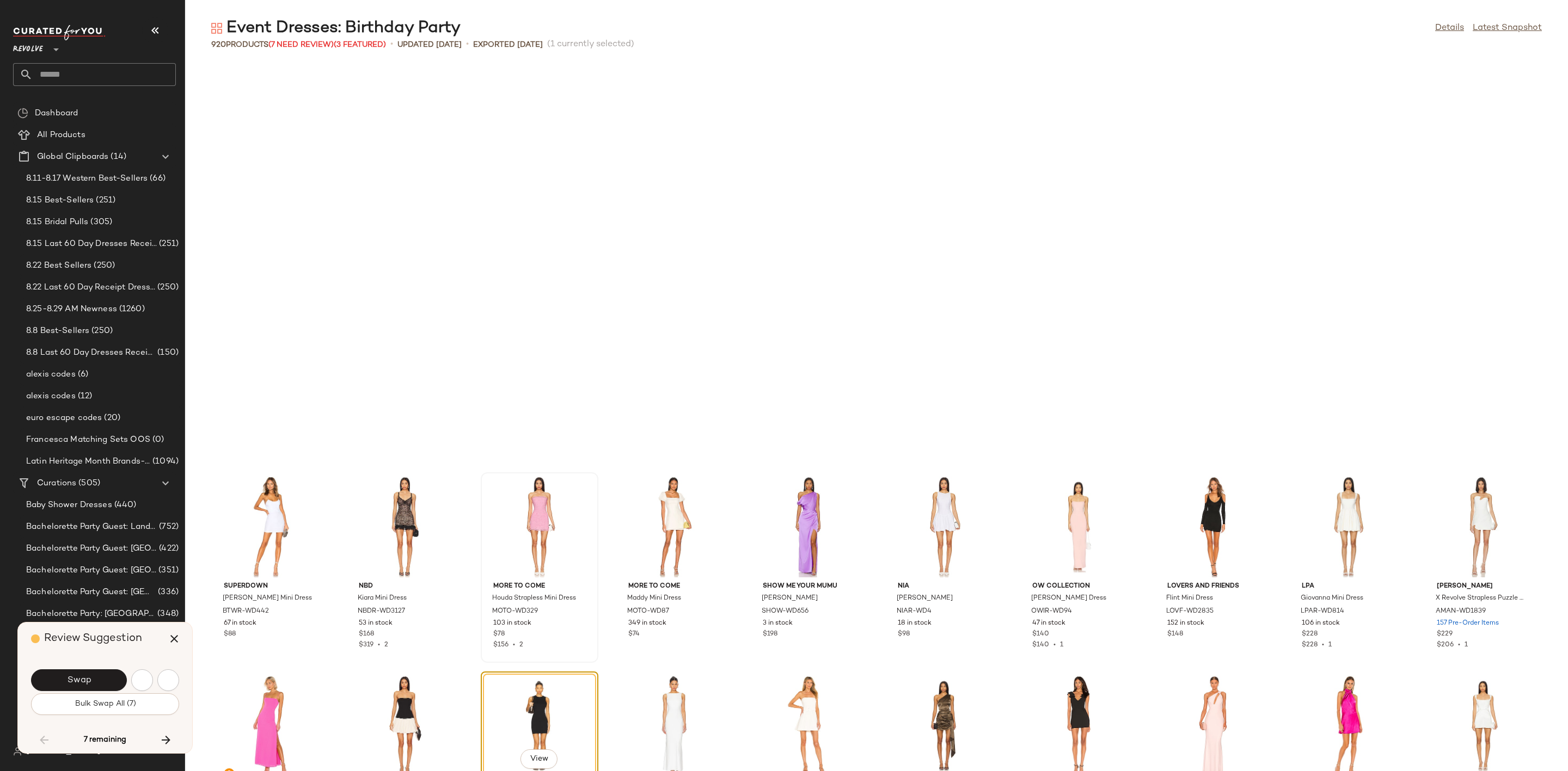
scroll to position [11754, 0]
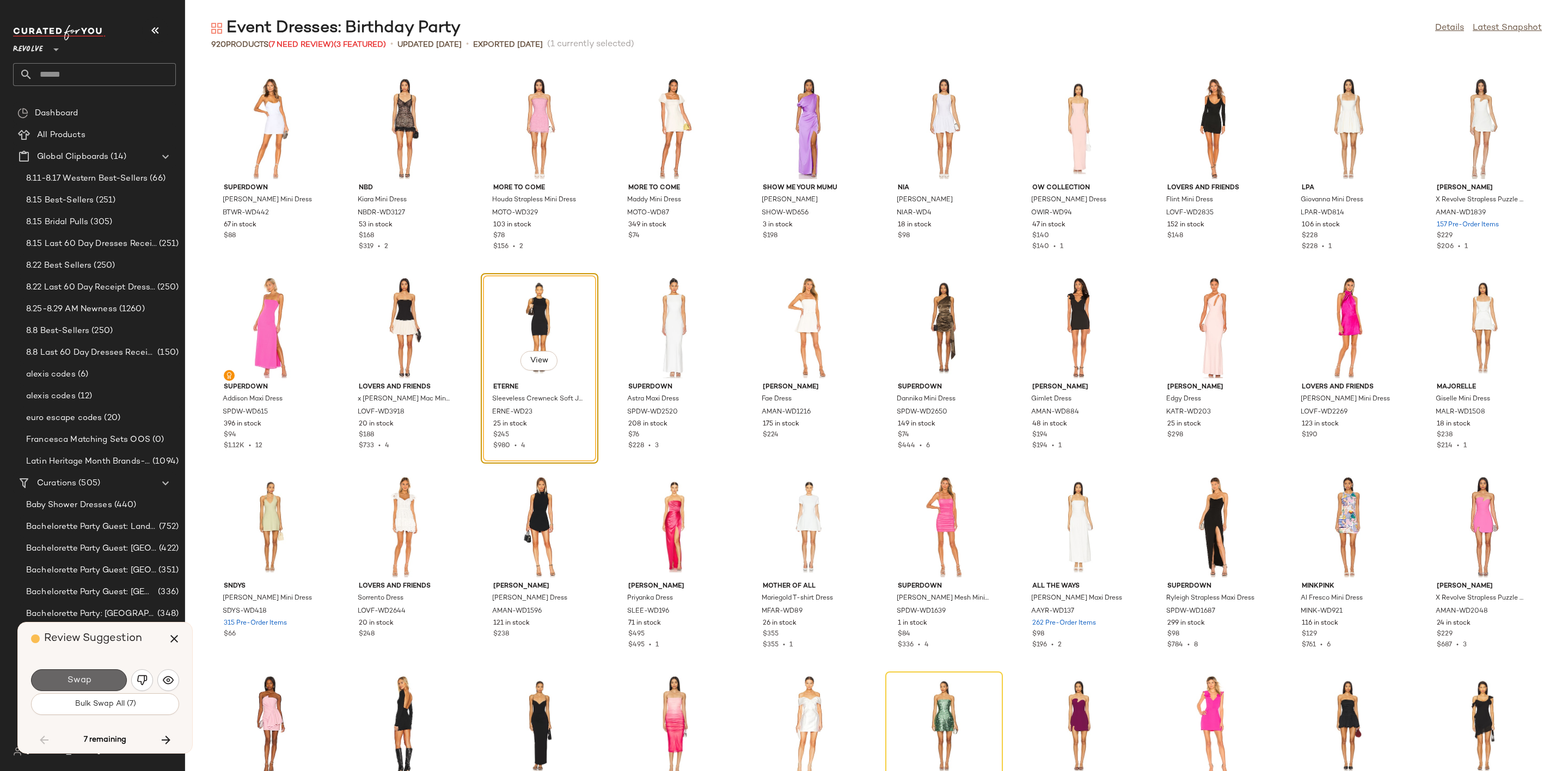
click at [77, 677] on span "Swap" at bounding box center [79, 680] width 24 height 10
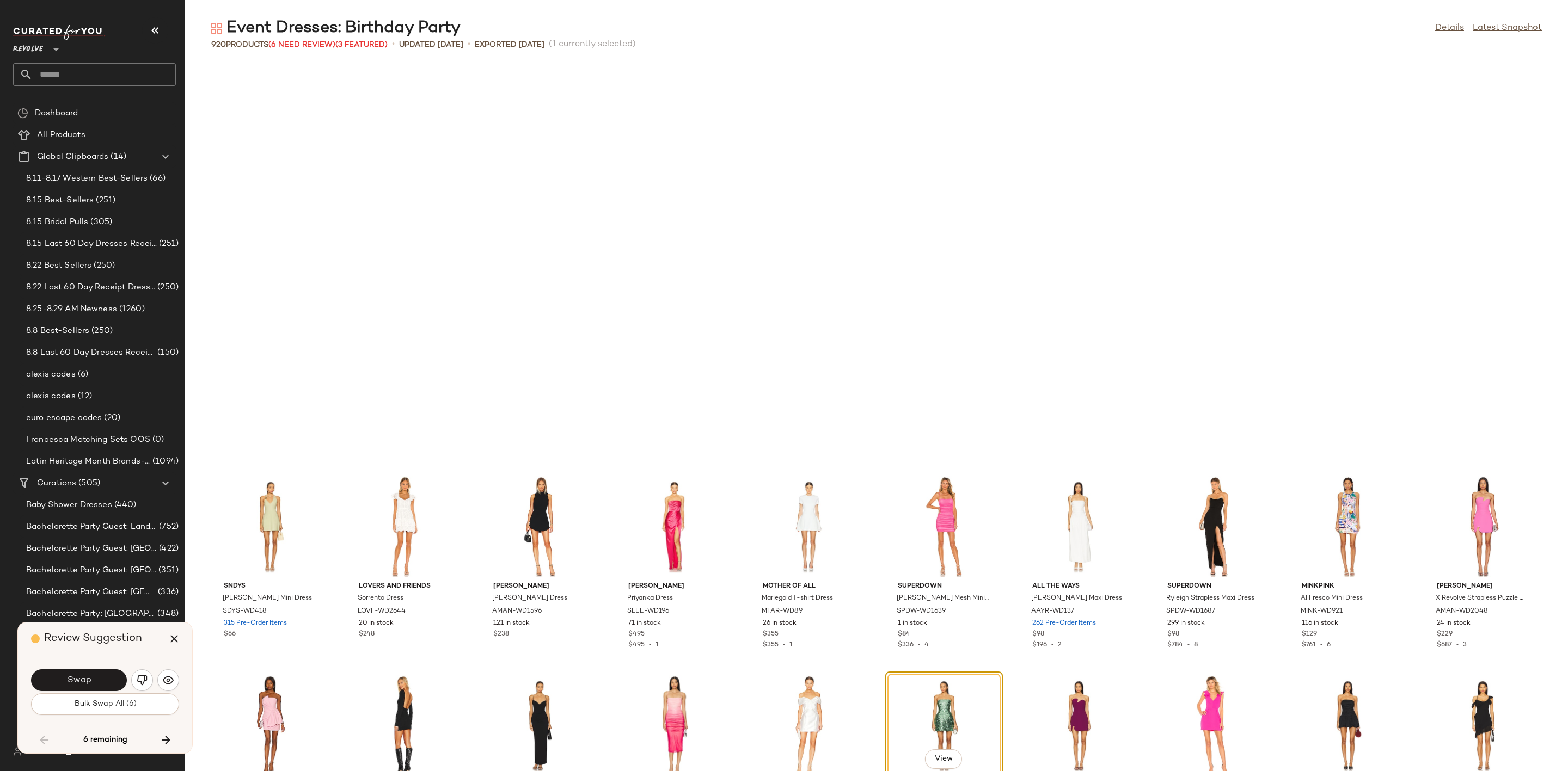
scroll to position [12152, 0]
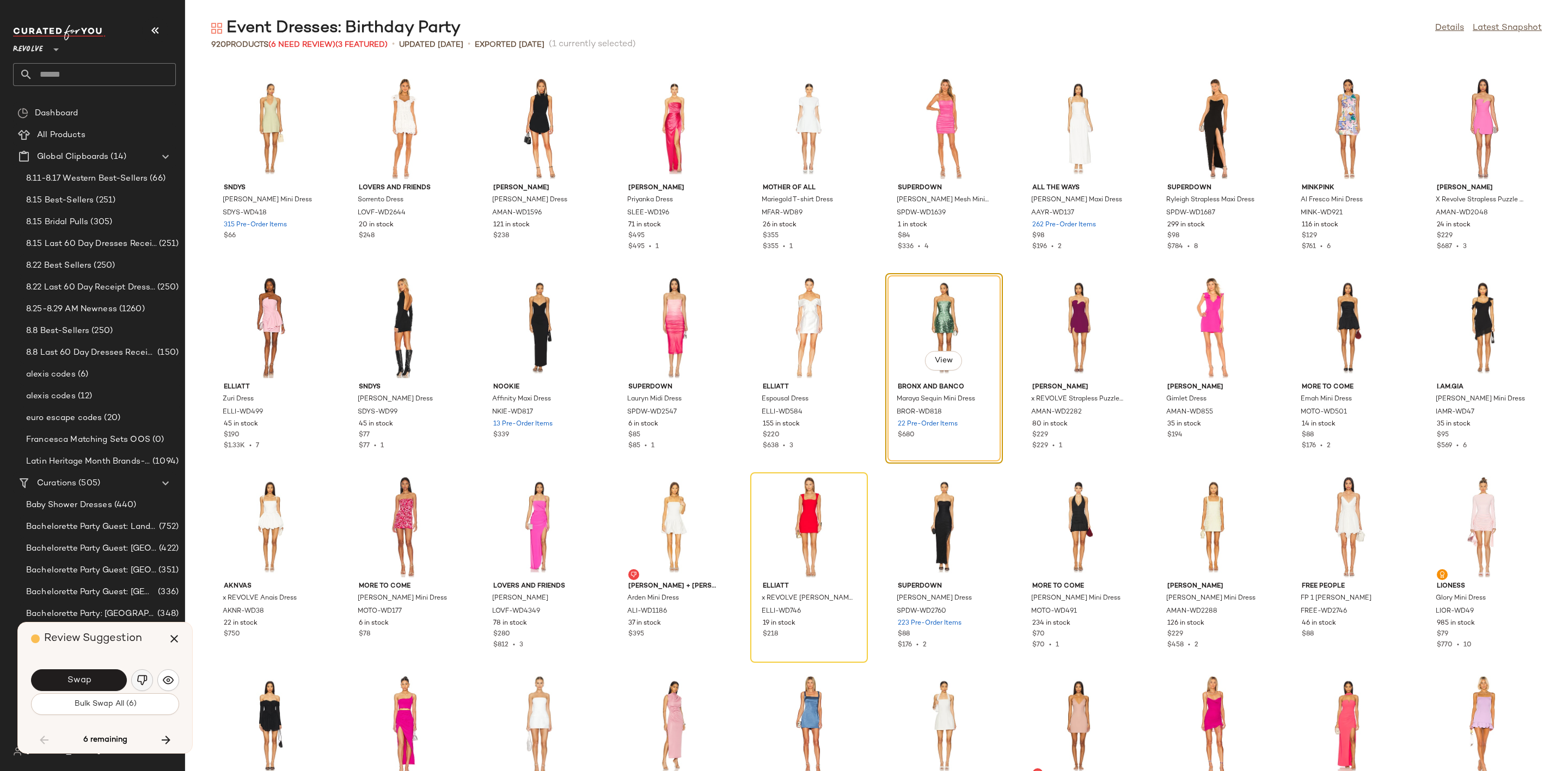
click at [141, 678] on img "button" at bounding box center [142, 680] width 11 height 11
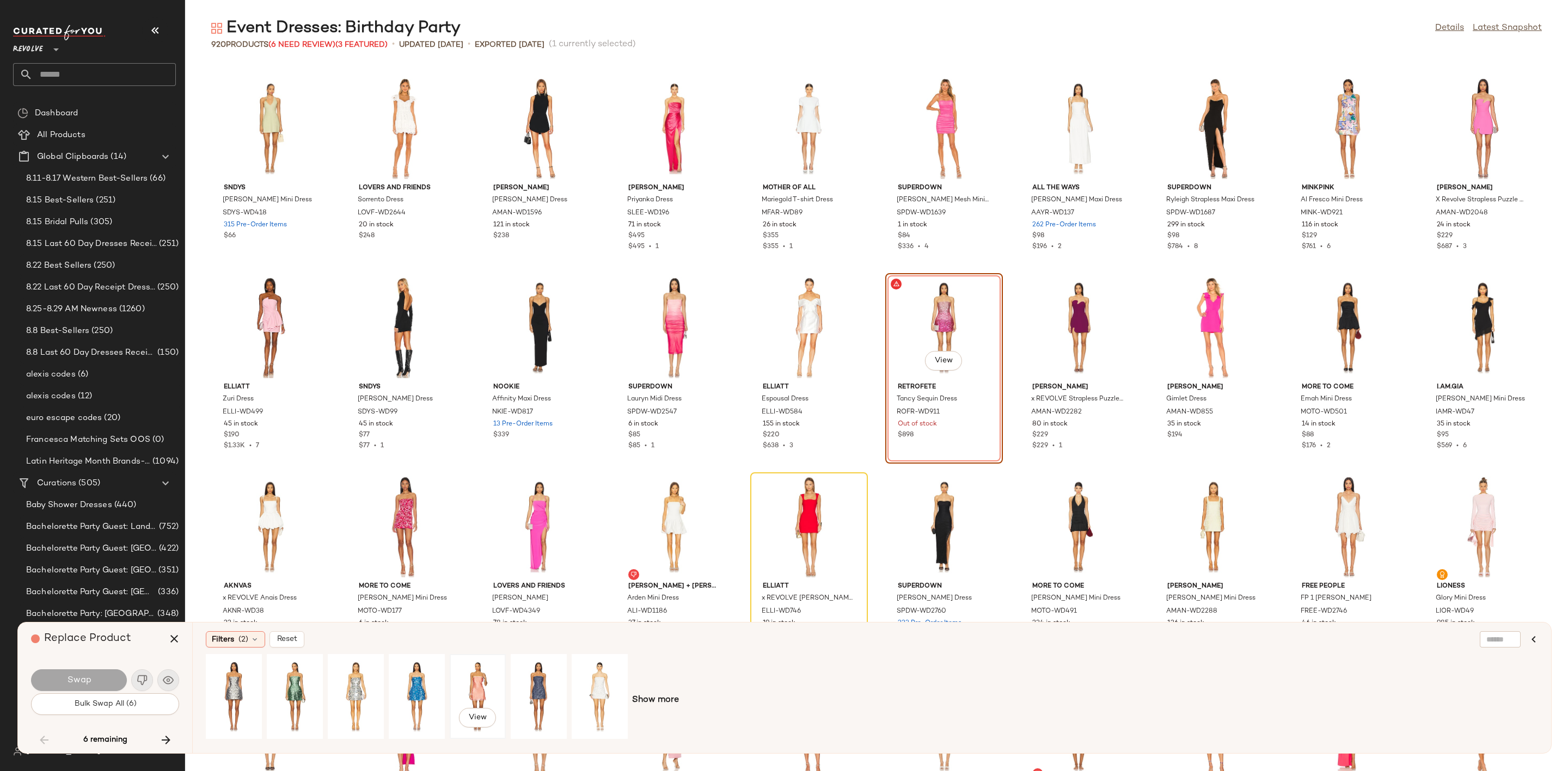
click at [479, 675] on div "View" at bounding box center [478, 696] width 49 height 77
click at [69, 673] on button "Swap" at bounding box center [79, 680] width 96 height 22
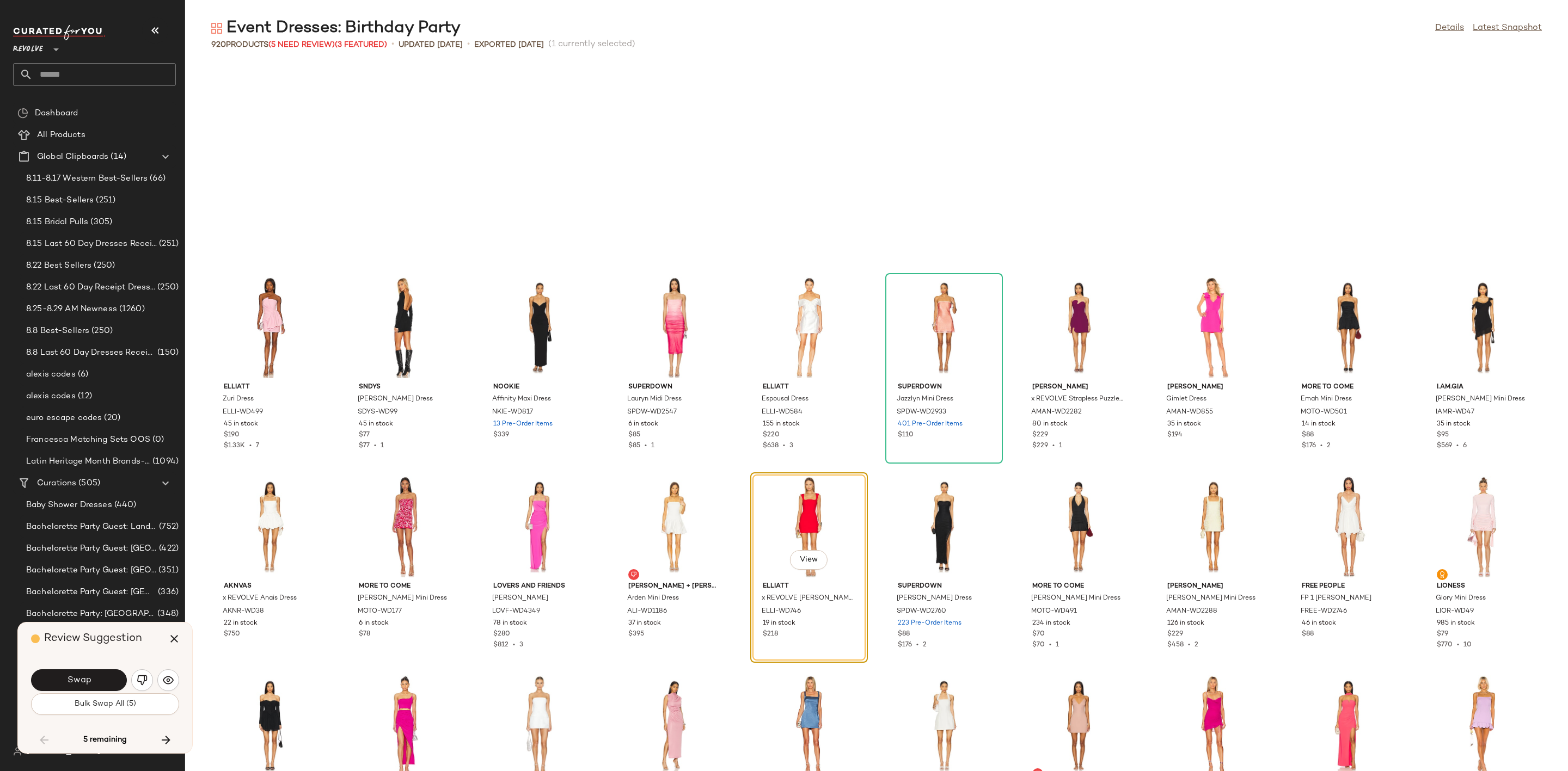
scroll to position [12351, 0]
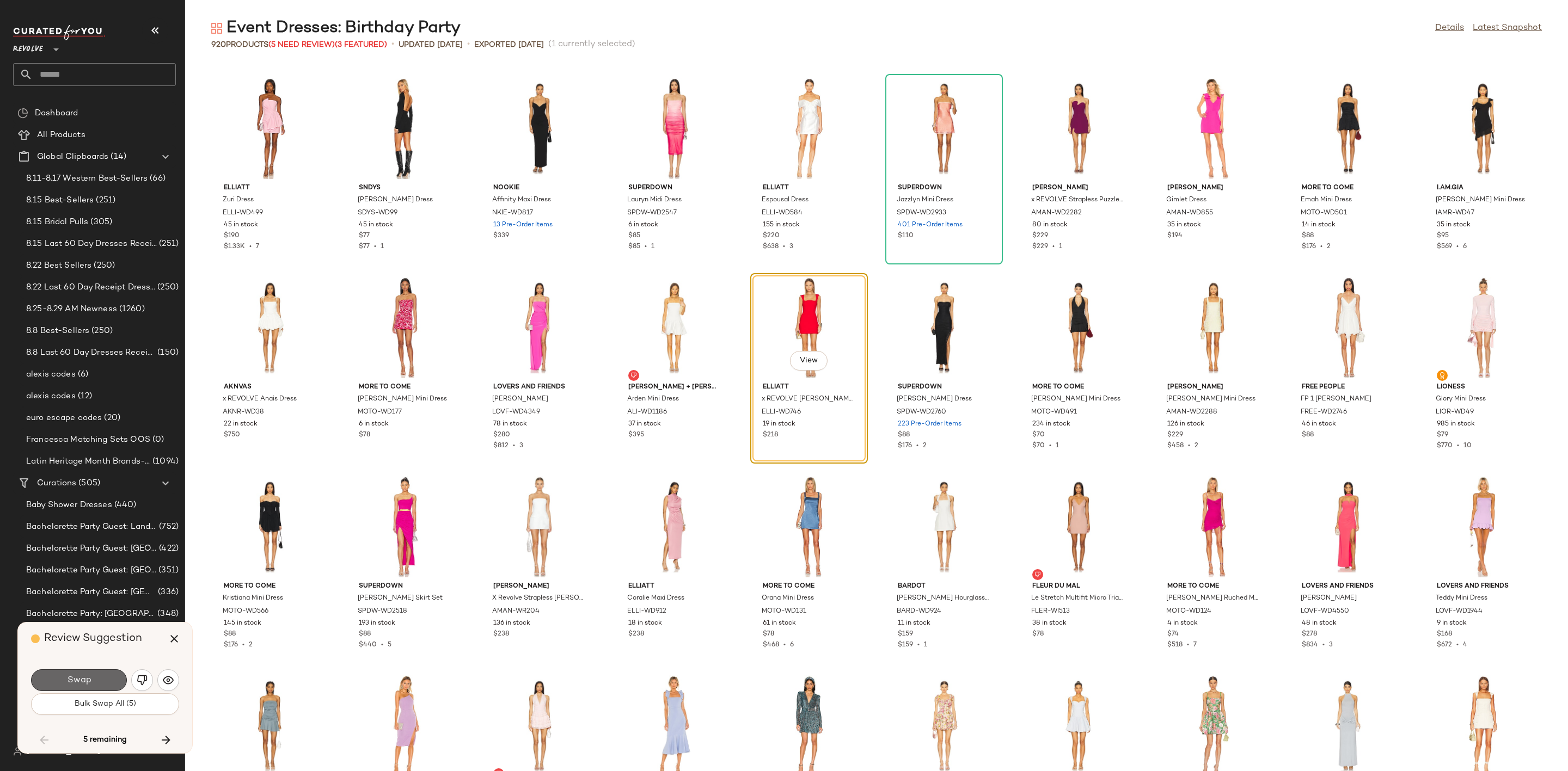
click at [95, 680] on button "Swap" at bounding box center [79, 680] width 96 height 22
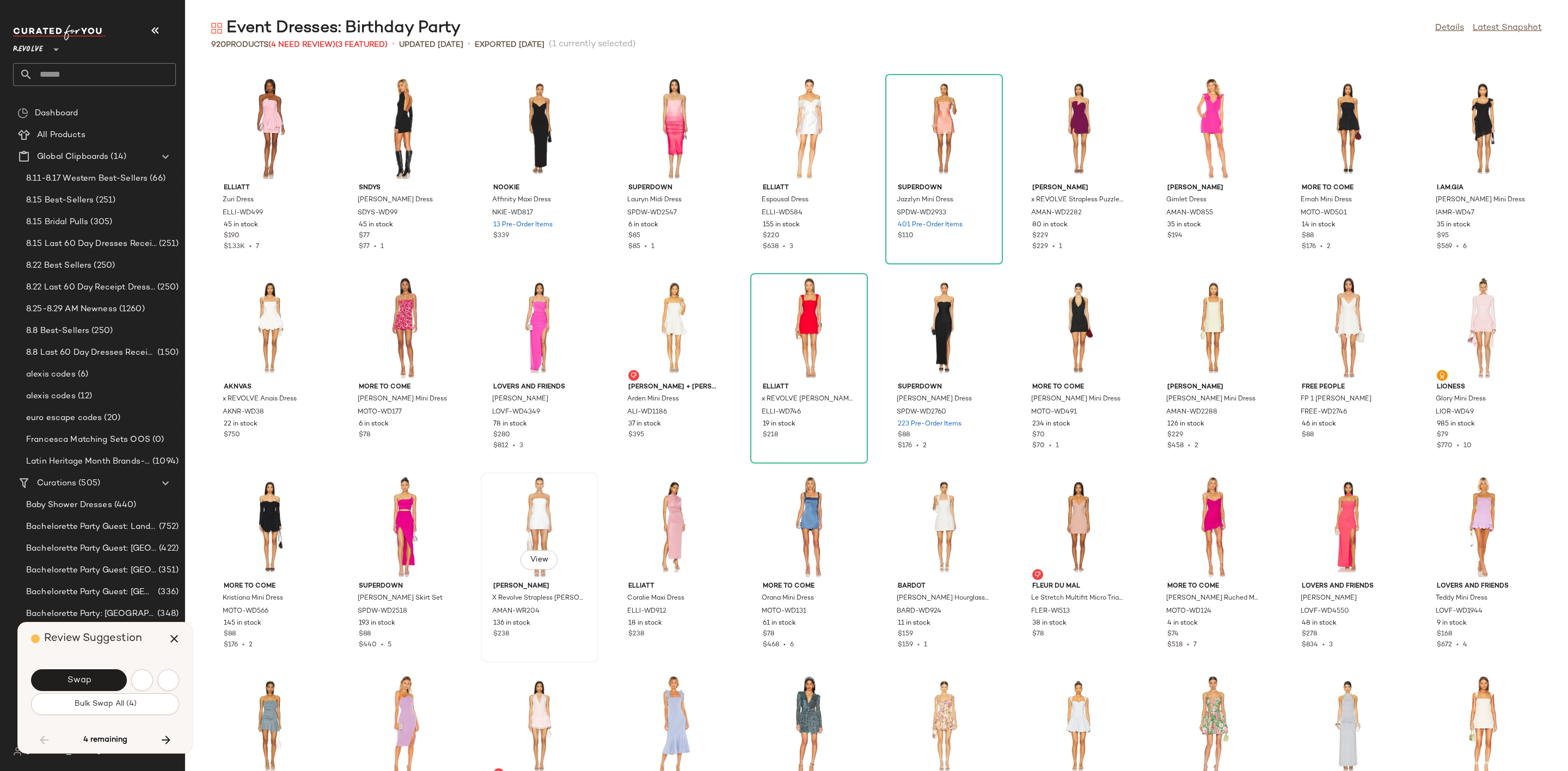
scroll to position [12949, 0]
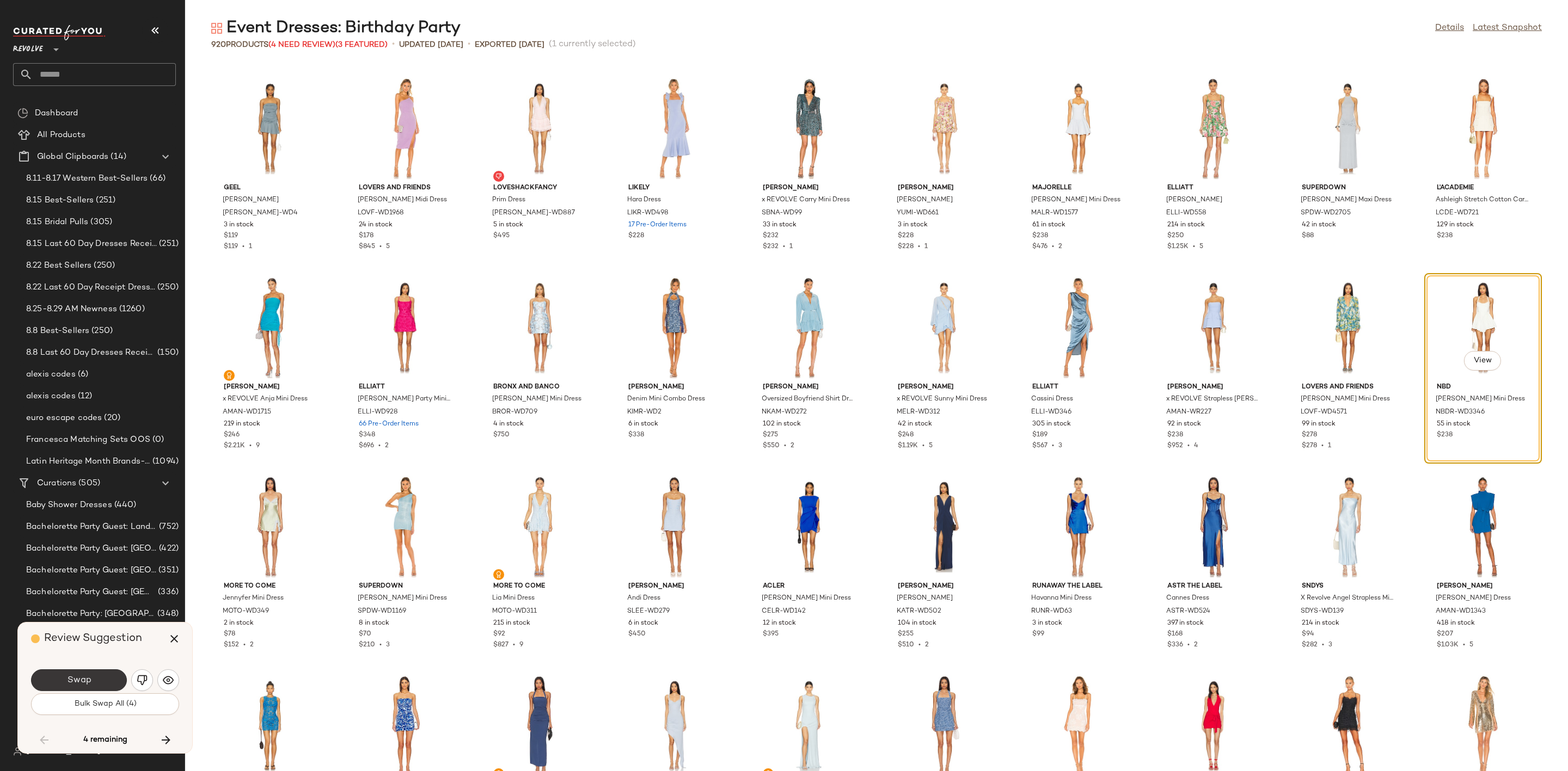
click at [99, 675] on button "Swap" at bounding box center [79, 680] width 96 height 22
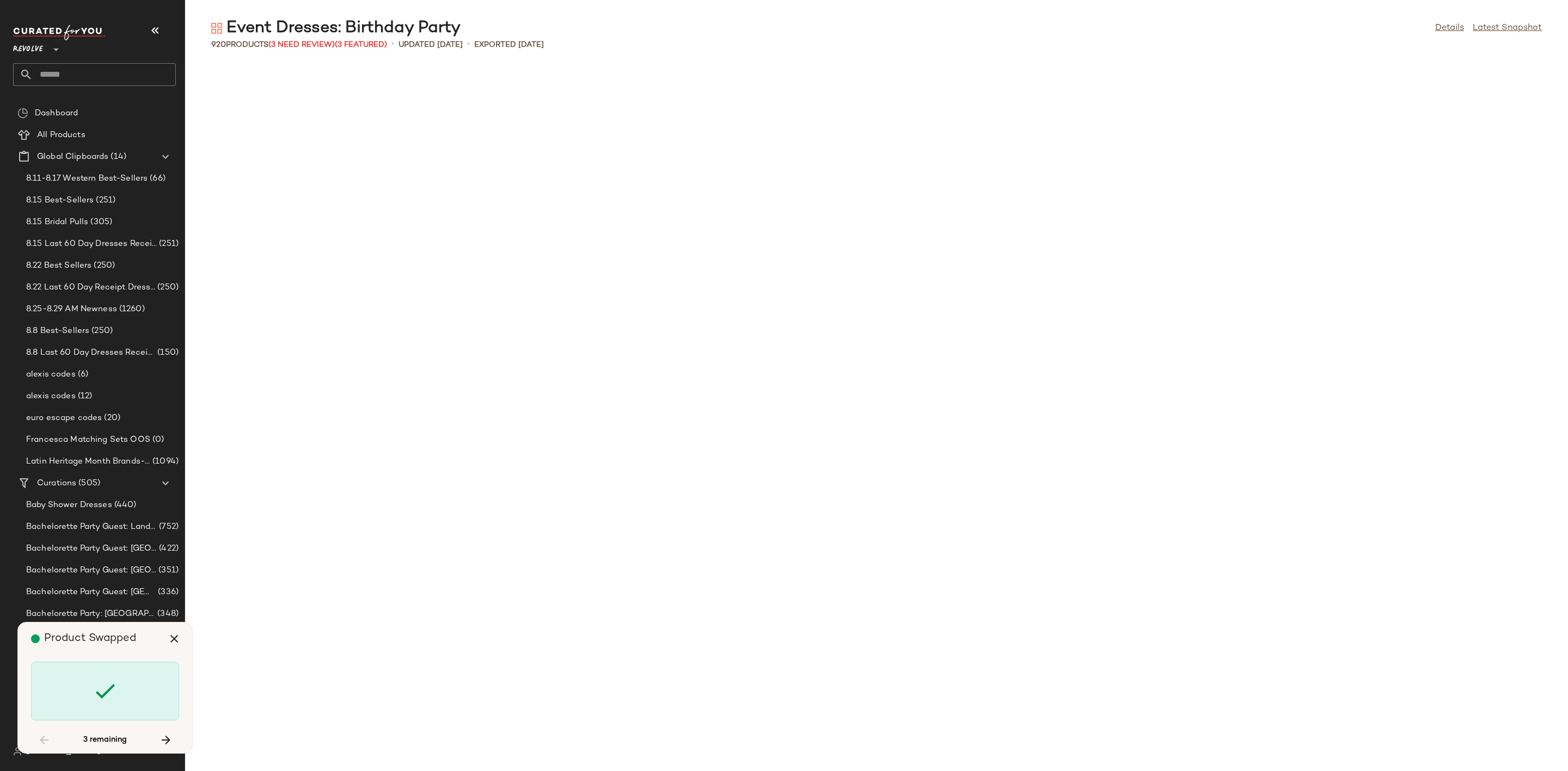
scroll to position [14543, 0]
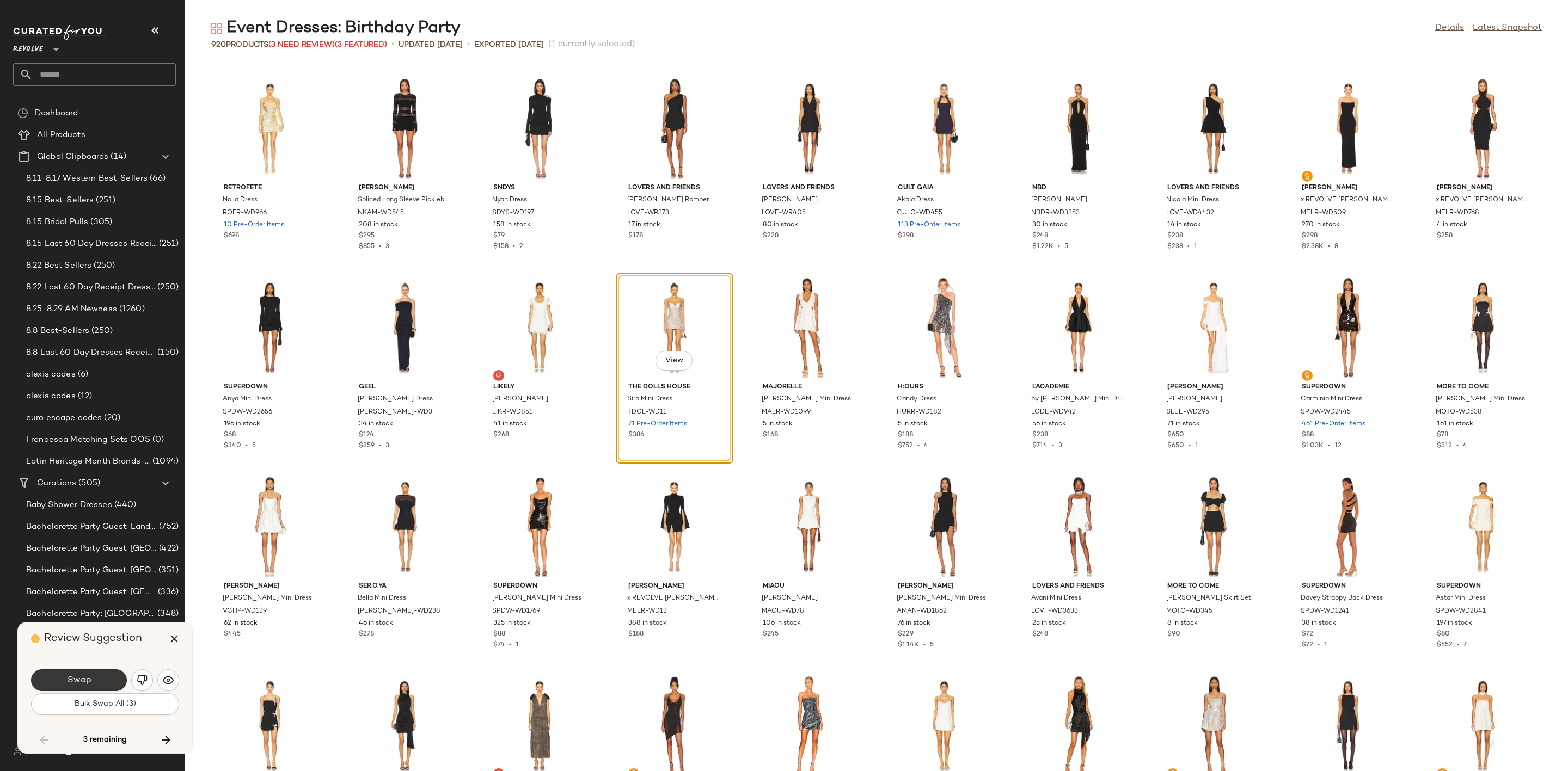
click at [56, 674] on button "Swap" at bounding box center [79, 680] width 96 height 22
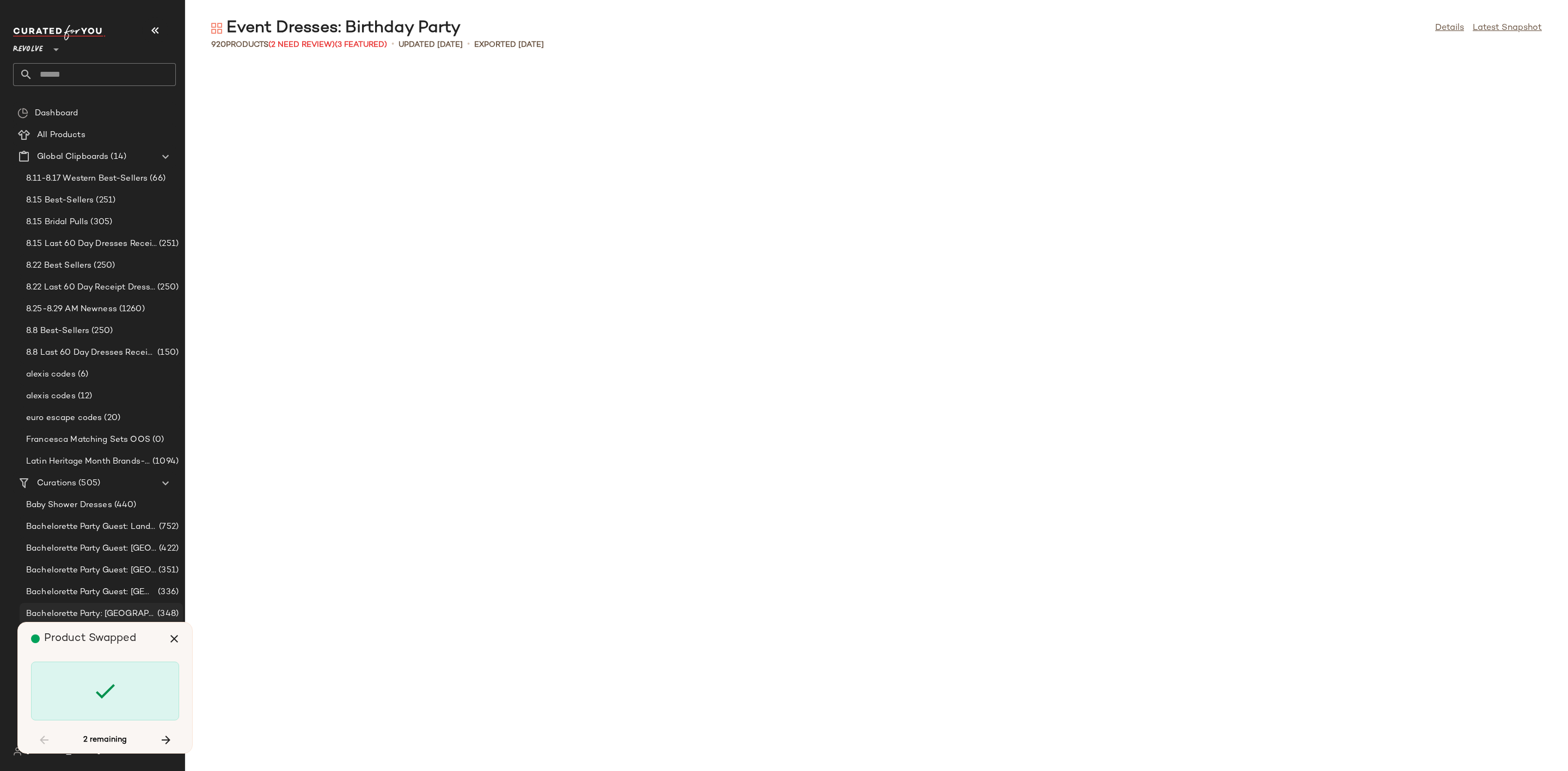
scroll to position [17132, 0]
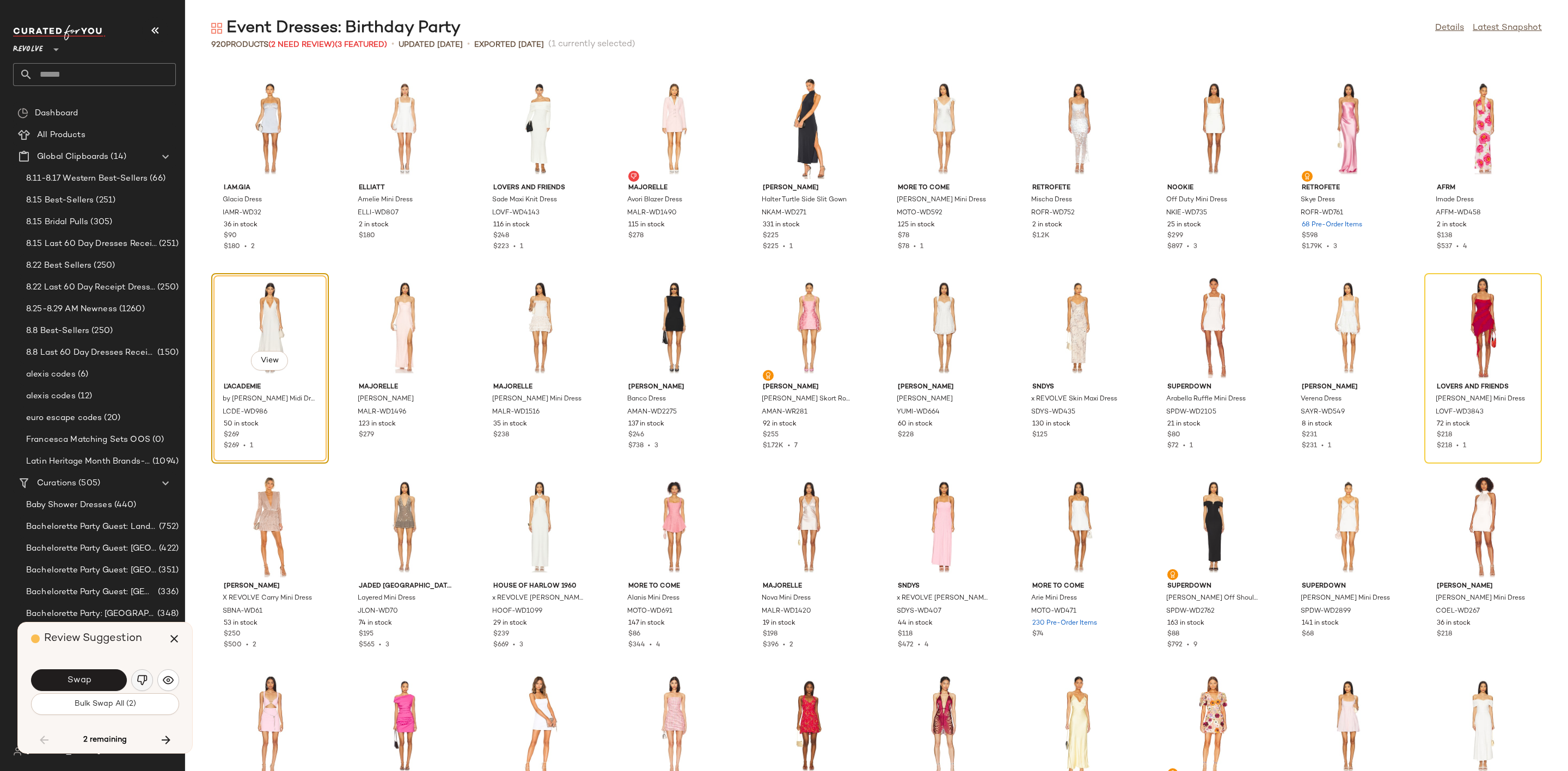
click at [149, 678] on button "button" at bounding box center [142, 680] width 22 height 22
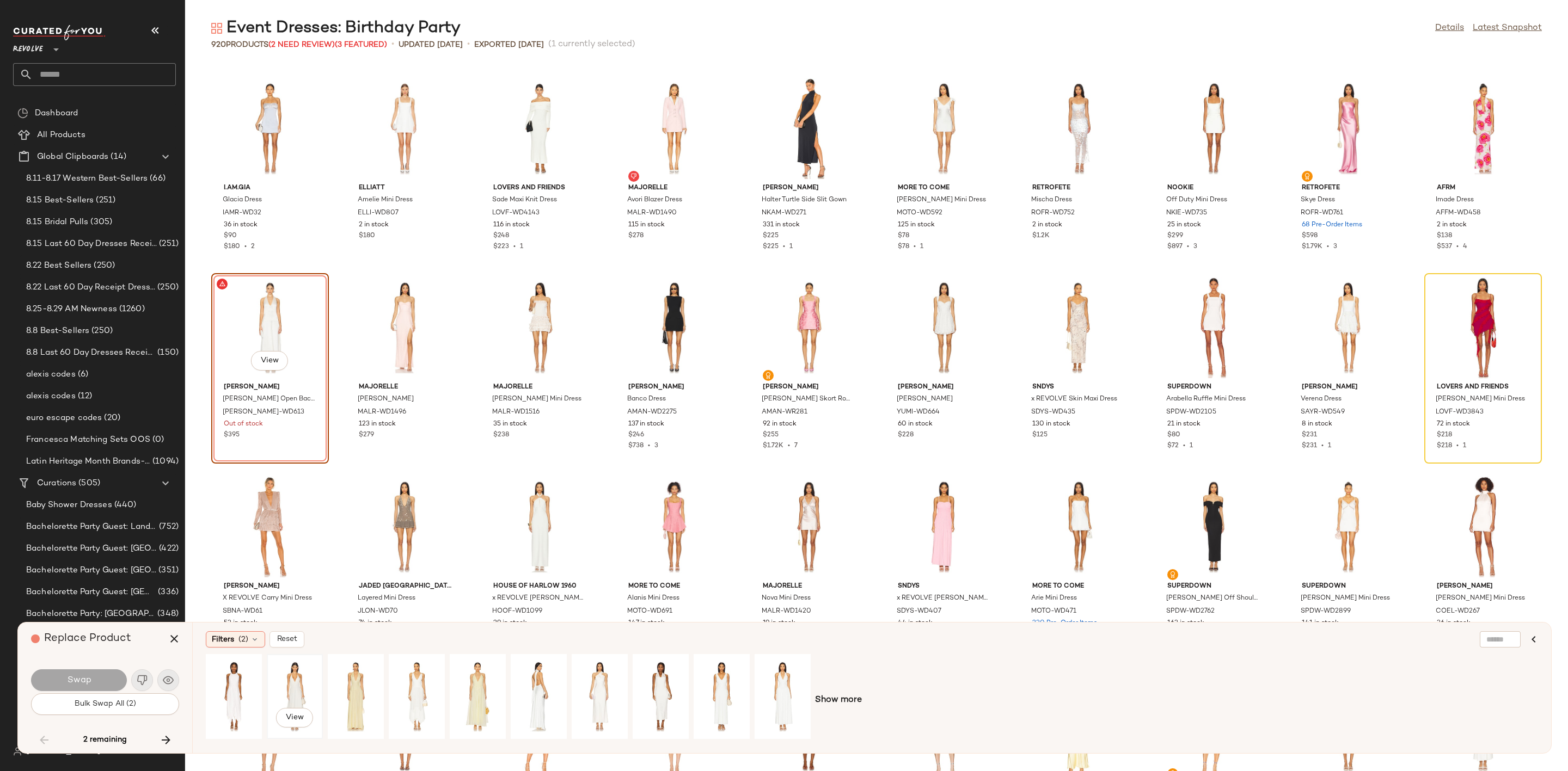
click at [307, 679] on div "View" at bounding box center [295, 696] width 49 height 77
click at [89, 677] on span "Swap" at bounding box center [79, 680] width 24 height 10
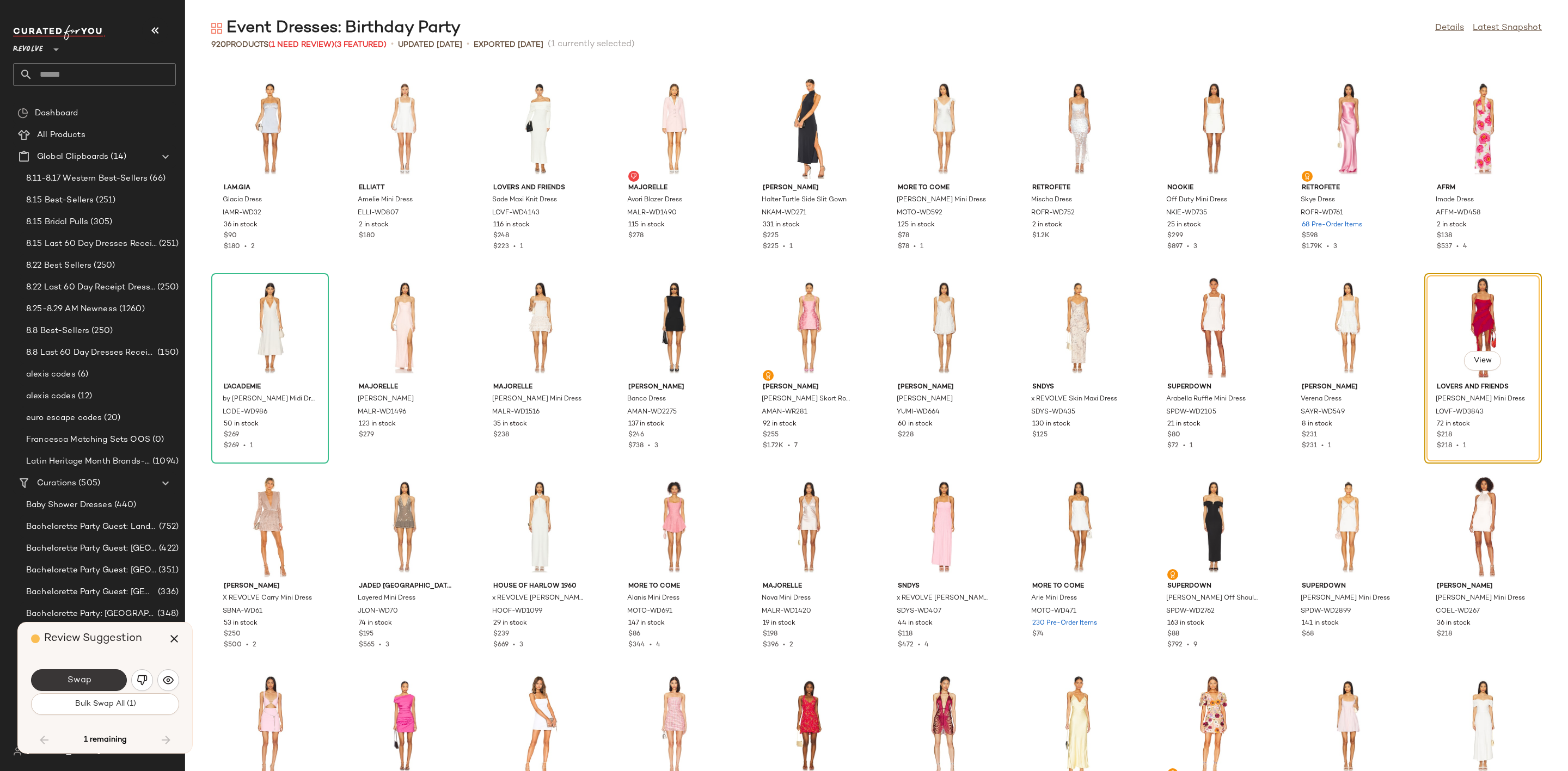
click at [77, 682] on span "Swap" at bounding box center [79, 680] width 24 height 10
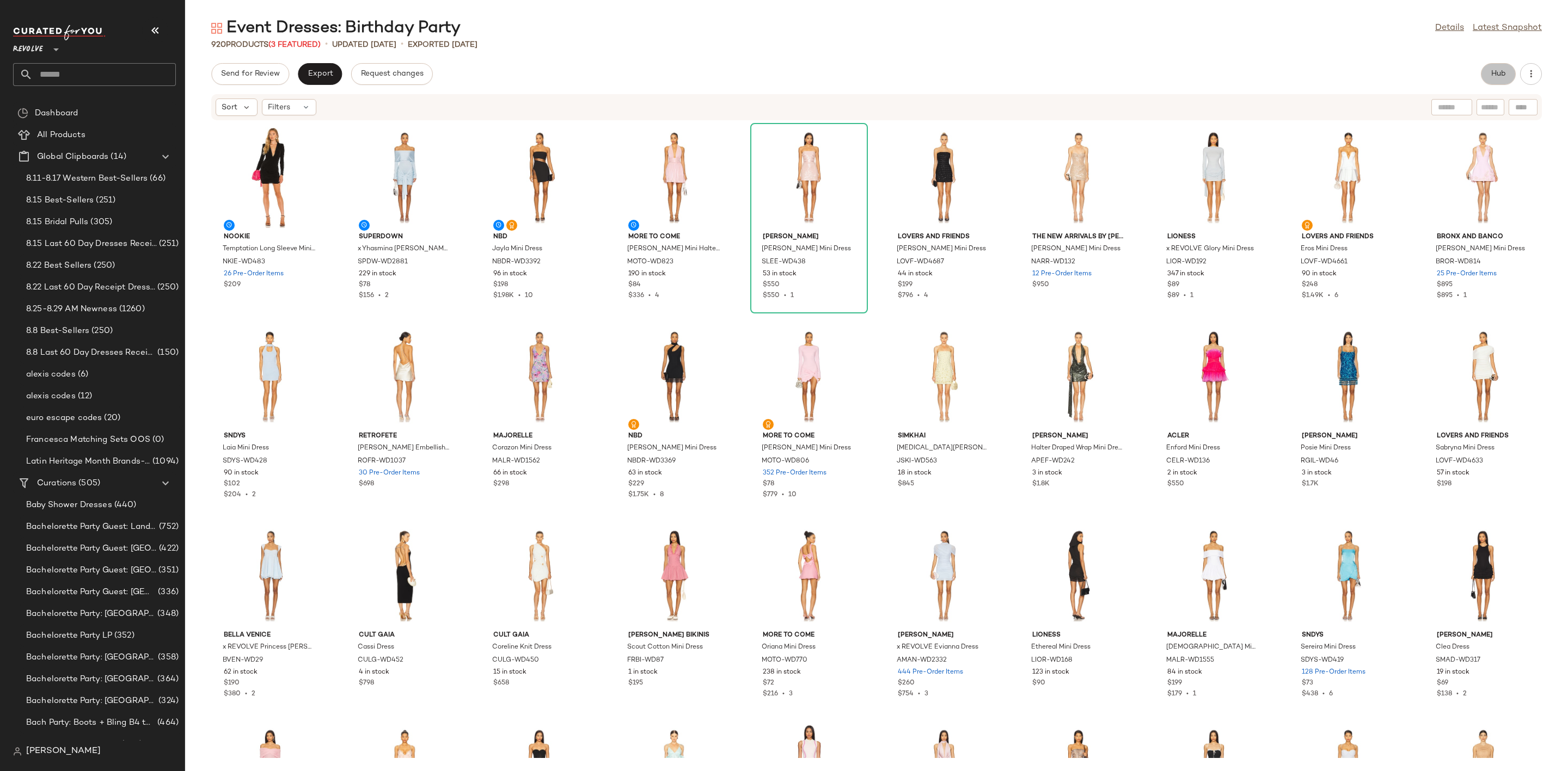
click at [1498, 74] on span "Hub" at bounding box center [1498, 74] width 15 height 9
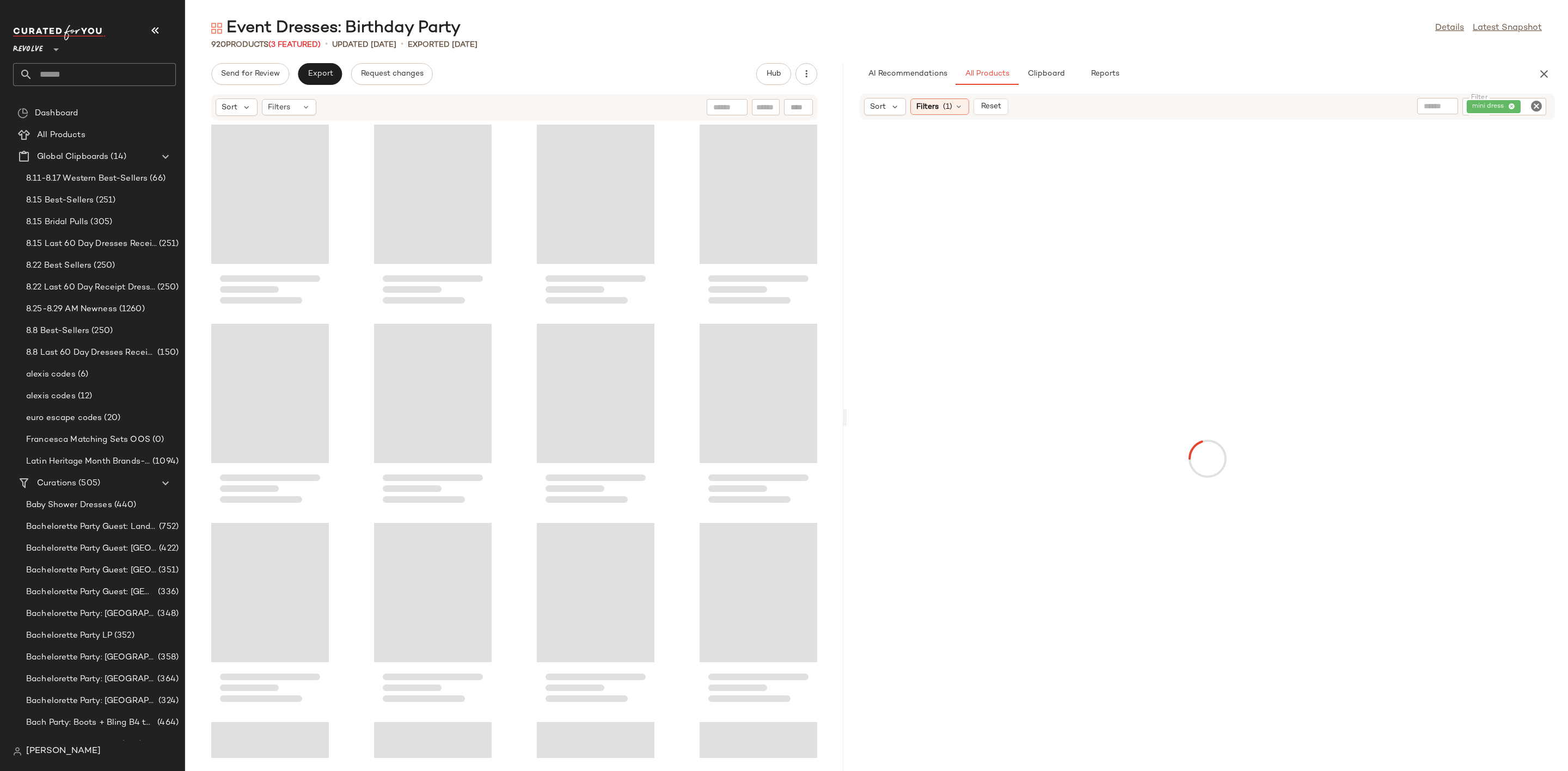
drag, startPoint x: 874, startPoint y: 410, endPoint x: 845, endPoint y: 413, distance: 29.2
click at [845, 413] on div "Event Dresses: Birthday Party Details Latest Snapshot 920 Products (3 Featured)…" at bounding box center [877, 394] width 1383 height 754
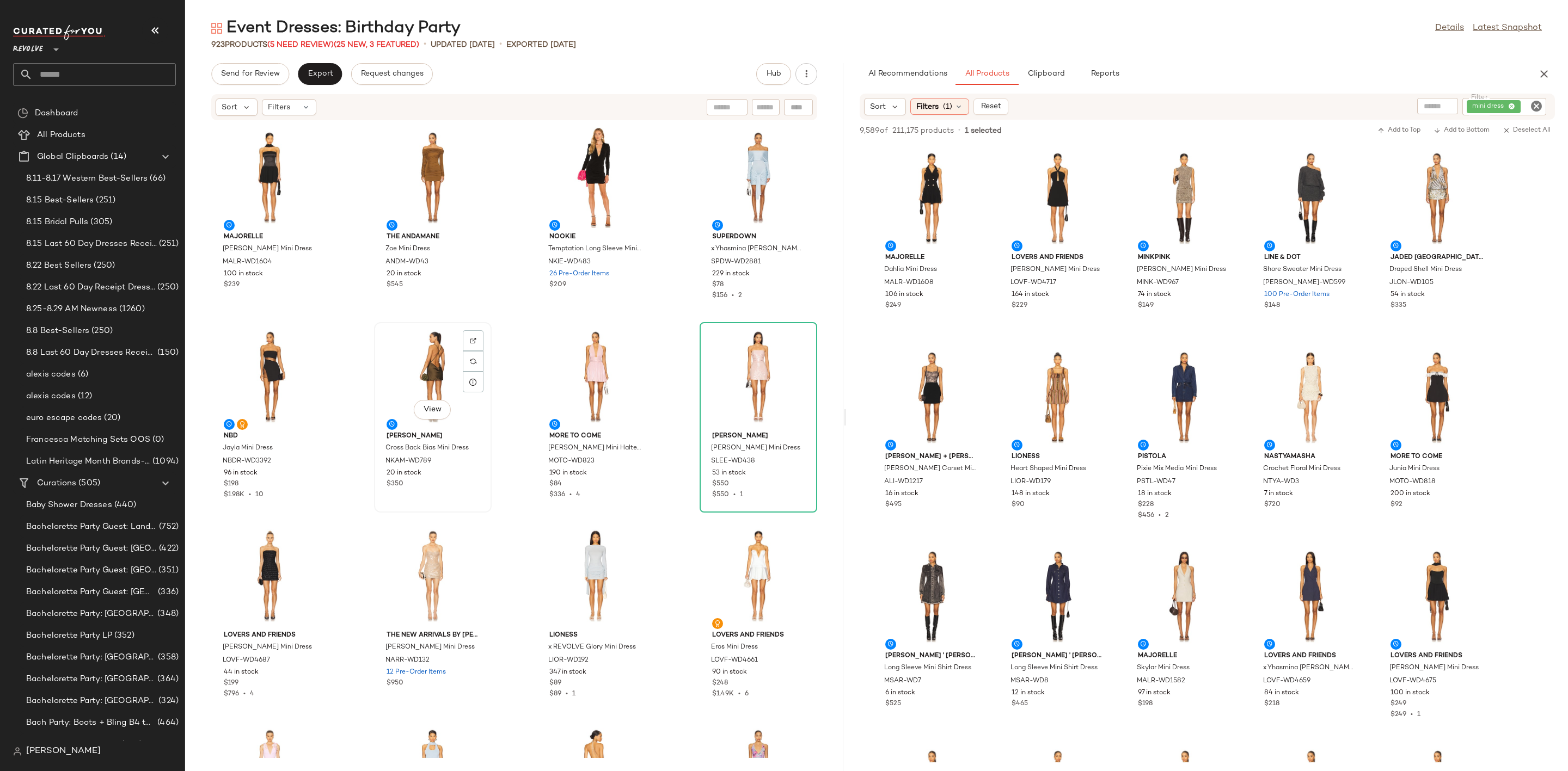
click at [404, 356] on div "View" at bounding box center [433, 377] width 110 height 101
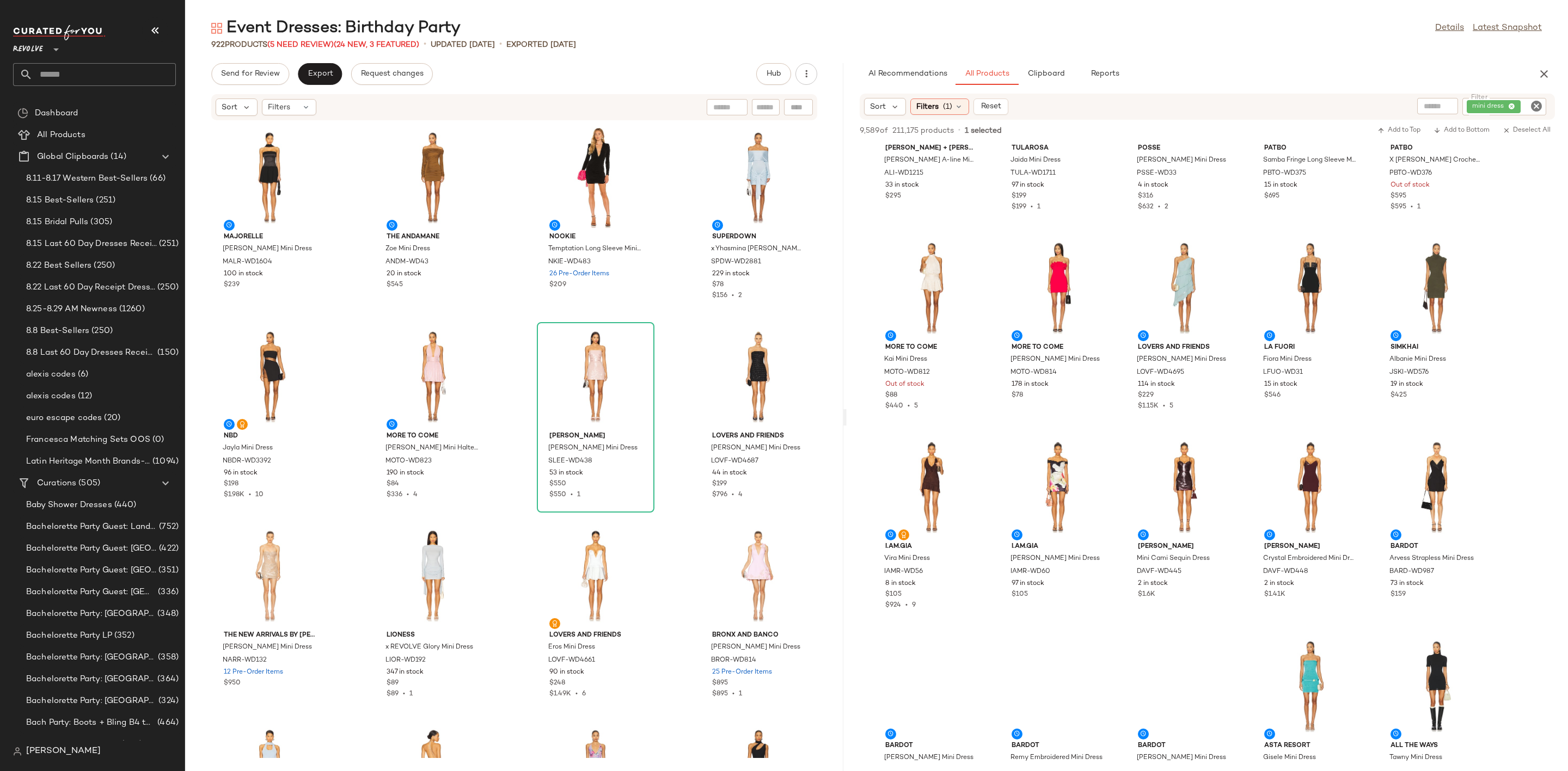
scroll to position [1224, 0]
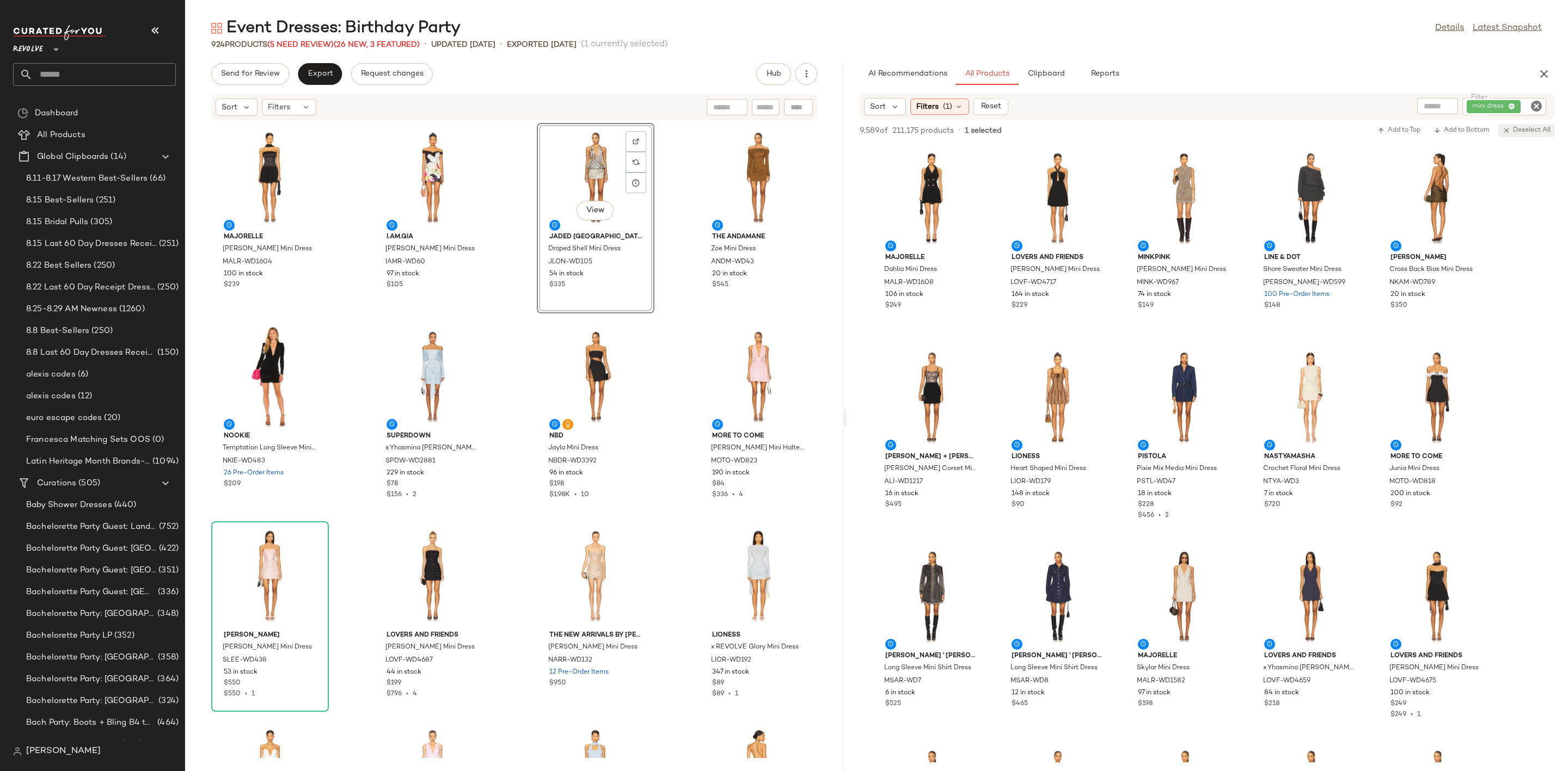
scroll to position [245, 0]
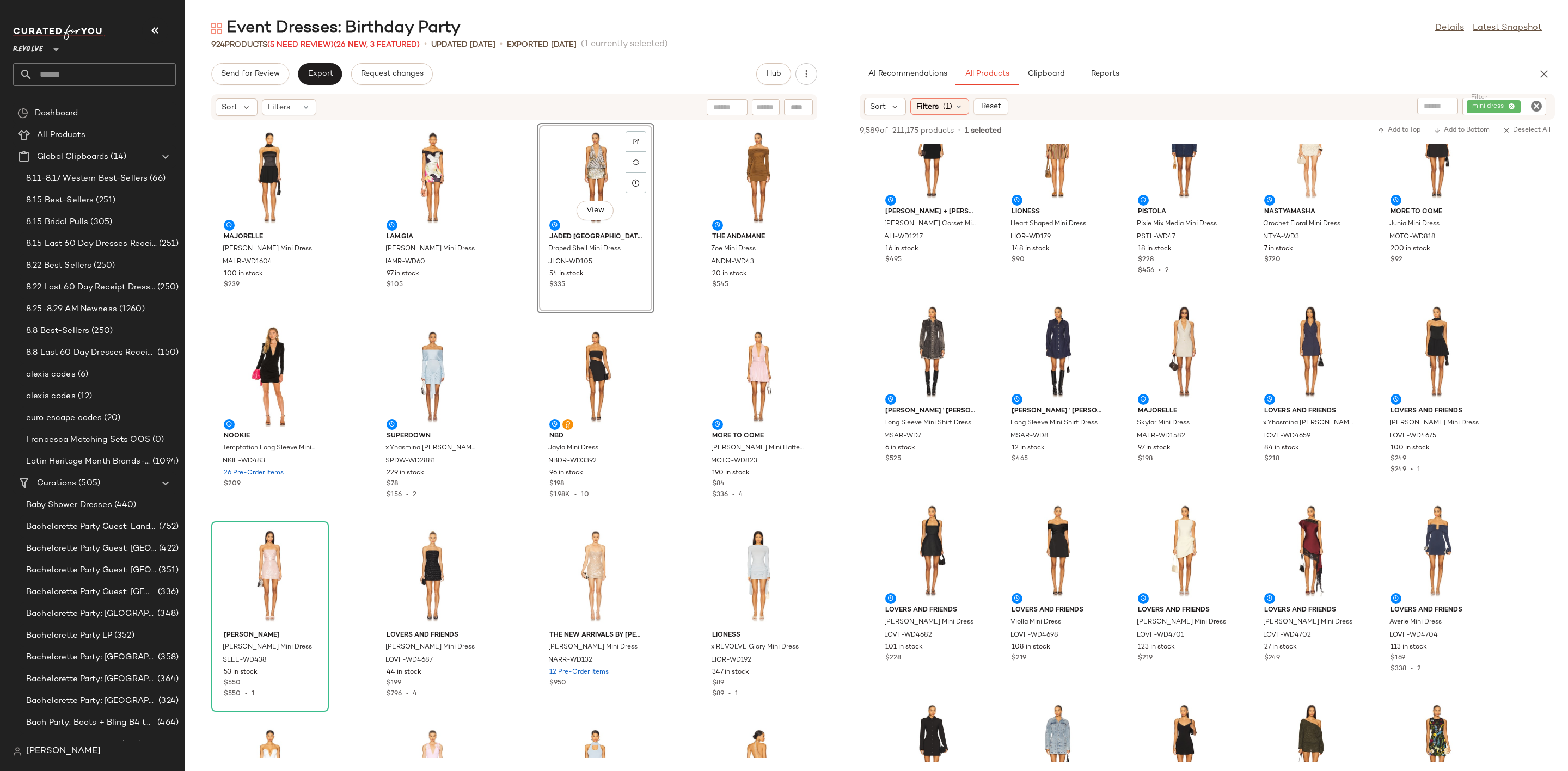
click at [1540, 106] on icon "Clear Filter" at bounding box center [1536, 106] width 13 height 13
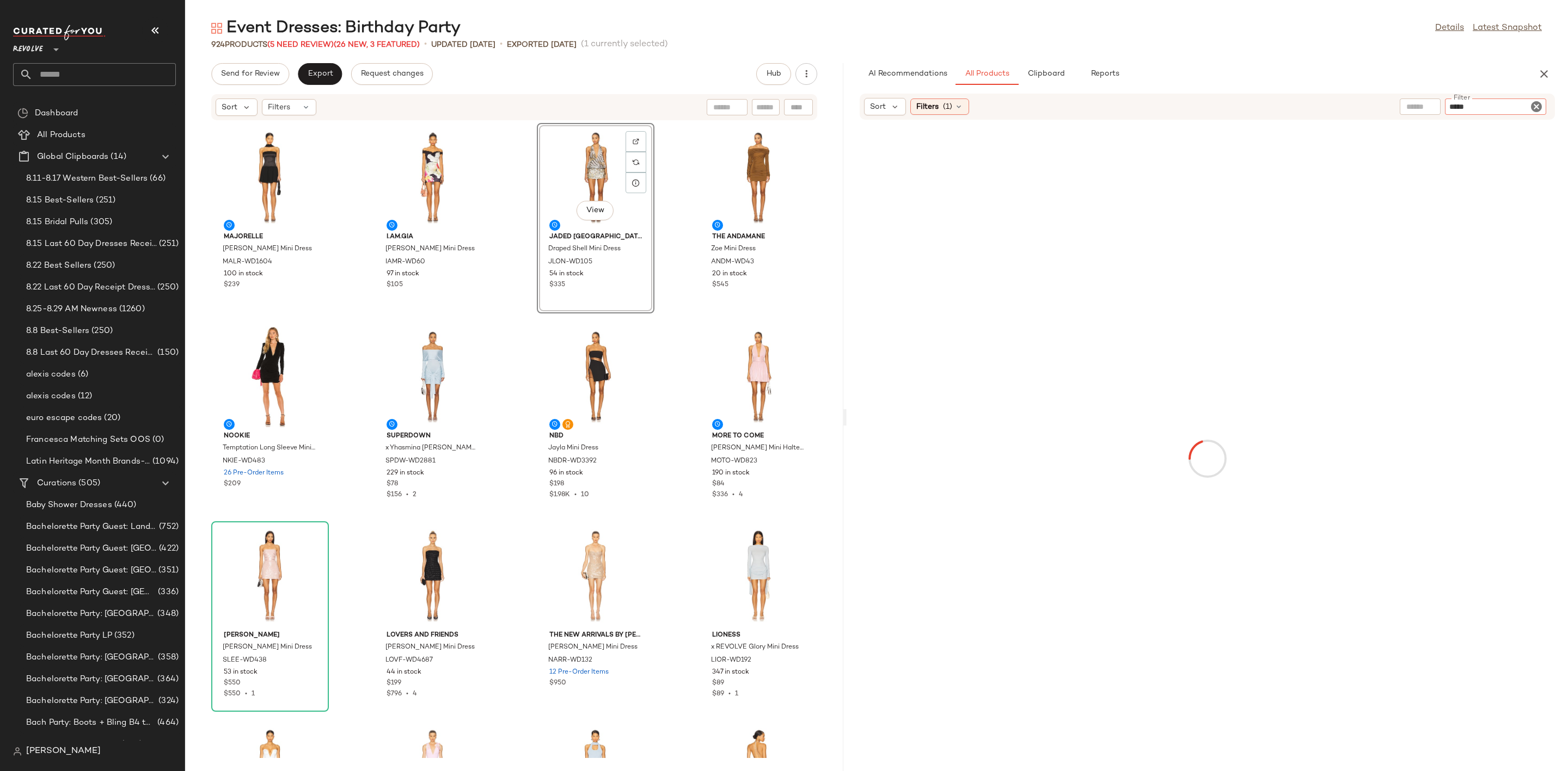
type input "*****"
click at [1494, 65] on div "AI Recommendations All Products Clipboard Reports" at bounding box center [1189, 74] width 660 height 22
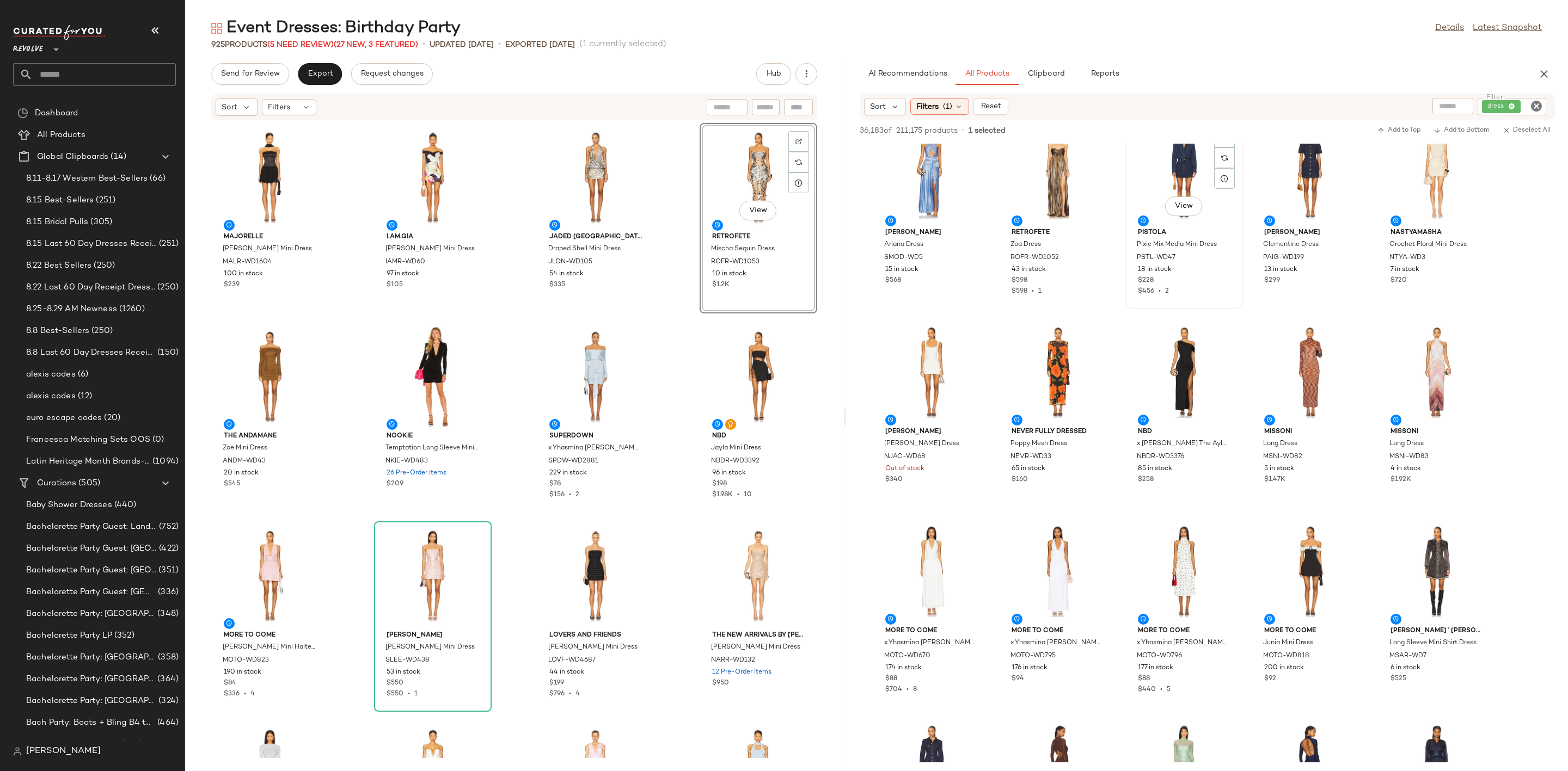
scroll to position [2858, 0]
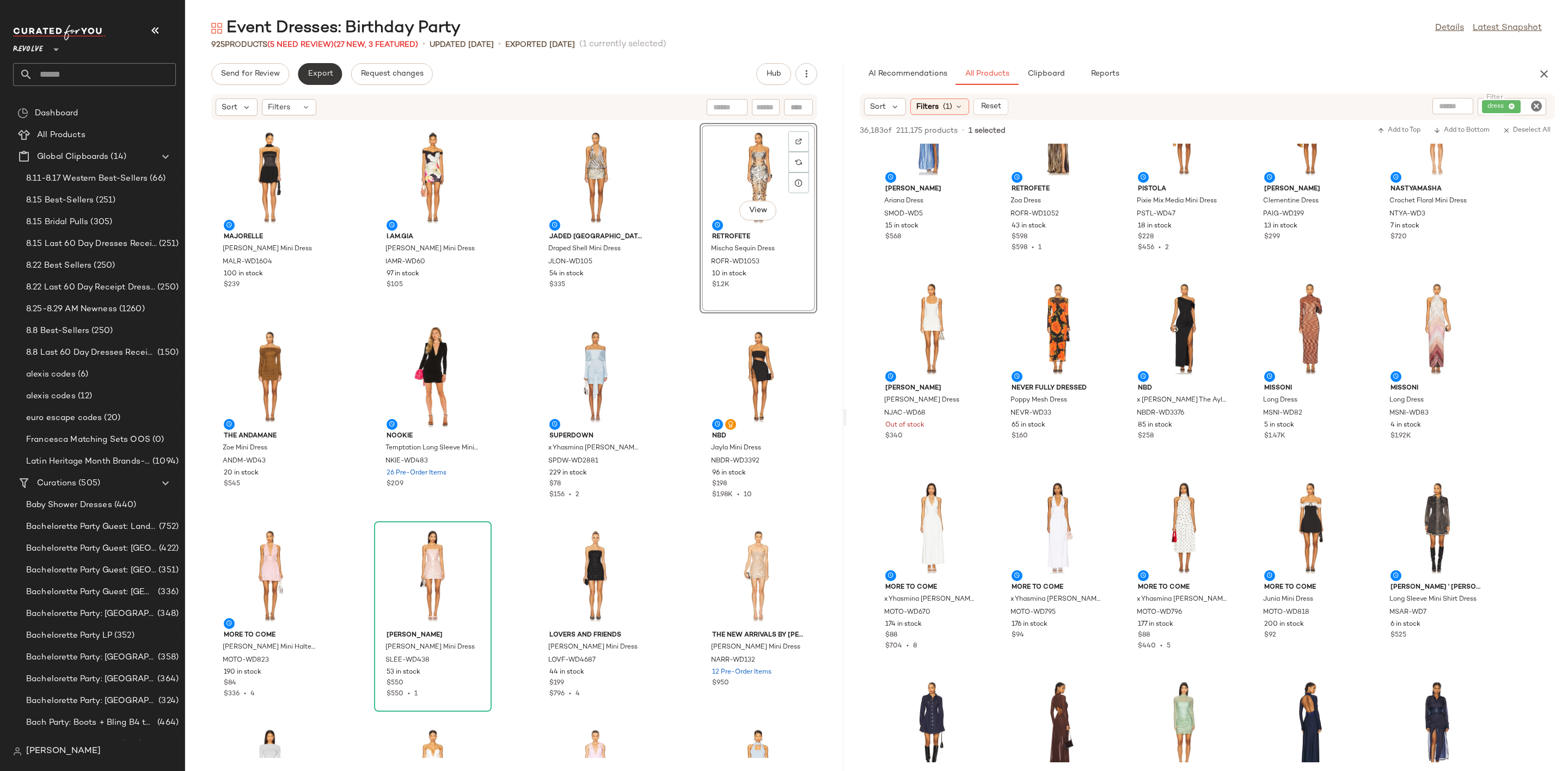
click at [317, 68] on button "Export" at bounding box center [320, 74] width 44 height 22
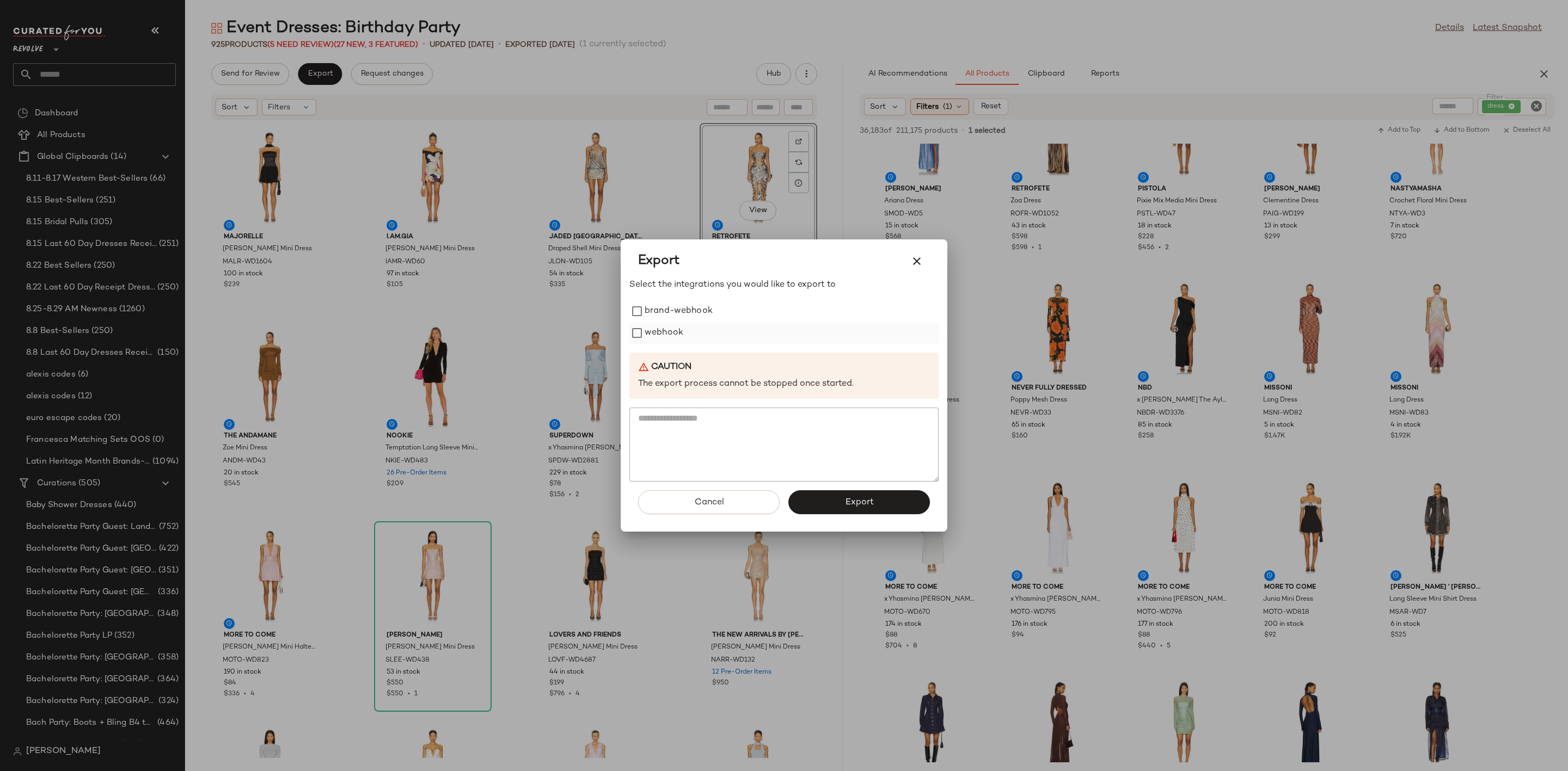
click at [662, 337] on label "webhook" at bounding box center [664, 333] width 39 height 22
click at [849, 492] on button "Export" at bounding box center [859, 502] width 142 height 24
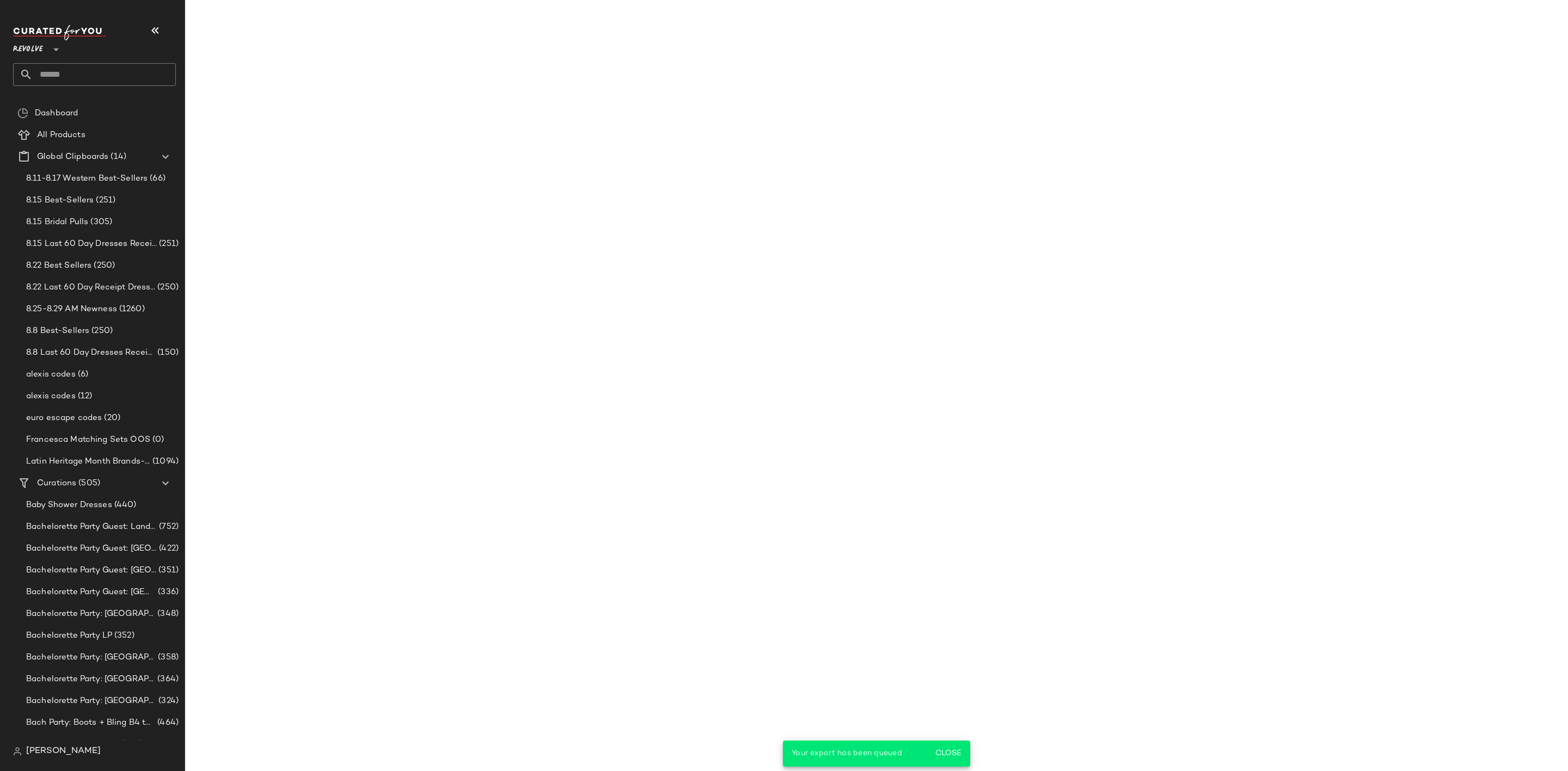
scroll to position [3455, 0]
